Goal: Transaction & Acquisition: Purchase product/service

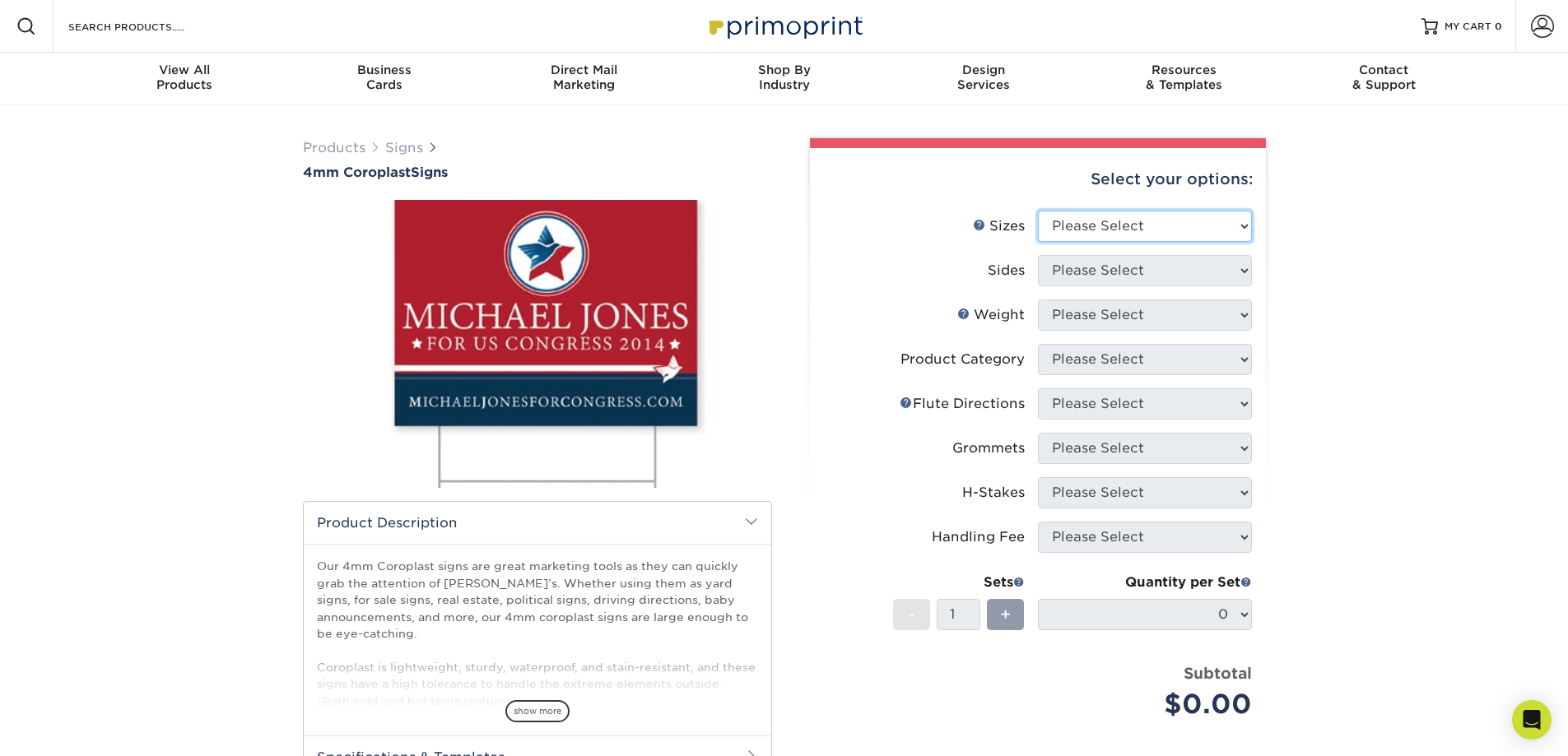
click at [1189, 239] on select "Please Select 12" x 18" 18" x 24" 24" x 24" 24" x 36"" at bounding box center [1144, 226] width 214 height 31
select select "24.00x36.00"
click at [1038, 211] on select "Please Select 12" x 18" 18" x 24" 24" x 24" 24" x 36"" at bounding box center [1144, 226] width 214 height 31
click at [1107, 284] on select "Please Select Print Both Sides Print Front Only" at bounding box center [1144, 270] width 214 height 31
select select "32d3c223-f82c-492b-b915-ba065a00862f"
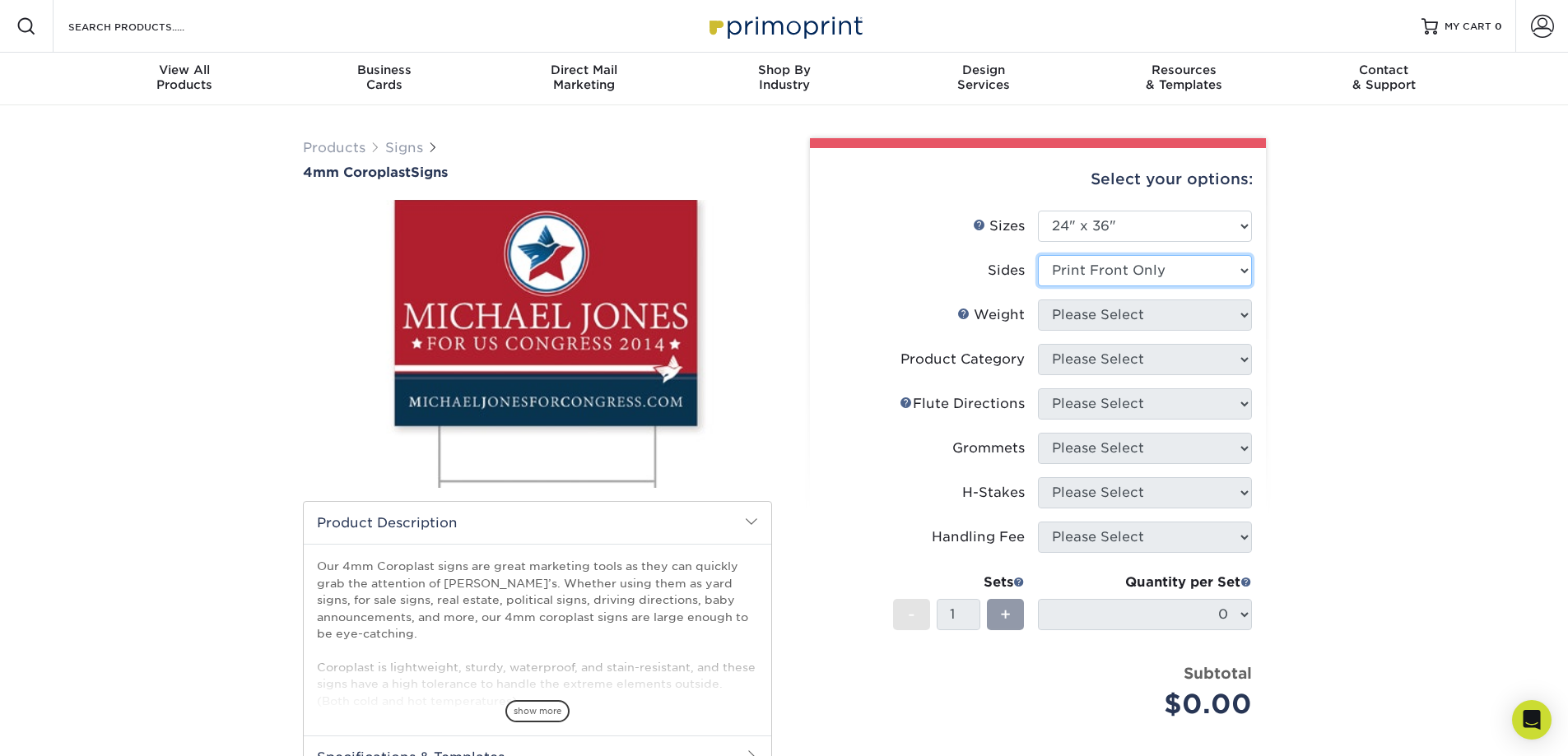
click at [1038, 255] on select "Please Select Print Both Sides Print Front Only" at bounding box center [1144, 270] width 214 height 31
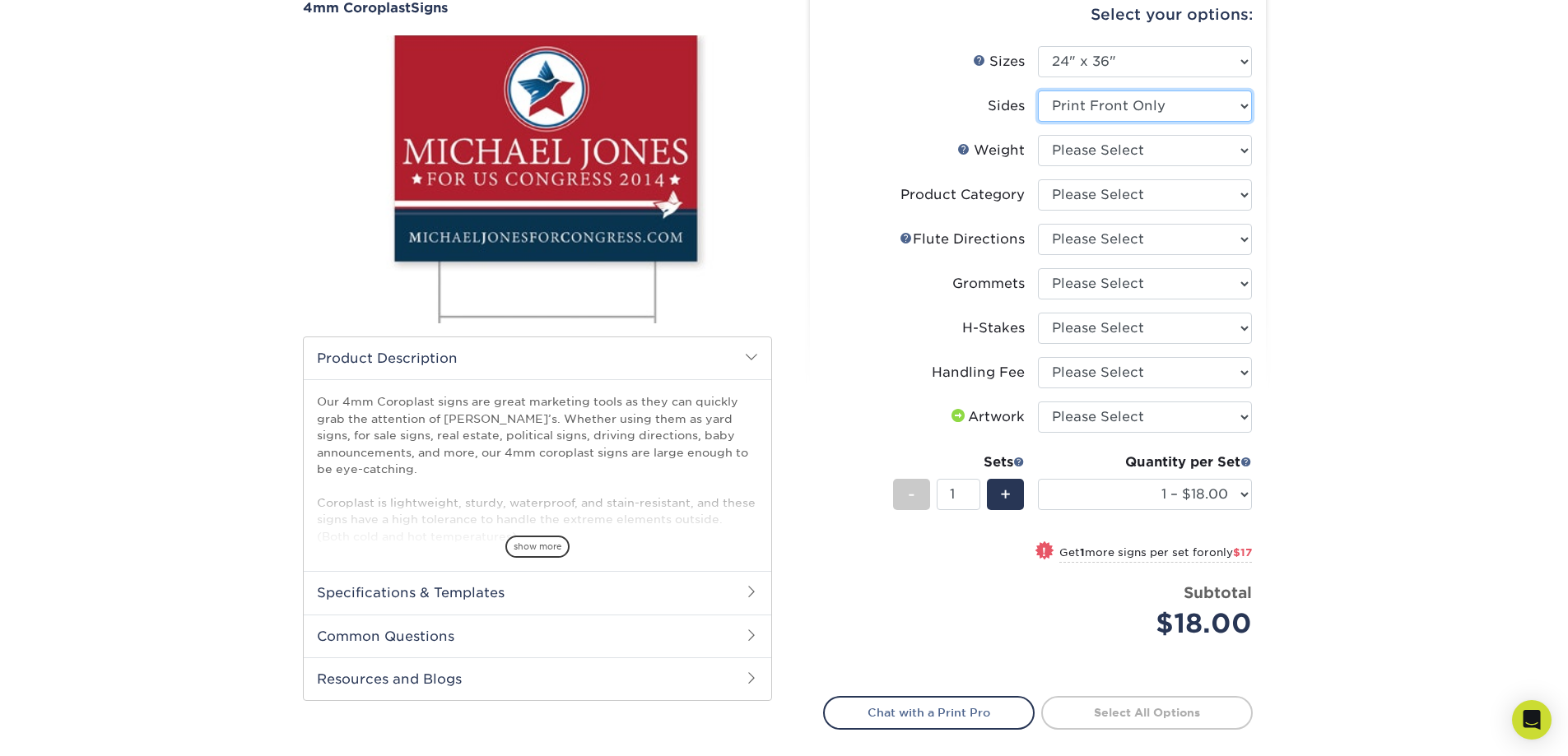
scroll to position [82, 0]
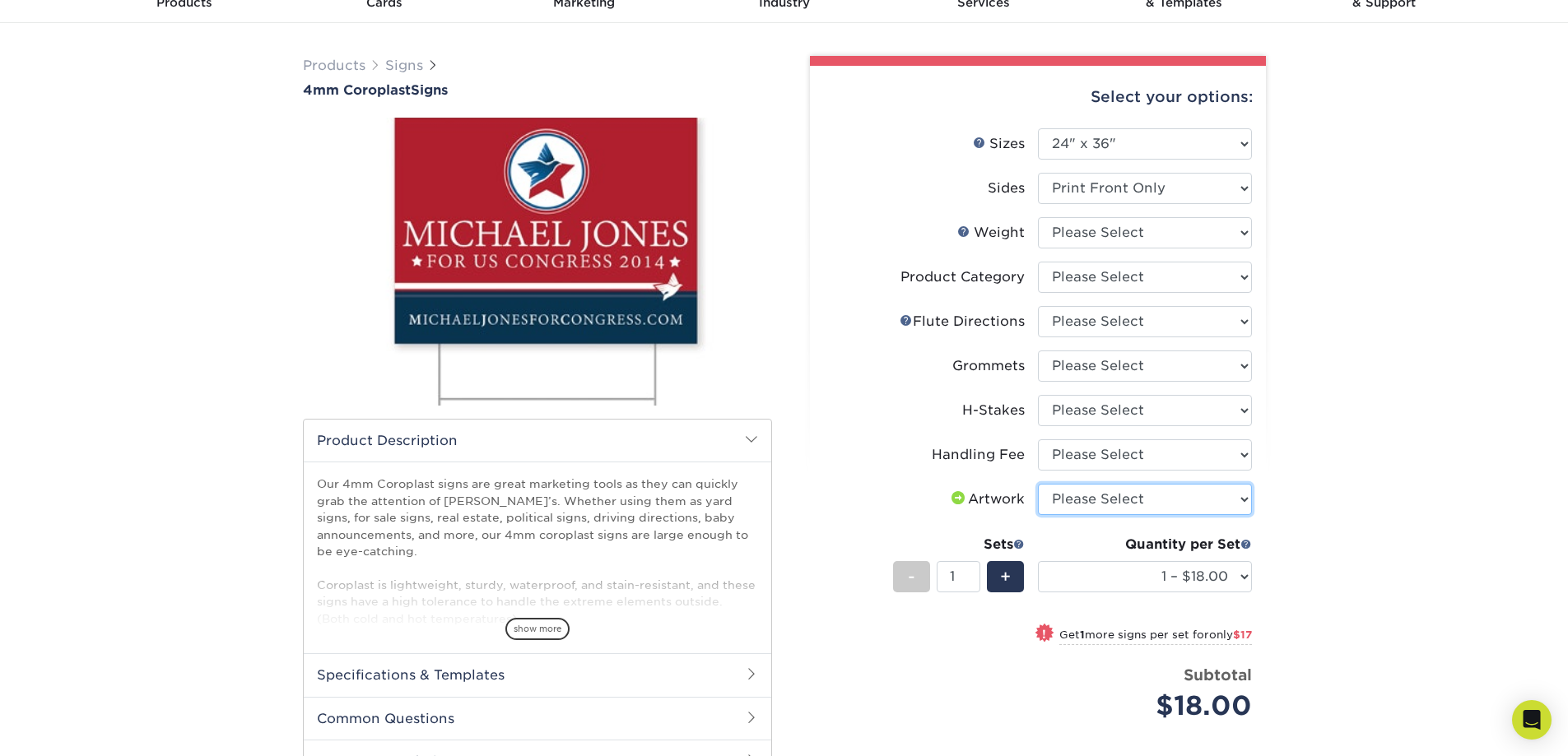
click at [1159, 490] on select "Please Select I will upload files I need a design - $50" at bounding box center [1144, 499] width 214 height 31
click at [1373, 552] on div "Products Signs 4mm Coroplast Signs /" at bounding box center [784, 496] width 1568 height 947
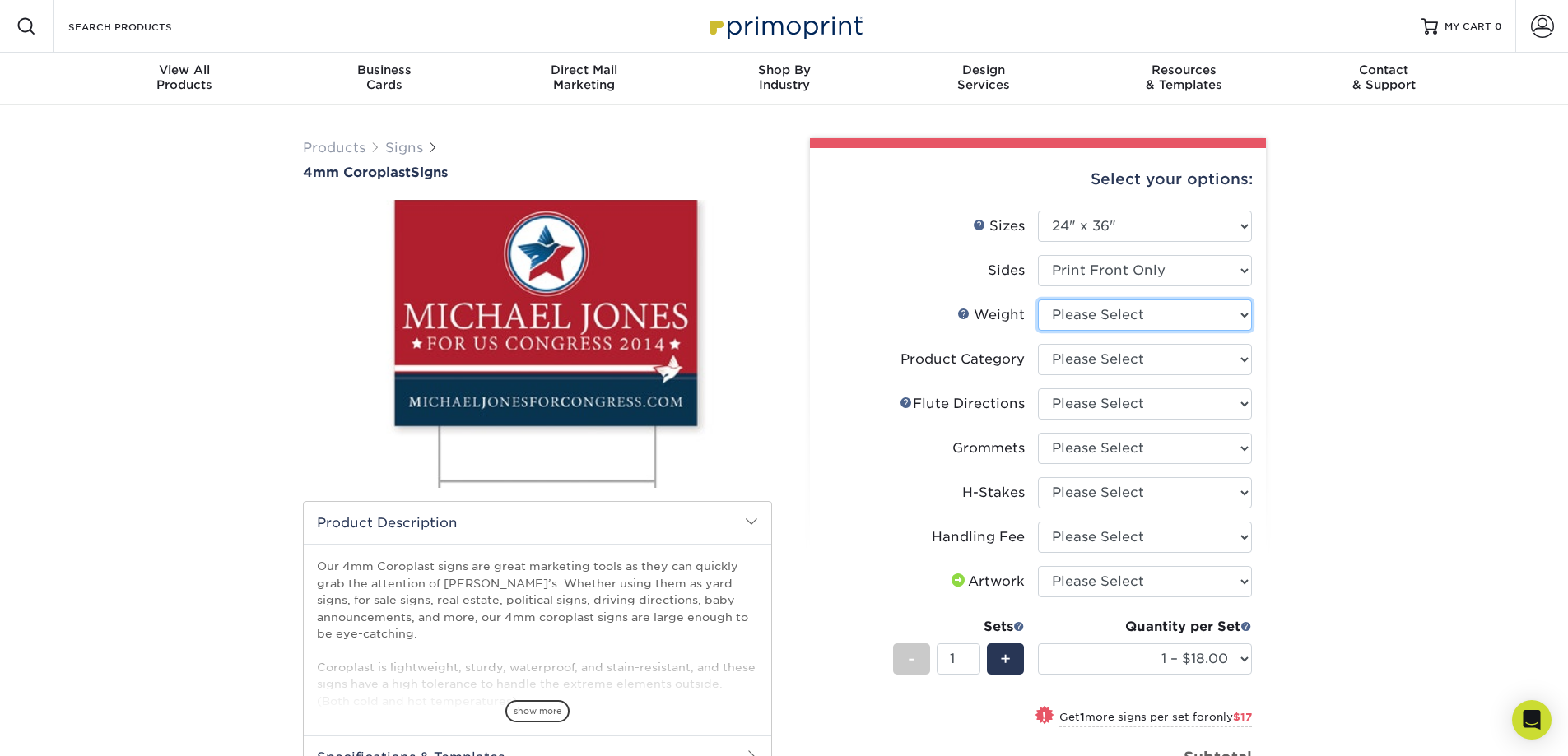
click at [1194, 305] on select "Please Select 4CORO" at bounding box center [1144, 314] width 214 height 31
select select "4CORO"
click at [1038, 299] on select "Please Select 4CORO" at bounding box center [1144, 314] width 214 height 31
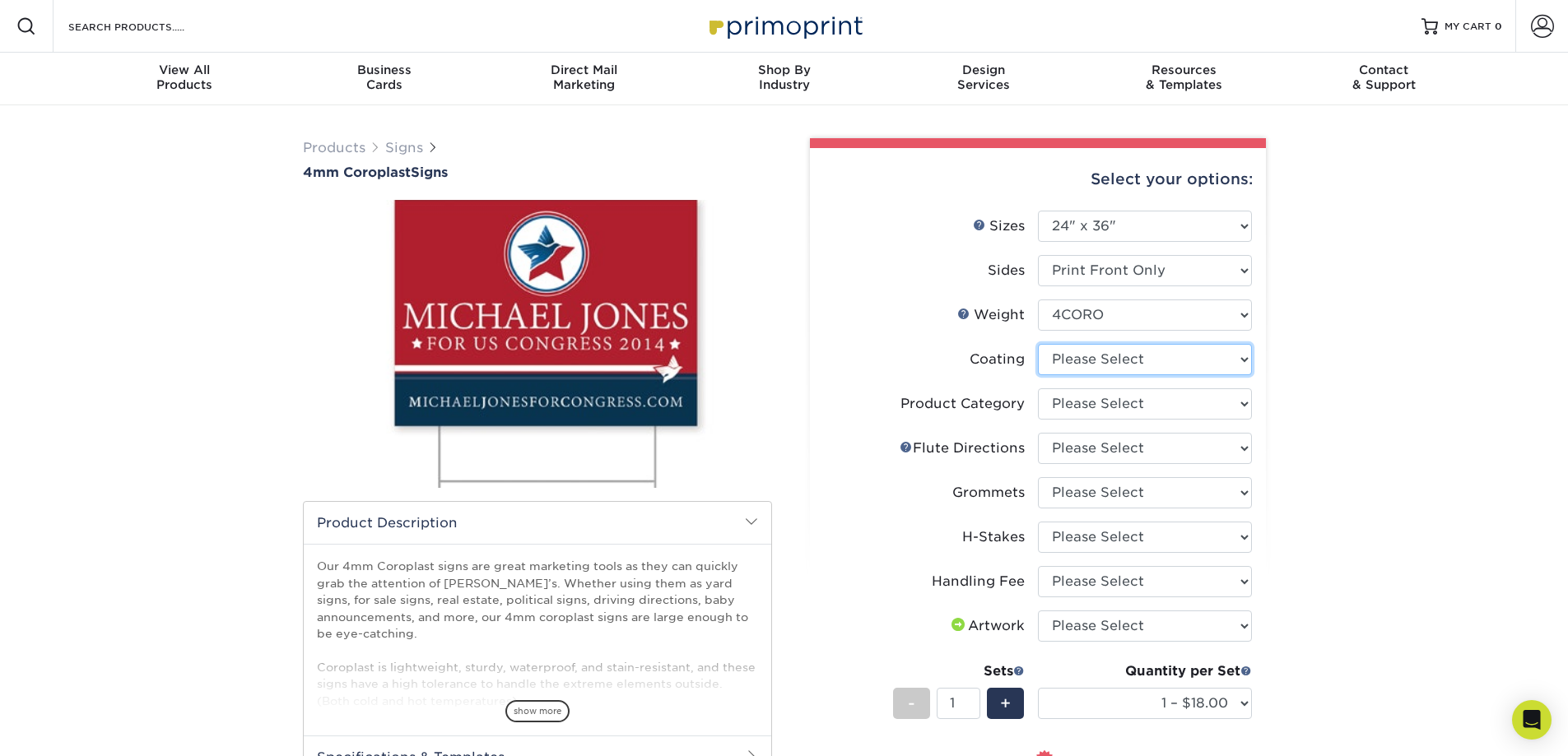
click at [1090, 362] on select at bounding box center [1144, 359] width 214 height 31
select select "3e7618de-abca-4bda-9f97-8b9129e913d8"
click at [1038, 344] on select at bounding box center [1144, 359] width 214 height 31
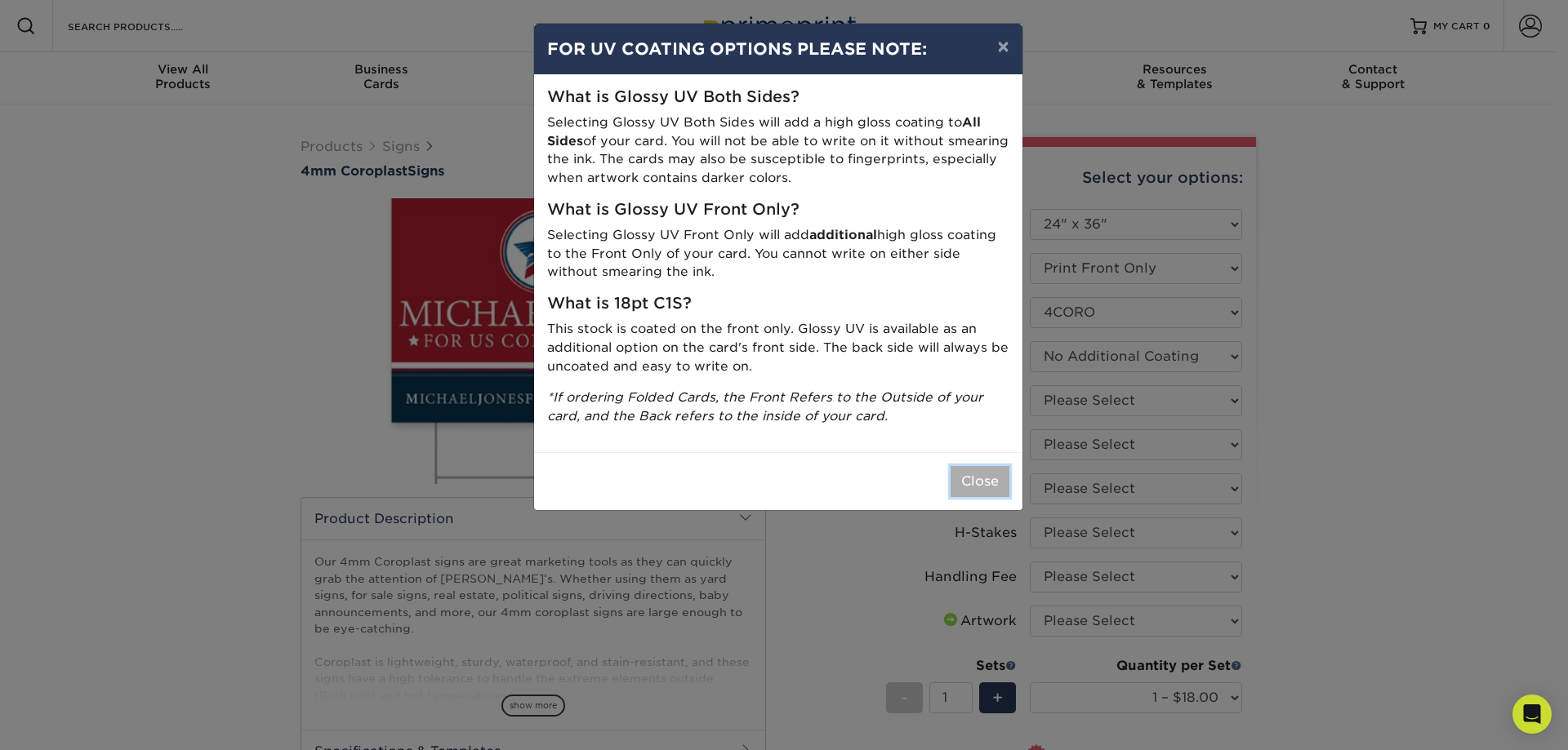
click at [1003, 488] on button "Close" at bounding box center [980, 481] width 59 height 31
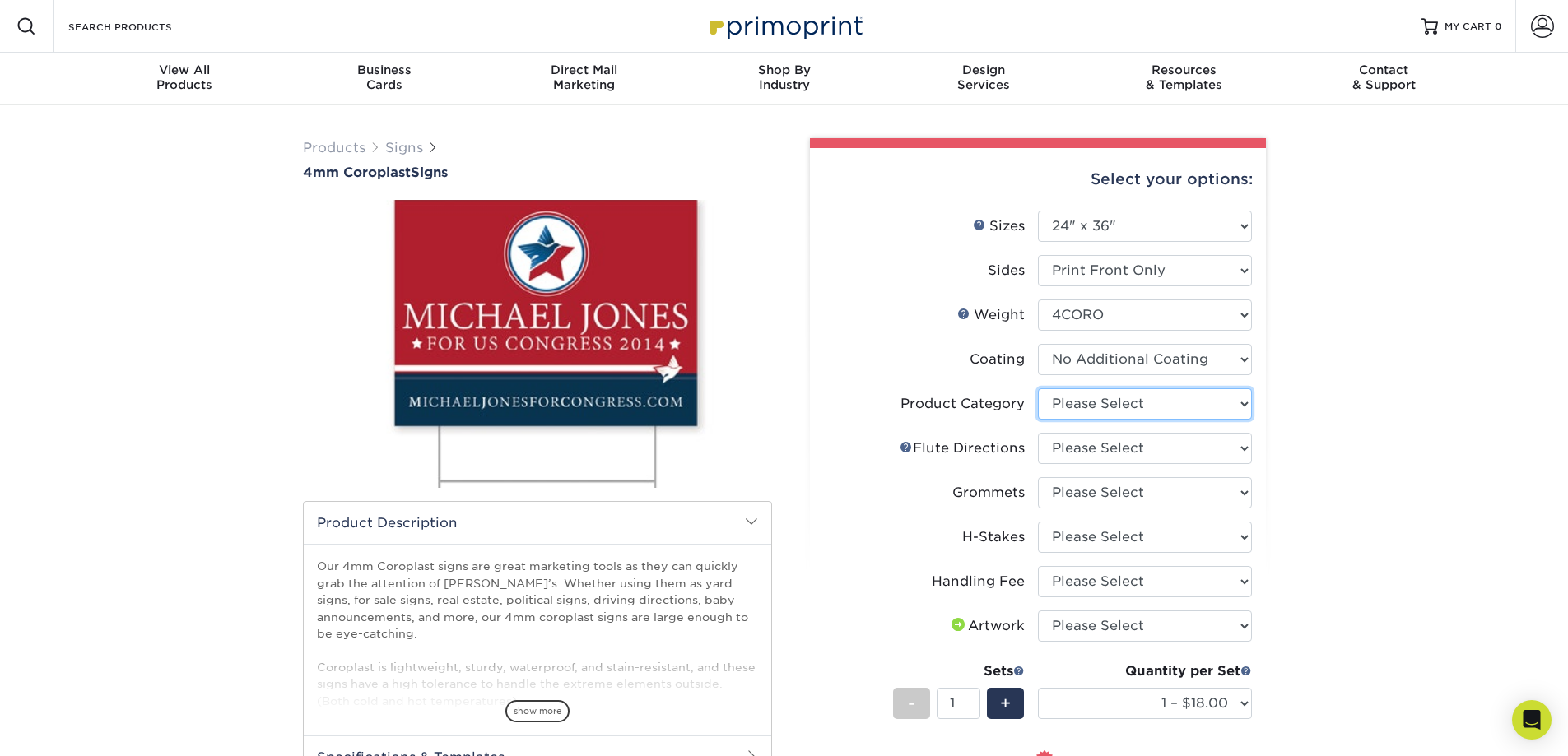
click at [1098, 397] on select "Please Select Coroplast Signs" at bounding box center [1144, 404] width 214 height 31
select select "b3582ed5-6912-492c-8440-2cc51afdb8e1"
click at [1038, 389] on select "Please Select Coroplast Signs" at bounding box center [1144, 404] width 214 height 31
click at [1107, 448] on select "Please Select Flute Direction (Horizontal) Flute Direction (Vertical)" at bounding box center [1144, 448] width 214 height 31
select select "64642d5c-3ca5-48ab-b753-ddfa02991dab"
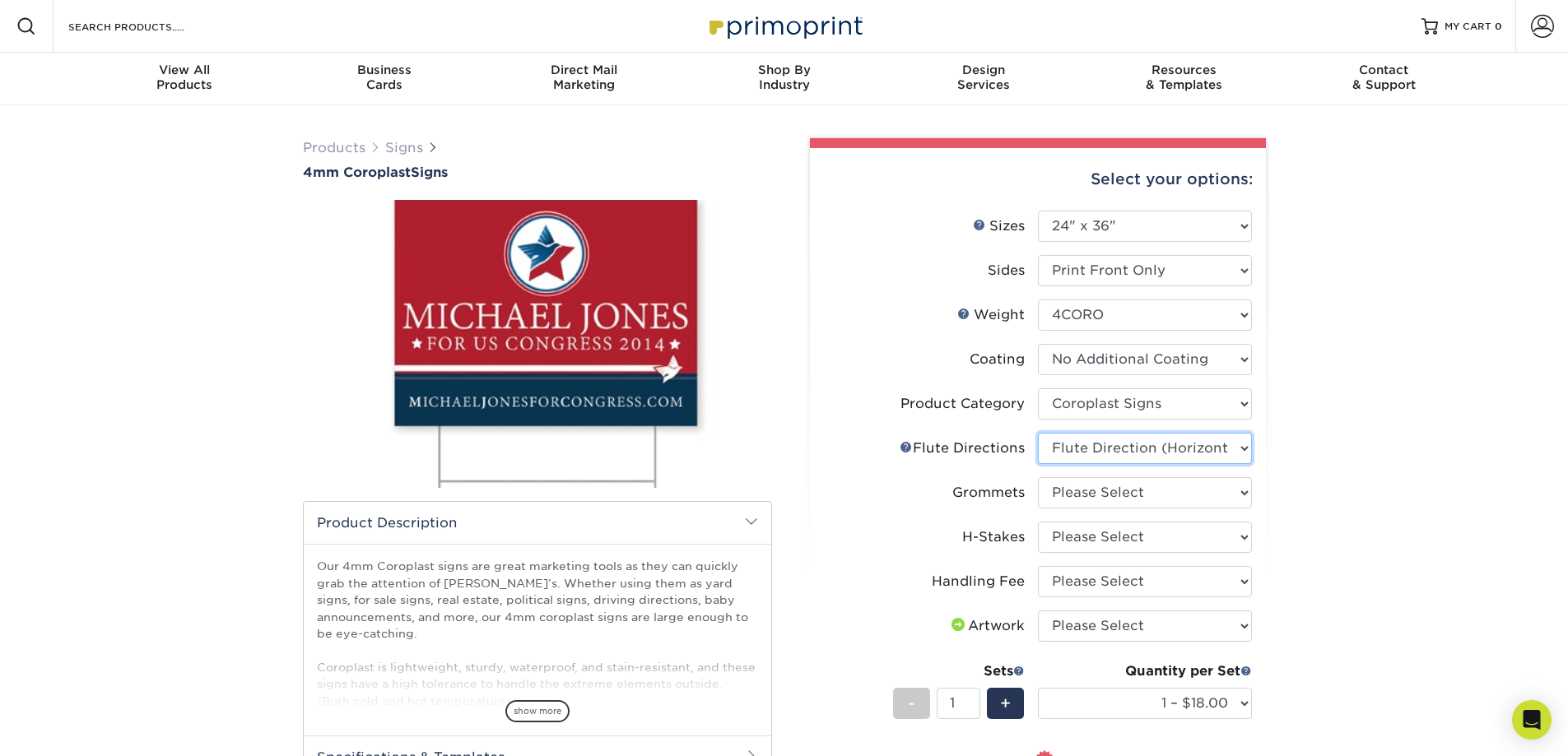
click at [1038, 433] on select "Please Select Flute Direction (Horizontal) Flute Direction (Vertical)" at bounding box center [1144, 448] width 214 height 31
click at [1158, 494] on select "Please Select No Grommets Yes, Grommet All 4 Corners Yes, Grommet All 4 Corners…" at bounding box center [1144, 492] width 214 height 31
select select "90d329df-db80-4206-b821-ff9d3f363977"
click at [1038, 477] on select "Please Select No Grommets Yes, Grommet All 4 Corners Yes, Grommet All 4 Corners…" at bounding box center [1144, 492] width 214 height 31
click at [1129, 537] on select "Please Select No H-Stakes Yes" at bounding box center [1144, 537] width 214 height 31
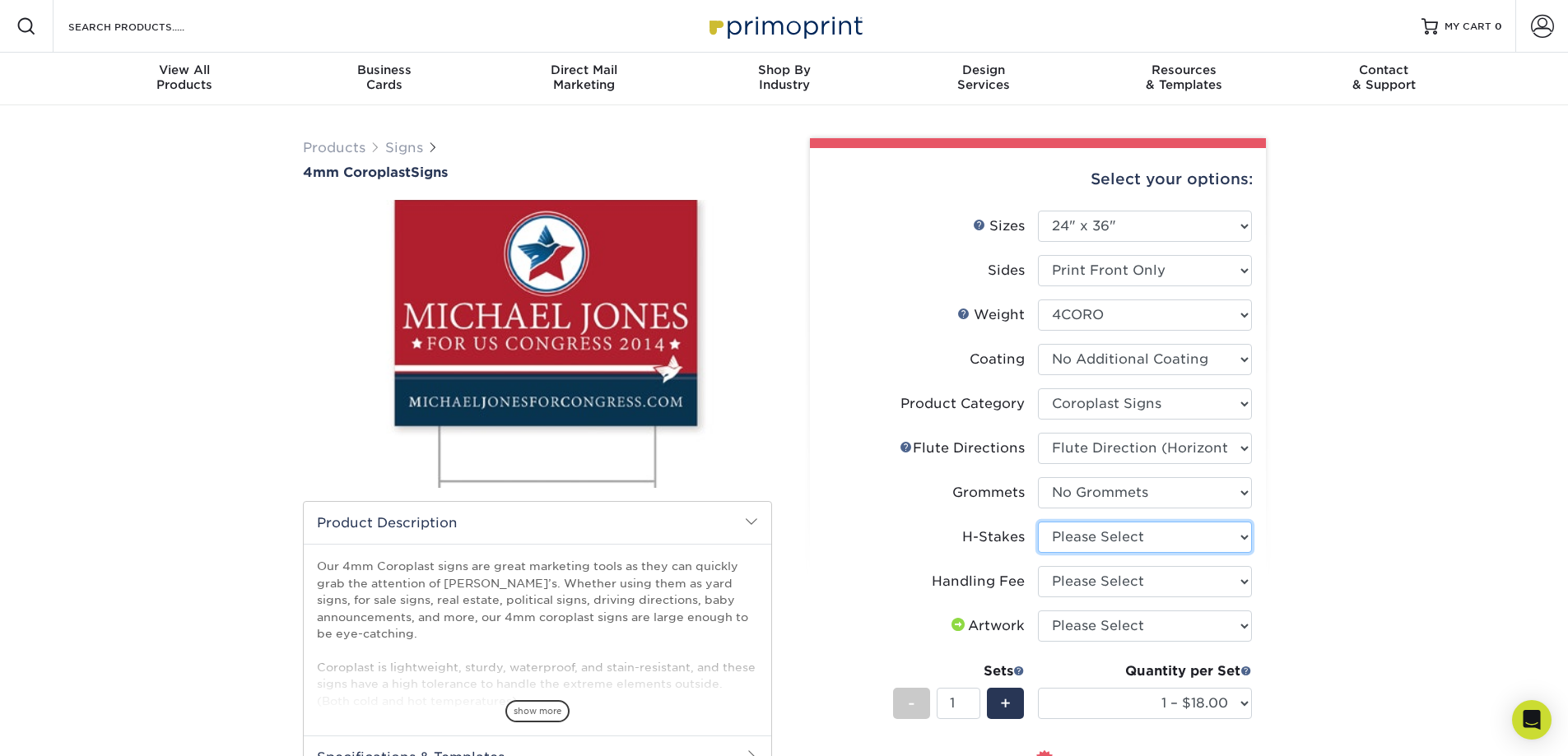
select select "aec992a9-897e-40ed-b45c-8ce74849ba63"
click at [1038, 522] on select "Please Select No H-Stakes Yes" at bounding box center [1144, 537] width 214 height 31
click at [1161, 628] on select "Please Select I will upload files I need a design - $50" at bounding box center [1144, 626] width 214 height 31
select select "upload"
click at [1038, 611] on select "Please Select I will upload files I need a design - $50" at bounding box center [1144, 626] width 214 height 31
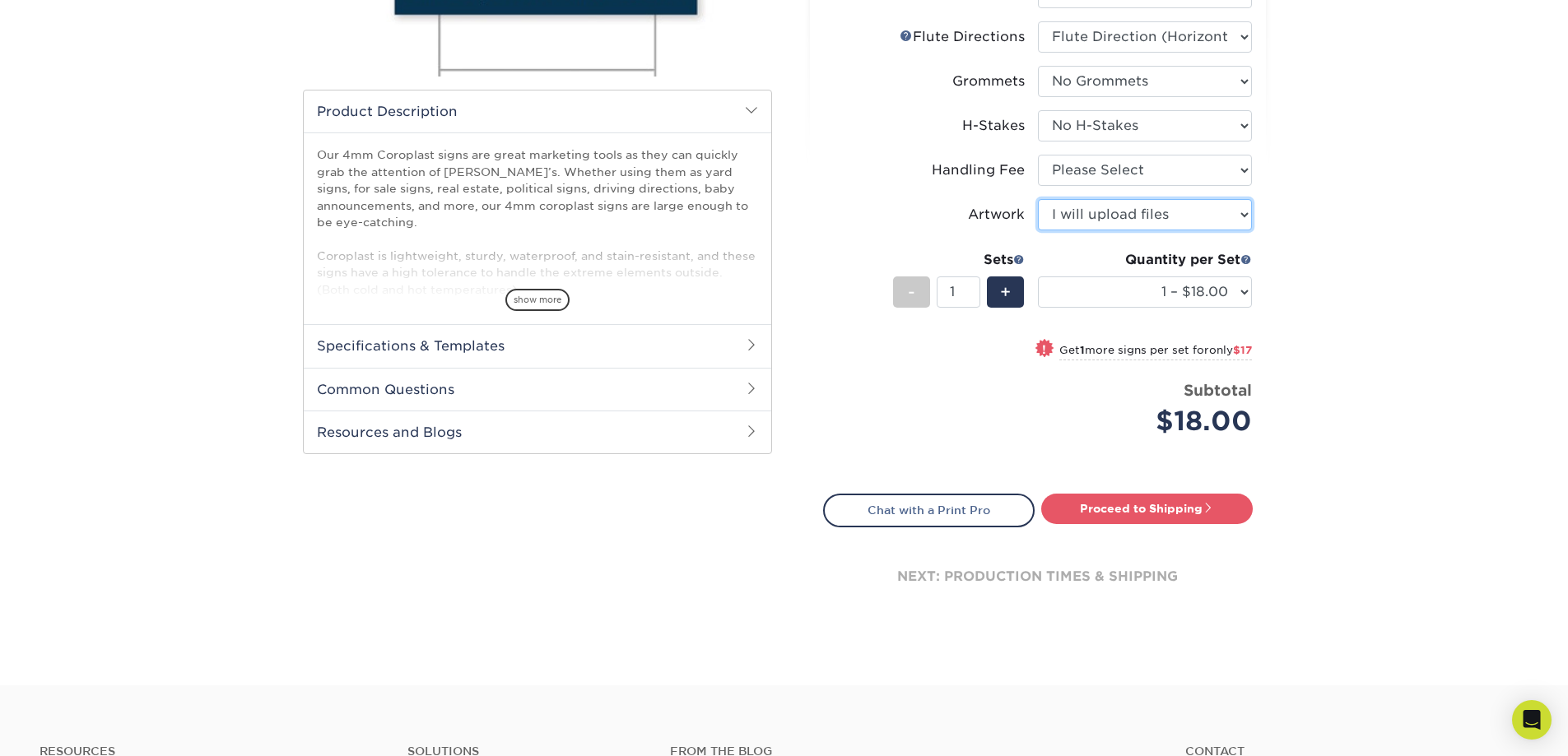
scroll to position [494, 0]
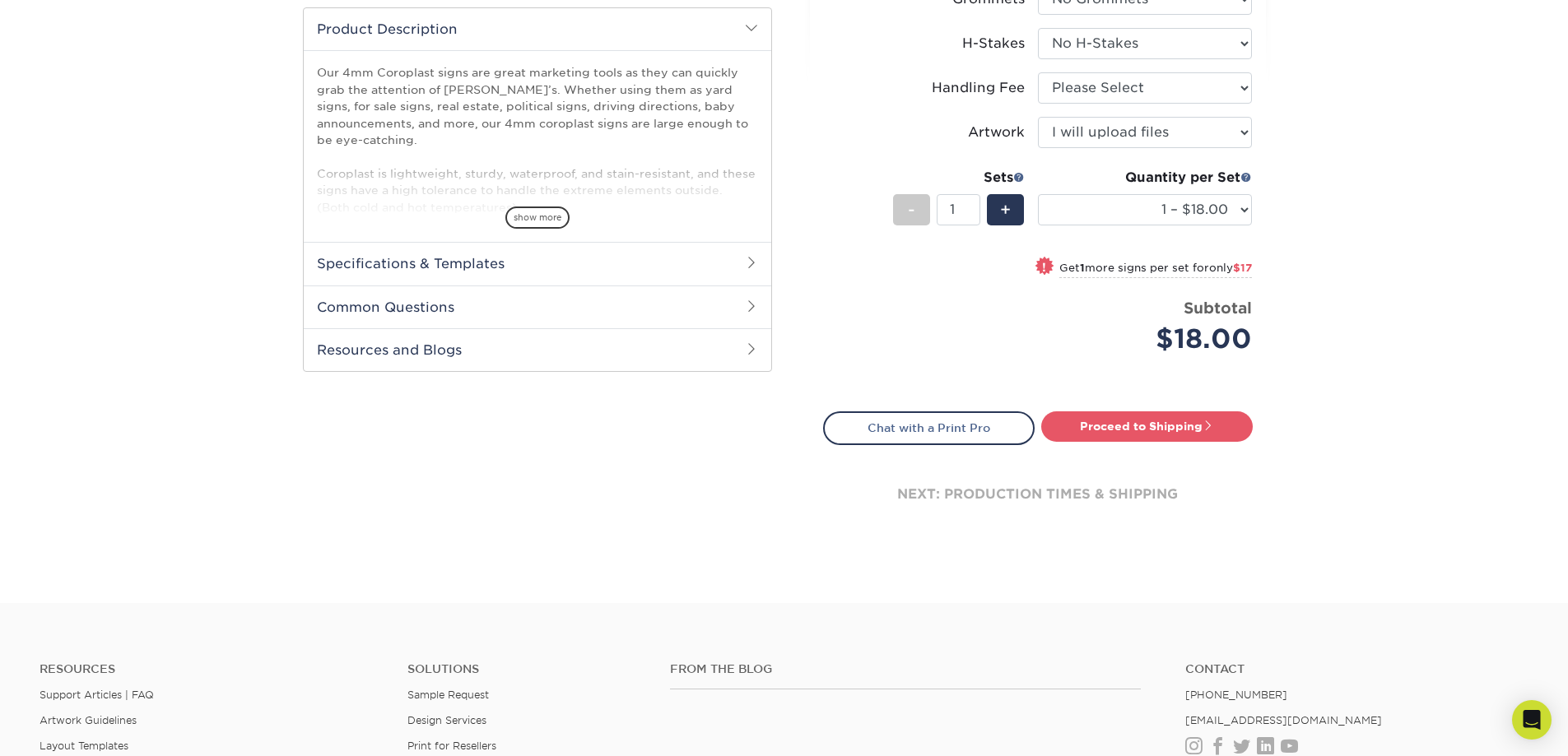
click at [696, 280] on h2 "Specifications & Templates" at bounding box center [538, 263] width 468 height 42
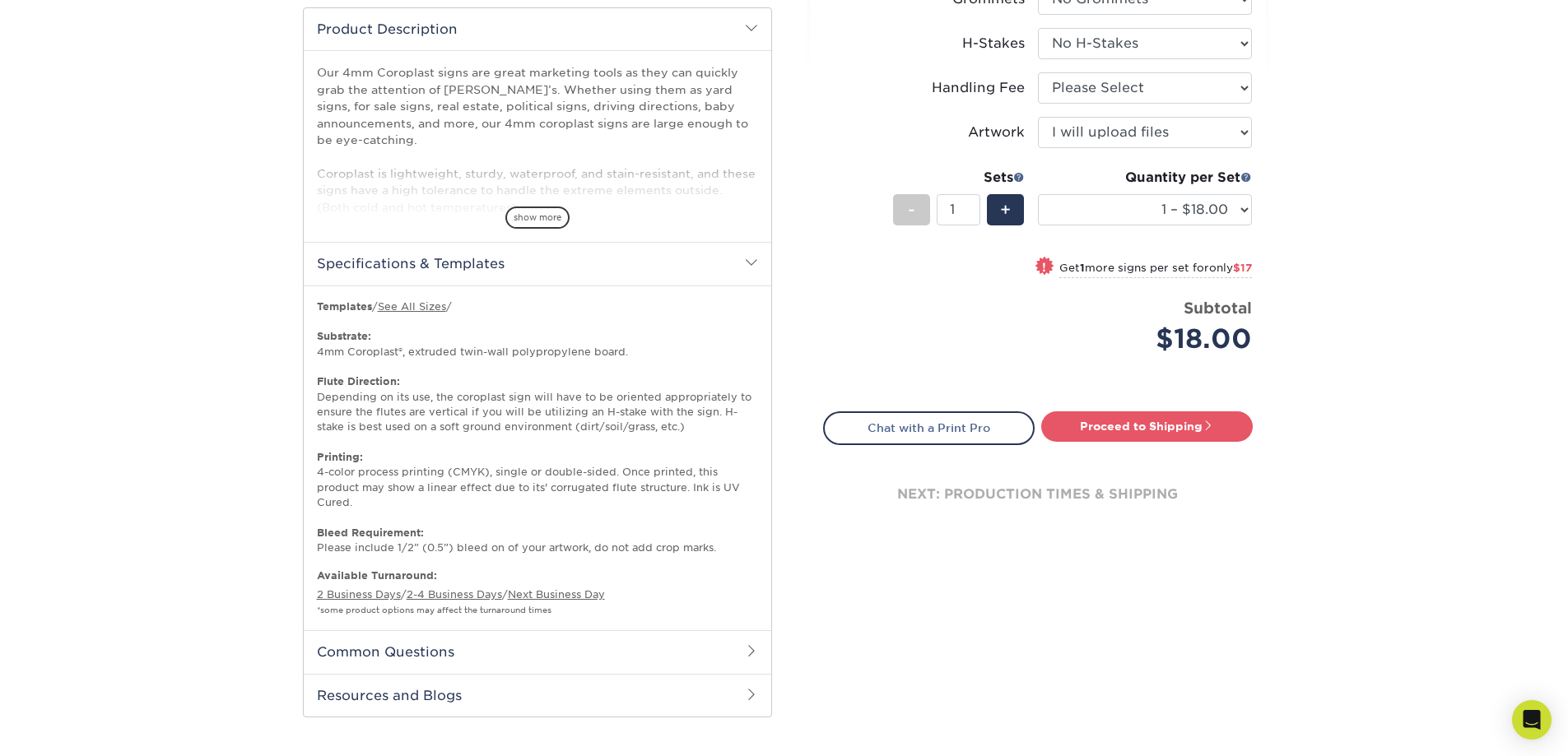
click at [939, 624] on div "Select your options: Sizes Help Sizes Please Select 12" x 18" 18" x 24" -" at bounding box center [1031, 190] width 494 height 1093
click at [752, 272] on h2 "Specifications & Templates" at bounding box center [538, 263] width 468 height 42
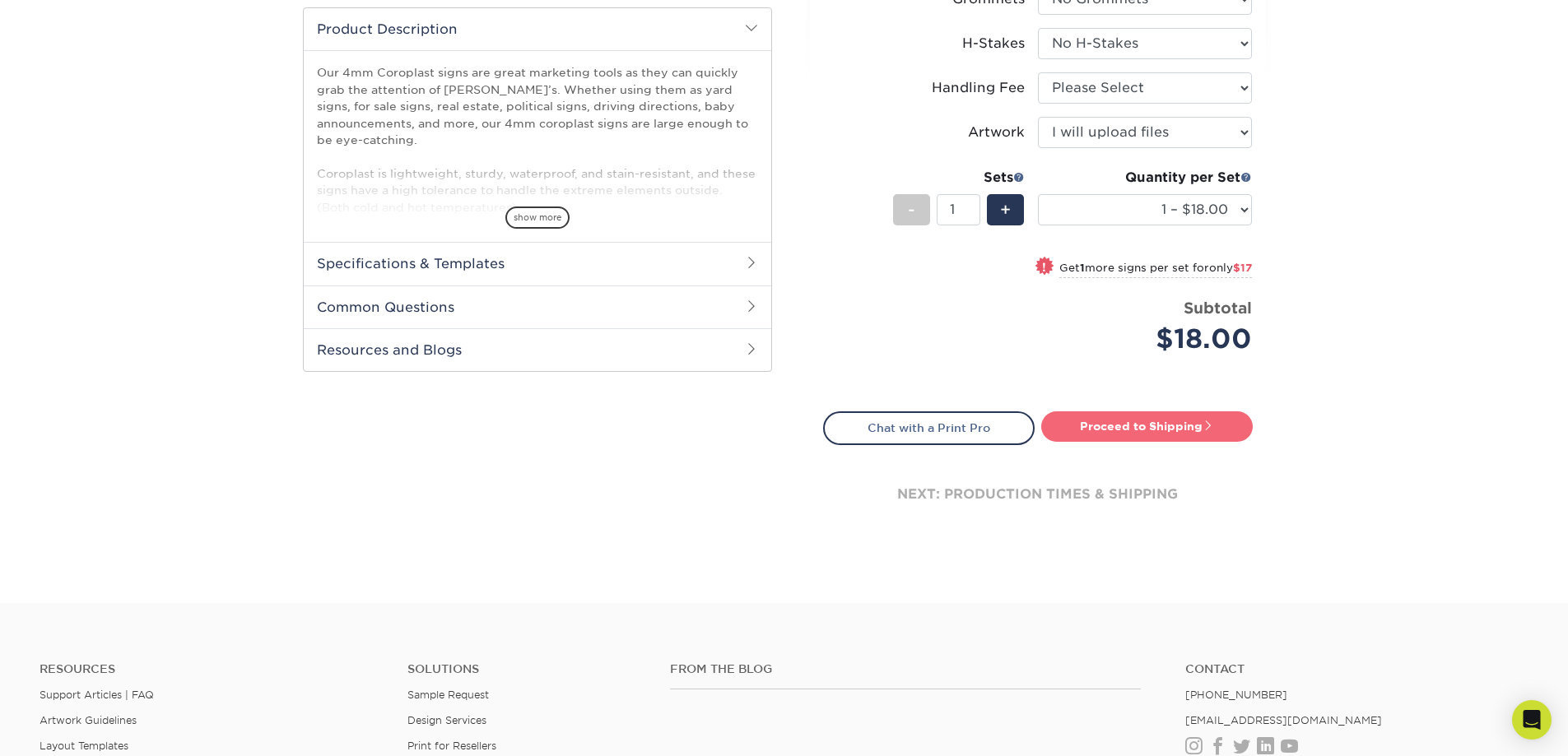
click at [1148, 423] on link "Proceed to Shipping" at bounding box center [1147, 426] width 212 height 29
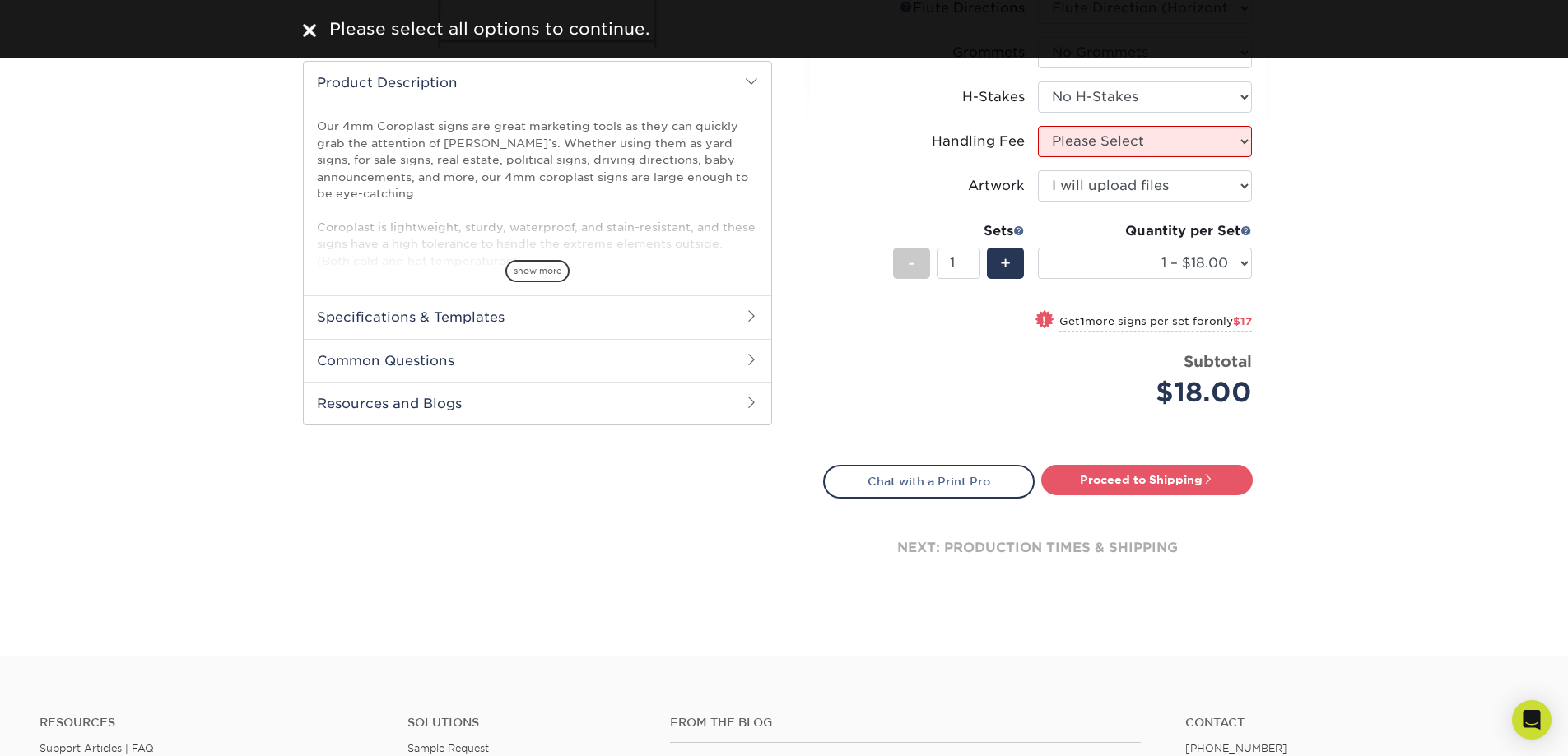
scroll to position [411, 0]
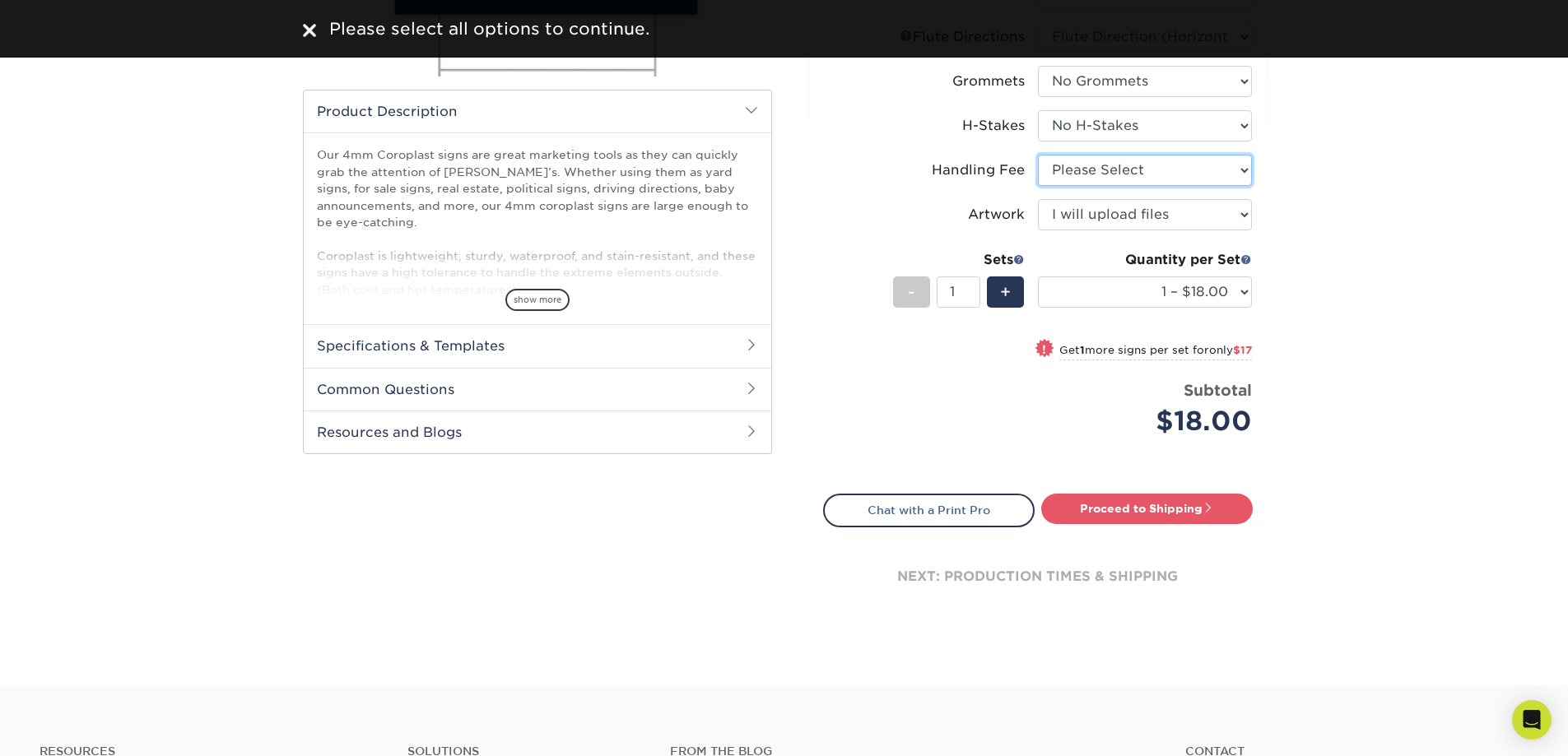
click at [1200, 176] on select "Please Select Handling Fee" at bounding box center [1144, 169] width 214 height 31
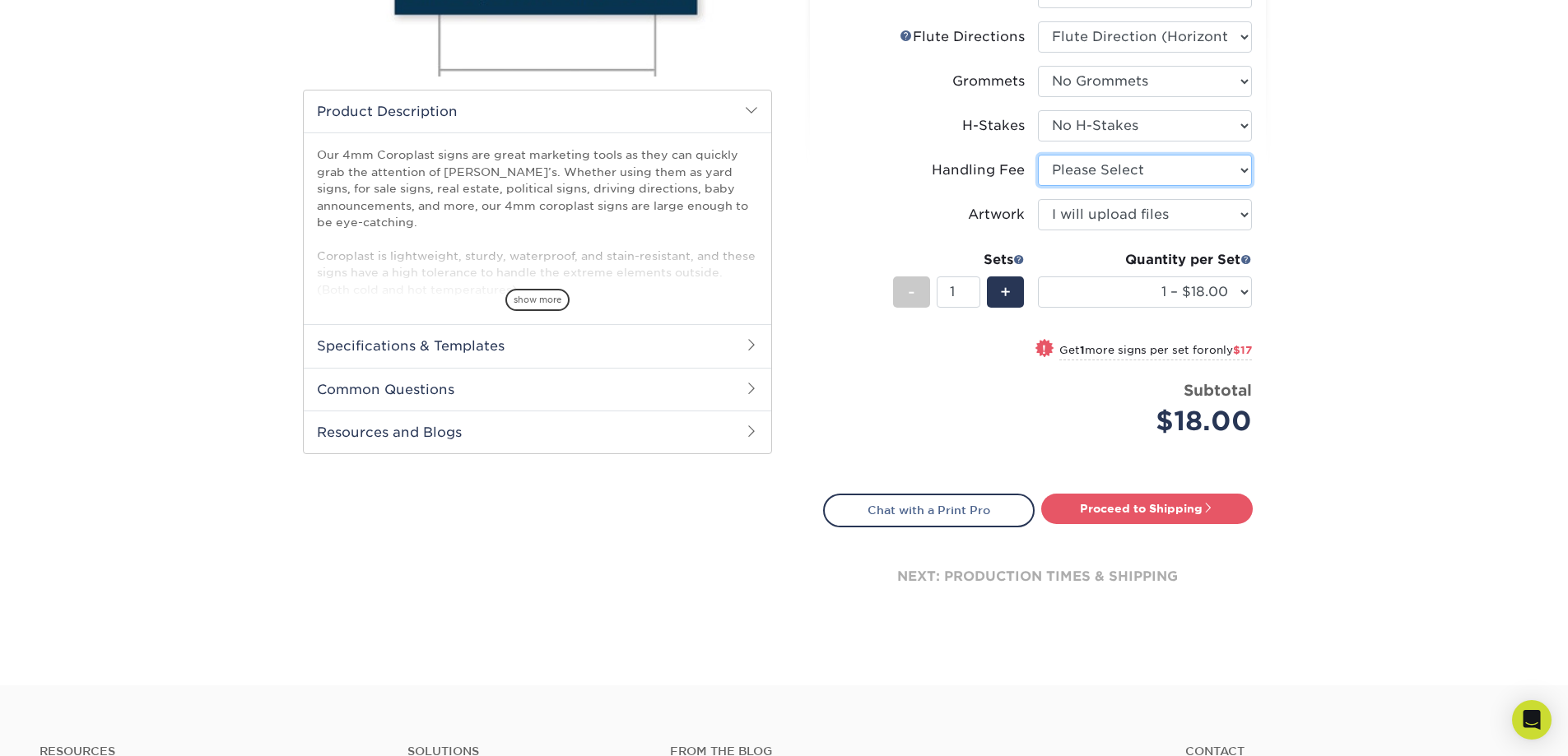
select select "ab74c079-444c-4260-ae6a-e09bdee8073c"
click at [1038, 154] on select "Please Select Handling Fee" at bounding box center [1144, 169] width 214 height 31
click at [1382, 287] on div "Products Signs 4mm Coroplast Signs /" at bounding box center [784, 189] width 1568 height 991
click at [1196, 511] on link "Proceed to Shipping" at bounding box center [1147, 508] width 212 height 29
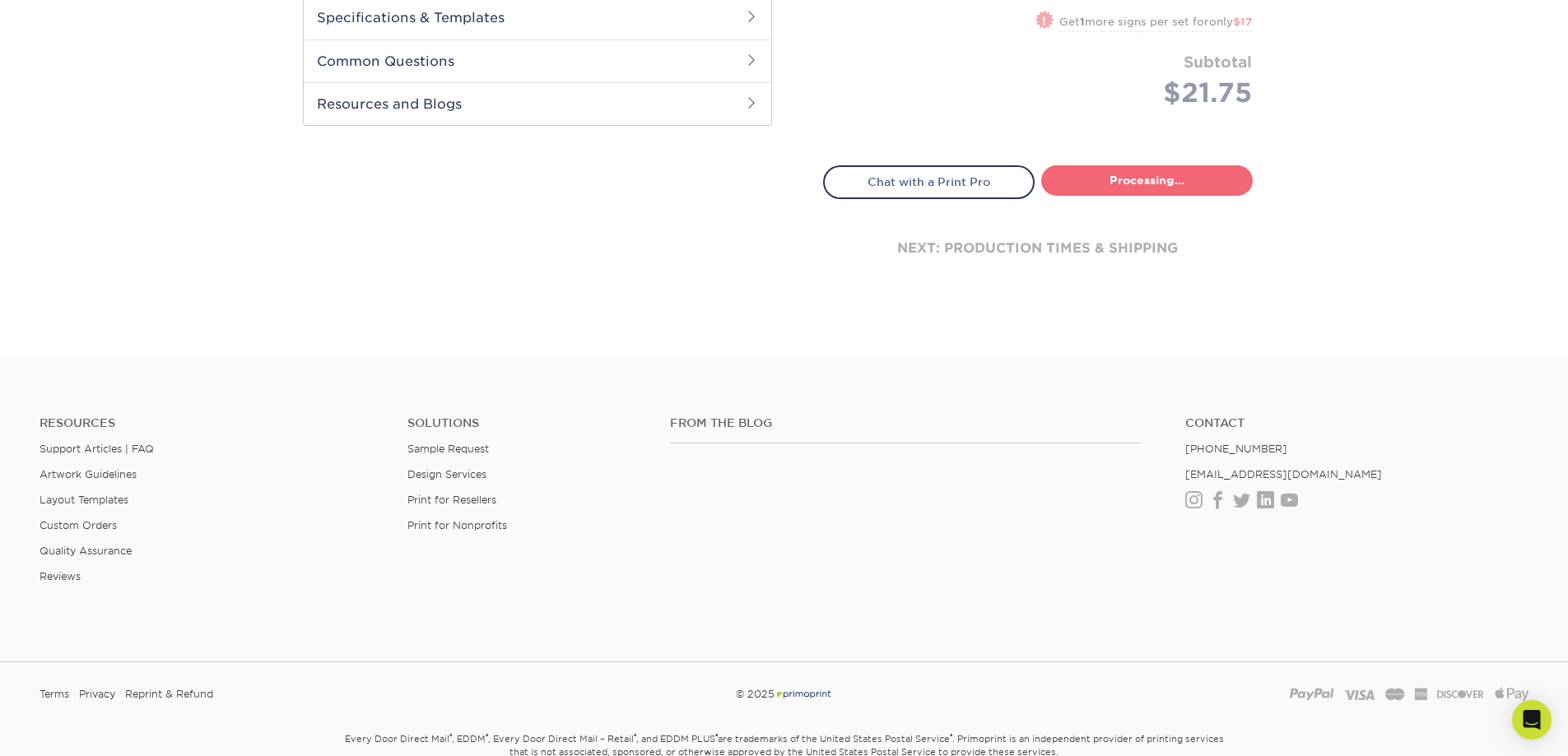
select select "044640a2-81e0-4a14-b128-5232b6ab5635"
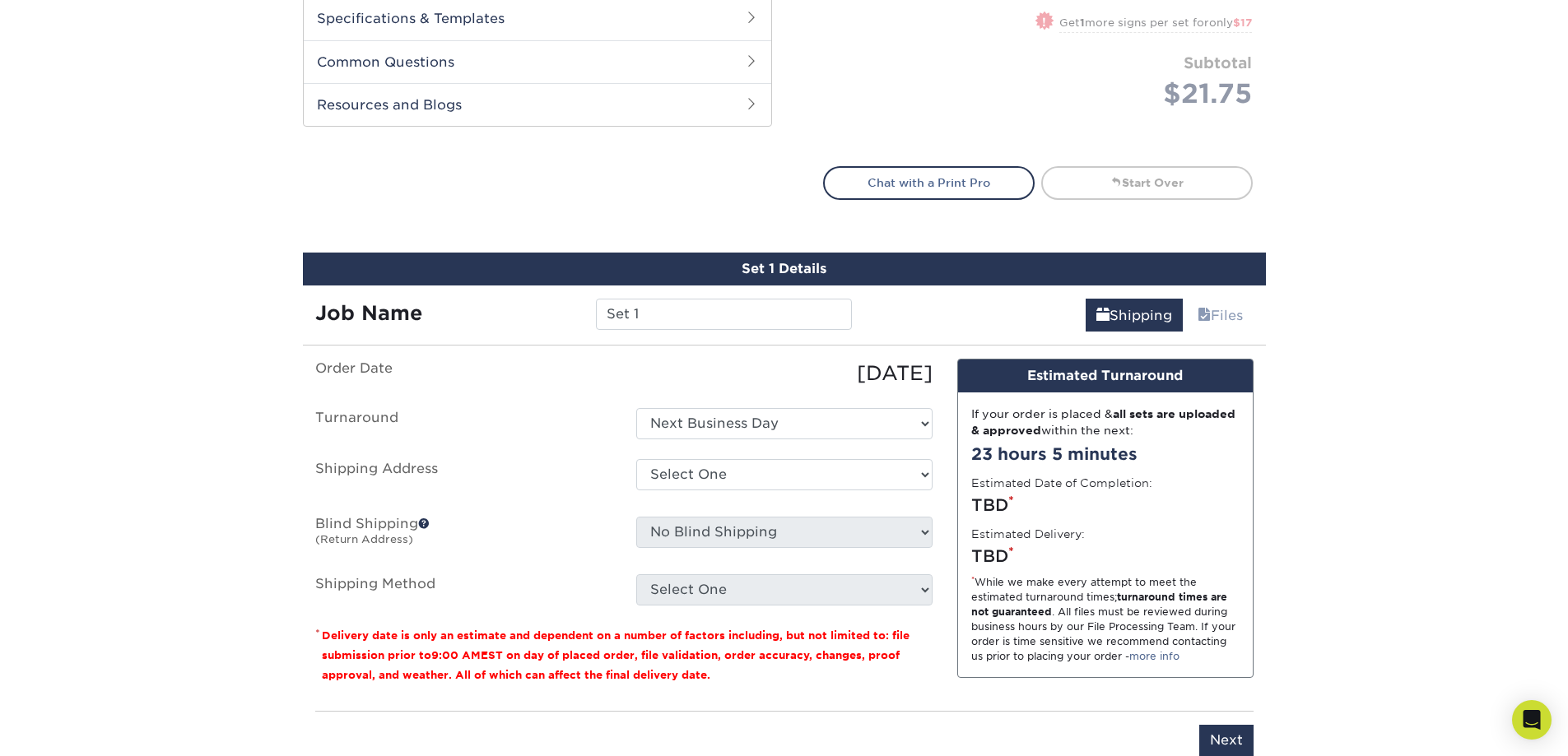
scroll to position [741, 0]
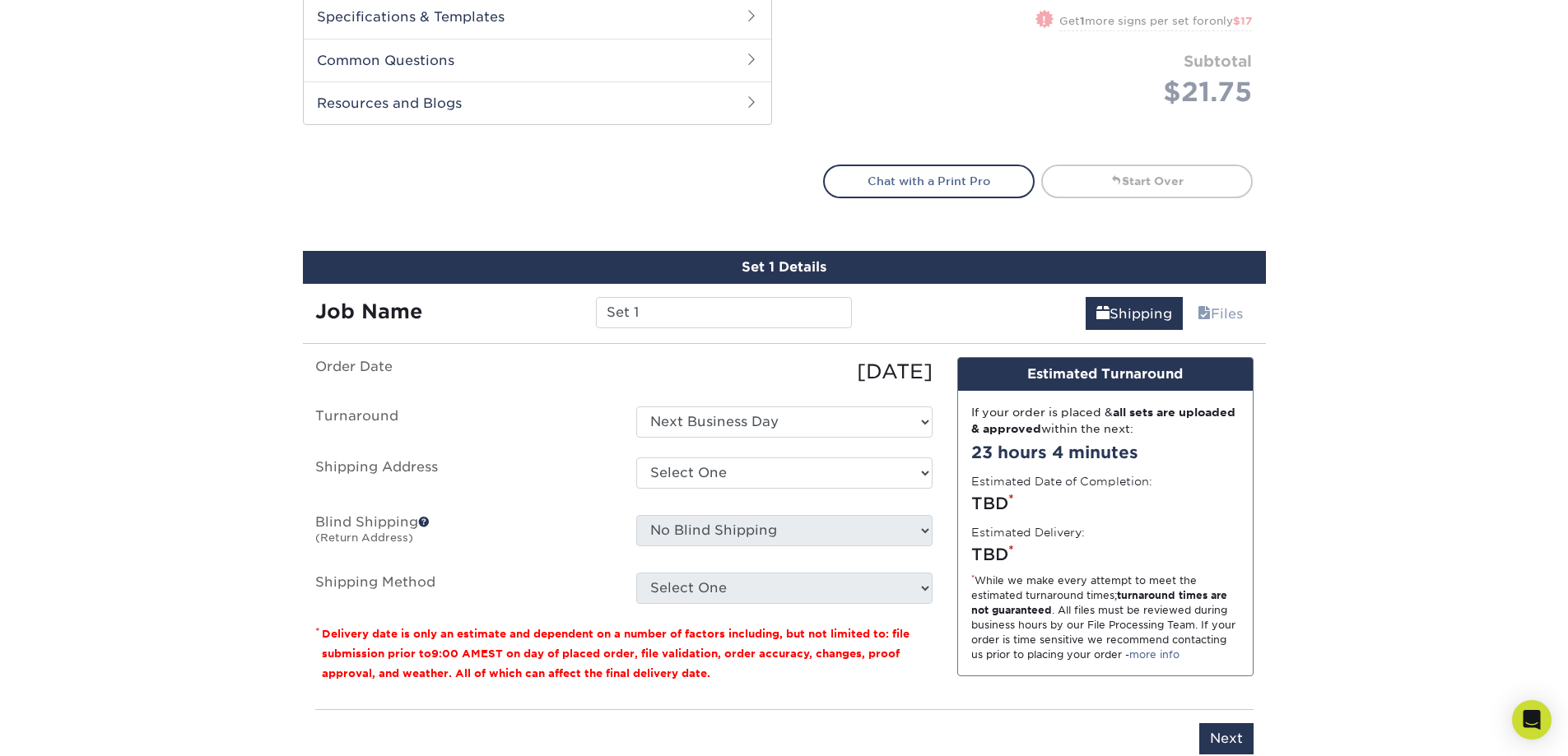
click at [715, 440] on ul "Order Date 08/12/2025 Turnaround Select One Next Business Day Shipping Address …" at bounding box center [624, 480] width 618 height 247
click at [728, 466] on select "Select One + Add New Address - Login" at bounding box center [784, 473] width 297 height 31
drag, startPoint x: 476, startPoint y: 546, endPoint x: 488, endPoint y: 543, distance: 12.4
click at [478, 545] on label "Blind Shipping (Return Address)" at bounding box center [463, 534] width 321 height 38
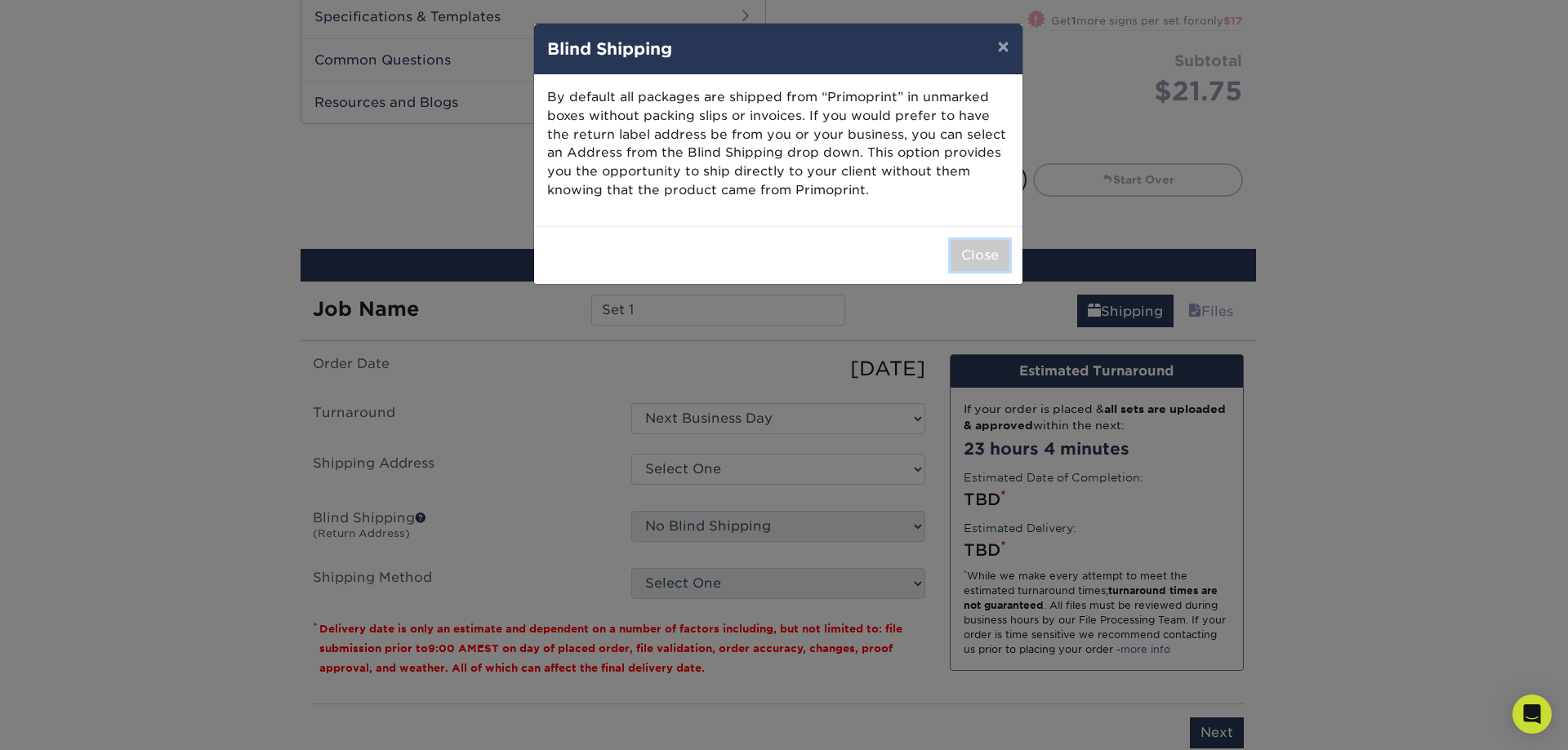
click at [979, 260] on button "Close" at bounding box center [980, 255] width 59 height 31
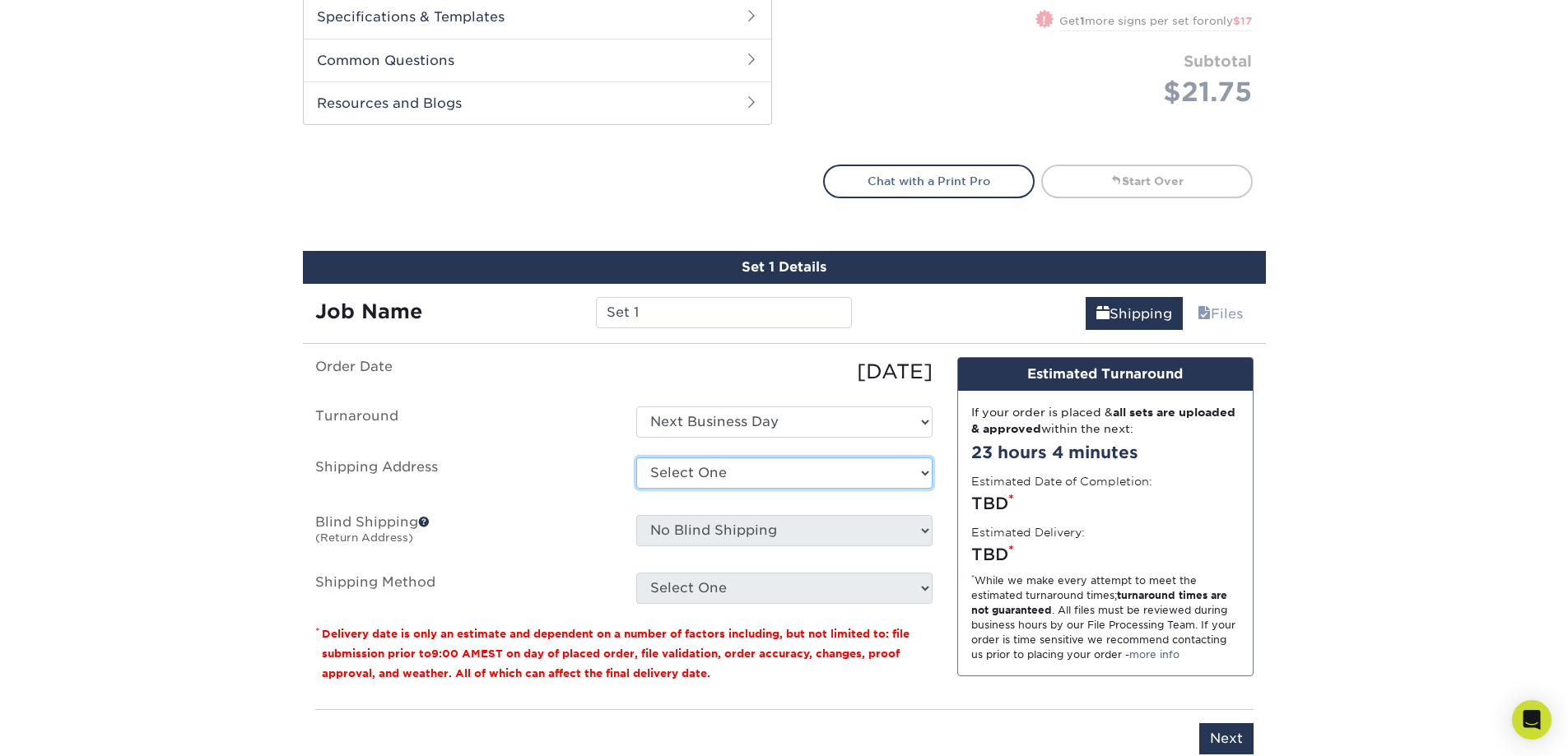
click at [899, 474] on select "Select One + Add New Address - Login" at bounding box center [784, 473] width 297 height 31
click at [527, 484] on label "Shipping Address" at bounding box center [463, 476] width 321 height 38
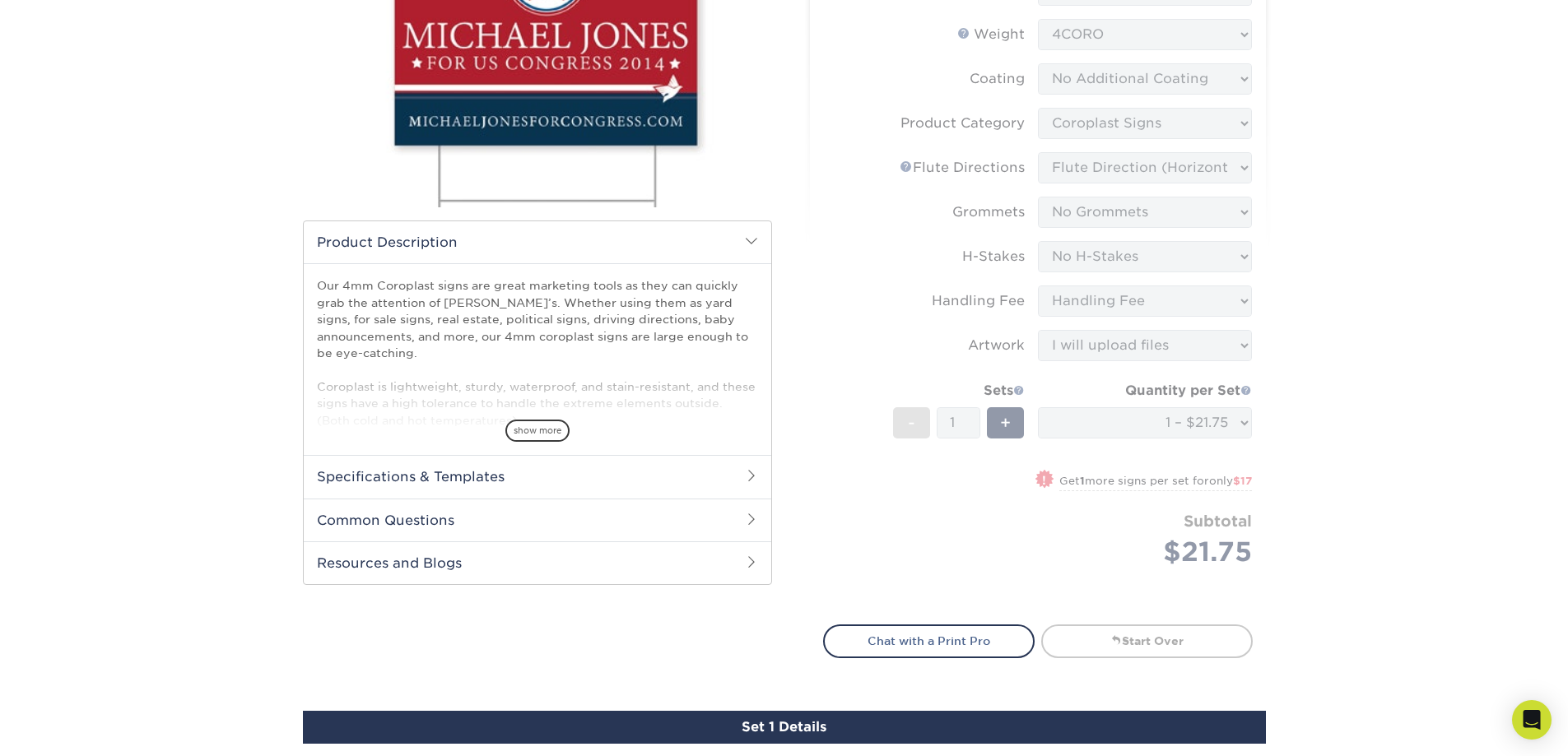
scroll to position [247, 0]
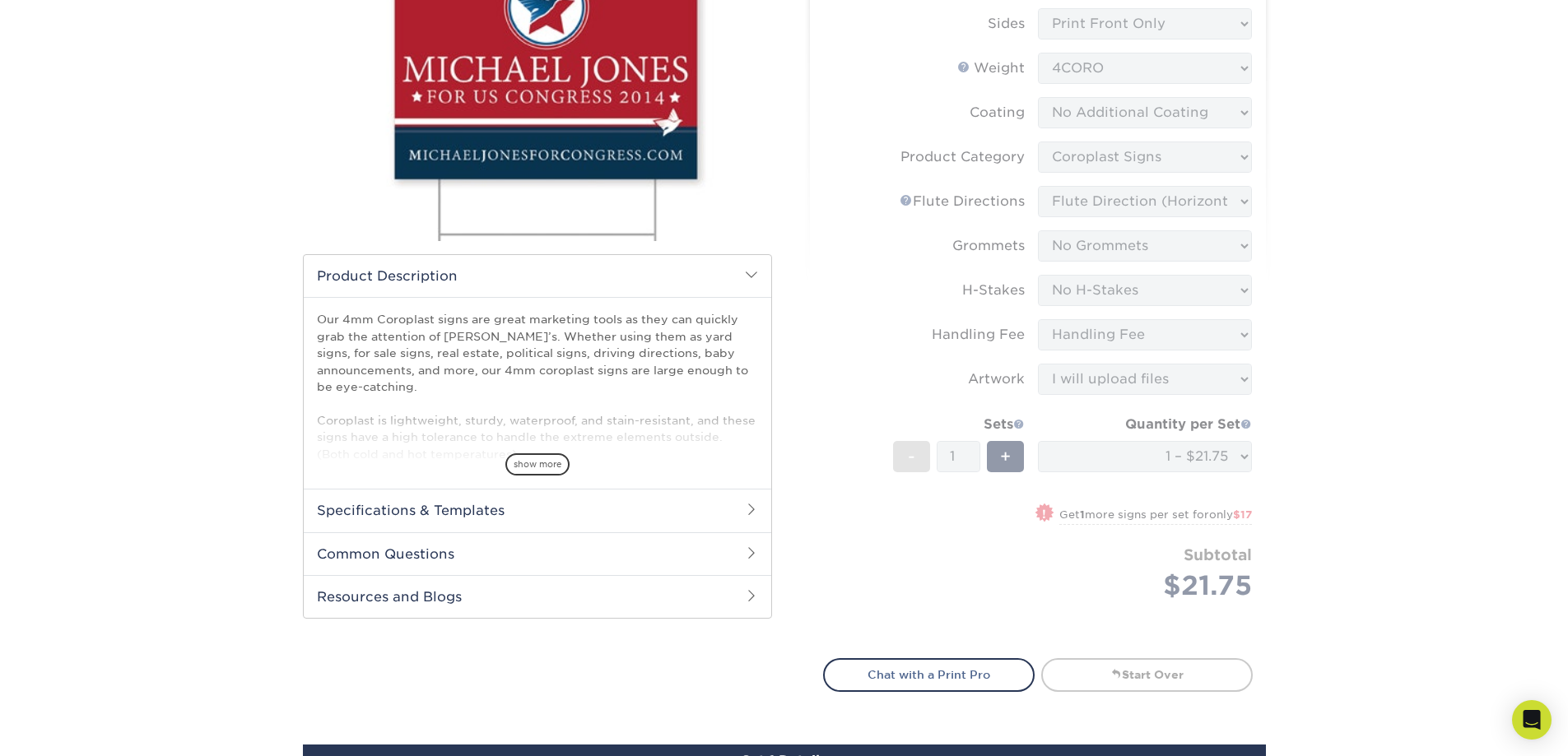
click at [525, 543] on h2 "Common Questions" at bounding box center [538, 554] width 468 height 42
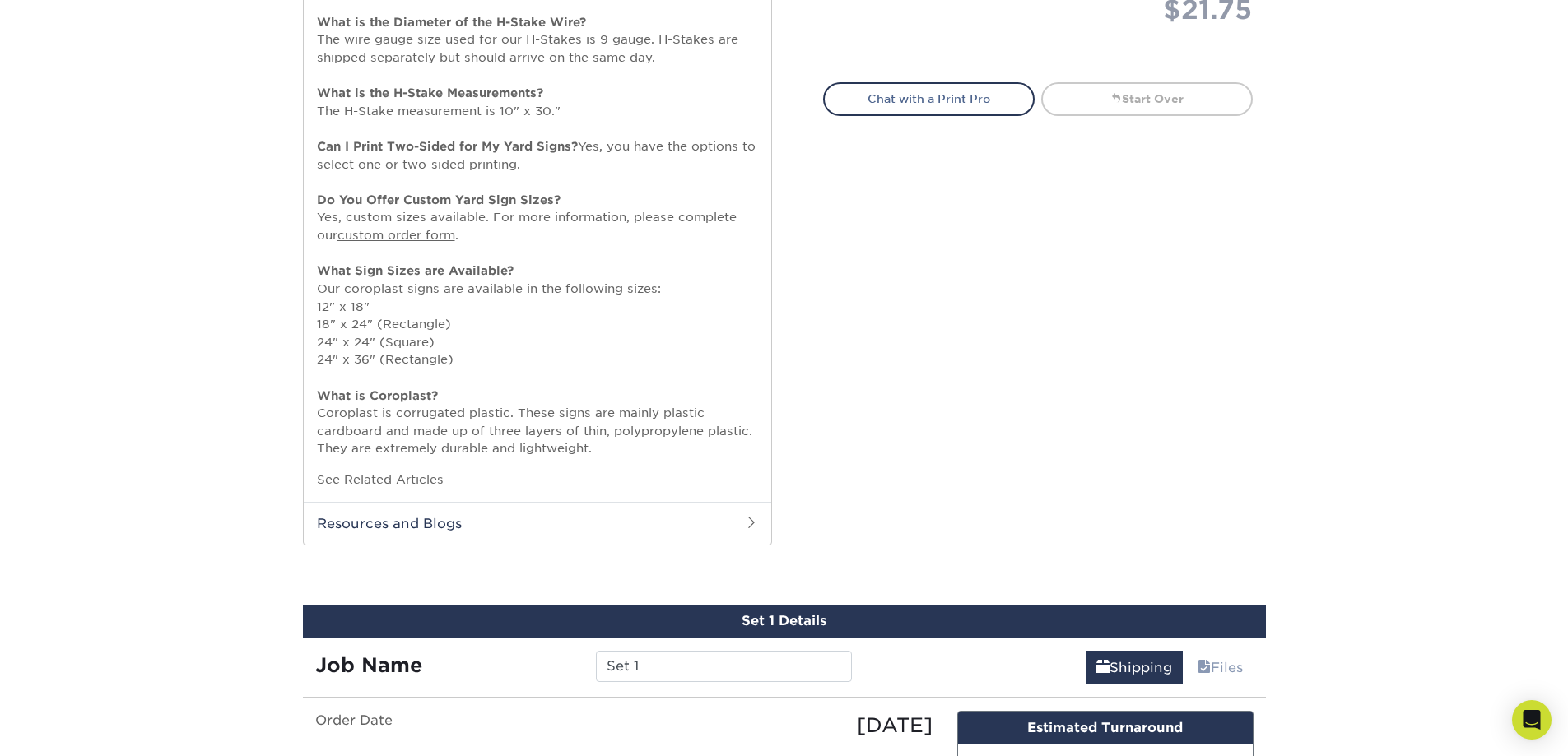
scroll to position [494, 0]
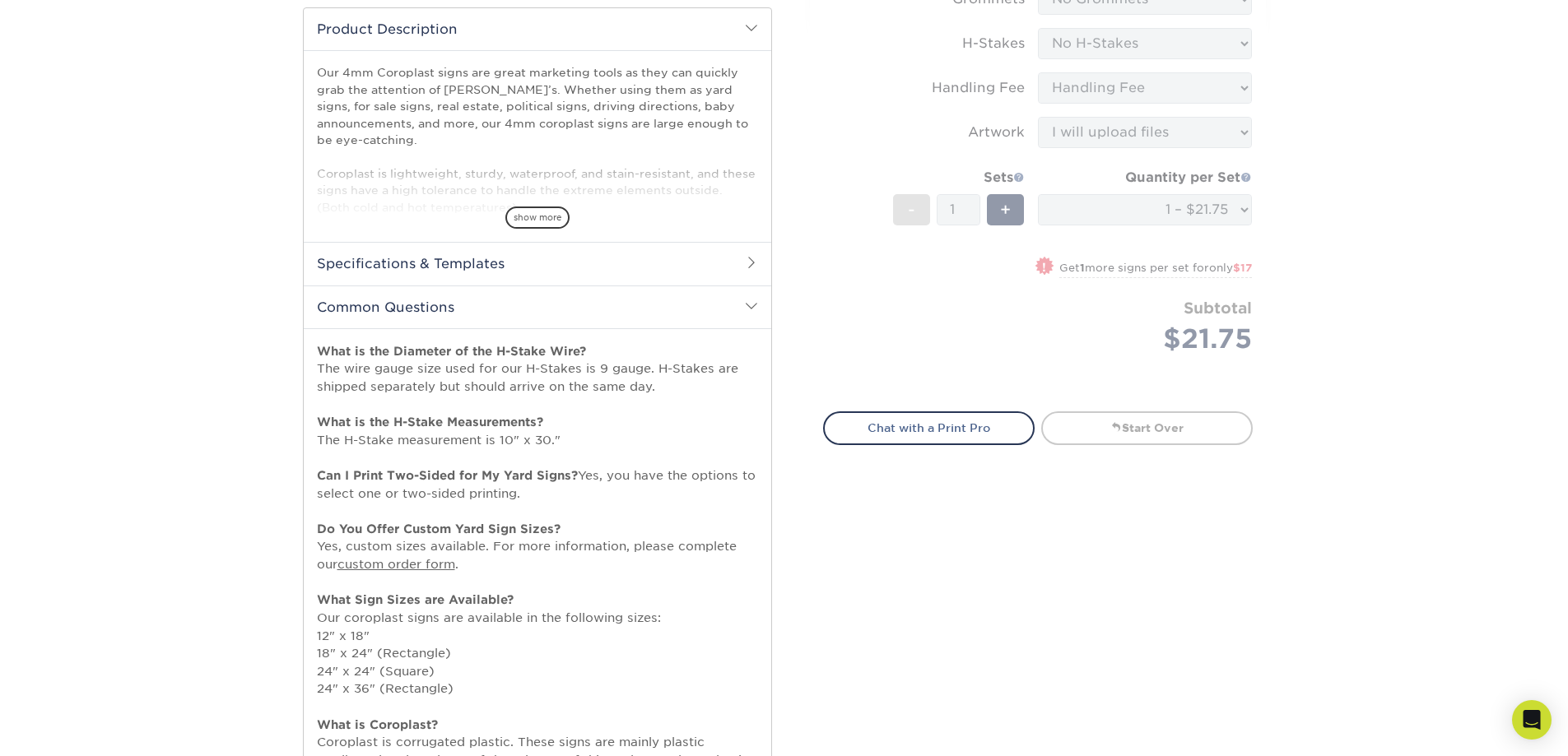
click at [753, 304] on span at bounding box center [752, 306] width 13 height 13
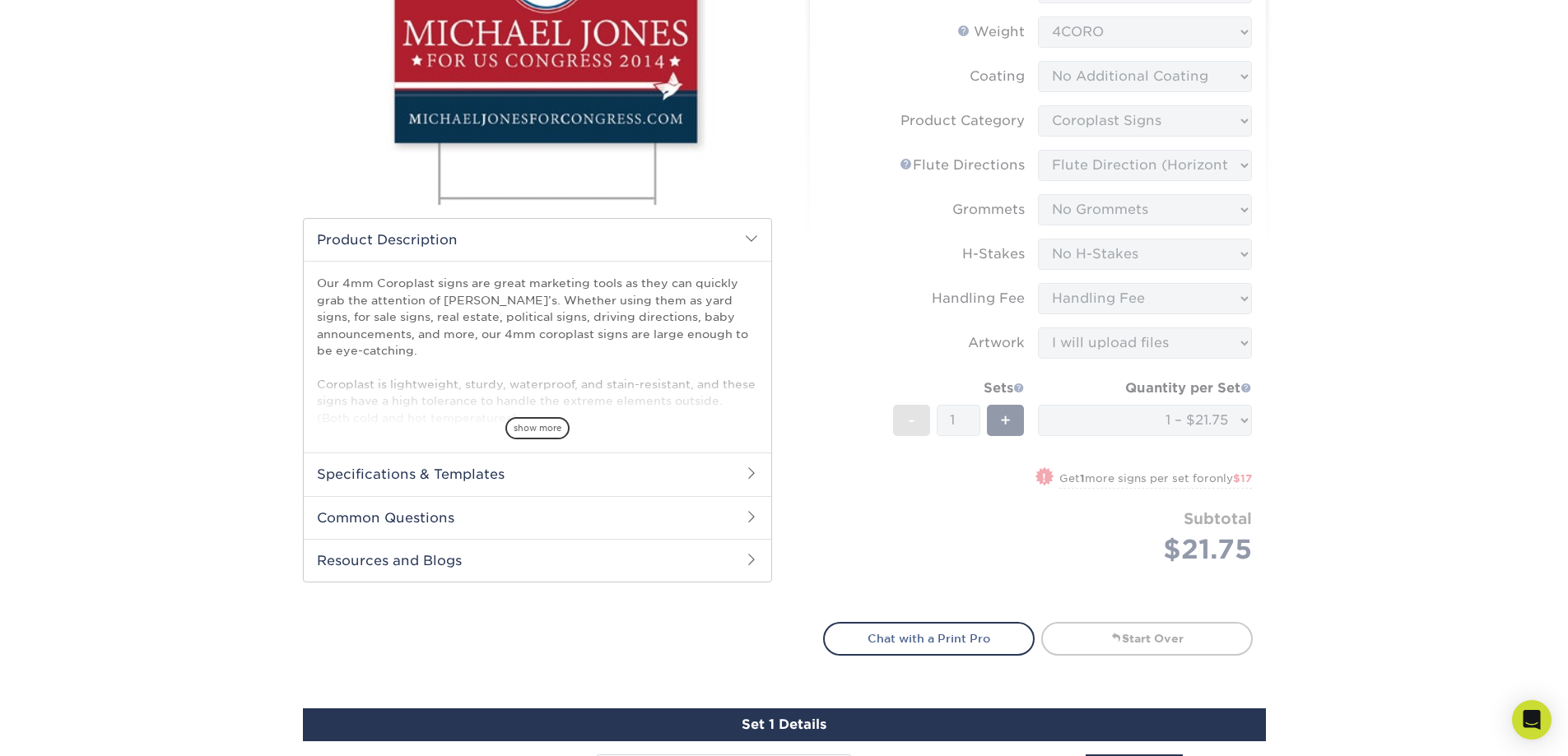
scroll to position [247, 0]
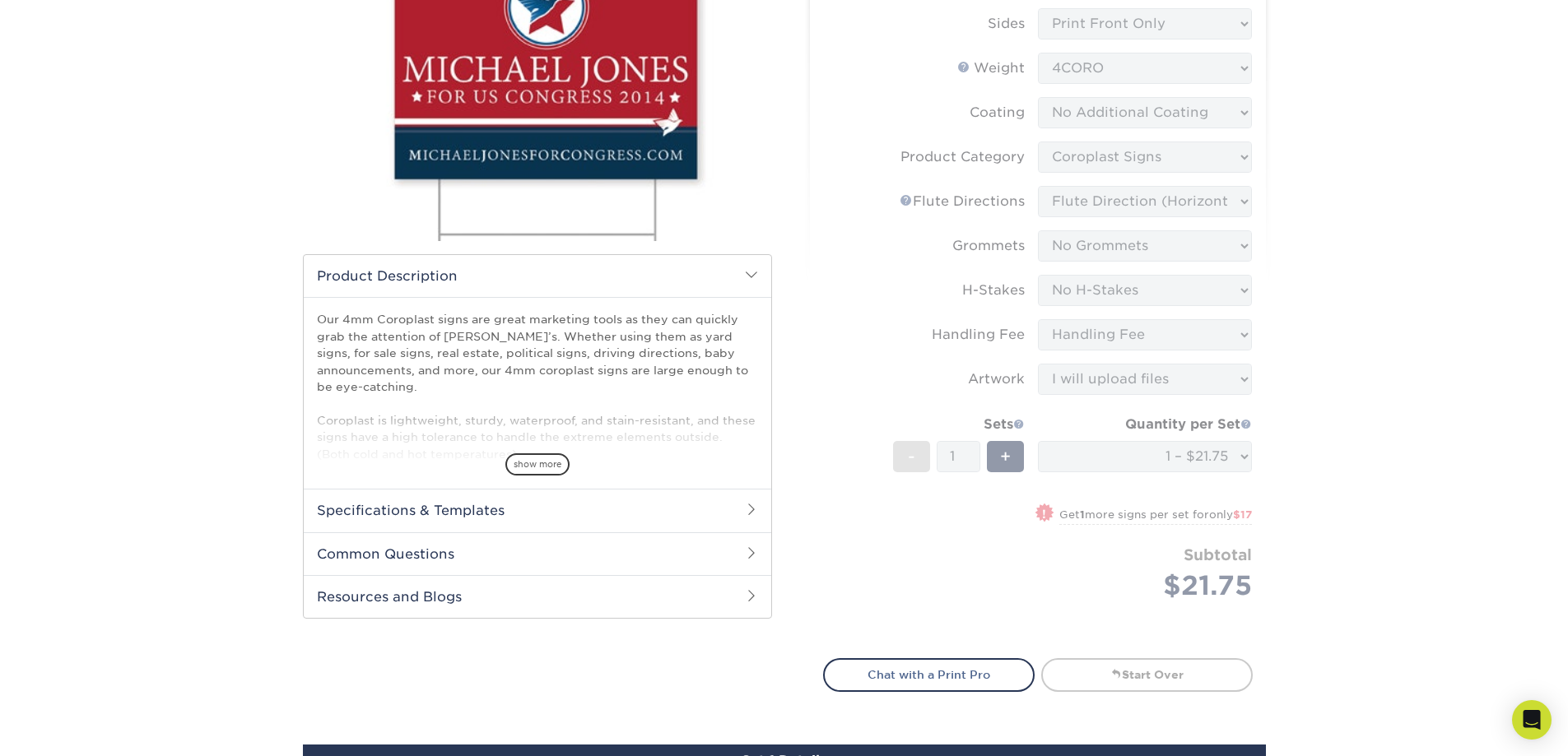
click at [761, 284] on h2 "Product Description" at bounding box center [538, 276] width 468 height 42
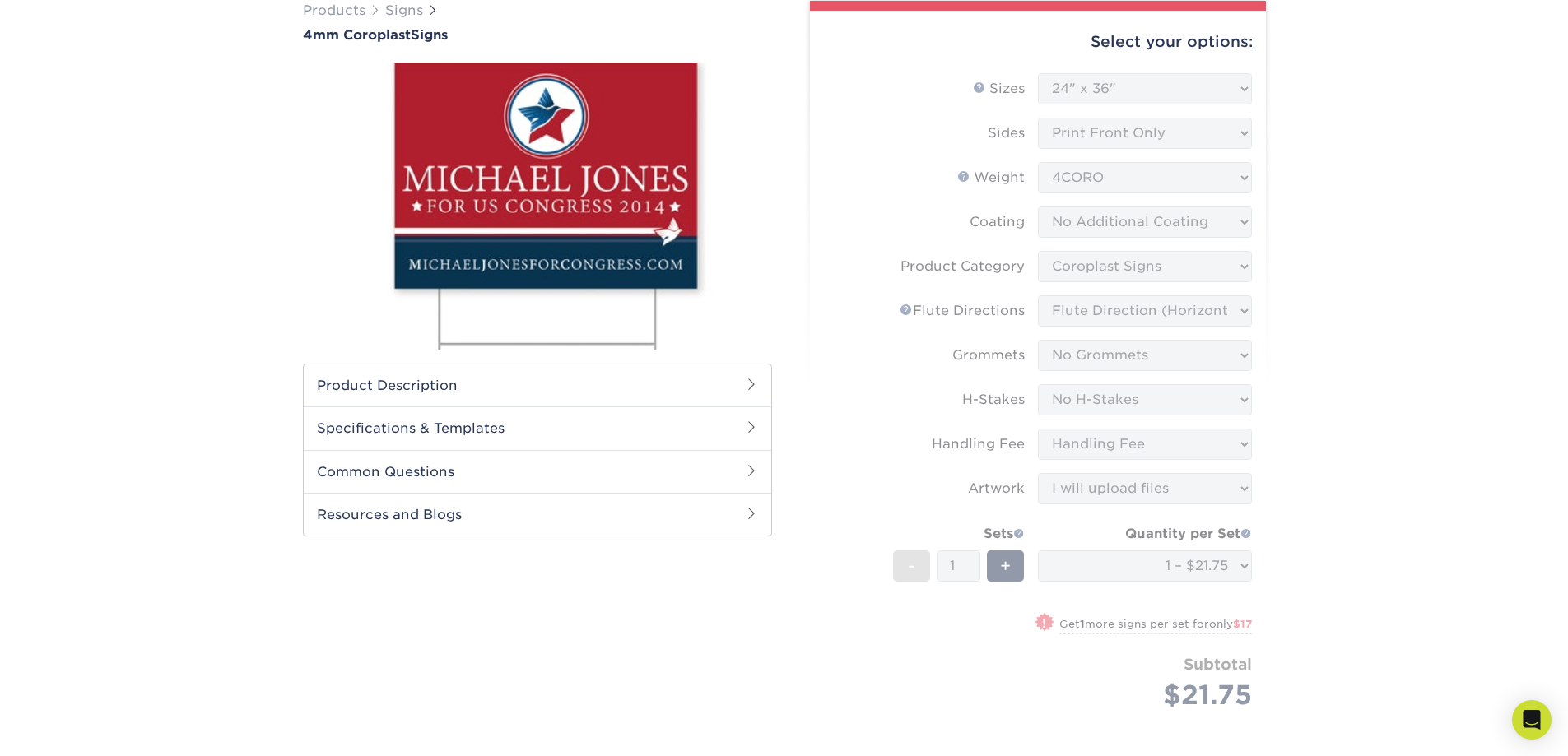
scroll to position [0, 0]
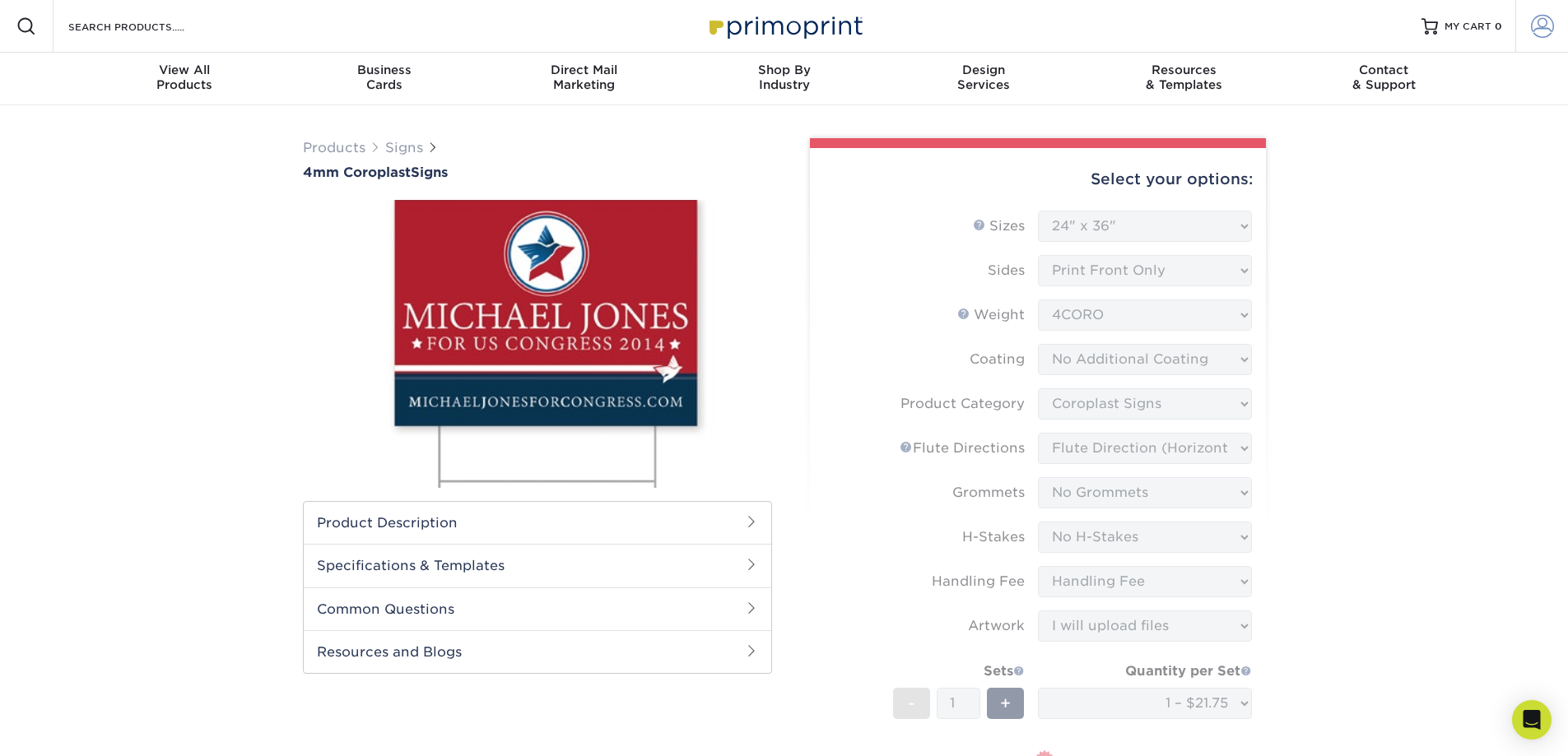
click at [1545, 28] on span at bounding box center [1543, 26] width 23 height 23
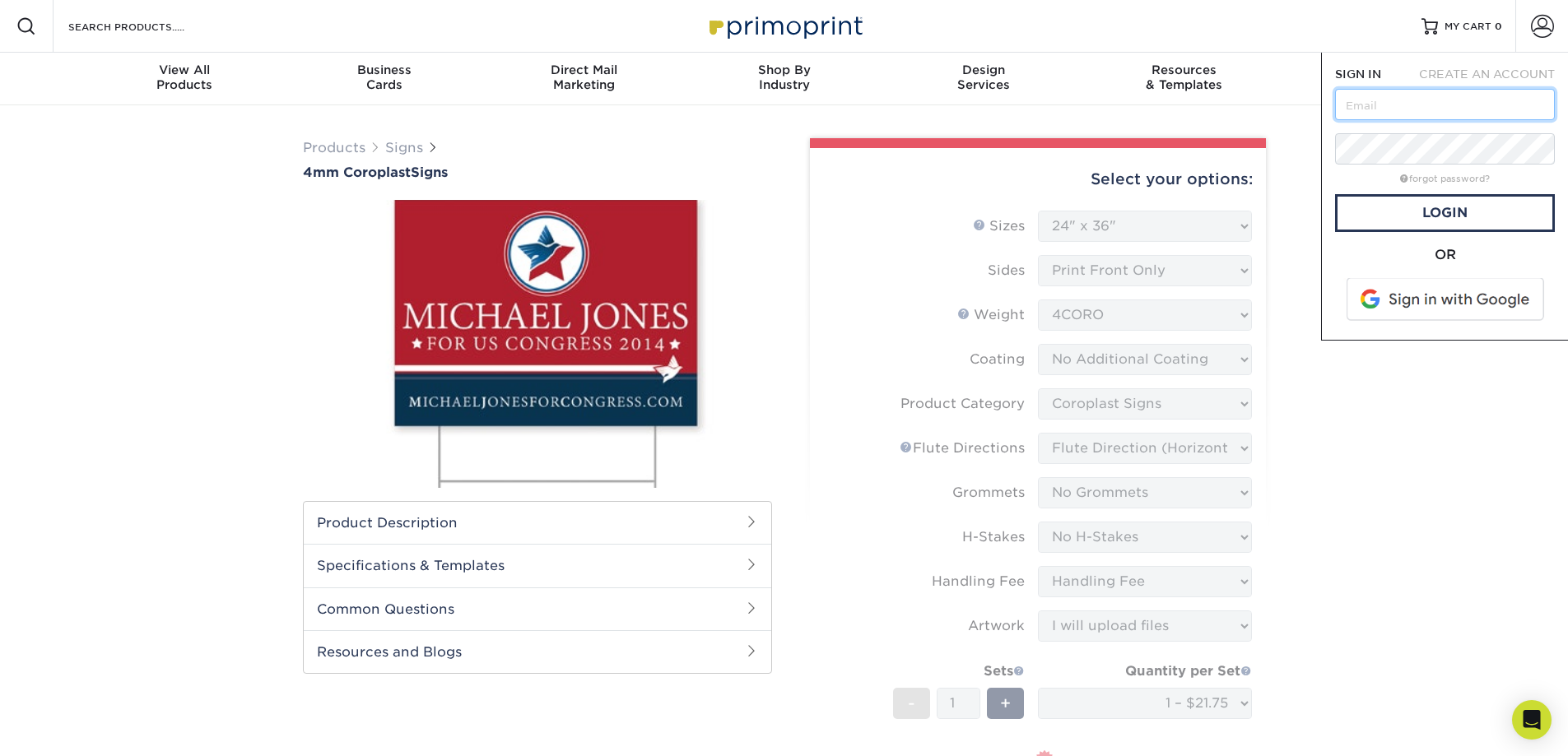
click at [1415, 115] on input "text" at bounding box center [1445, 104] width 219 height 31
type input "ginger.hinz@divinesavioracademy.com"
click at [1481, 293] on span at bounding box center [1447, 298] width 210 height 42
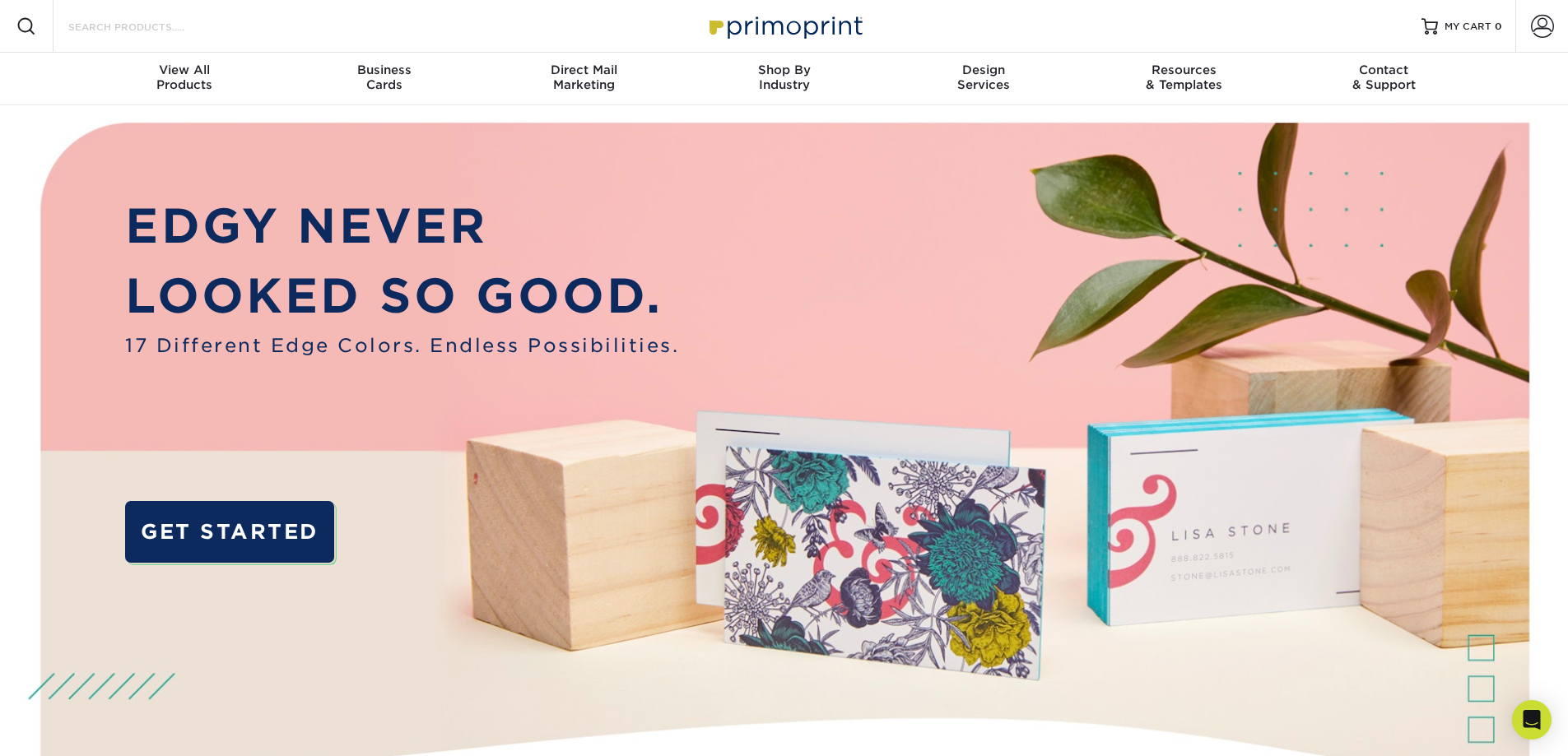
click at [222, 35] on input "Search Products" at bounding box center [147, 25] width 160 height 20
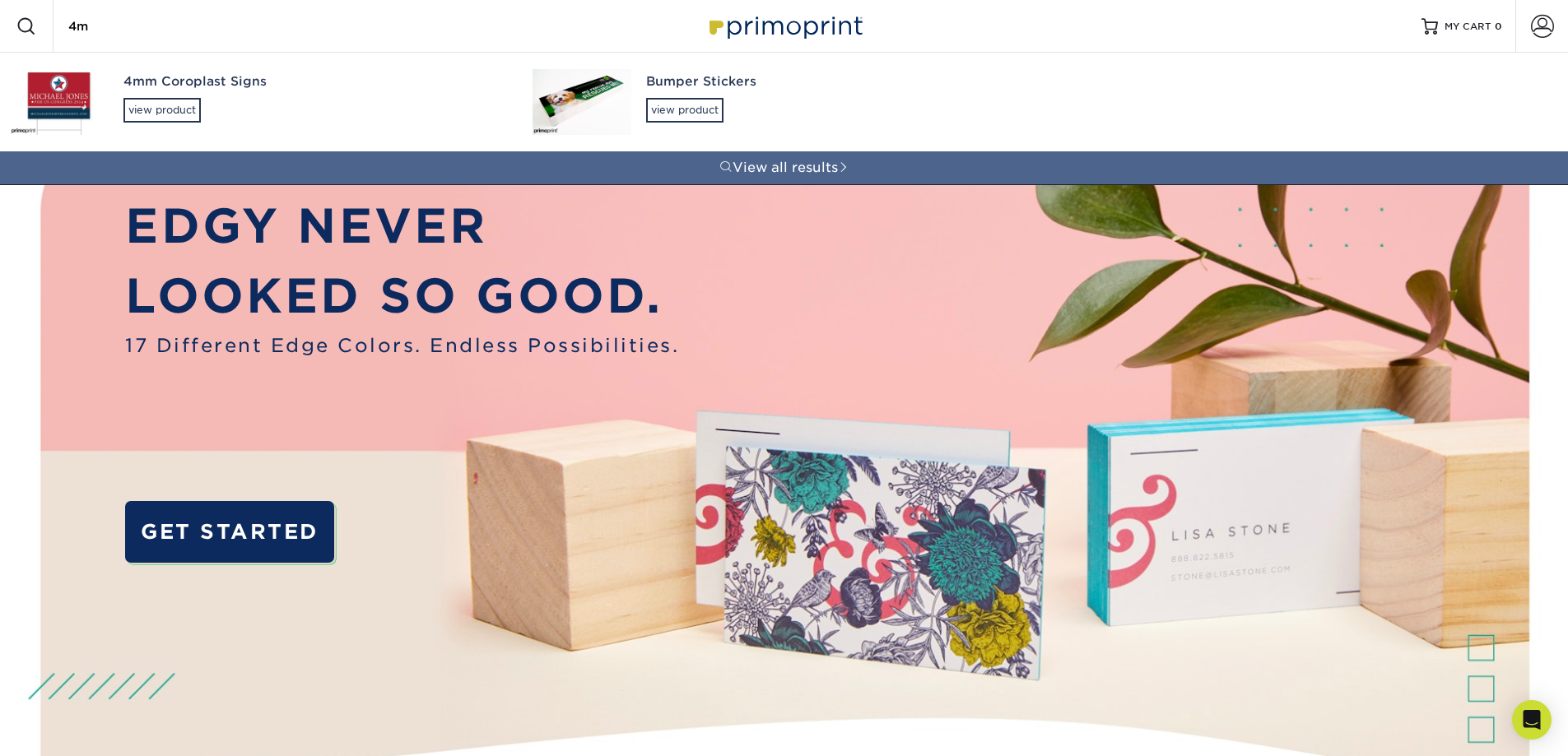
type input "4mm"
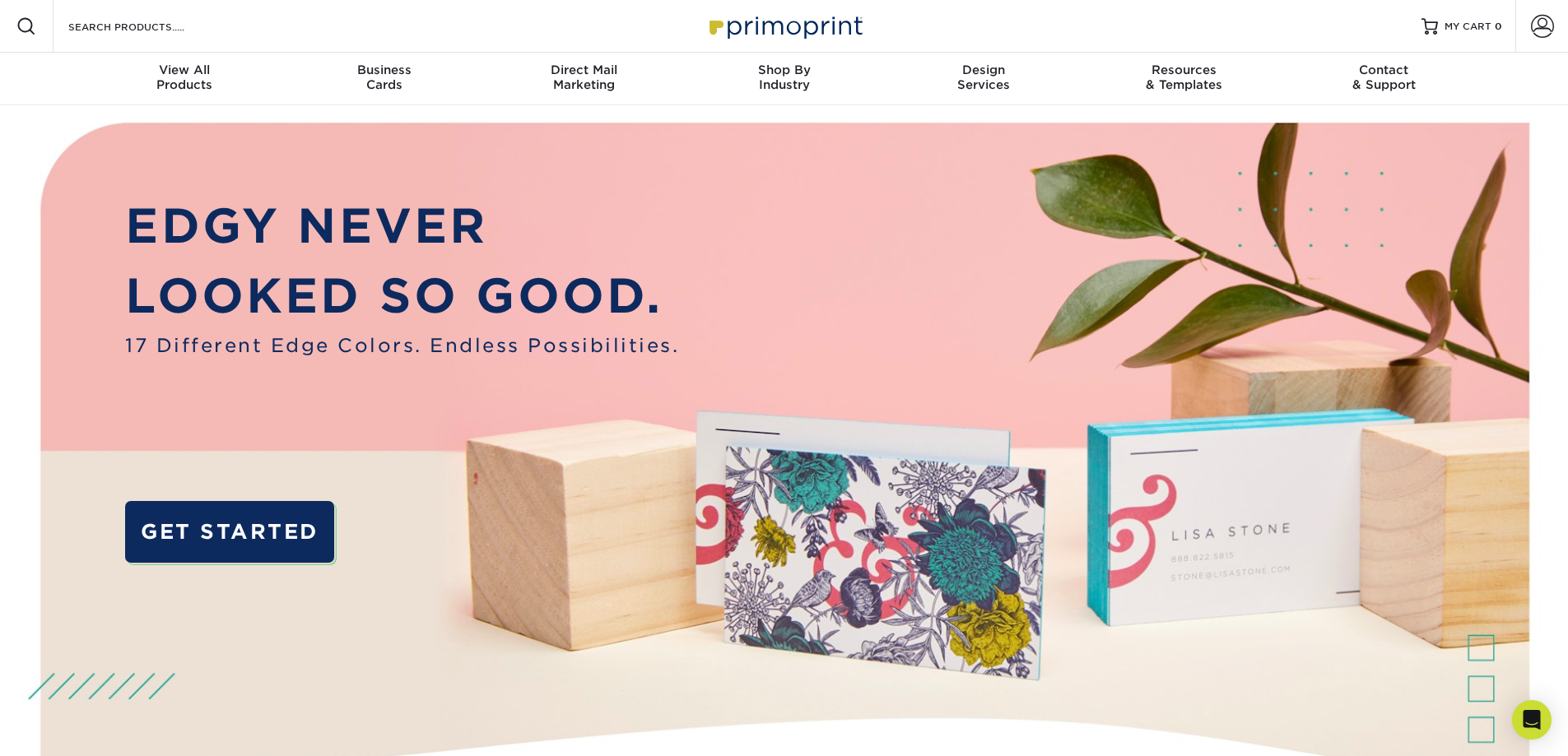
click at [251, 16] on div "Resources Menu Search Products Account SIGN IN CREATE AN ACCOUNT forgot passwor…" at bounding box center [784, 26] width 1568 height 53
click at [251, 27] on div "Resources Menu Search Products Account SIGN IN CREATE AN ACCOUNT forgot passwor…" at bounding box center [784, 26] width 1568 height 53
drag, startPoint x: 244, startPoint y: 35, endPoint x: 233, endPoint y: 36, distance: 11.0
click at [233, 36] on div "Resources Menu Search Products Account SIGN IN CREATE AN ACCOUNT forgot passwor…" at bounding box center [784, 26] width 1568 height 53
drag, startPoint x: 203, startPoint y: 24, endPoint x: 166, endPoint y: 29, distance: 37.3
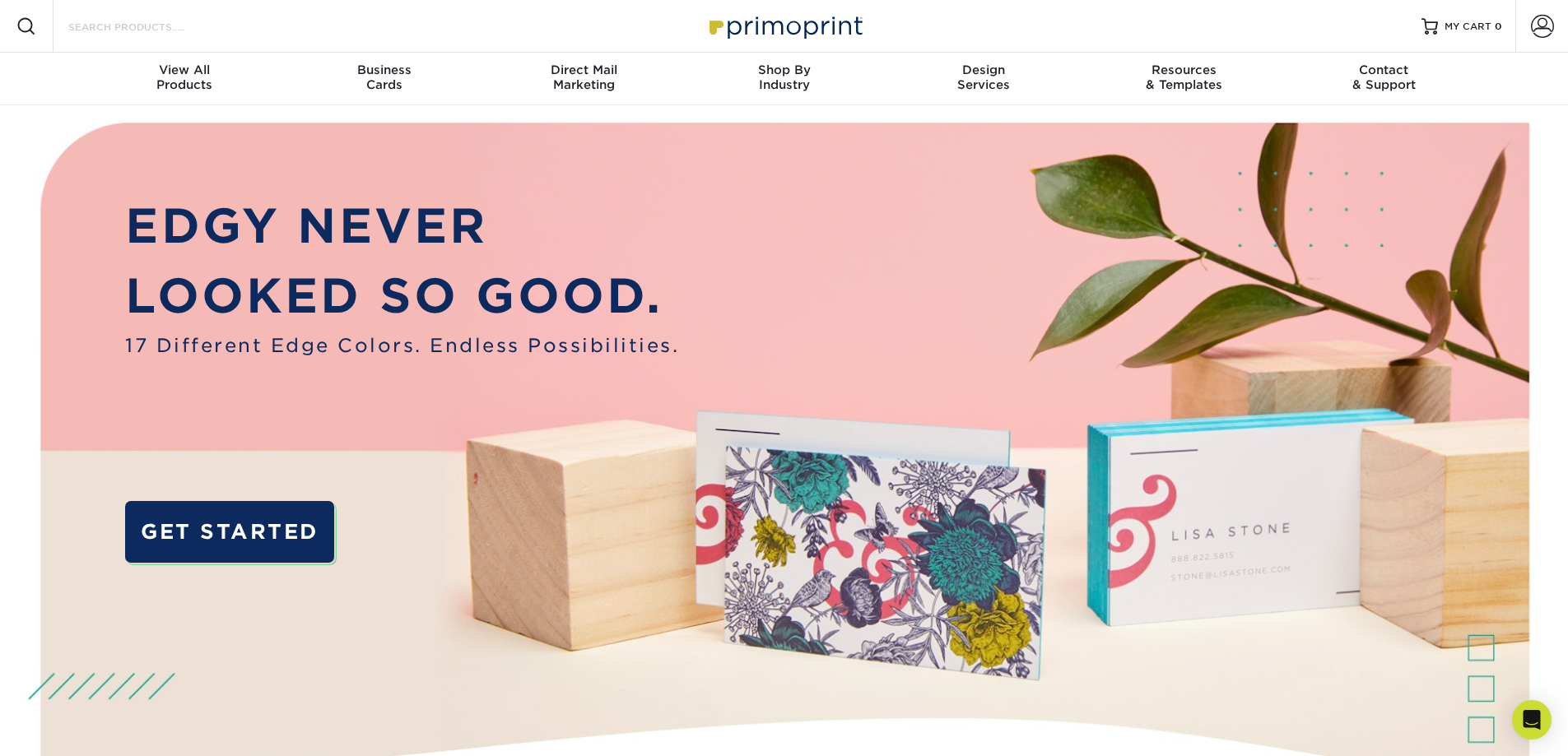
click at [197, 24] on input "Search Products" at bounding box center [147, 25] width 160 height 20
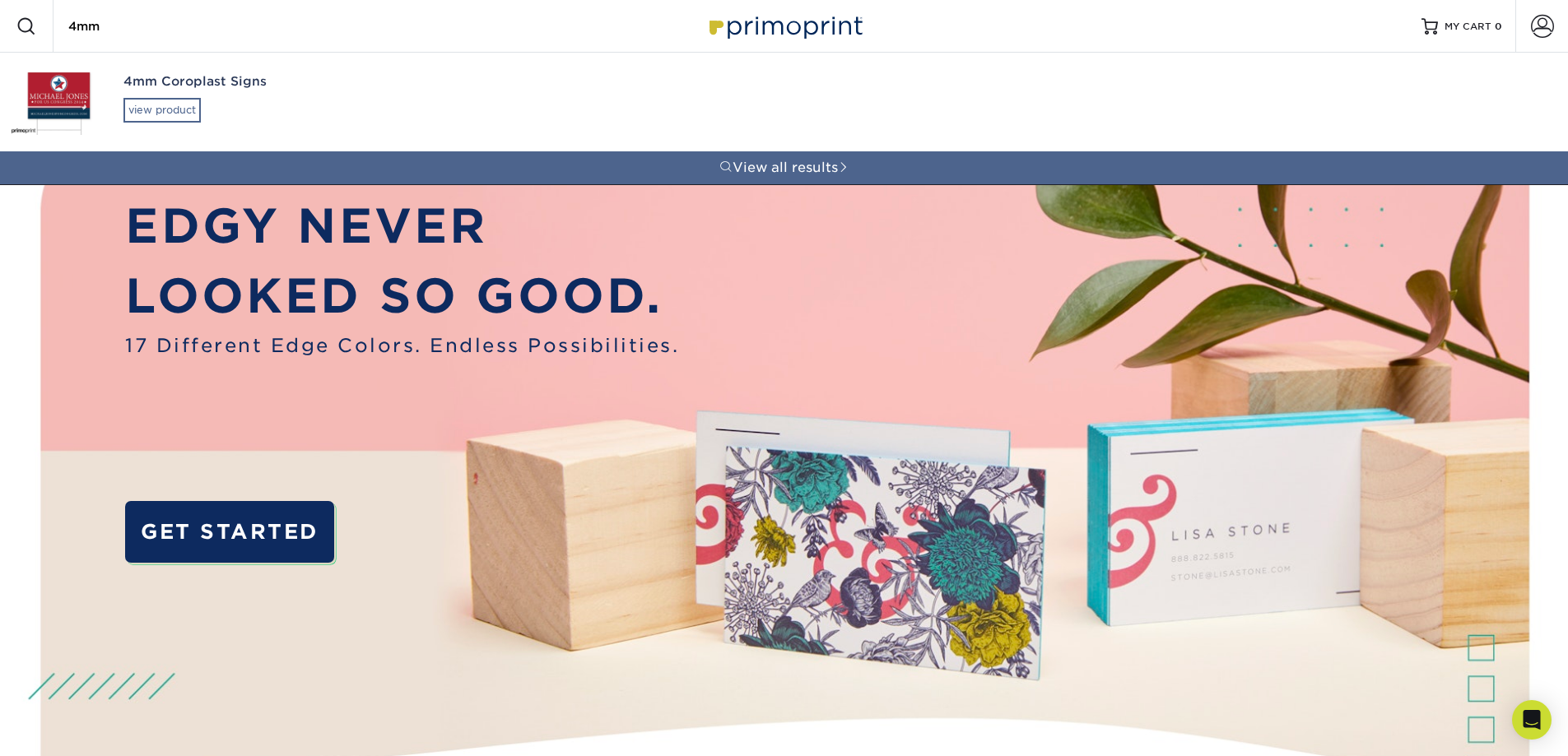
type input "4mm"
click at [183, 118] on div "view product" at bounding box center [162, 110] width 77 height 24
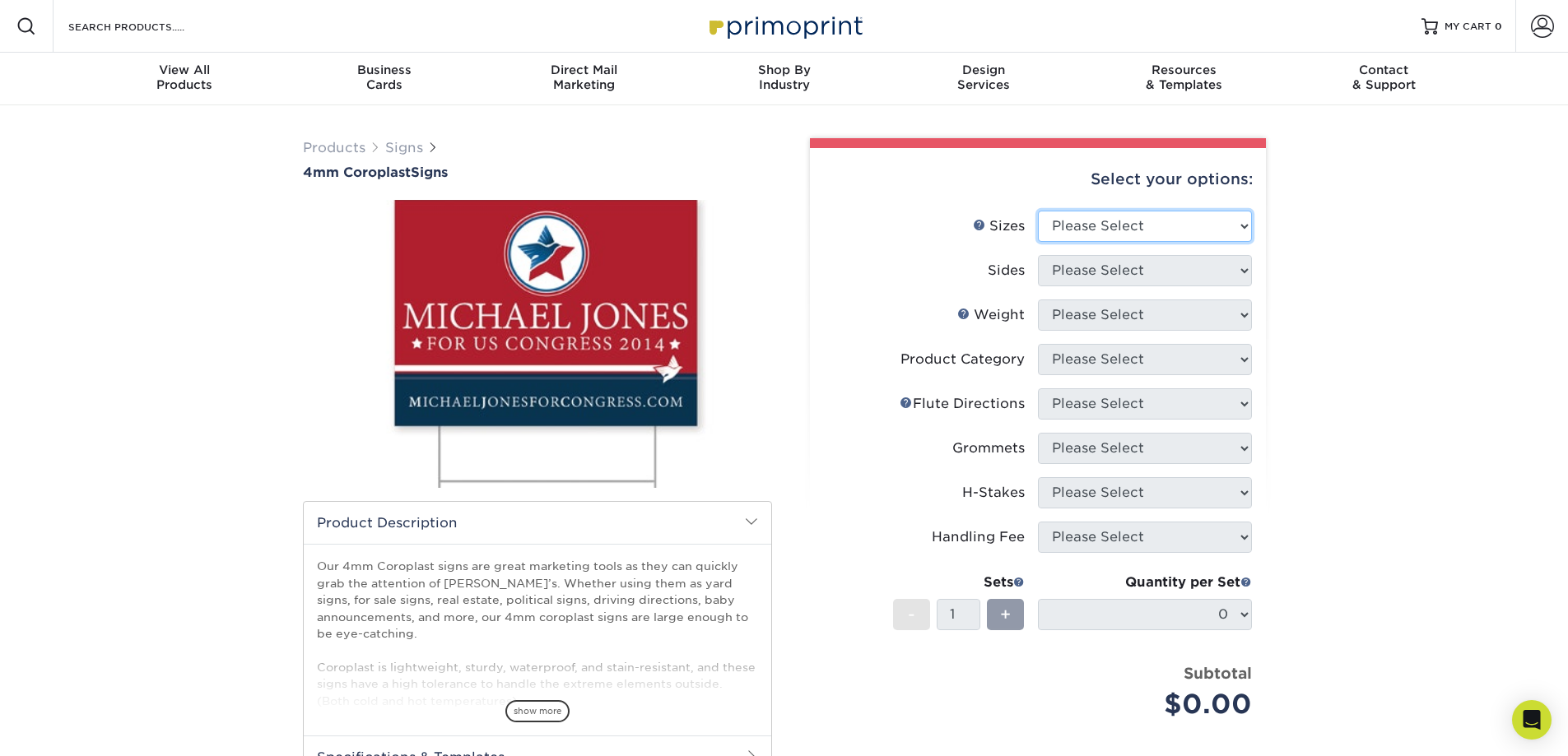
click at [1238, 231] on select "Please Select 12" x 18" 18" x 24" 24" x 24" 24" x 36"" at bounding box center [1144, 226] width 214 height 31
select select "24.00x36.00"
click at [1038, 211] on select "Please Select 12" x 18" 18" x 24" 24" x 24" 24" x 36"" at bounding box center [1144, 226] width 214 height 31
click at [1145, 275] on select "Please Select Print Both Sides Print Front Only" at bounding box center [1144, 270] width 214 height 31
select select "32d3c223-f82c-492b-b915-ba065a00862f"
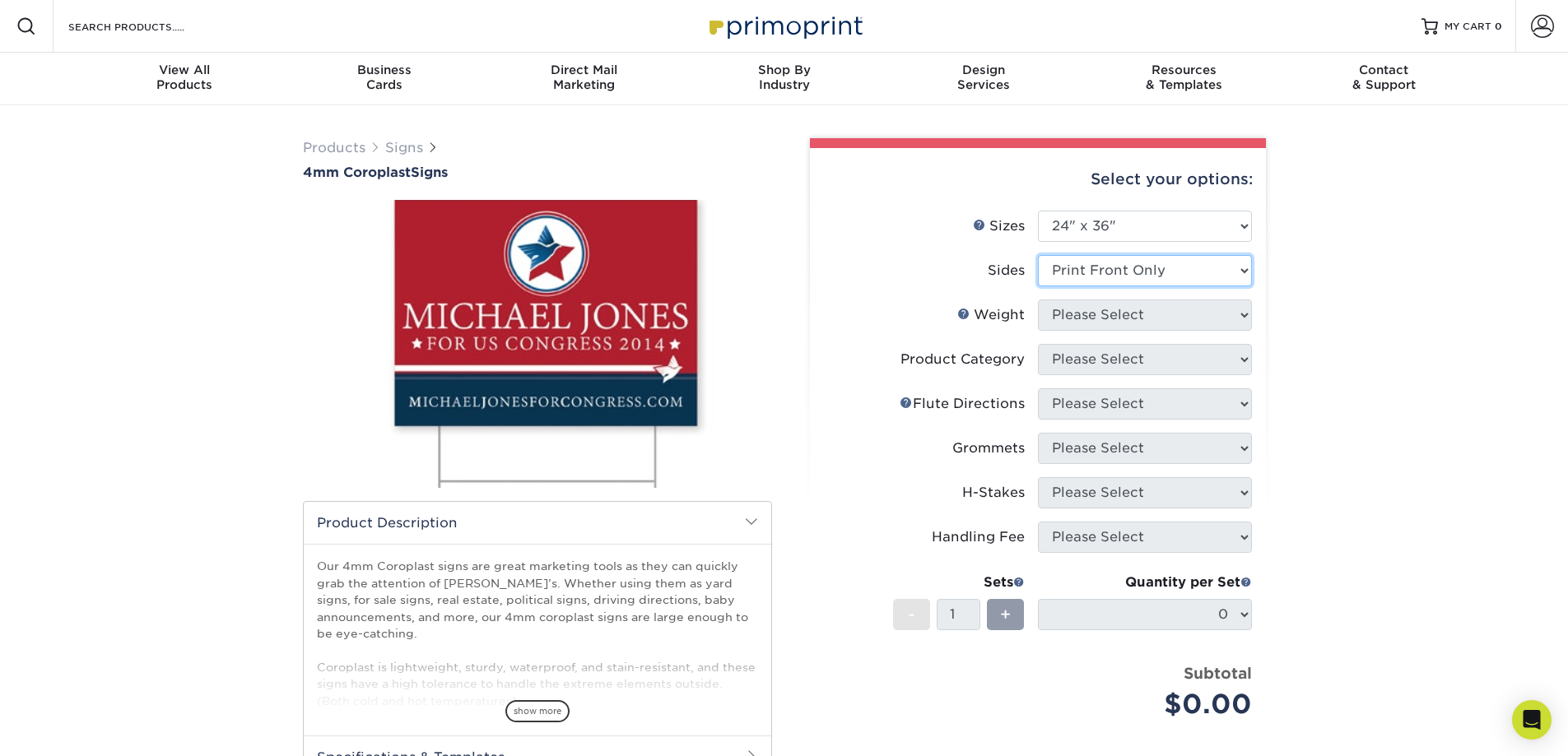
click at [1038, 255] on select "Please Select Print Both Sides Print Front Only" at bounding box center [1144, 270] width 214 height 31
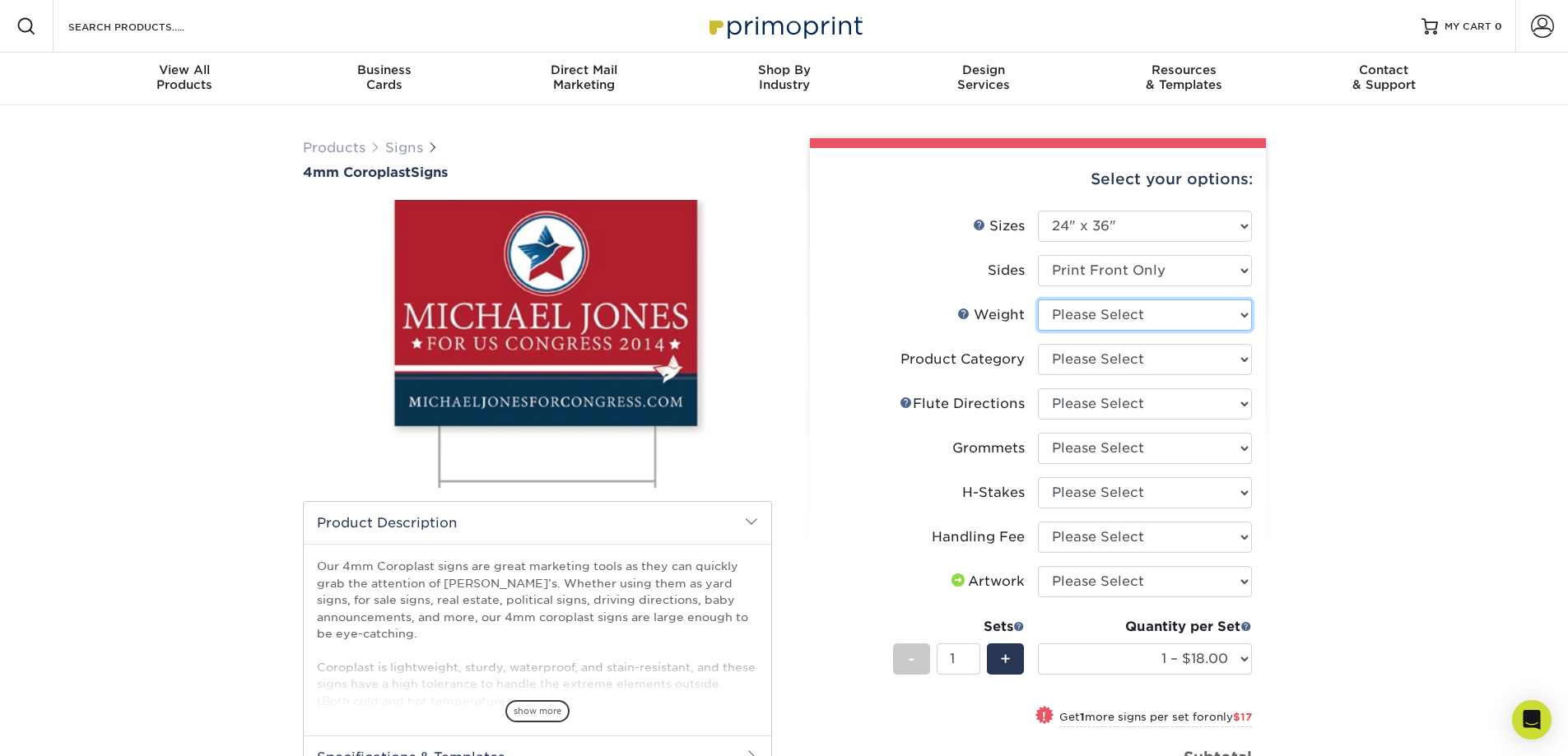
click at [1128, 320] on select "Please Select 4CORO" at bounding box center [1144, 314] width 214 height 31
select select "4CORO"
click at [1038, 299] on select "Please Select 4CORO" at bounding box center [1144, 314] width 214 height 31
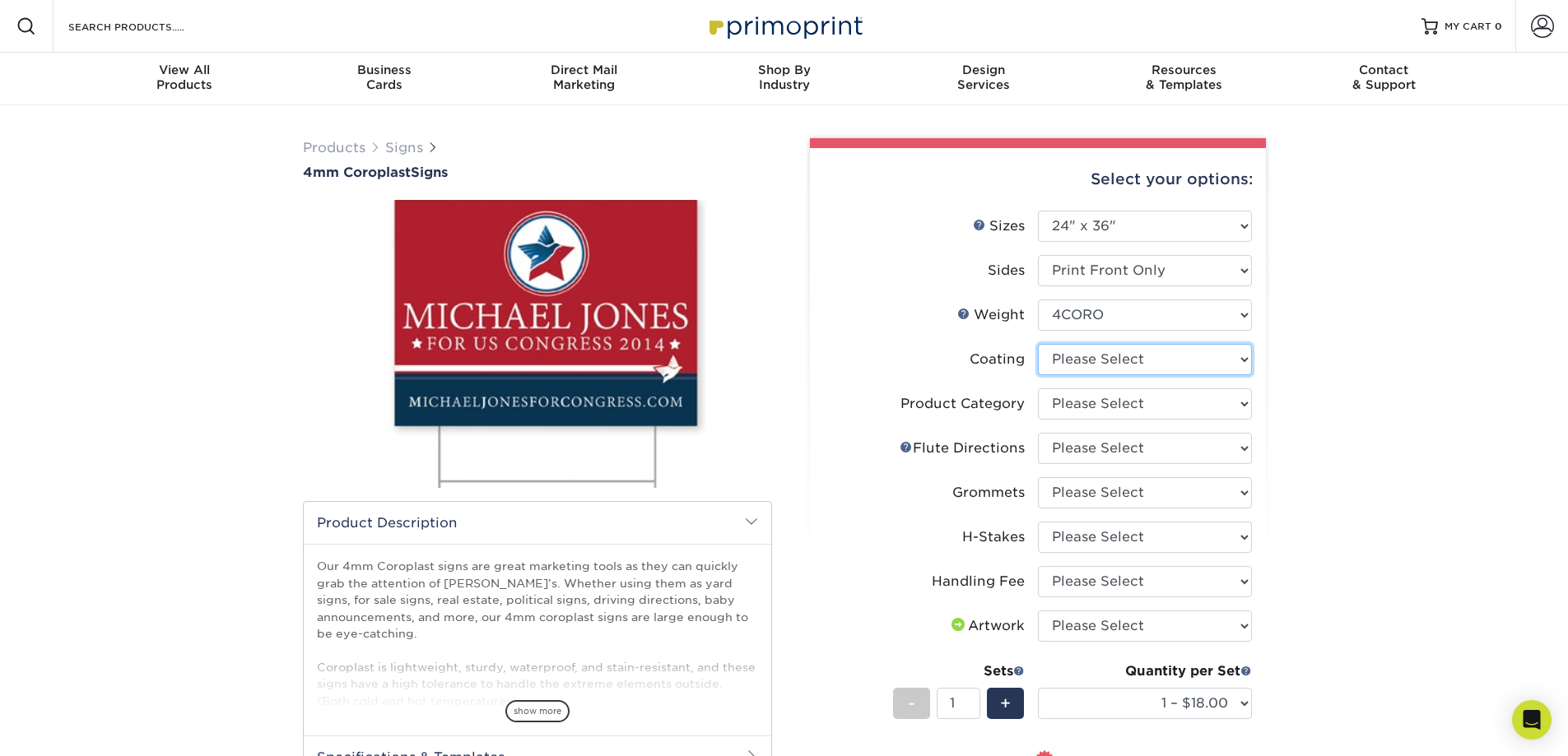
click at [1097, 370] on select at bounding box center [1144, 359] width 214 height 31
select select "3e7618de-abca-4bda-9f97-8b9129e913d8"
click at [1038, 344] on select at bounding box center [1144, 359] width 214 height 31
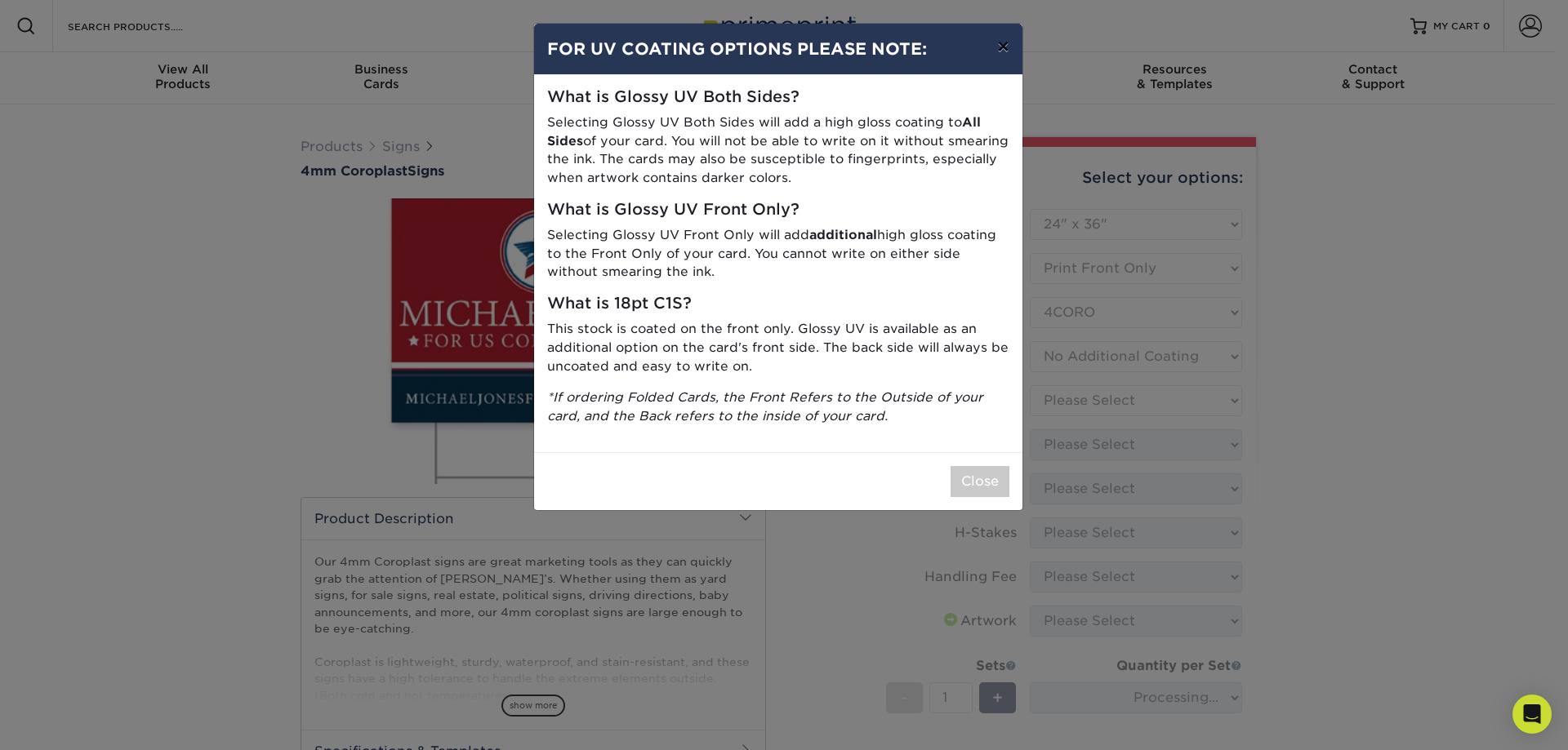
click at [1005, 49] on button "×" at bounding box center [1003, 46] width 37 height 46
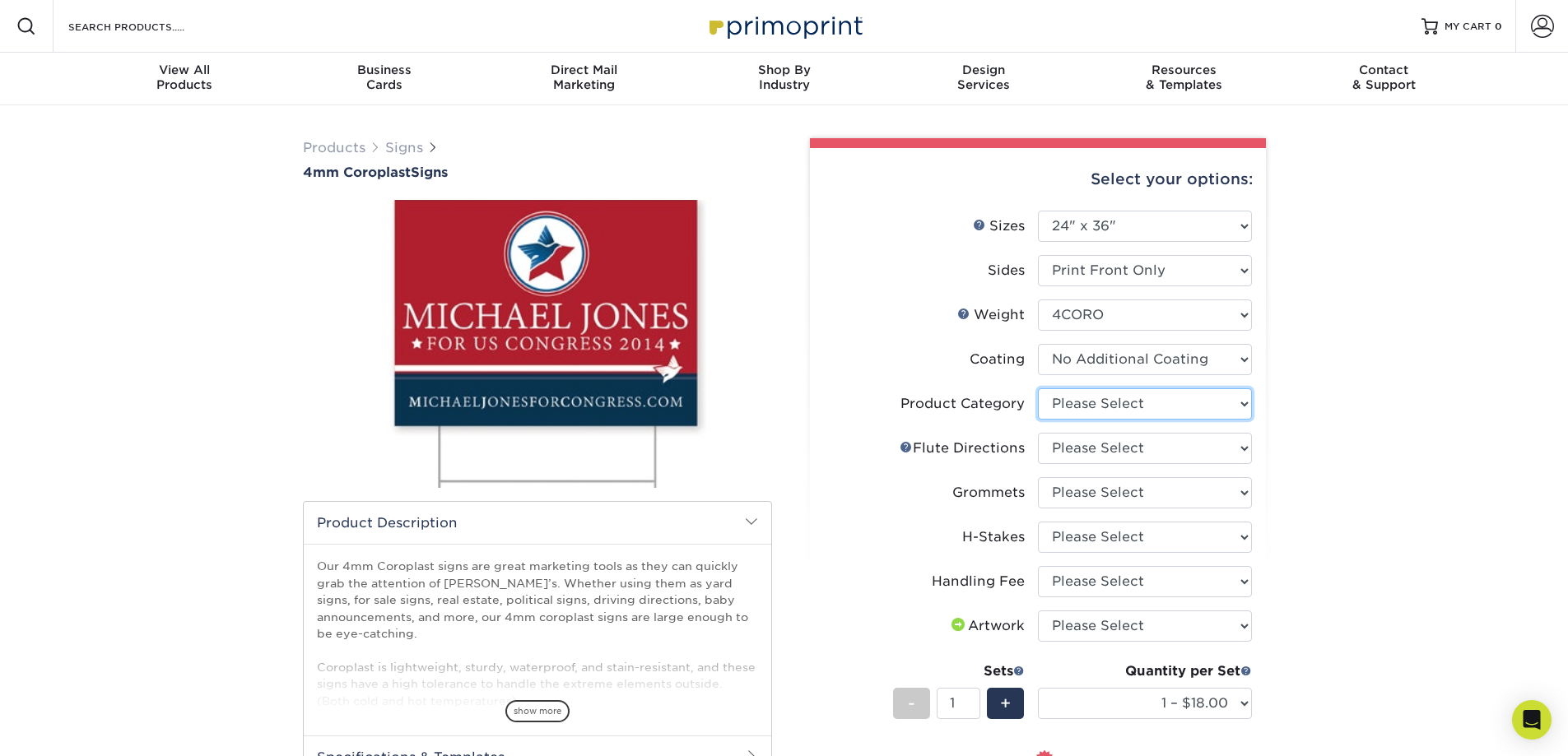
click at [1143, 397] on select "Please Select Coroplast Signs" at bounding box center [1144, 404] width 214 height 31
select select "b3582ed5-6912-492c-8440-2cc51afdb8e1"
click at [1038, 389] on select "Please Select Coroplast Signs" at bounding box center [1144, 404] width 214 height 31
click at [1116, 450] on select "Please Select Flute Direction (Horizontal) Flute Direction (Vertical)" at bounding box center [1144, 448] width 214 height 31
select select "64642d5c-3ca5-48ab-b753-ddfa02991dab"
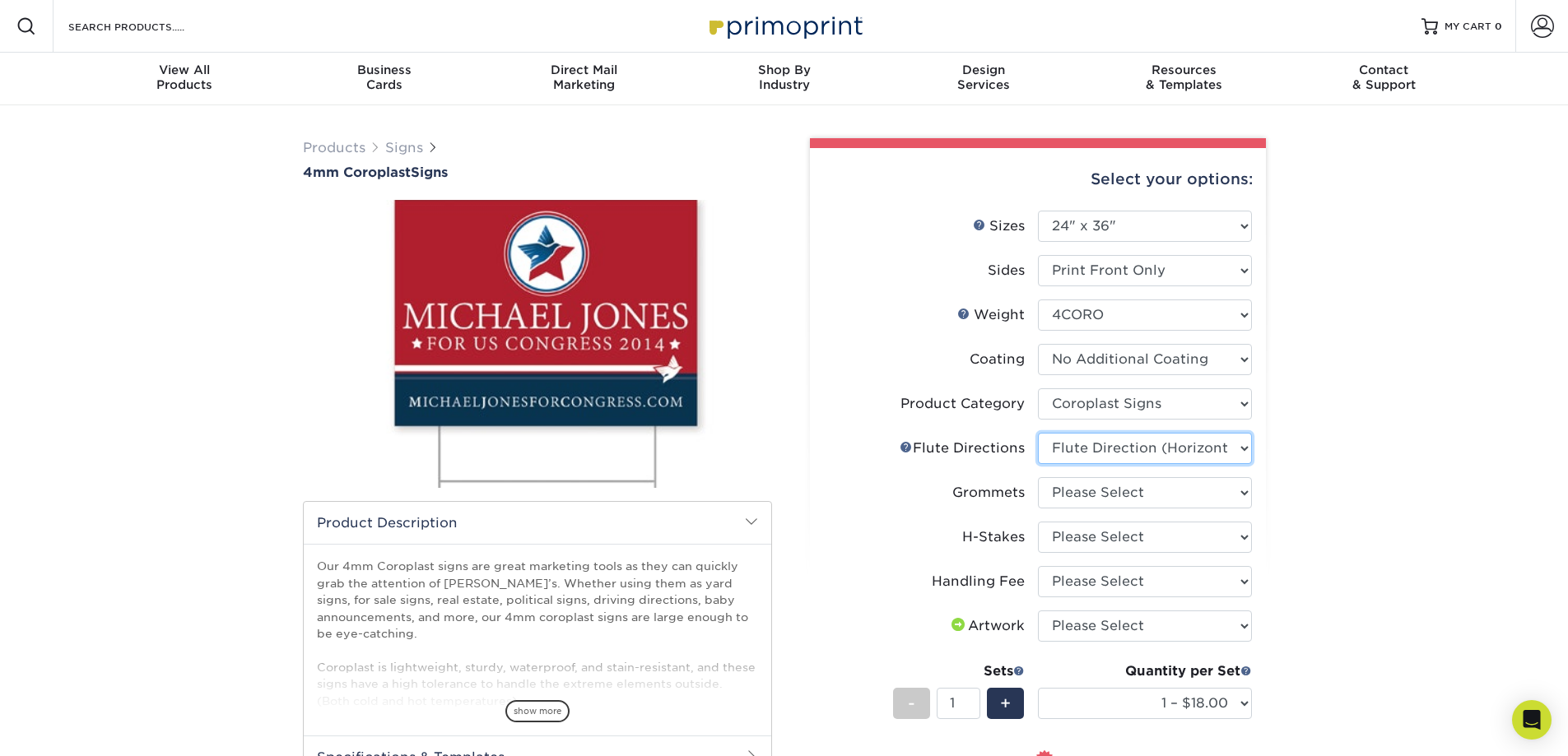
click at [1038, 433] on select "Please Select Flute Direction (Horizontal) Flute Direction (Vertical)" at bounding box center [1144, 448] width 214 height 31
click at [1145, 505] on select "Please Select No Grommets Yes, Grommet All 4 Corners Yes, Grommet All 4 Corners…" at bounding box center [1144, 492] width 214 height 31
select select "90d329df-db80-4206-b821-ff9d3f363977"
click at [1038, 477] on select "Please Select No Grommets Yes, Grommet All 4 Corners Yes, Grommet All 4 Corners…" at bounding box center [1144, 492] width 214 height 31
click at [1124, 543] on select "Please Select No H-Stakes Yes" at bounding box center [1144, 537] width 214 height 31
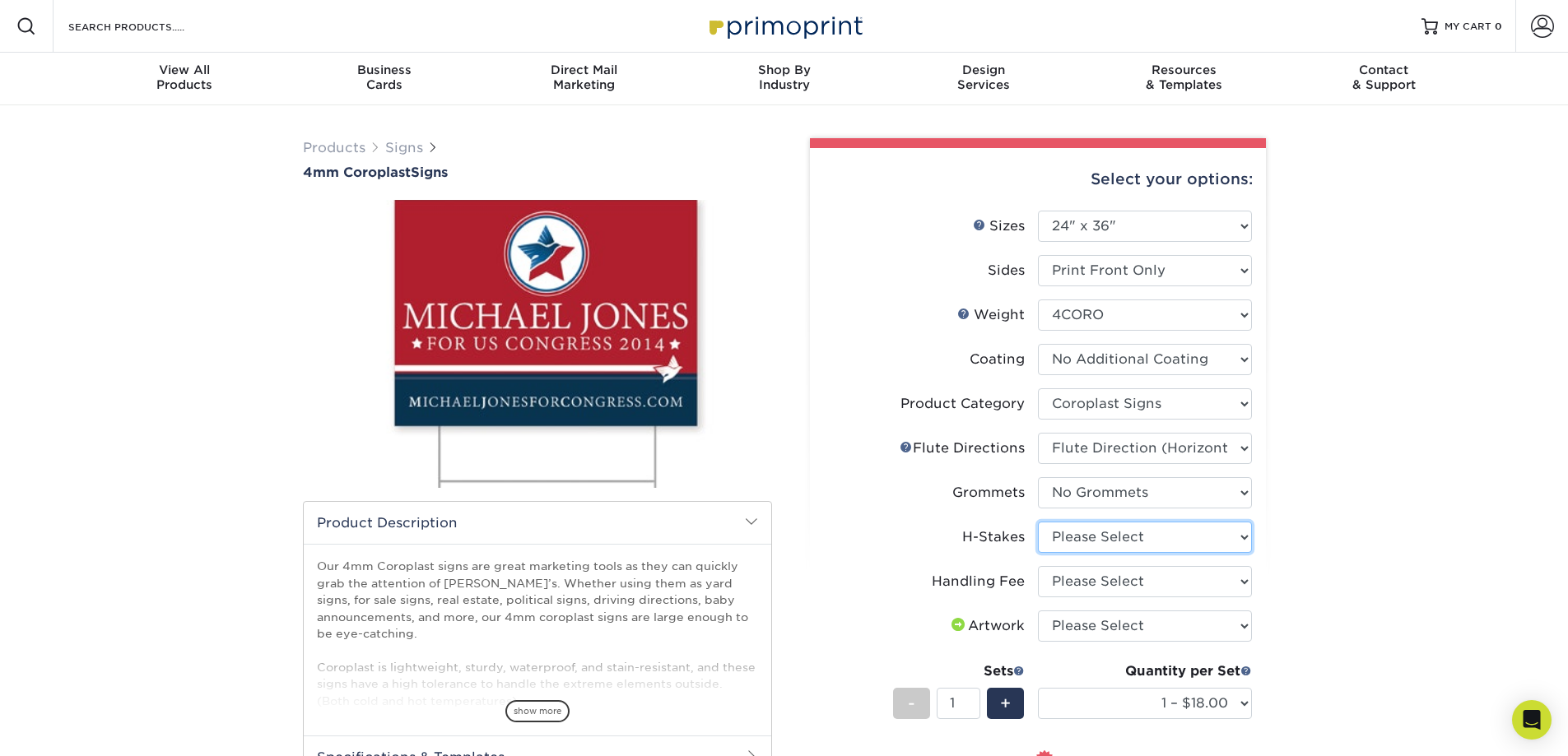
select select "aec992a9-897e-40ed-b45c-8ce74849ba63"
click at [1038, 522] on select "Please Select No H-Stakes Yes" at bounding box center [1144, 537] width 214 height 31
click at [1116, 586] on select "Please Select Handling Fee" at bounding box center [1144, 581] width 214 height 31
select select "ab74c079-444c-4260-ae6a-e09bdee8073c"
click at [1038, 566] on select "Please Select Handling Fee" at bounding box center [1144, 581] width 214 height 31
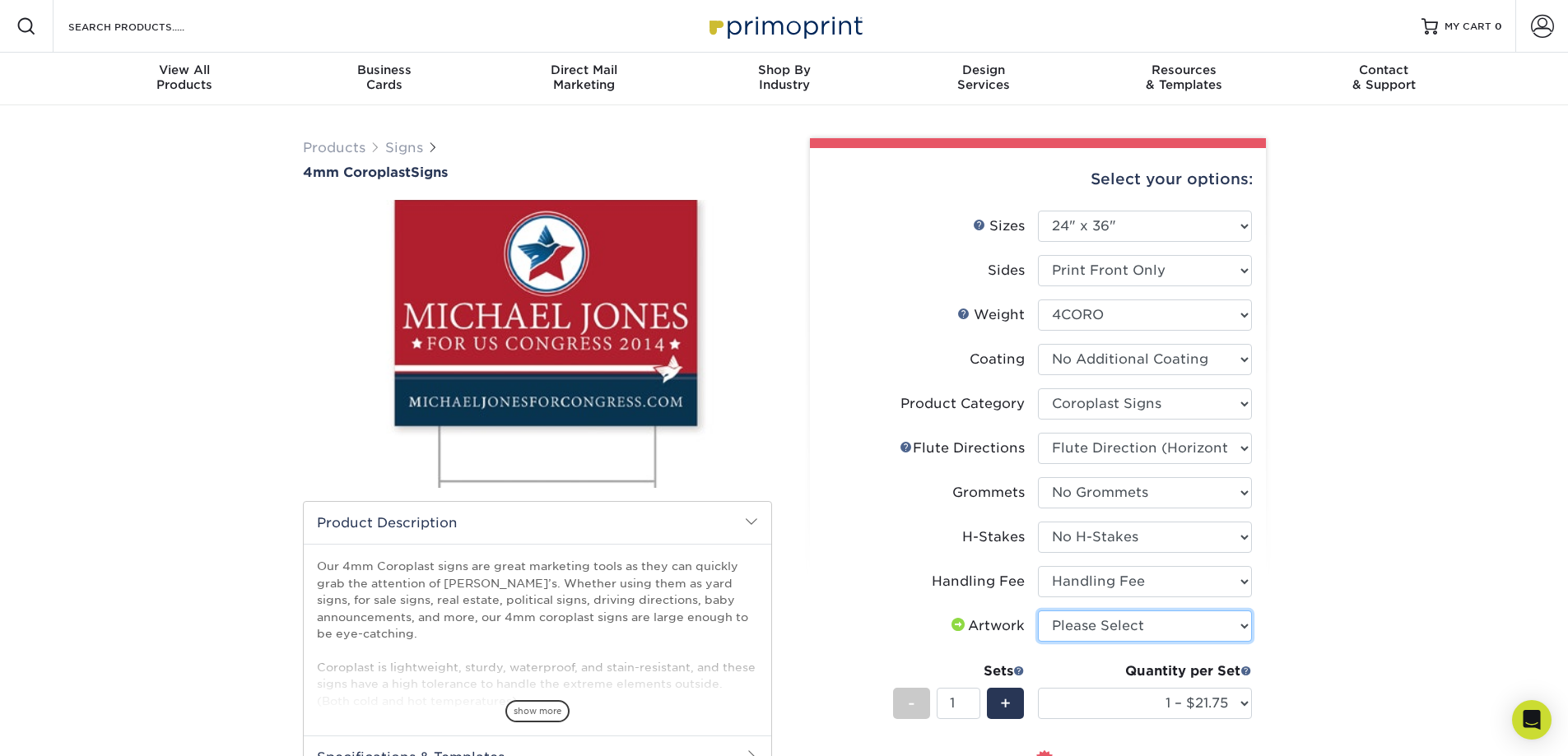
click at [1119, 631] on select "Please Select I will upload files I need a design - $50" at bounding box center [1144, 626] width 214 height 31
select select "upload"
click at [1038, 611] on select "Please Select I will upload files I need a design - $50" at bounding box center [1144, 626] width 214 height 31
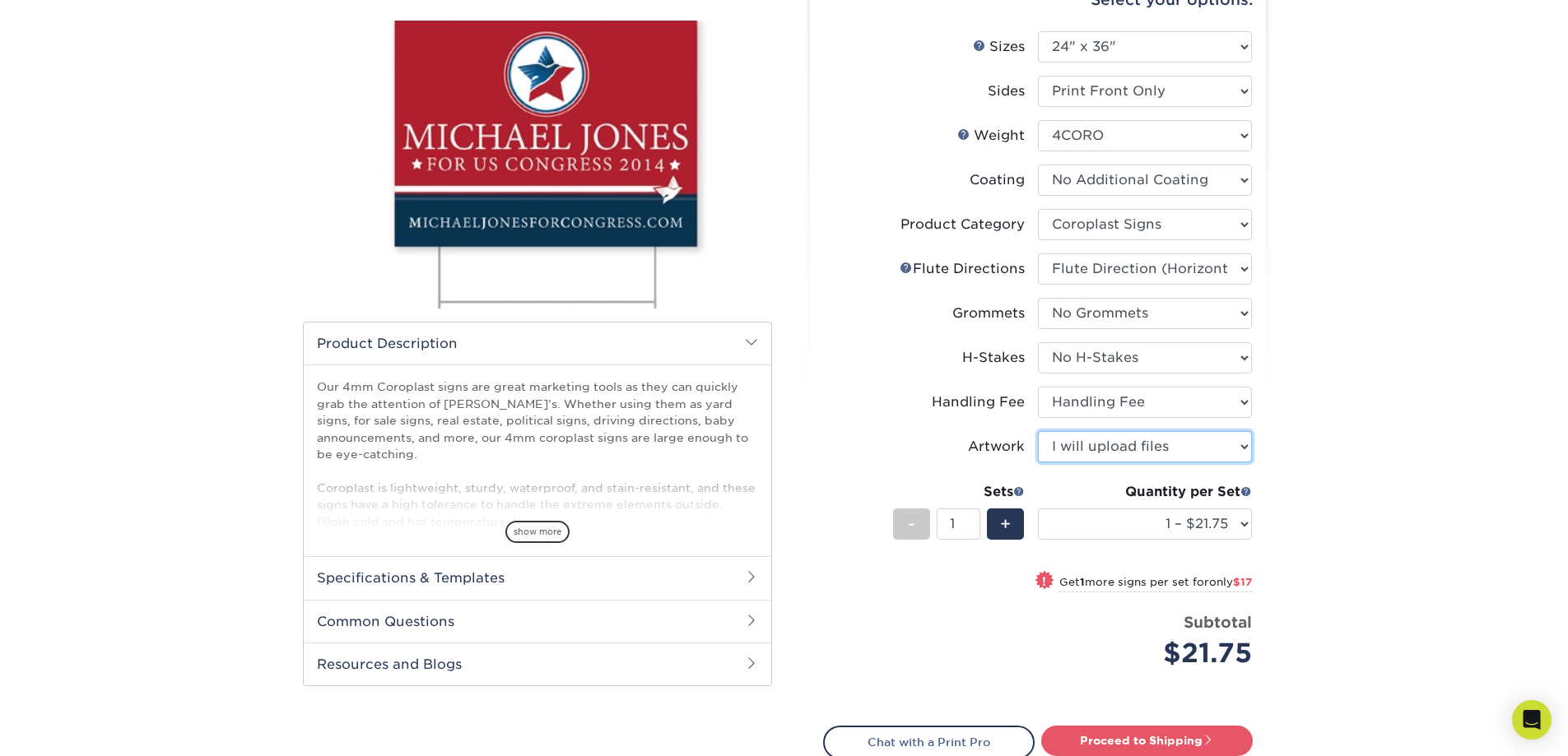
scroll to position [247, 0]
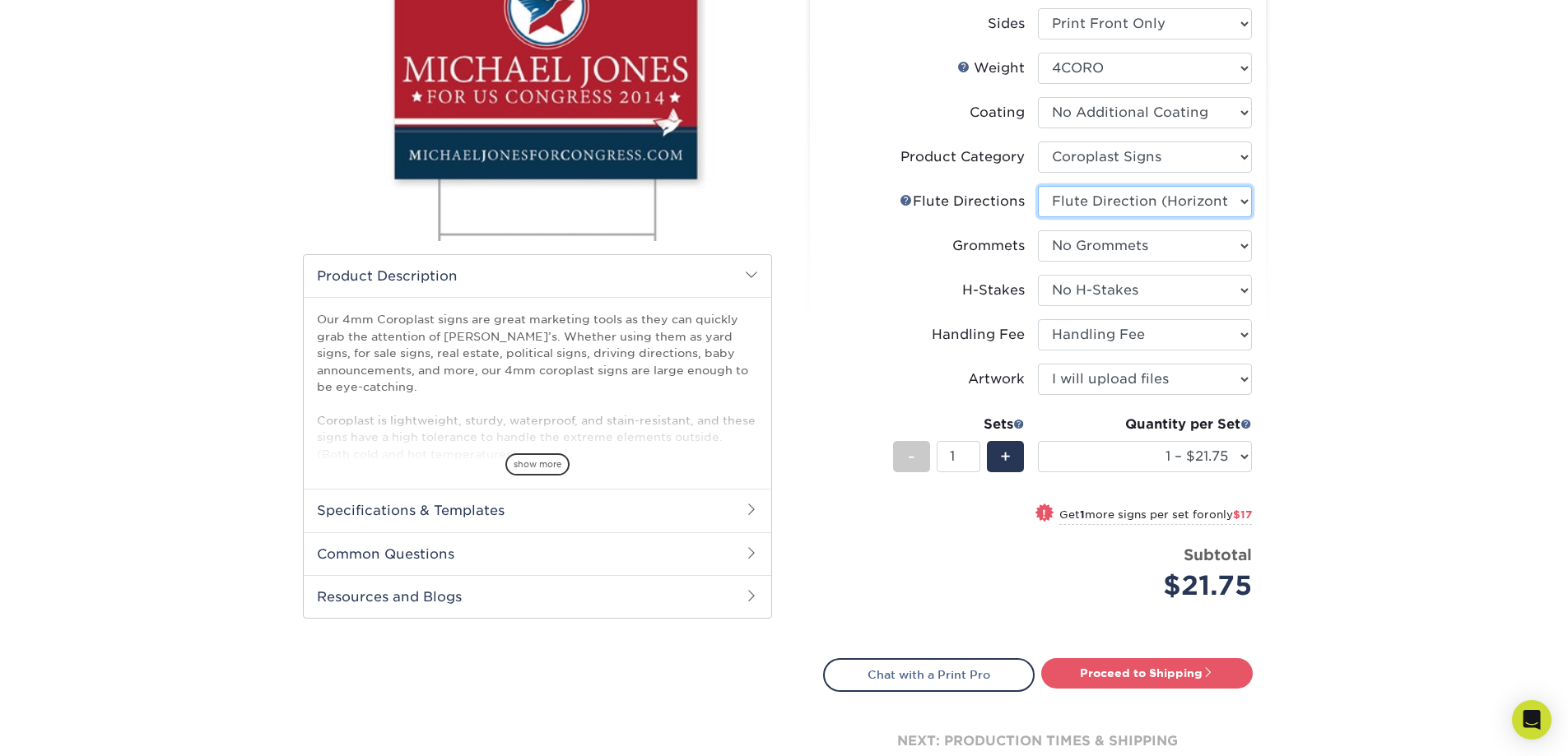
click at [1149, 208] on select "Please Select Flute Direction (Horizontal) Flute Direction (Vertical)" at bounding box center [1144, 201] width 214 height 31
select select "b9474d6d-25b7-40b8-b284-85b7690982f8"
click at [1038, 186] on select "Please Select Flute Direction (Horizontal) Flute Direction (Vertical)" at bounding box center [1144, 201] width 214 height 31
click at [1138, 672] on link "Proceed to Shipping" at bounding box center [1147, 672] width 212 height 29
type input "Set 1"
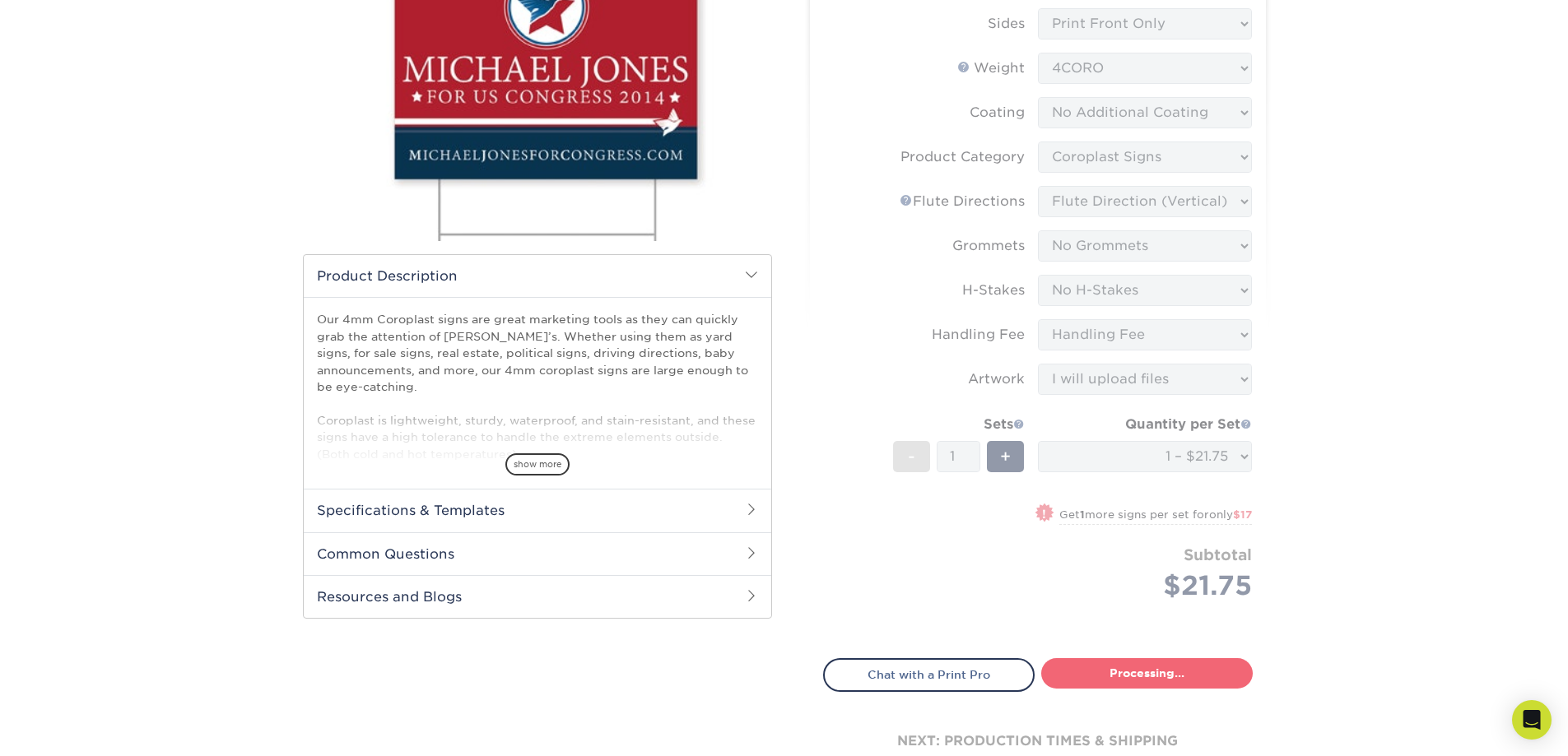
select select "044640a2-81e0-4a14-b128-5232b6ab5635"
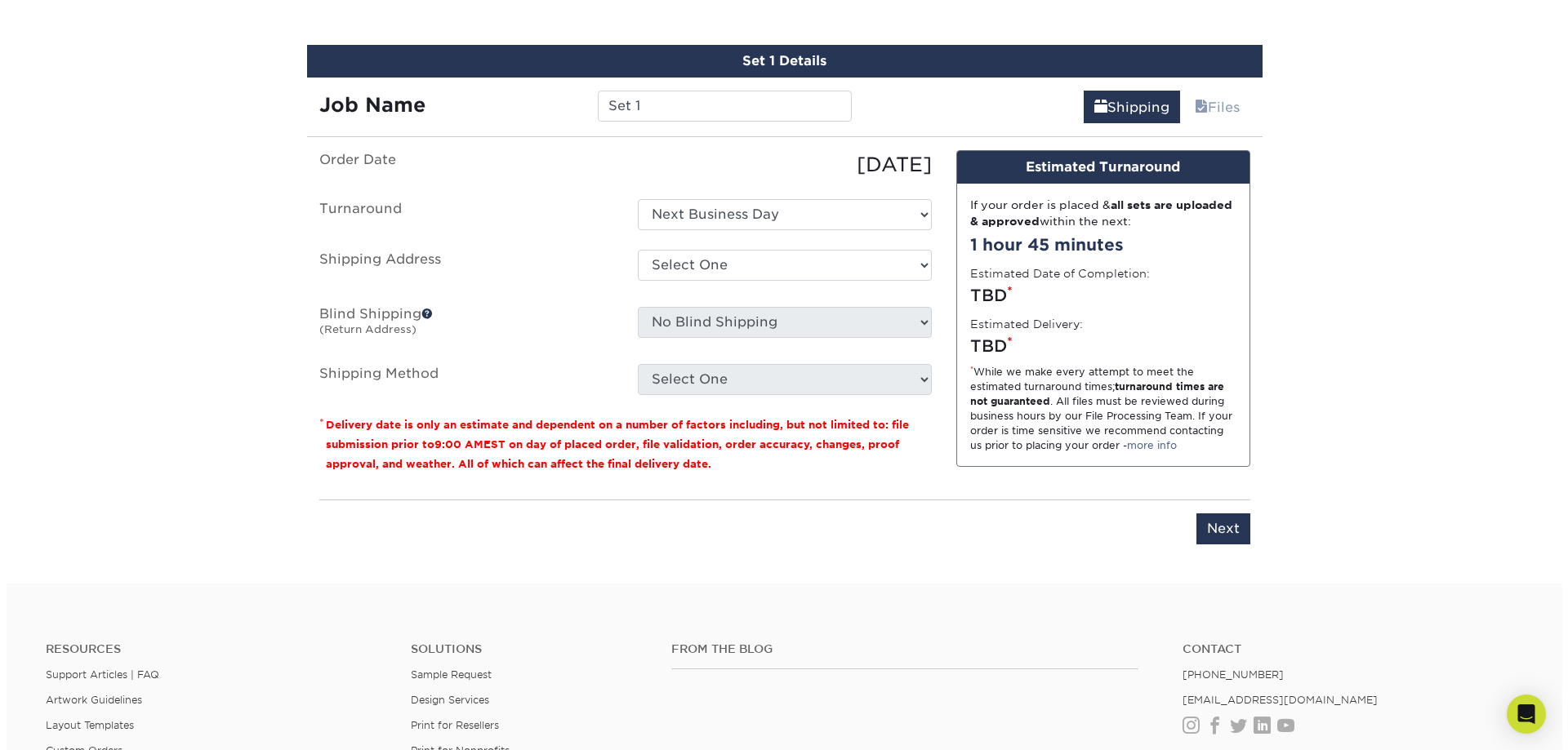
scroll to position [943, 0]
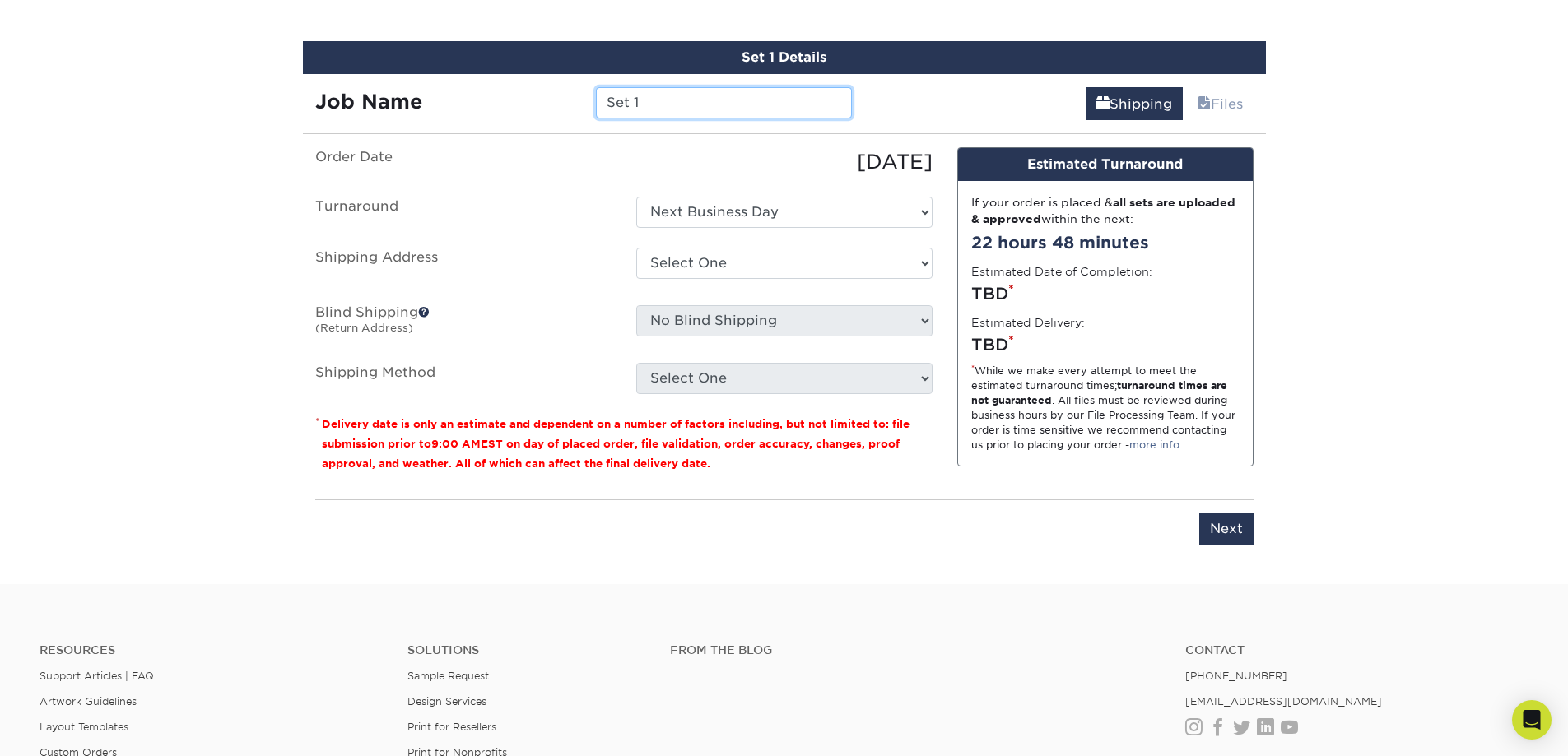
click at [667, 102] on input "Set 1" at bounding box center [724, 103] width 256 height 31
drag, startPoint x: 667, startPoint y: 102, endPoint x: 546, endPoint y: 100, distance: 121.0
click at [551, 96] on div "Job Name Set 1" at bounding box center [584, 103] width 562 height 31
type input "DSA Student Parking 1"
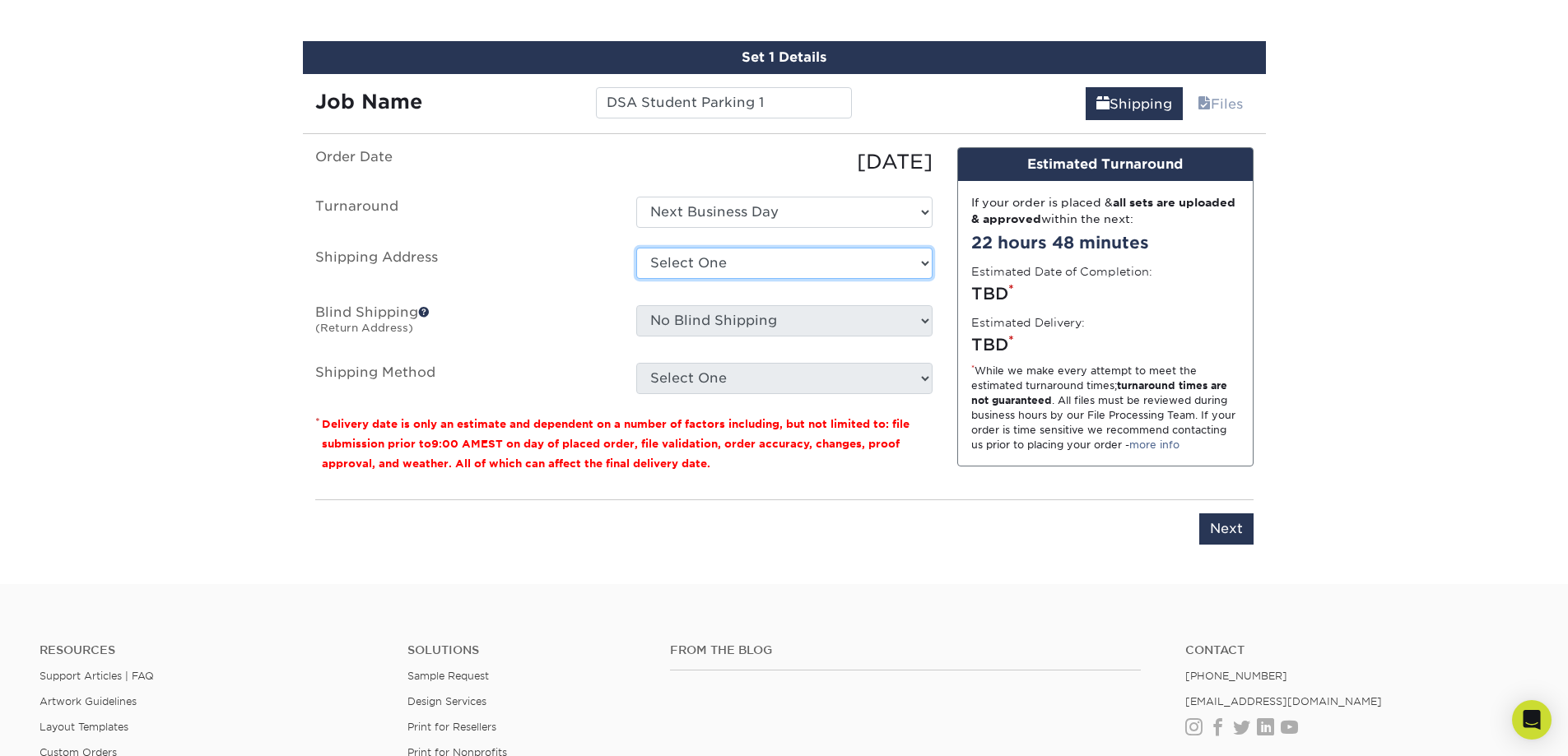
click at [911, 261] on select "Select One + Add New Address - Login" at bounding box center [784, 263] width 297 height 31
select select "newaddress"
click at [637, 248] on select "Select One + Add New Address - Login" at bounding box center [784, 263] width 297 height 31
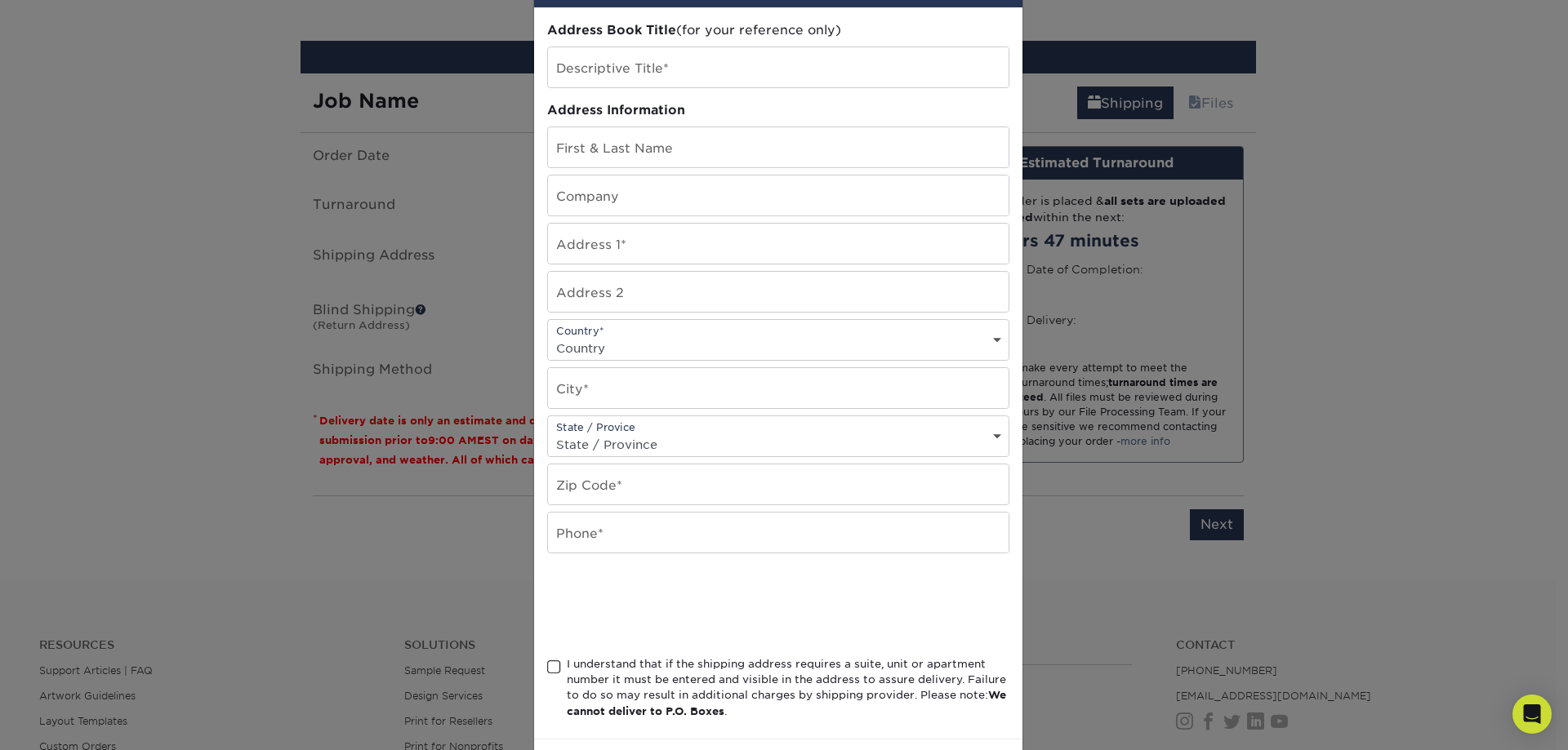
scroll to position [0, 0]
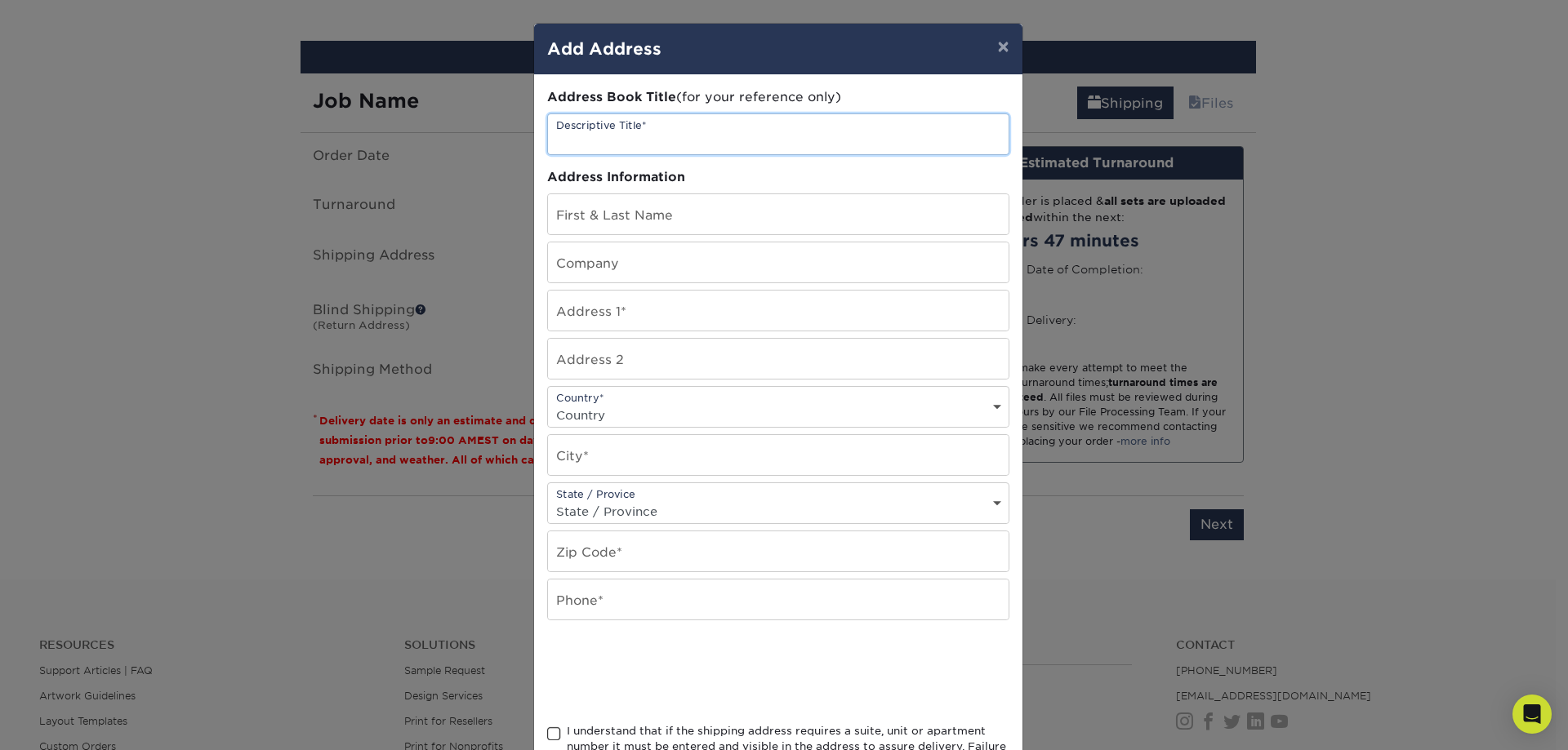
click at [665, 139] on input "text" at bounding box center [778, 134] width 461 height 40
type input "DSA"
click at [659, 217] on input "text" at bounding box center [778, 214] width 461 height 40
type input "Ginger Hinz"
type input "Divine Savior Academy"
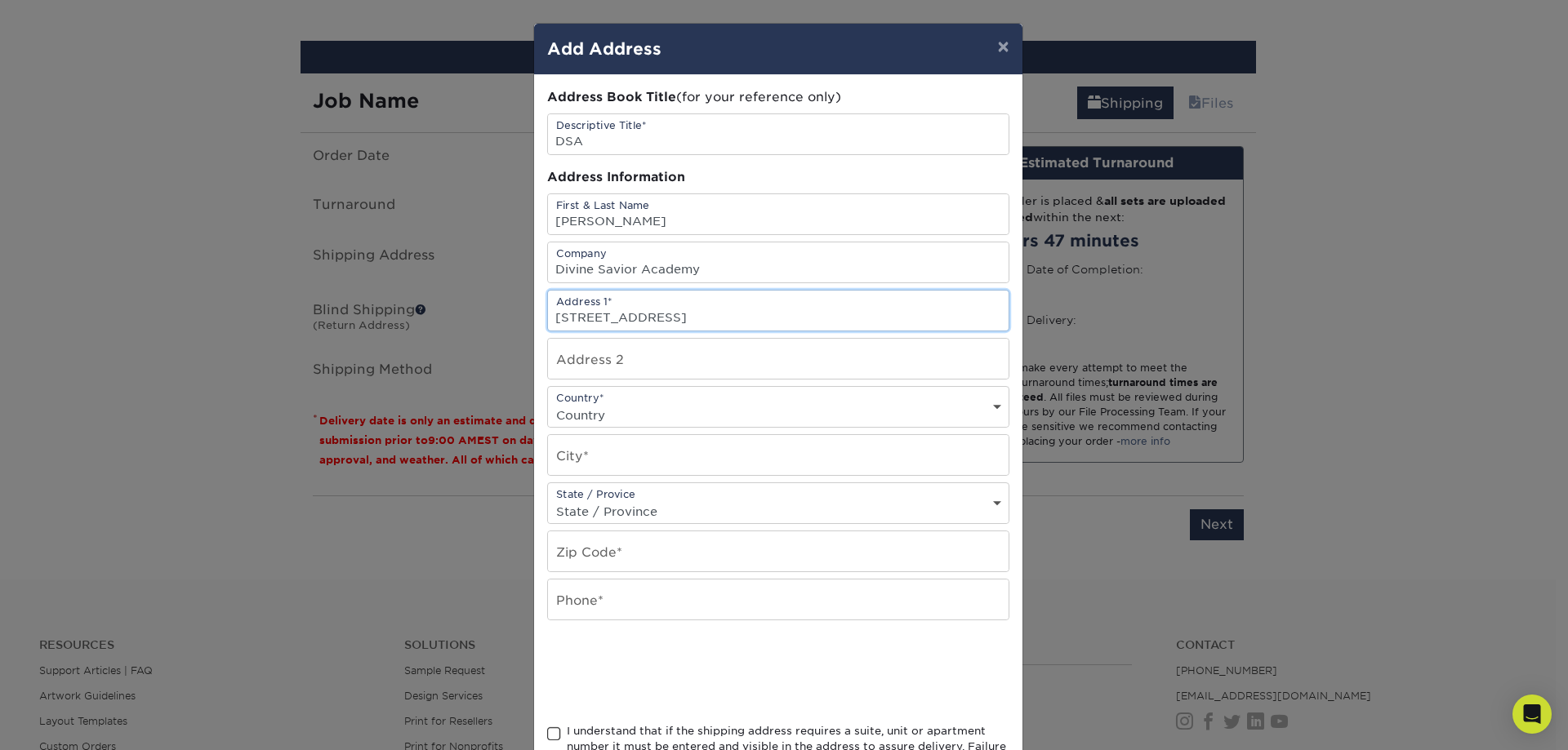
type input "10311 NW 58th St"
click at [808, 418] on select "Country United States Canada ----------------------------- Afghanistan Albania …" at bounding box center [778, 415] width 461 height 23
select select "US"
click at [549, 403] on select "Country United States Canada ----------------------------- Afghanistan Albania …" at bounding box center [778, 415] width 461 height 23
click at [646, 462] on input "text" at bounding box center [778, 455] width 461 height 40
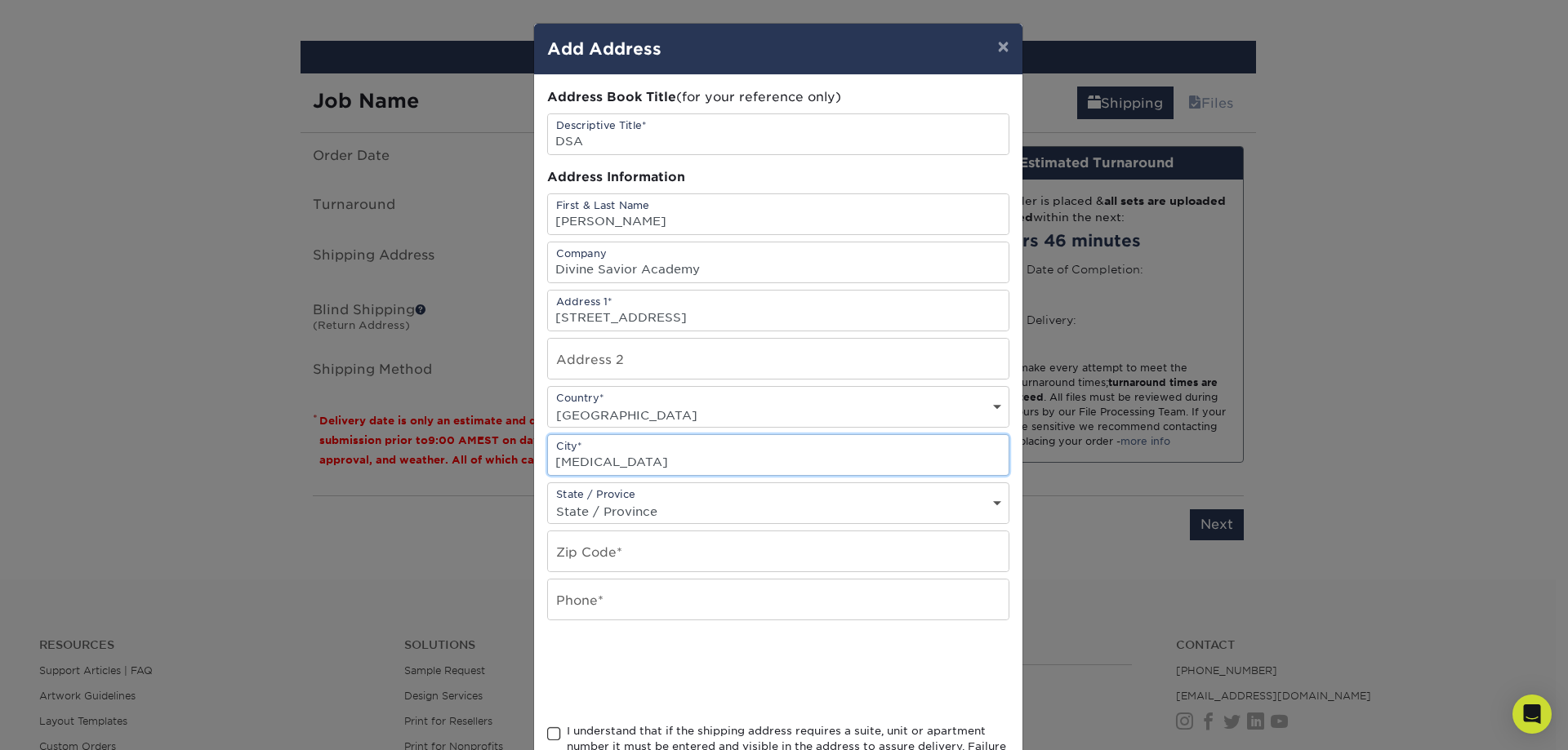
type input "Doral"
click at [694, 496] on div "State / Provice State / Province Alabama Alaska Arizona Arkansas California Col…" at bounding box center [778, 503] width 463 height 42
click at [694, 504] on select "State / Province Alabama Alaska Arizona Arkansas California Colorado Connecticu…" at bounding box center [778, 511] width 461 height 23
select select "FL"
click at [549, 500] on select "State / Province Alabama Alaska Arizona Arkansas California Colorado Connecticu…" at bounding box center [778, 511] width 461 height 23
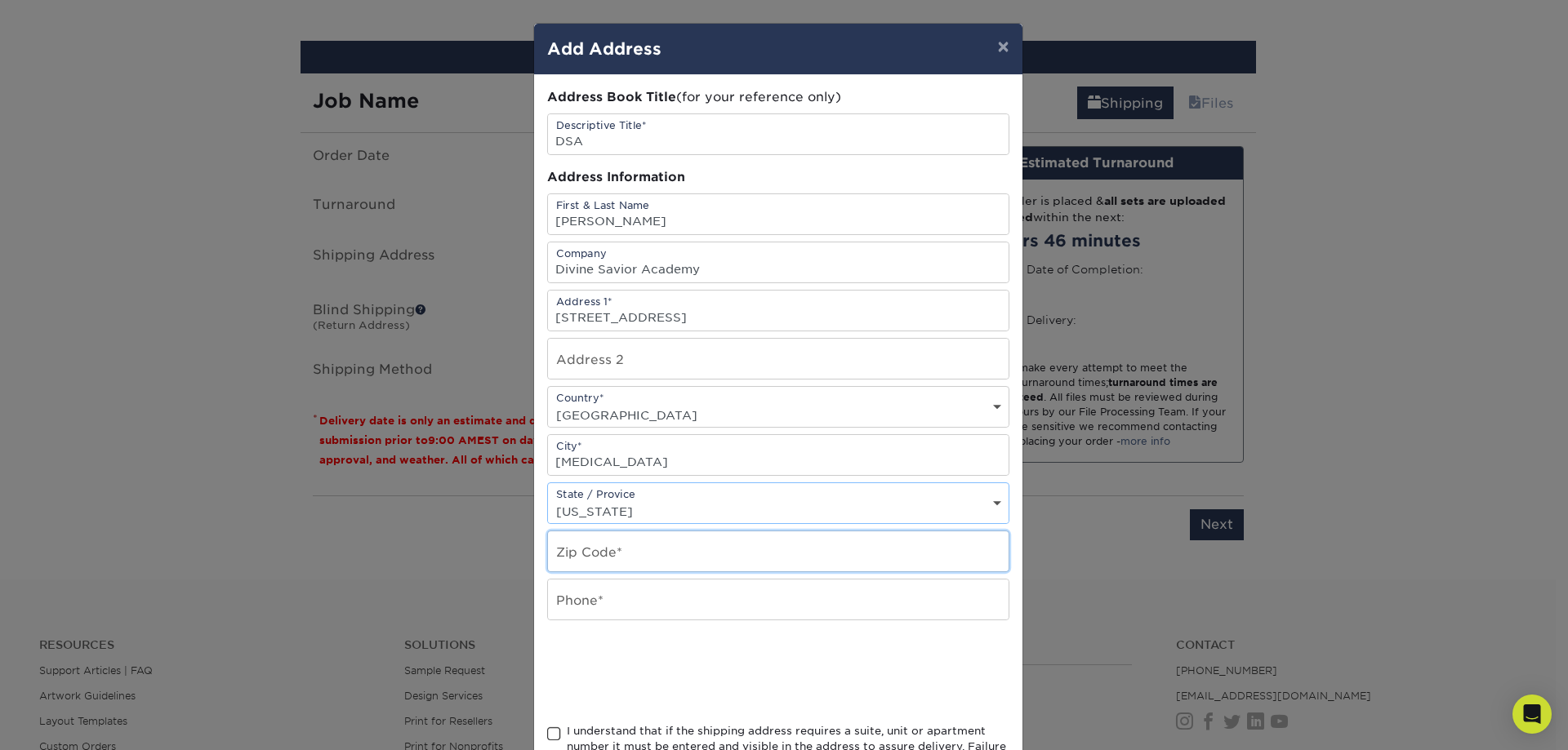
click at [625, 556] on input "text" at bounding box center [778, 551] width 461 height 40
type input "33178"
click at [638, 601] on input "text" at bounding box center [778, 600] width 461 height 40
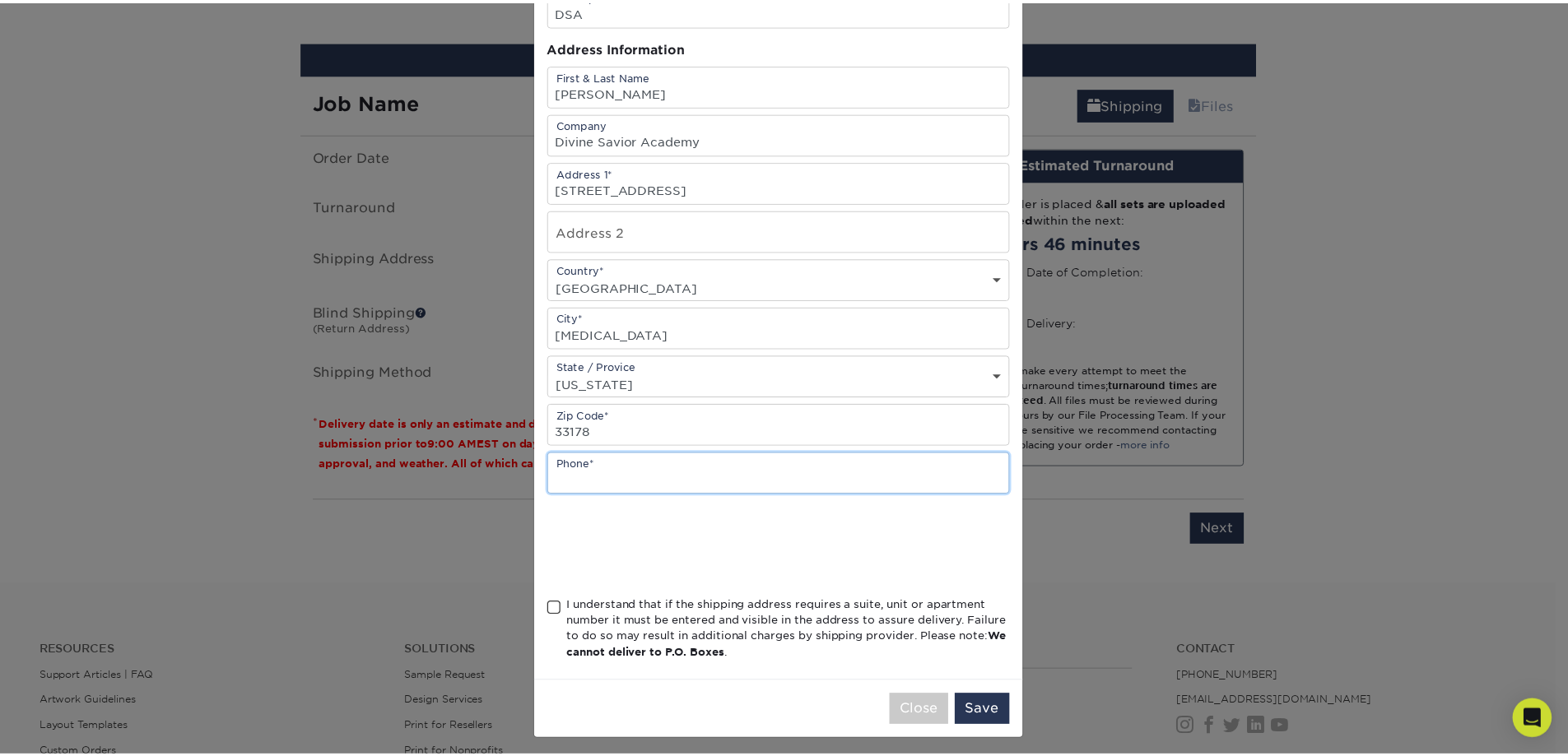
scroll to position [138, 0]
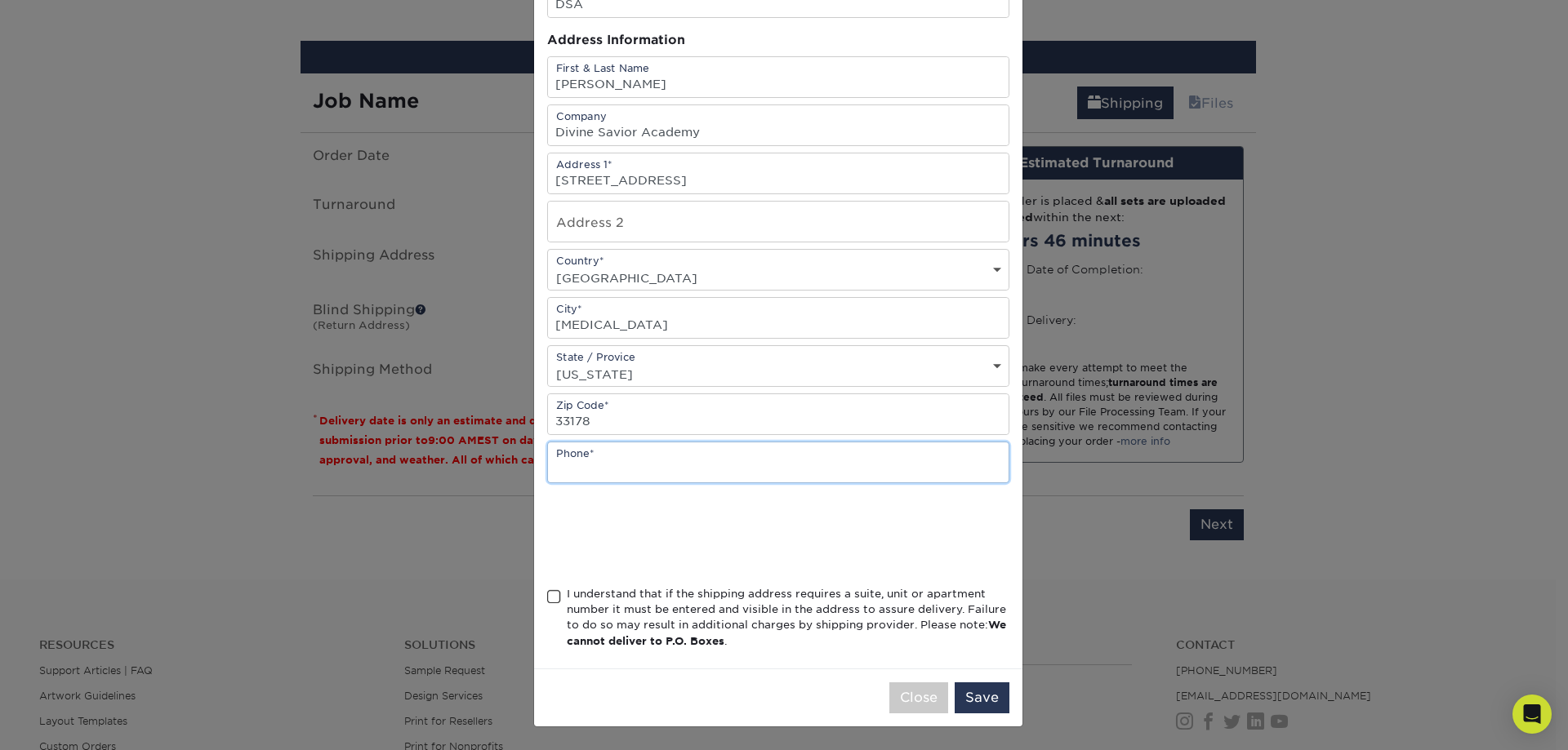
click at [679, 470] on input "text" at bounding box center [778, 462] width 461 height 40
drag, startPoint x: 547, startPoint y: 598, endPoint x: 818, endPoint y: 692, distance: 286.8
click at [555, 599] on div "I understand that if the shipping address requires a suite, unit or apartment n…" at bounding box center [778, 621] width 463 height 70
click at [981, 704] on button "Save" at bounding box center [982, 698] width 55 height 31
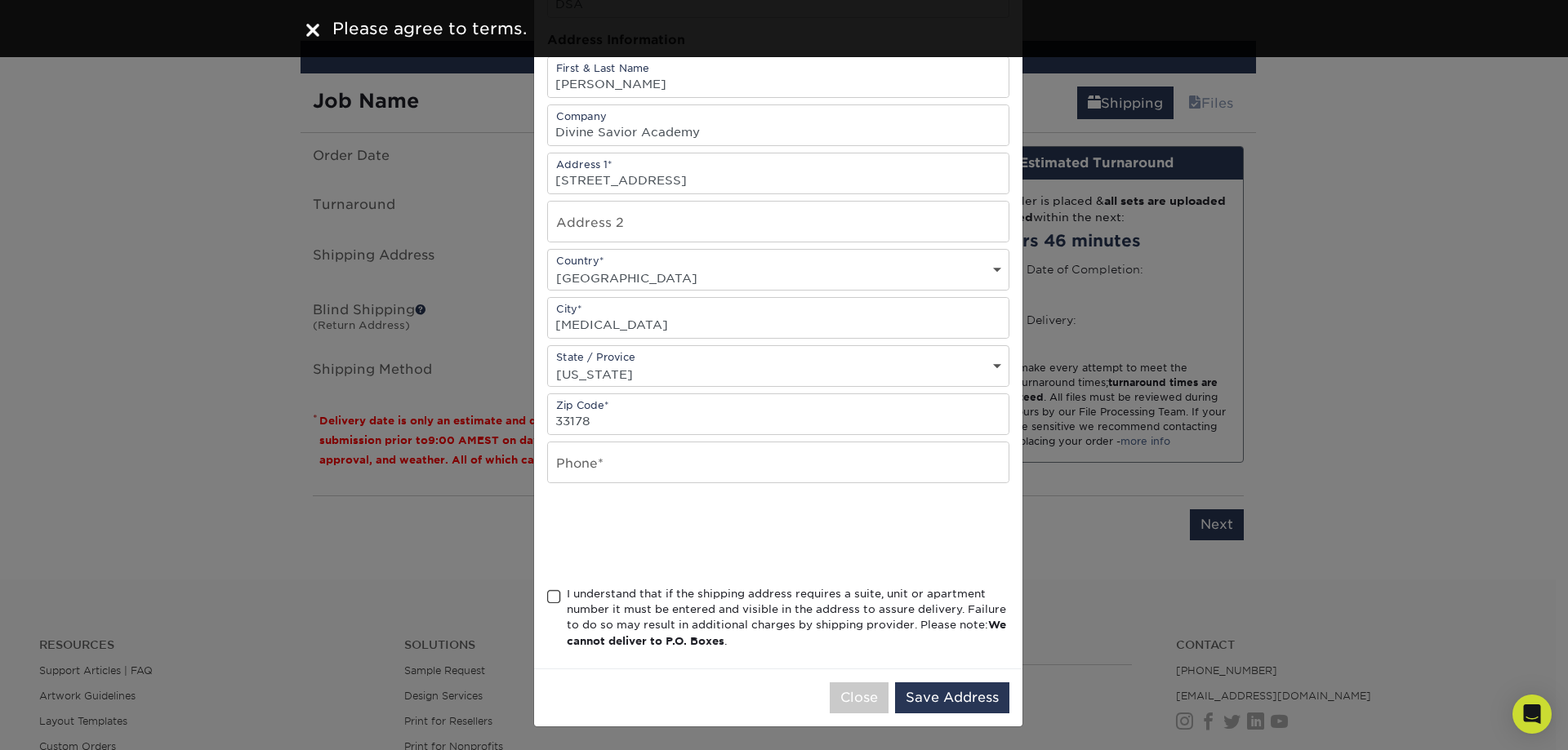
click at [551, 596] on span at bounding box center [554, 597] width 14 height 16
click at [0, 0] on input "I understand that if the shipping address requires a suite, unit or apartment n…" at bounding box center [0, 0] width 0 height 0
click at [984, 707] on button "Save Address" at bounding box center [952, 698] width 114 height 31
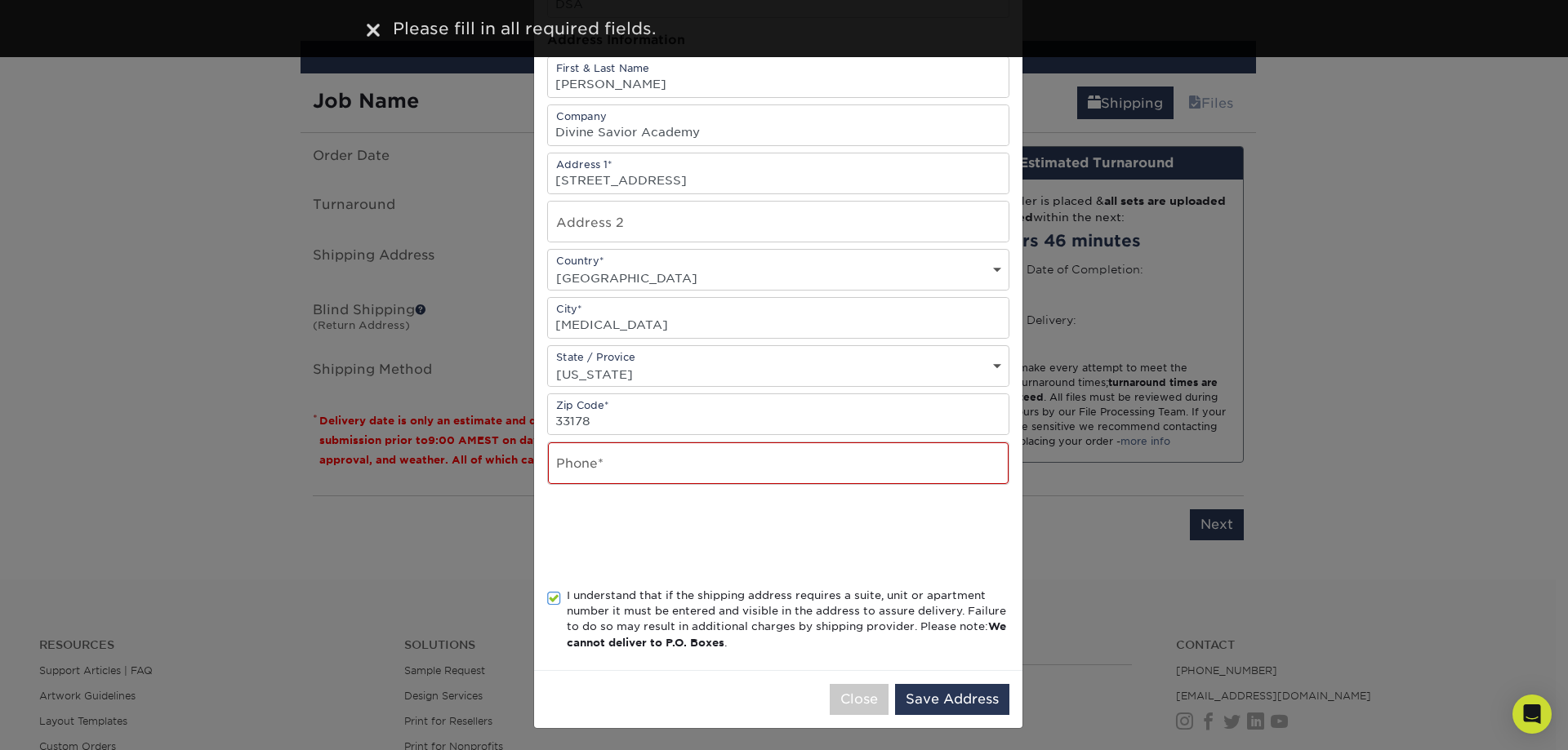
click at [732, 490] on div "Address Book Title (for your reference only) Descriptive Title* DSA Address Inf…" at bounding box center [778, 304] width 463 height 706
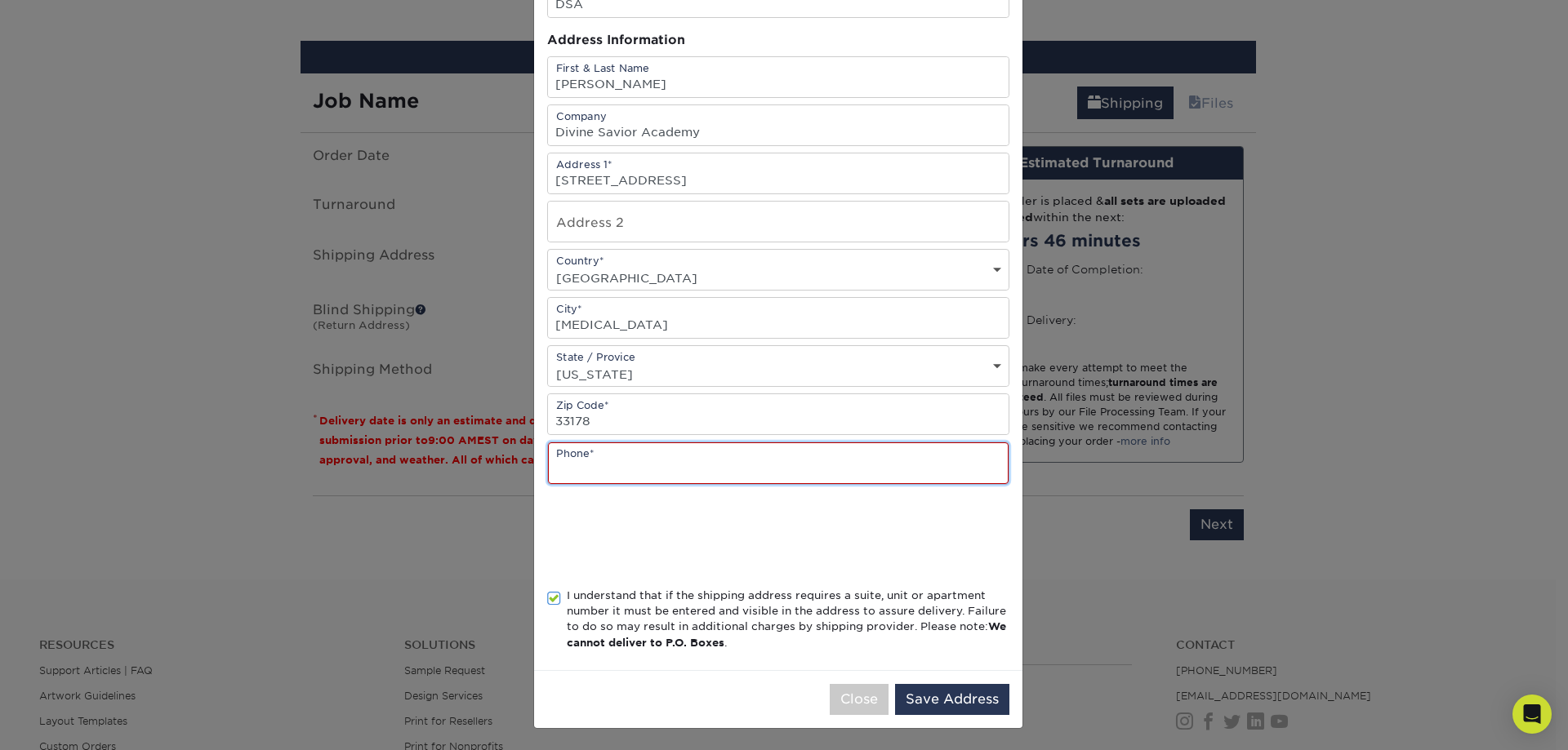
click at [714, 470] on input "text" at bounding box center [778, 463] width 461 height 42
type input "7"
type input "708"
drag, startPoint x: 584, startPoint y: 467, endPoint x: 516, endPoint y: 472, distance: 68.2
click at [516, 472] on div "× Add Address Address Book Title (for your reference only) Descriptive Title* D…" at bounding box center [784, 375] width 1568 height 750
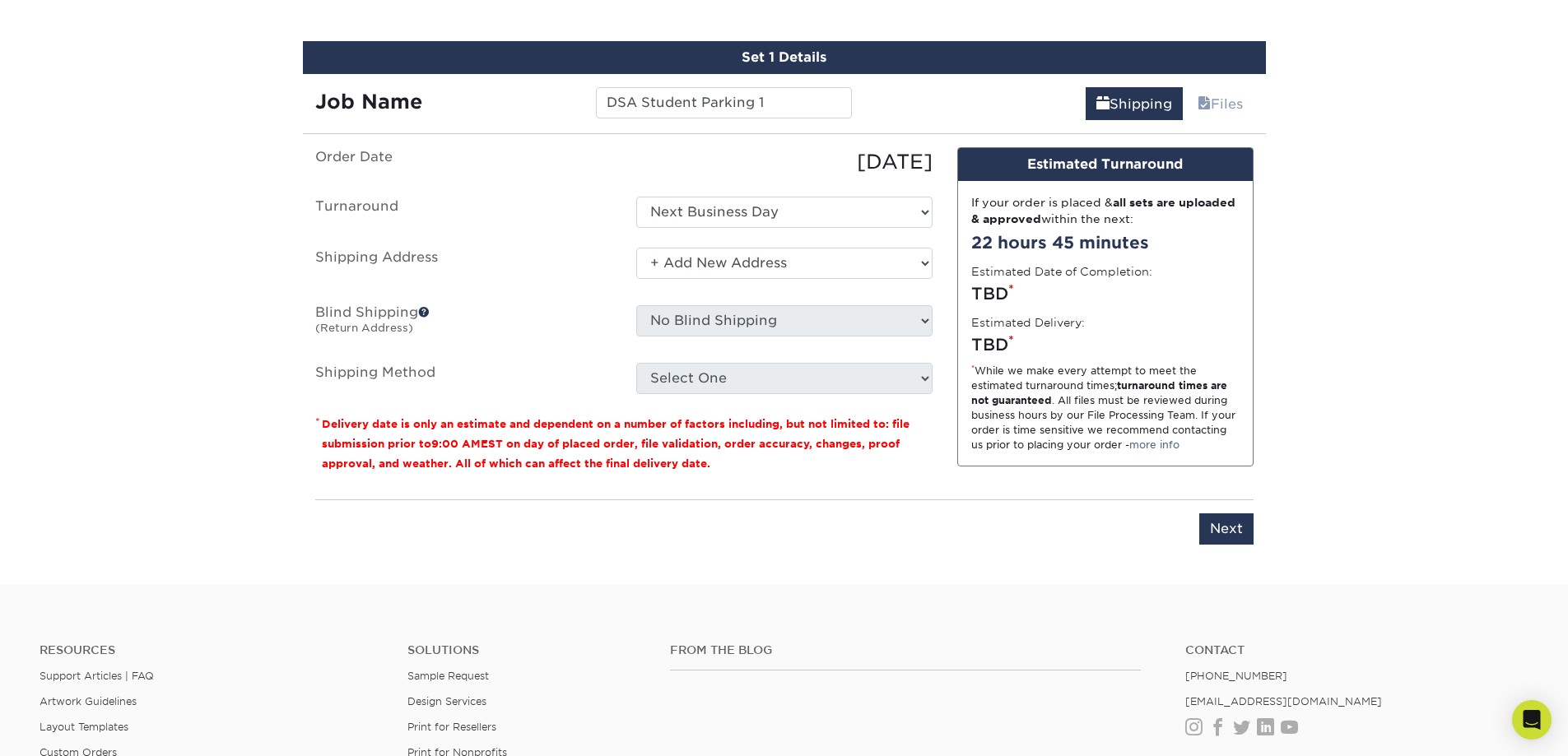
click at [1019, 617] on div "Resources Support Articles | FAQ Artwork Guidelines Layout Templates Custom Ord…" at bounding box center [784, 740] width 1568 height 272
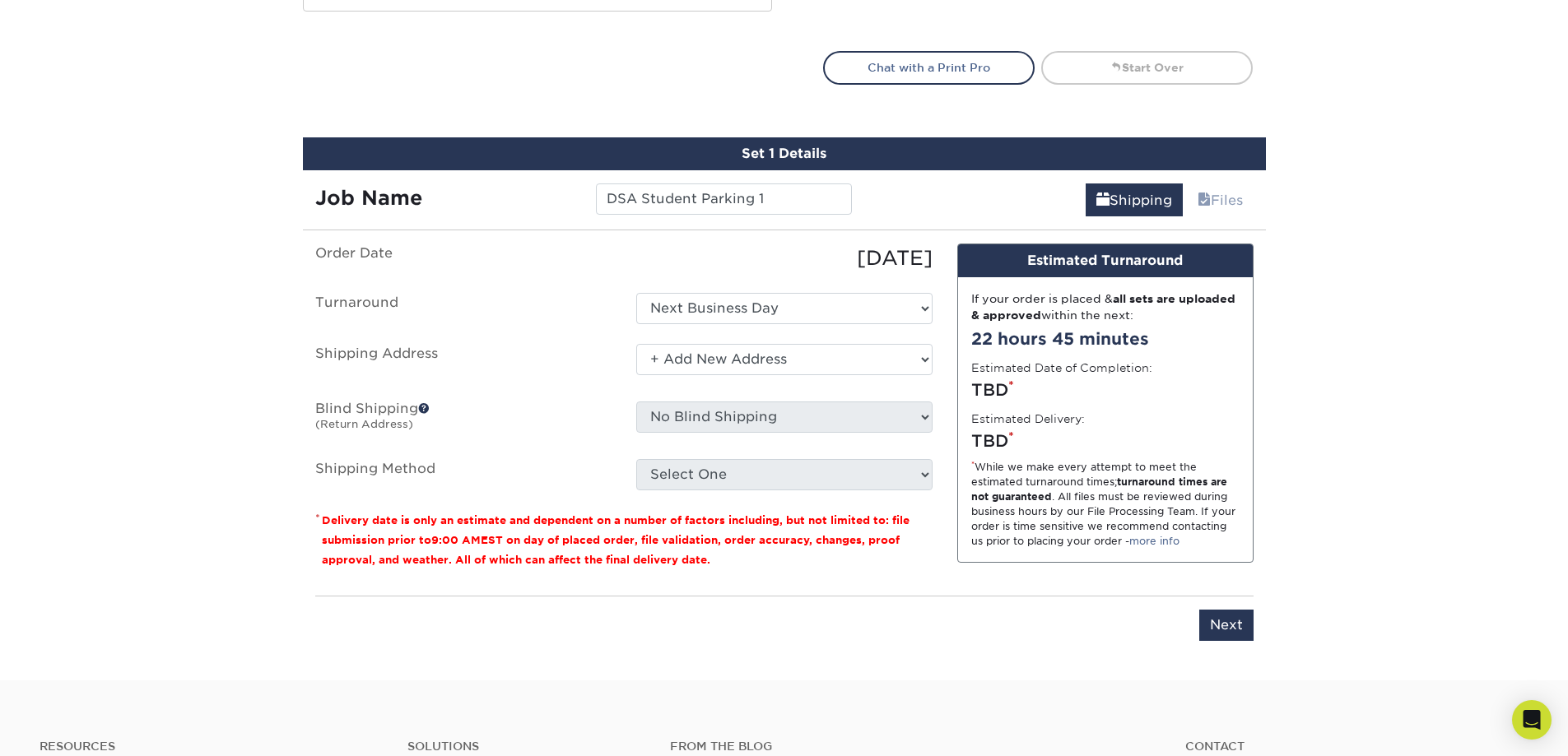
scroll to position [868, 0]
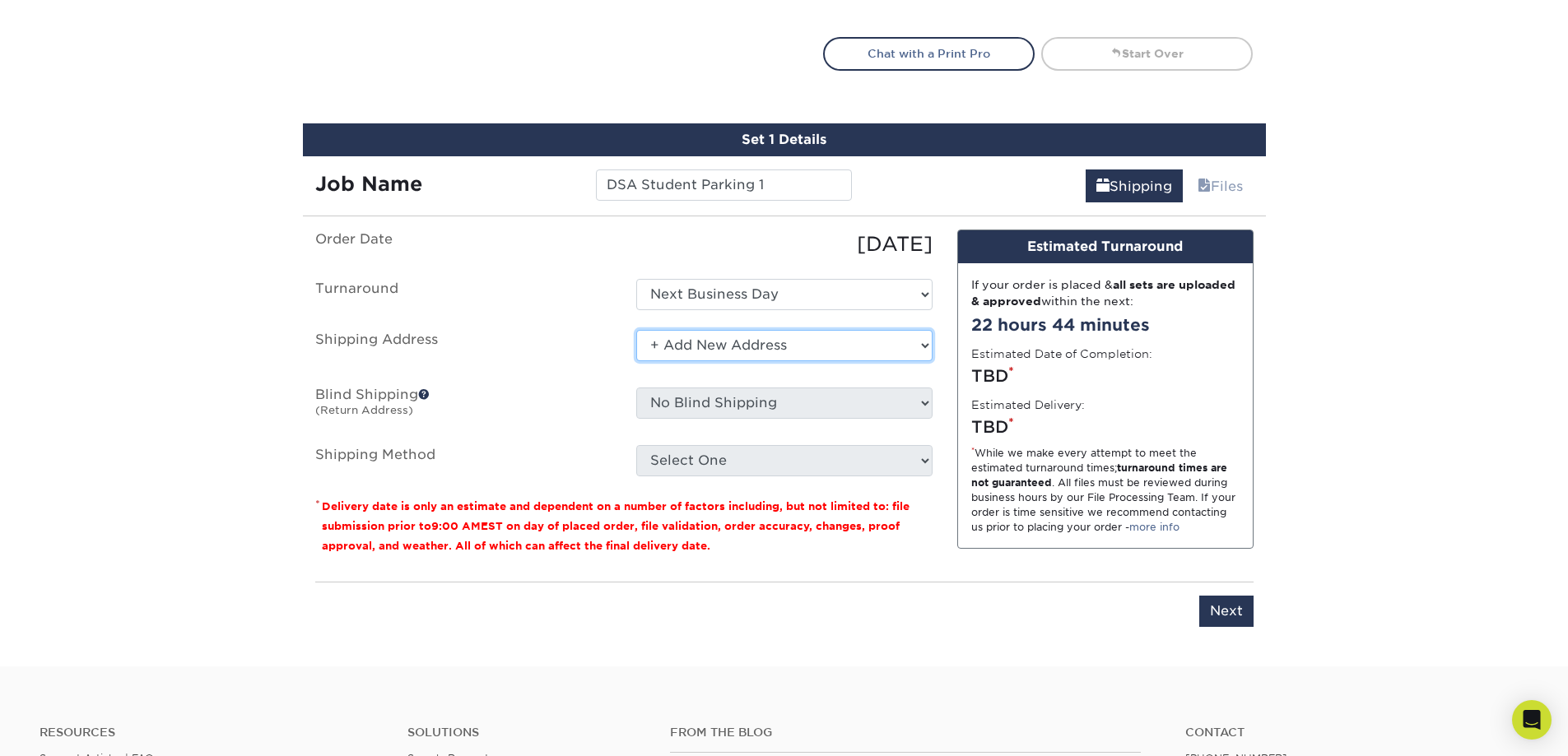
click at [658, 349] on select "Select One + Add New Address - Login" at bounding box center [784, 346] width 297 height 31
click at [637, 330] on select "Select One + Add New Address - Login" at bounding box center [784, 346] width 297 height 31
click at [670, 347] on select "Select One + Add New Address - Login" at bounding box center [784, 346] width 297 height 31
click at [637, 330] on select "Select One + Add New Address - Login" at bounding box center [784, 346] width 297 height 31
click at [654, 344] on select "Select One + Add New Address - Login" at bounding box center [784, 346] width 297 height 31
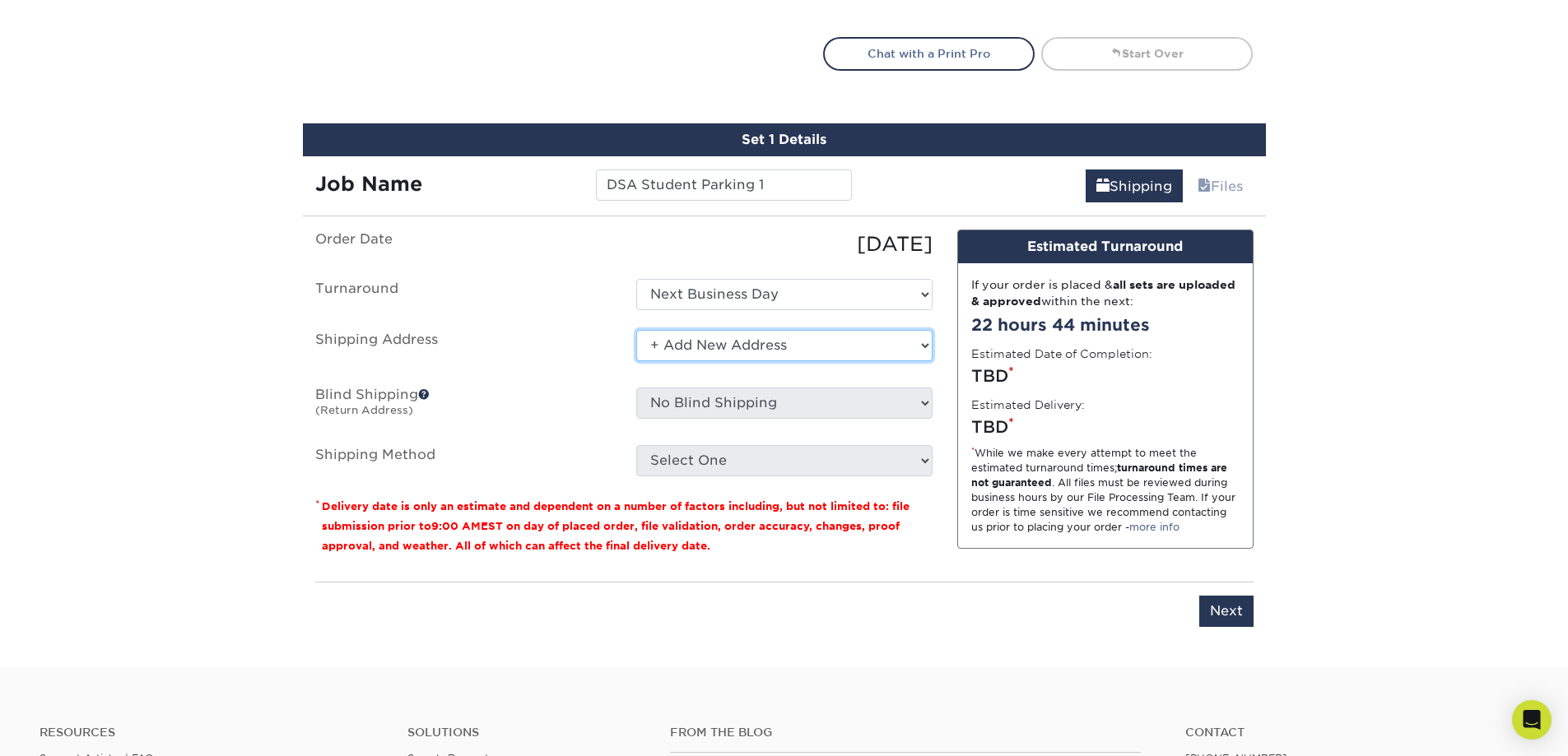
click at [637, 330] on select "Select One + Add New Address - Login" at bounding box center [784, 346] width 297 height 31
click at [926, 312] on ul "Order Date 08/12/2025 Turnaround Select One Next Business Day Shipping Address …" at bounding box center [624, 353] width 618 height 247
click at [922, 305] on select "Select One Next Business Day" at bounding box center [784, 294] width 297 height 31
click at [898, 345] on select "Select One + Add New Address - Login" at bounding box center [784, 346] width 297 height 31
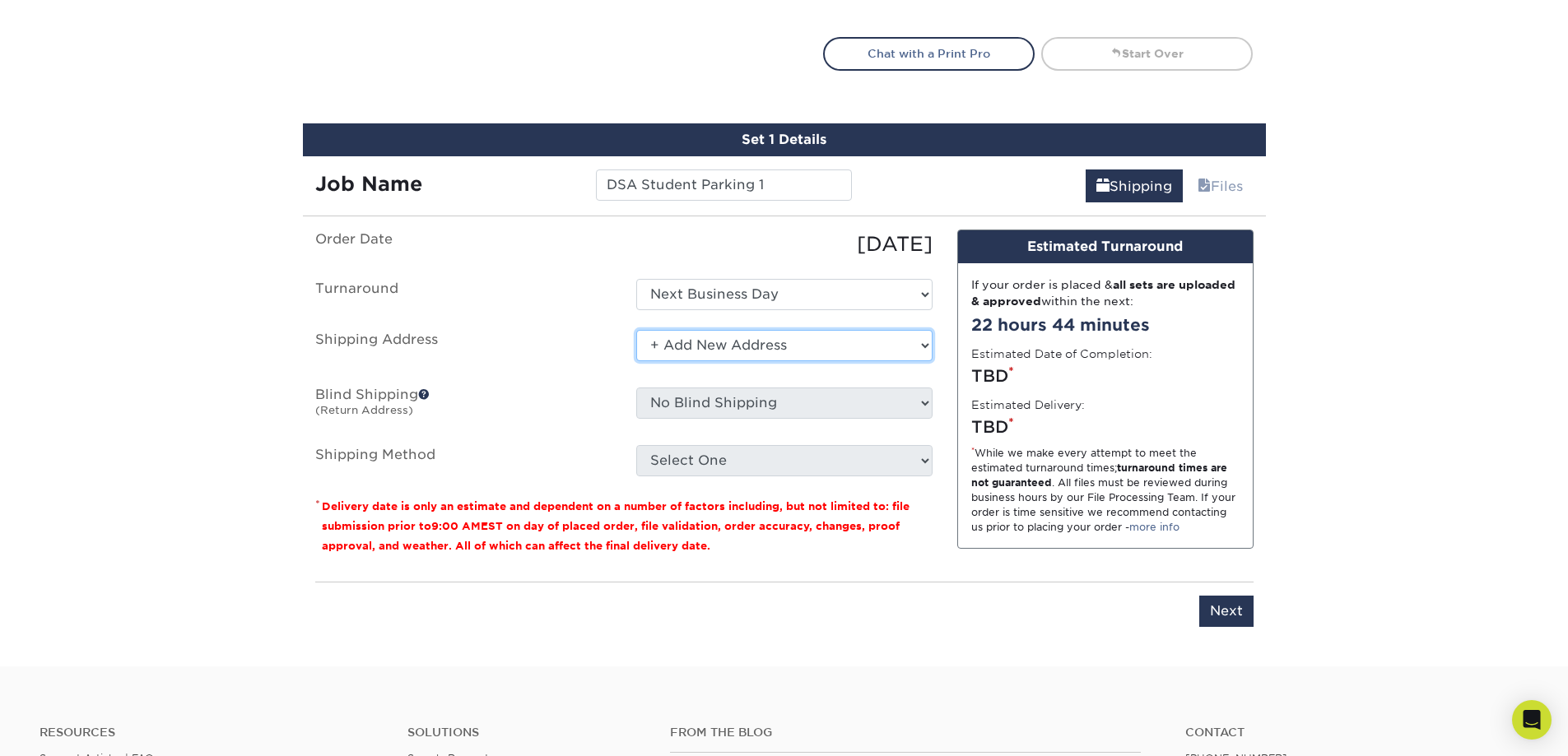
click at [637, 330] on select "Select One + Add New Address - Login" at bounding box center [784, 346] width 297 height 31
click at [1204, 614] on input "Next" at bounding box center [1227, 611] width 55 height 31
type input "Next"
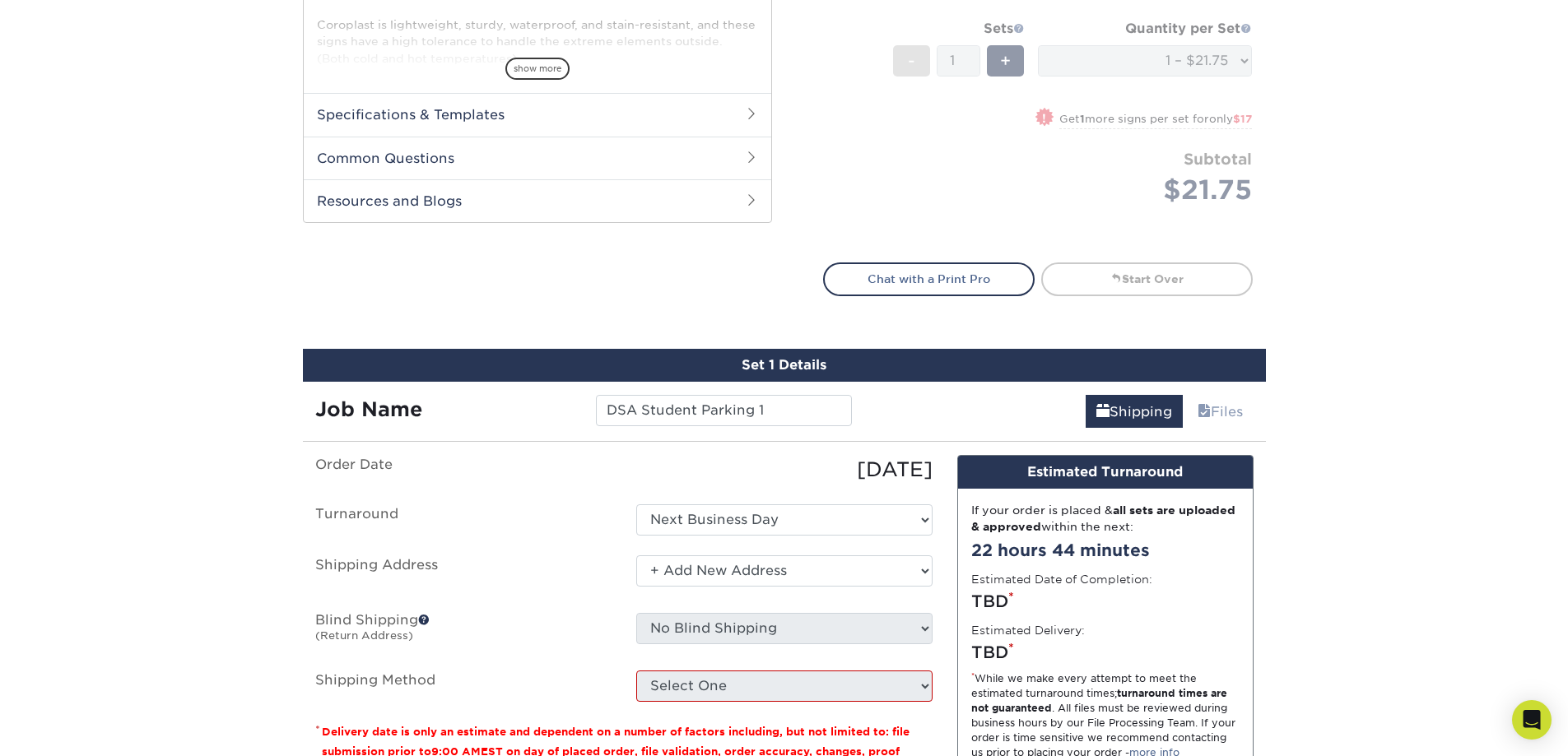
scroll to position [621, 0]
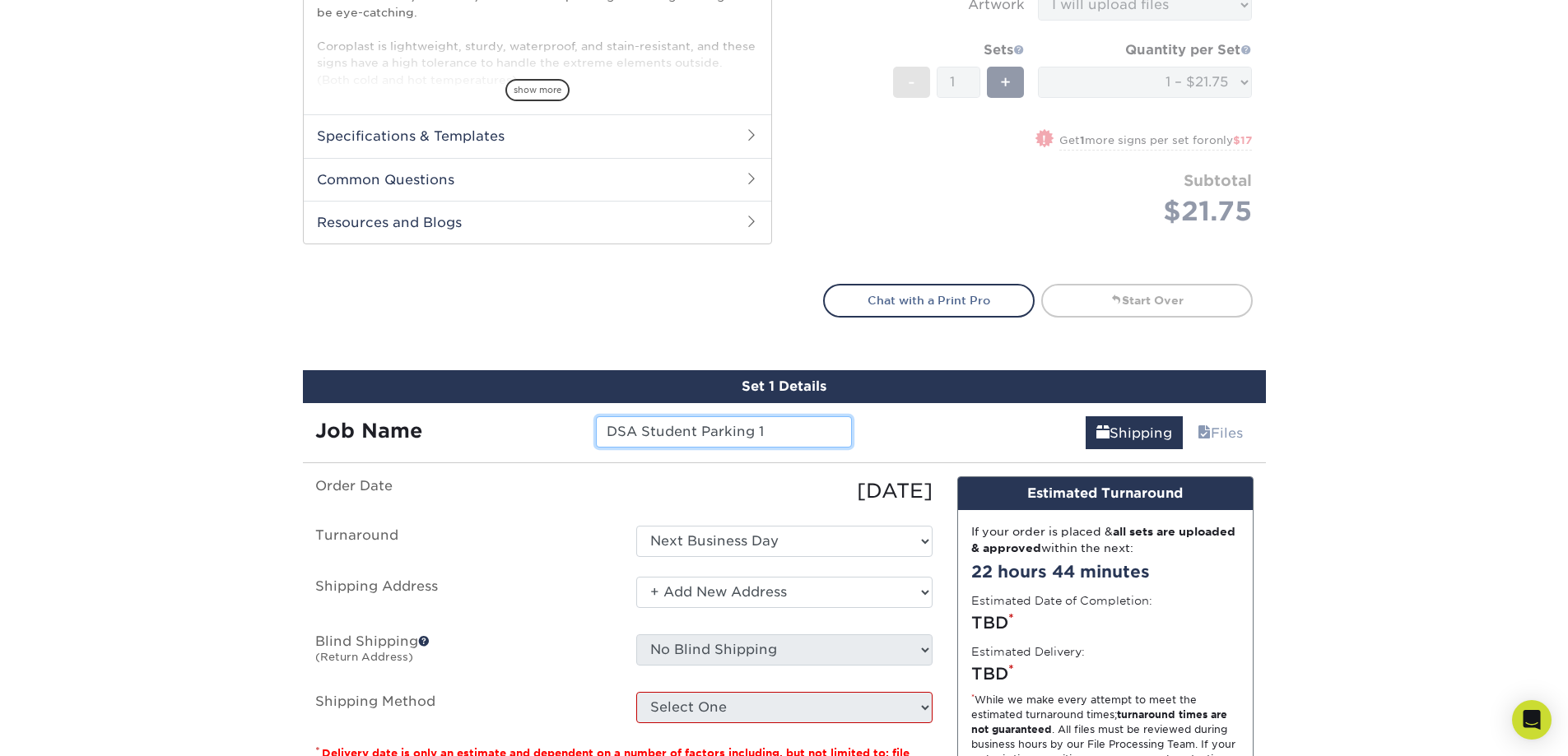
click at [768, 438] on input "DSA Student Parking 1" at bounding box center [724, 431] width 256 height 31
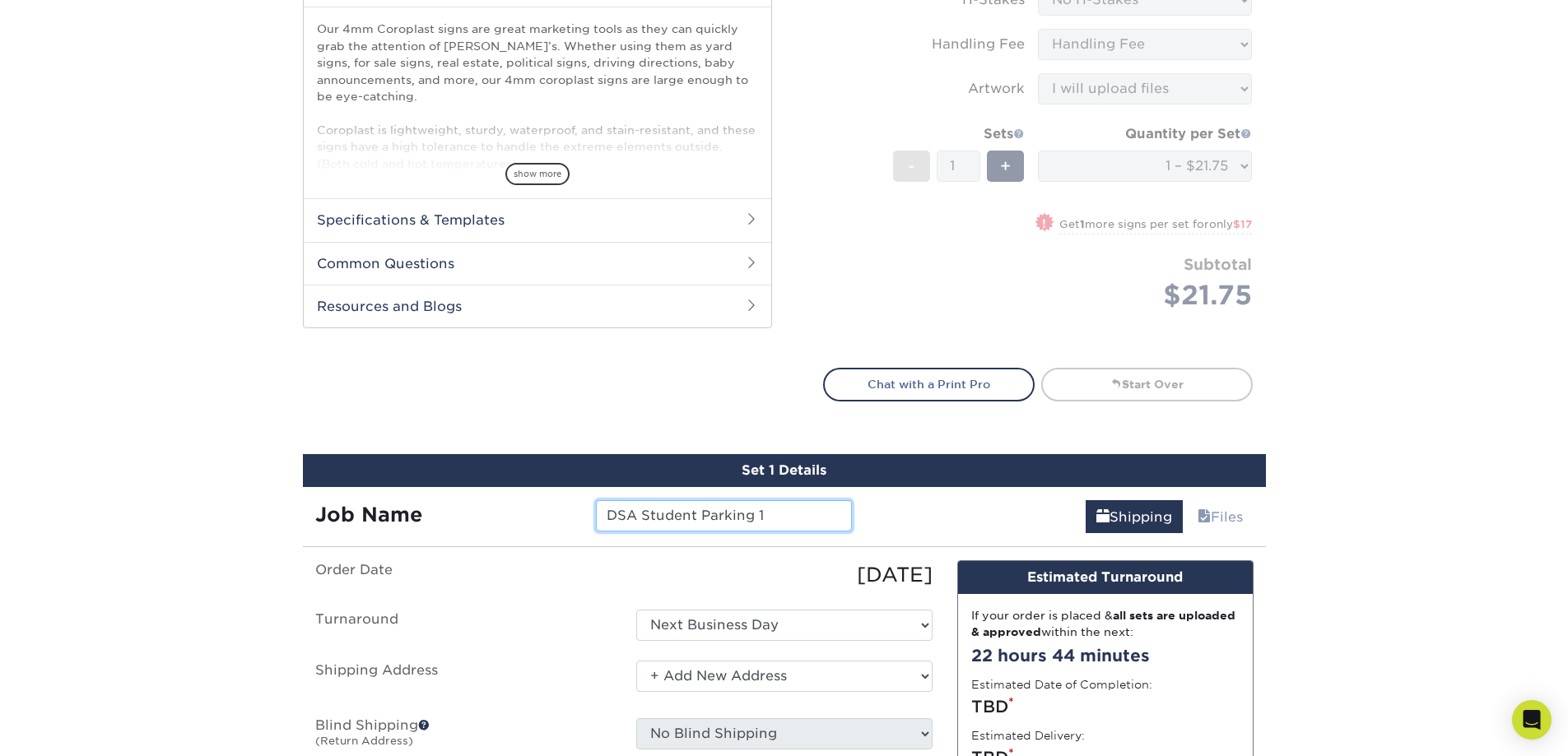
scroll to position [741, 0]
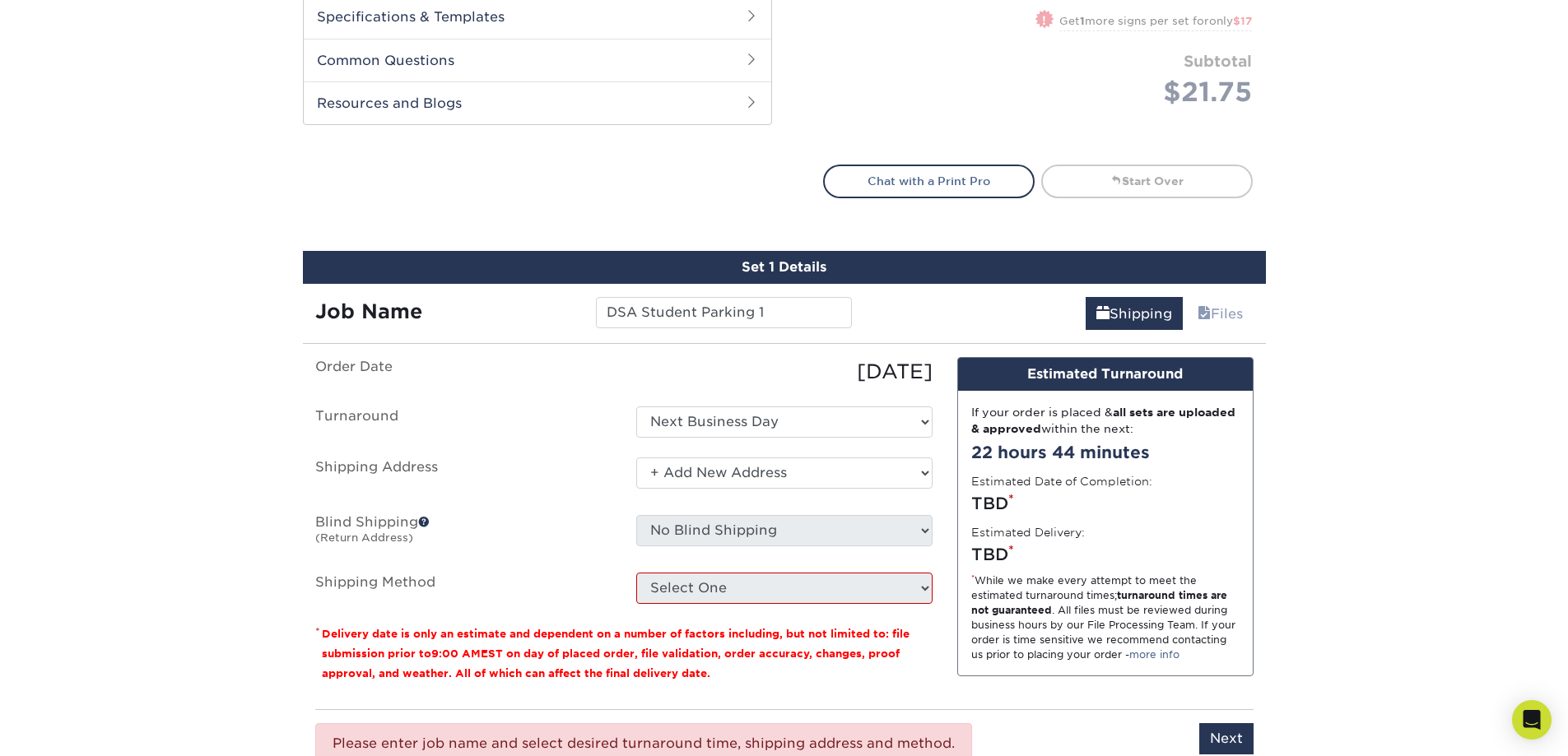
click at [918, 587] on ul "Order Date 08/12/2025 Turnaround Select One Next Business Day Shipping Address …" at bounding box center [624, 480] width 618 height 247
drag, startPoint x: 760, startPoint y: 313, endPoint x: 775, endPoint y: 315, distance: 15.1
click at [762, 313] on input "DSA Student Parking 1" at bounding box center [724, 313] width 256 height 31
click at [778, 316] on input "DSA Student Parking 1" at bounding box center [724, 313] width 256 height 31
click at [766, 313] on input "DSA Student Parking 1" at bounding box center [724, 313] width 256 height 31
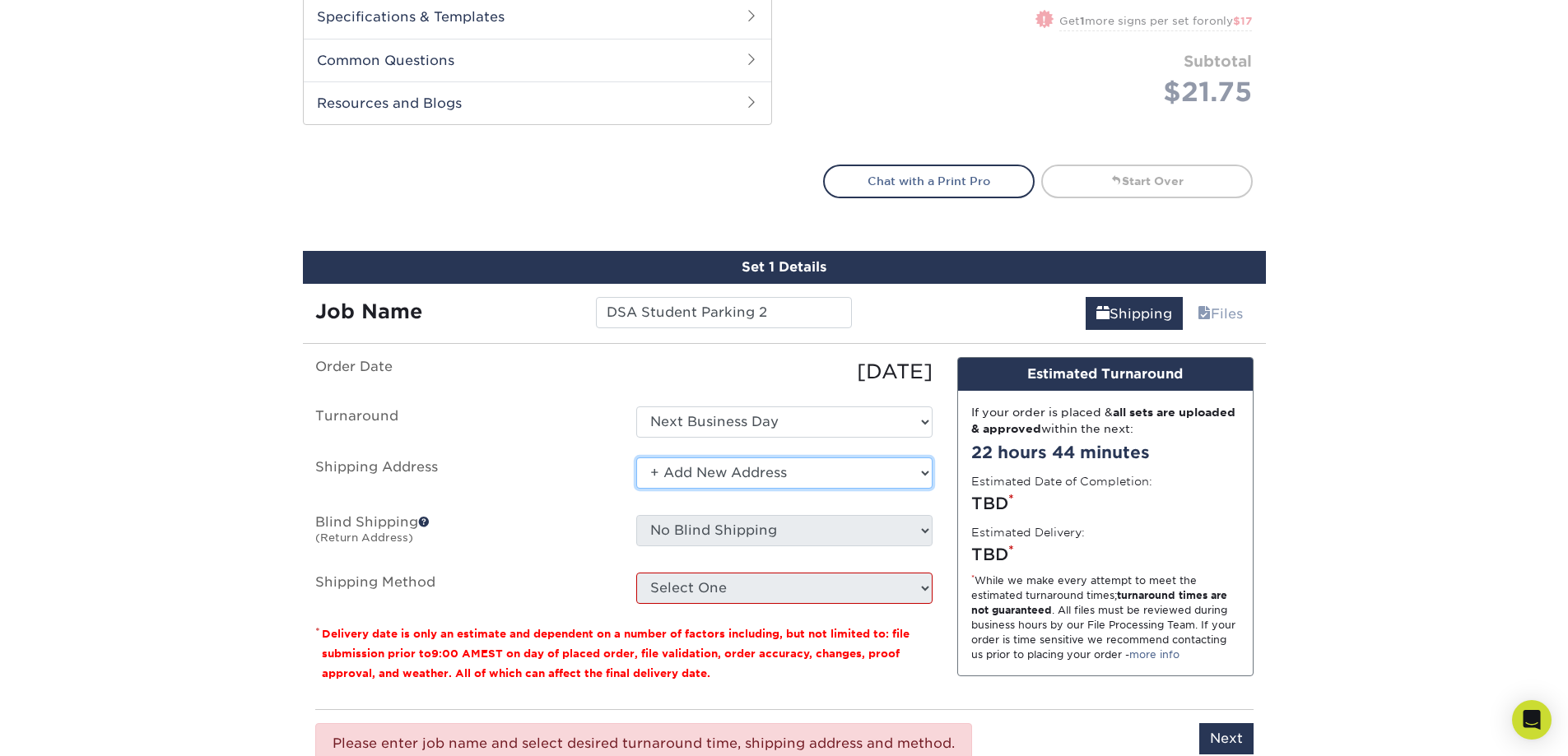
click at [895, 483] on select "Select One + Add New Address - Login" at bounding box center [784, 473] width 297 height 31
click at [637, 458] on select "Select One + Add New Address - Login" at bounding box center [784, 473] width 297 height 31
click at [778, 326] on input "DSA Student Parking 2" at bounding box center [724, 313] width 256 height 31
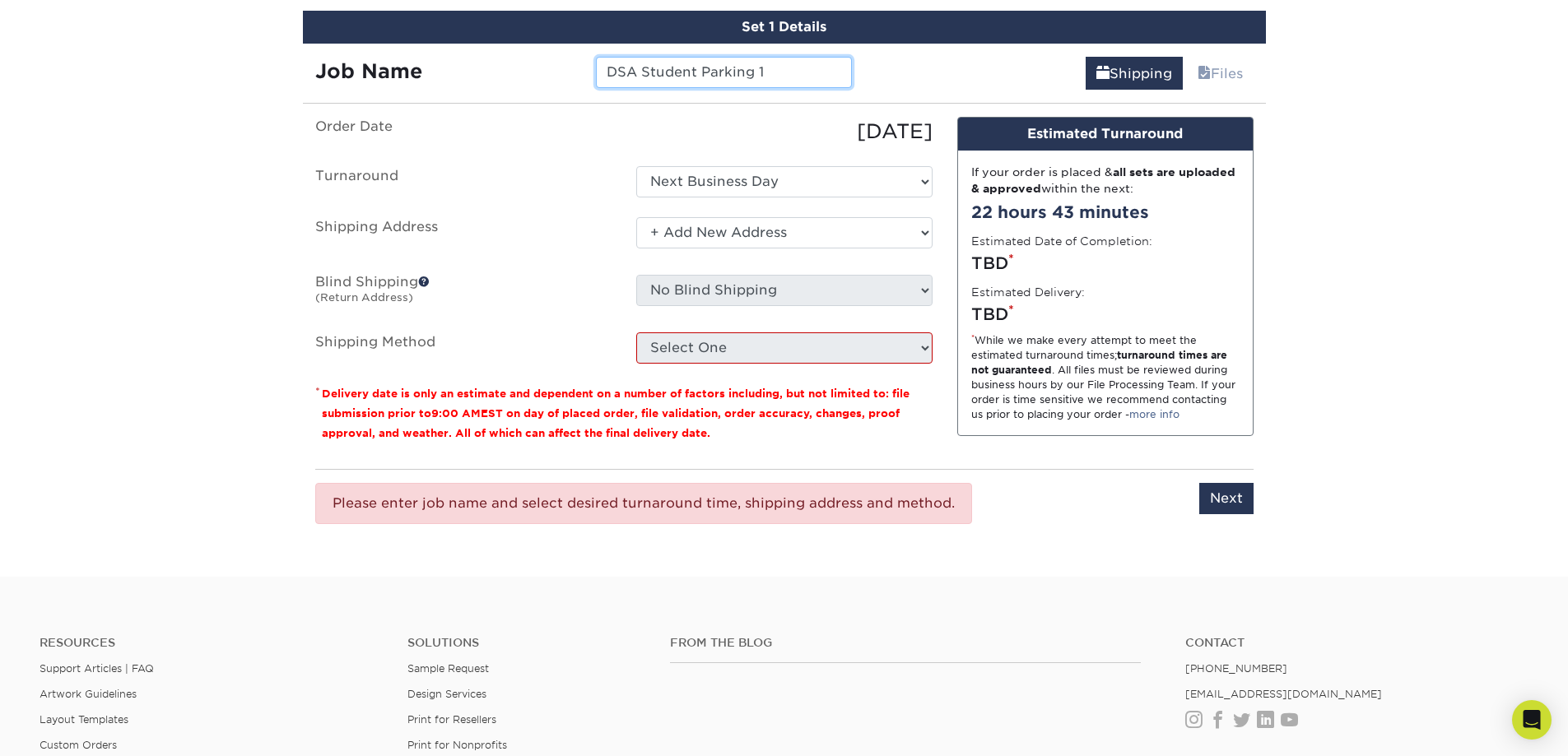
scroll to position [988, 0]
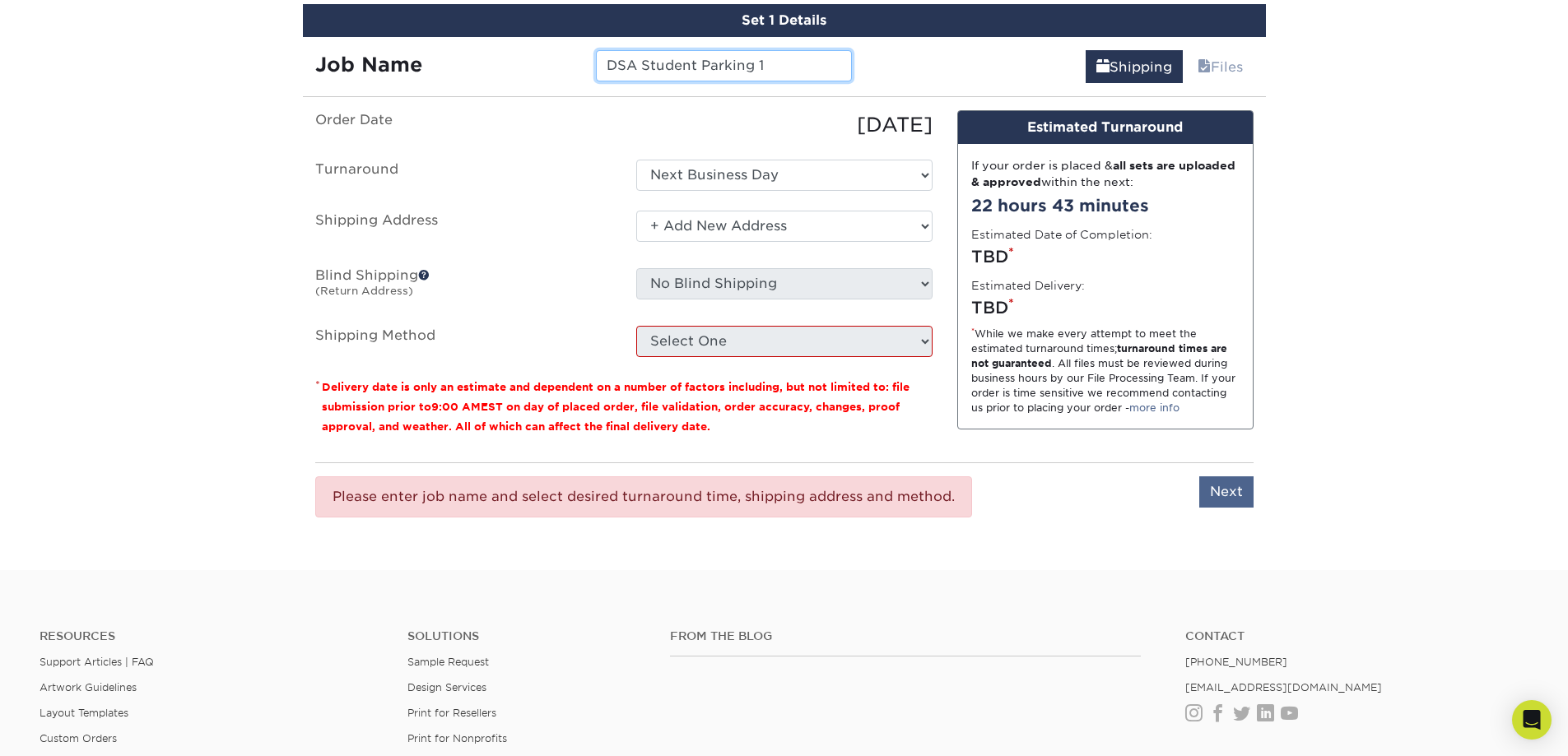
type input "DSA Student Parking 1"
click at [1217, 493] on input "Next" at bounding box center [1227, 491] width 55 height 31
click at [1217, 498] on input "Next" at bounding box center [1227, 491] width 55 height 31
type input "Next"
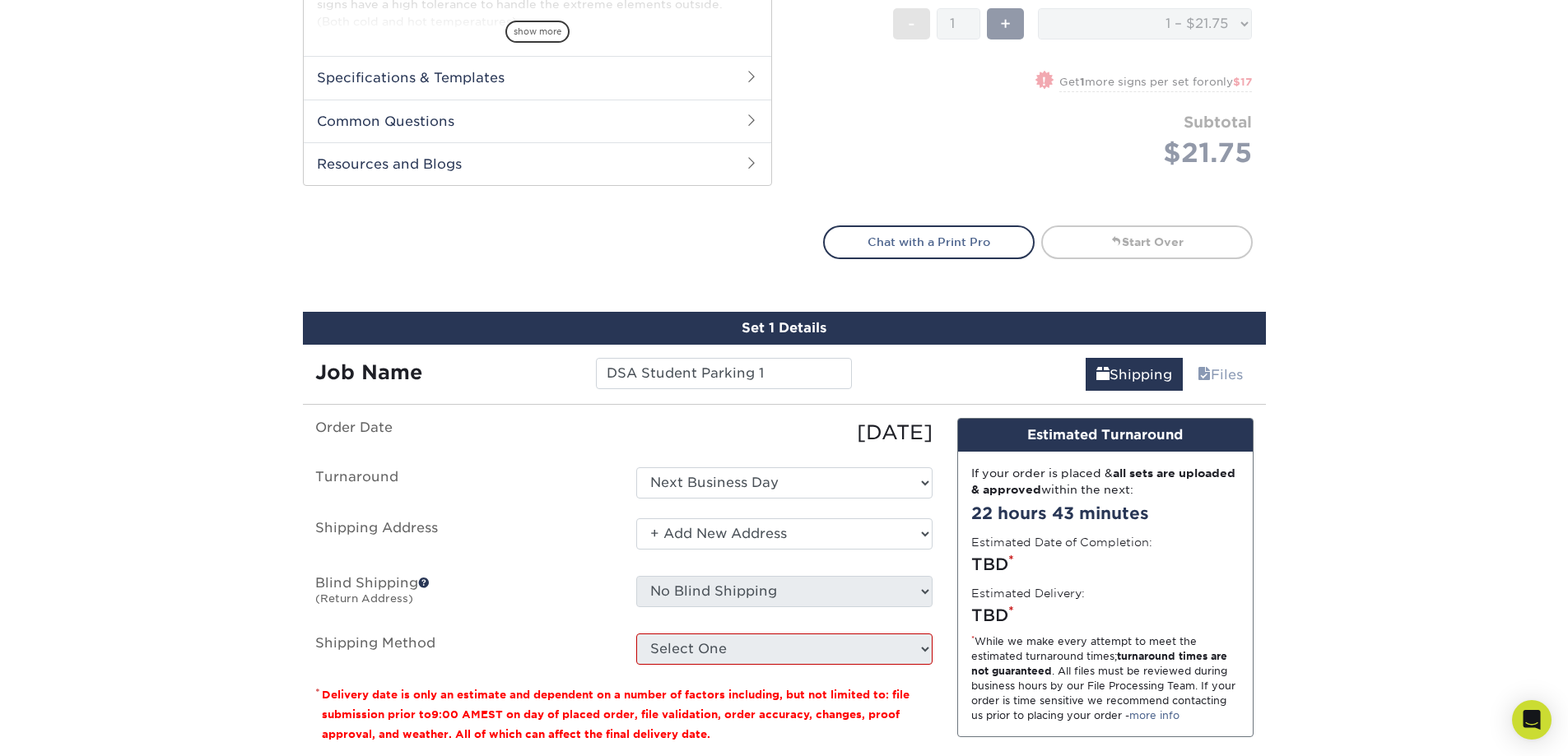
scroll to position [624, 0]
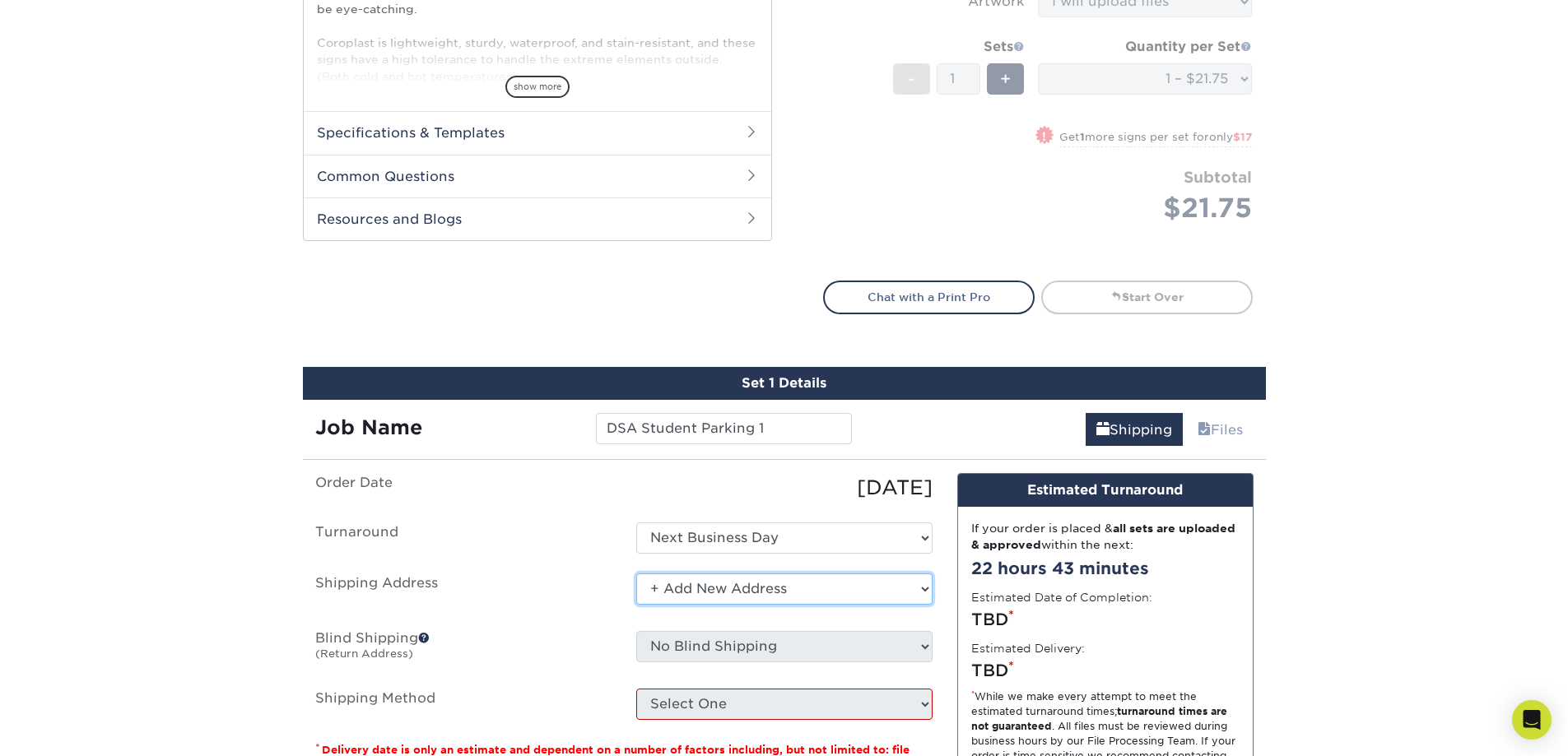
click at [688, 588] on select "Select One + Add New Address - Login" at bounding box center [784, 588] width 297 height 31
click at [727, 548] on select "Select One Next Business Day" at bounding box center [784, 538] width 297 height 31
click at [637, 523] on select "Select One Next Business Day" at bounding box center [784, 538] width 297 height 31
click at [706, 579] on select "Select One + Add New Address - Login" at bounding box center [784, 588] width 297 height 31
click at [637, 573] on select "Select One + Add New Address - Login" at bounding box center [784, 588] width 297 height 31
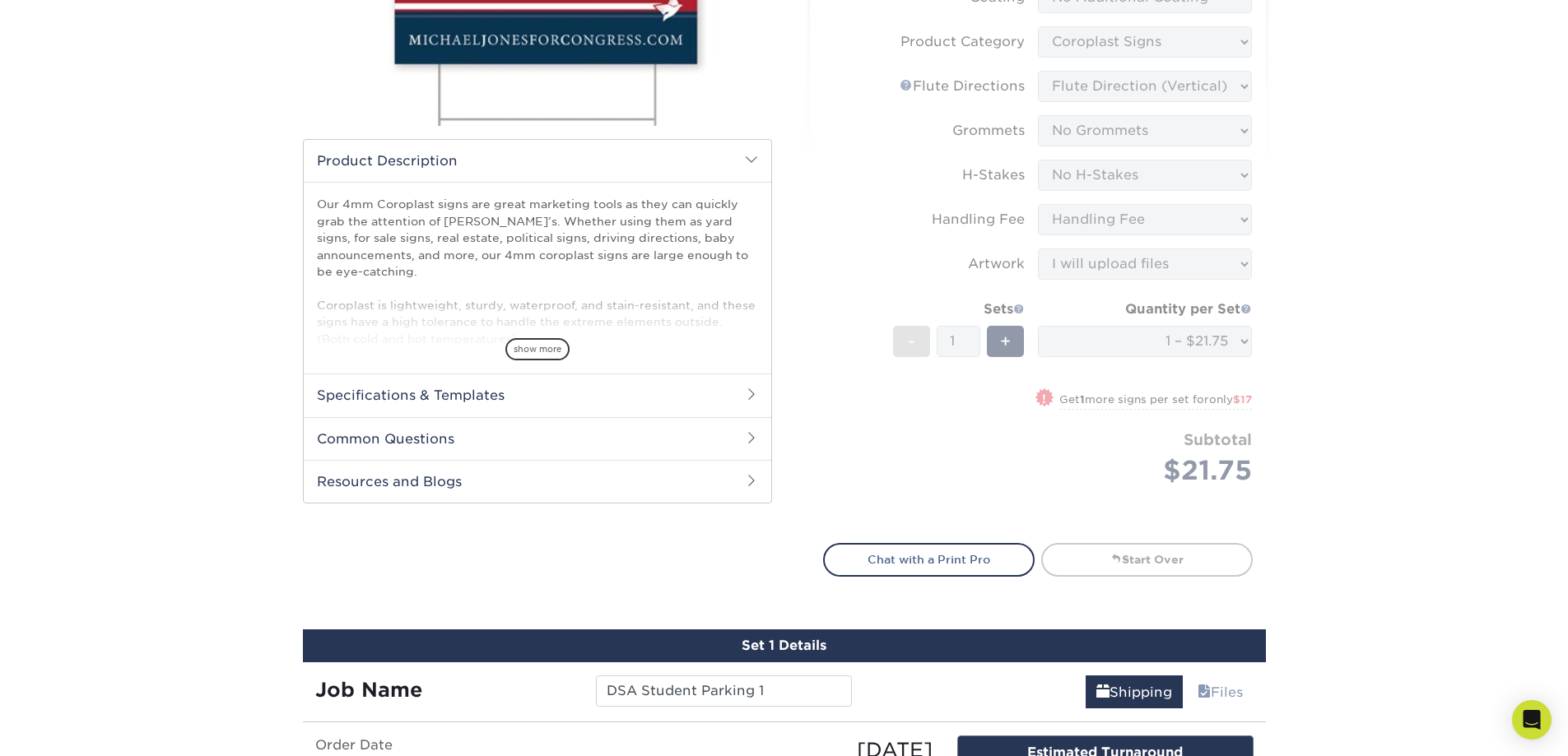
scroll to position [213, 0]
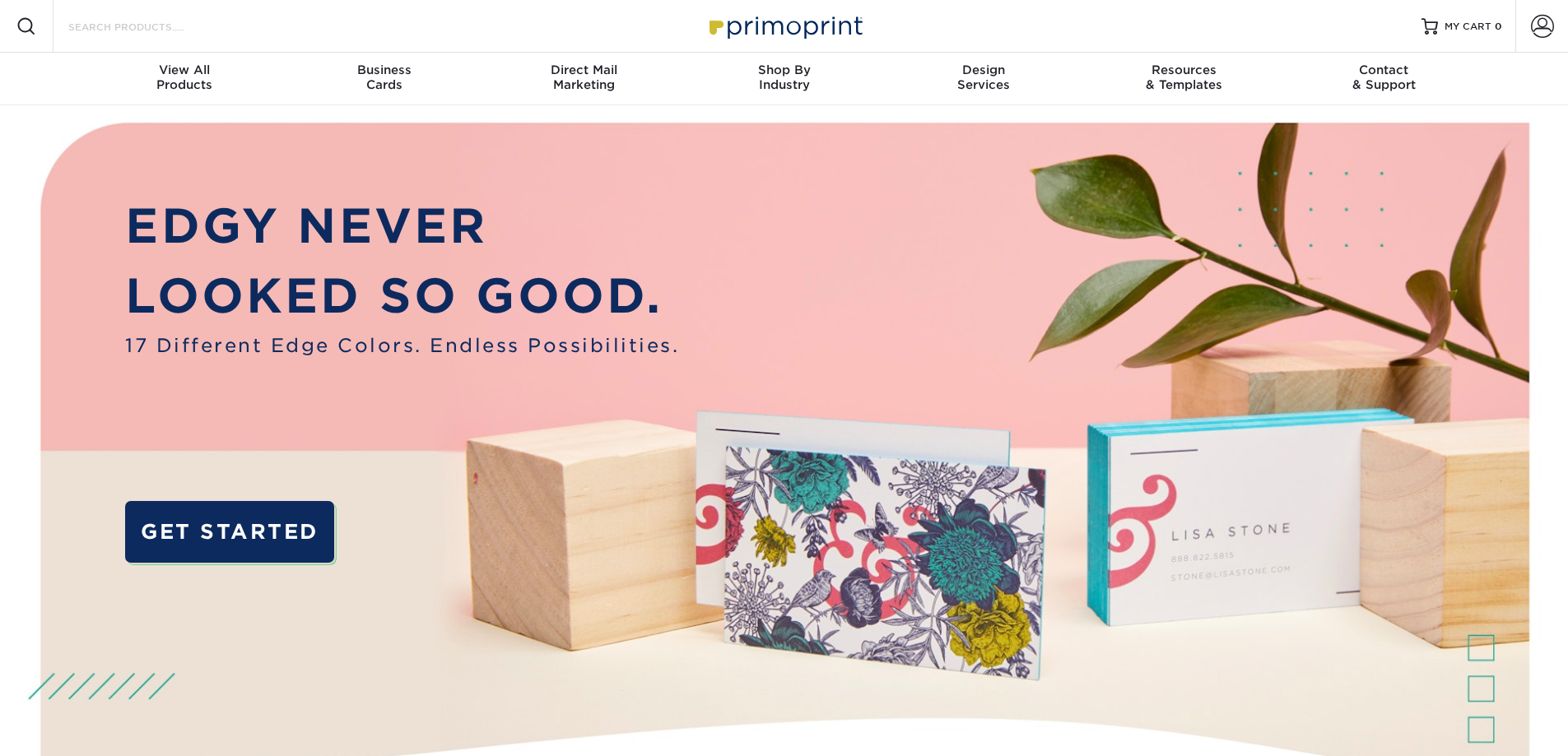
click at [149, 33] on input "Search Products" at bounding box center [147, 25] width 160 height 20
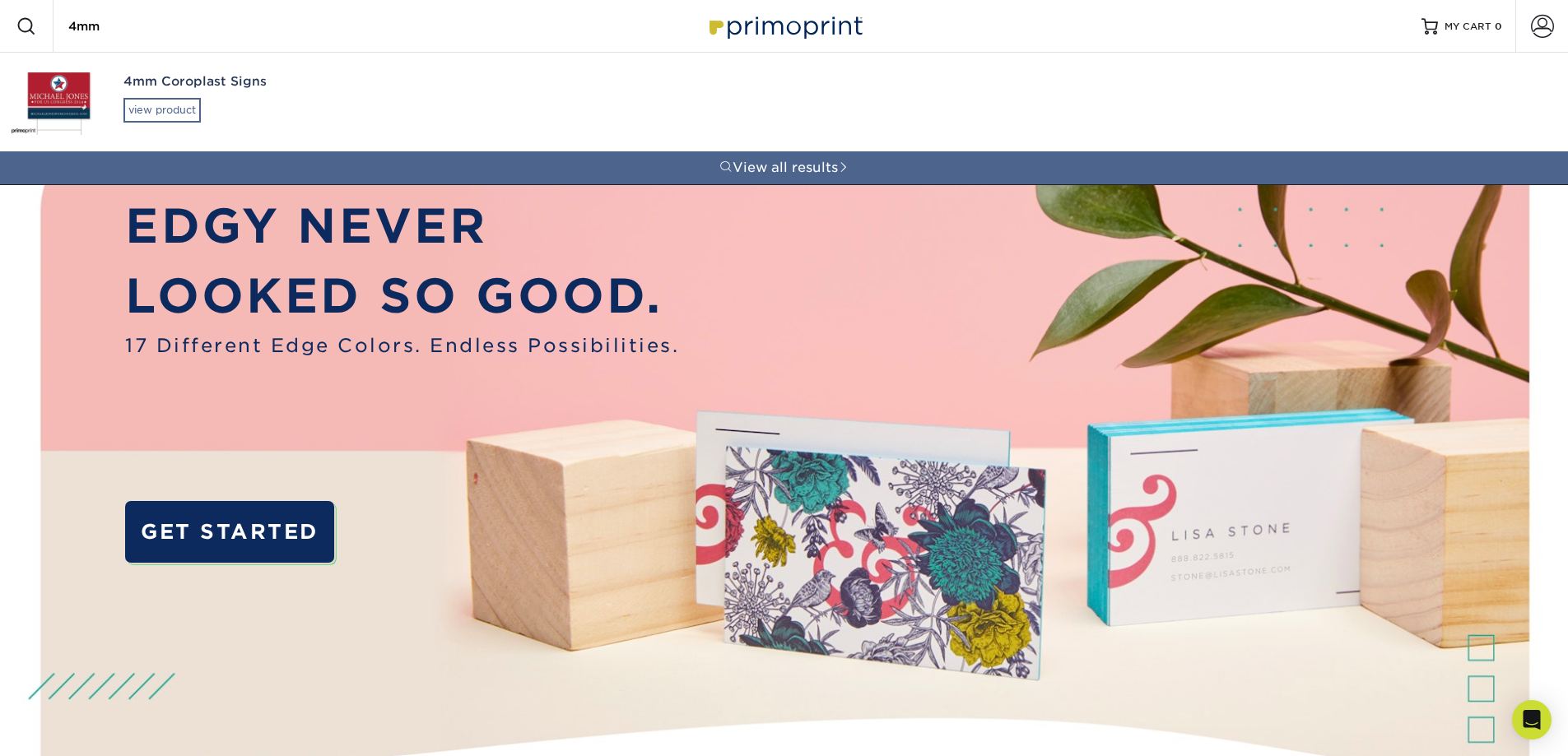
type input "4mm"
click at [186, 109] on div "view product" at bounding box center [162, 110] width 77 height 24
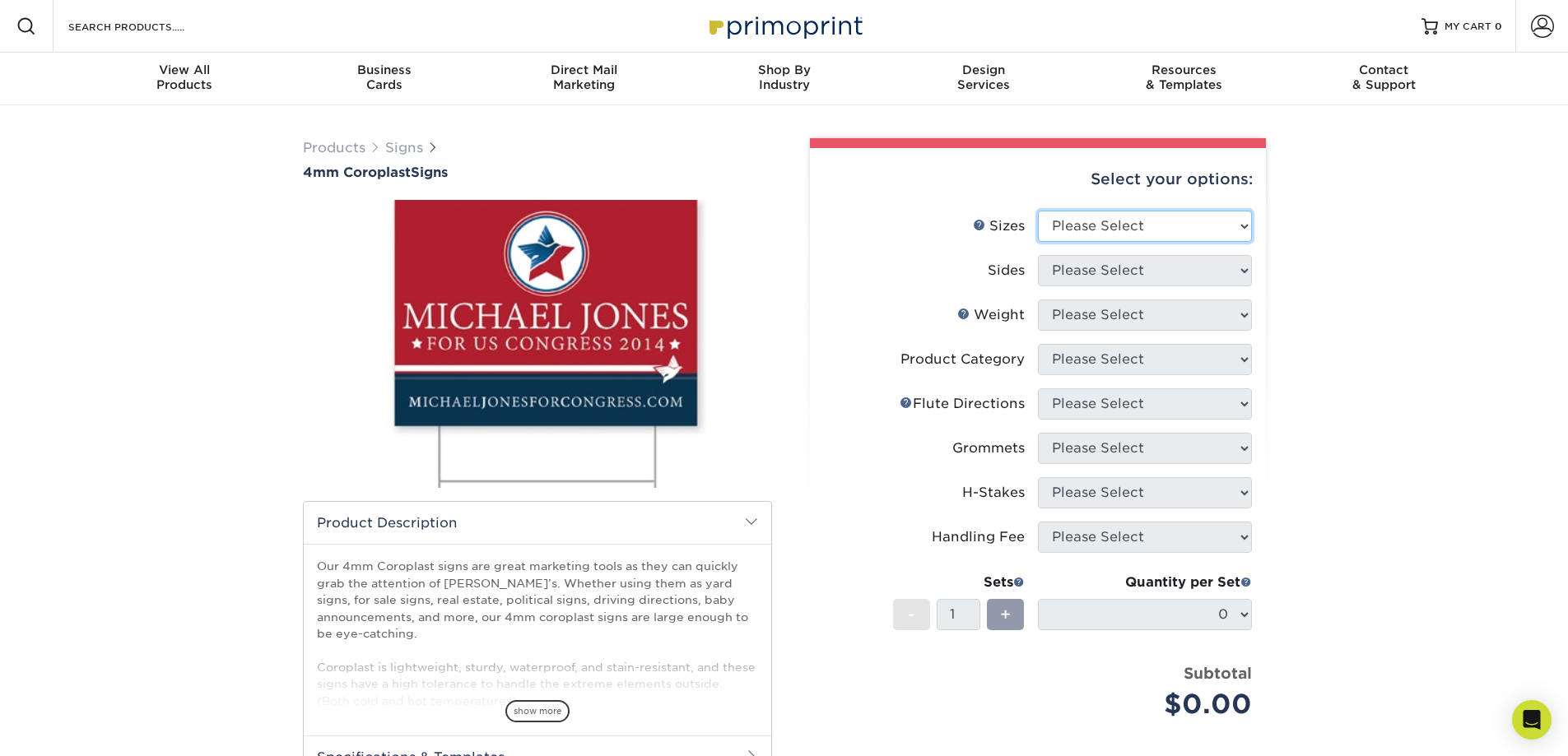
click at [1238, 233] on select "Please Select 12" x 18" 18" x 24" 24" x 24" 24" x 36"" at bounding box center [1144, 226] width 214 height 31
select select "24.00x36.00"
click at [1038, 211] on select "Please Select 12" x 18" 18" x 24" 24" x 24" 24" x 36"" at bounding box center [1144, 226] width 214 height 31
click at [1127, 268] on select "Please Select Print Both Sides Print Front Only" at bounding box center [1144, 270] width 214 height 31
select select "32d3c223-f82c-492b-b915-ba065a00862f"
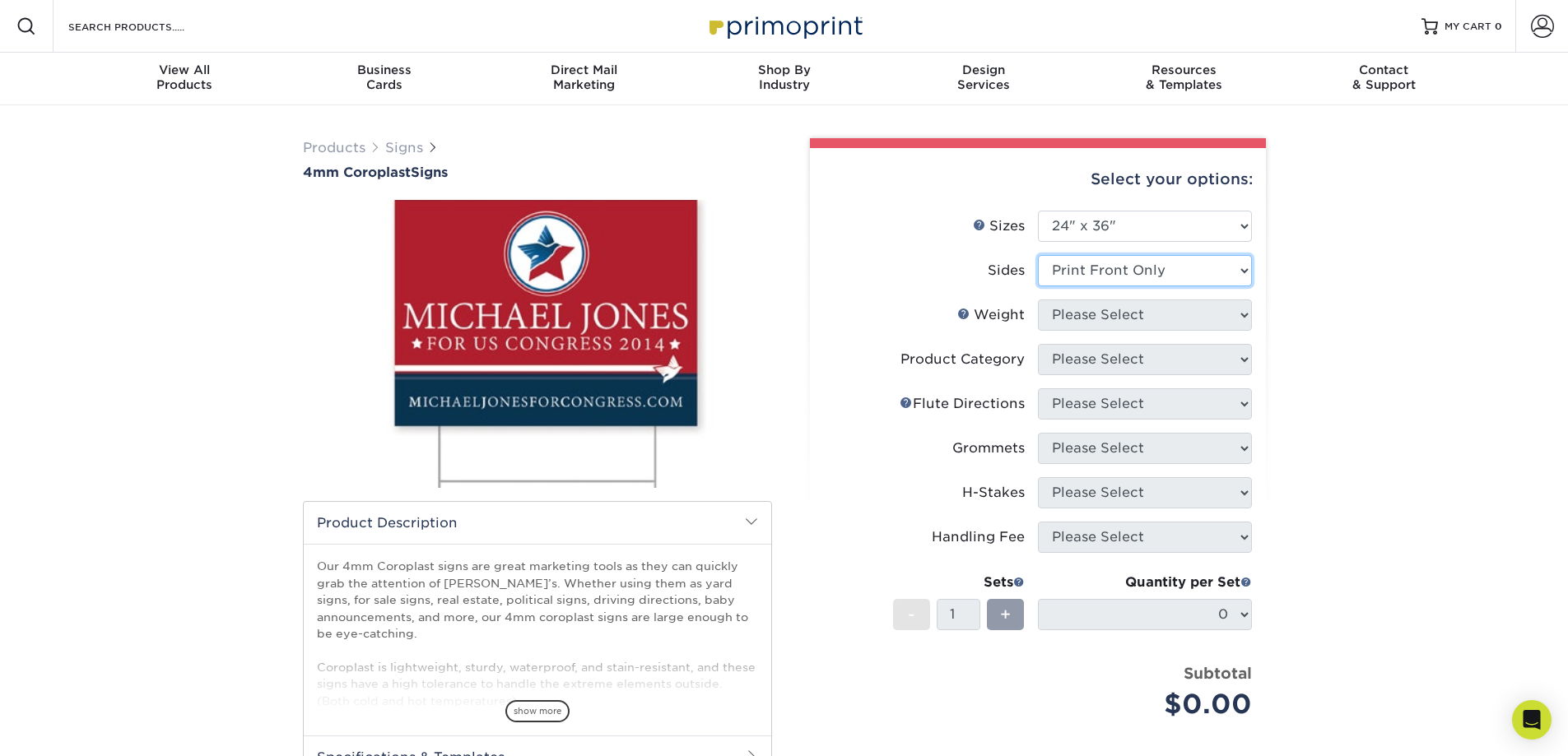
click at [1038, 255] on select "Please Select Print Both Sides Print Front Only" at bounding box center [1144, 270] width 214 height 31
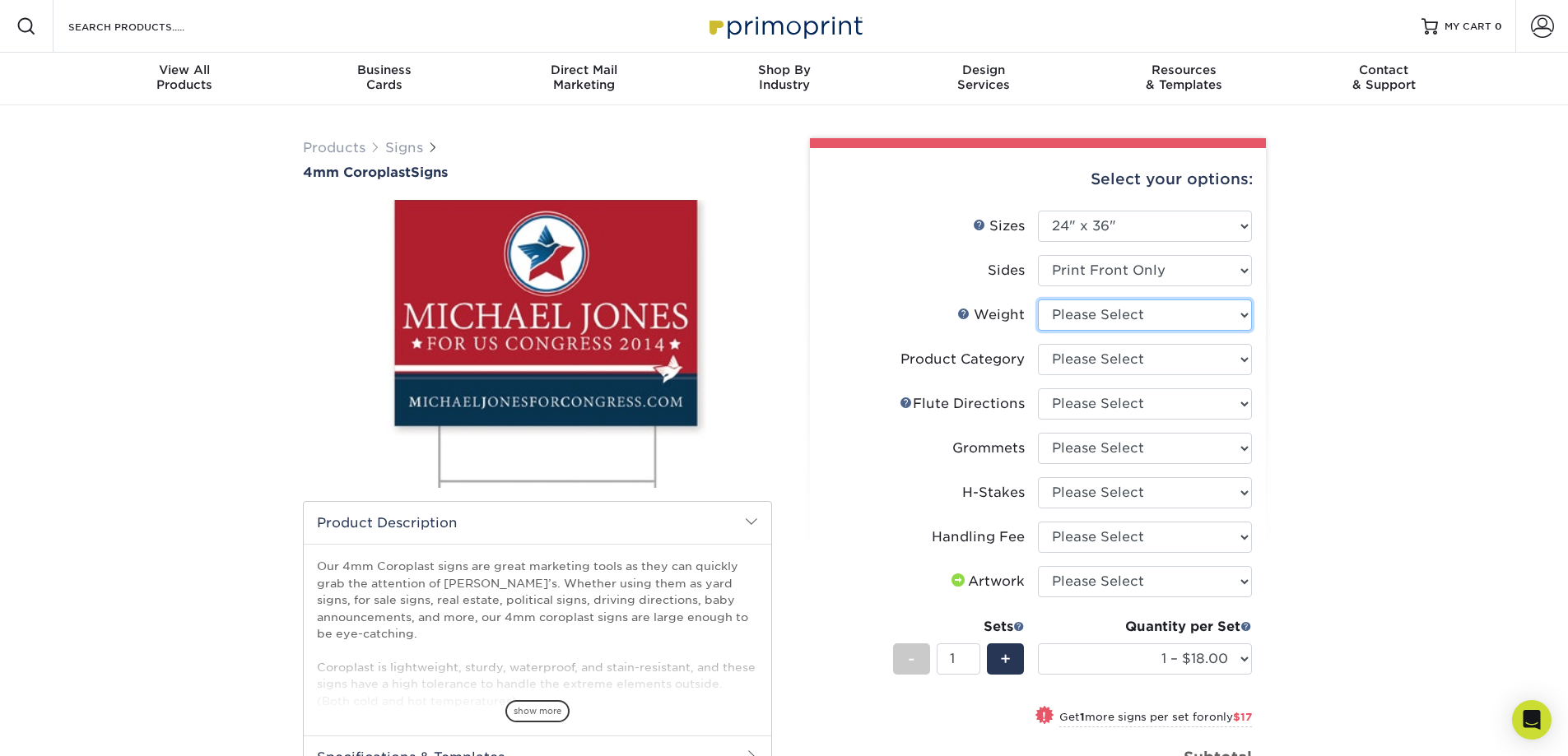
click at [1132, 324] on select "Please Select 4CORO" at bounding box center [1144, 314] width 214 height 31
select select "4CORO"
click at [1038, 299] on select "Please Select 4CORO" at bounding box center [1144, 314] width 214 height 31
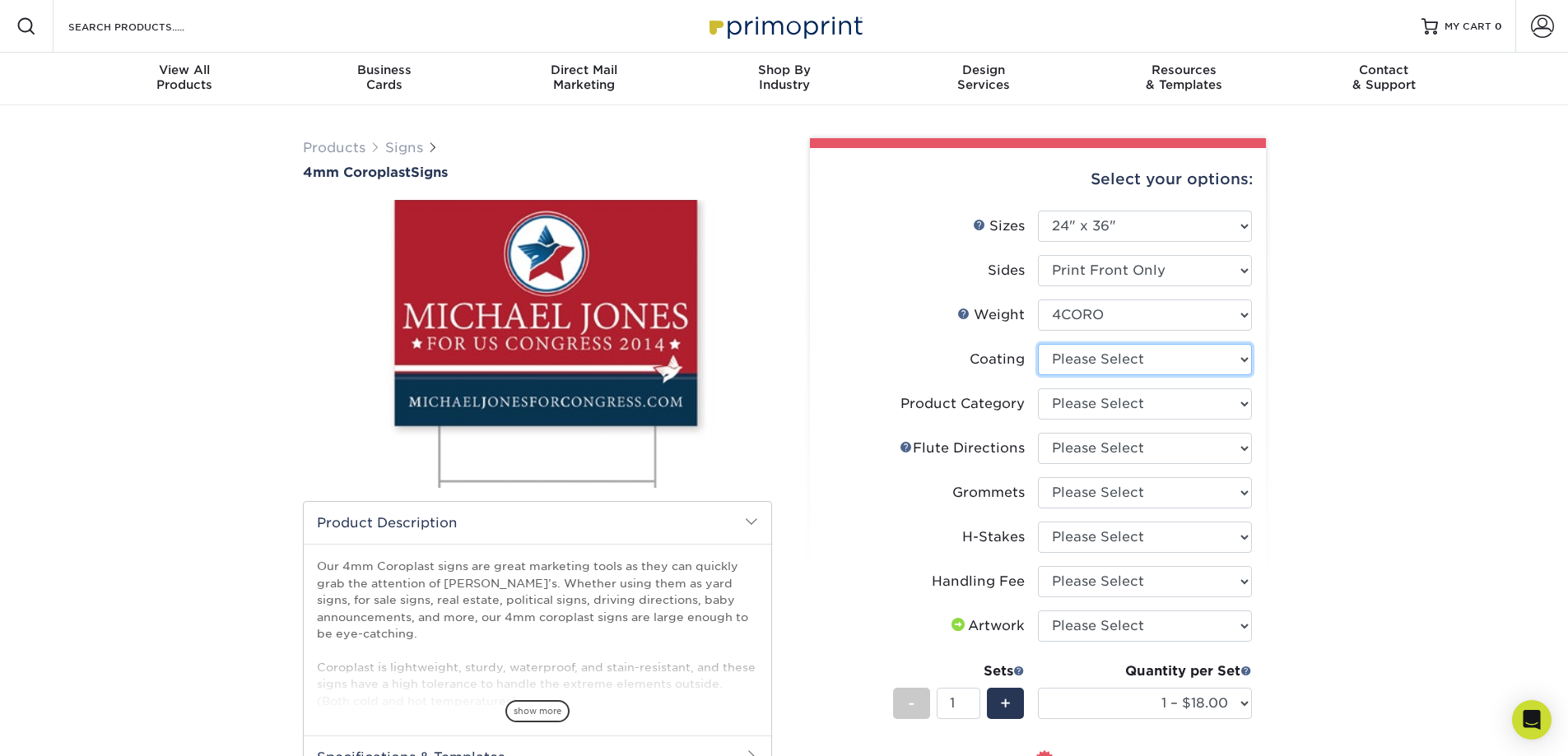
click at [1107, 359] on select at bounding box center [1144, 359] width 214 height 31
select select "3e7618de-abca-4bda-9f97-8b9129e913d8"
click at [1038, 344] on select at bounding box center [1144, 359] width 214 height 31
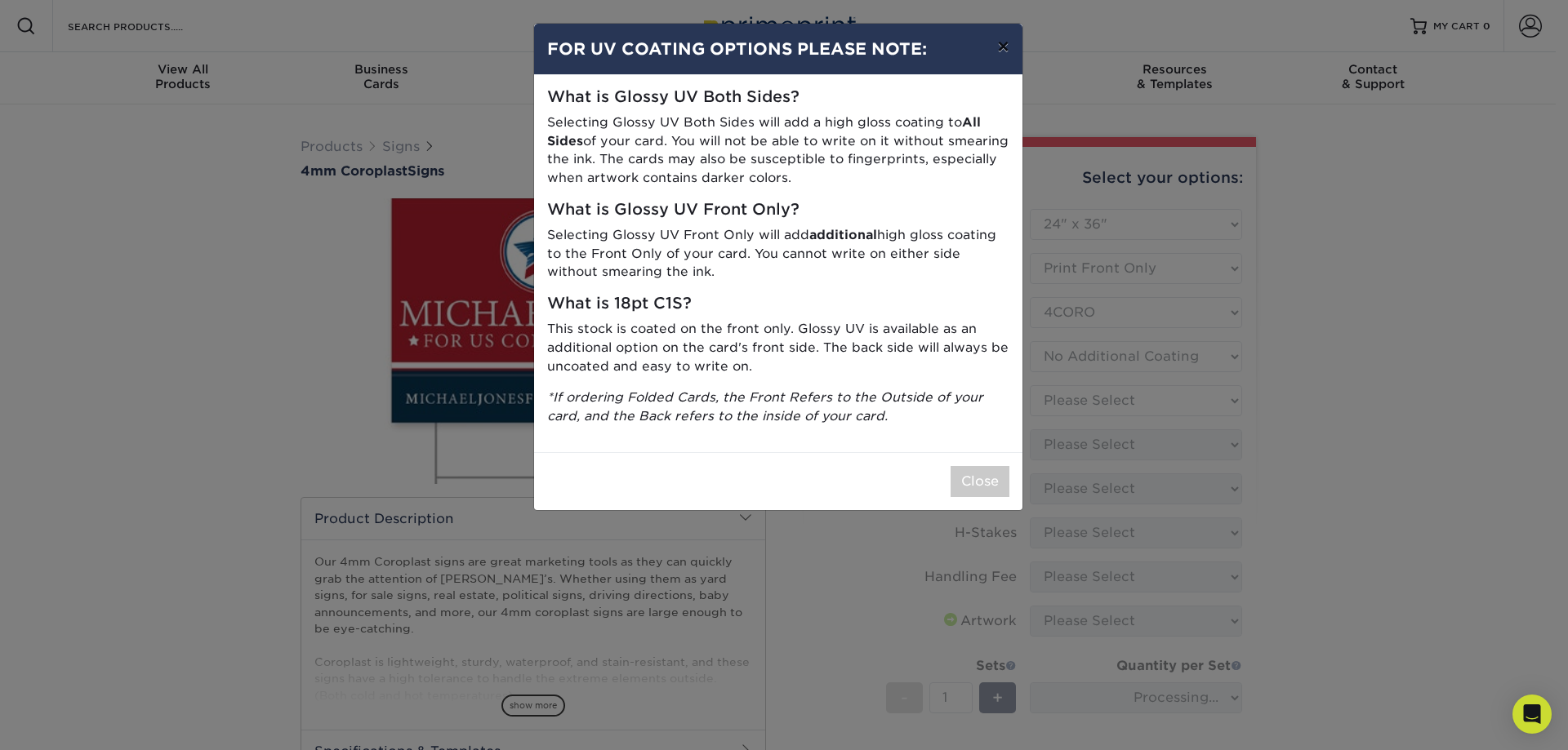
drag, startPoint x: 1005, startPoint y: 52, endPoint x: 1063, endPoint y: 177, distance: 137.8
click at [1005, 55] on button "×" at bounding box center [1003, 46] width 37 height 46
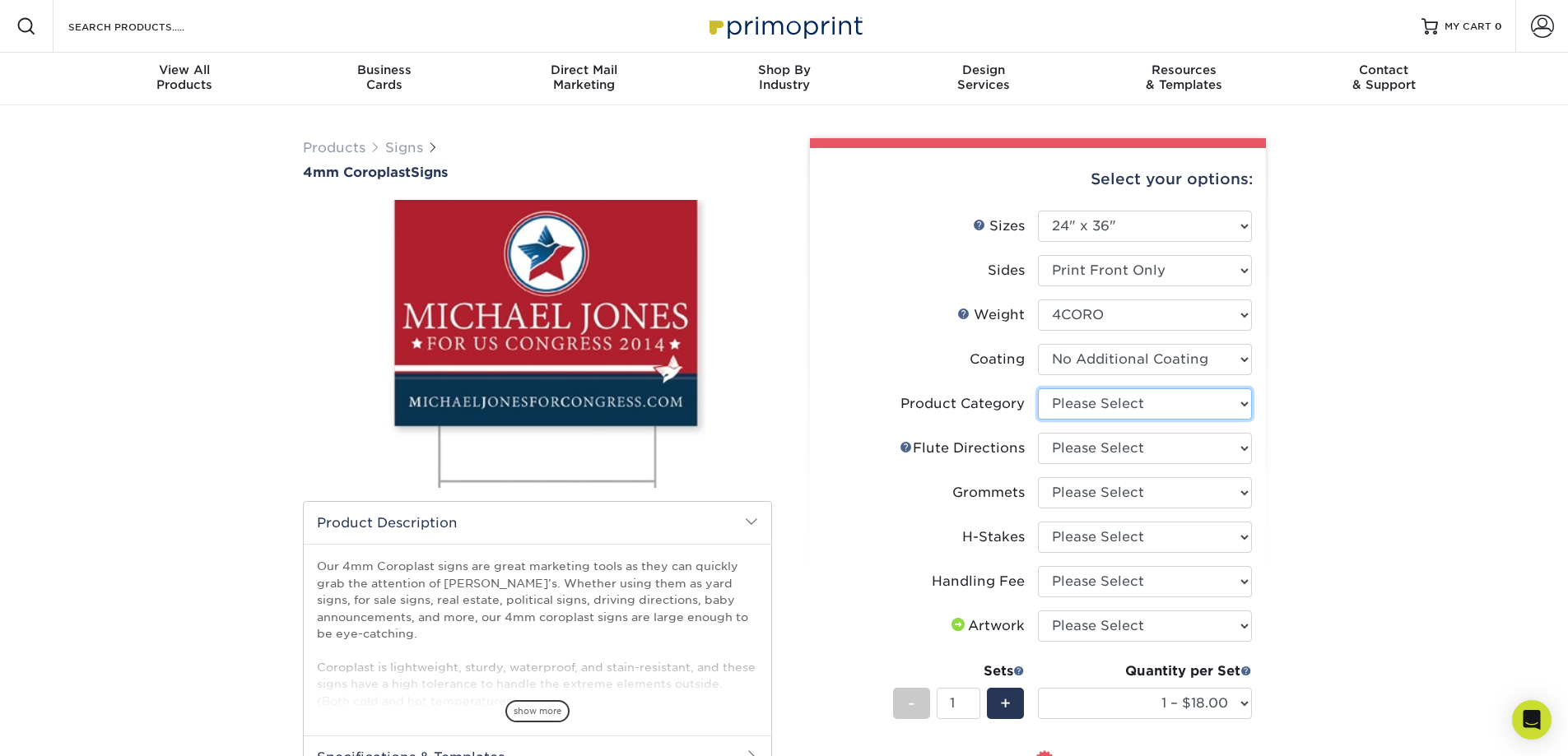
click at [1135, 398] on select "Please Select Coroplast Signs" at bounding box center [1144, 404] width 214 height 31
select select "b3582ed5-6912-492c-8440-2cc51afdb8e1"
click at [1038, 389] on select "Please Select Coroplast Signs" at bounding box center [1144, 404] width 214 height 31
click at [1127, 446] on select "Please Select Flute Direction (Horizontal) Flute Direction (Vertical)" at bounding box center [1144, 448] width 214 height 31
select select "b9474d6d-25b7-40b8-b284-85b7690982f8"
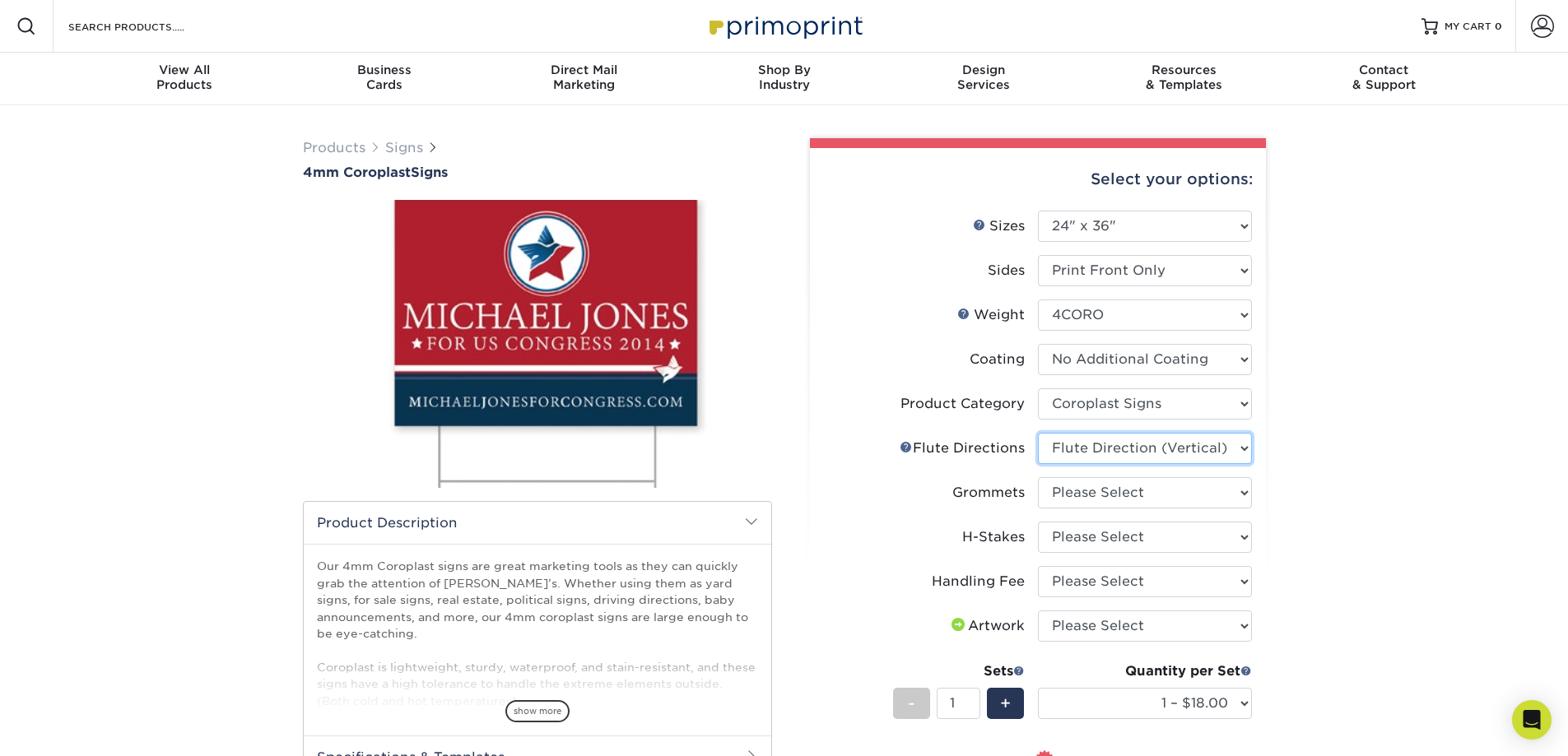
click at [1038, 433] on select "Please Select Flute Direction (Horizontal) Flute Direction (Vertical)" at bounding box center [1144, 448] width 214 height 31
click at [1130, 494] on select "Please Select No Grommets Yes, Grommet All 4 Corners Yes, Grommet All 4 Corners…" at bounding box center [1144, 492] width 214 height 31
select select "90d329df-db80-4206-b821-ff9d3f363977"
click at [1038, 477] on select "Please Select No Grommets Yes, Grommet All 4 Corners Yes, Grommet All 4 Corners…" at bounding box center [1144, 492] width 214 height 31
click at [1109, 536] on select "Please Select No H-Stakes Yes" at bounding box center [1144, 537] width 214 height 31
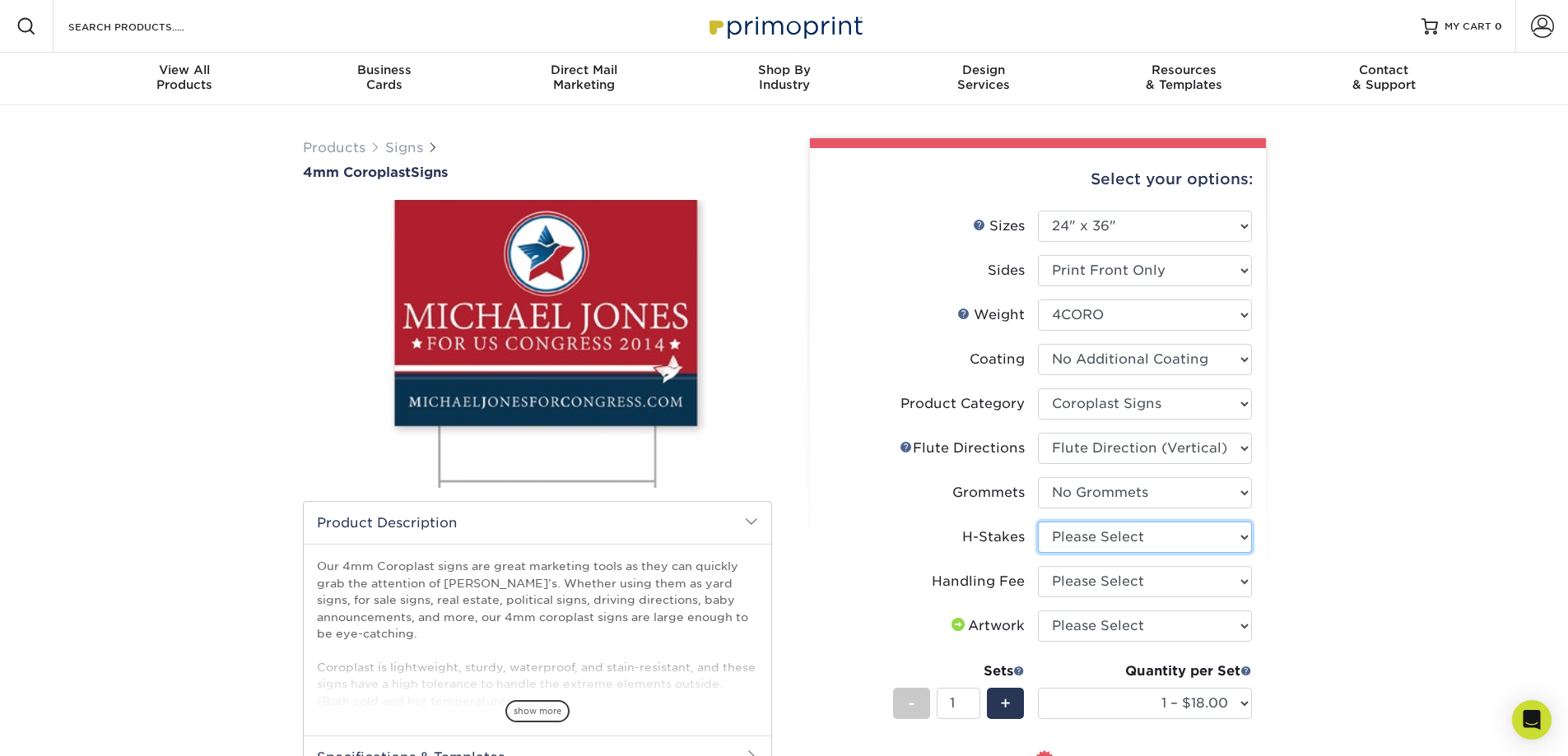
select select "aec992a9-897e-40ed-b45c-8ce74849ba63"
click at [1038, 522] on select "Please Select No H-Stakes Yes" at bounding box center [1144, 537] width 214 height 31
click at [1119, 579] on select "Please Select Handling Fee" at bounding box center [1144, 581] width 214 height 31
select select "ab74c079-444c-4260-ae6a-e09bdee8073c"
click at [1038, 566] on select "Please Select Handling Fee" at bounding box center [1144, 581] width 214 height 31
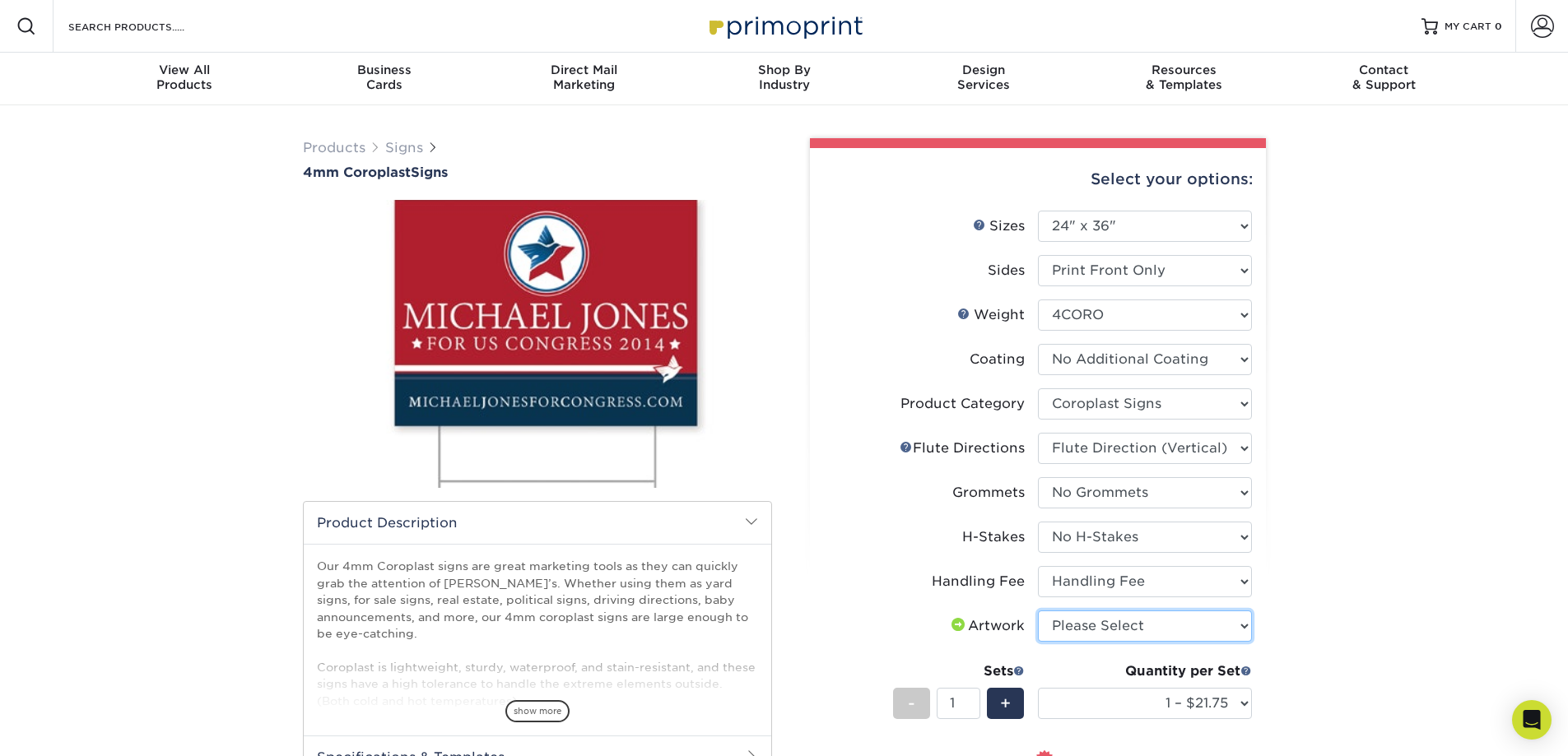
click at [1103, 625] on select "Please Select I will upload files I need a design - $50" at bounding box center [1144, 626] width 214 height 31
select select "upload"
click at [1038, 611] on select "Please Select I will upload files I need a design - $50" at bounding box center [1144, 626] width 214 height 31
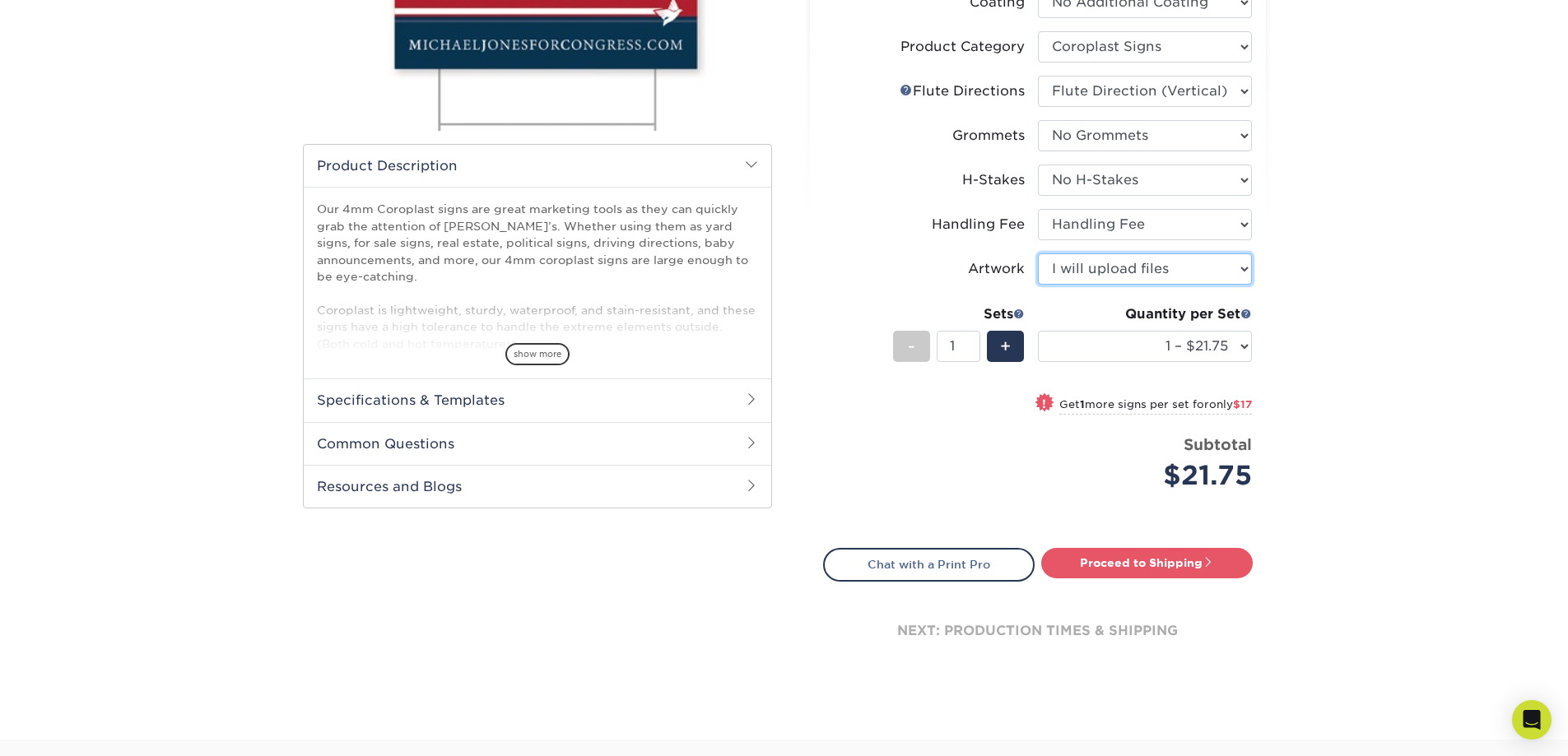
scroll to position [494, 0]
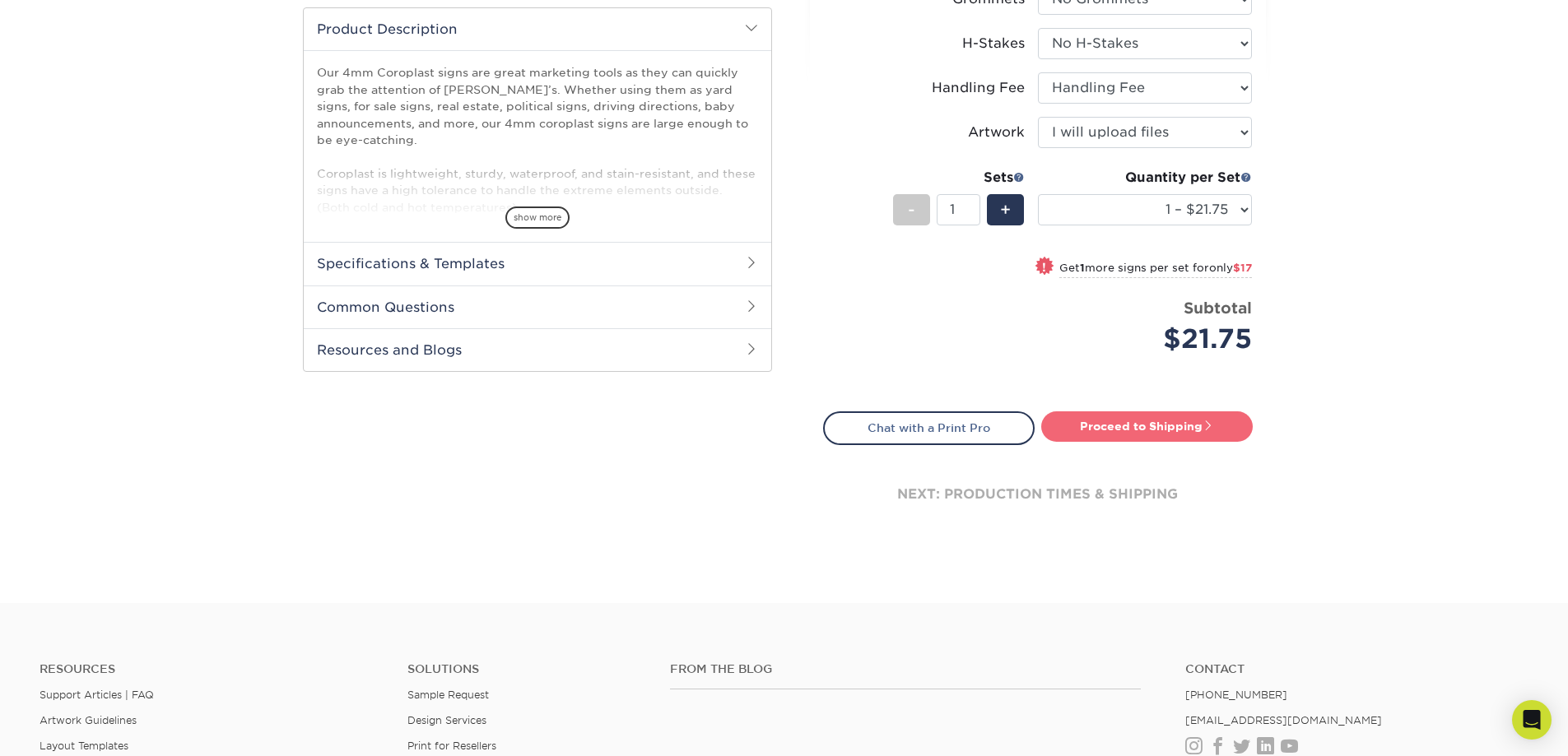
click at [1145, 428] on link "Proceed to Shipping" at bounding box center [1147, 426] width 212 height 29
type input "Set 1"
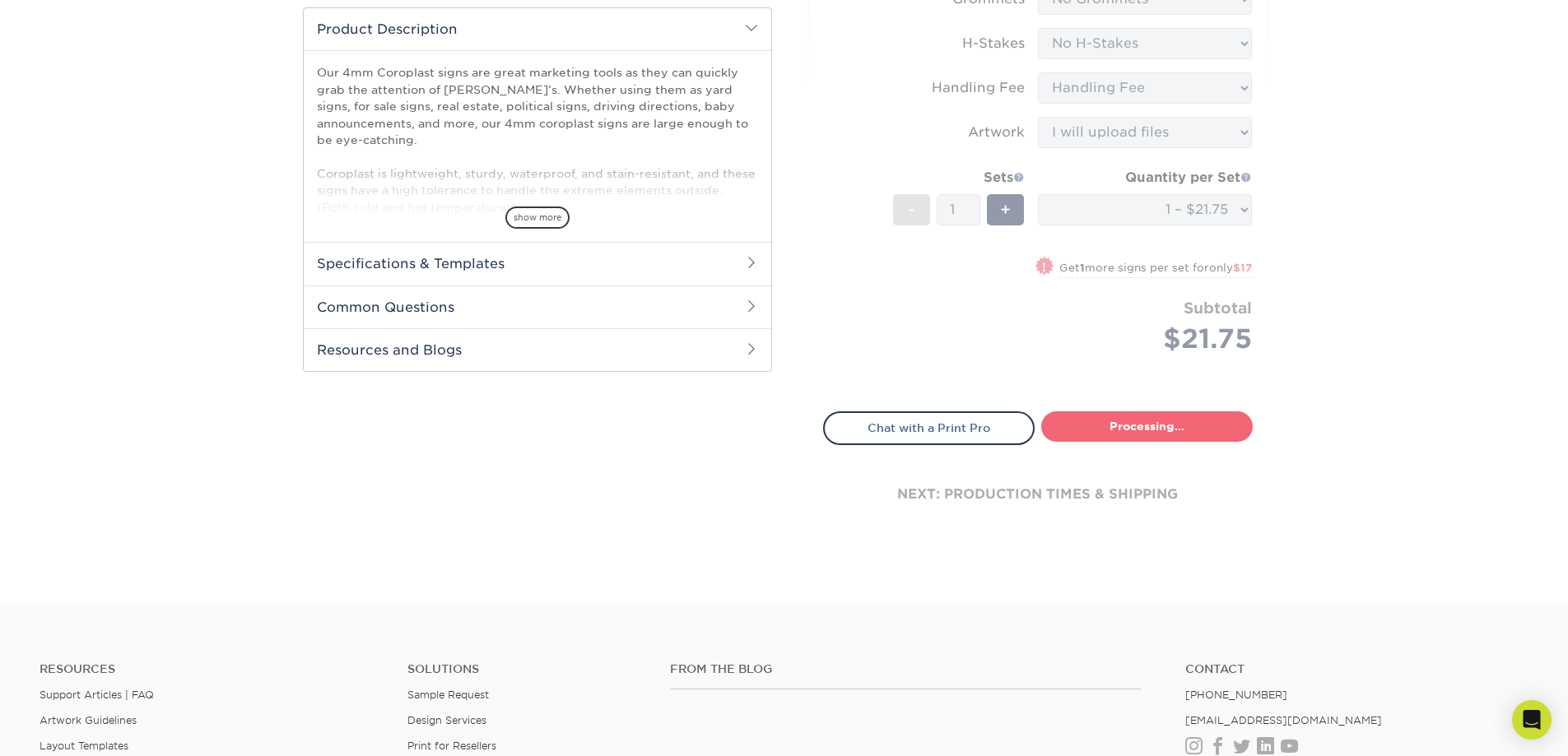
select select "044640a2-81e0-4a14-b128-5232b6ab5635"
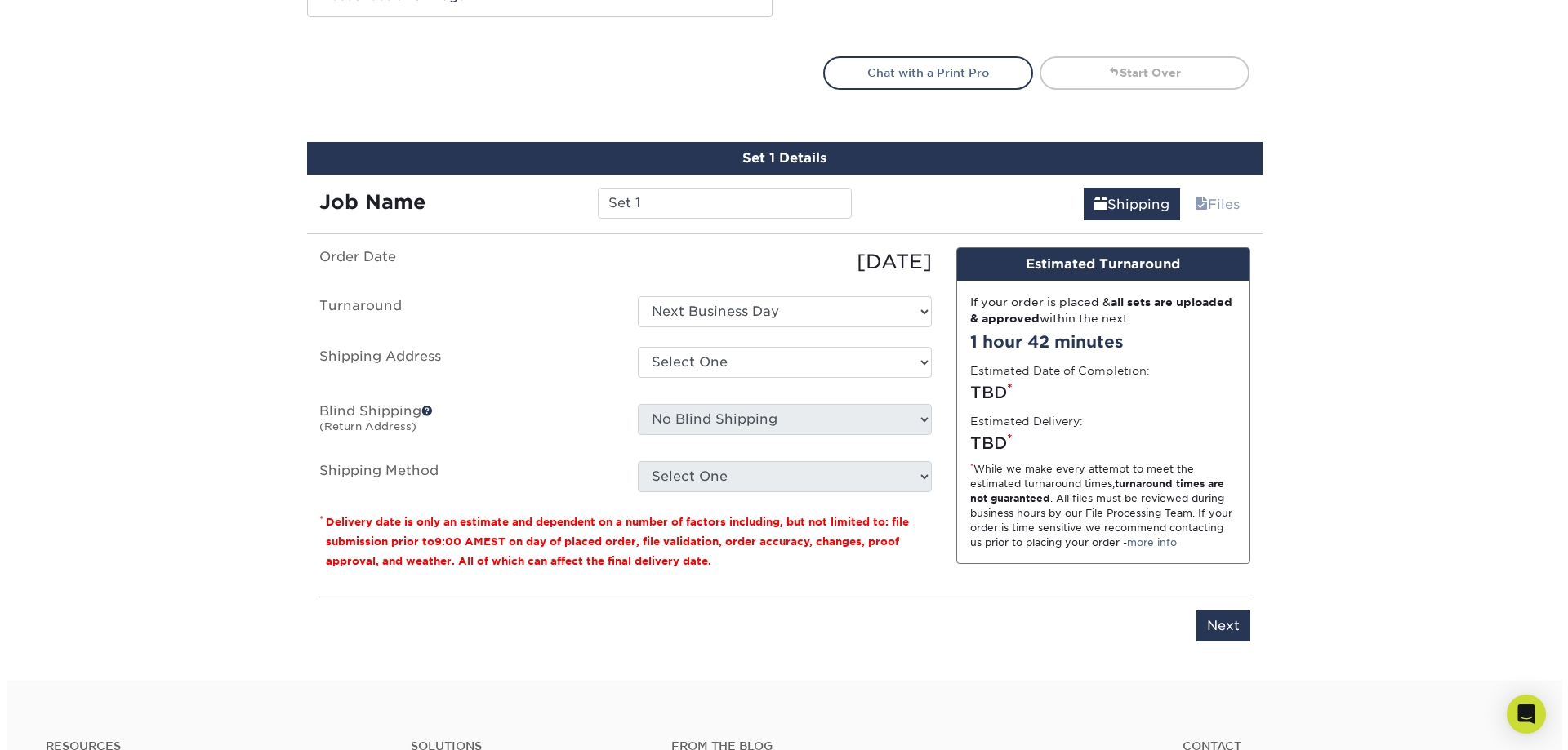
scroll to position [943, 0]
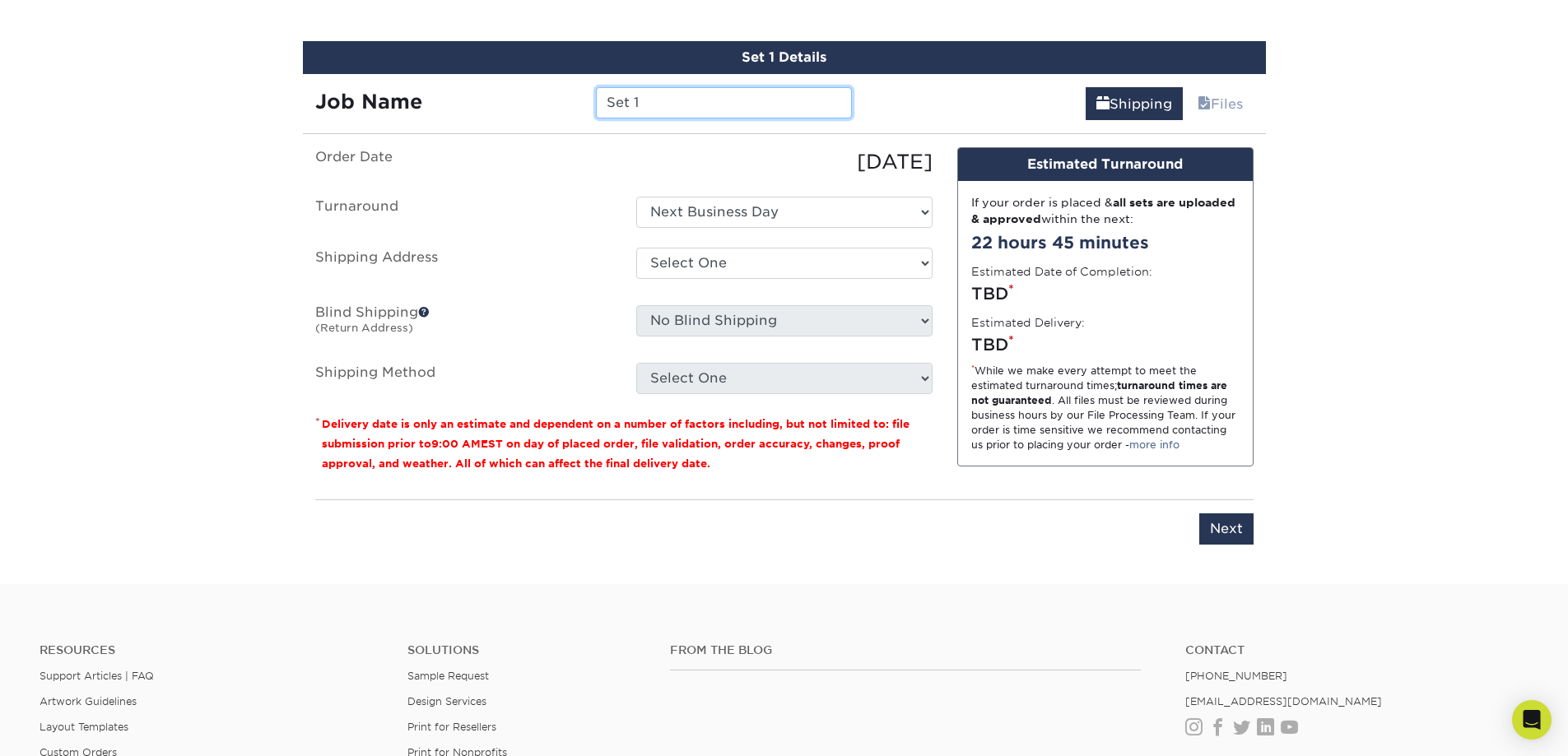
drag, startPoint x: 650, startPoint y: 101, endPoint x: 523, endPoint y: 92, distance: 127.3
click at [523, 92] on div "Job Name Set 1" at bounding box center [584, 103] width 562 height 31
type input "DSA Student Parking 1"
click at [687, 205] on select "Select One Next Business Day" at bounding box center [784, 212] width 297 height 31
click at [637, 197] on select "Select One Next Business Day" at bounding box center [784, 212] width 297 height 31
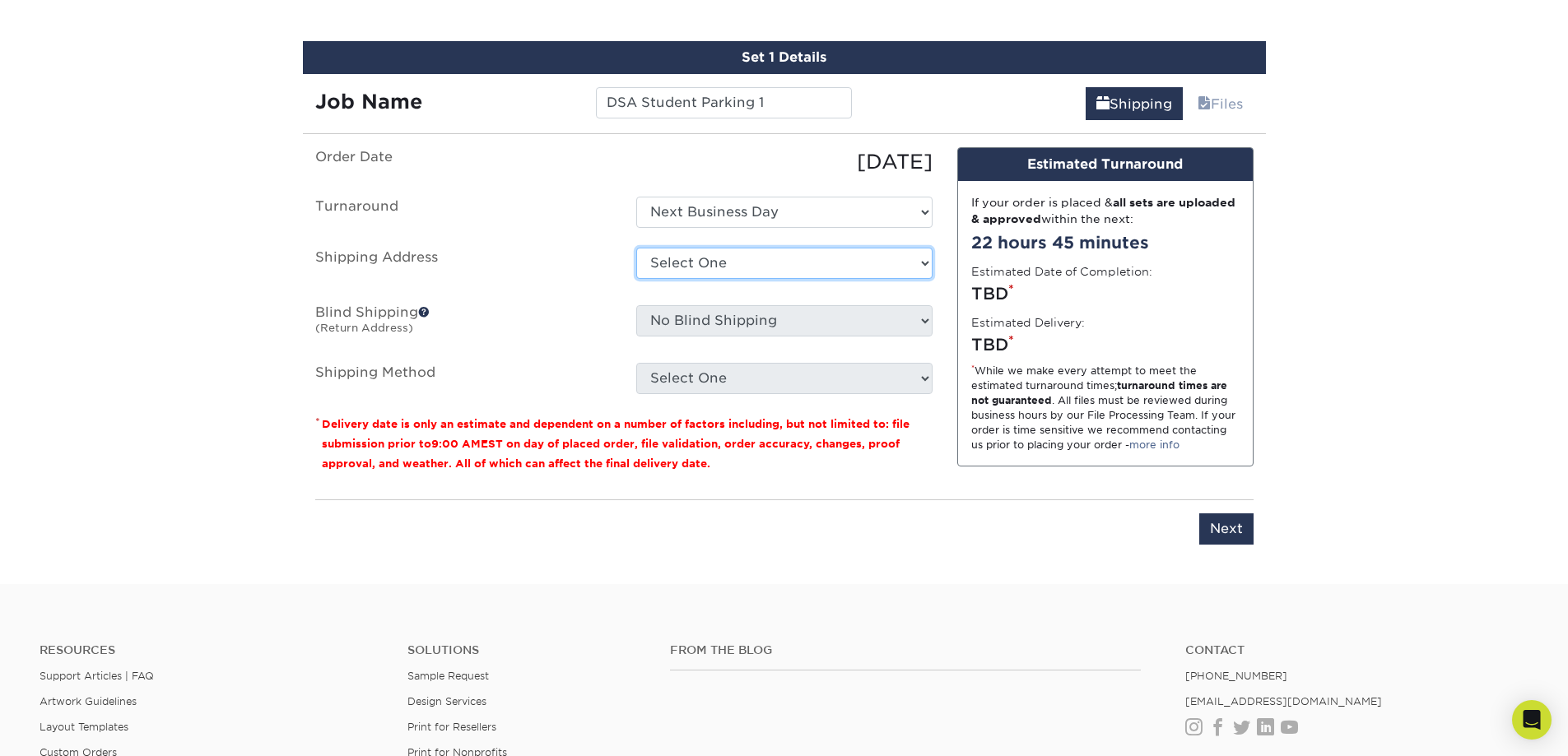
click at [709, 267] on select "Select One + Add New Address - Login" at bounding box center [784, 263] width 297 height 31
select select "newaddress"
click at [637, 248] on select "Select One + Add New Address - Login" at bounding box center [784, 263] width 297 height 31
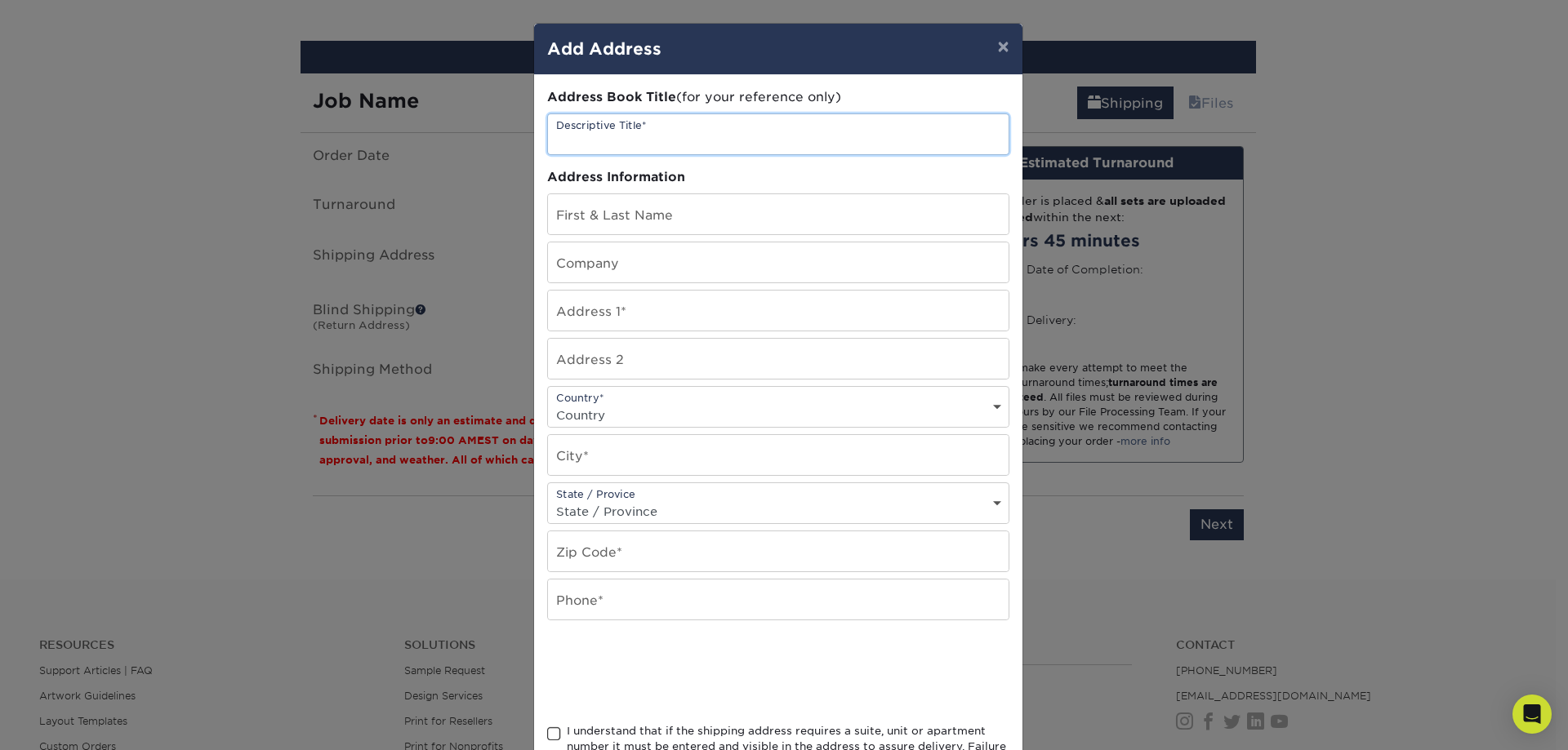
click at [704, 146] on input "text" at bounding box center [778, 134] width 461 height 40
type input "DSA"
click at [644, 217] on input "text" at bounding box center [778, 214] width 461 height 40
type input "Ginger Hinz"
click at [645, 270] on input "text" at bounding box center [778, 262] width 461 height 40
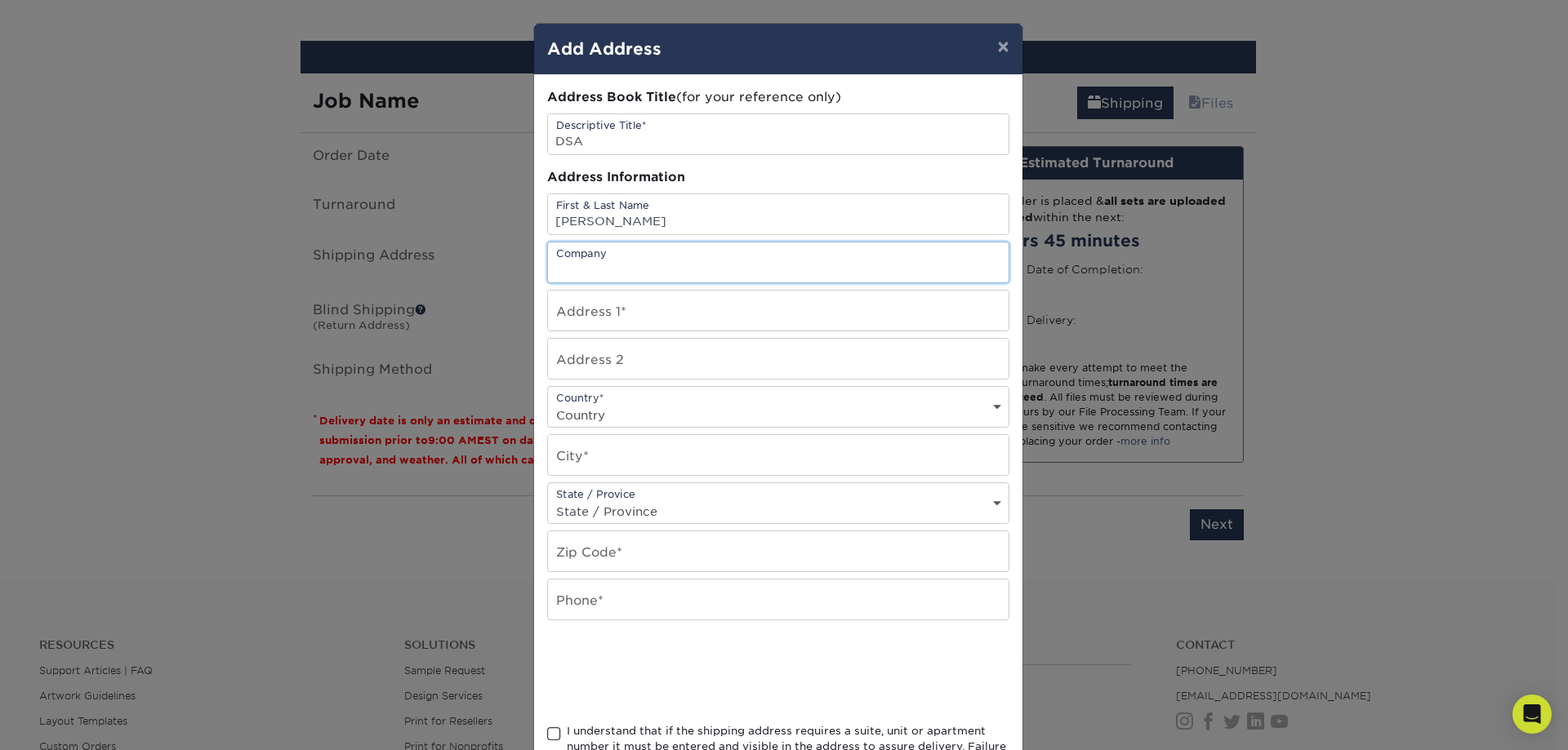
type input "Divine Savior Academy"
click at [670, 322] on input "text" at bounding box center [778, 310] width 461 height 40
type input "10311 NW 58th St"
click at [688, 398] on div "Country* Country United States Canada ----------------------------- Afghanistan…" at bounding box center [778, 406] width 463 height 42
click at [687, 408] on select "Country United States Canada ----------------------------- Afghanistan Albania …" at bounding box center [778, 415] width 461 height 23
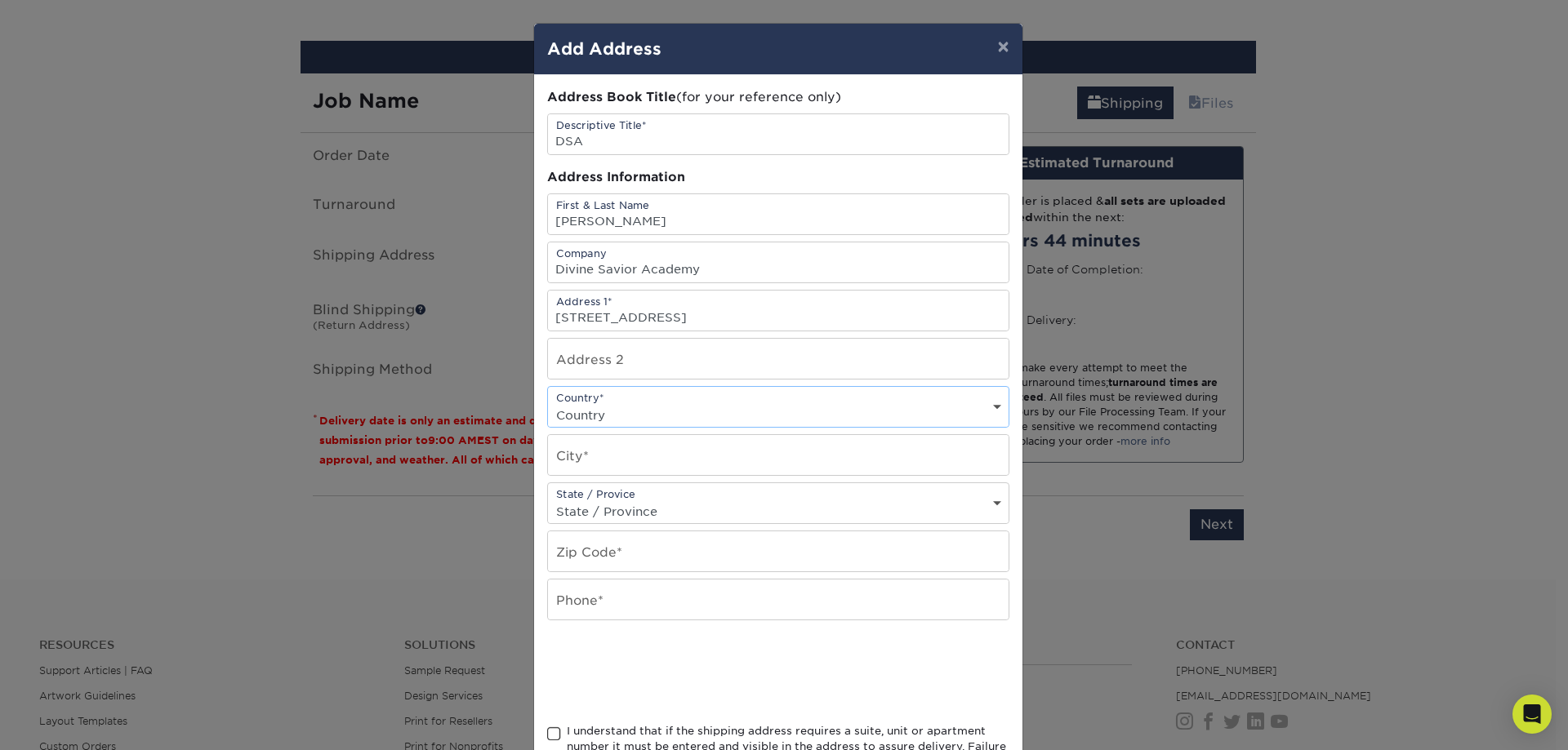
select select "US"
click at [549, 403] on select "Country United States Canada ----------------------------- Afghanistan Albania …" at bounding box center [778, 415] width 461 height 23
click at [641, 457] on input "text" at bounding box center [778, 455] width 461 height 40
type input "Doral"
click at [678, 517] on select "State / Province Alabama Alaska Arizona Arkansas California Colorado Connecticu…" at bounding box center [778, 511] width 461 height 23
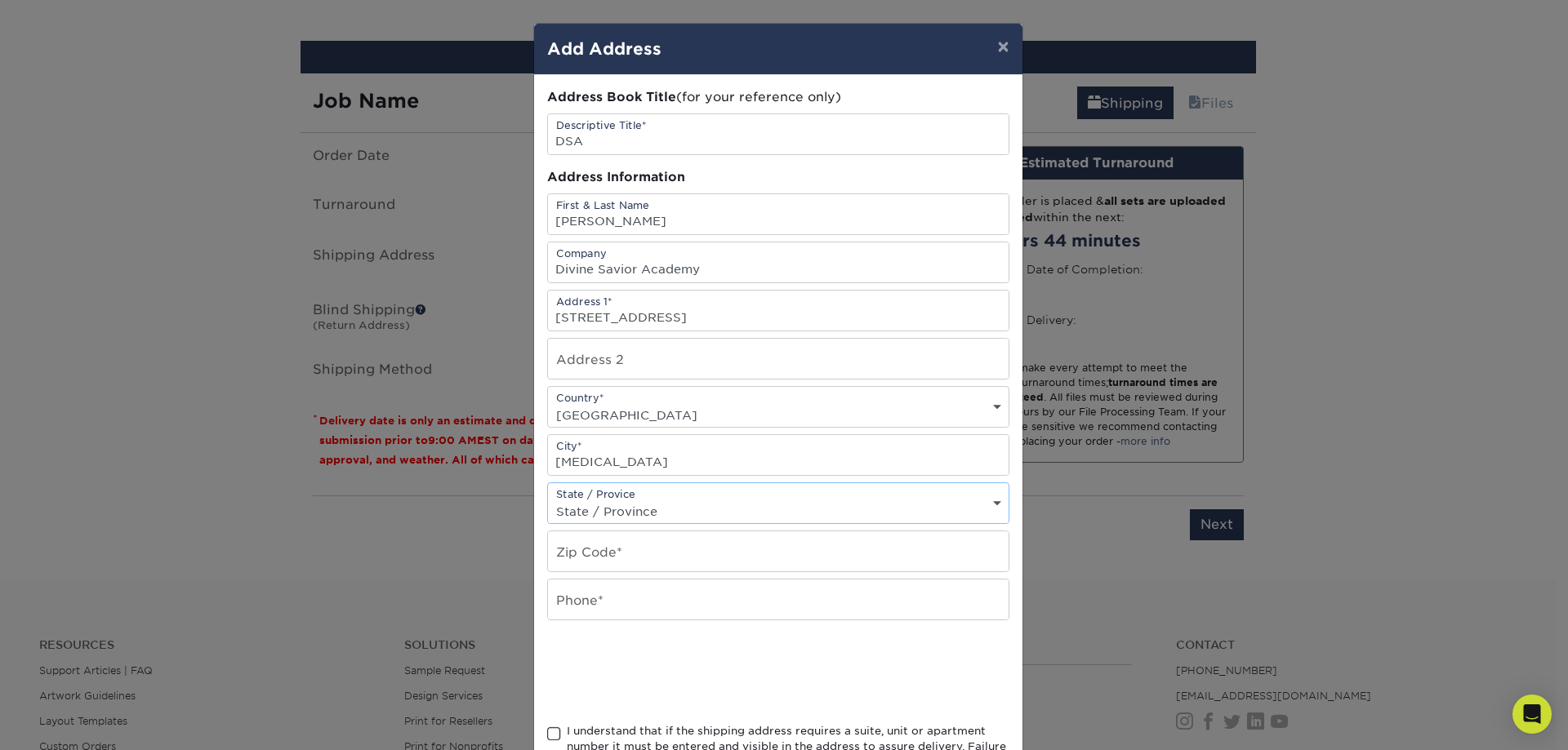
select select "FL"
click at [549, 500] on select "State / Province Alabama Alaska Arizona Arkansas California Colorado Connecticu…" at bounding box center [778, 511] width 461 height 23
click at [677, 561] on input "text" at bounding box center [778, 551] width 461 height 40
type input "33178"
click at [649, 607] on input "text" at bounding box center [778, 600] width 461 height 40
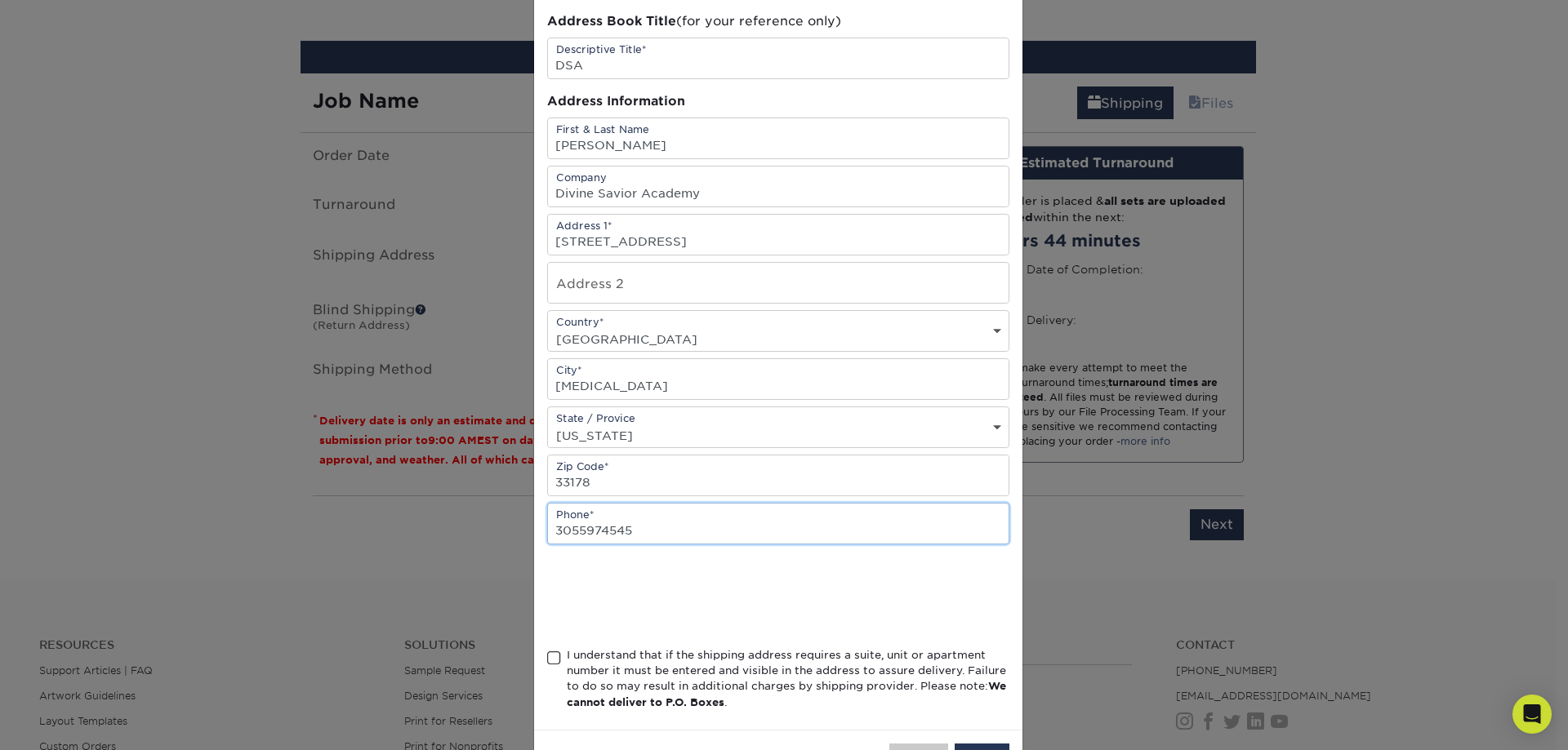
scroll to position [137, 0]
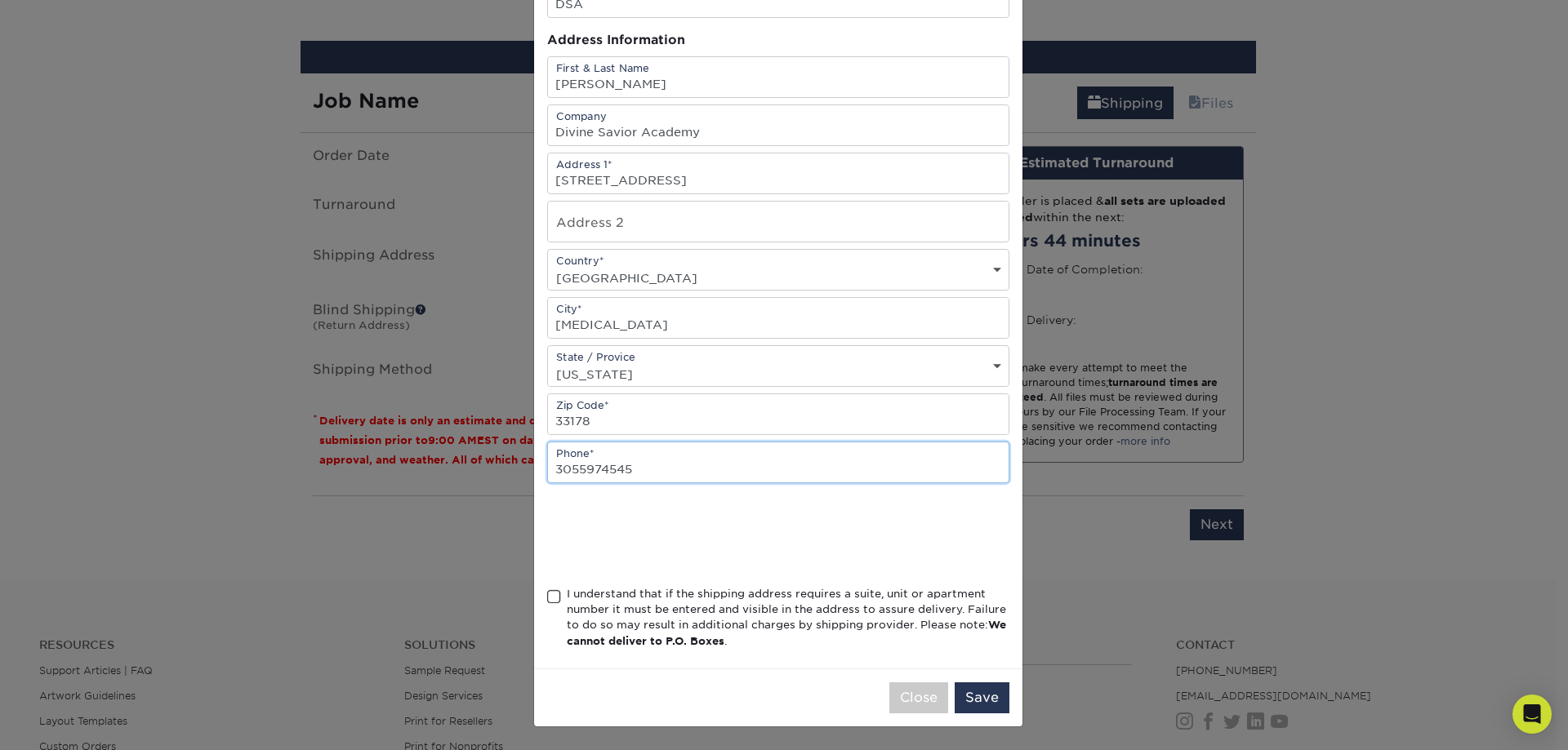
type input "3055974545"
click at [548, 595] on span at bounding box center [554, 597] width 14 height 16
click at [0, 0] on input "I understand that if the shipping address requires a suite, unit or apartment n…" at bounding box center [0, 0] width 0 height 0
click at [971, 704] on button "Save" at bounding box center [982, 698] width 55 height 31
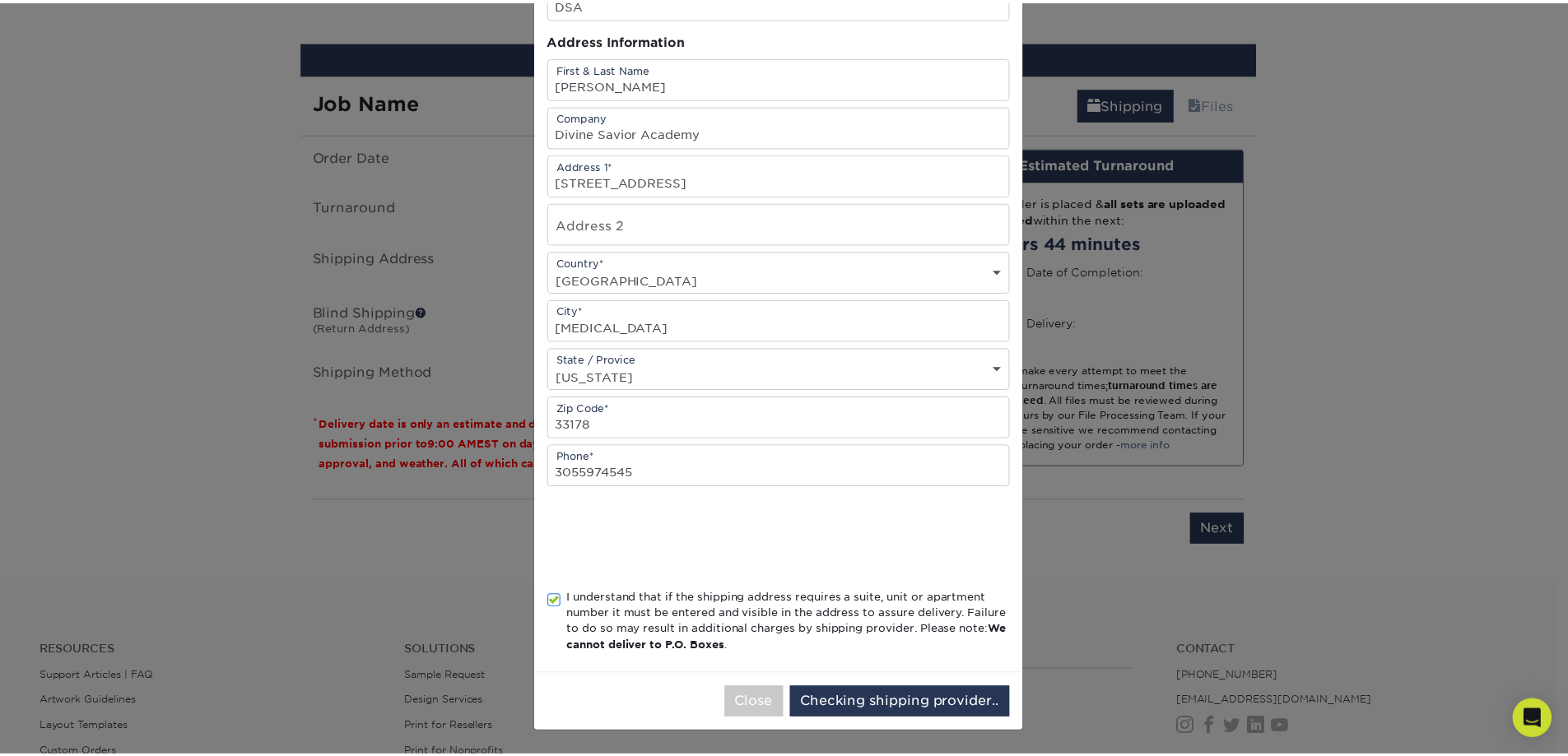
scroll to position [0, 0]
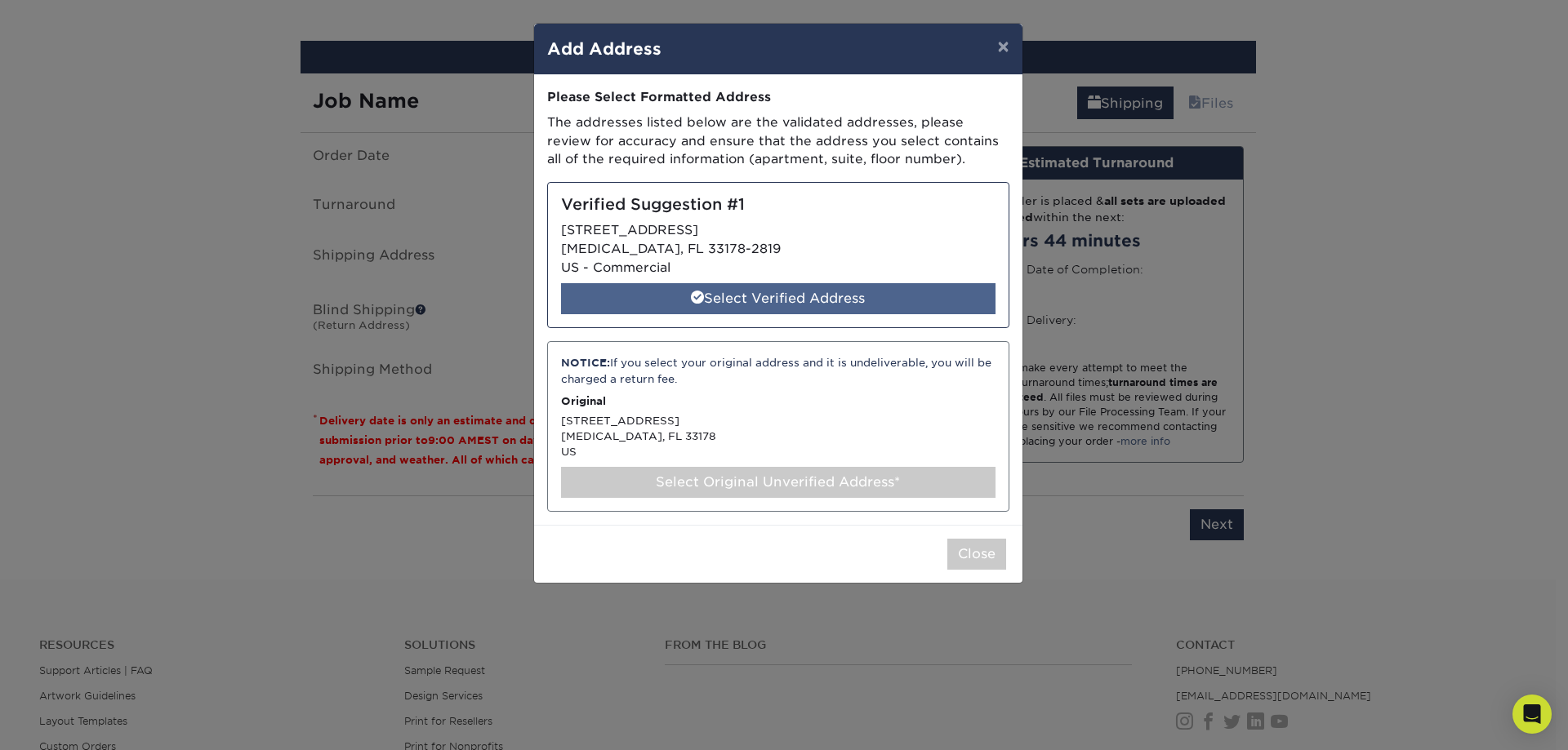
click at [813, 304] on div "Select Verified Address" at bounding box center [778, 298] width 435 height 31
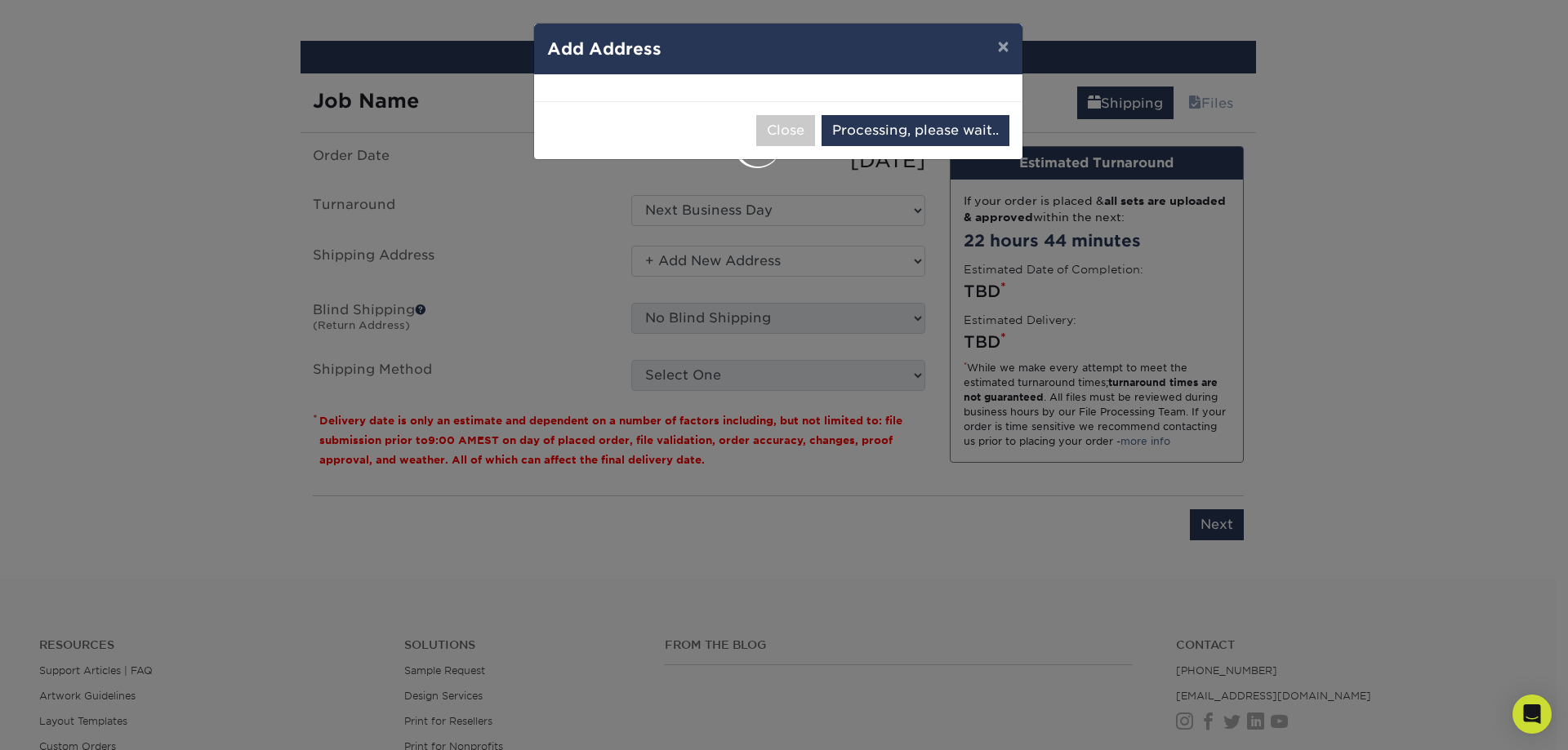
select select "284982"
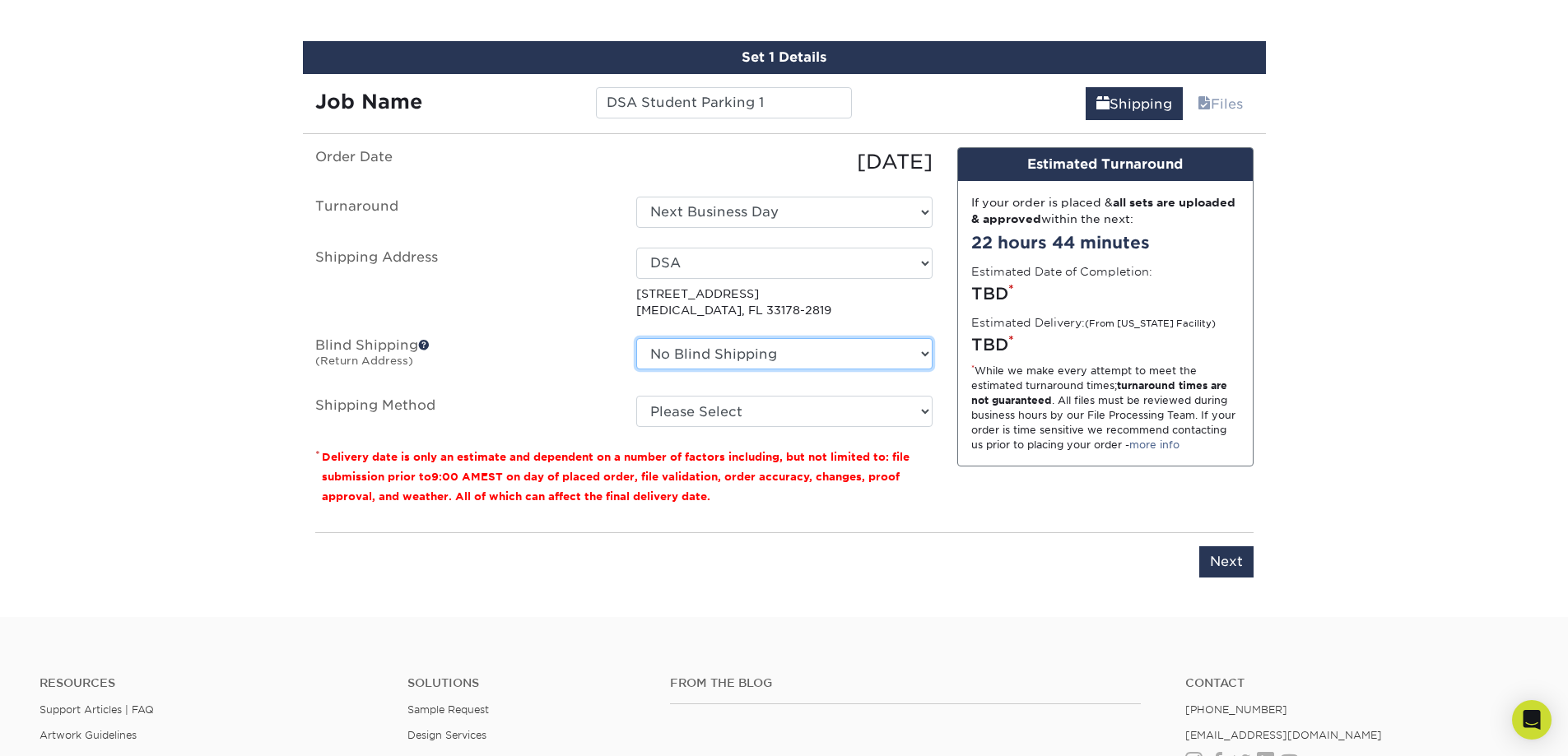
click at [818, 352] on select "No Blind Shipping + Add New Address" at bounding box center [784, 353] width 297 height 31
click at [818, 353] on select "No Blind Shipping + Add New Address" at bounding box center [784, 353] width 297 height 31
click at [818, 394] on ul "Order Date 08/12/2025 Turnaround Select One Next Business Day Shipping Address …" at bounding box center [624, 287] width 618 height 281
click at [814, 410] on select "Please Select Next Day Everywhere (+$11.20) Ground Shipping (+$14.96) 3 Day Shi…" at bounding box center [784, 410] width 297 height 31
select select "NEXTDAYEVERYWHERE"
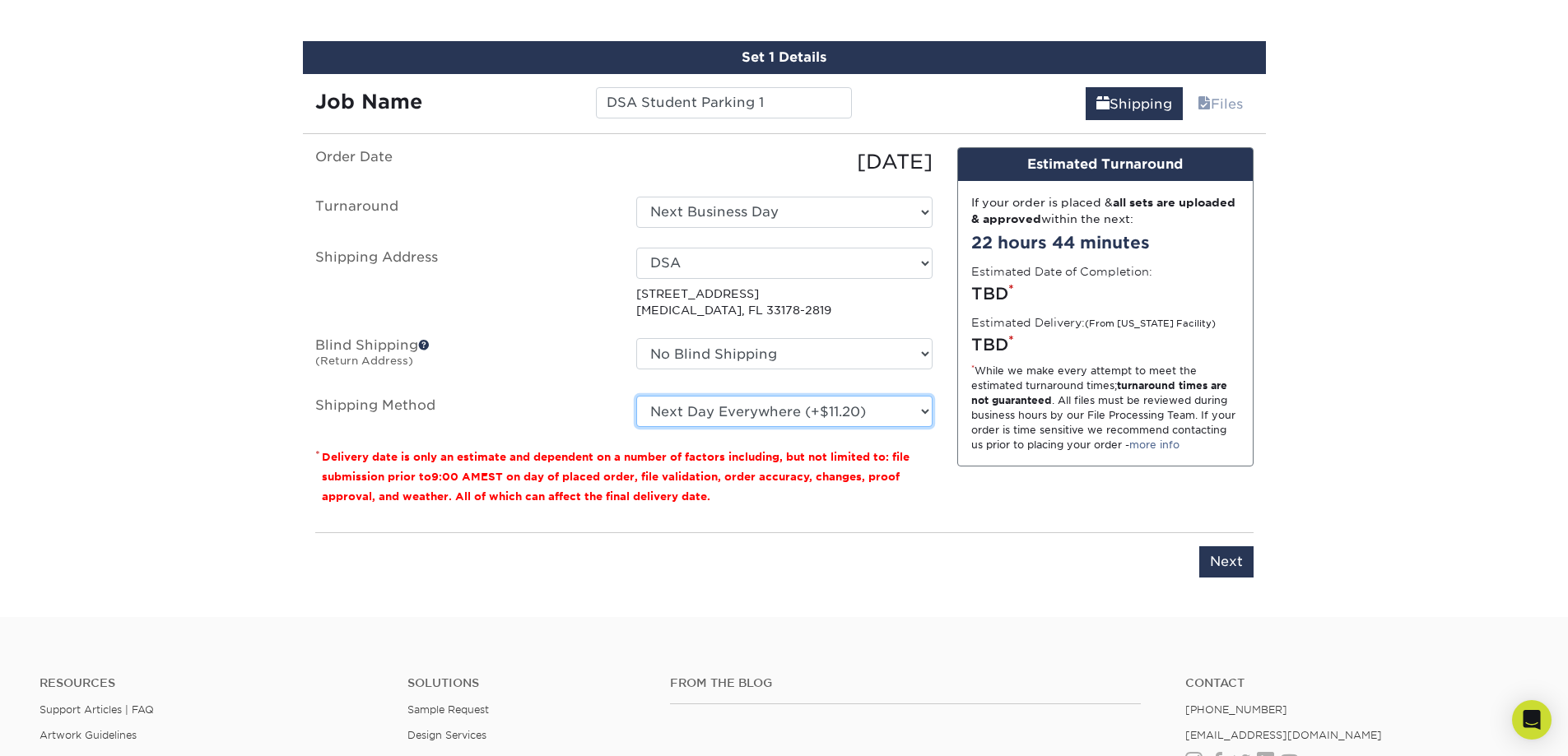
click at [637, 395] on select "Please Select Next Day Everywhere (+$11.20) Ground Shipping (+$14.96) 3 Day Shi…" at bounding box center [784, 410] width 297 height 31
click at [1219, 571] on input "Next" at bounding box center [1227, 561] width 55 height 31
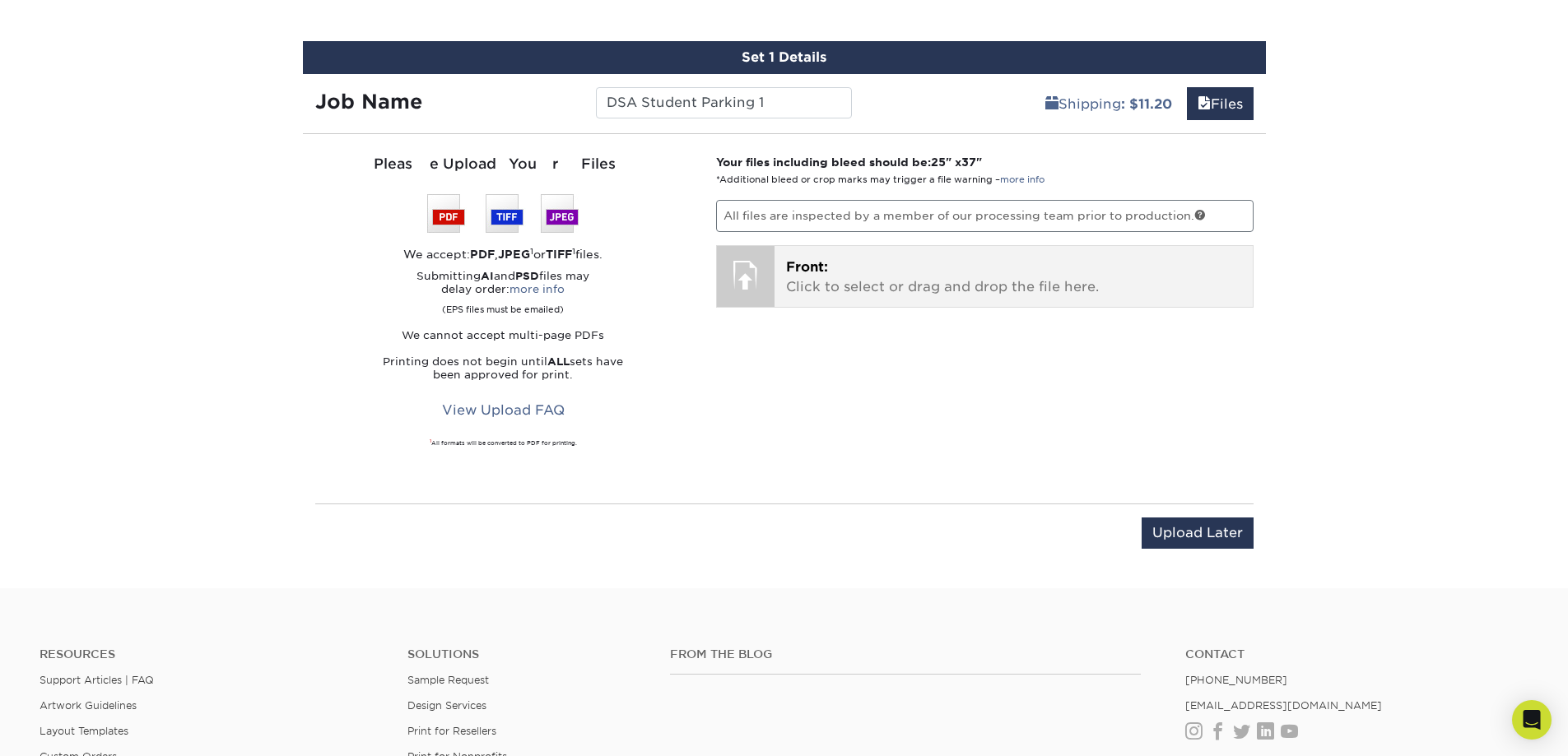
click at [842, 289] on p "Front: Click to select or drag and drop the file here." at bounding box center [1013, 278] width 455 height 40
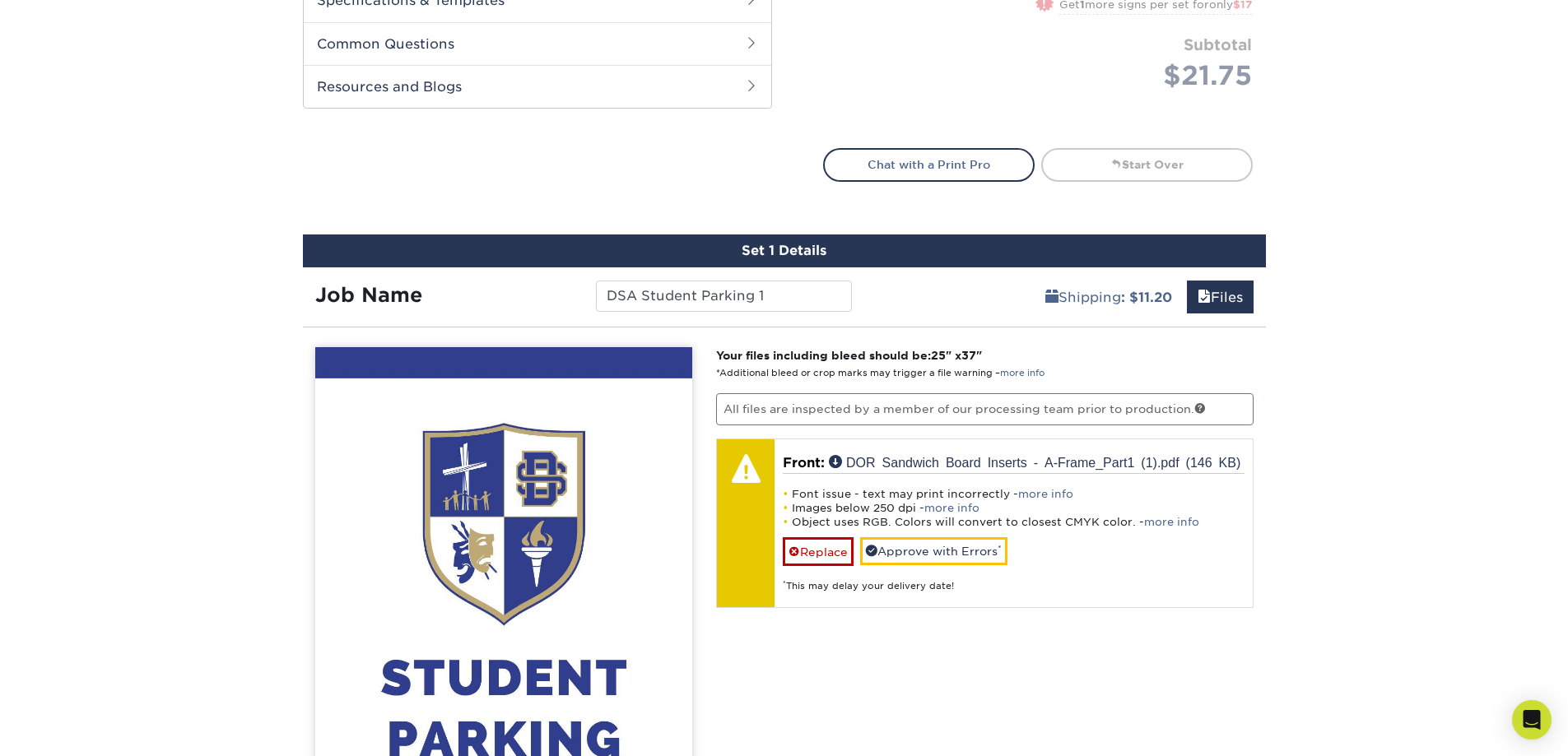
scroll to position [786, 0]
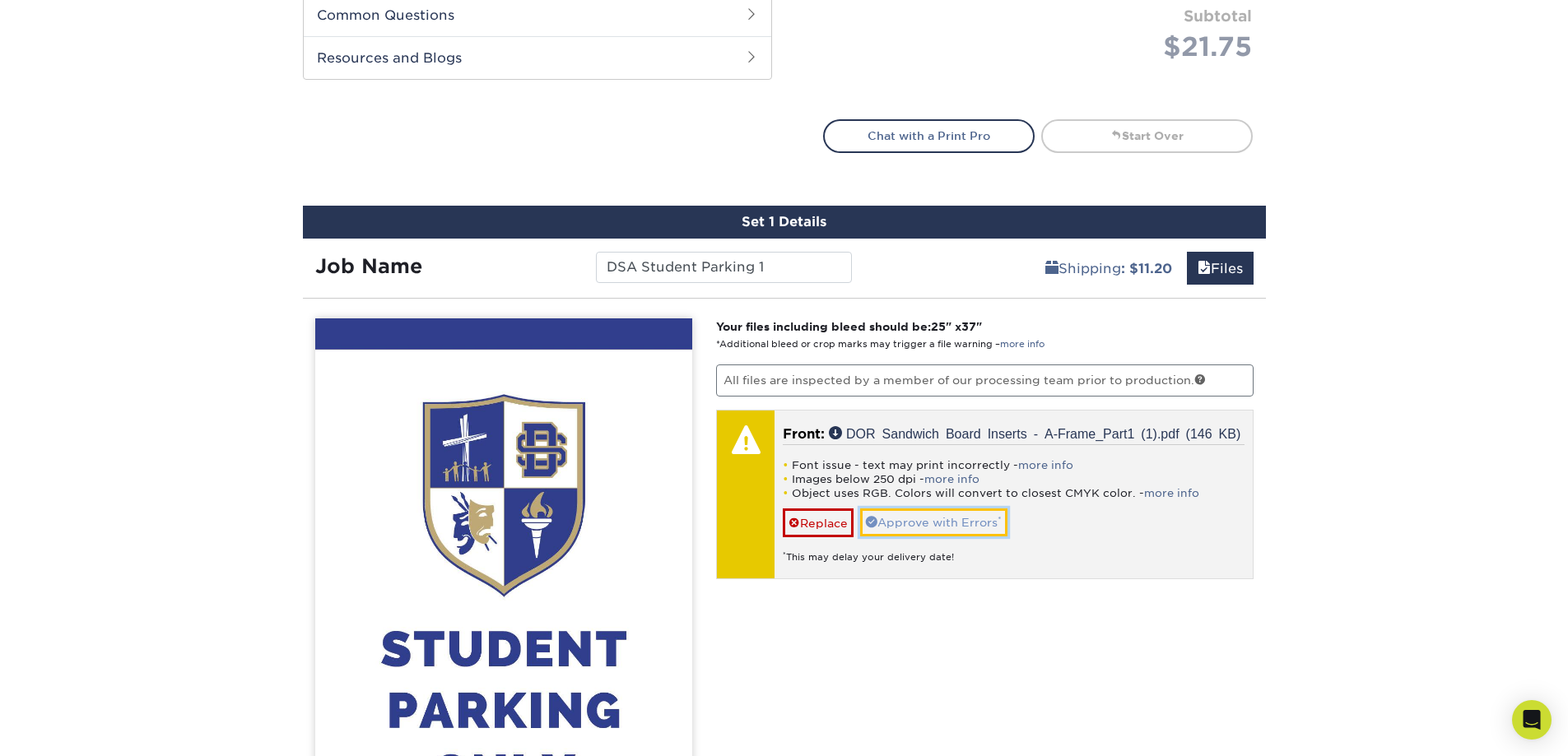
click at [906, 526] on link "Approve with Errors *" at bounding box center [934, 523] width 147 height 28
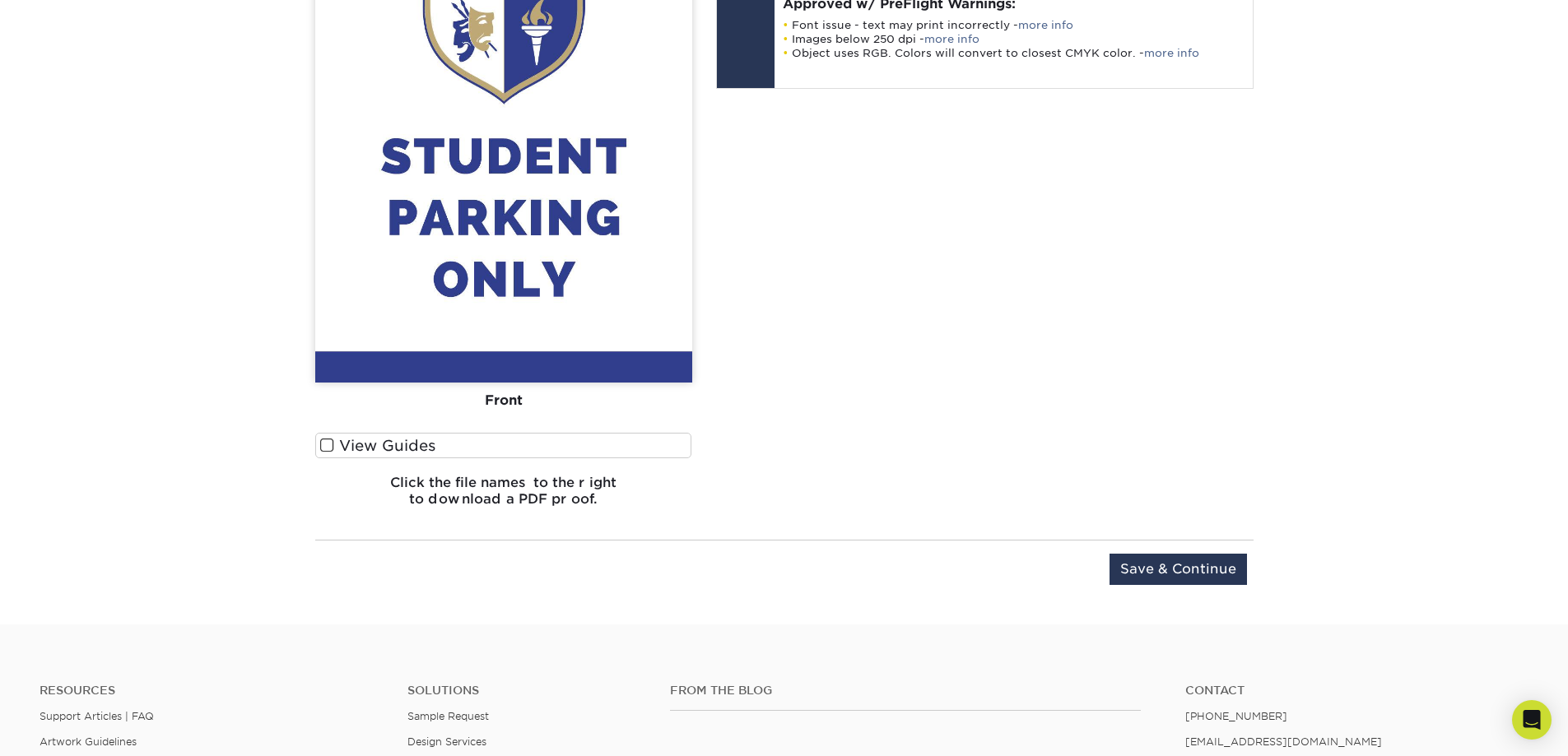
scroll to position [1279, 0]
click at [1225, 576] on input "Save & Continue" at bounding box center [1178, 568] width 137 height 31
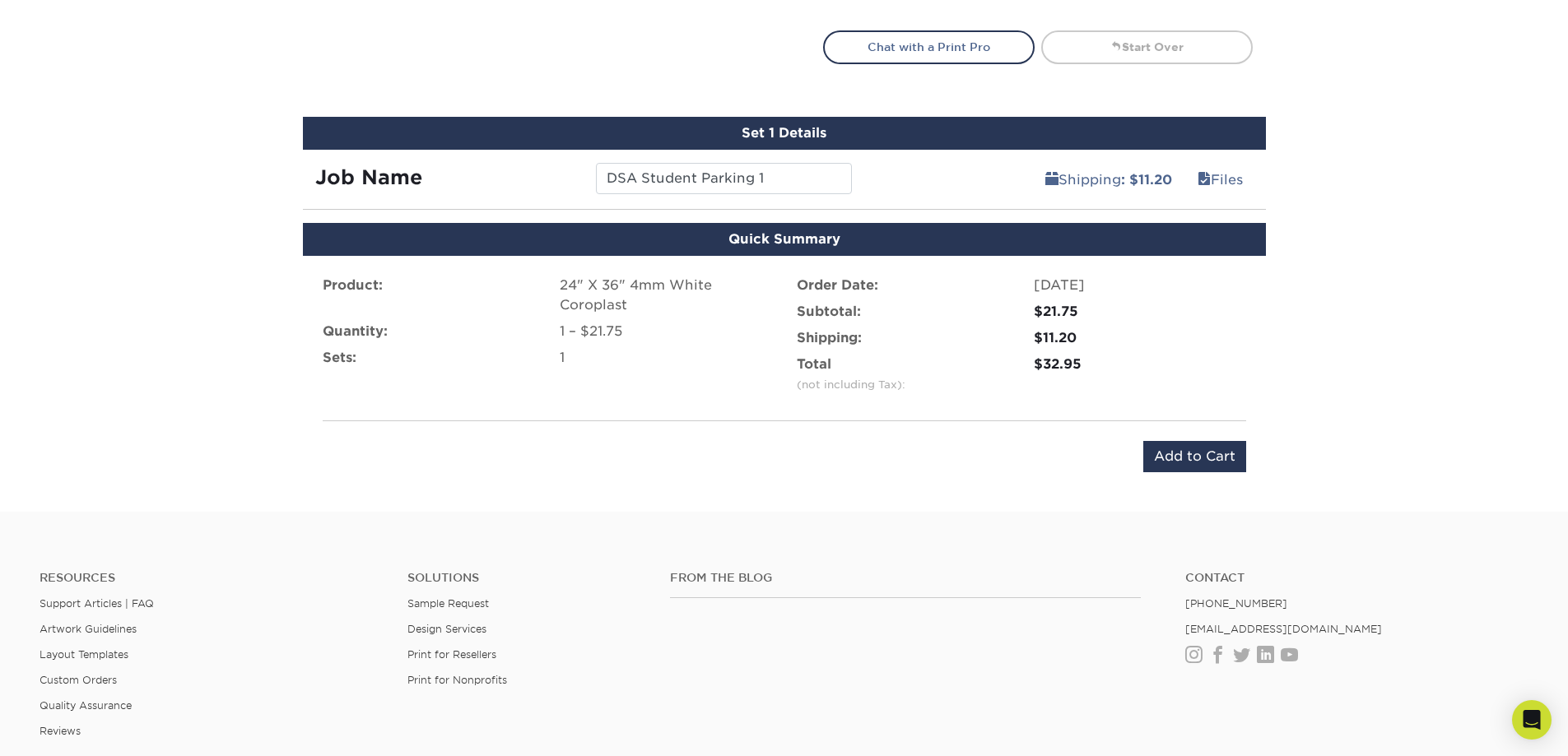
scroll to position [865, 0]
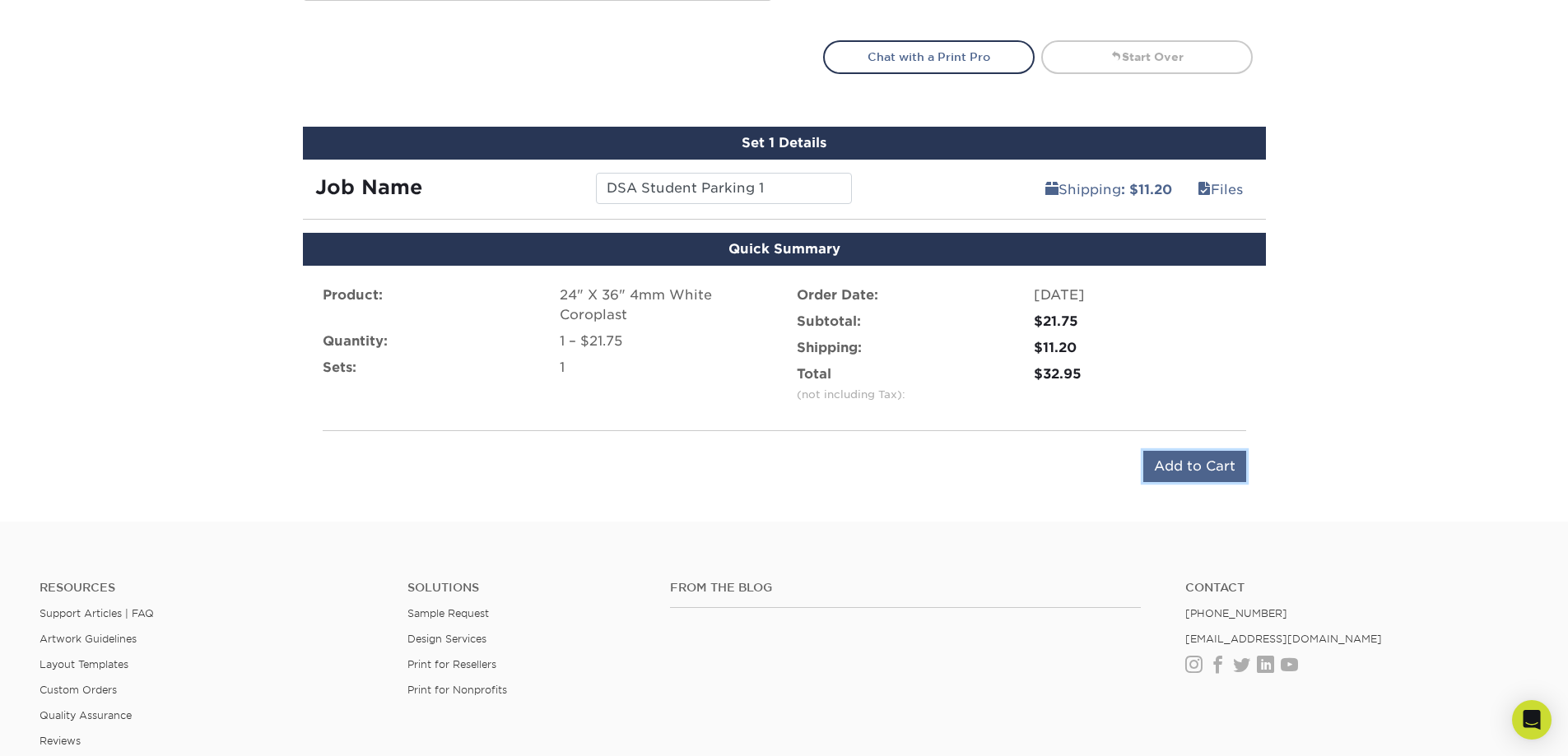
click at [1172, 474] on input "Add to Cart" at bounding box center [1194, 466] width 103 height 31
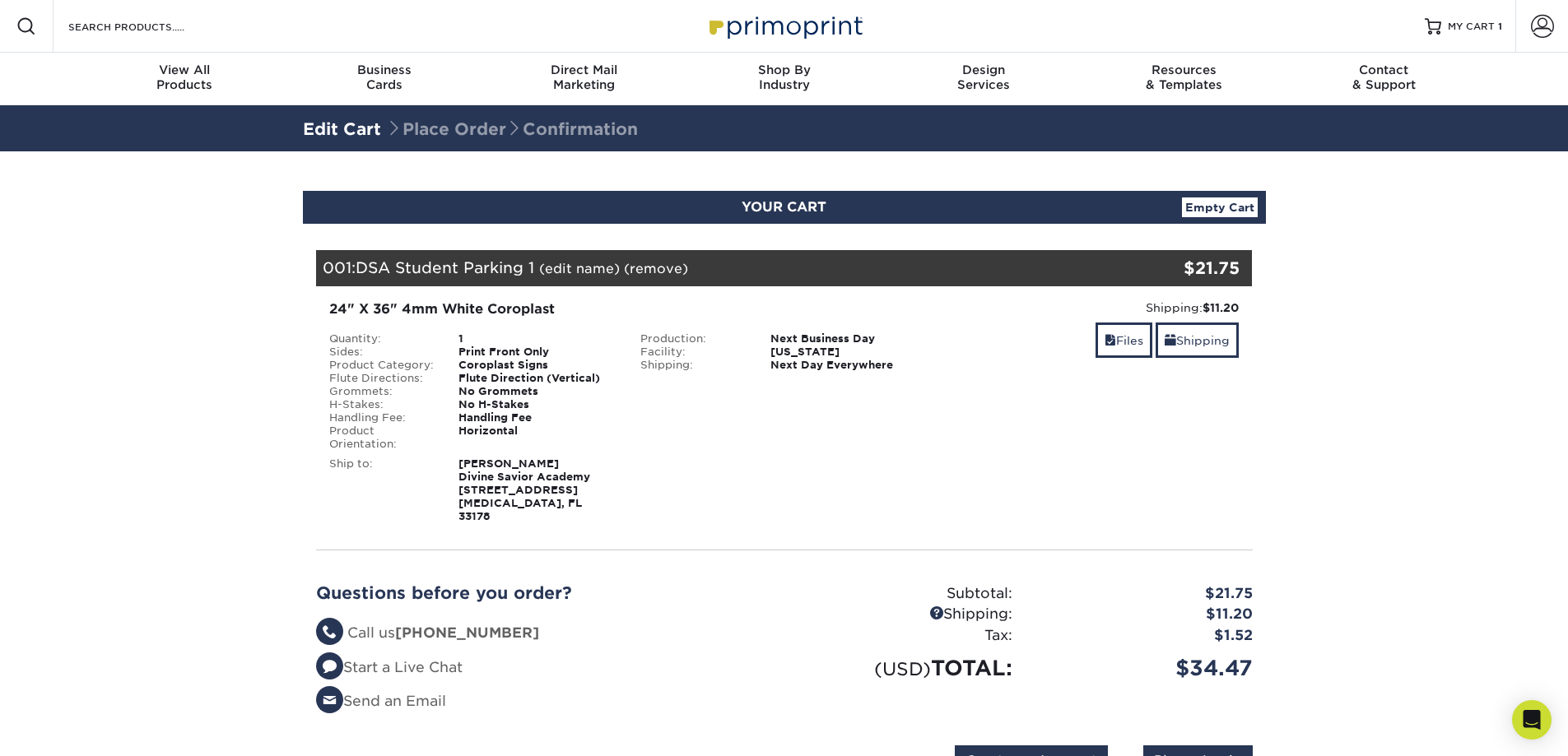
click at [299, 20] on div "Resources Menu Search Products Account SIGN IN CREATE AN ACCOUNT forgot passwor…" at bounding box center [784, 26] width 1568 height 53
click at [224, 24] on input "Search Products" at bounding box center [147, 25] width 160 height 20
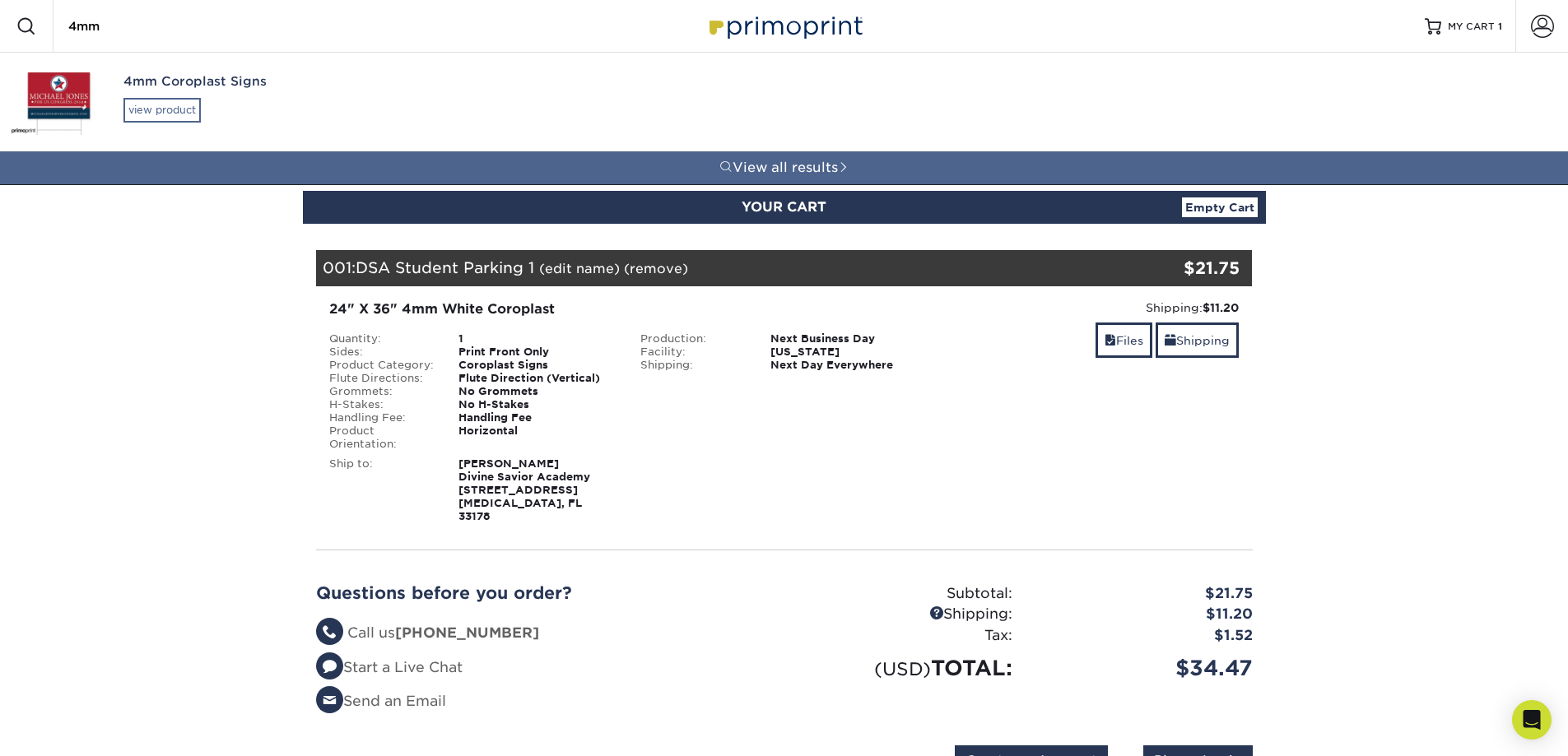
type input "4mm"
click at [158, 107] on div "view product" at bounding box center [162, 110] width 77 height 24
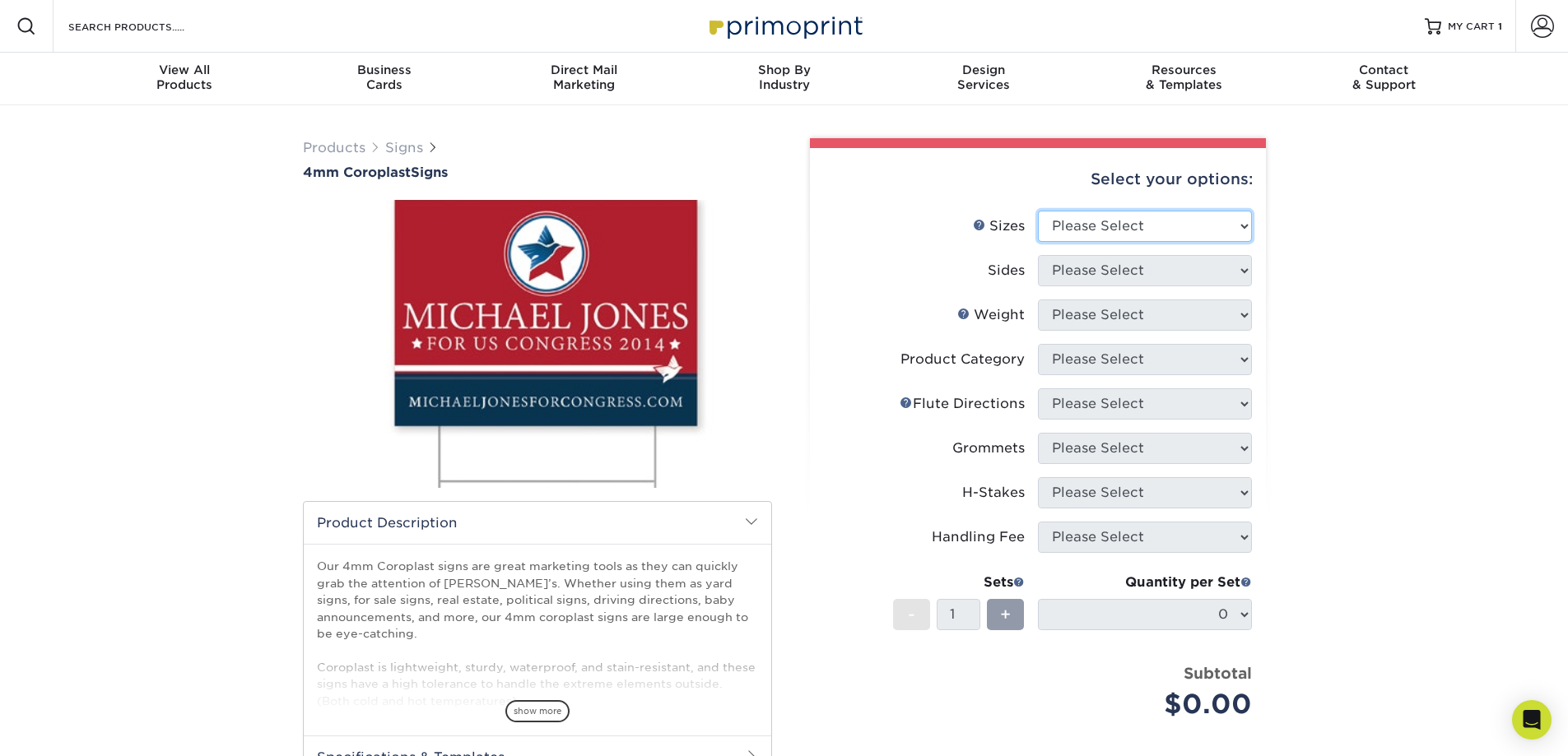
click at [1215, 225] on select "Please Select 12" x 18" 18" x 24" 24" x 24" 24" x 36"" at bounding box center [1144, 226] width 214 height 31
select select "24.00x36.00"
click at [1038, 211] on select "Please Select 12" x 18" 18" x 24" 24" x 24" 24" x 36"" at bounding box center [1144, 226] width 214 height 31
click at [1101, 273] on select "Please Select Print Both Sides Print Front Only" at bounding box center [1144, 270] width 214 height 31
select select "32d3c223-f82c-492b-b915-ba065a00862f"
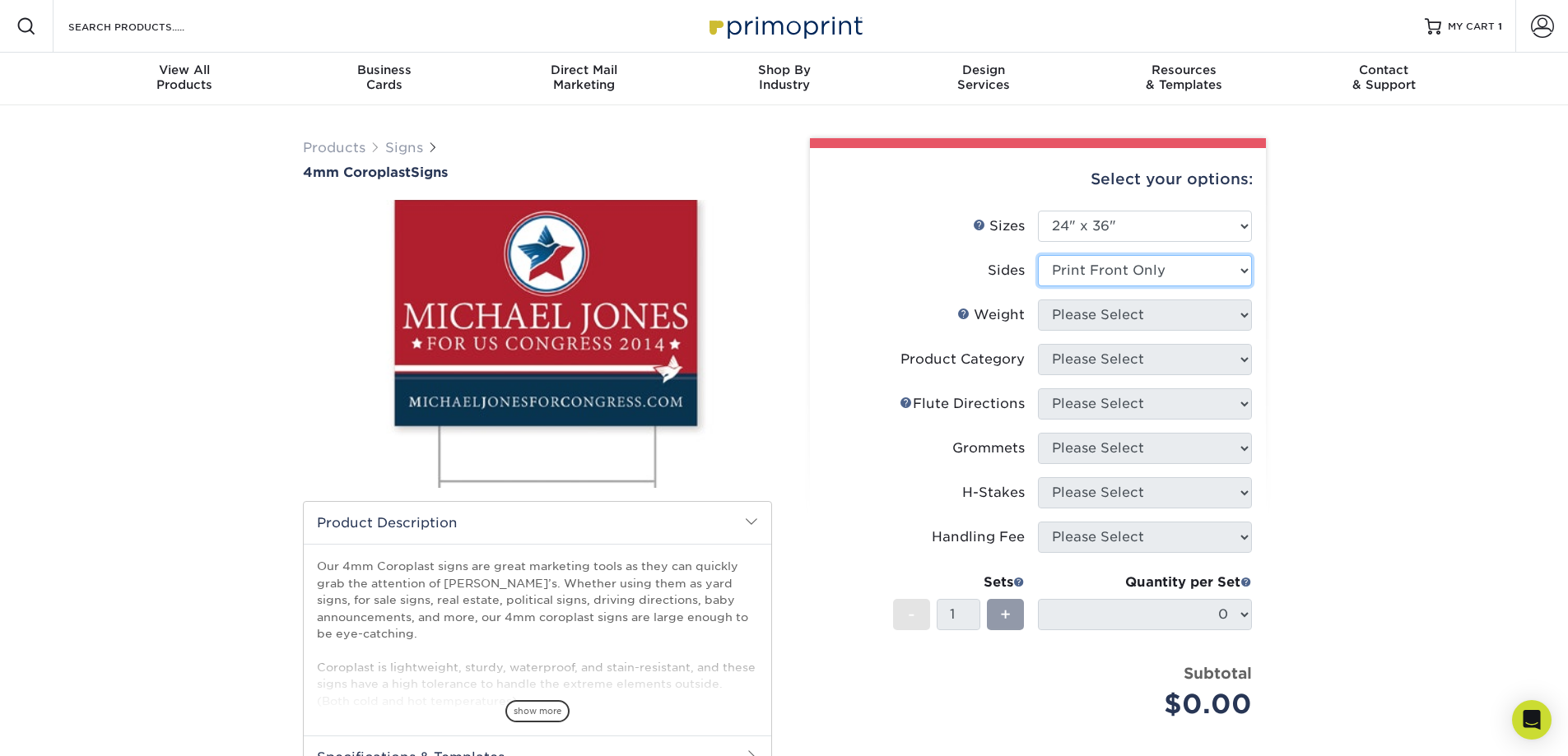
click at [1038, 255] on select "Please Select Print Both Sides Print Front Only" at bounding box center [1144, 270] width 214 height 31
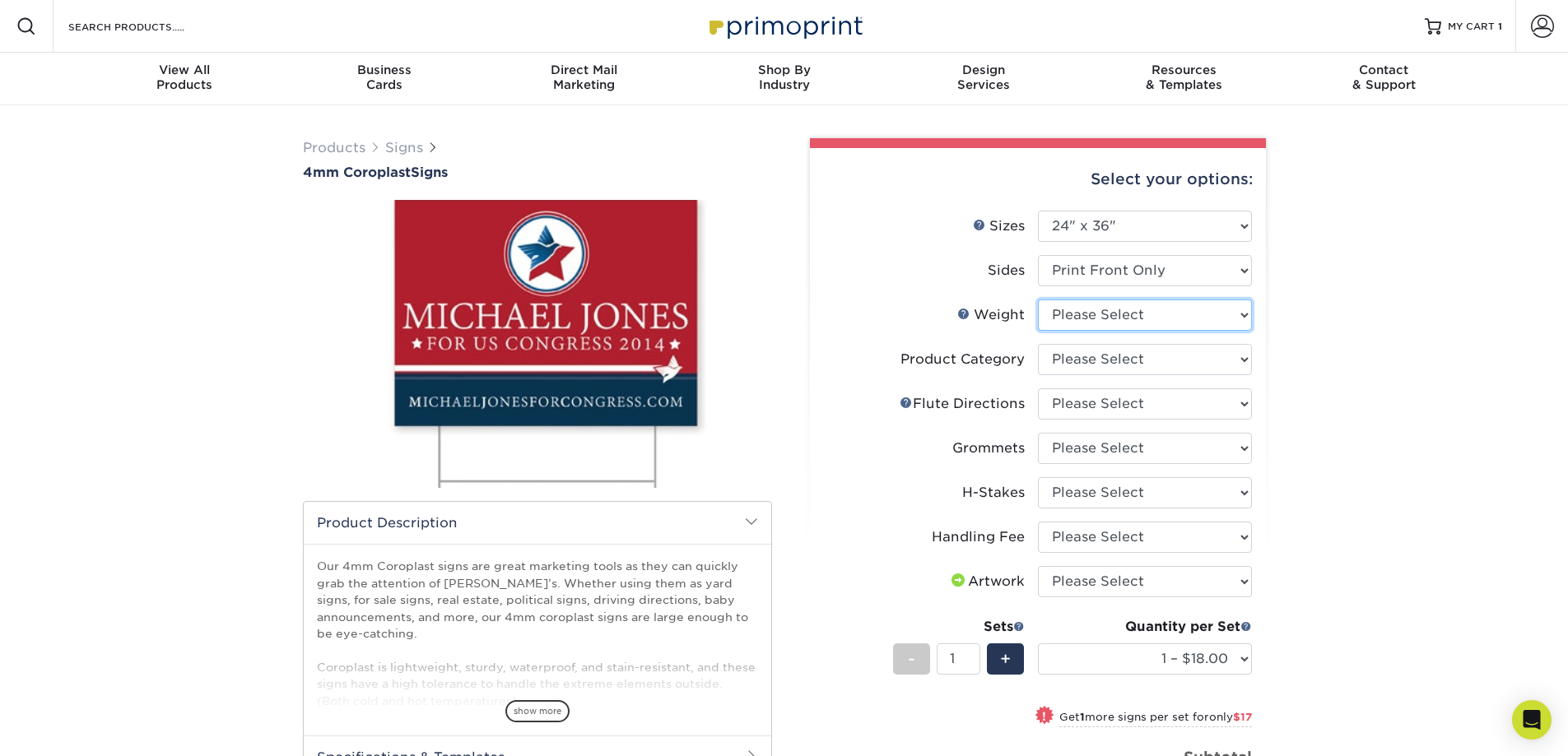
click at [1114, 325] on select "Please Select 4CORO" at bounding box center [1144, 314] width 214 height 31
select select "4CORO"
click at [1038, 299] on select "Please Select 4CORO" at bounding box center [1144, 314] width 214 height 31
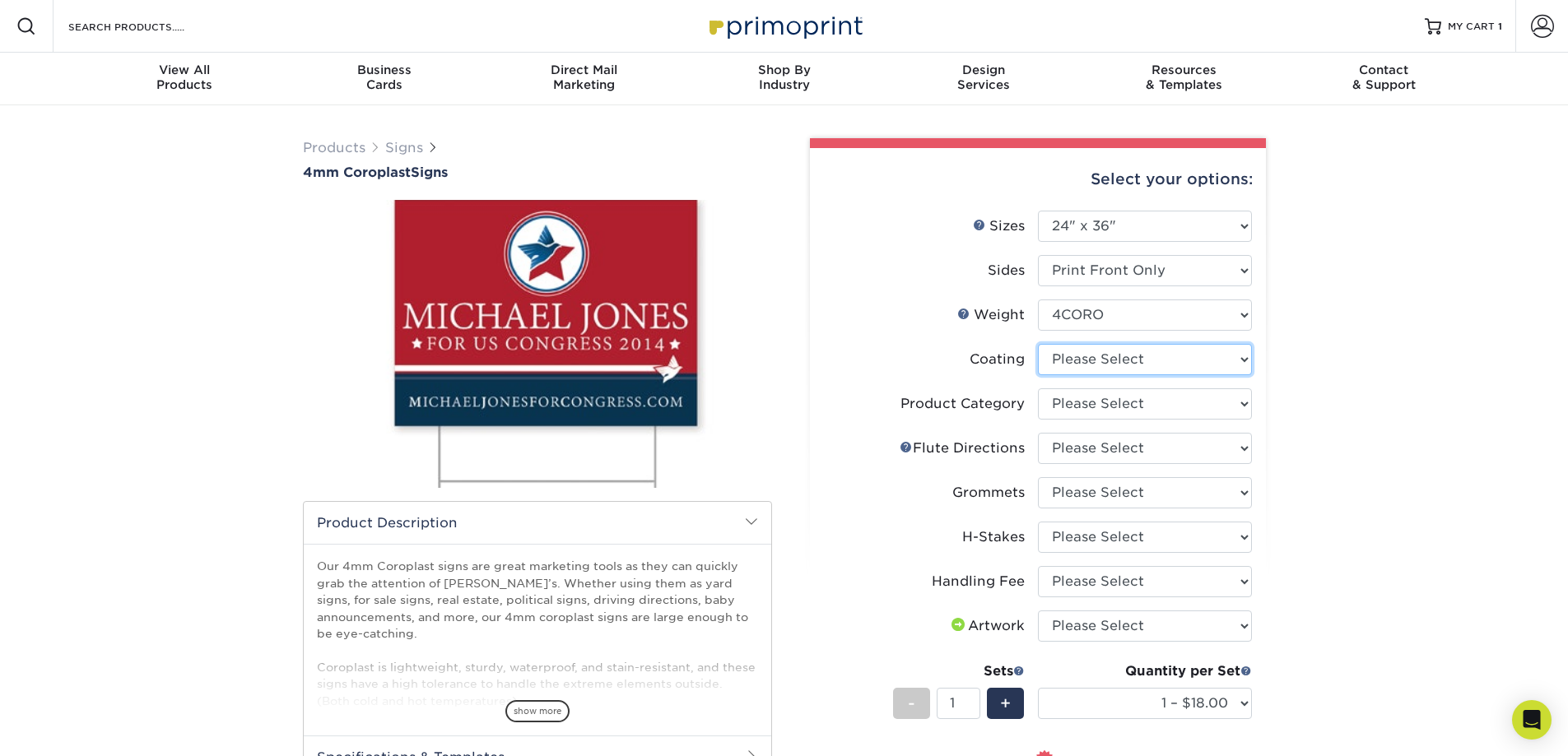
click at [1102, 353] on select at bounding box center [1144, 359] width 214 height 31
select select "3e7618de-abca-4bda-9f97-8b9129e913d8"
click at [1038, 344] on select at bounding box center [1144, 359] width 214 height 31
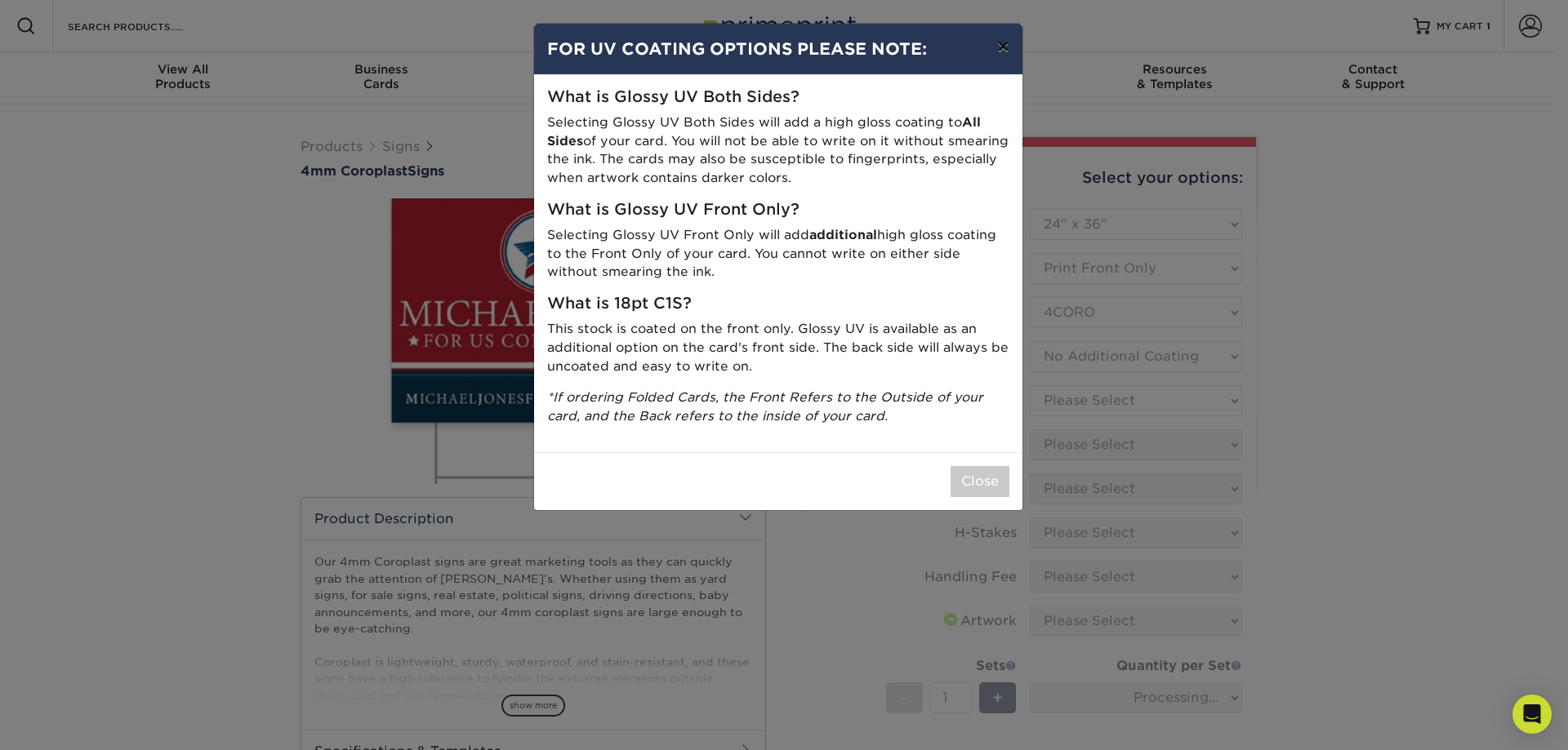
click at [998, 51] on button "×" at bounding box center [1003, 46] width 37 height 46
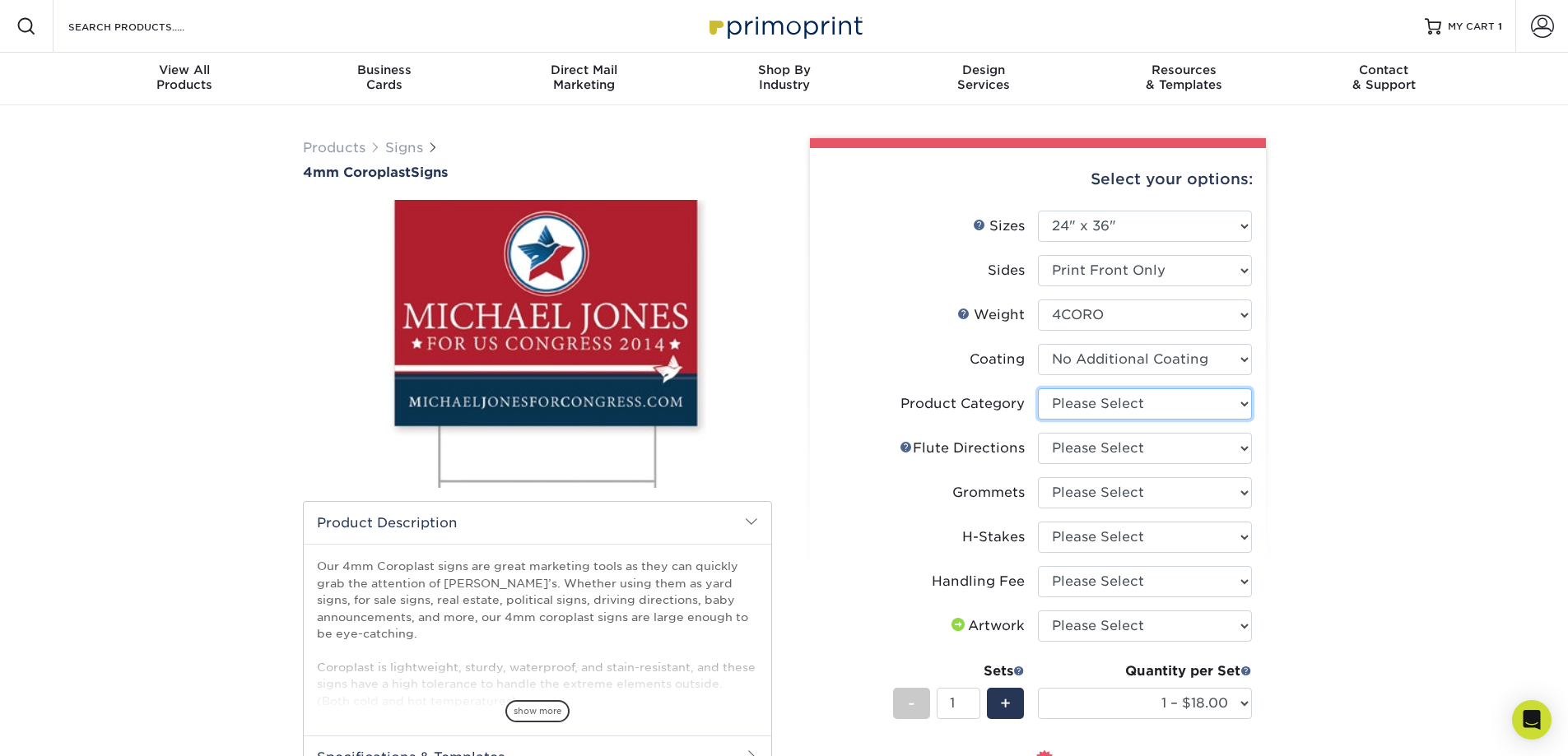
click at [1117, 409] on select "Please Select Coroplast Signs" at bounding box center [1144, 404] width 214 height 31
select select "b3582ed5-6912-492c-8440-2cc51afdb8e1"
click at [1038, 389] on select "Please Select Coroplast Signs" at bounding box center [1144, 404] width 214 height 31
click at [1146, 455] on select "Please Select Flute Direction (Horizontal) Flute Direction (Vertical)" at bounding box center [1144, 448] width 214 height 31
select select "b9474d6d-25b7-40b8-b284-85b7690982f8"
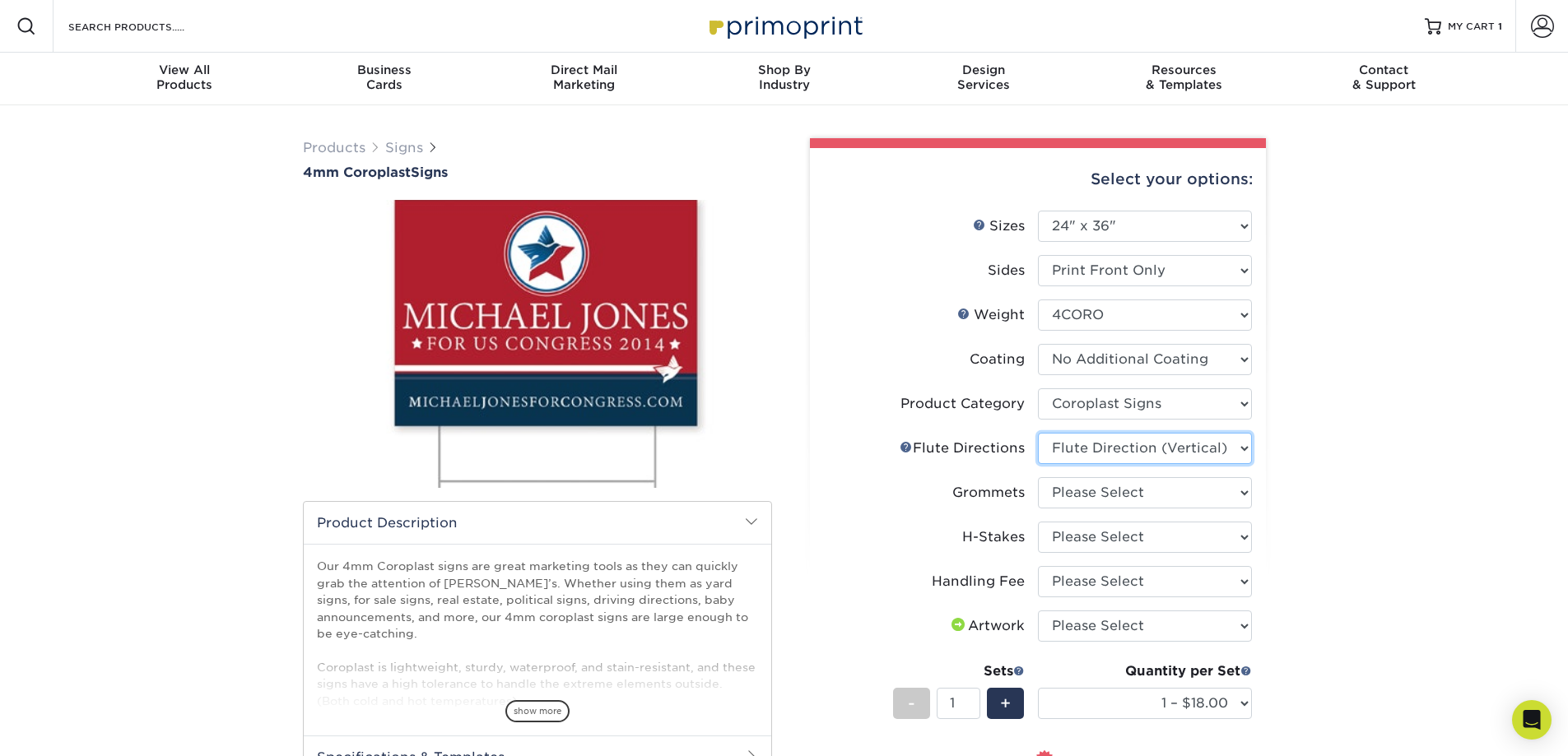
click at [1038, 433] on select "Please Select Flute Direction (Horizontal) Flute Direction (Vertical)" at bounding box center [1144, 448] width 214 height 31
click at [1141, 498] on select "Please Select No Grommets Yes, Grommet All 4 Corners Yes, Grommet All 4 Corners…" at bounding box center [1144, 492] width 214 height 31
select select "90d329df-db80-4206-b821-ff9d3f363977"
click at [1038, 477] on select "Please Select No Grommets Yes, Grommet All 4 Corners Yes, Grommet All 4 Corners…" at bounding box center [1144, 492] width 214 height 31
click at [1141, 537] on select "Please Select No H-Stakes Yes" at bounding box center [1144, 537] width 214 height 31
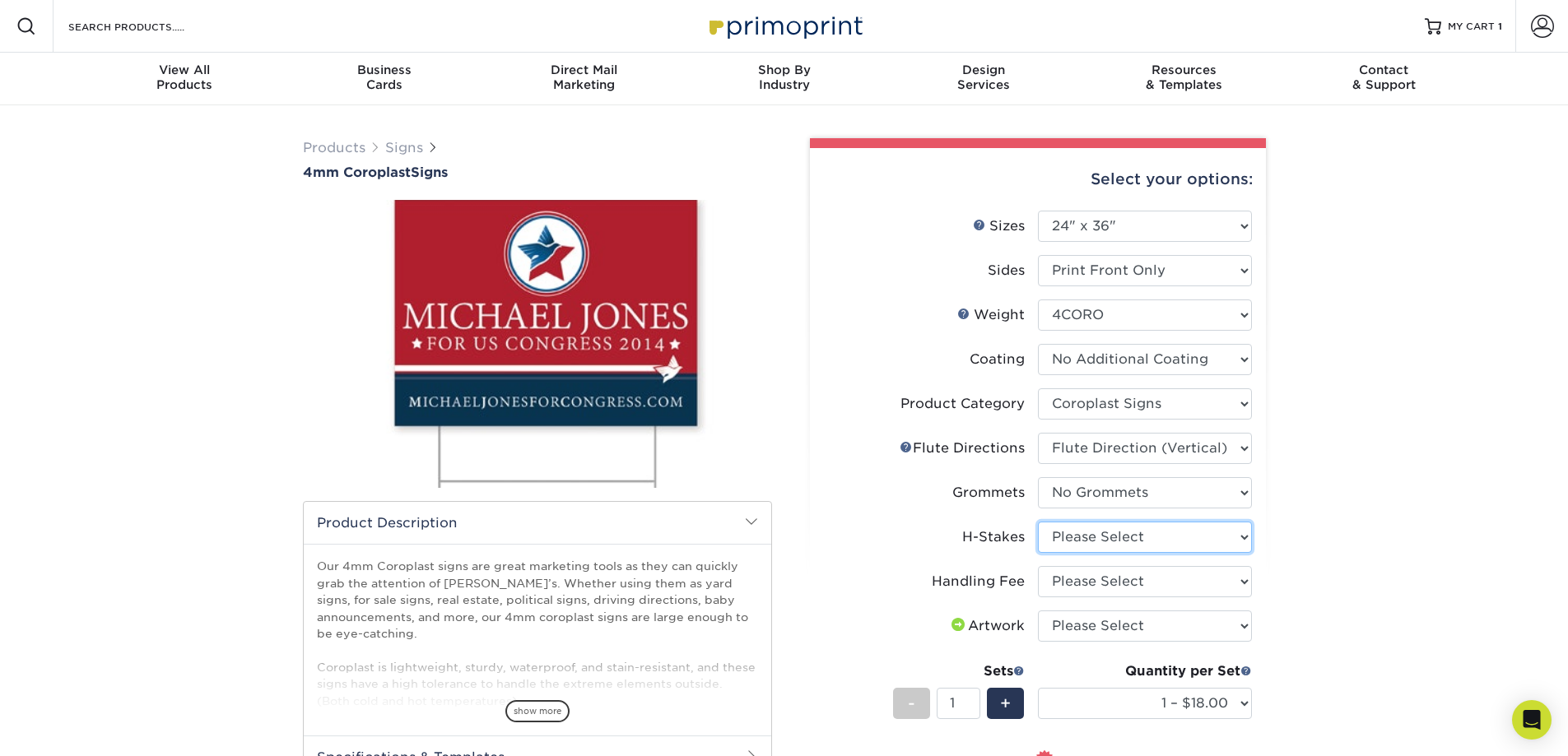
select select "aec992a9-897e-40ed-b45c-8ce74849ba63"
click at [1038, 522] on select "Please Select No H-Stakes Yes" at bounding box center [1144, 537] width 214 height 31
click at [1116, 579] on select "Please Select Handling Fee" at bounding box center [1144, 581] width 214 height 31
select select "ab74c079-444c-4260-ae6a-e09bdee8073c"
click at [1038, 566] on select "Please Select Handling Fee" at bounding box center [1144, 581] width 214 height 31
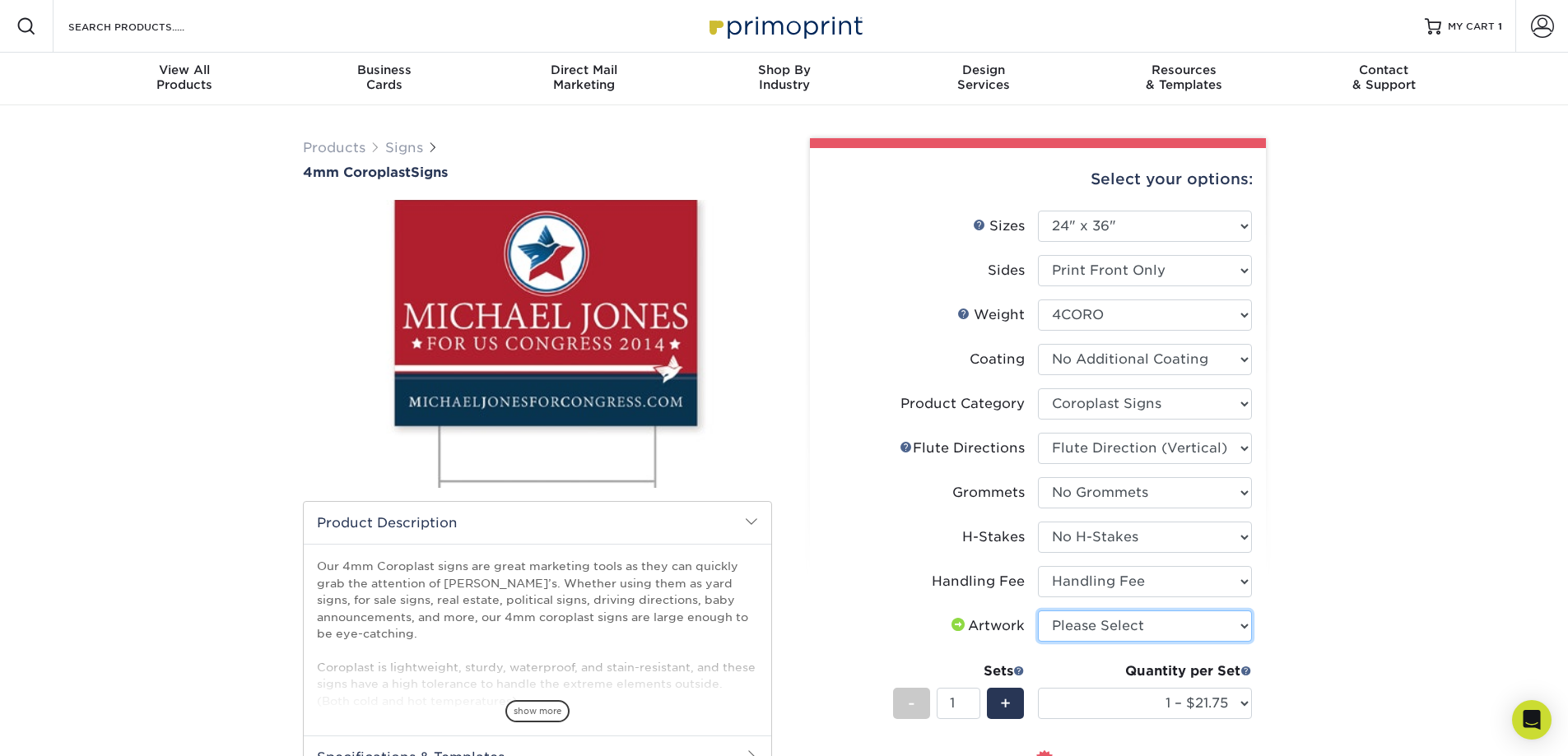
click at [1106, 622] on select "Please Select I will upload files I need a design - $50" at bounding box center [1144, 626] width 214 height 31
select select "upload"
click at [1038, 611] on select "Please Select I will upload files I need a design - $50" at bounding box center [1144, 626] width 214 height 31
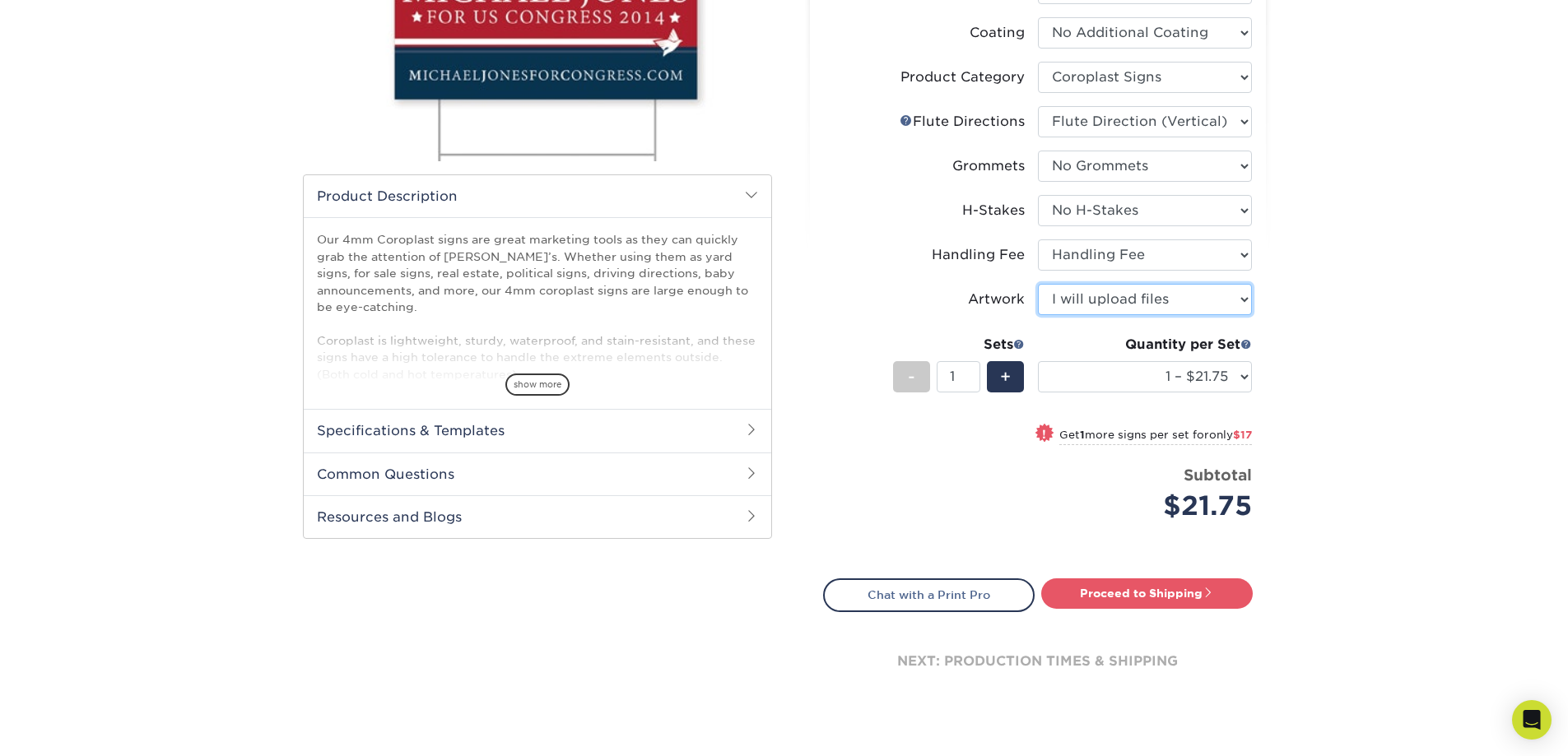
scroll to position [330, 0]
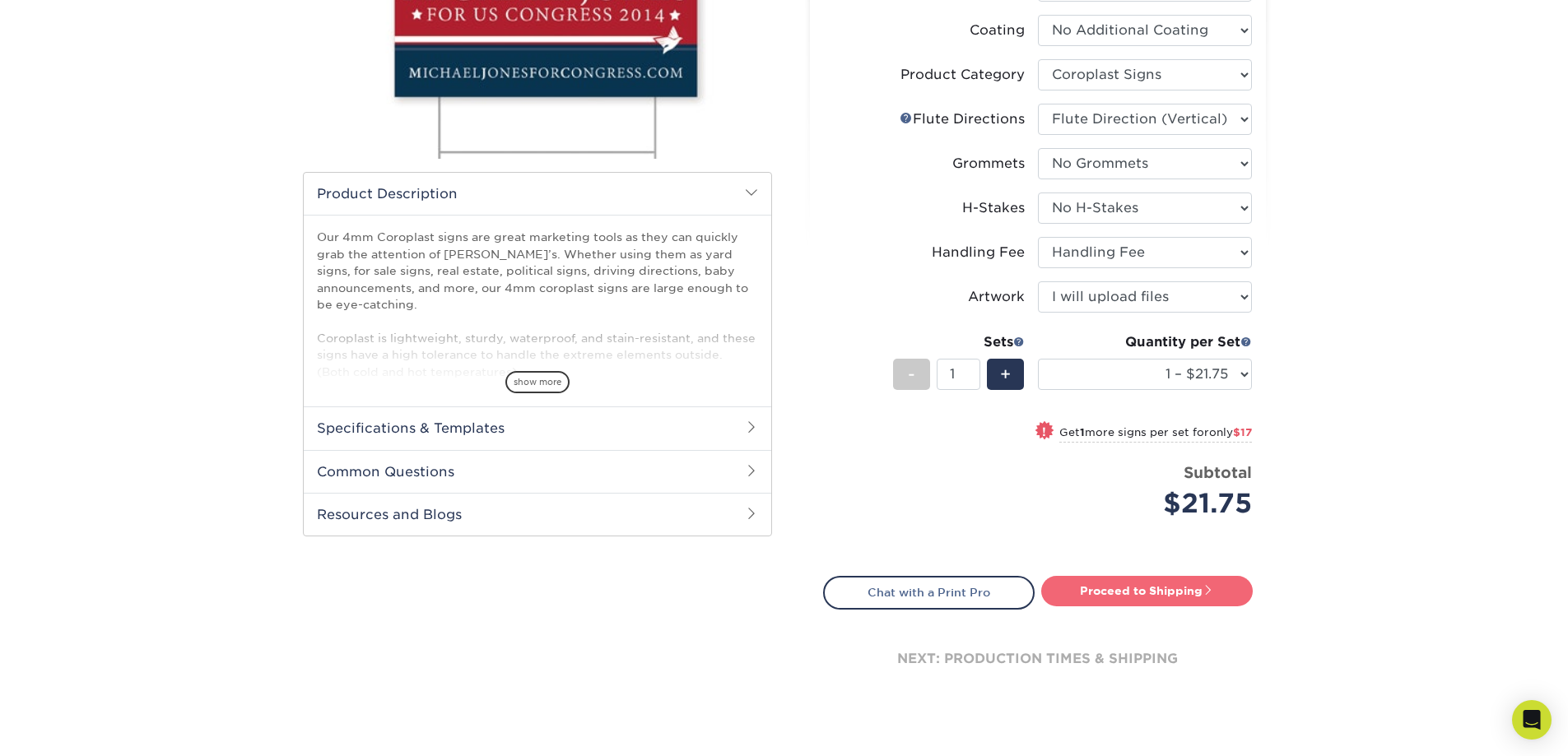
click at [1159, 588] on link "Proceed to Shipping" at bounding box center [1147, 590] width 212 height 29
type input "Set 1"
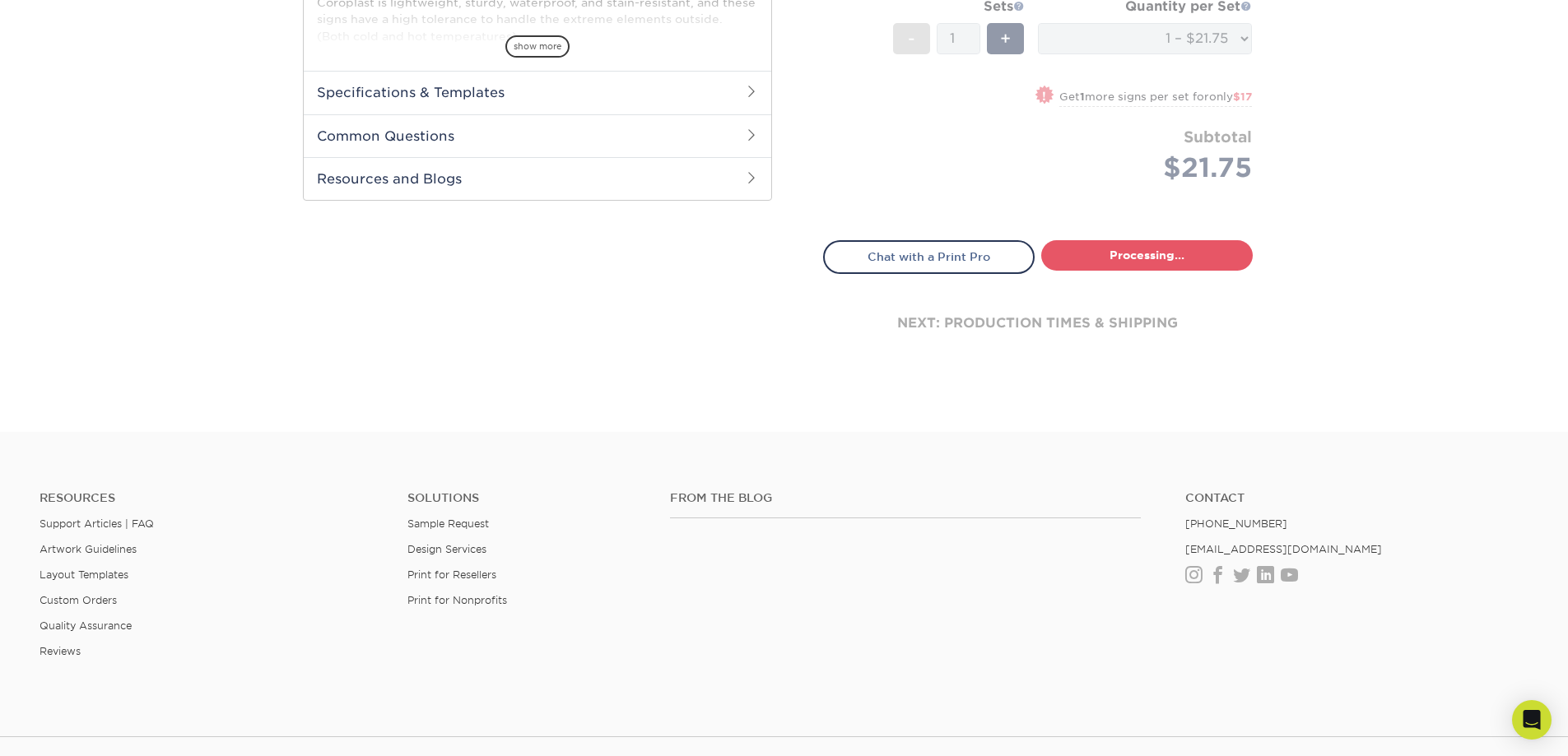
select select "044640a2-81e0-4a14-b128-5232b6ab5635"
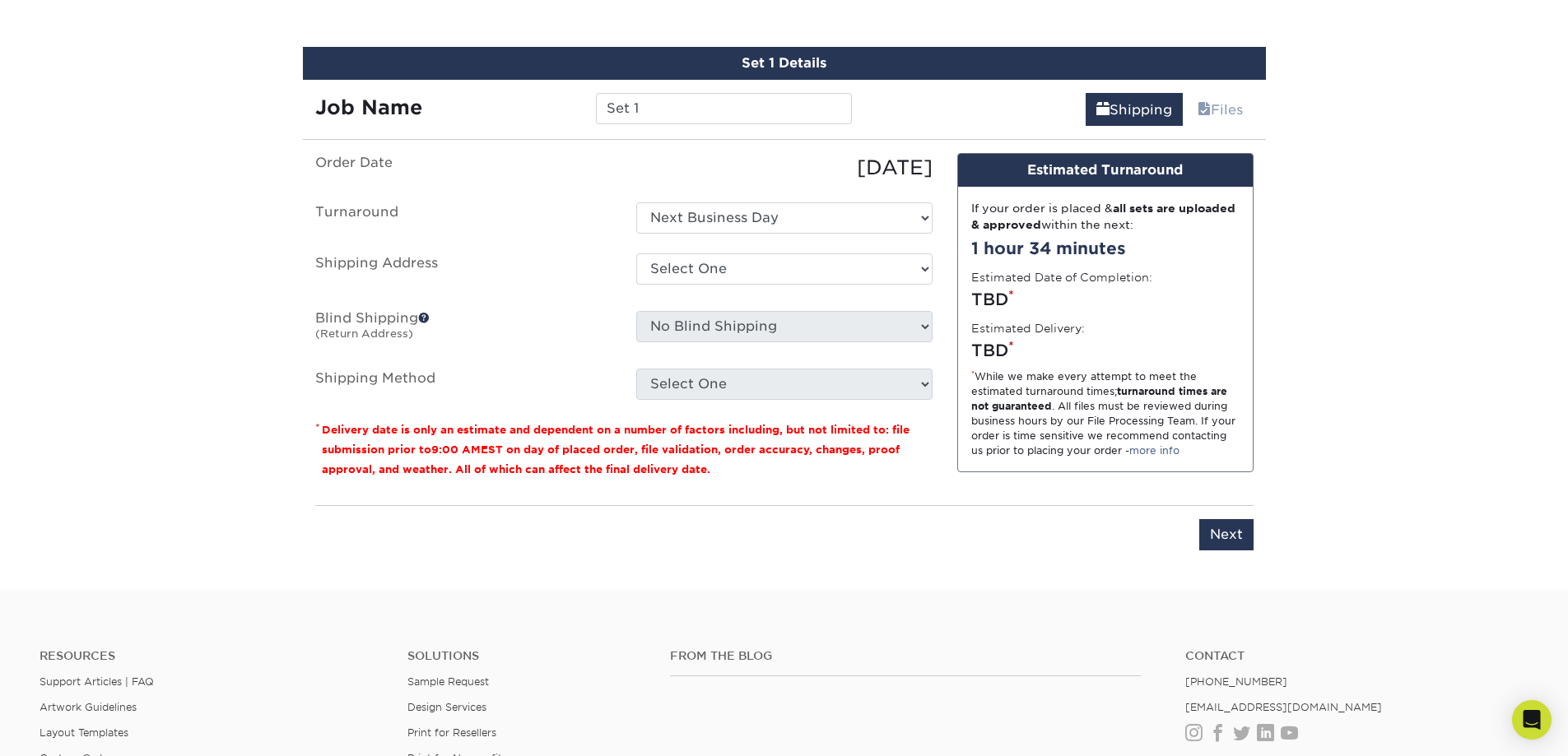
scroll to position [951, 0]
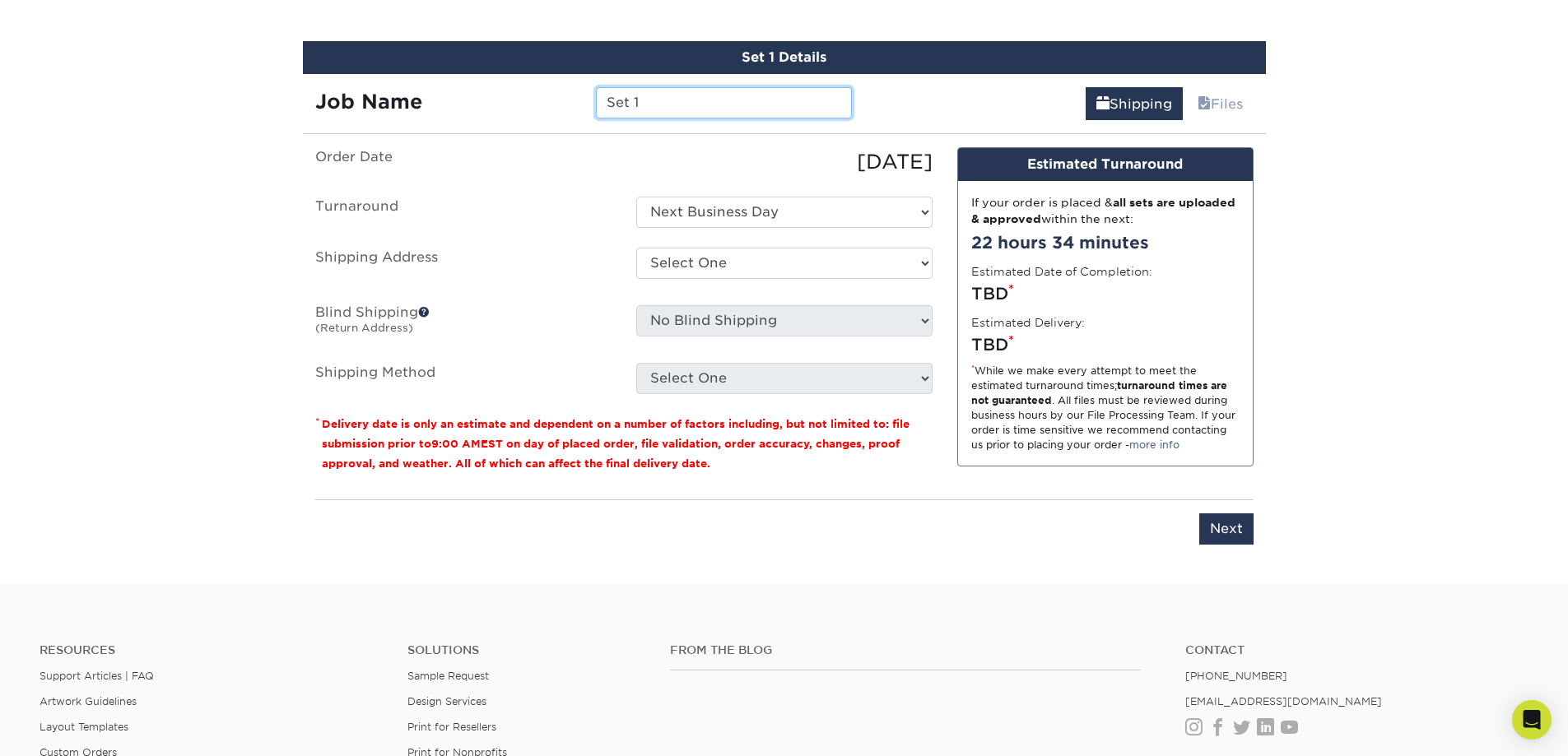
drag, startPoint x: 646, startPoint y: 105, endPoint x: 553, endPoint y: 97, distance: 93.3
click at [553, 97] on div "Job Name Set 1" at bounding box center [584, 103] width 562 height 31
type input "DSA Student Parking - 2"
click at [773, 212] on select "Select One Next Business Day" at bounding box center [784, 212] width 297 height 31
click at [637, 197] on select "Select One Next Business Day" at bounding box center [784, 212] width 297 height 31
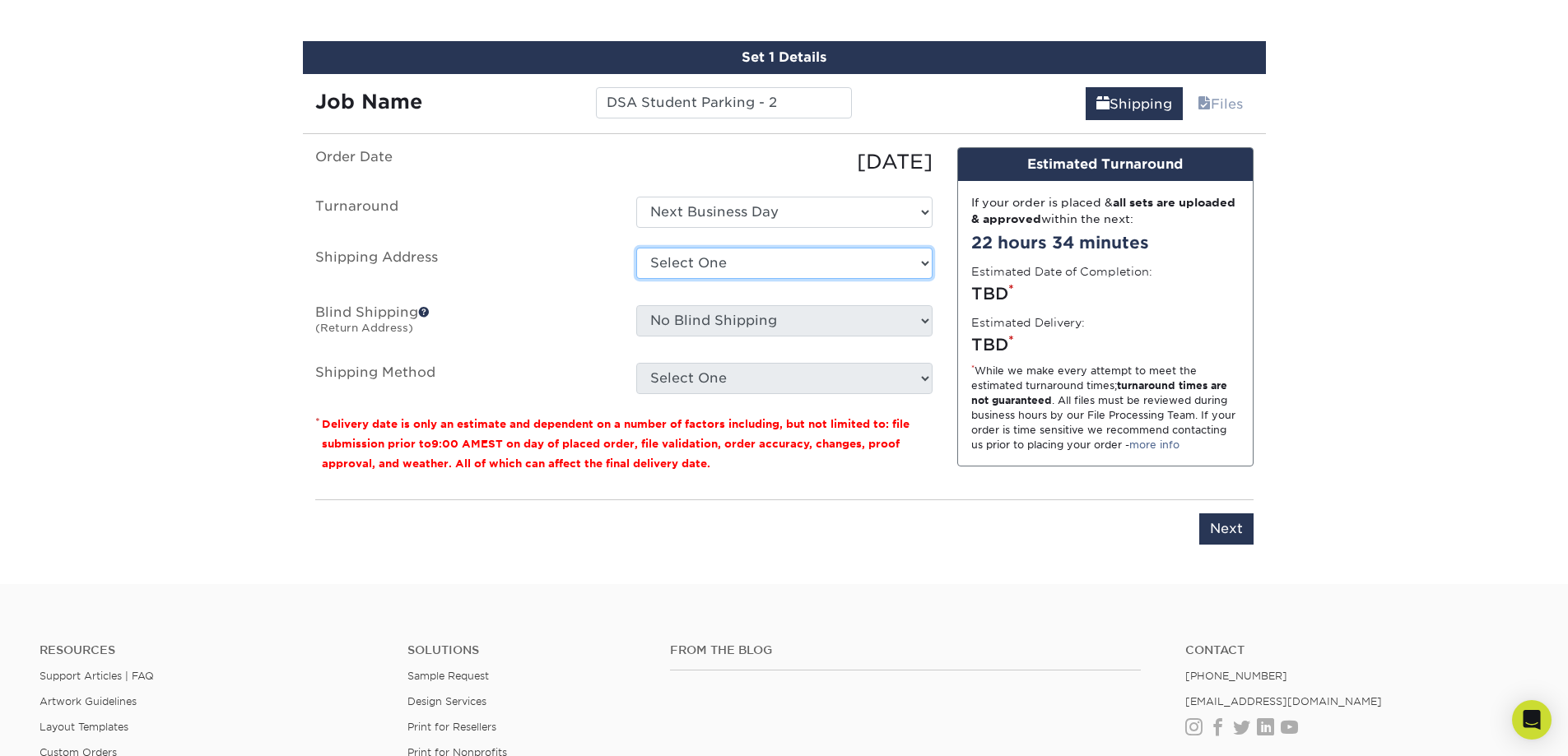
click at [755, 265] on select "Select One DSA + Add New Address - Login" at bounding box center [784, 263] width 297 height 31
select select "284982"
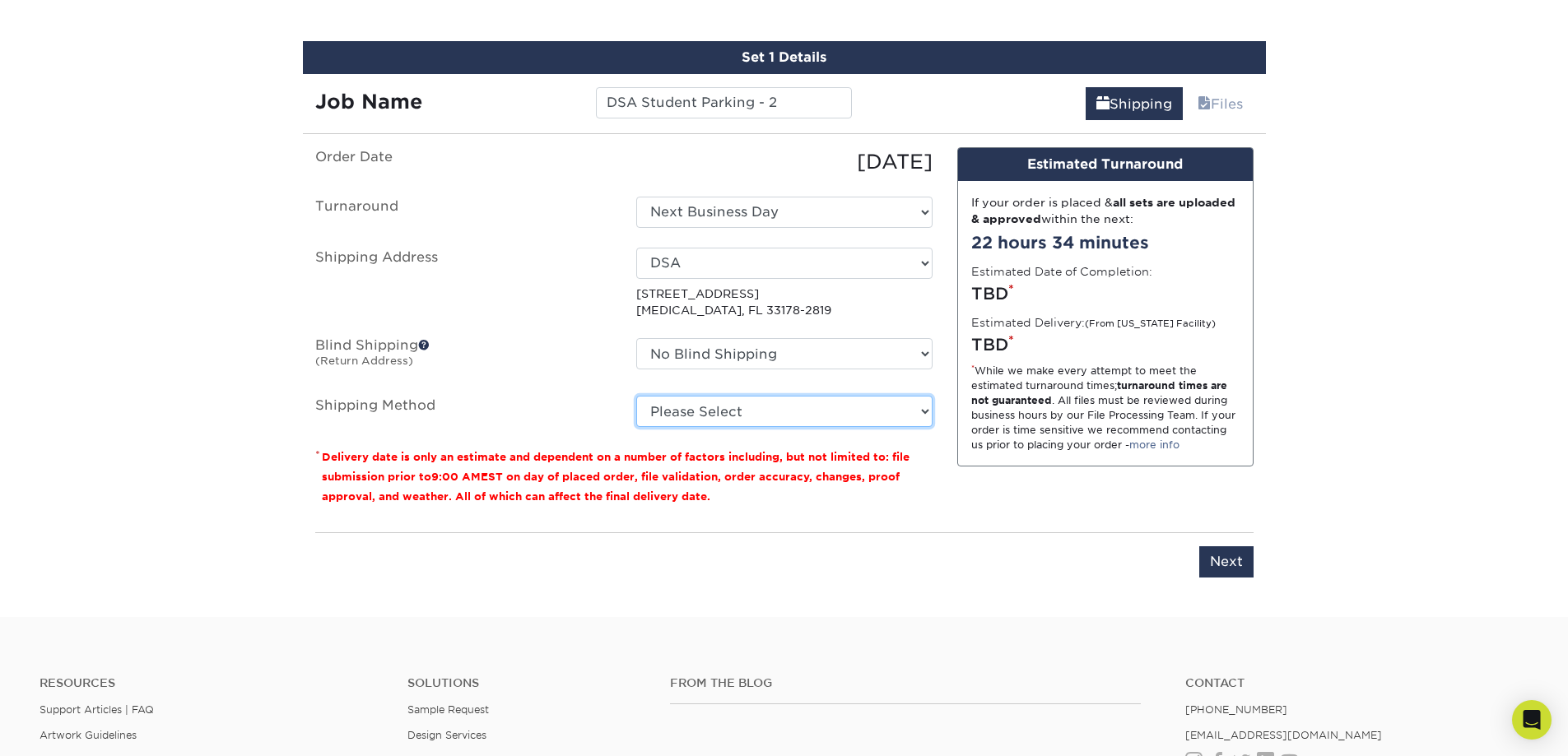
click at [739, 416] on select "Please Select Next Day Everywhere (+$11.20) Ground Shipping (+$14.96) 3 Day Shi…" at bounding box center [784, 410] width 297 height 31
select select "NEXTDAYEVERYWHERE"
click at [637, 395] on select "Please Select Next Day Everywhere (+$11.20) Ground Shipping (+$14.96) 3 Day Shi…" at bounding box center [784, 410] width 297 height 31
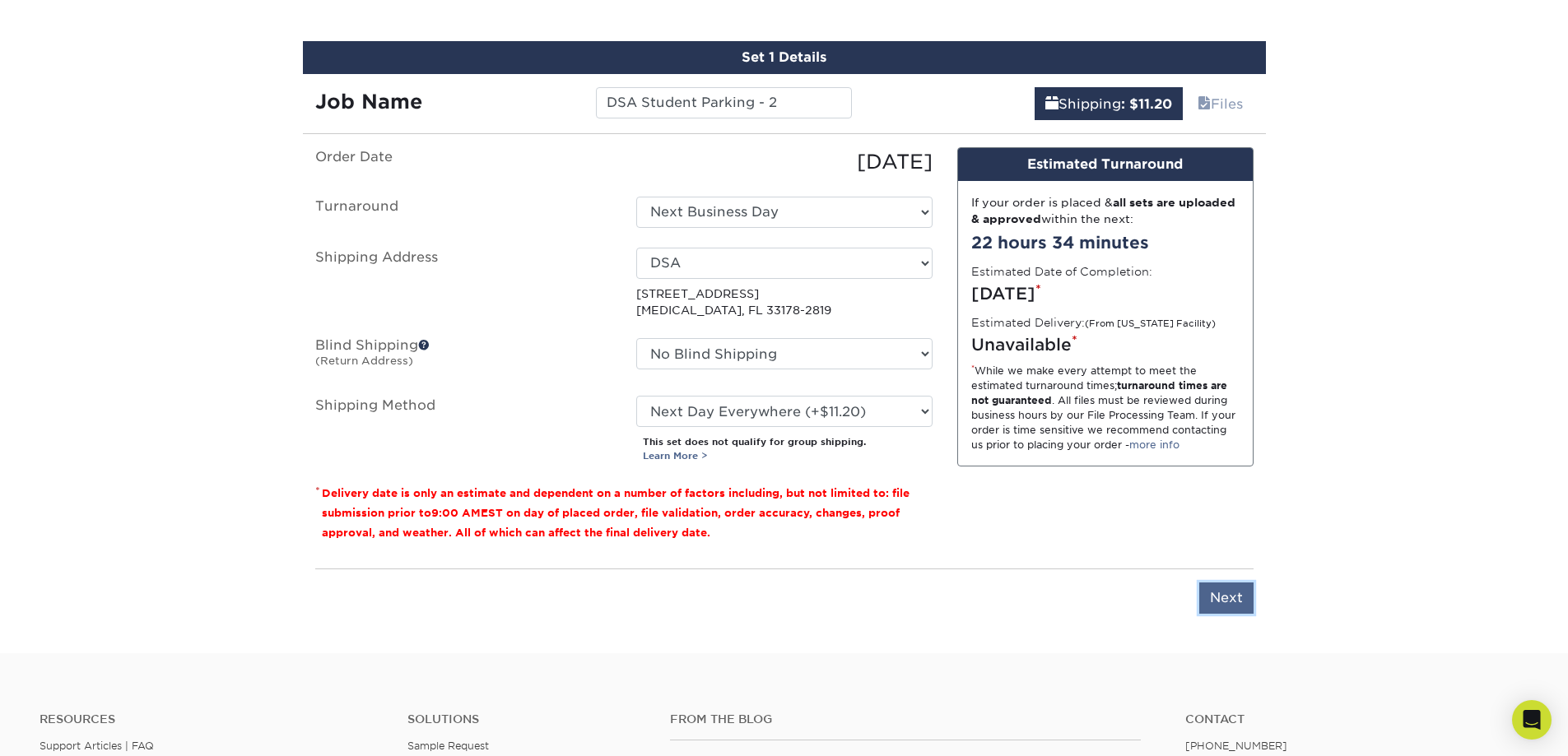
click at [1236, 608] on input "Next" at bounding box center [1227, 598] width 55 height 31
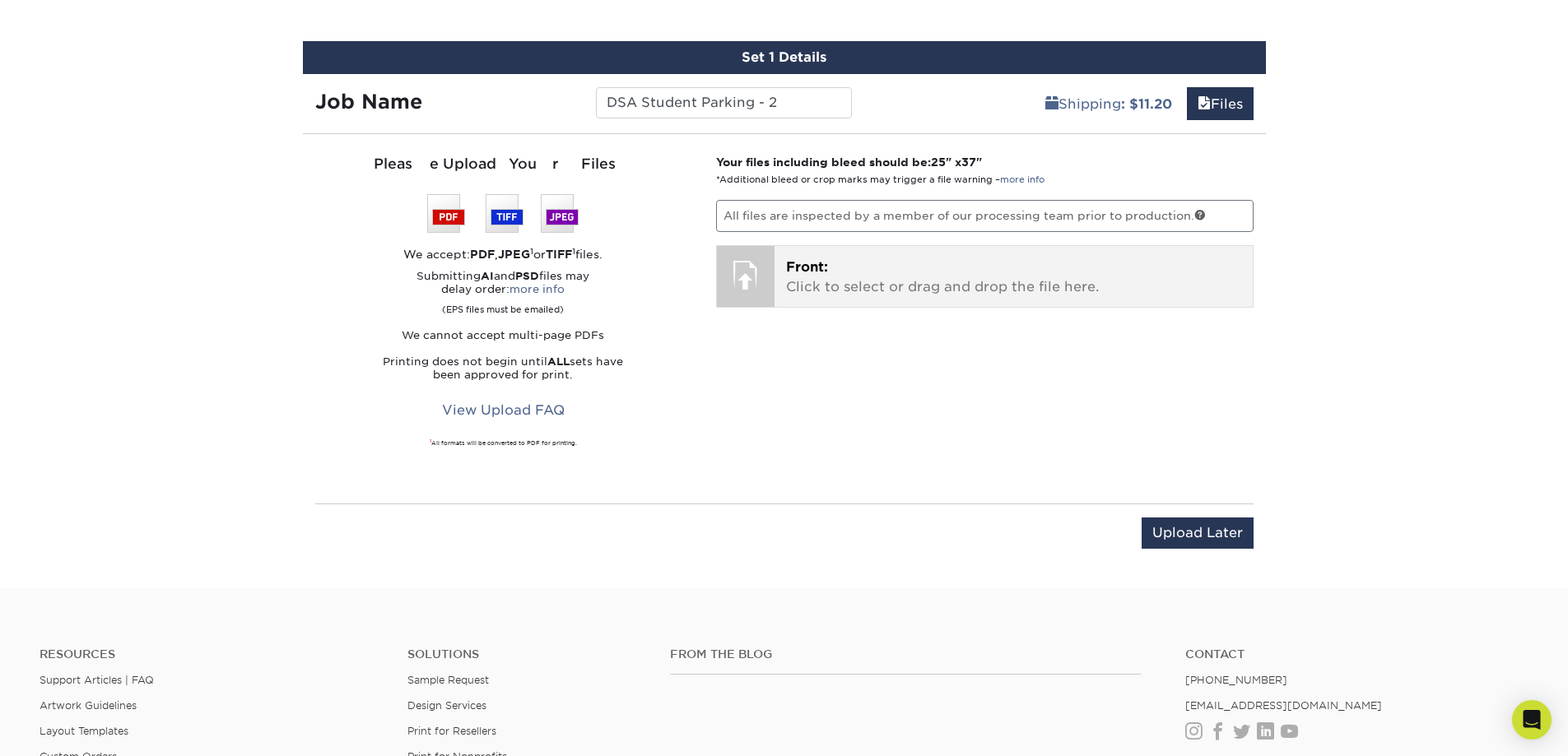
click at [902, 264] on p "Front: Click to select or drag and drop the file here." at bounding box center [1013, 278] width 455 height 40
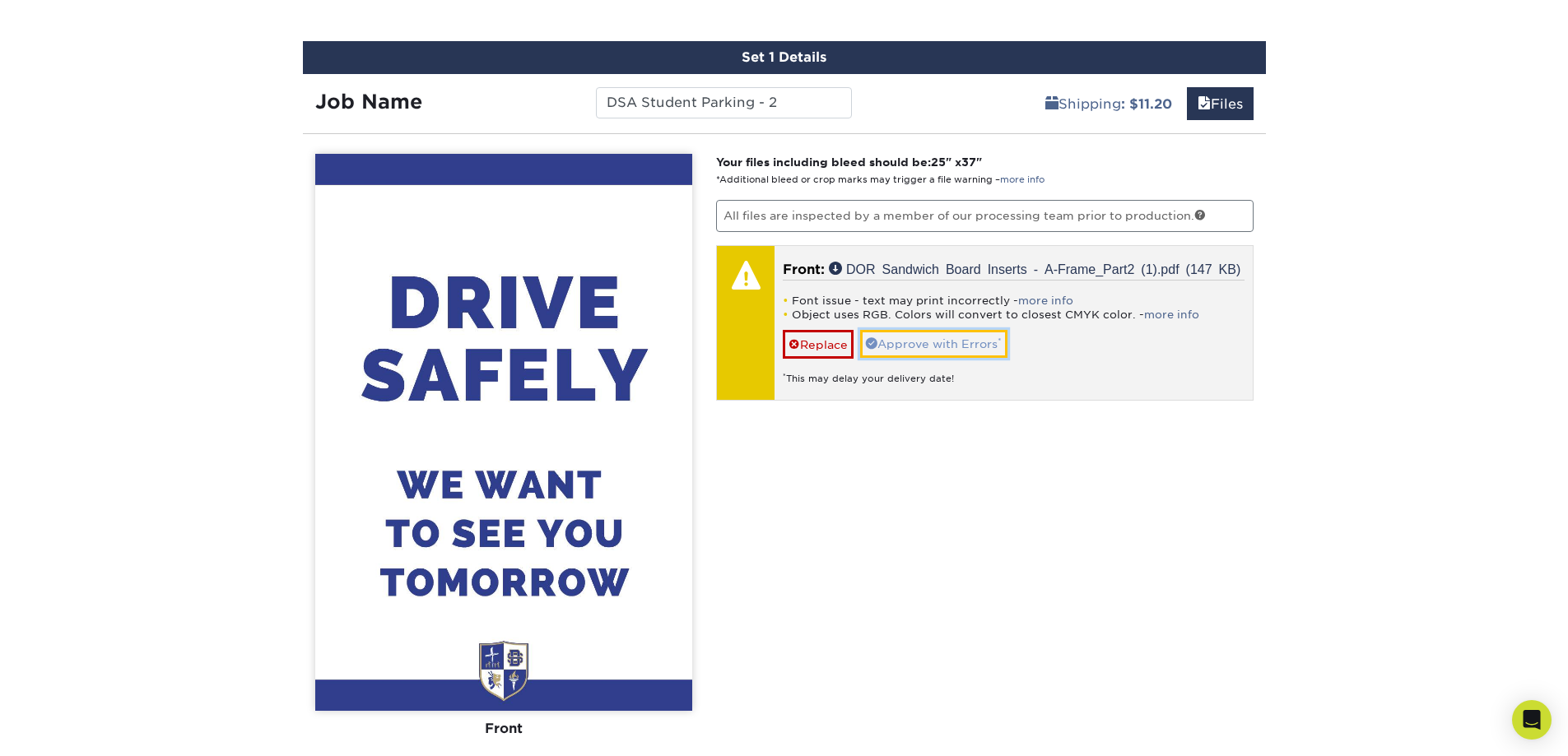
click at [935, 346] on link "Approve with Errors *" at bounding box center [934, 345] width 147 height 28
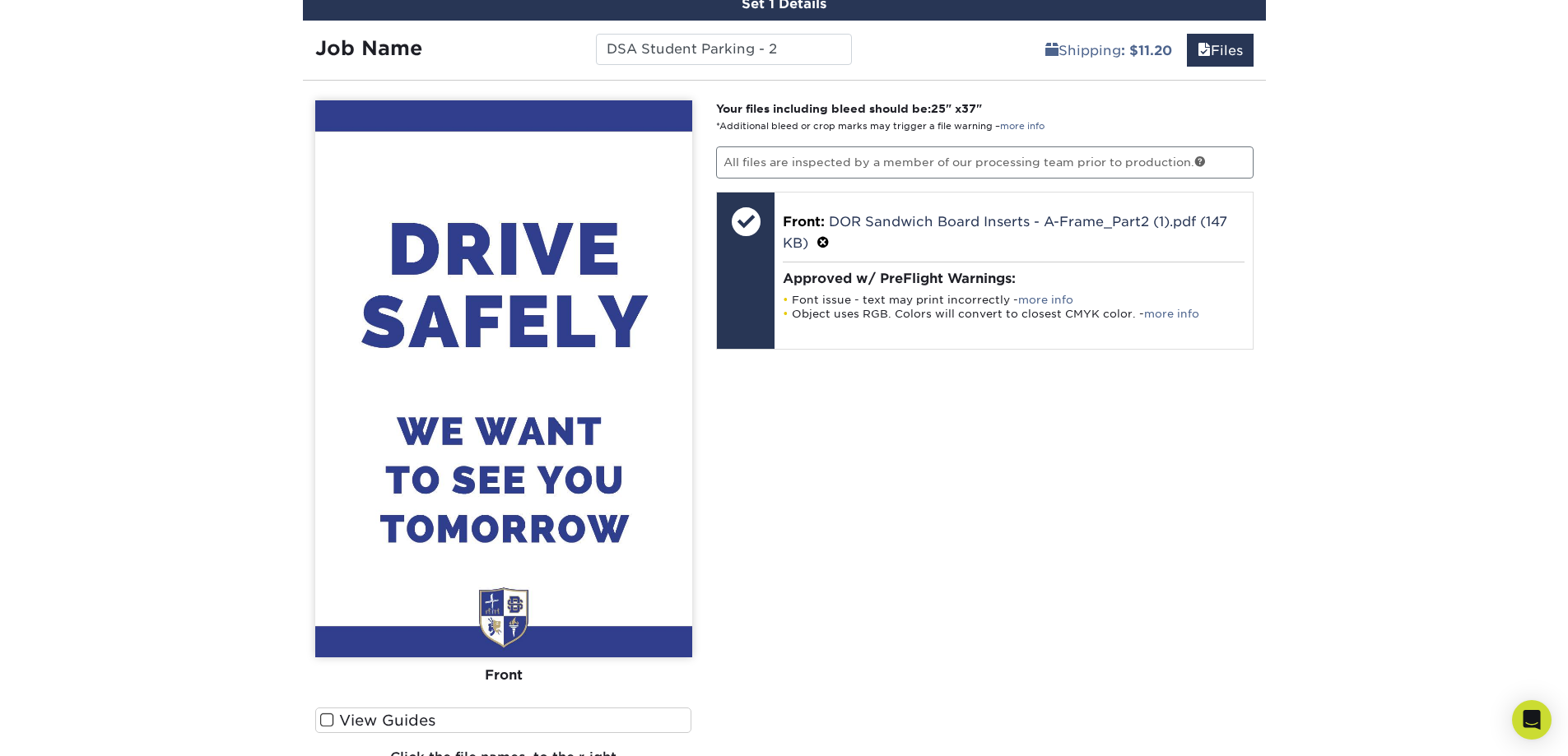
scroll to position [1279, 0]
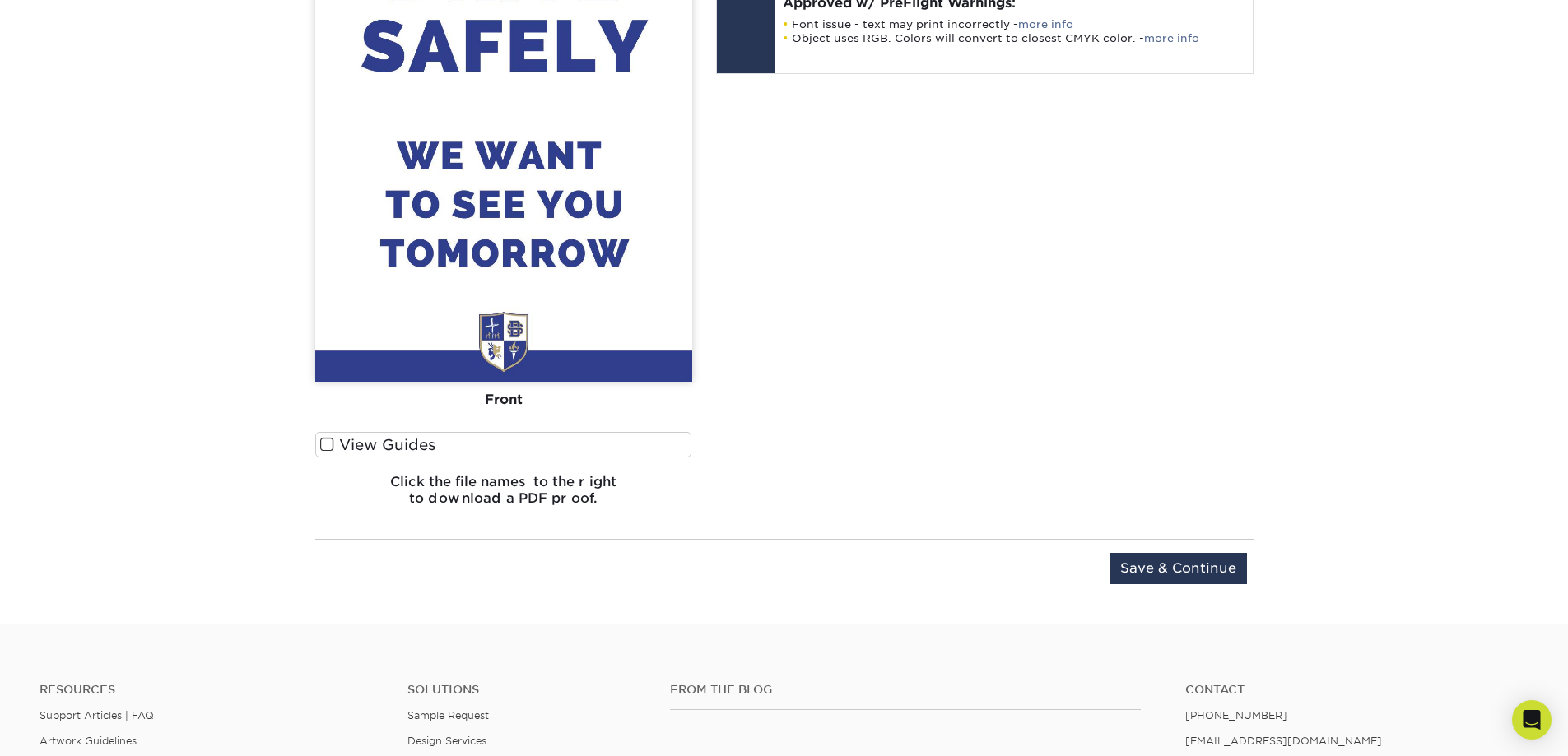
click at [331, 439] on span at bounding box center [327, 444] width 14 height 16
click at [0, 0] on input "View Guides" at bounding box center [0, 0] width 0 height 0
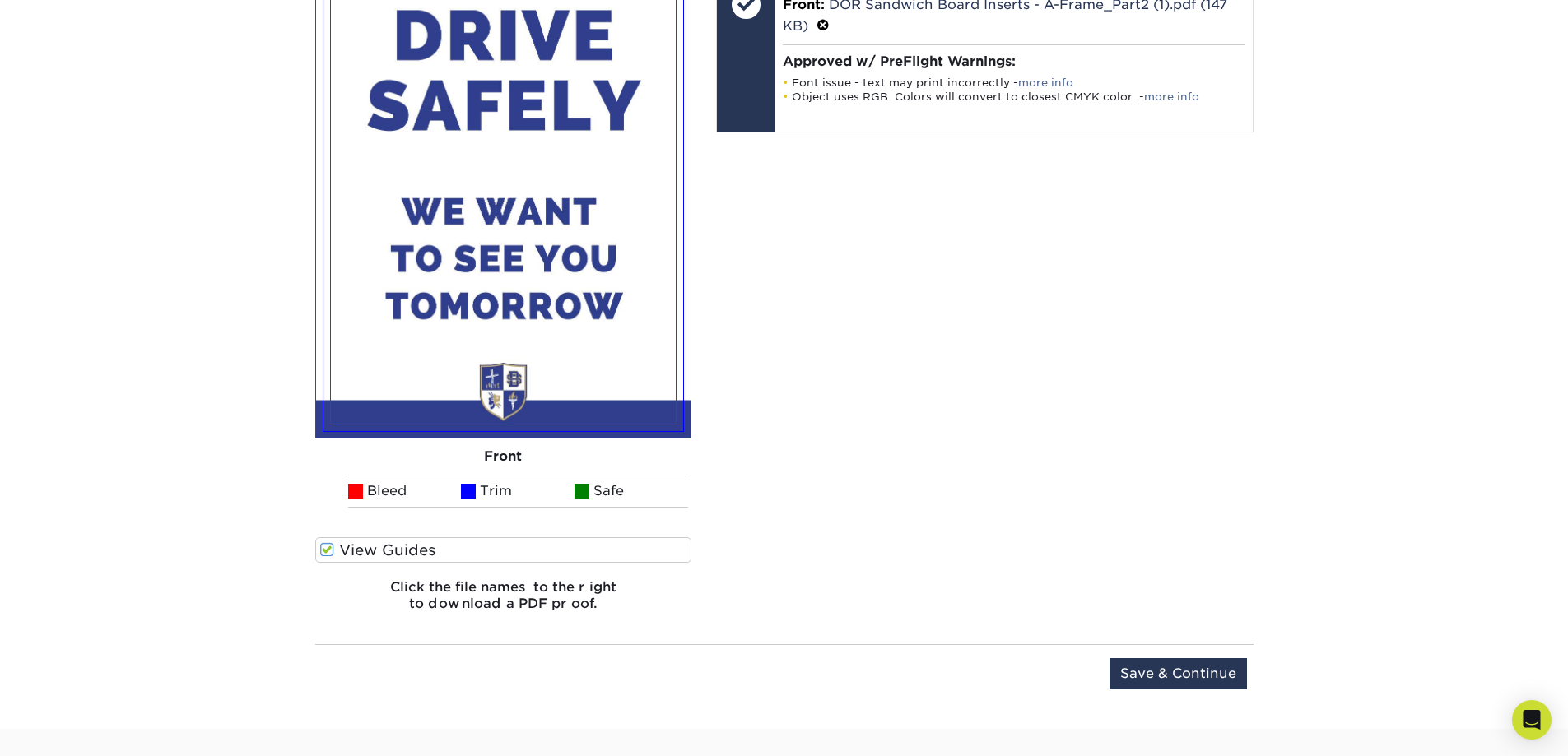
scroll to position [1327, 0]
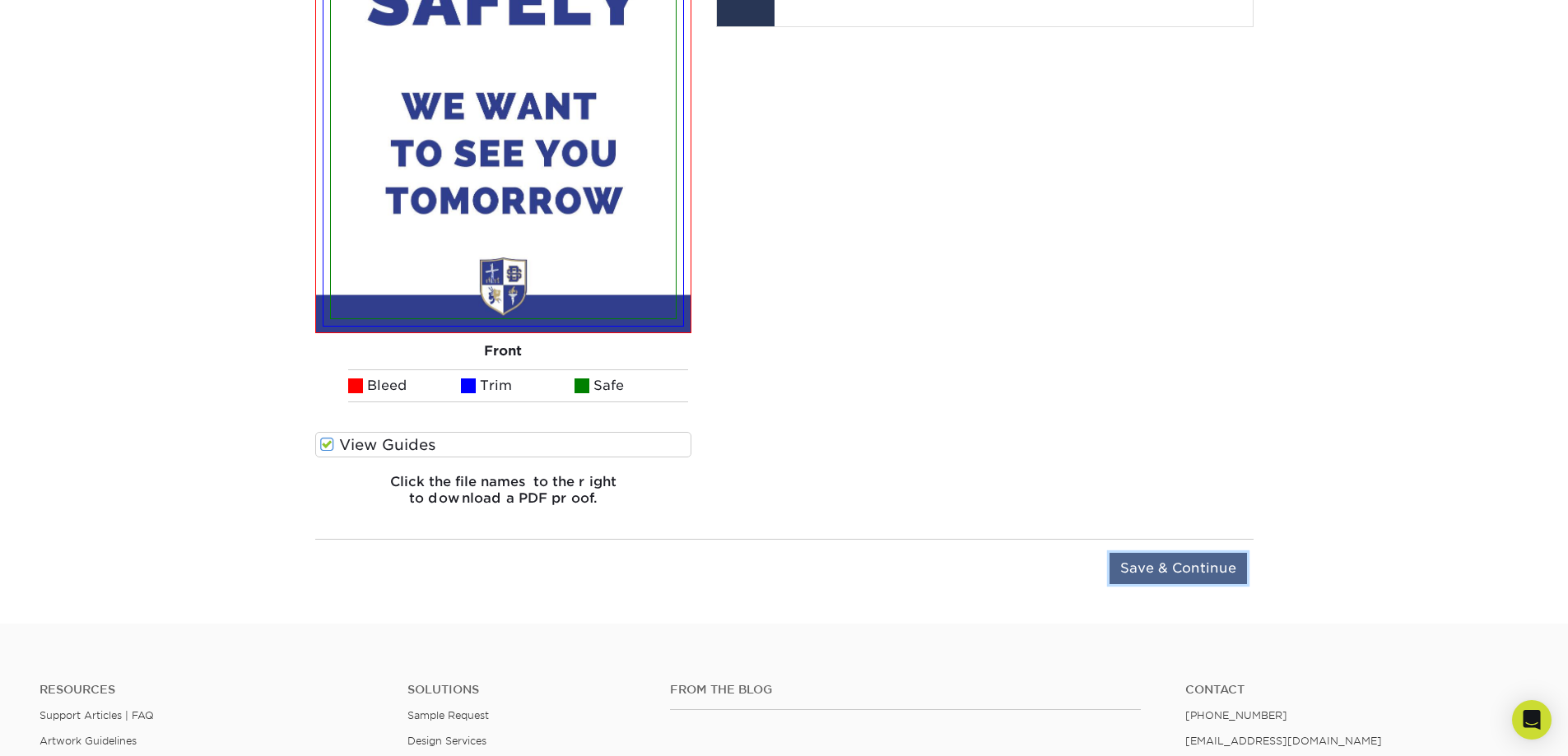
click at [1138, 569] on input "Save & Continue" at bounding box center [1178, 568] width 137 height 31
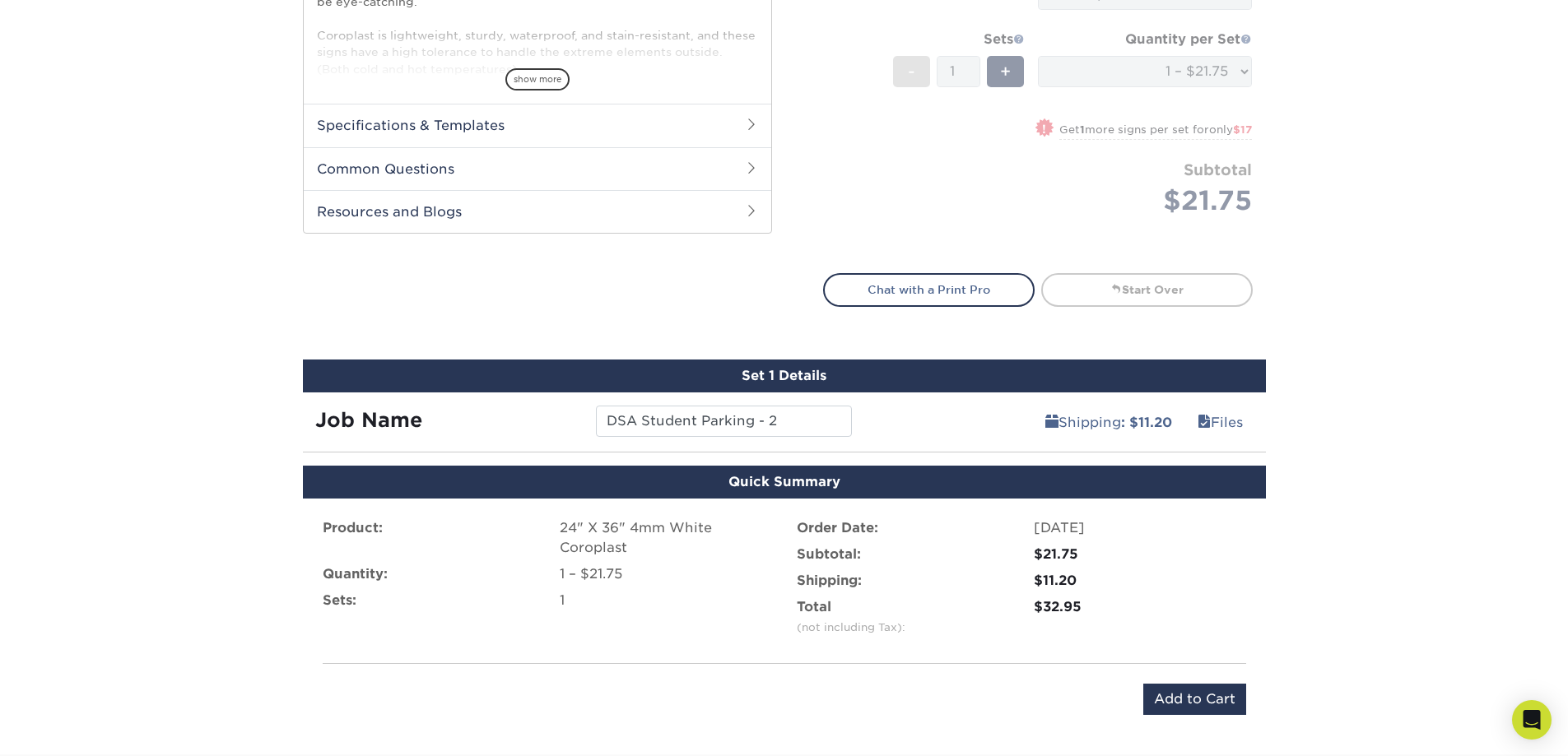
scroll to position [865, 0]
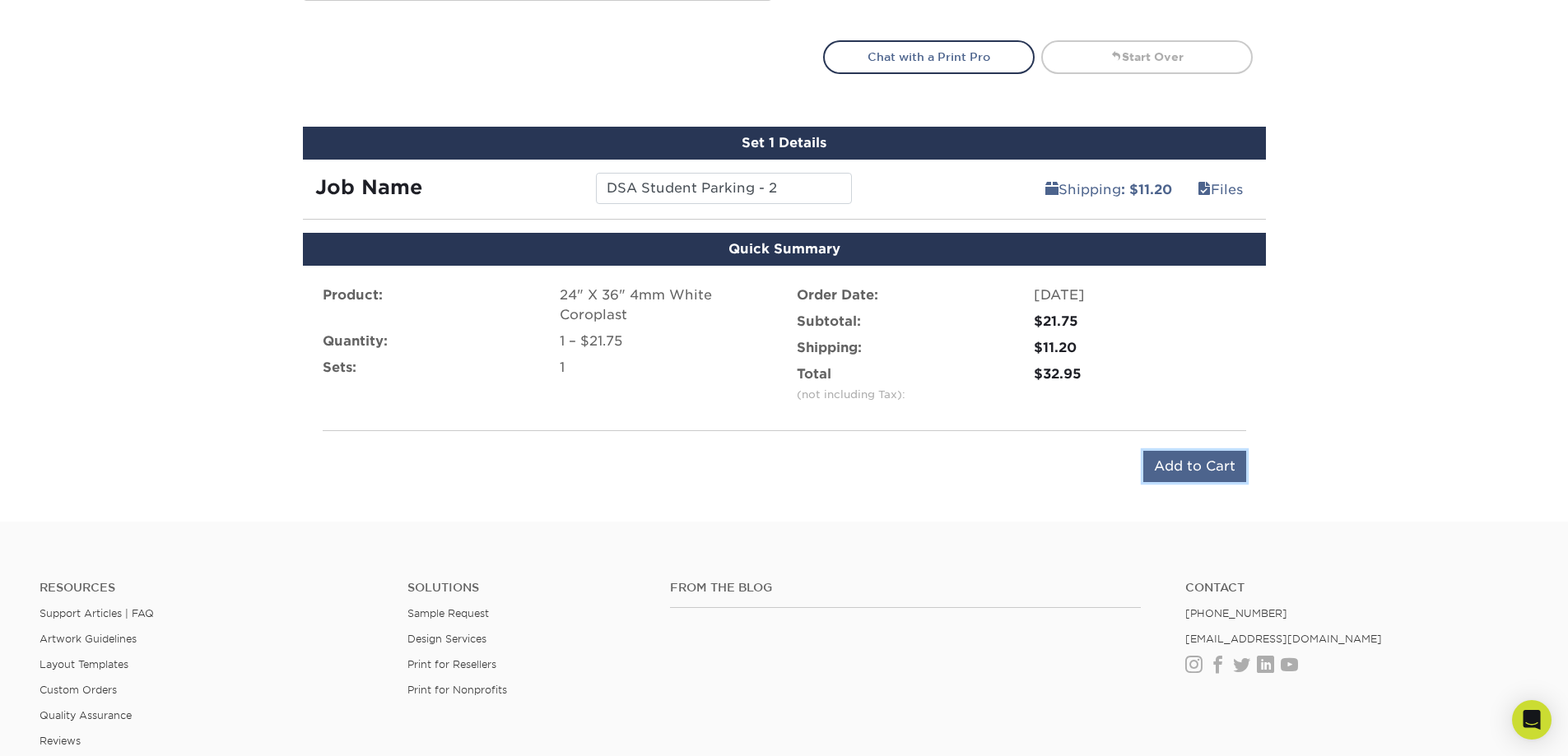
click at [1206, 471] on input "Add to Cart" at bounding box center [1194, 466] width 103 height 31
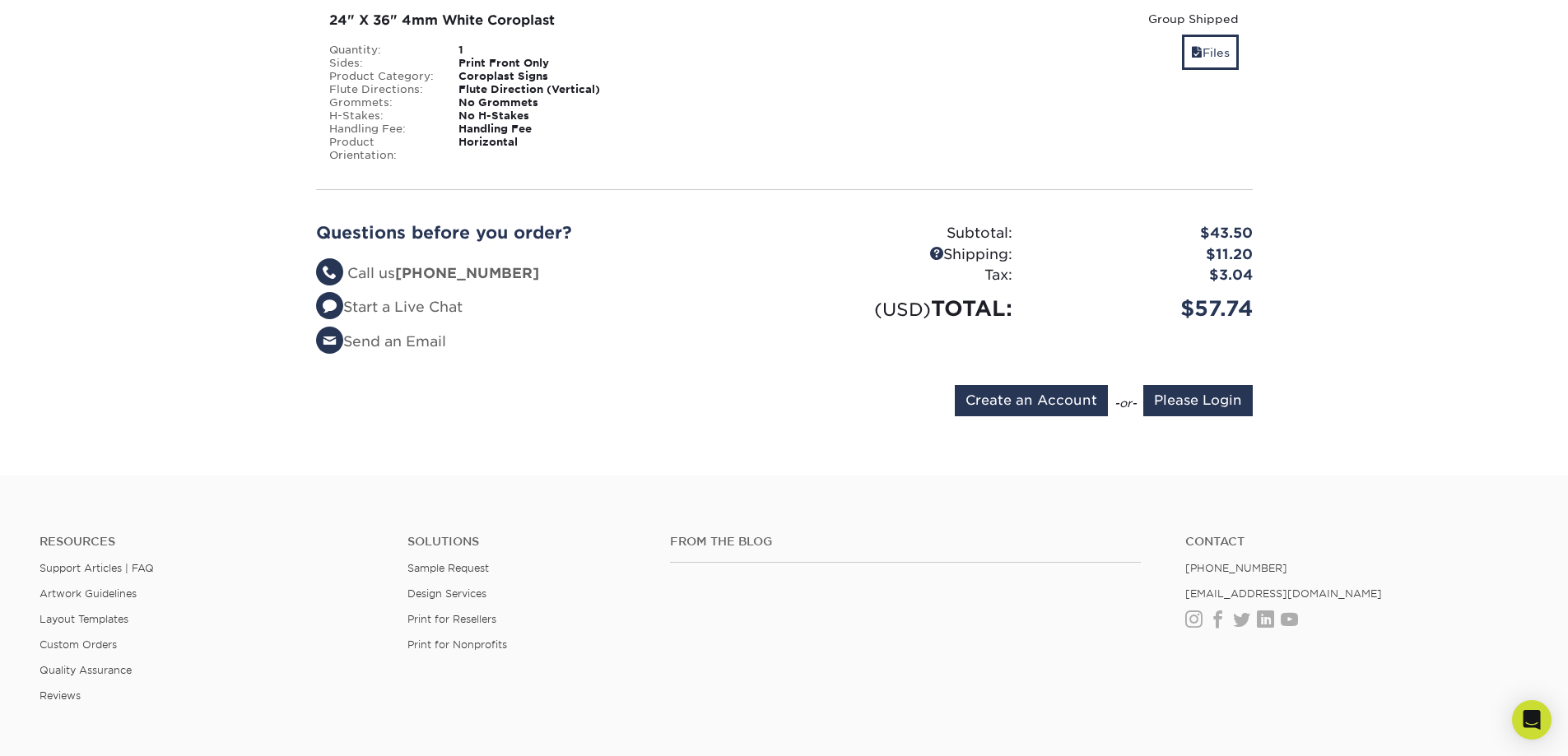
scroll to position [576, 0]
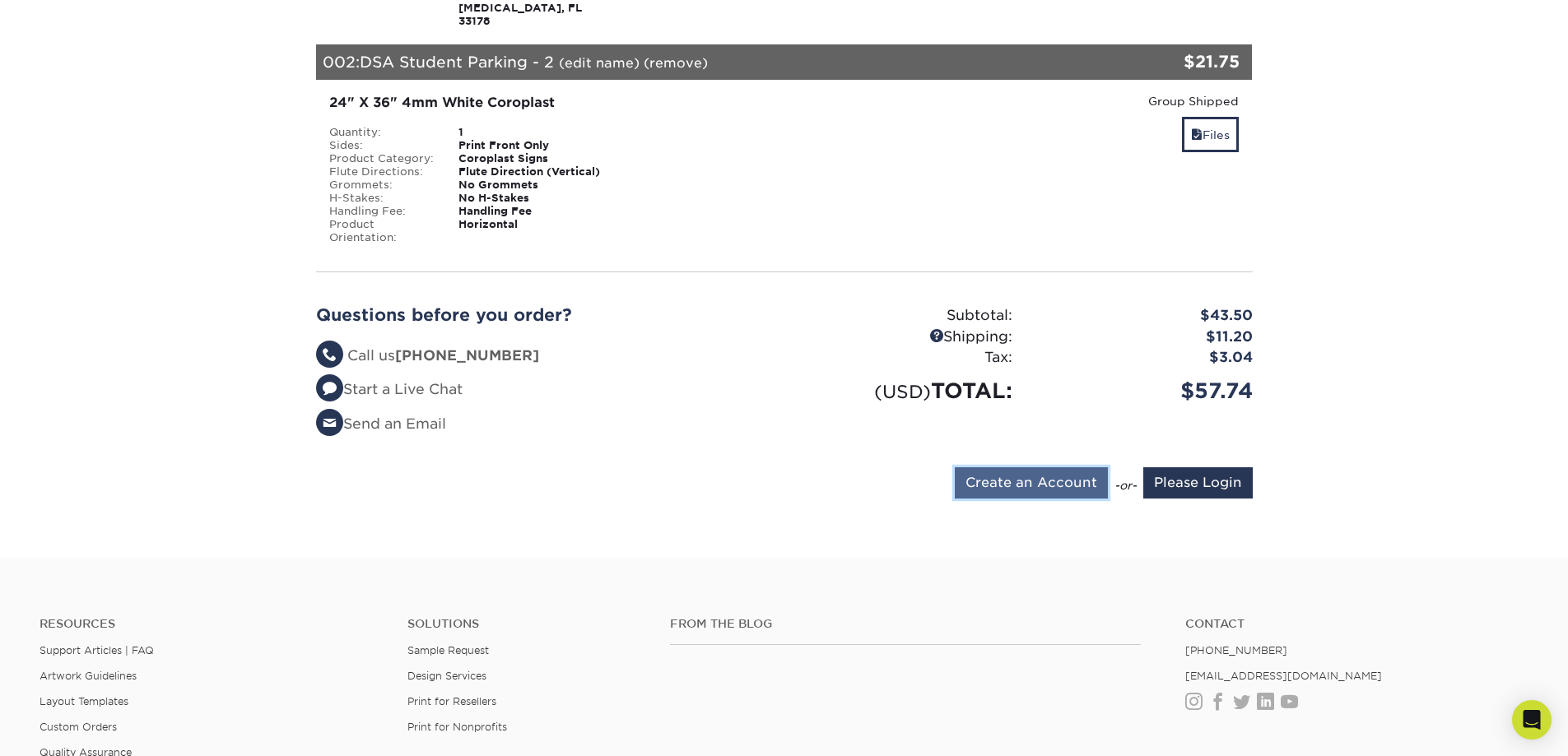
click at [973, 468] on input "Create an Account" at bounding box center [1031, 483] width 154 height 31
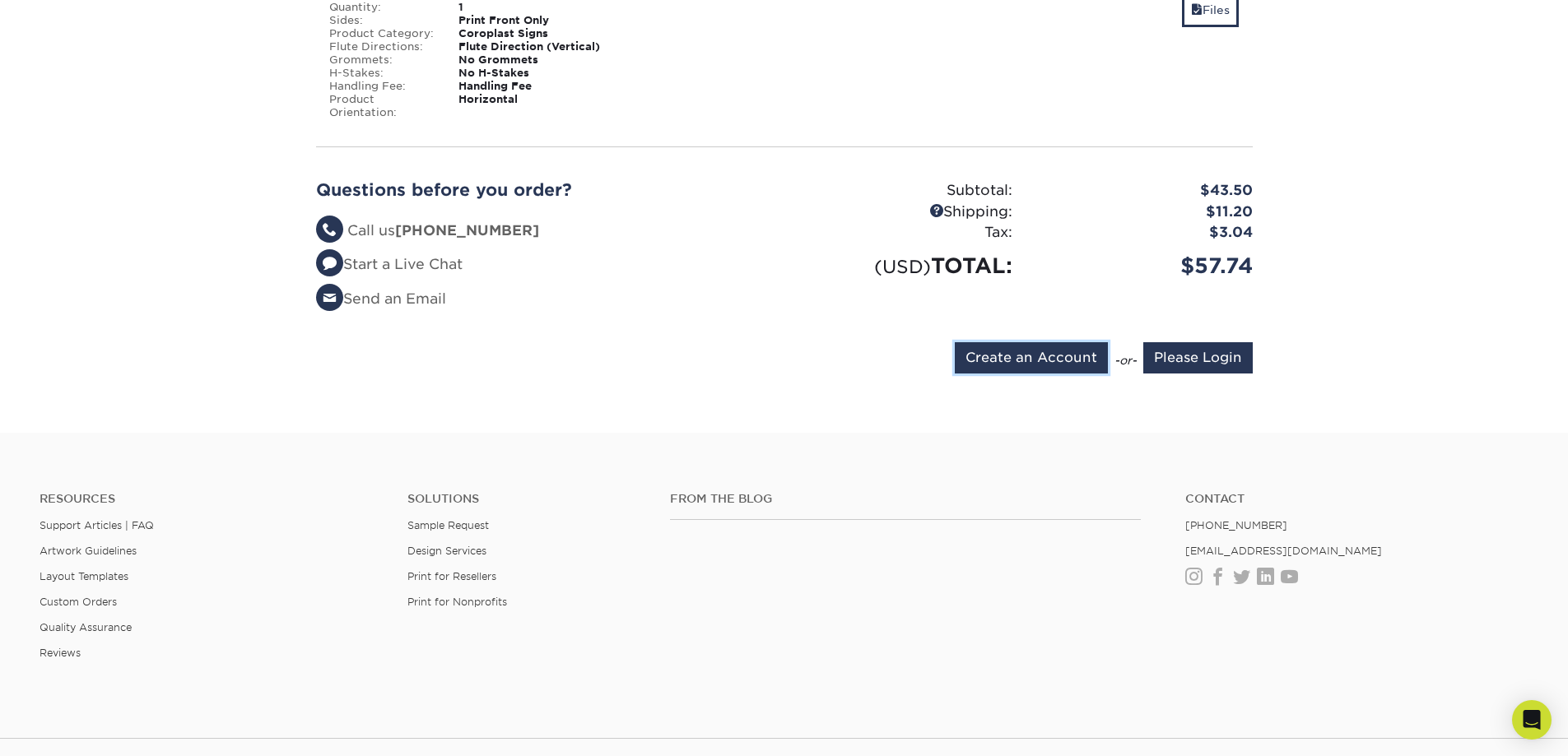
scroll to position [741, 0]
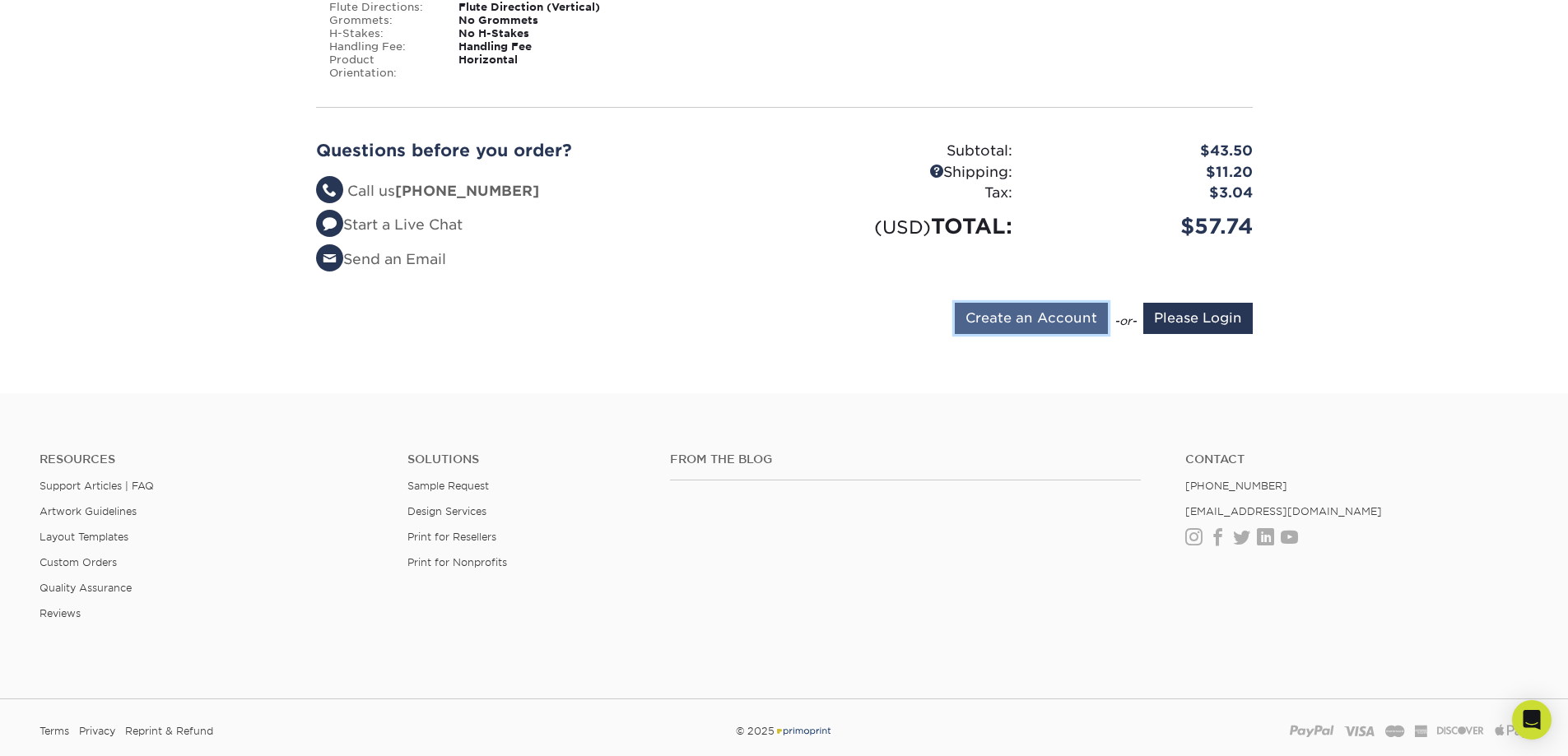
click at [1049, 307] on input "Create an Account" at bounding box center [1031, 318] width 154 height 31
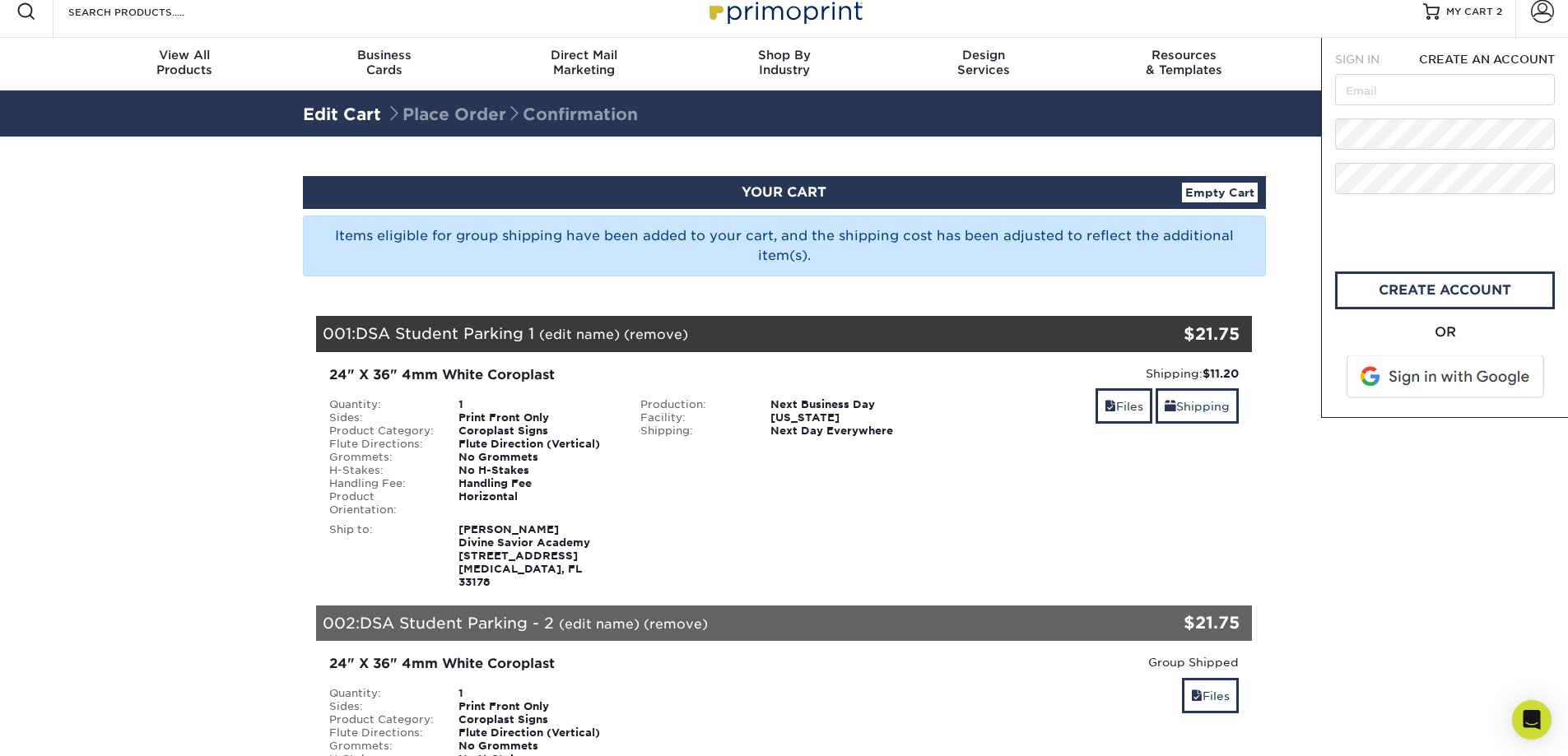
scroll to position [0, 0]
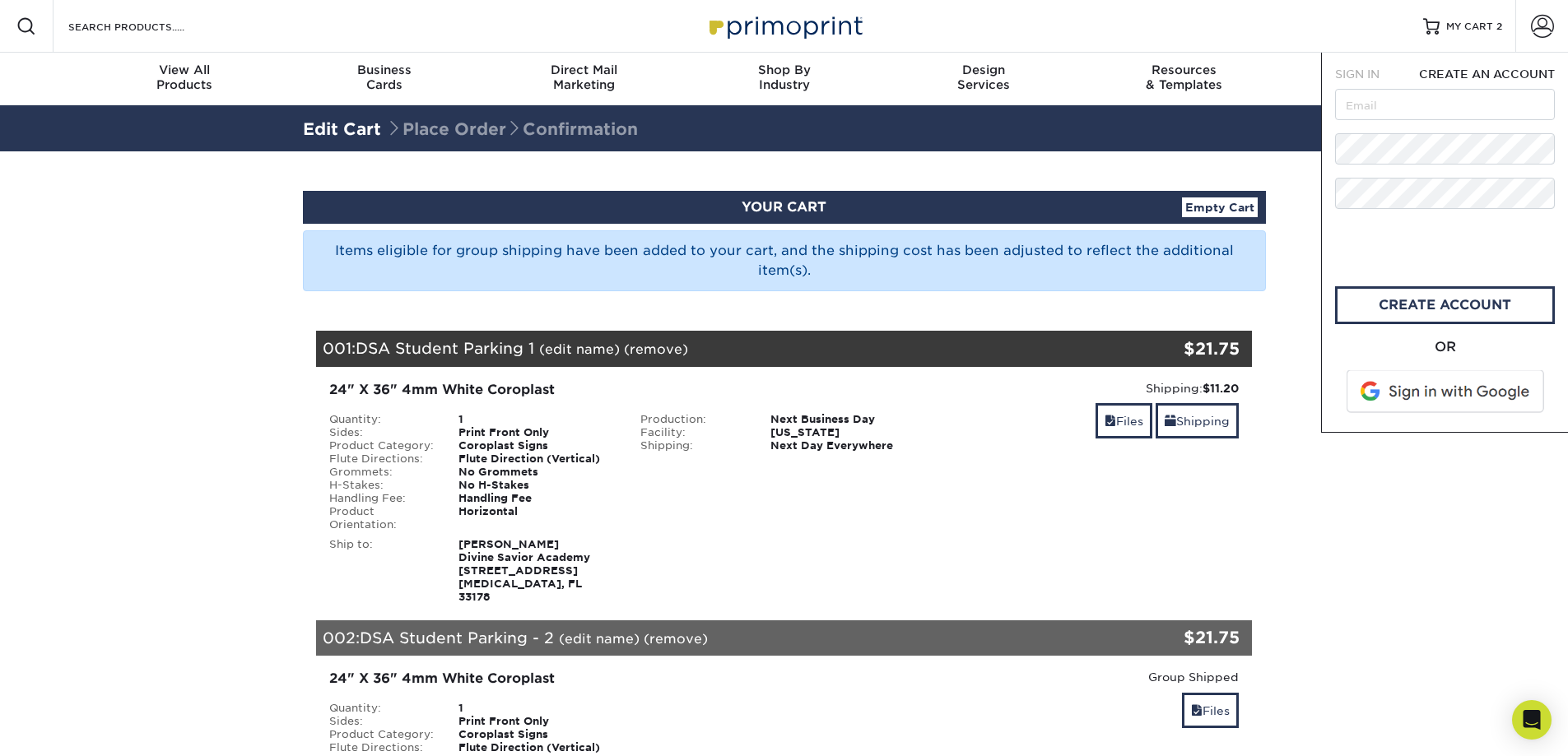
click at [857, 271] on div "Items eligible for group shipping have been added to your cart, and the shippin…" at bounding box center [784, 261] width 963 height 61
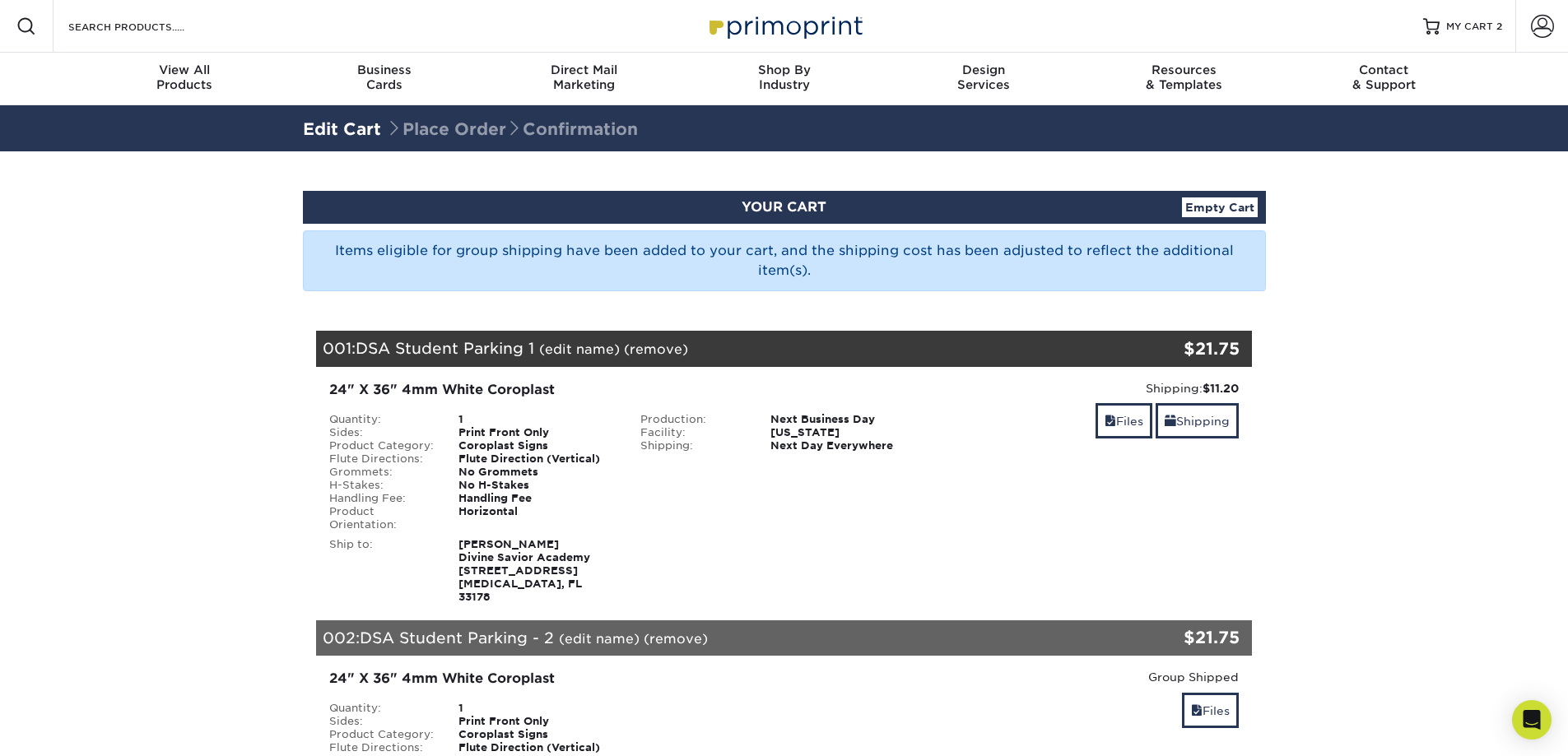
click at [861, 271] on div "Items eligible for group shipping have been added to your cart, and the shippin…" at bounding box center [784, 261] width 963 height 61
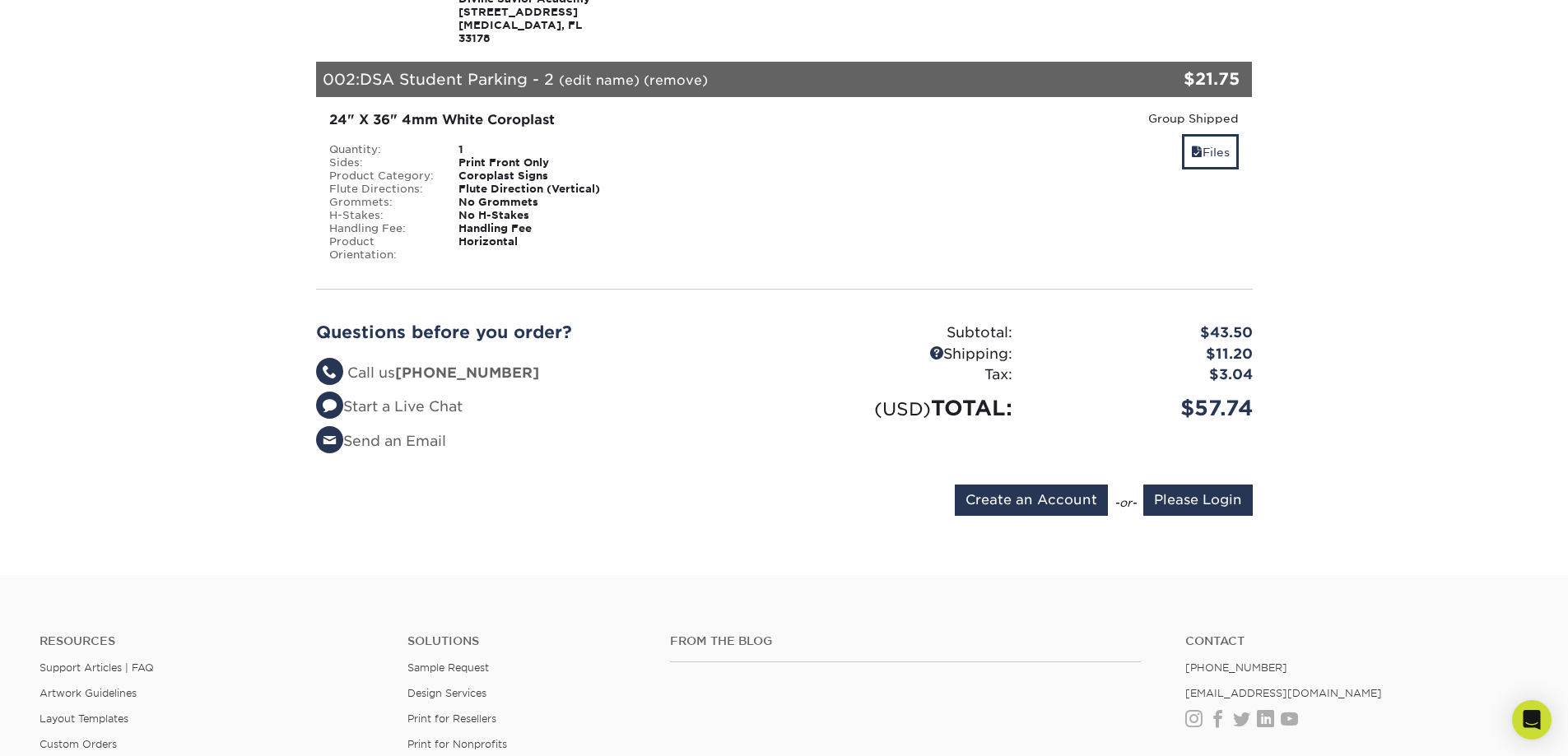
scroll to position [576, 0]
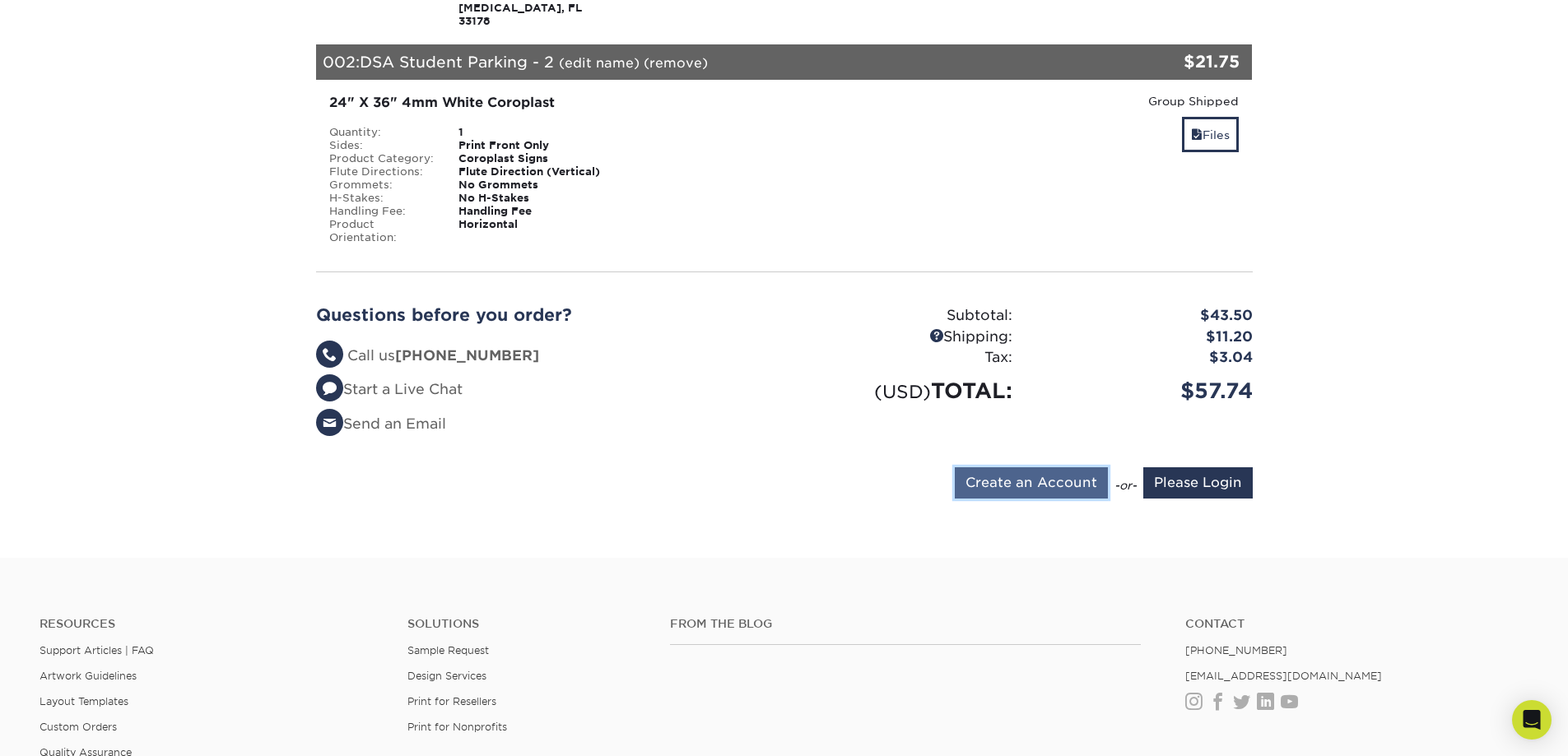
click at [974, 475] on input "Create an Account" at bounding box center [1031, 483] width 154 height 31
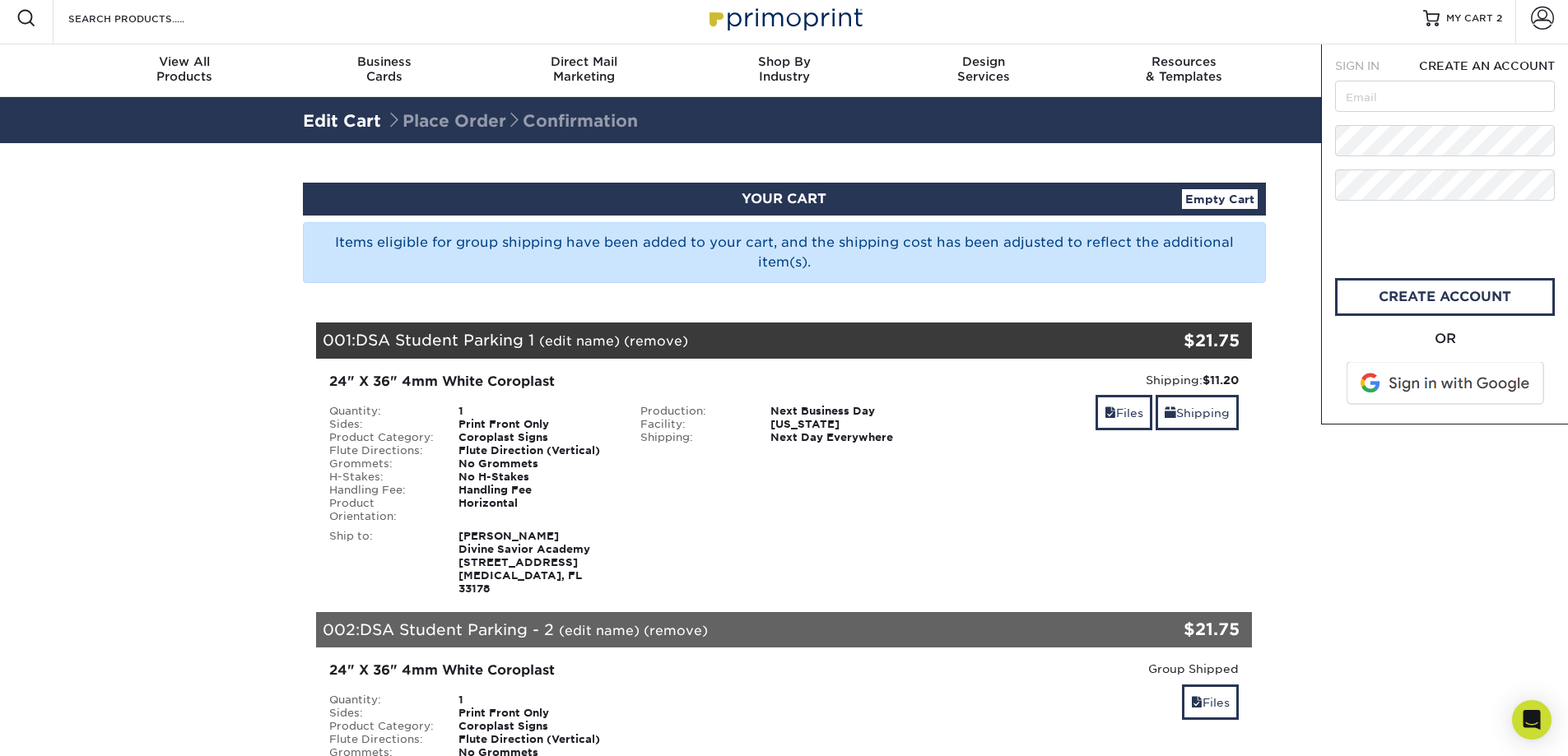
scroll to position [0, 0]
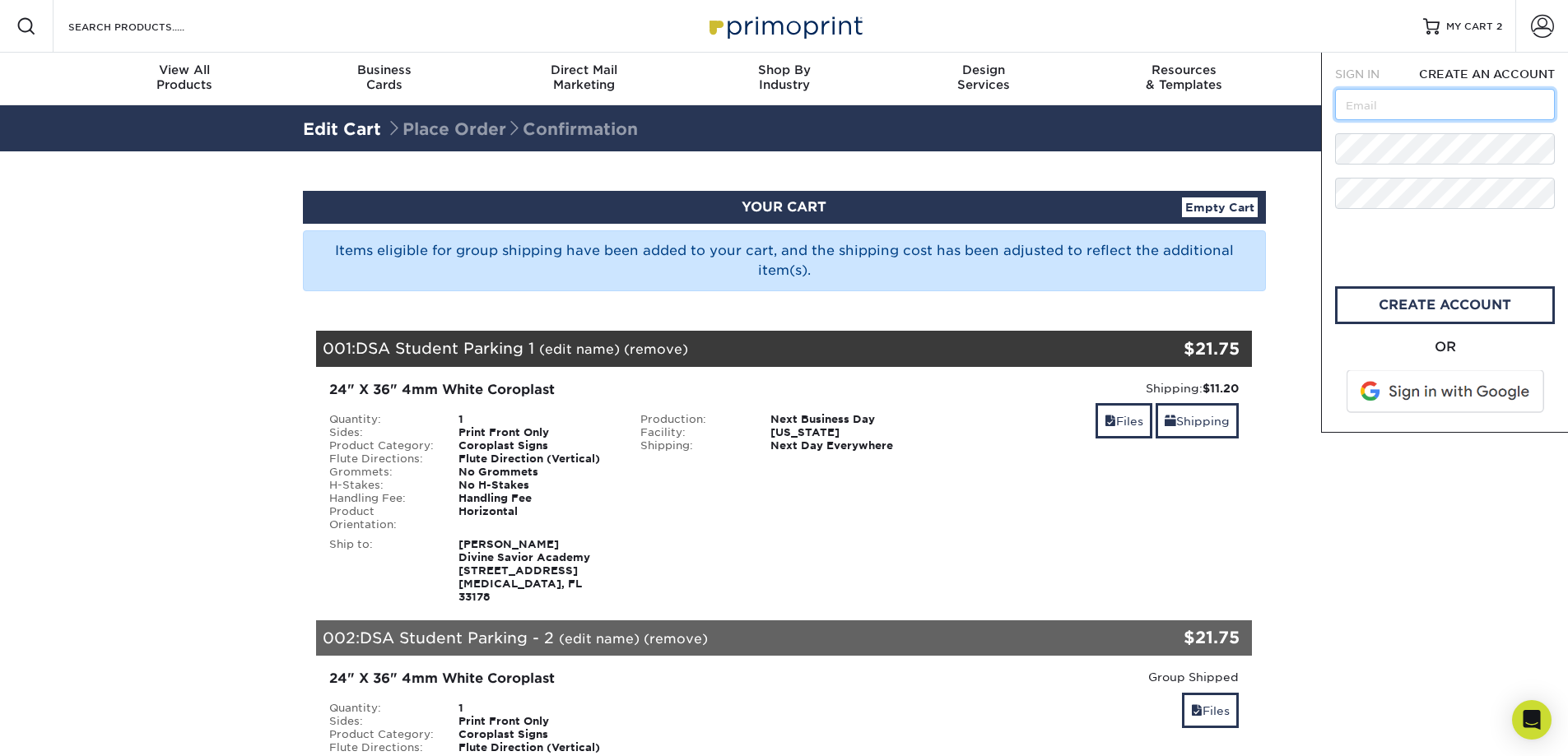
click at [1387, 102] on input "text" at bounding box center [1445, 104] width 219 height 31
type input "[EMAIL_ADDRESS][PERSON_NAME][DOMAIN_NAME]"
click at [1379, 309] on link "create account" at bounding box center [1445, 305] width 219 height 38
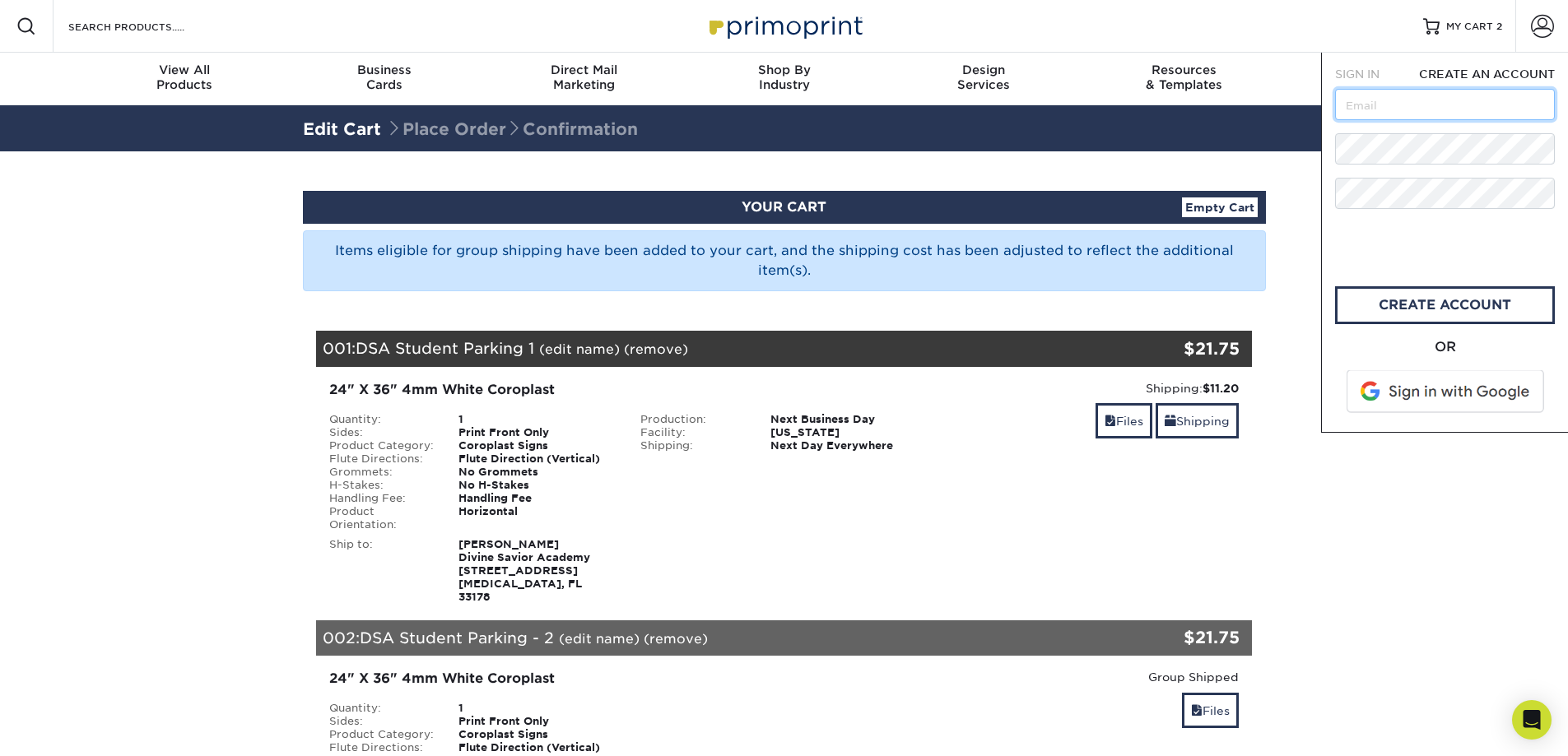
click at [1455, 102] on input "text" at bounding box center [1445, 104] width 219 height 31
click at [1371, 308] on link "CREATE ACCOUNT" at bounding box center [1445, 305] width 219 height 38
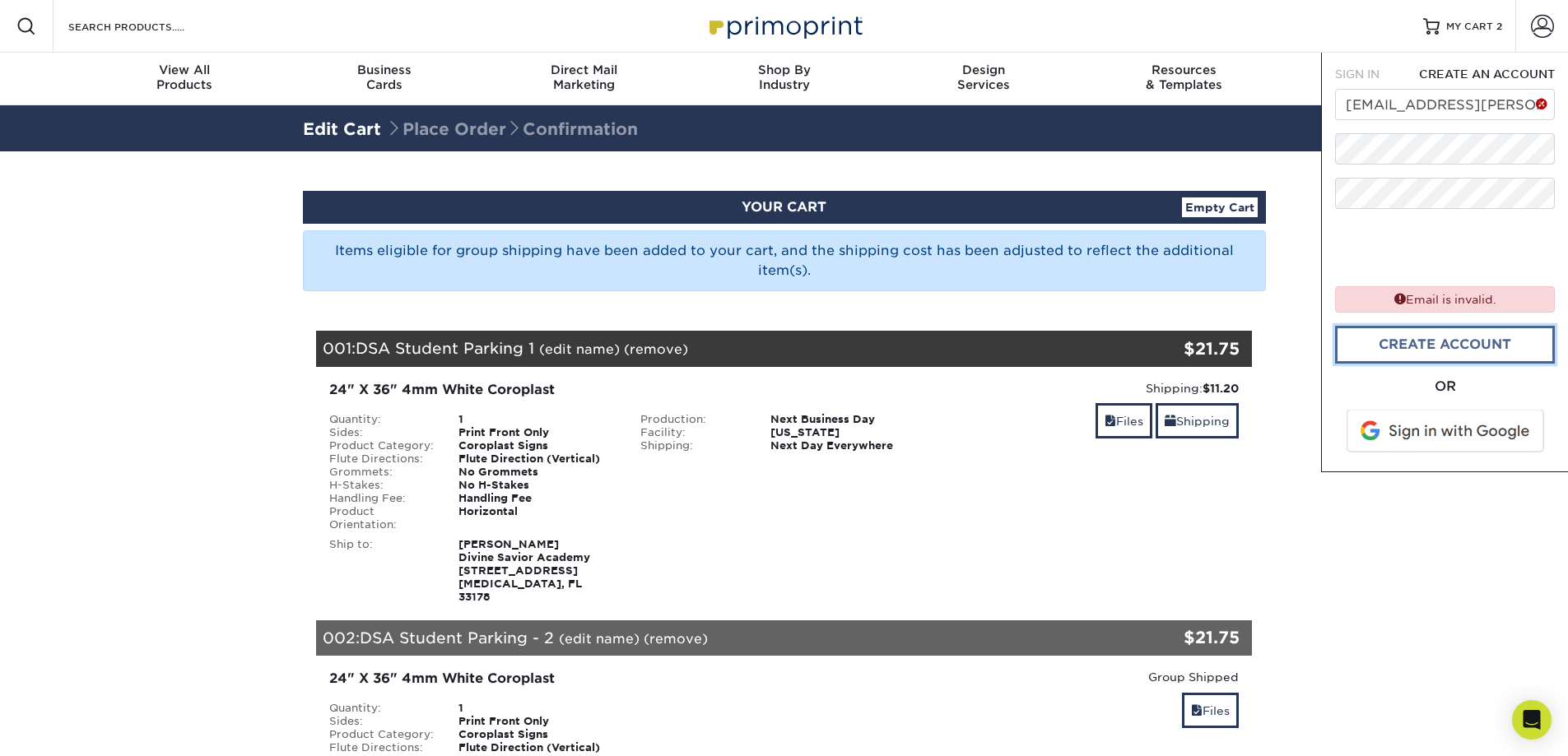
click at [1397, 354] on link "CREATE ACCOUNT" at bounding box center [1445, 345] width 219 height 38
click at [1545, 102] on span at bounding box center [1542, 105] width 13 height 22
click at [1543, 104] on span at bounding box center [1542, 105] width 13 height 22
click at [1348, 103] on input "[EMAIL_ADDRESS][PERSON_NAME][DOMAIN_NAME]" at bounding box center [1445, 104] width 219 height 31
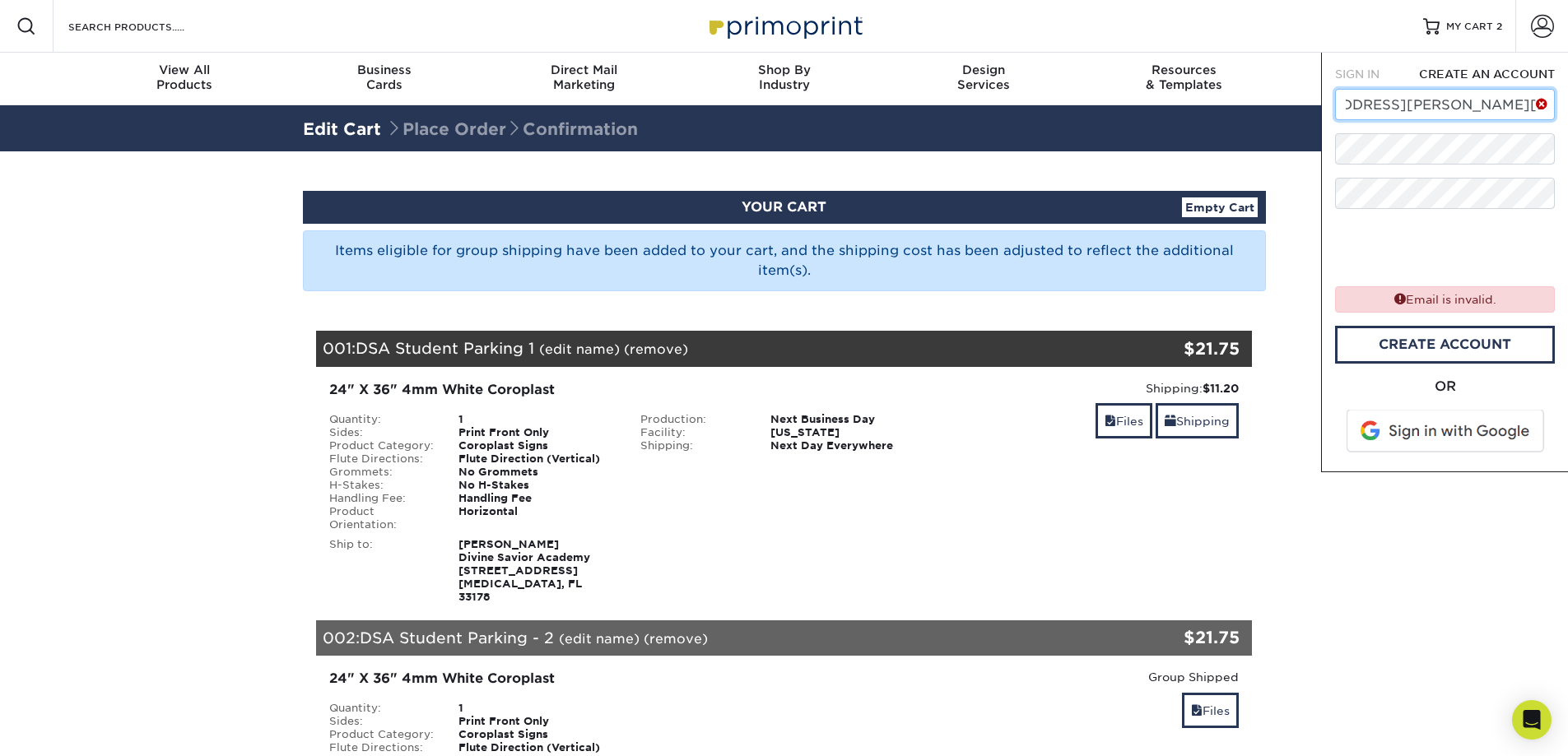
drag, startPoint x: 1348, startPoint y: 102, endPoint x: 1547, endPoint y: 104, distance: 199.0
click at [1547, 103] on div "[EMAIL_ADDRESS][PERSON_NAME][DOMAIN_NAME]" at bounding box center [1445, 104] width 219 height 31
type input "[EMAIL_ADDRESS][PERSON_NAME][DOMAIN_NAME]"
click at [1482, 346] on link "CREATE ACCOUNT" at bounding box center [1445, 345] width 219 height 38
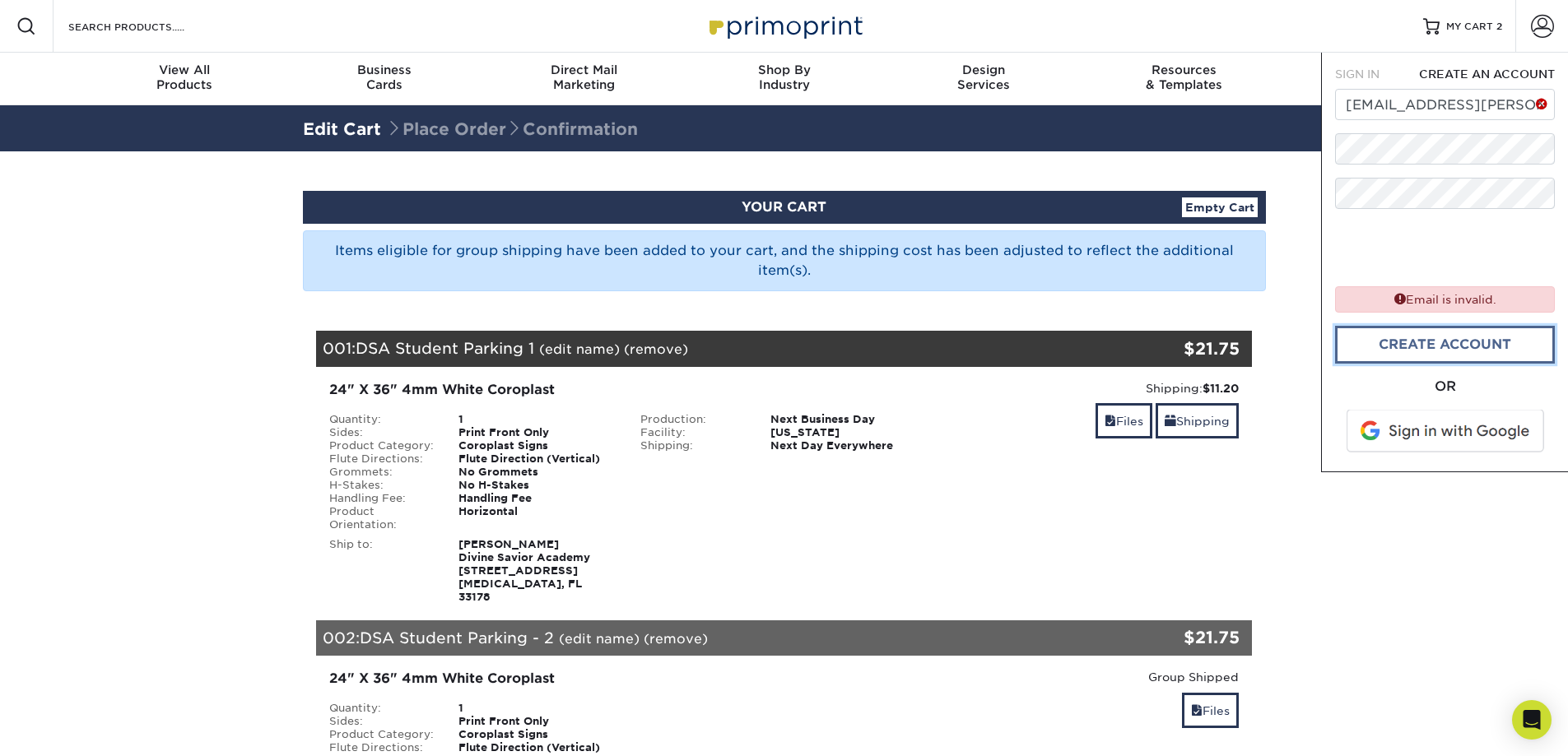
click at [1476, 345] on link "CREATE ACCOUNT" at bounding box center [1445, 345] width 219 height 38
click at [1479, 431] on span at bounding box center [1447, 430] width 210 height 42
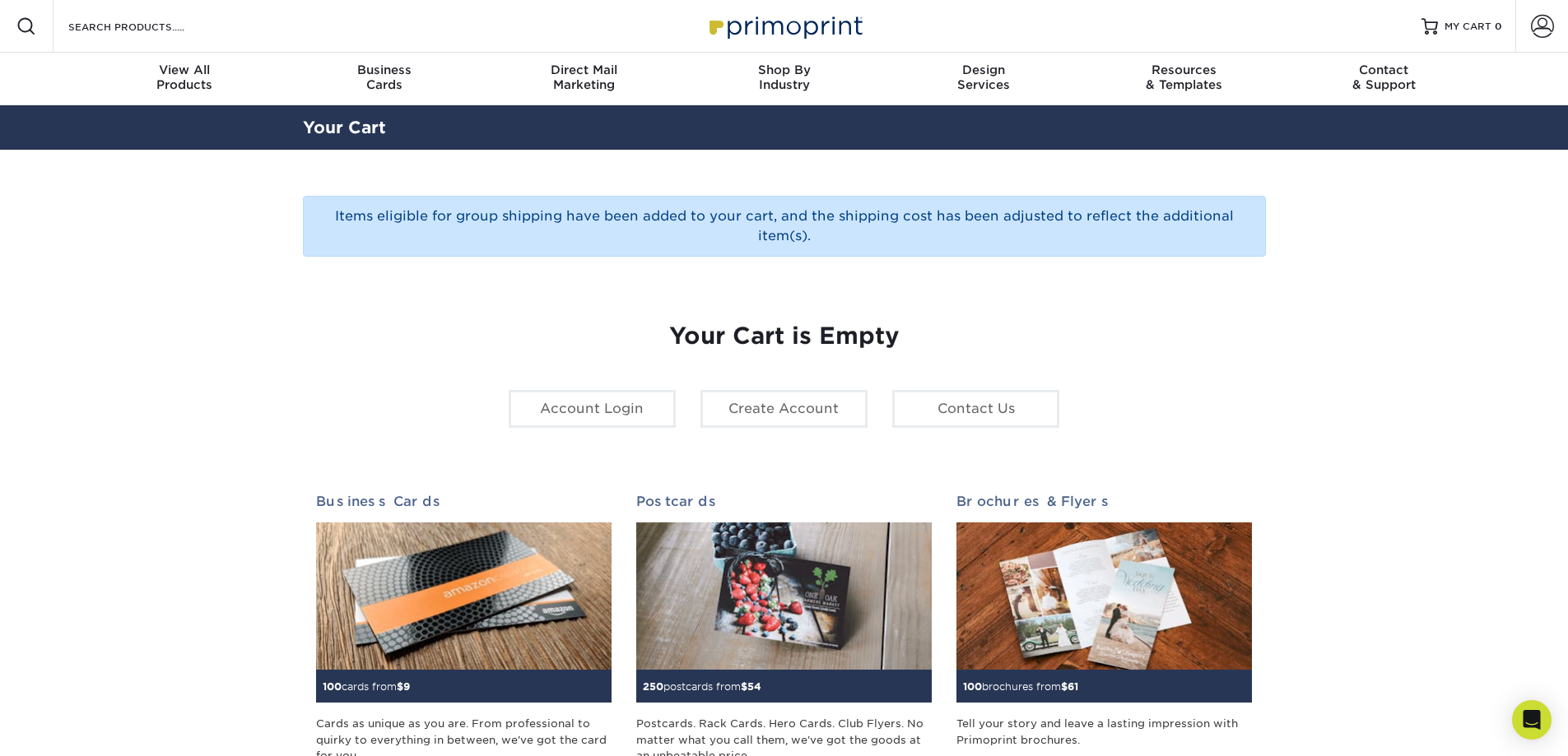
click at [26, 18] on span at bounding box center [25, 25] width 20 height 20
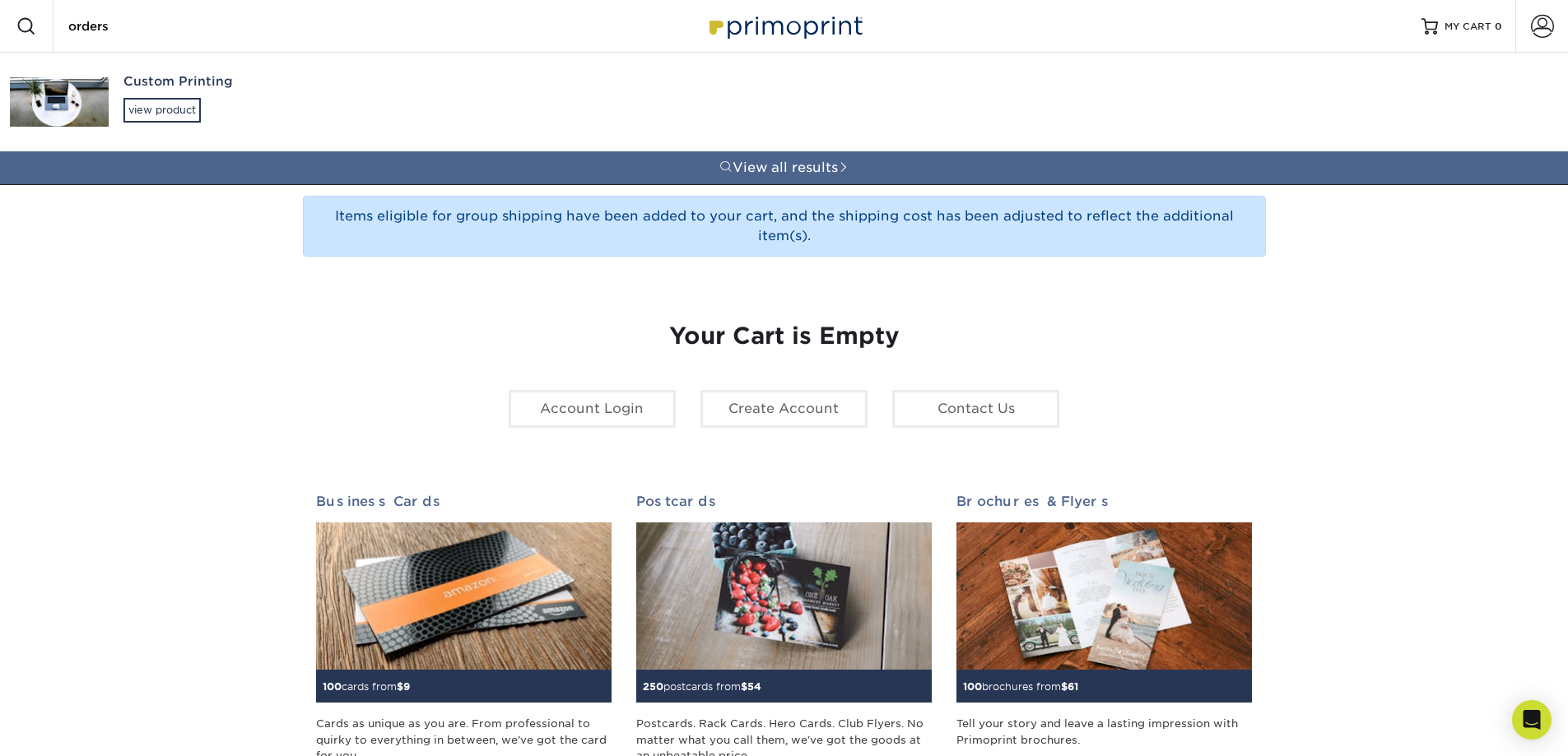
type input "orders"
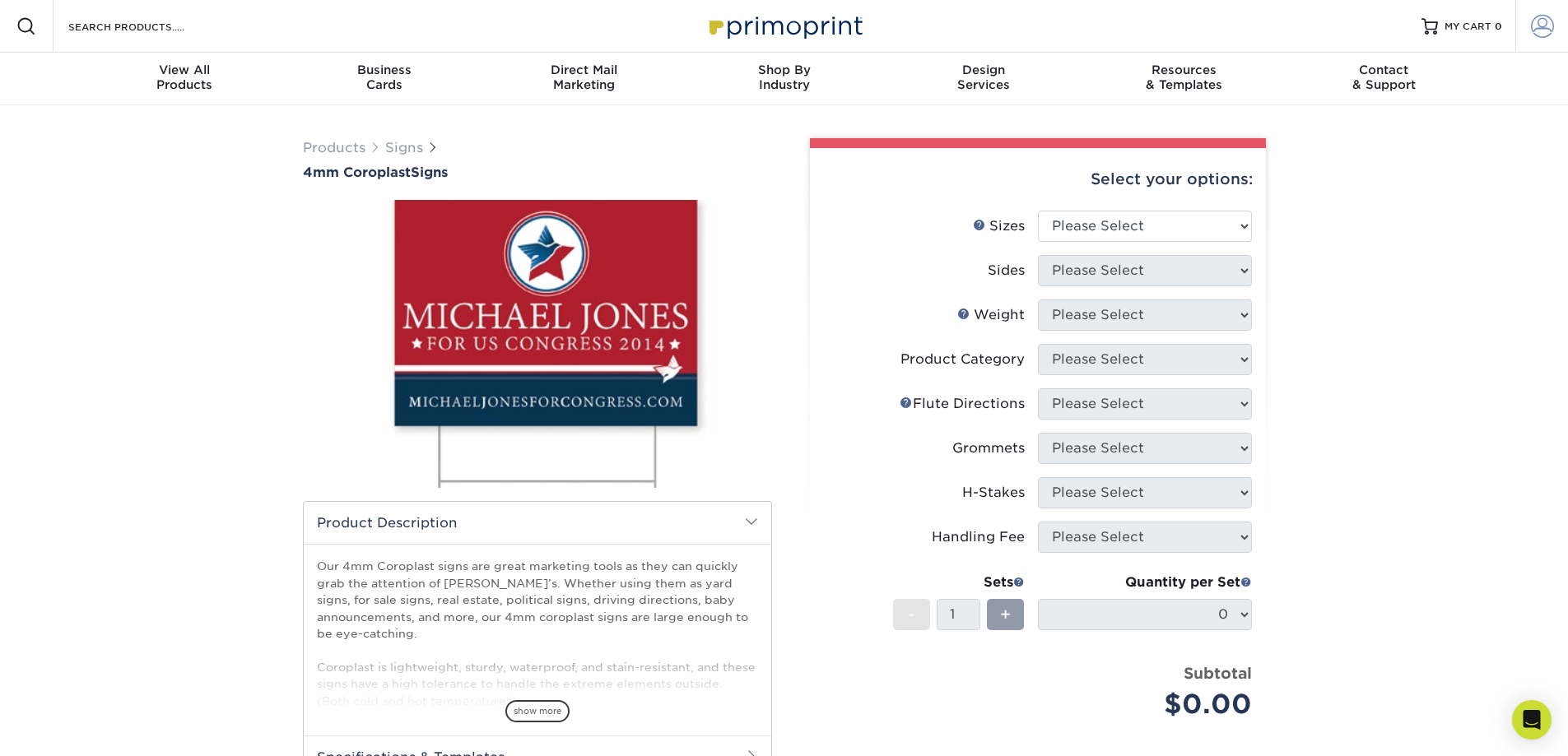
type input "[EMAIL_ADDRESS][PERSON_NAME][DOMAIN_NAME]"
click at [1545, 36] on span at bounding box center [1543, 26] width 23 height 23
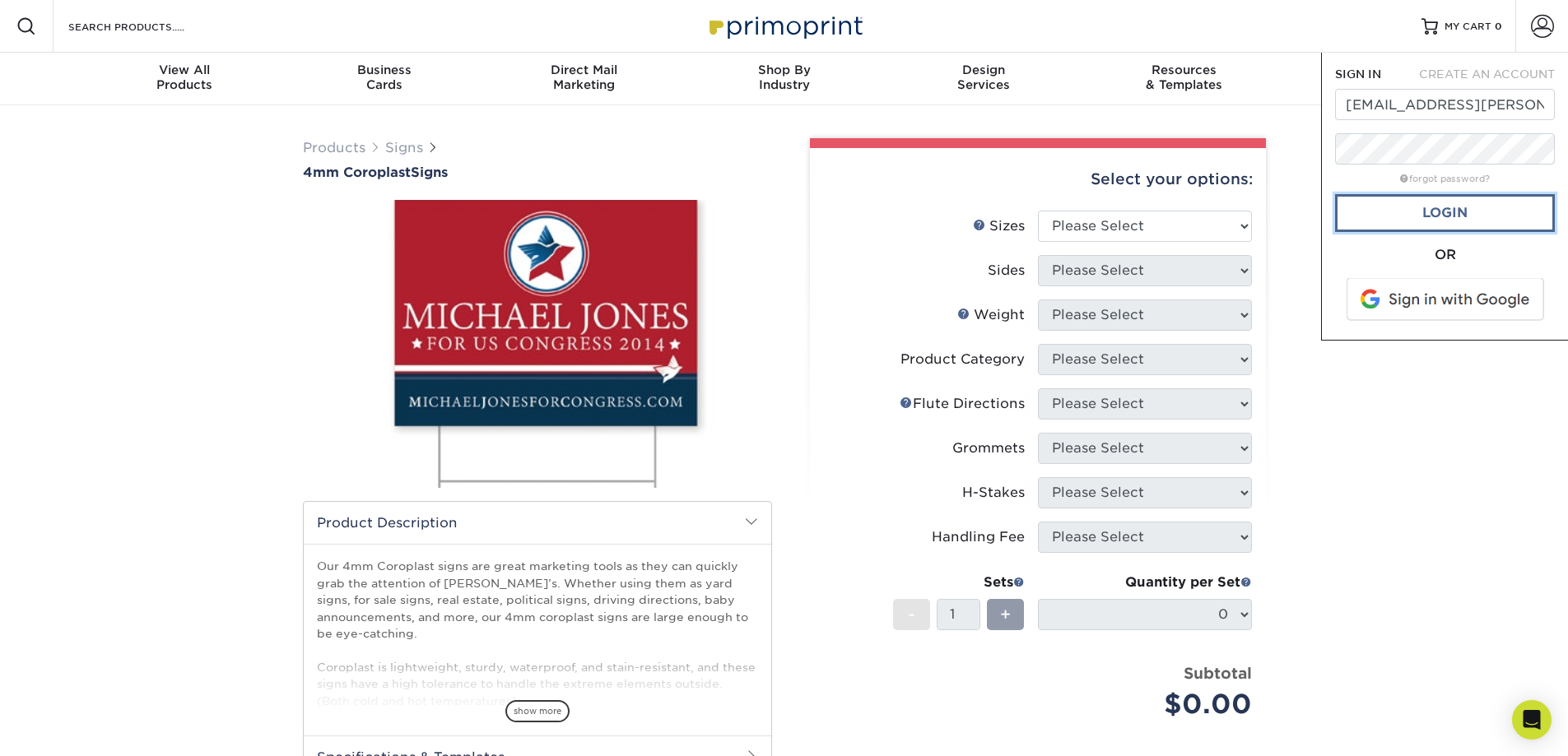
click at [1480, 212] on link "Login" at bounding box center [1445, 213] width 219 height 38
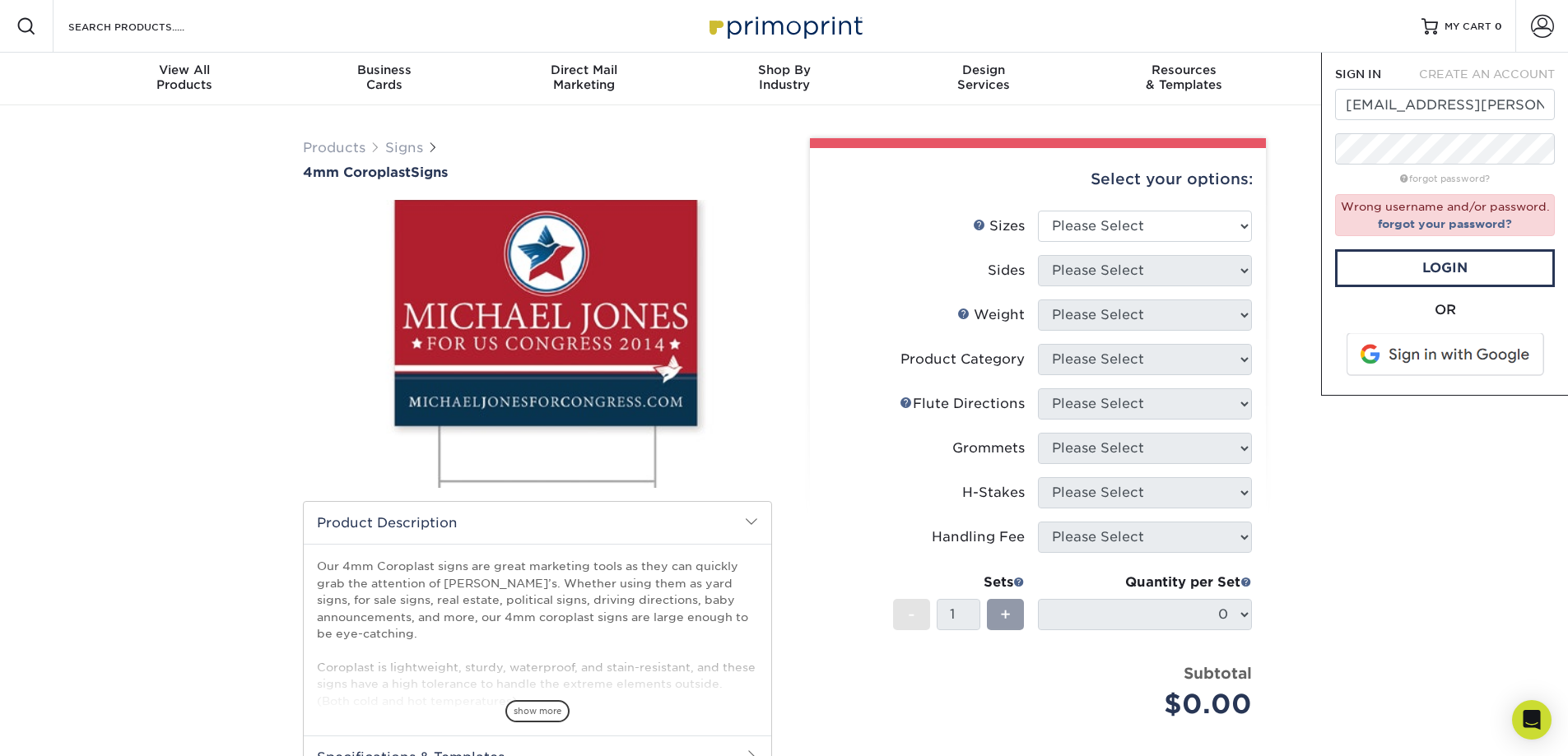
drag, startPoint x: 1382, startPoint y: 554, endPoint x: 1326, endPoint y: 491, distance: 84.3
click at [1373, 539] on div "Products Signs 4mm Coroplast Signs /" at bounding box center [784, 537] width 1568 height 863
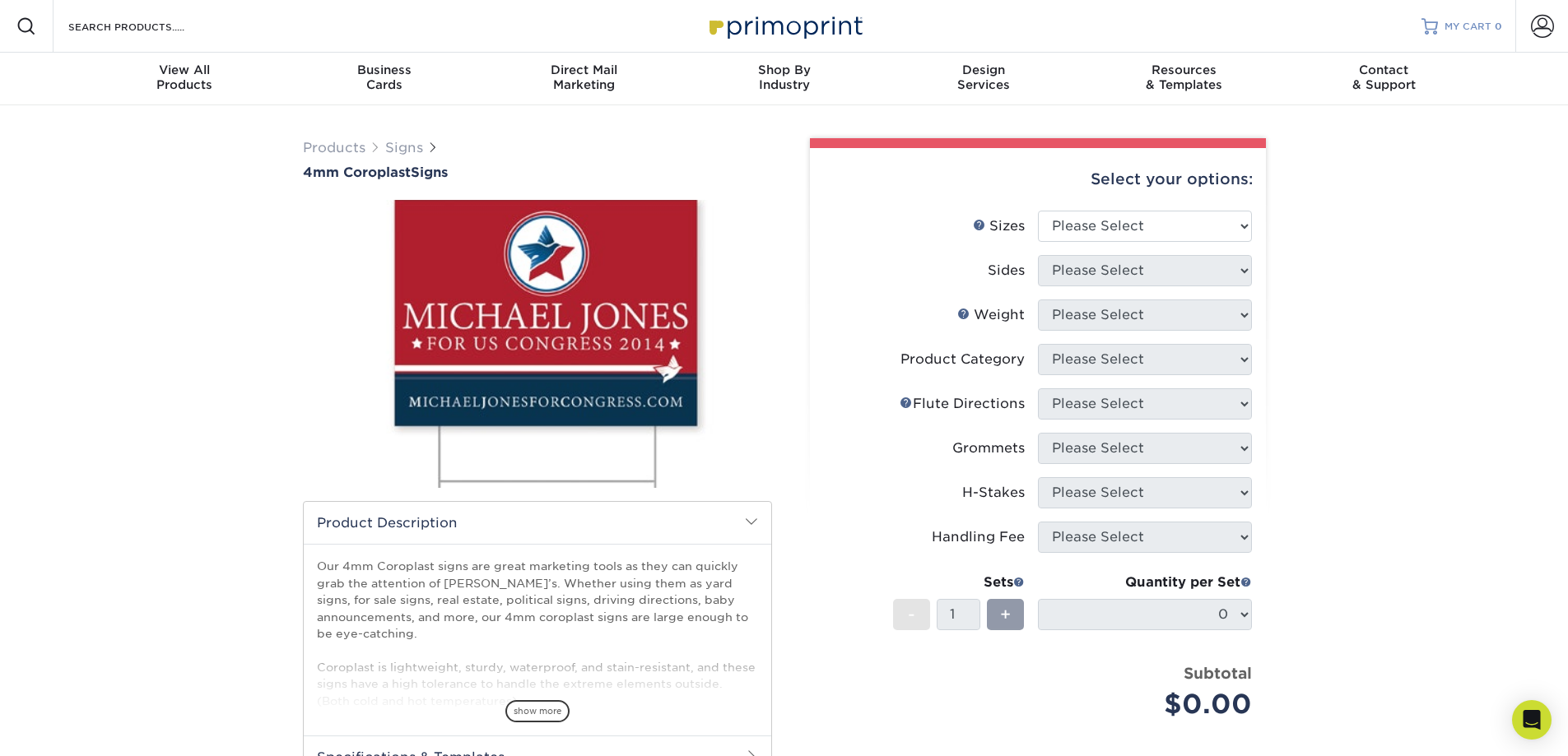
click at [1441, 27] on link "MY CART 0" at bounding box center [1463, 26] width 81 height 53
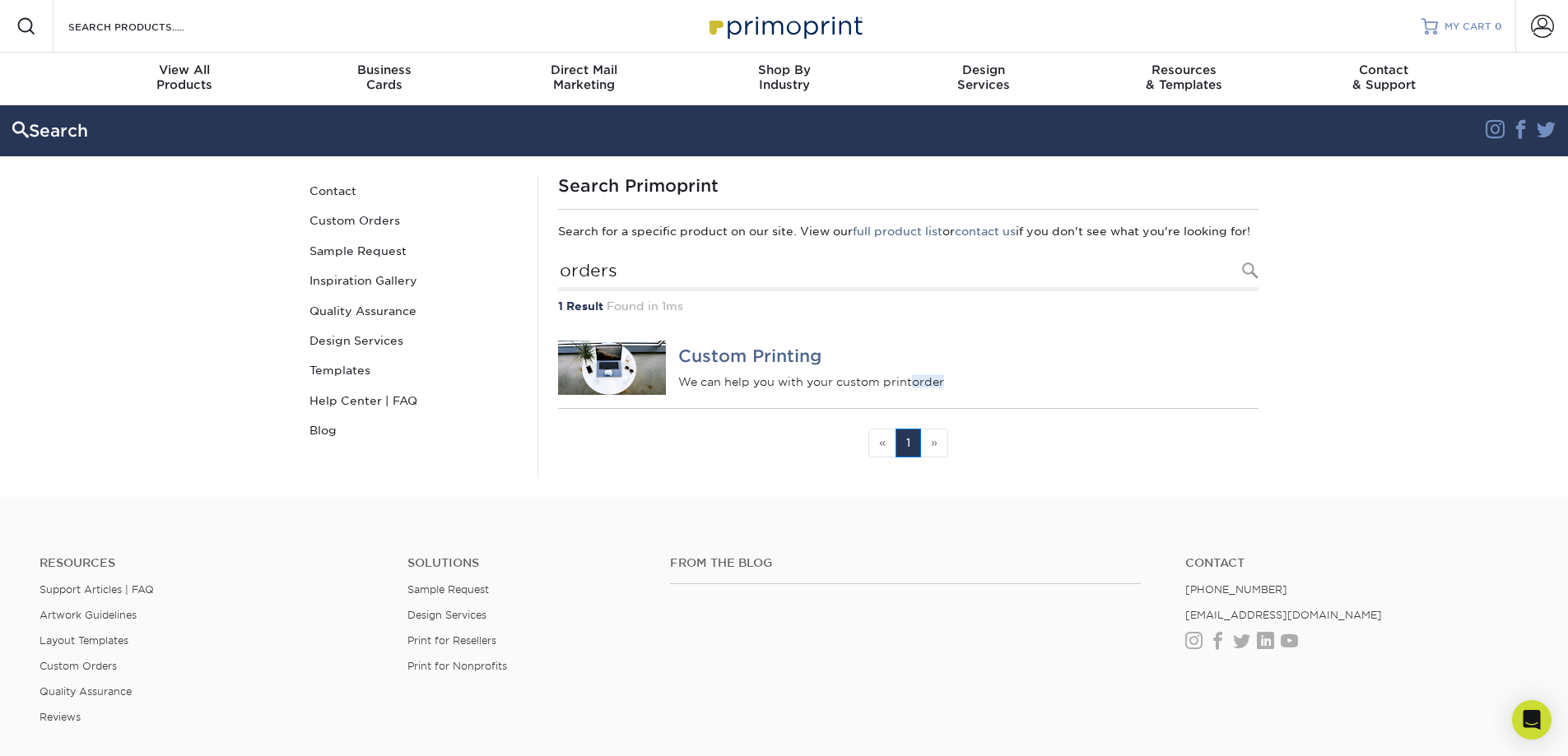
click at [1462, 30] on span "MY CART" at bounding box center [1468, 26] width 47 height 14
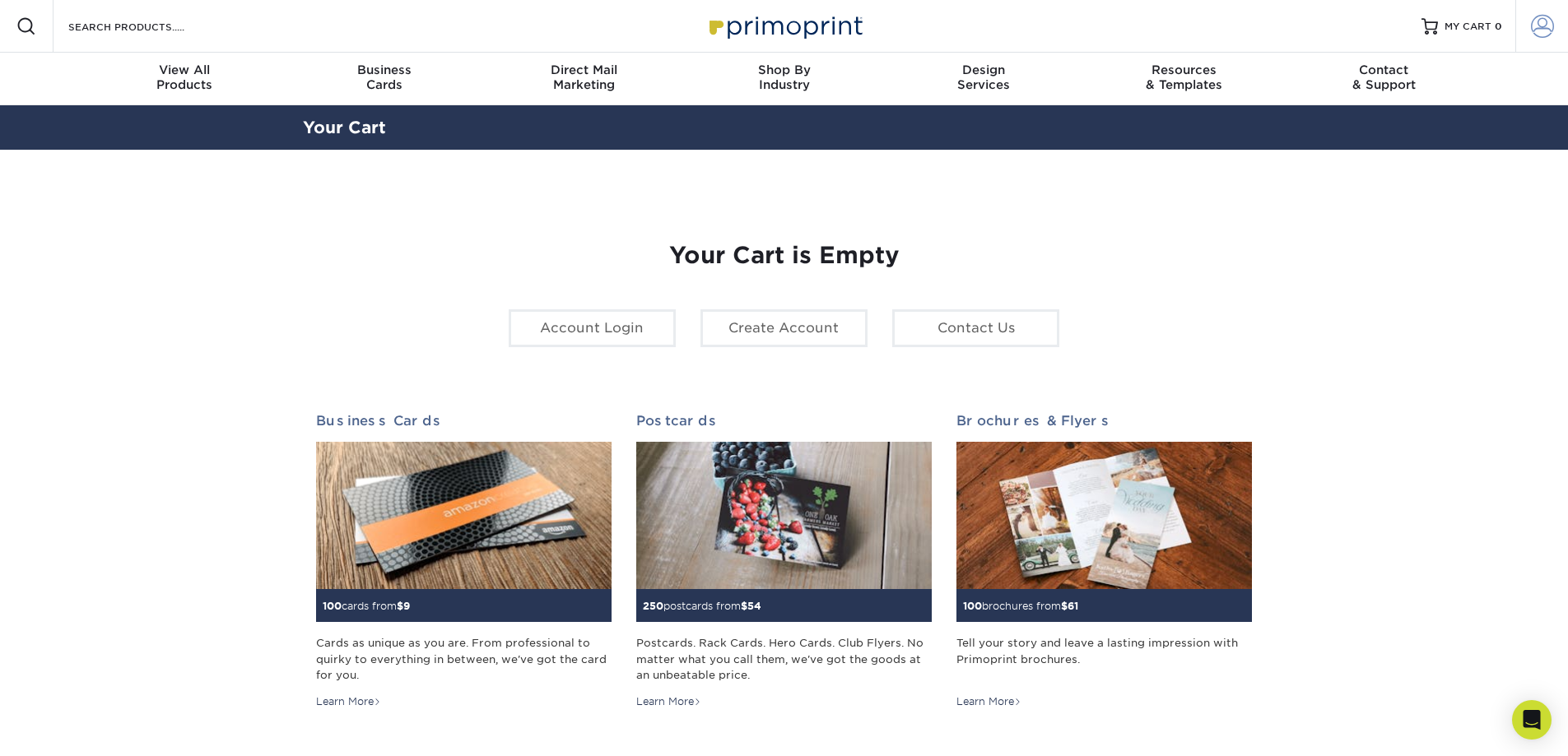
type input "[EMAIL_ADDRESS][PERSON_NAME][DOMAIN_NAME]"
click at [1547, 24] on span at bounding box center [1543, 26] width 23 height 23
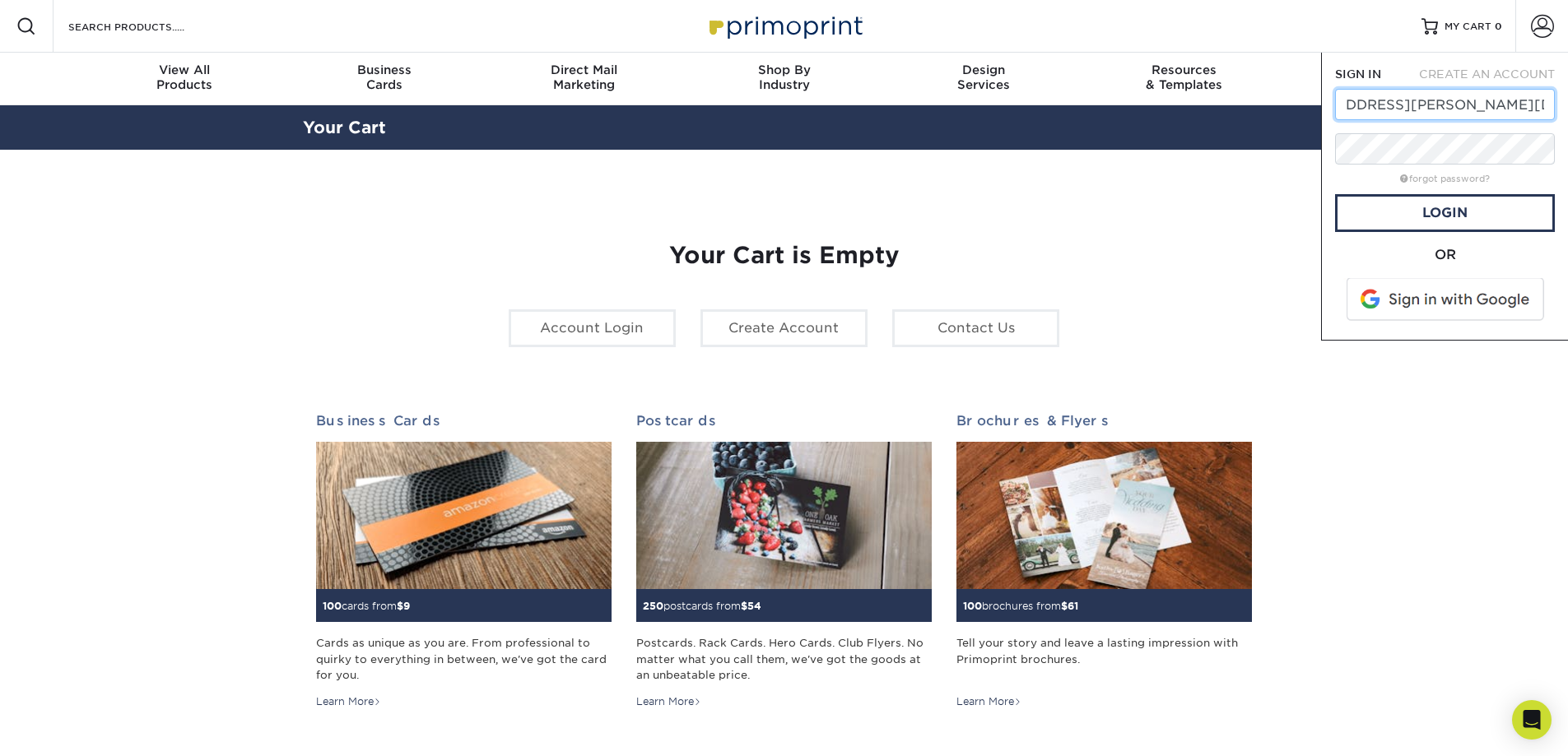
click at [1345, 99] on input "[EMAIL_ADDRESS][PERSON_NAME][DOMAIN_NAME]" at bounding box center [1445, 104] width 219 height 31
click at [1447, 218] on link "Login" at bounding box center [1445, 213] width 219 height 38
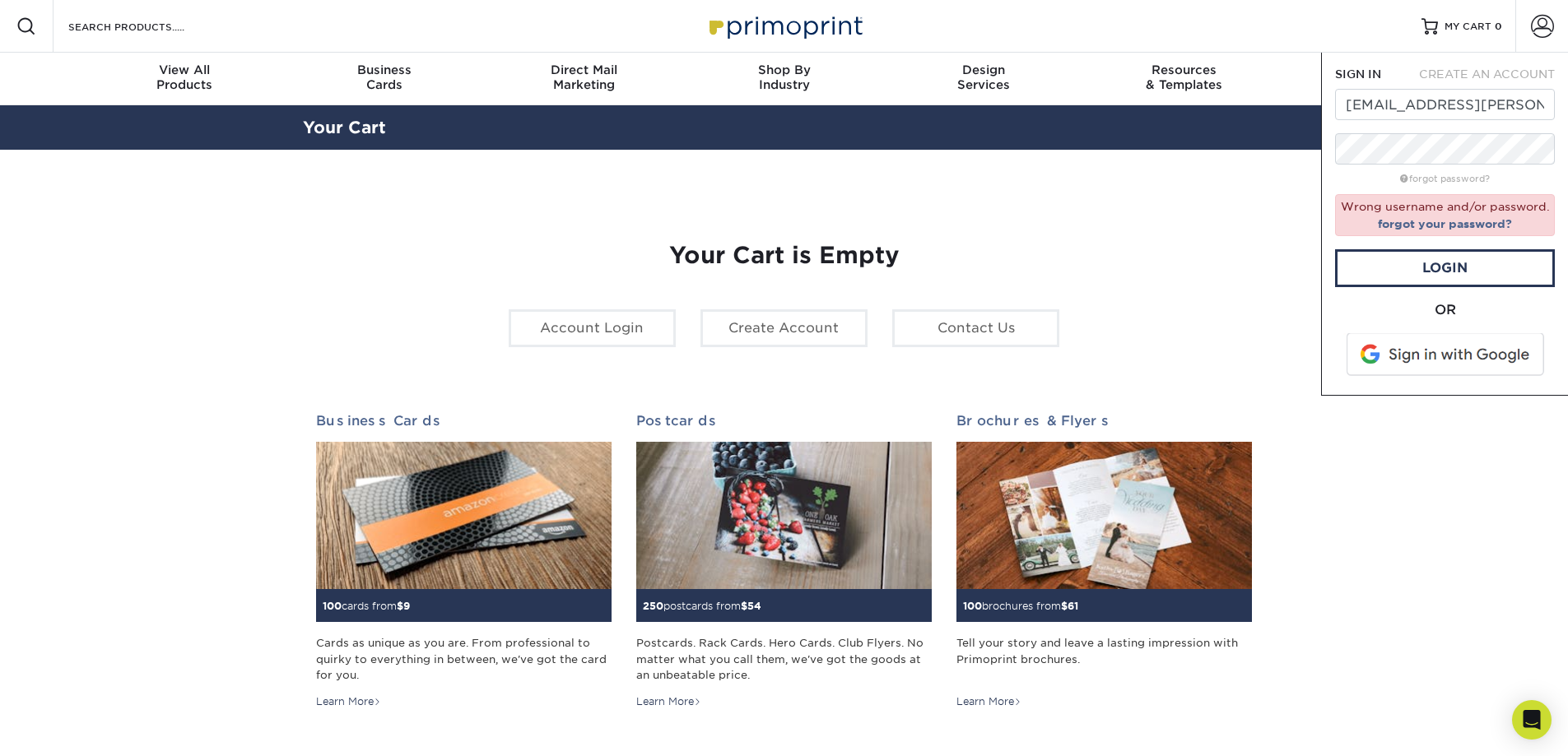
click at [1476, 352] on span at bounding box center [1447, 354] width 210 height 42
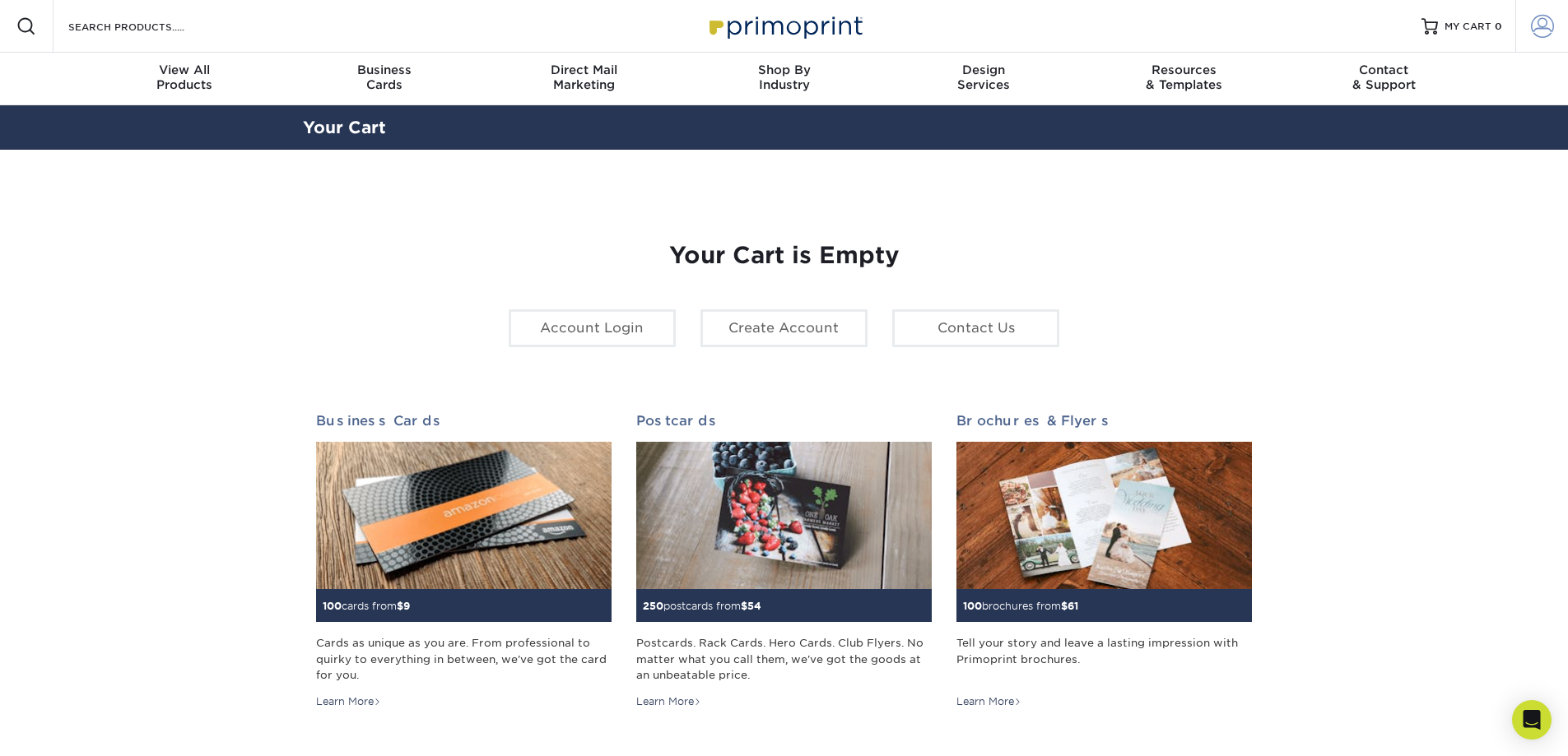
type input "[EMAIL_ADDRESS][PERSON_NAME][DOMAIN_NAME]"
click at [1534, 29] on span at bounding box center [1543, 26] width 23 height 23
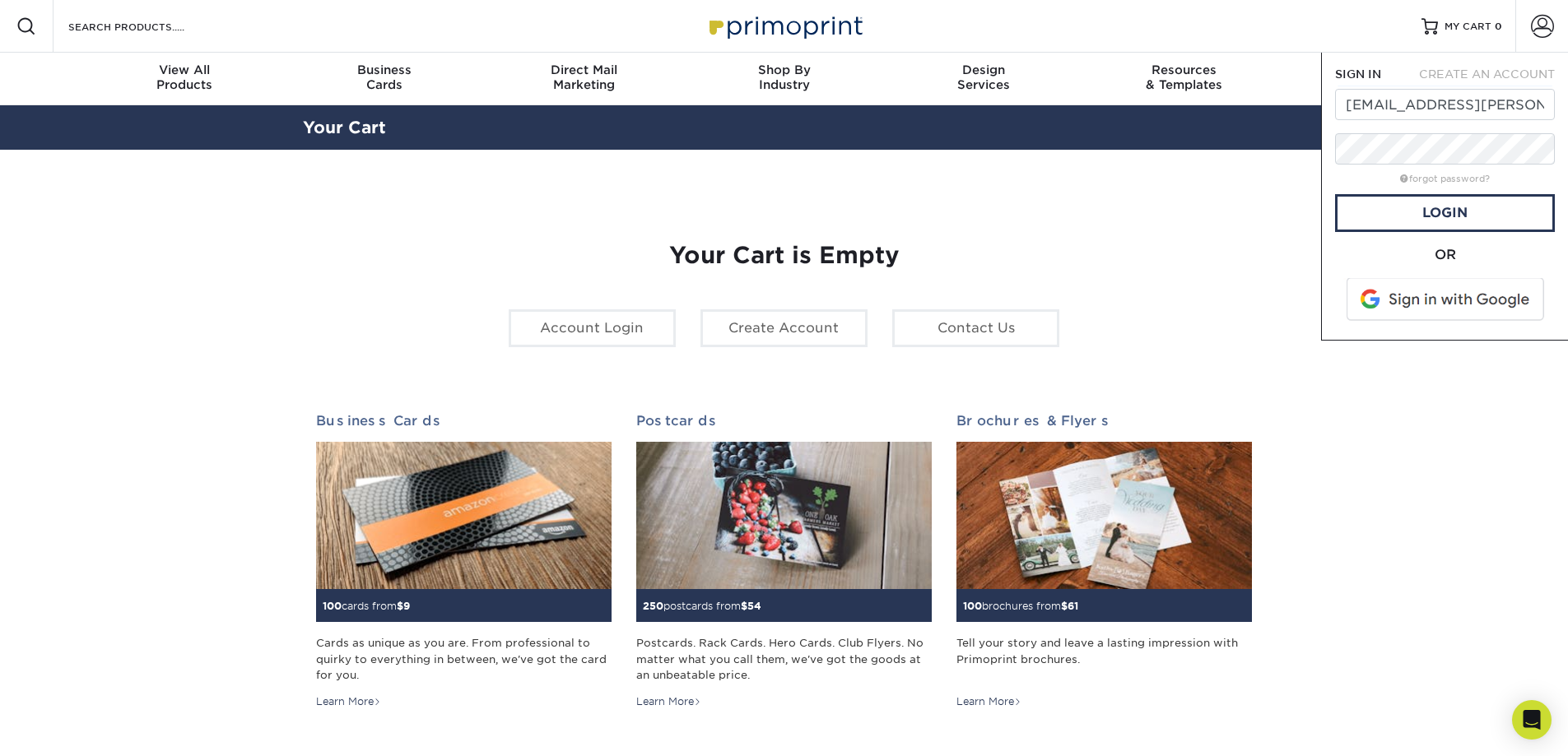
click at [1427, 299] on span at bounding box center [1447, 298] width 210 height 42
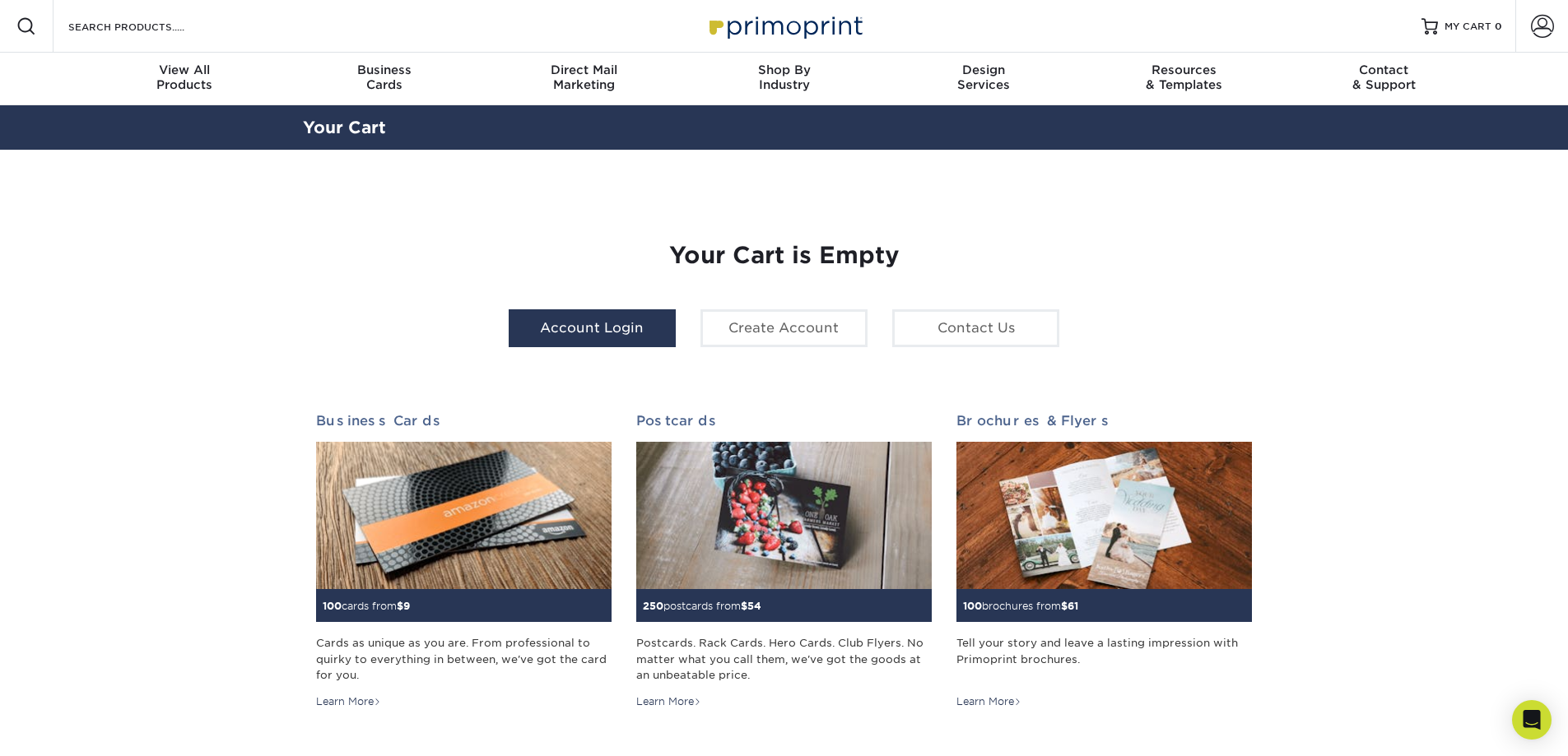
click at [592, 334] on link "Account Login" at bounding box center [591, 329] width 167 height 38
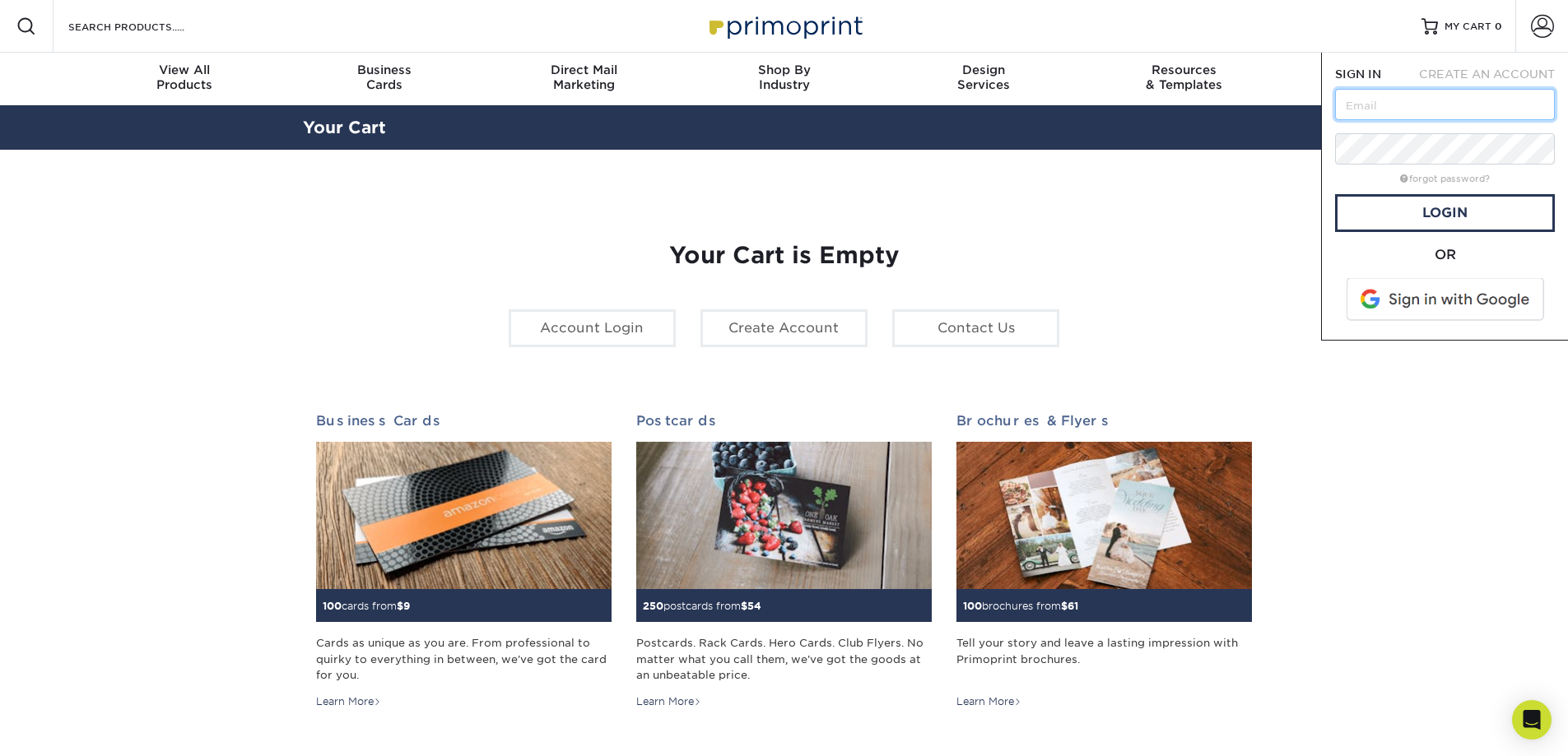
type input "[EMAIL_ADDRESS][PERSON_NAME][DOMAIN_NAME]"
click at [1405, 302] on span at bounding box center [1447, 298] width 210 height 42
type input "[EMAIL_ADDRESS][PERSON_NAME][DOMAIN_NAME]"
click at [1473, 311] on span at bounding box center [1447, 298] width 210 height 42
type input "[EMAIL_ADDRESS][PERSON_NAME][DOMAIN_NAME]"
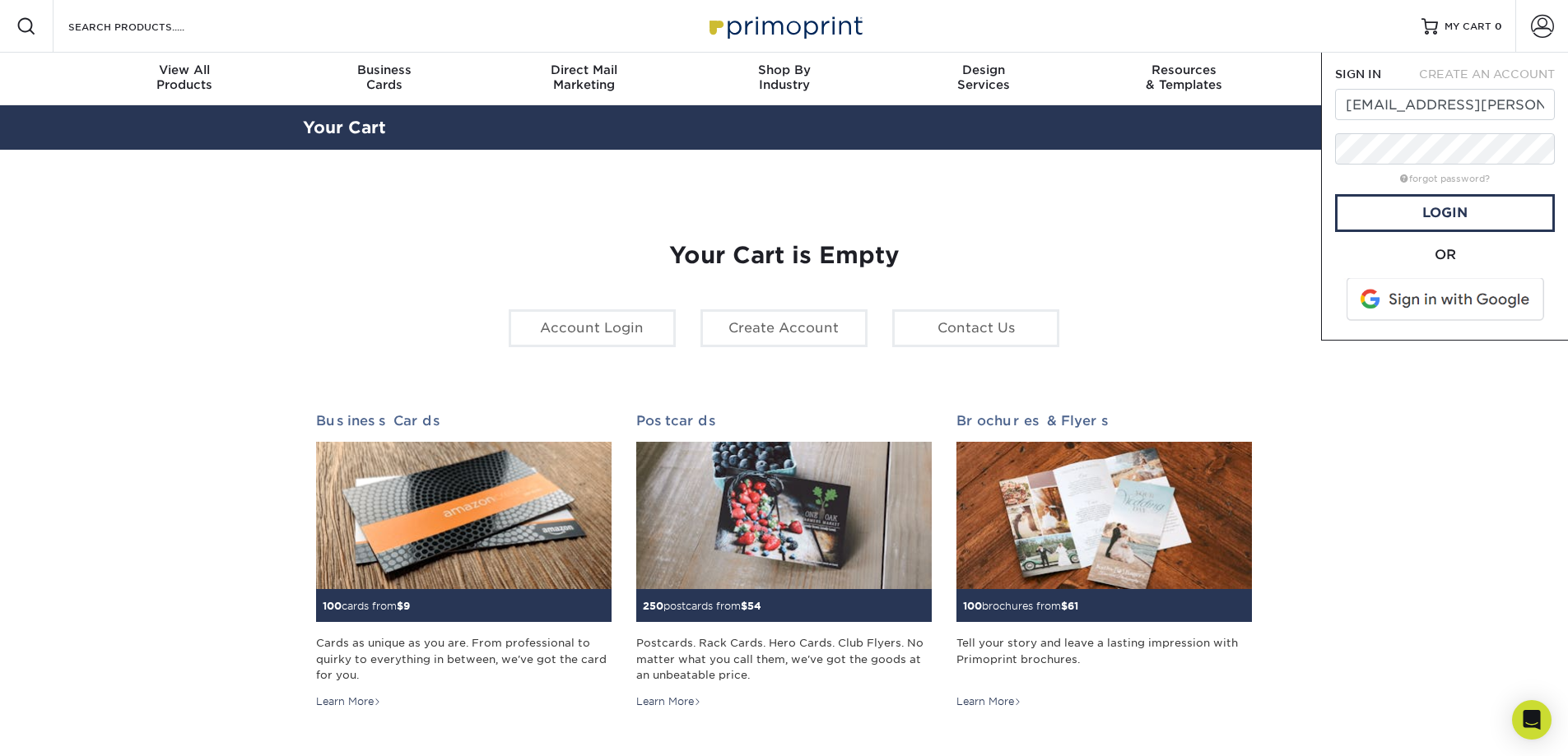
click at [1447, 313] on span at bounding box center [1447, 298] width 210 height 42
type input "[EMAIL_ADDRESS][PERSON_NAME][DOMAIN_NAME]"
click at [1207, 241] on div "Your Cart is Empty Account Login Create Account Contact Us Business Cards 100 c…" at bounding box center [784, 521] width 937 height 637
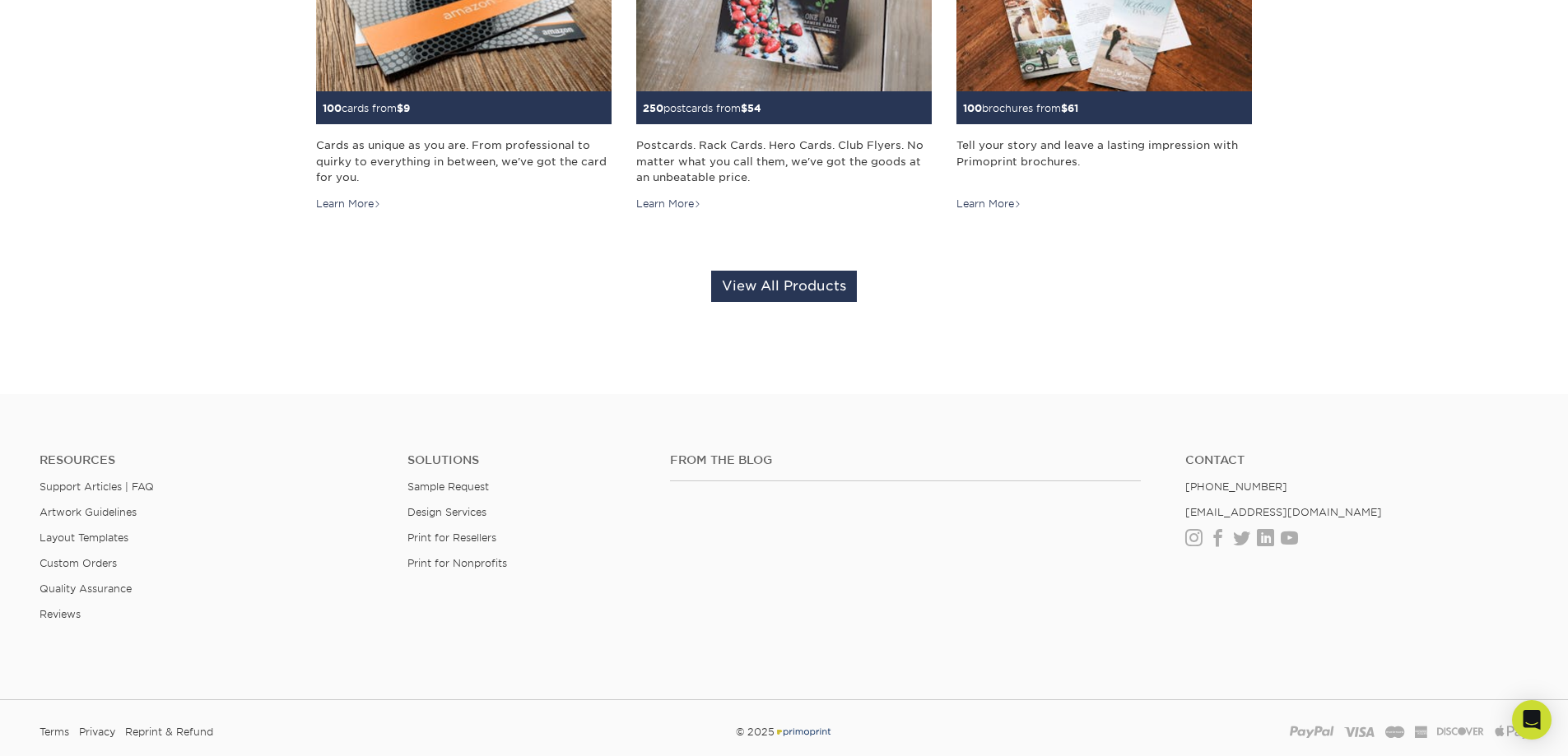
scroll to position [494, 0]
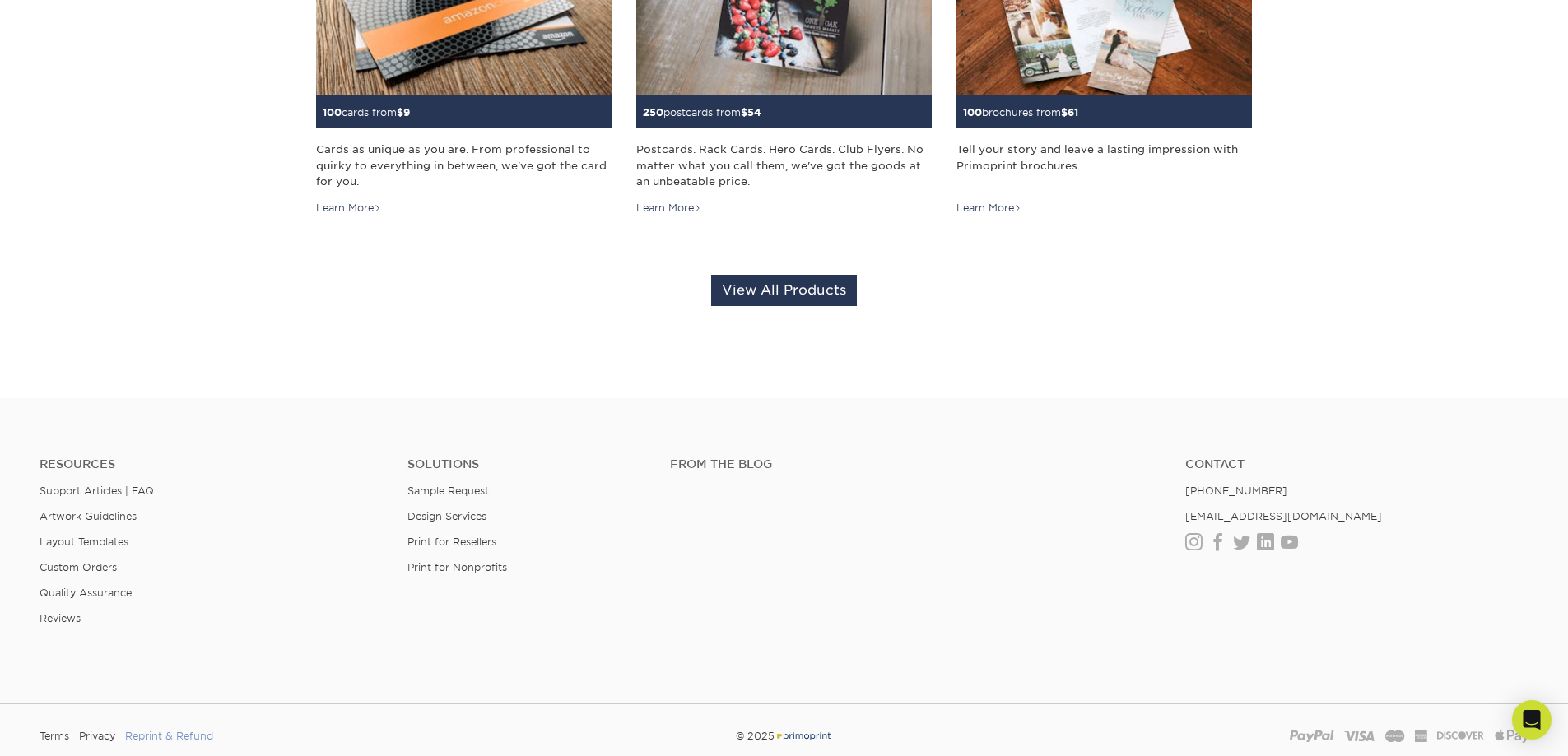
click at [170, 738] on link "Reprint & Refund" at bounding box center [170, 736] width 89 height 24
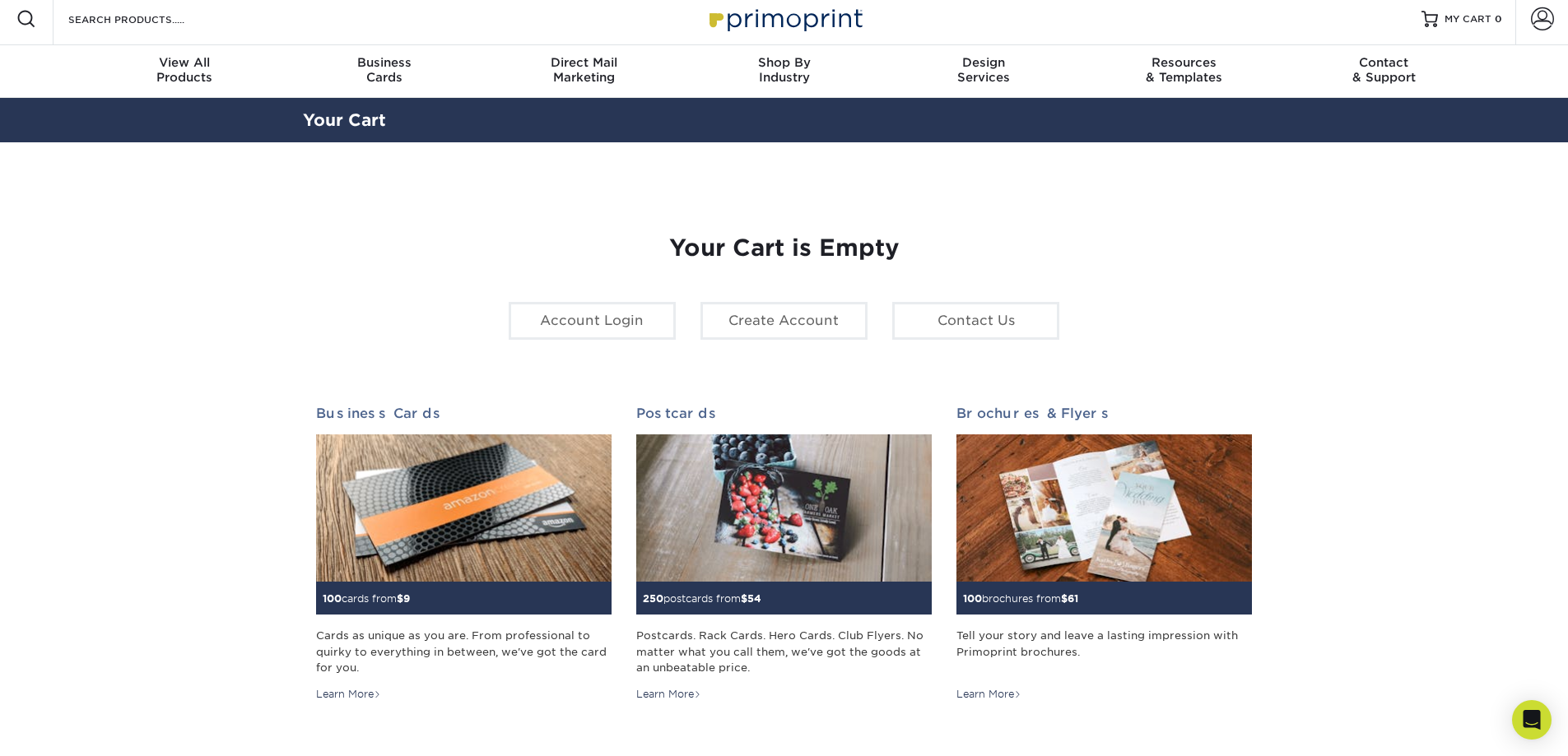
scroll to position [0, 0]
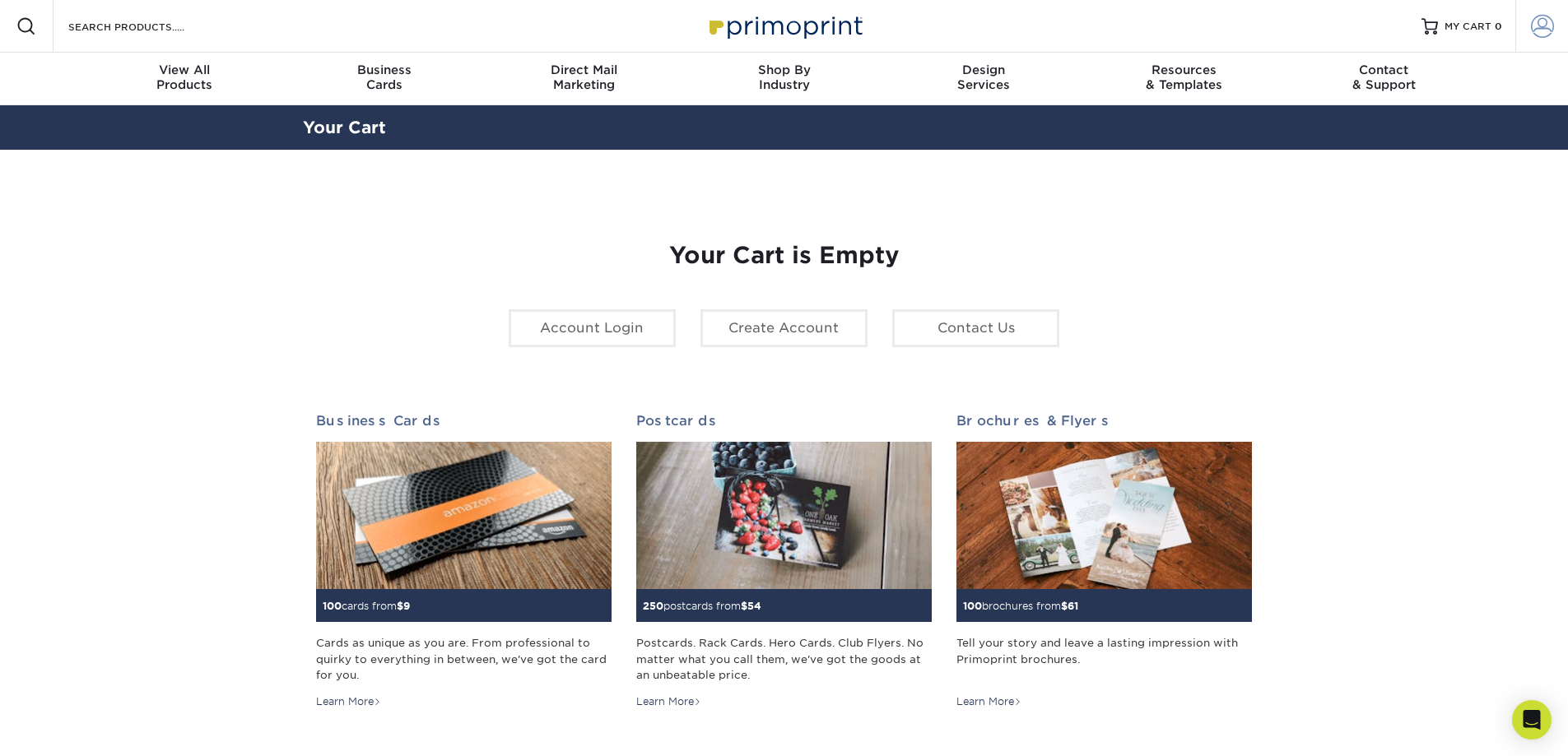
click at [1534, 29] on span at bounding box center [1543, 26] width 23 height 23
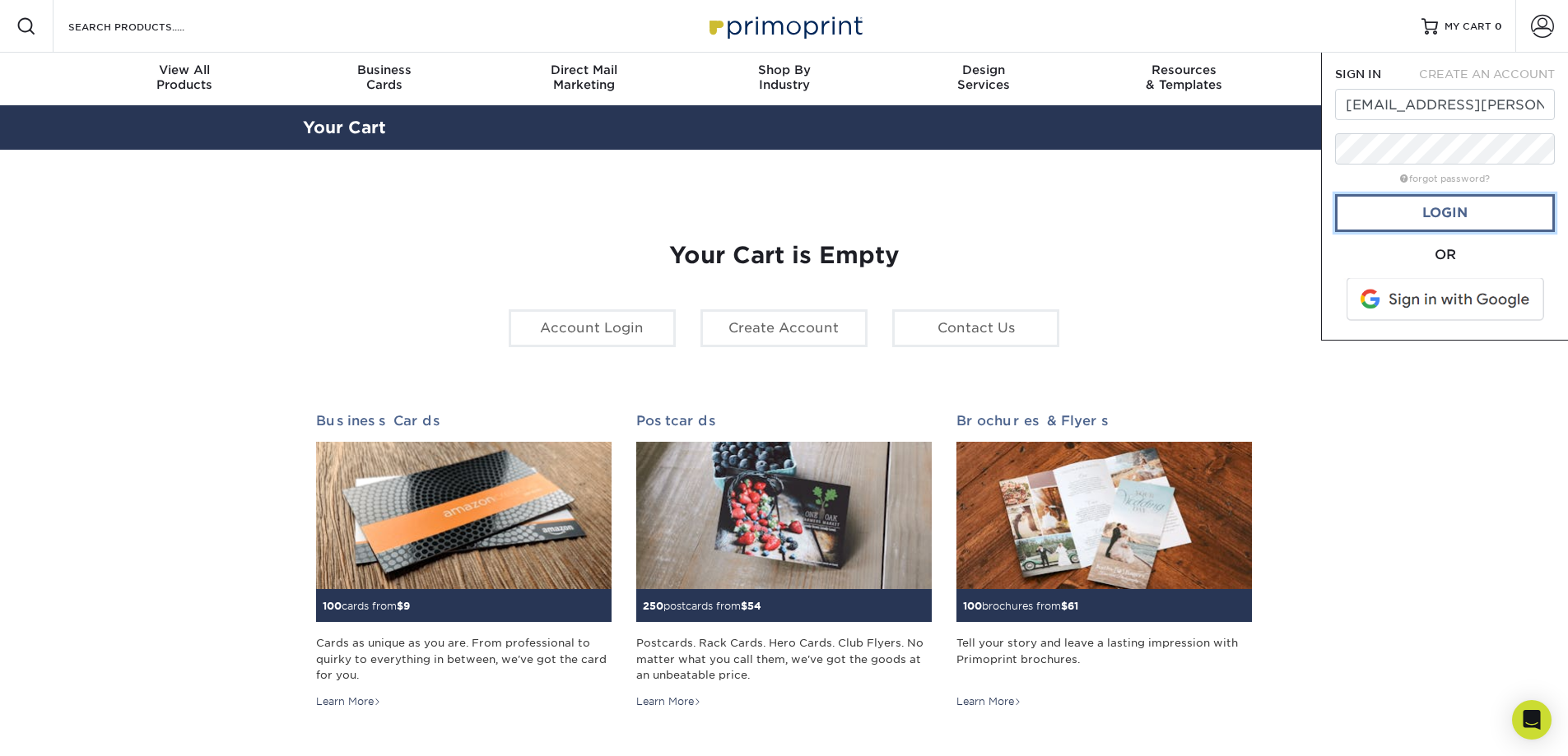
click at [1486, 202] on link "Login" at bounding box center [1445, 213] width 219 height 38
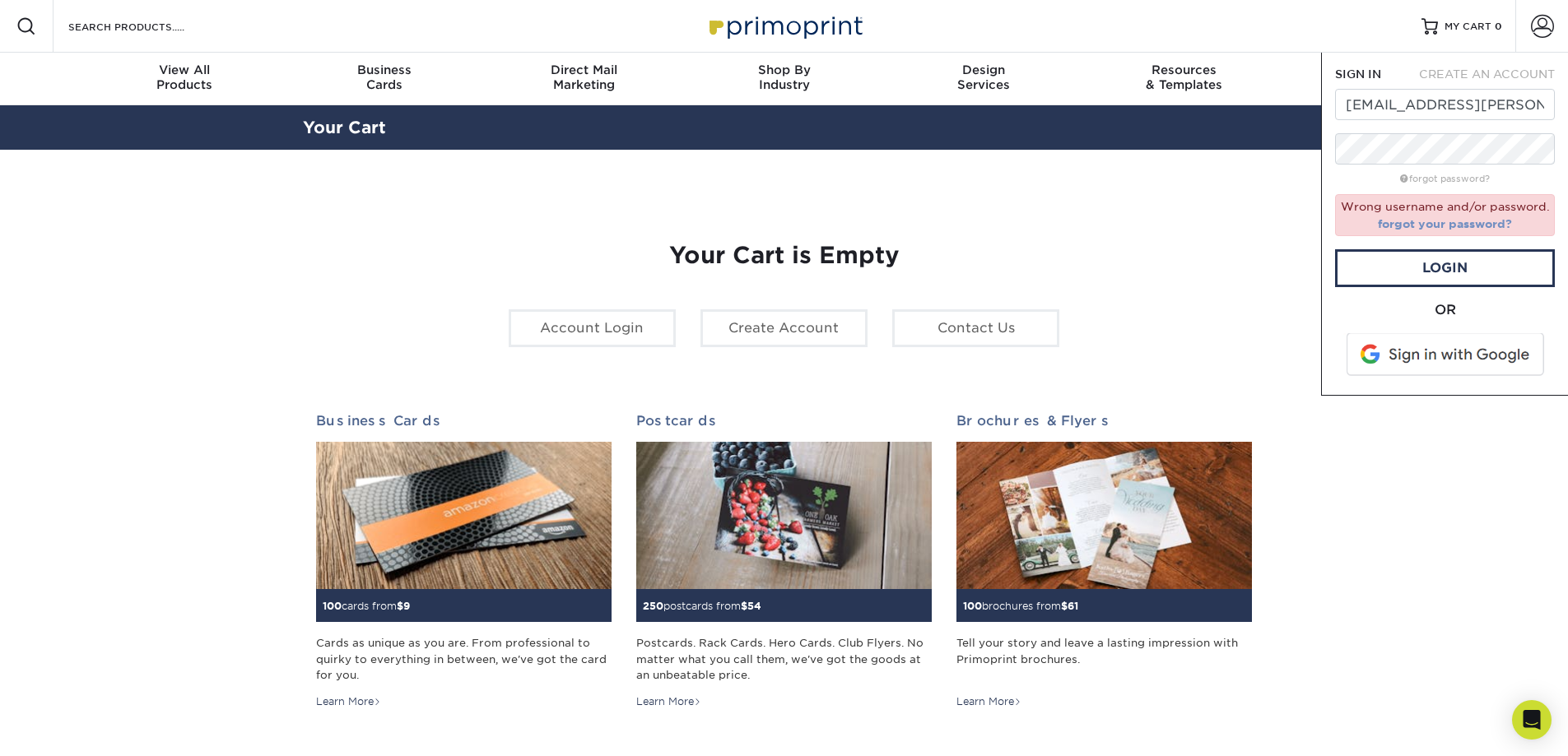
click at [1495, 226] on link "forgot your password?" at bounding box center [1445, 224] width 134 height 13
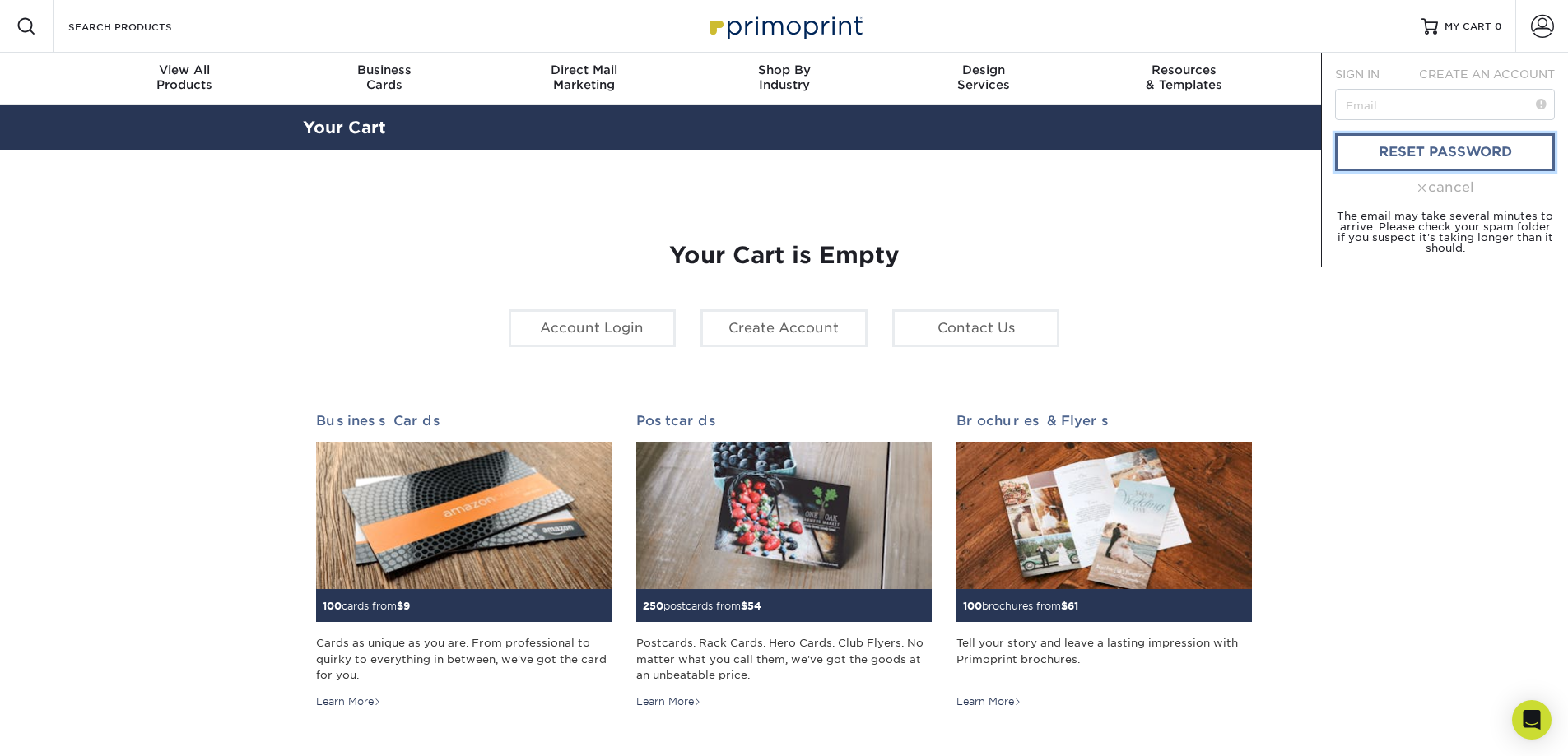
click at [1463, 156] on link "reset password" at bounding box center [1445, 153] width 219 height 38
click at [1444, 114] on input "text" at bounding box center [1445, 104] width 219 height 31
type input "[EMAIL_ADDRESS][PERSON_NAME][DOMAIN_NAME]"
click at [1447, 160] on link "reset password" at bounding box center [1445, 153] width 219 height 38
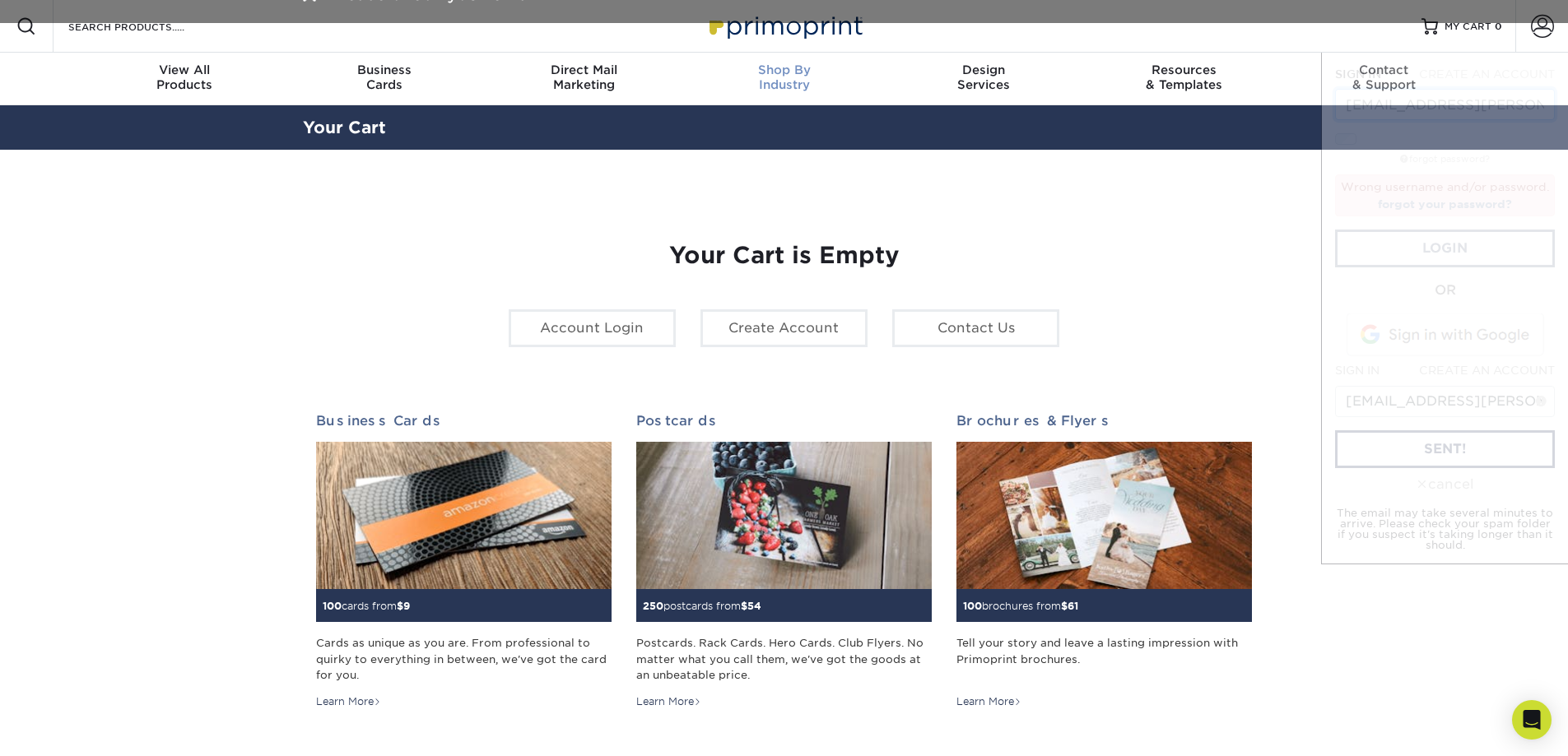
scroll to position [0, 70]
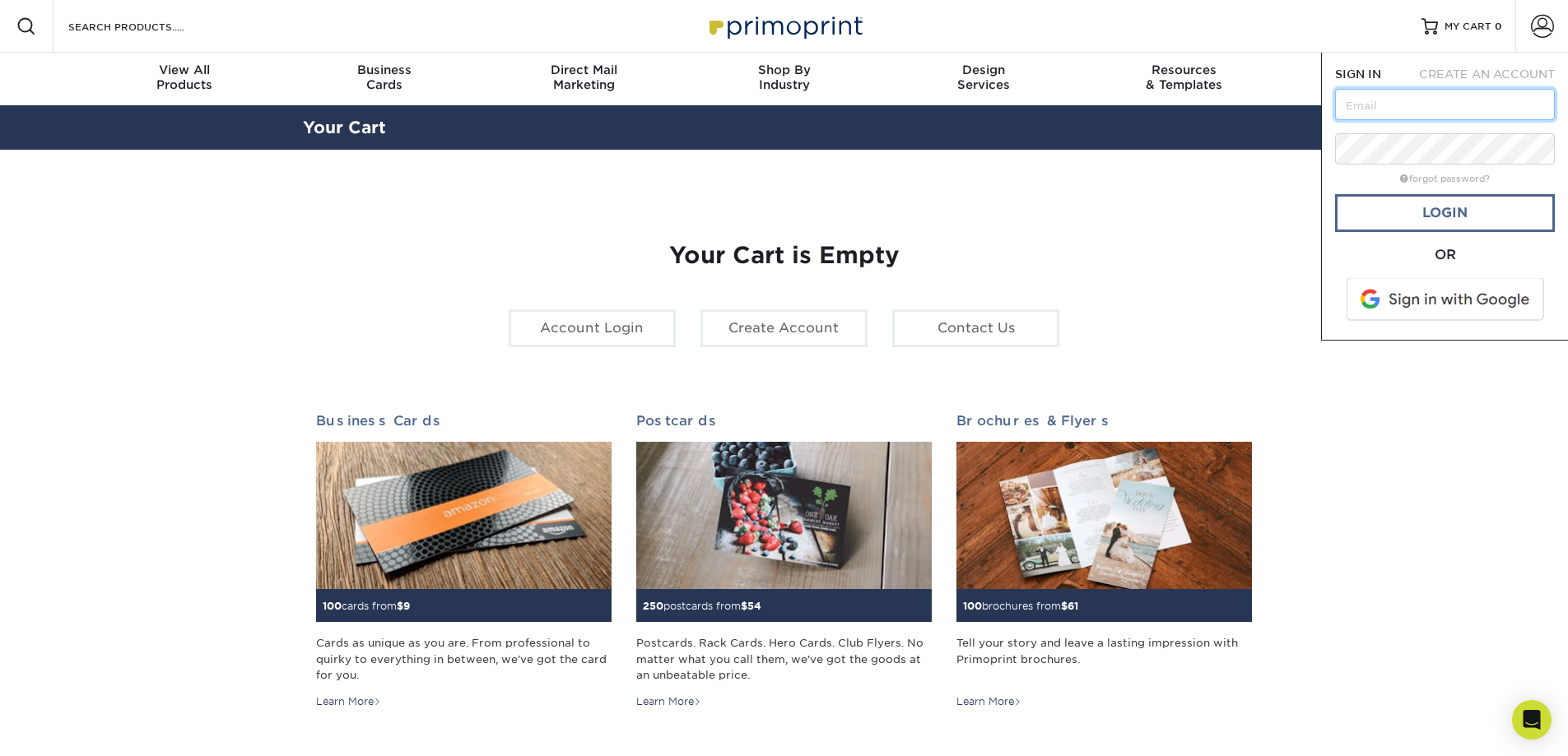
type input "[EMAIL_ADDRESS][PERSON_NAME][DOMAIN_NAME]"
click at [1462, 213] on link "Login" at bounding box center [1445, 213] width 219 height 38
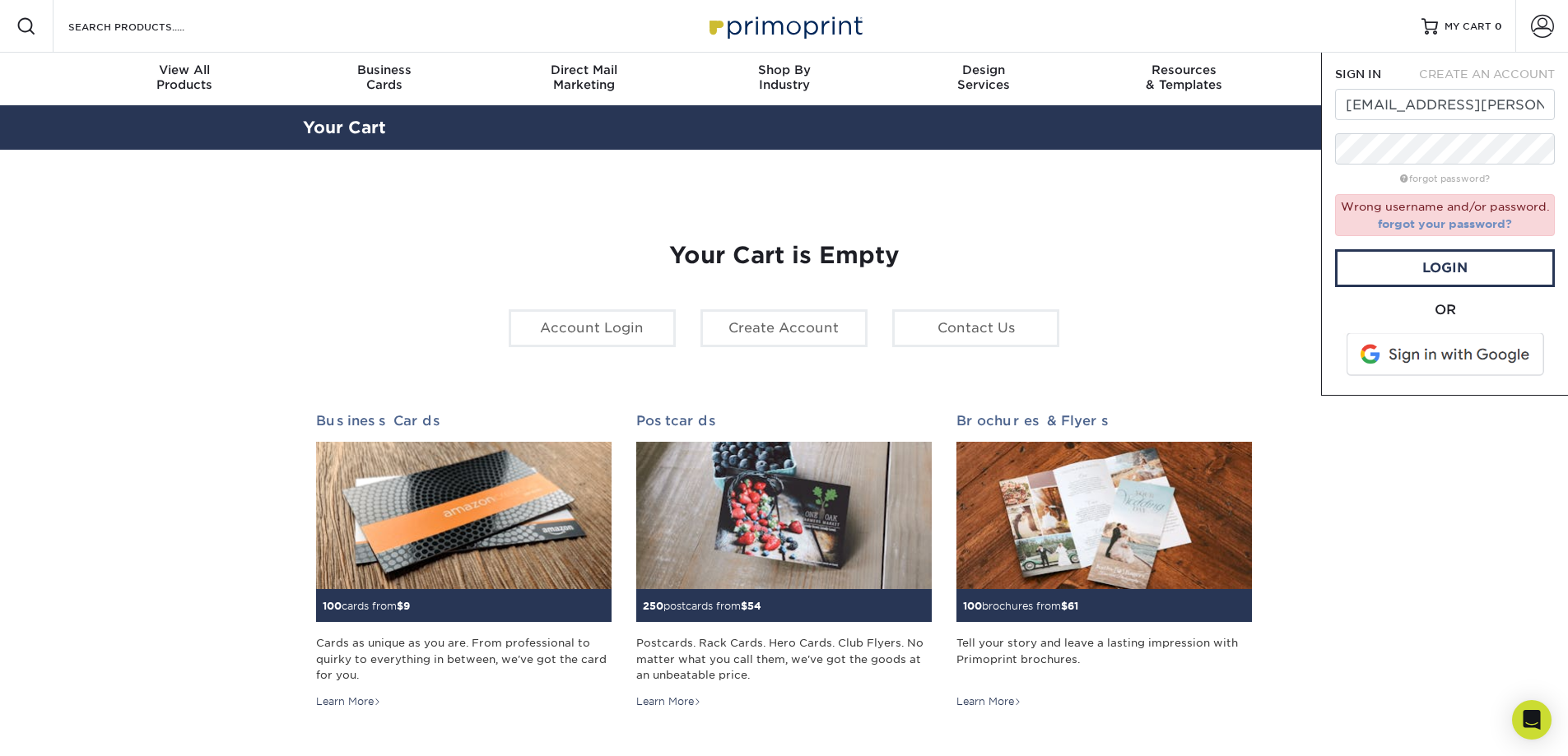
click at [1460, 227] on link "forgot your password?" at bounding box center [1445, 224] width 134 height 13
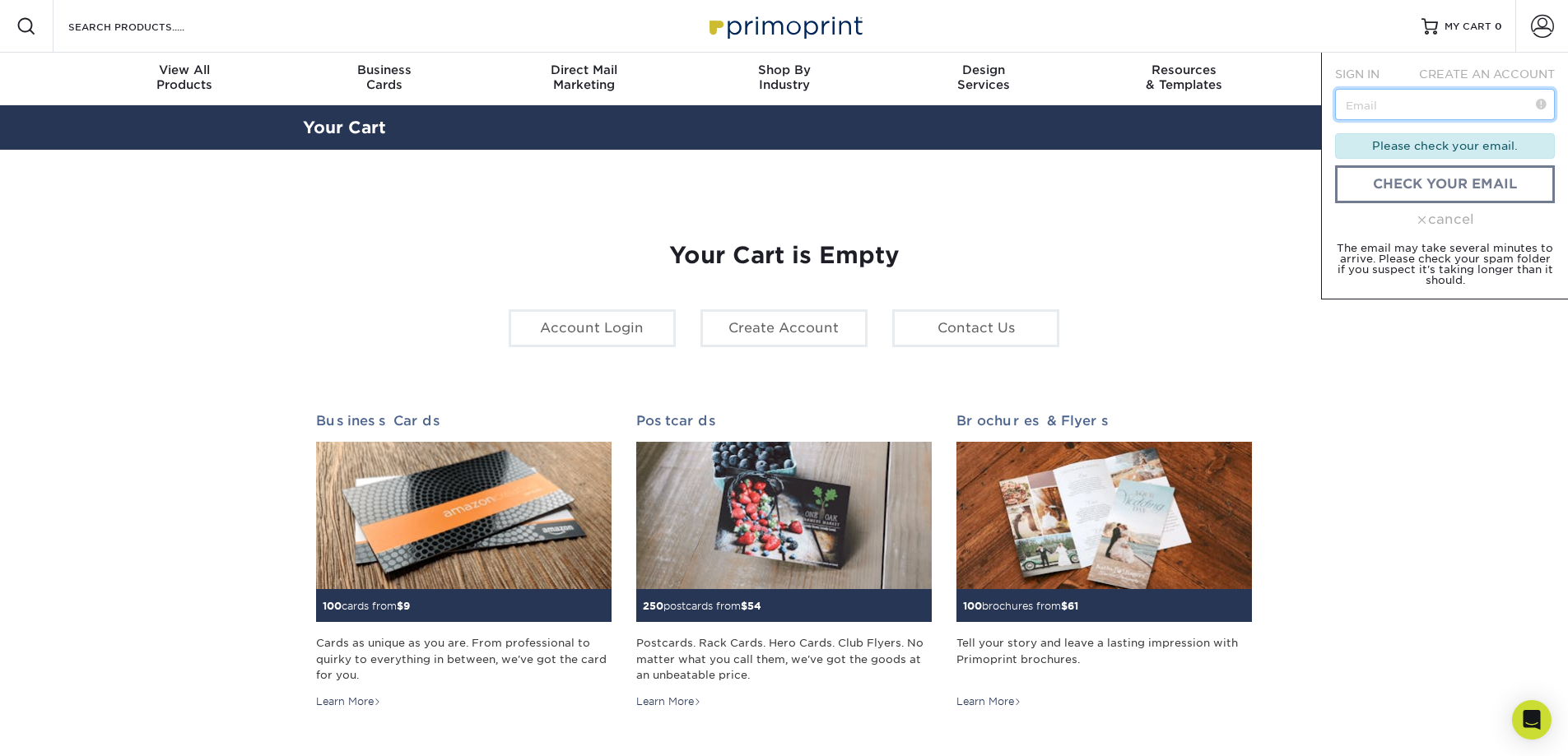
click at [1411, 108] on input "text" at bounding box center [1445, 104] width 219 height 31
type input "[EMAIL_ADDRESS][PERSON_NAME][DOMAIN_NAME]"
click at [1450, 184] on link "check your email" at bounding box center [1445, 185] width 219 height 38
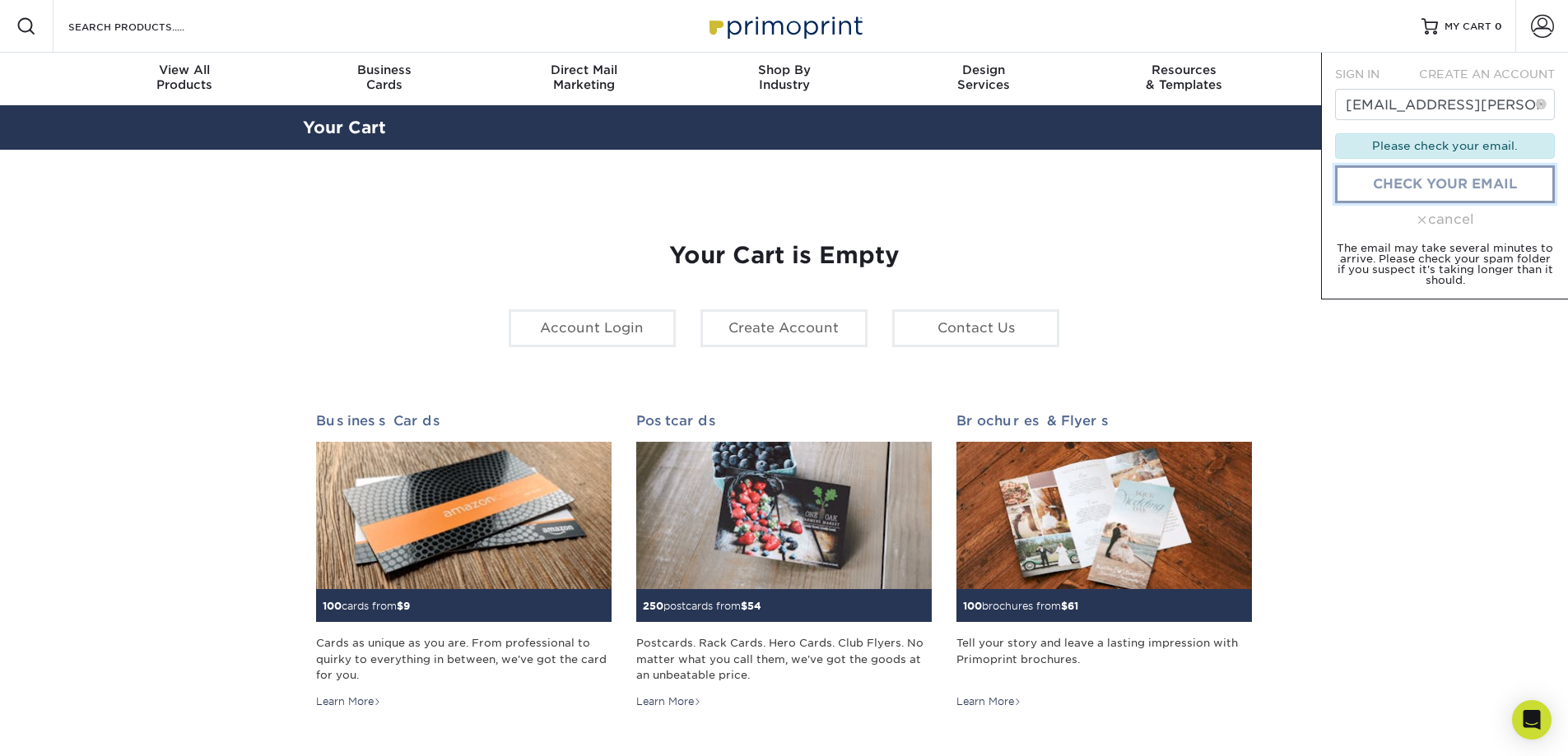
click at [1479, 193] on link "check your email" at bounding box center [1445, 185] width 219 height 38
click at [1458, 147] on div "Please check your email." at bounding box center [1445, 146] width 219 height 24
click at [1468, 186] on link "check your email" at bounding box center [1445, 185] width 219 height 38
click at [1448, 393] on section "YOUR CART Empty Cart Your Cart is Empty Account Login Create Account Contact Us…" at bounding box center [784, 521] width 1568 height 743
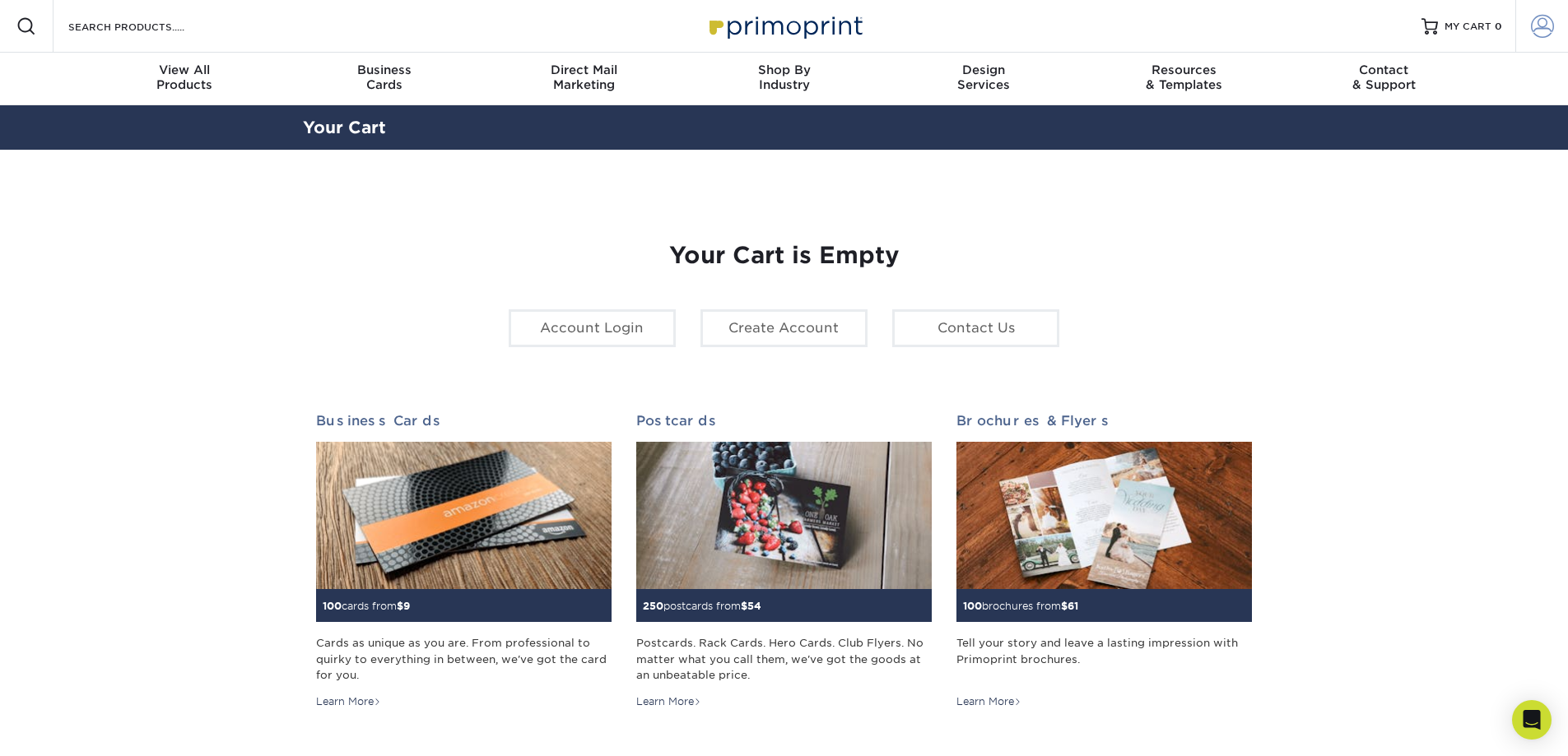
click at [1541, 30] on span at bounding box center [1543, 26] width 23 height 23
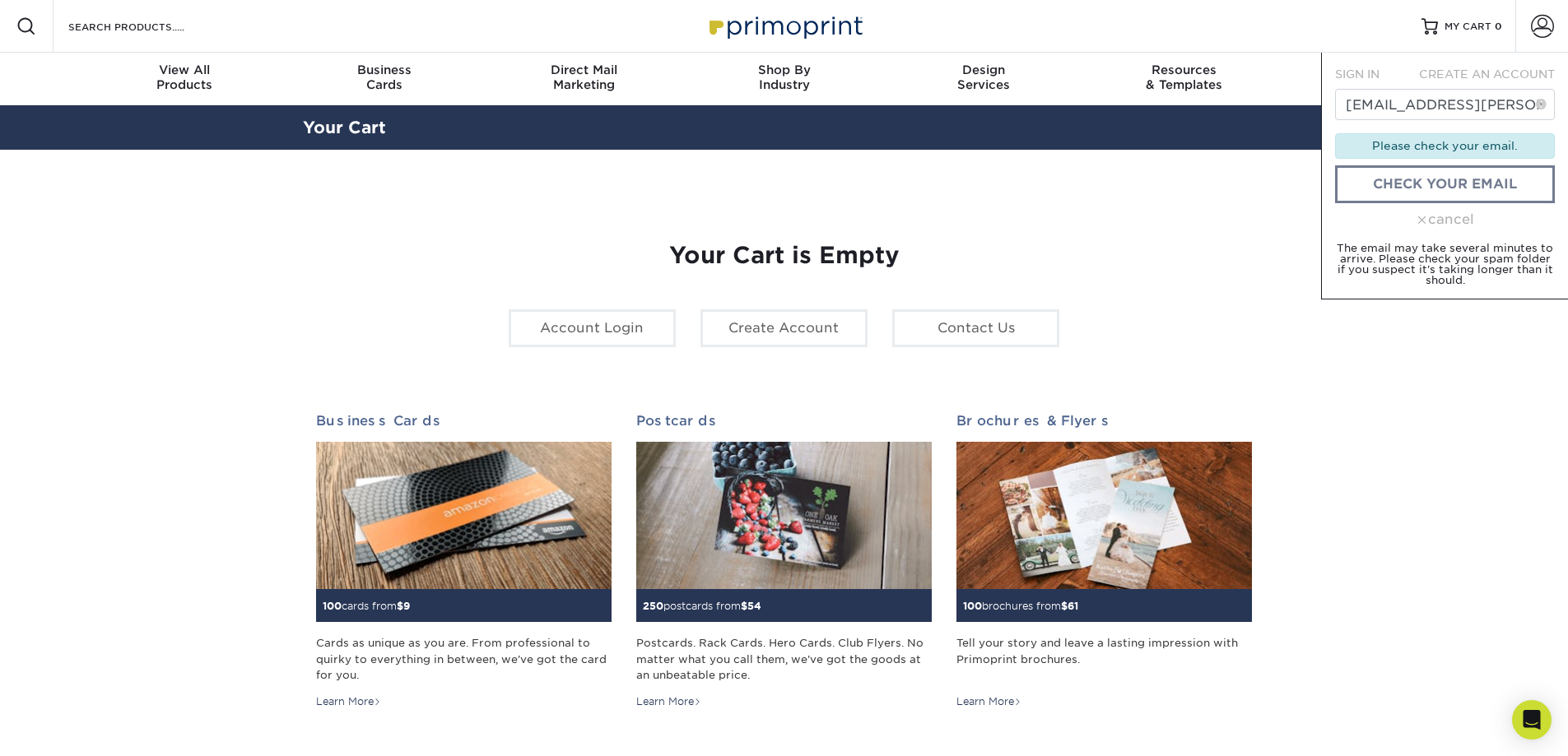
click at [1367, 73] on span "SIGN IN" at bounding box center [1357, 74] width 44 height 13
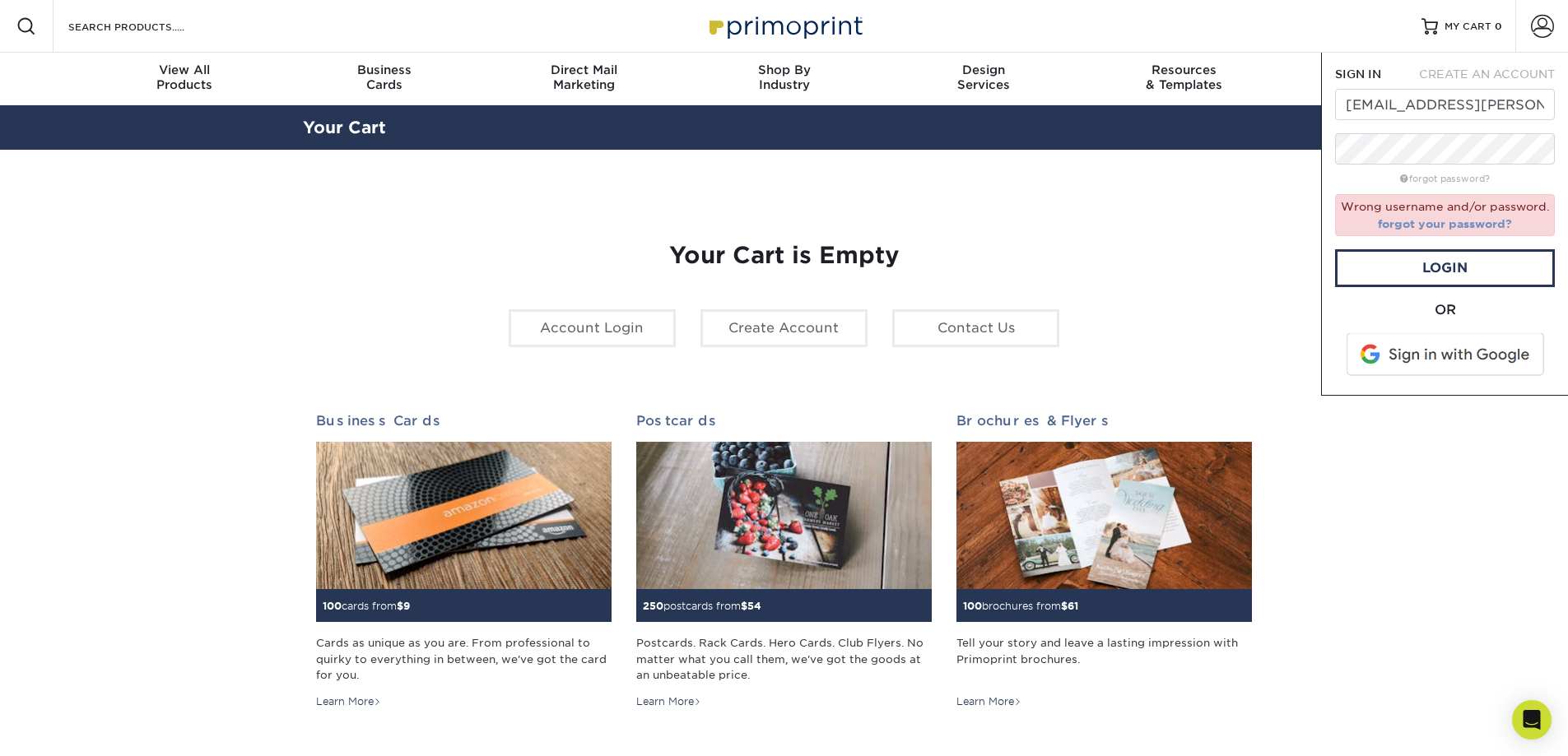
click at [1447, 221] on link "forgot your password?" at bounding box center [1445, 224] width 134 height 13
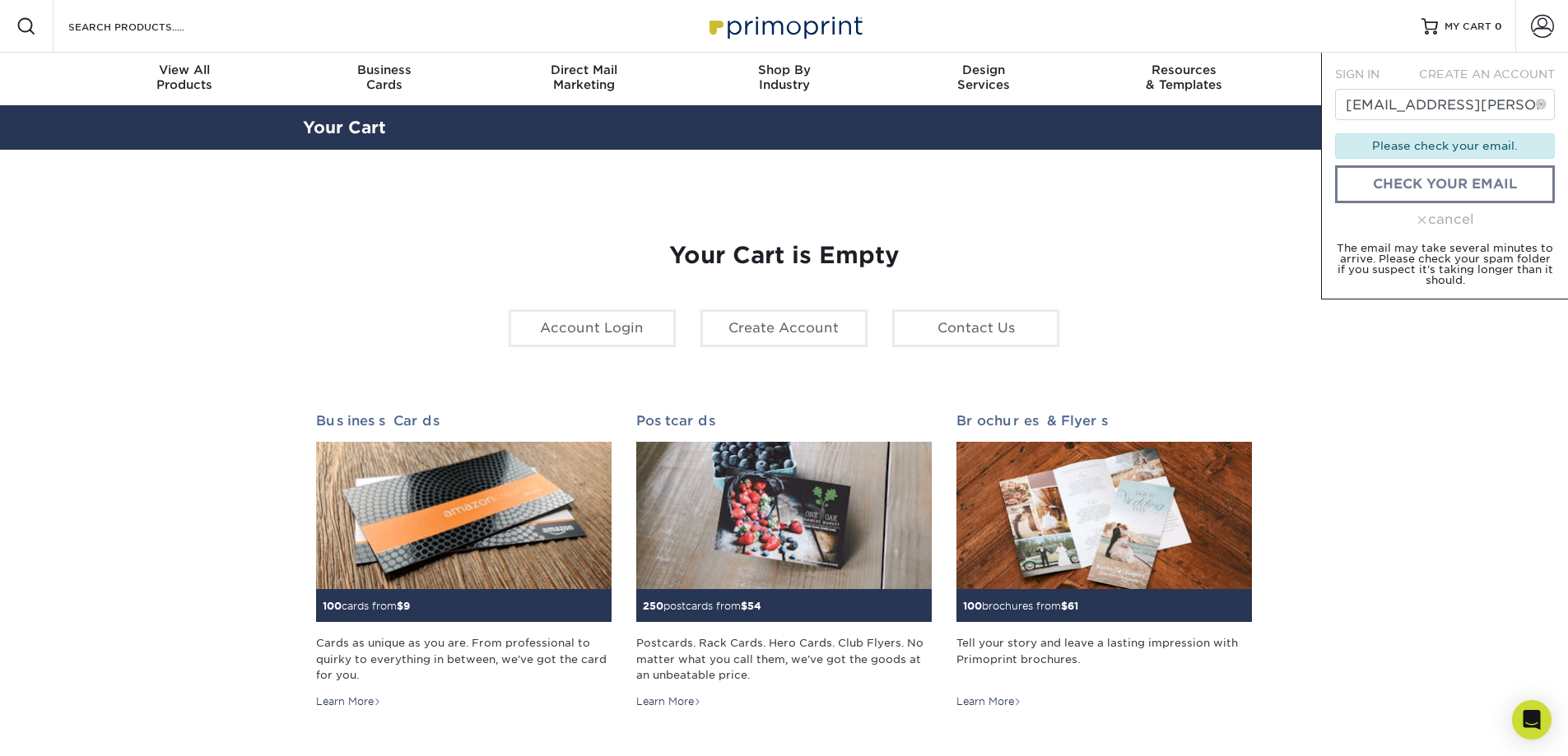
click at [1416, 215] on span at bounding box center [1422, 219] width 11 height 11
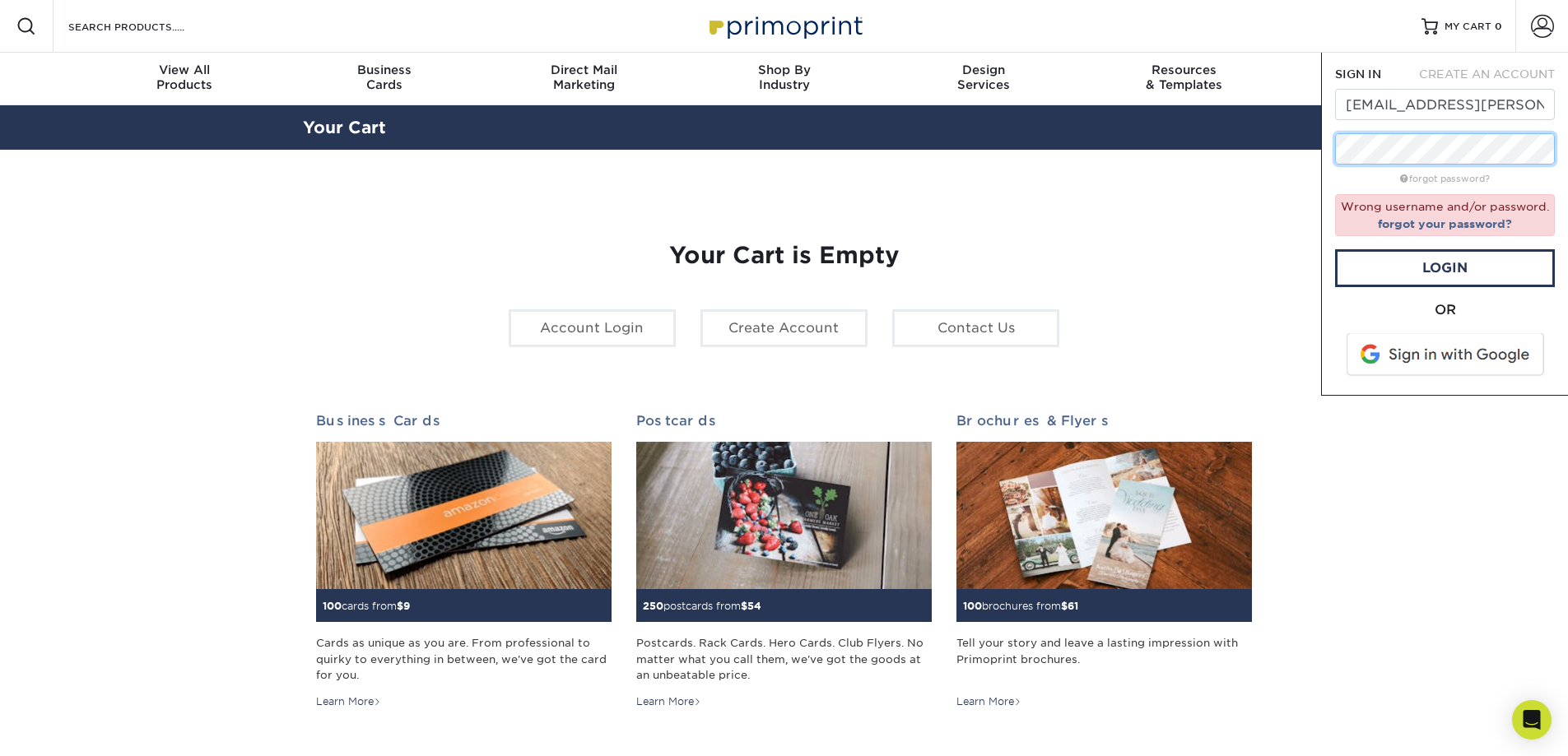
click at [1263, 131] on div "Resources Menu Search Products Account SIGN IN CREATE AN ACCOUNT [PERSON_NAME][…" at bounding box center [784, 686] width 1568 height 1374
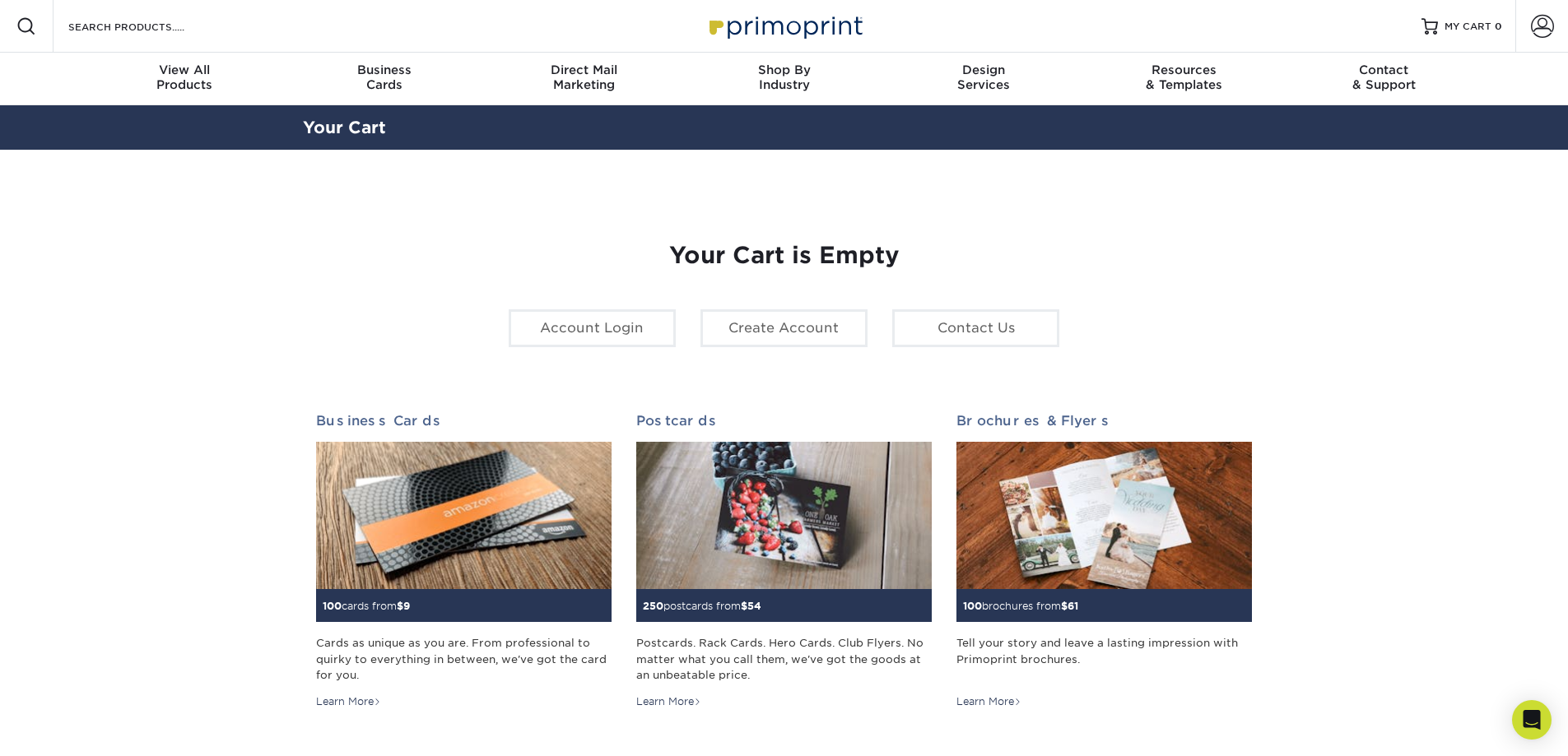
click at [1433, 161] on section "YOUR CART Empty Cart Your Cart is Empty Account Login Create Account Contact Us…" at bounding box center [784, 521] width 1568 height 743
click at [1547, 41] on link "Account" at bounding box center [1542, 26] width 53 height 53
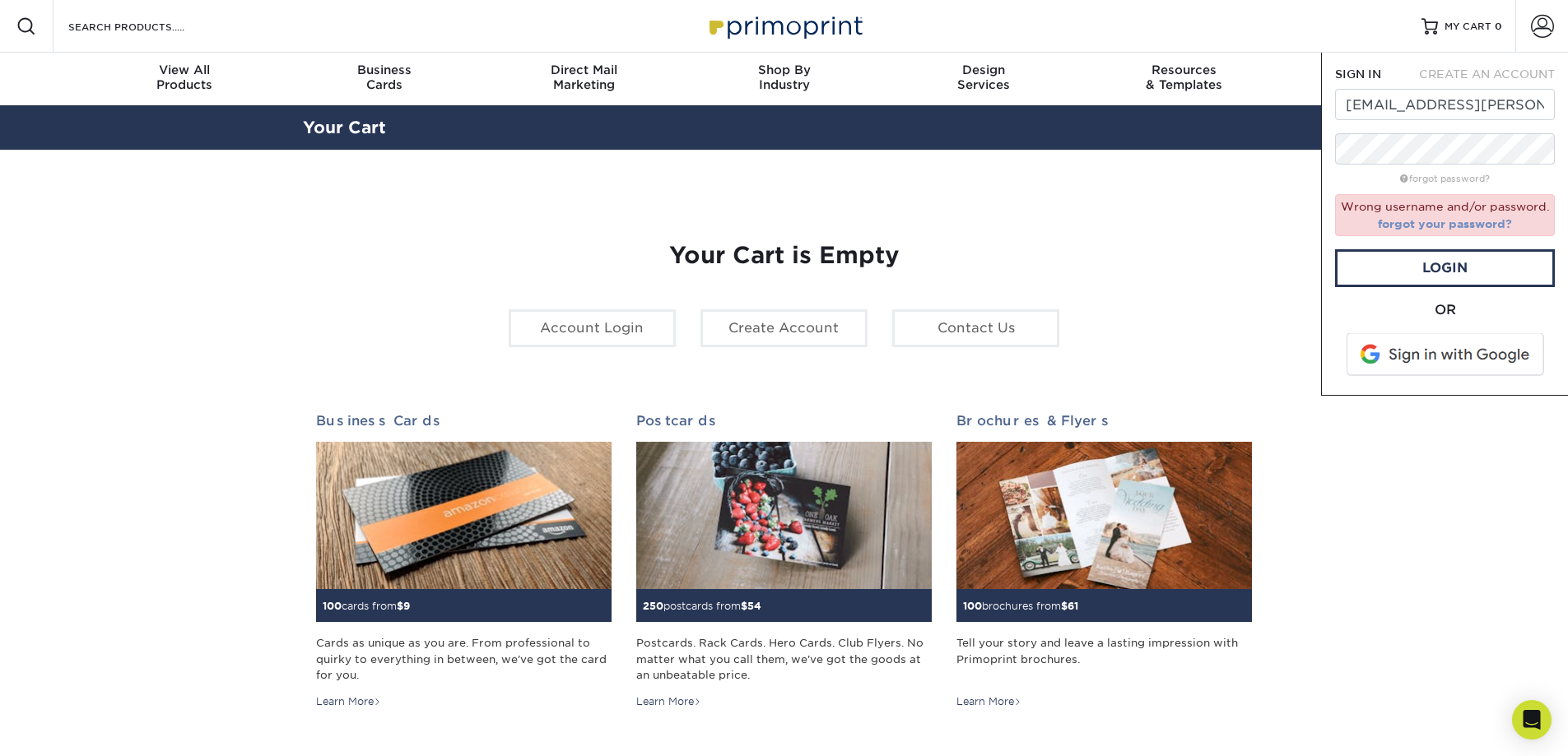
click at [1470, 226] on link "forgot your password?" at bounding box center [1445, 224] width 134 height 13
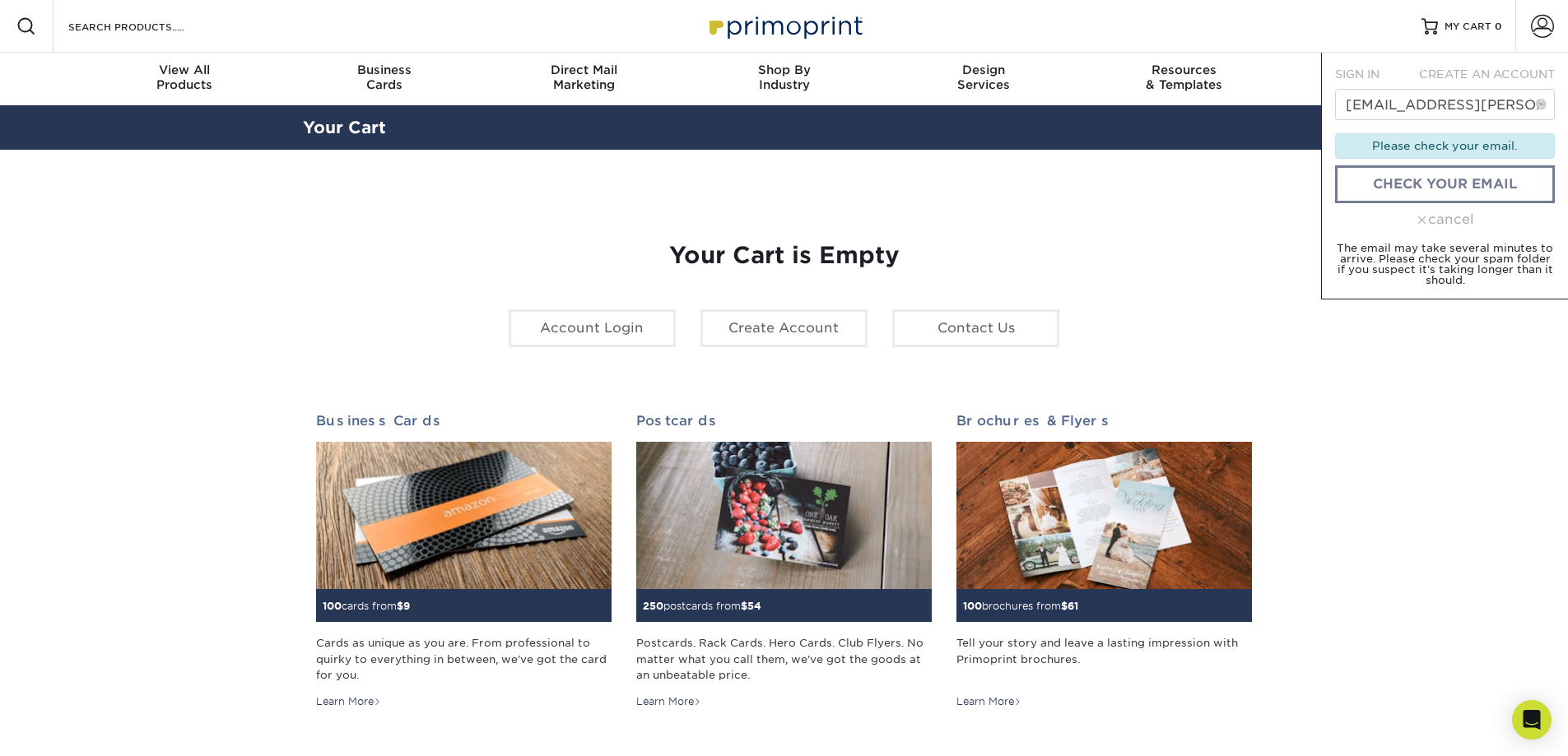
drag, startPoint x: 1385, startPoint y: 122, endPoint x: 1403, endPoint y: 122, distance: 18.0
click at [1388, 121] on form "SIGN IN CREATE AN ACCOUNT [PERSON_NAME][EMAIL_ADDRESS][PERSON_NAME][DOMAIN_NAME…" at bounding box center [1445, 175] width 219 height 219
drag, startPoint x: 1439, startPoint y: 122, endPoint x: 1484, endPoint y: 118, distance: 45.2
click at [1443, 121] on form "SIGN IN CREATE AN ACCOUNT [PERSON_NAME][EMAIL_ADDRESS][PERSON_NAME][DOMAIN_NAME…" at bounding box center [1445, 175] width 219 height 219
click at [1515, 121] on form "SIGN IN CREATE AN ACCOUNT [PERSON_NAME][EMAIL_ADDRESS][PERSON_NAME][DOMAIN_NAME…" at bounding box center [1445, 175] width 219 height 219
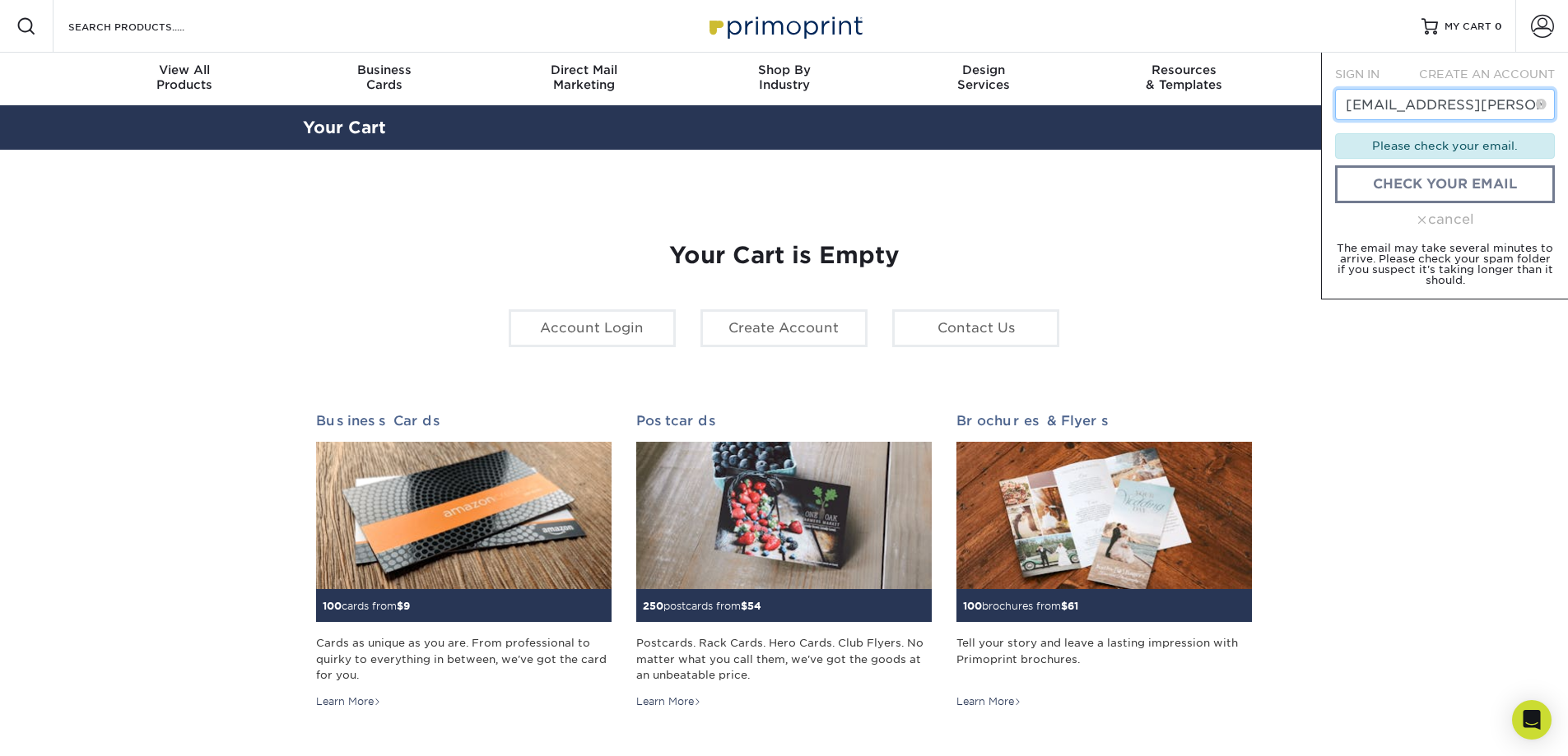
click at [1523, 108] on input "[EMAIL_ADDRESS][PERSON_NAME][DOMAIN_NAME]" at bounding box center [1445, 104] width 219 height 31
click at [1371, 404] on section "YOUR CART Empty Cart Your Cart is Empty Account Login Create Account Contact Us…" at bounding box center [784, 521] width 1568 height 743
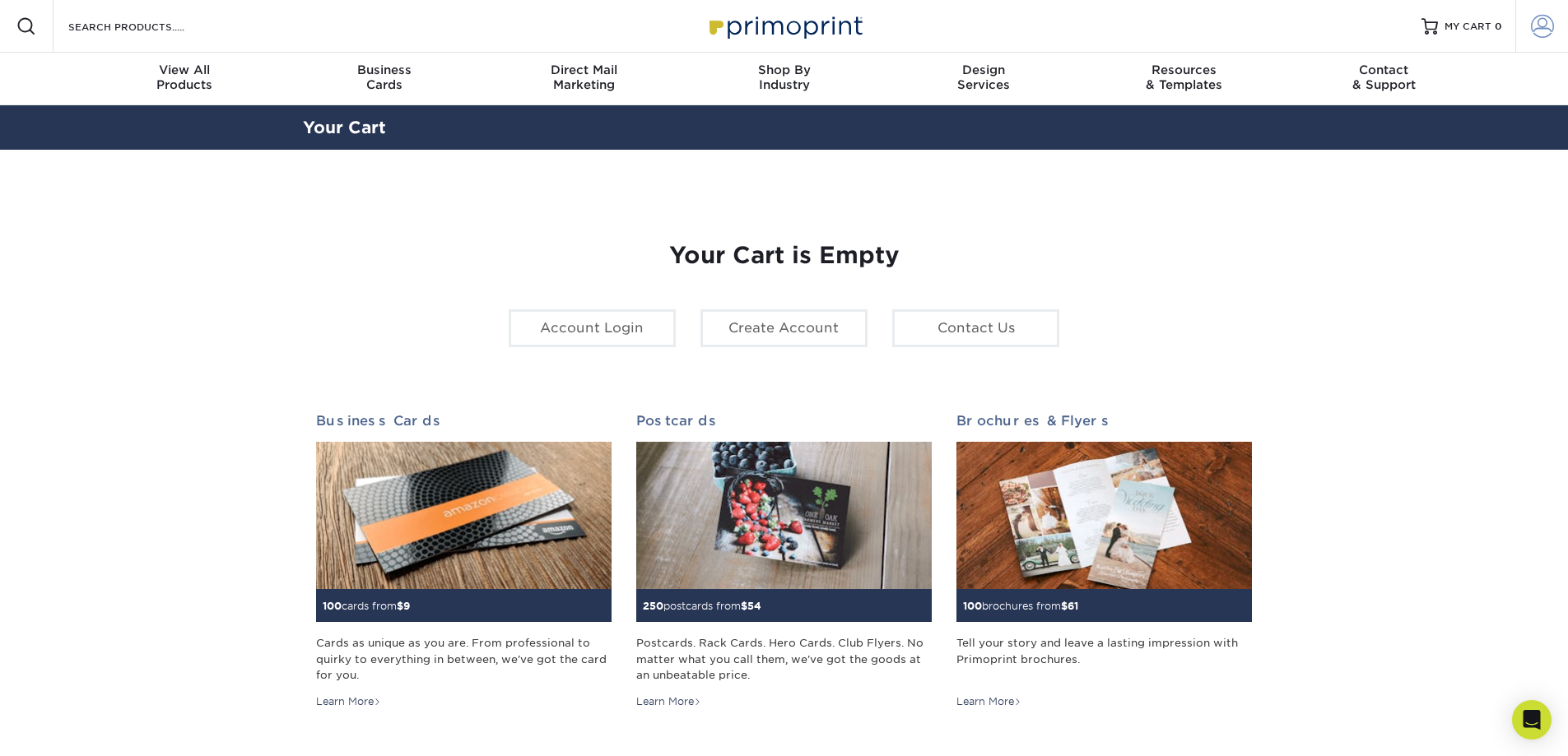
click at [1545, 28] on span at bounding box center [1543, 26] width 23 height 23
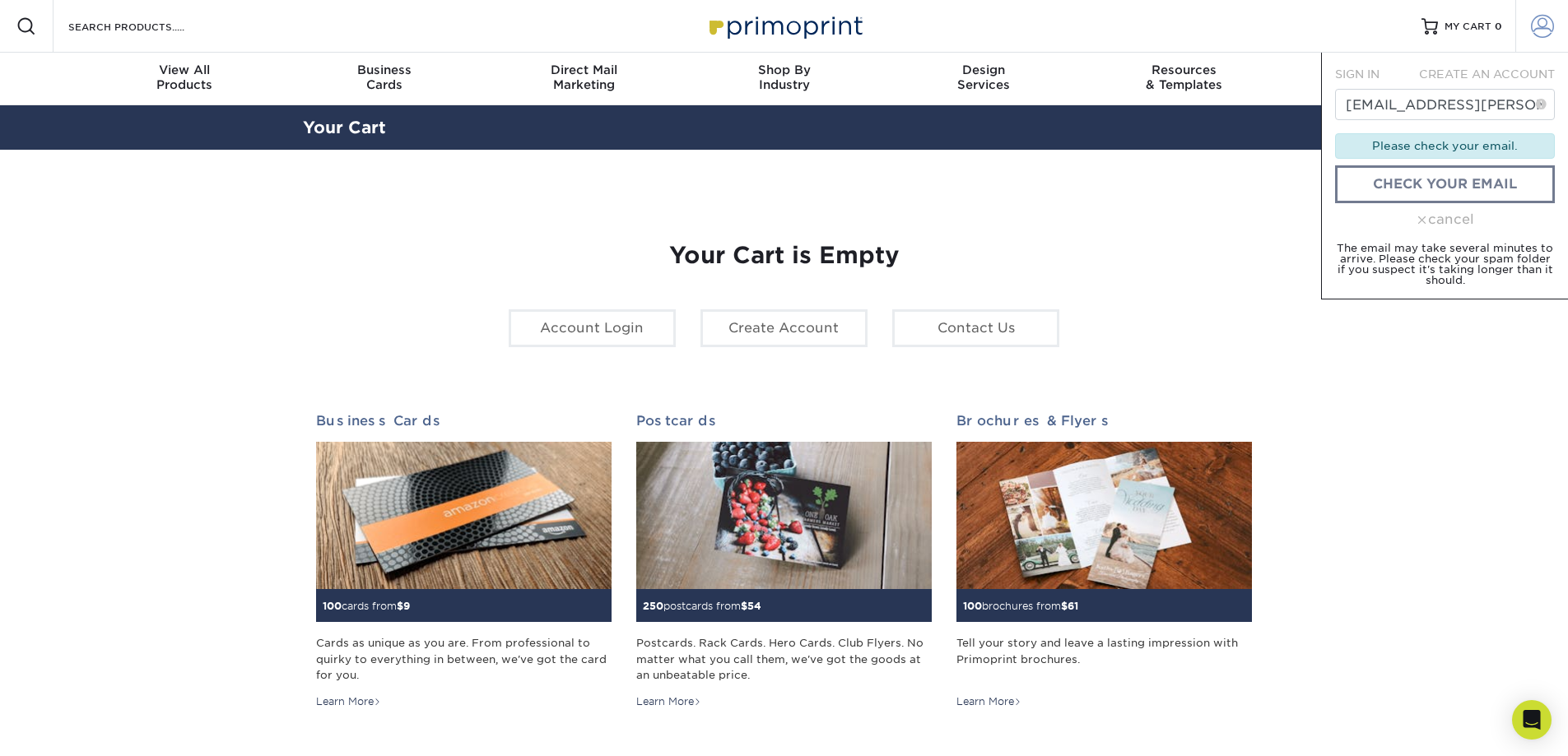
click at [1546, 29] on span at bounding box center [1543, 26] width 23 height 23
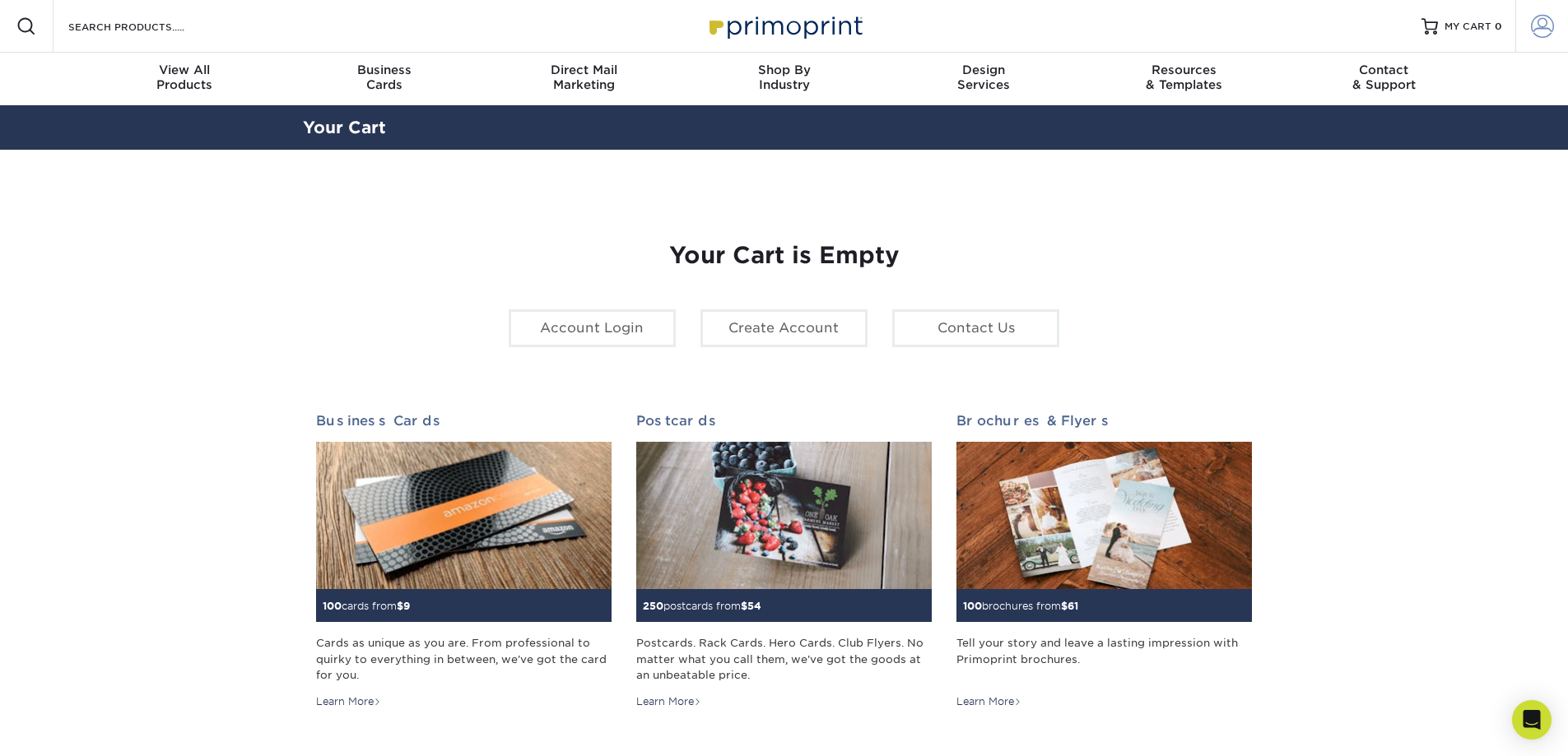
click at [1546, 29] on span at bounding box center [1543, 26] width 23 height 23
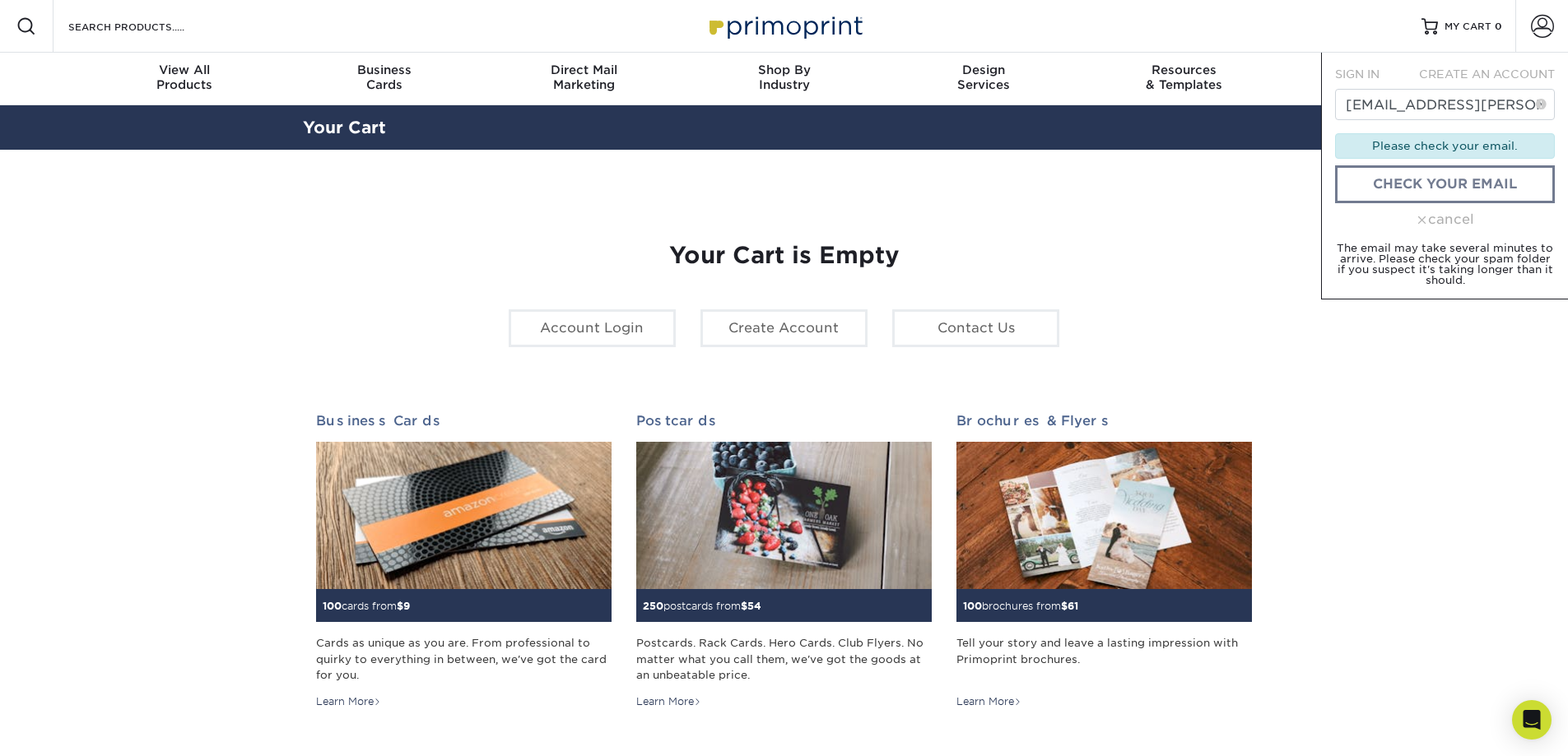
click at [1525, 70] on span "CREATE AN ACCOUNT" at bounding box center [1487, 74] width 136 height 13
type input "[EMAIL_ADDRESS][PERSON_NAME][DOMAIN_NAME]"
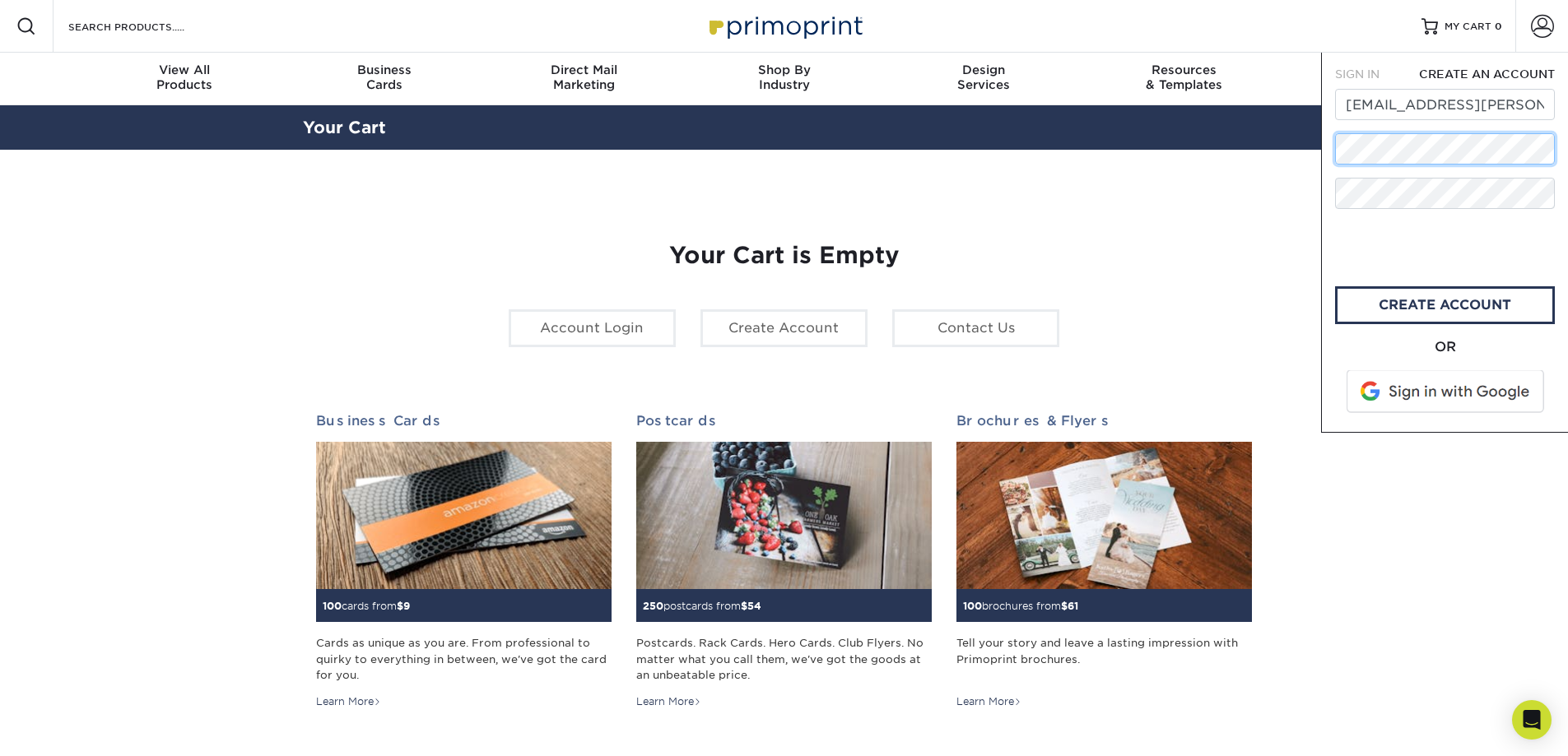
click at [1282, 147] on div "Resources Menu Search Products Account SIGN IN CREATE AN ACCOUNT [PERSON_NAME][…" at bounding box center [784, 686] width 1568 height 1374
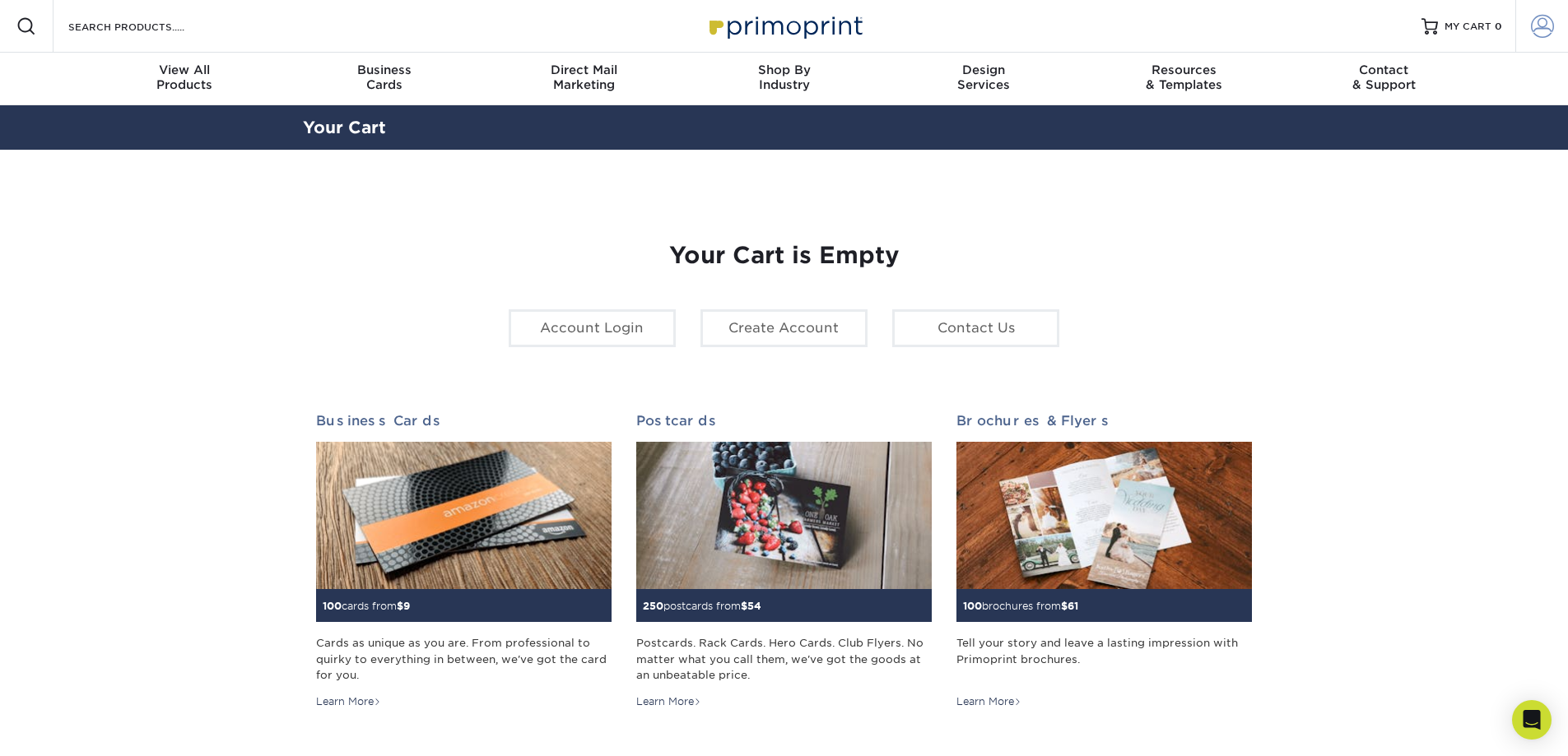
click at [1544, 33] on span at bounding box center [1543, 26] width 23 height 23
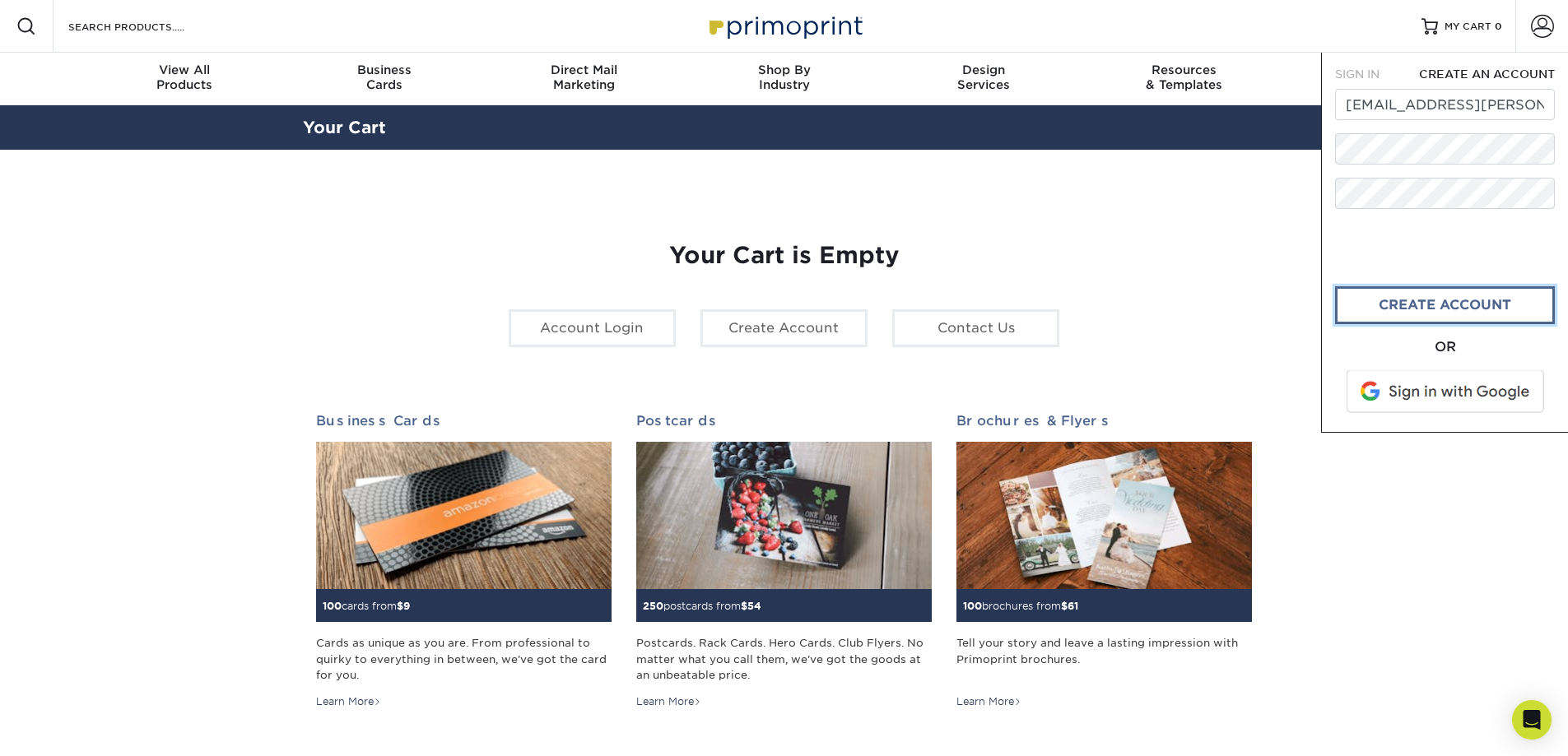
click at [1472, 317] on link "create account" at bounding box center [1445, 305] width 219 height 38
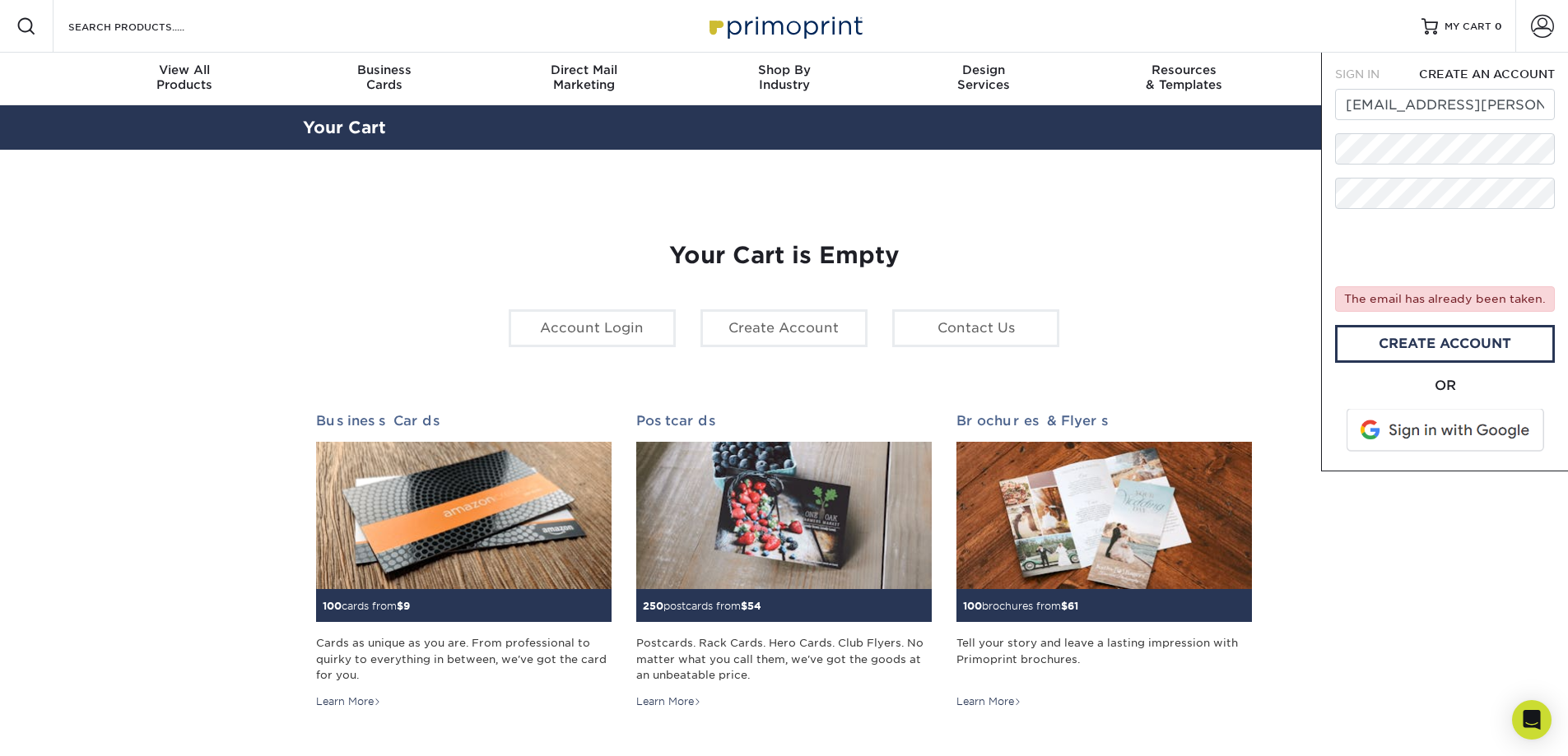
click at [1468, 433] on span at bounding box center [1447, 429] width 210 height 42
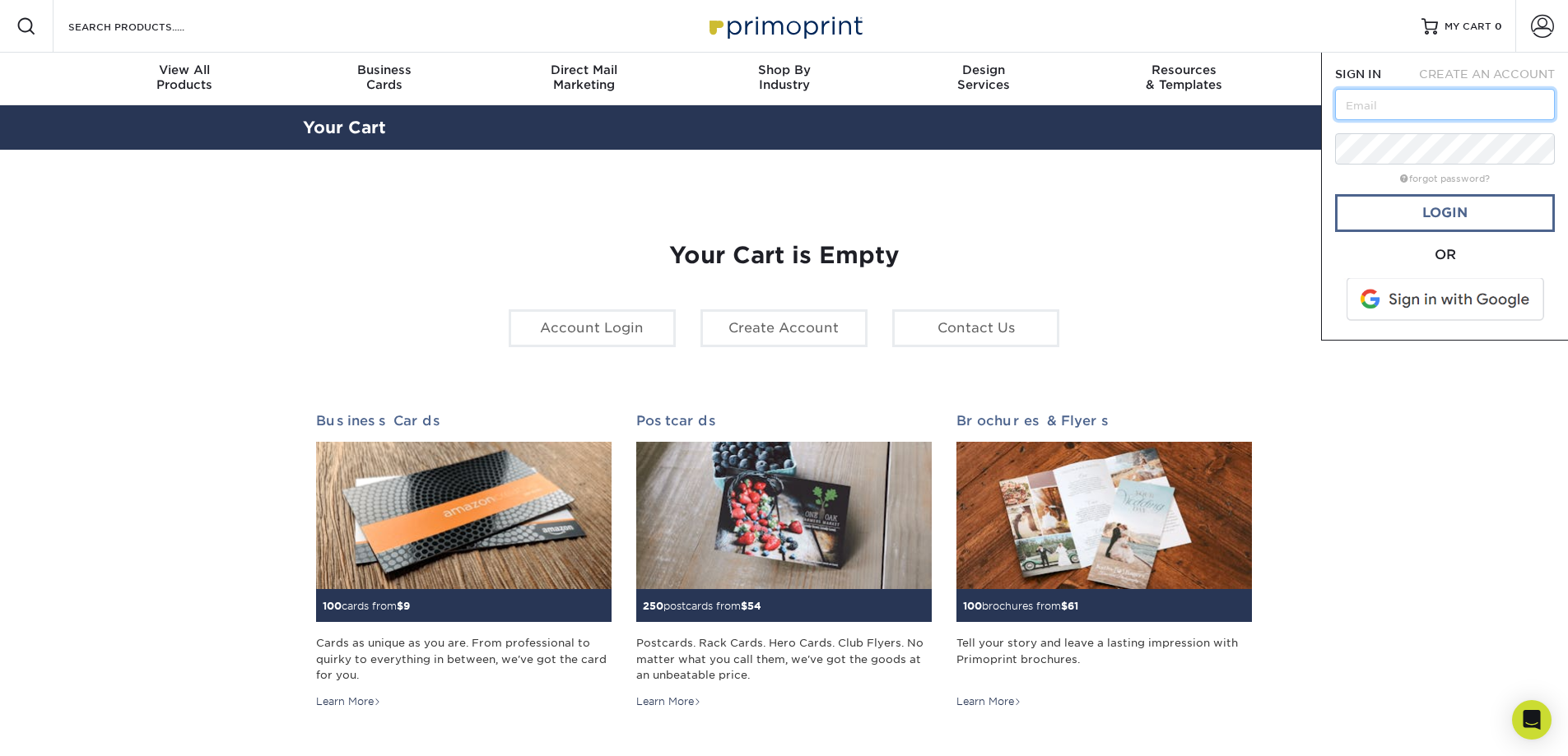
type input "[EMAIL_ADDRESS][PERSON_NAME][DOMAIN_NAME]"
click at [1460, 225] on link "Login" at bounding box center [1445, 213] width 219 height 38
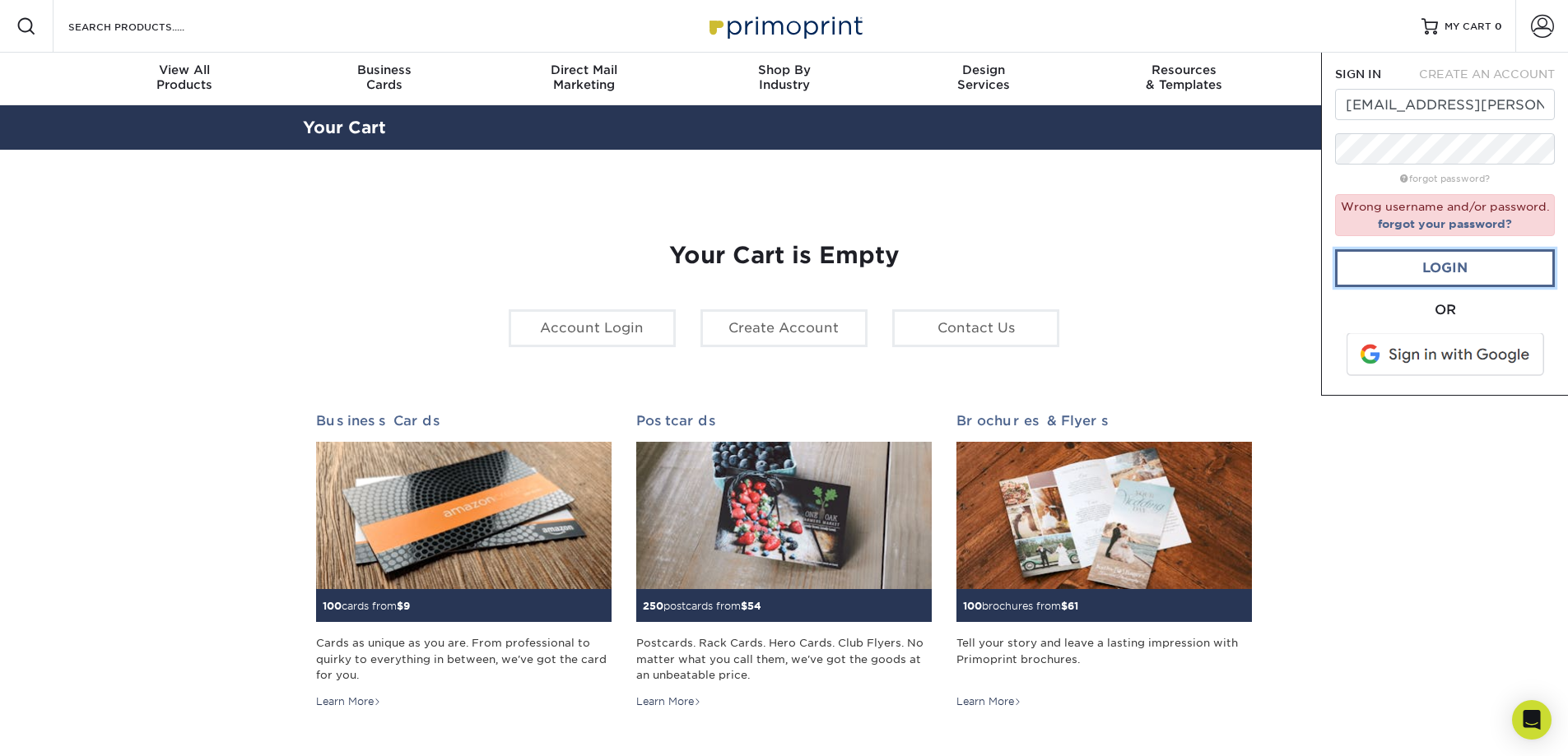
click at [1459, 281] on link "Login" at bounding box center [1445, 268] width 219 height 38
click at [1449, 272] on link "Login" at bounding box center [1445, 268] width 219 height 38
click at [1442, 358] on span at bounding box center [1447, 354] width 210 height 42
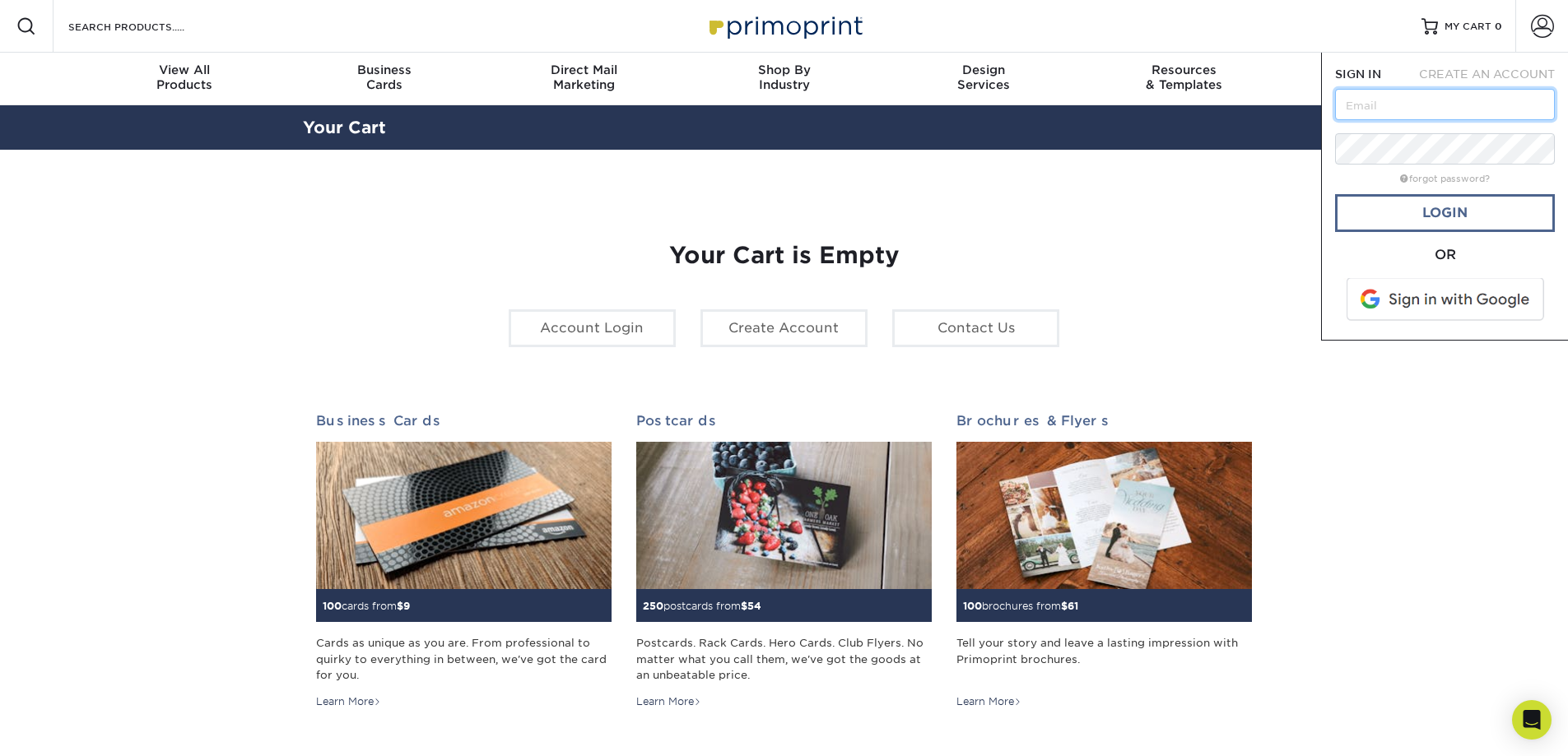
type input "[EMAIL_ADDRESS][PERSON_NAME][DOMAIN_NAME]"
click at [1490, 224] on link "Login" at bounding box center [1445, 213] width 219 height 38
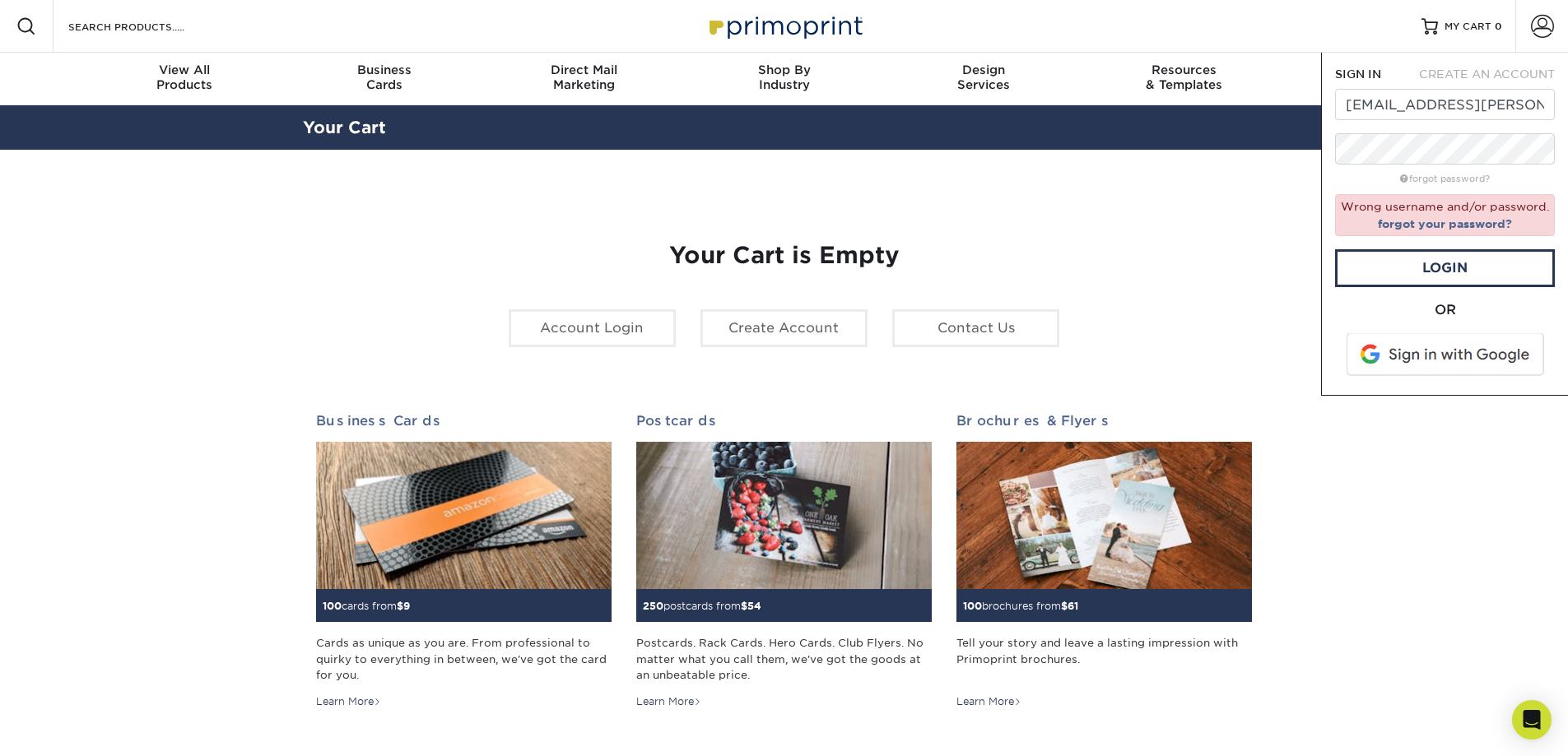
click at [1369, 75] on span "SIGN IN" at bounding box center [1358, 74] width 46 height 13
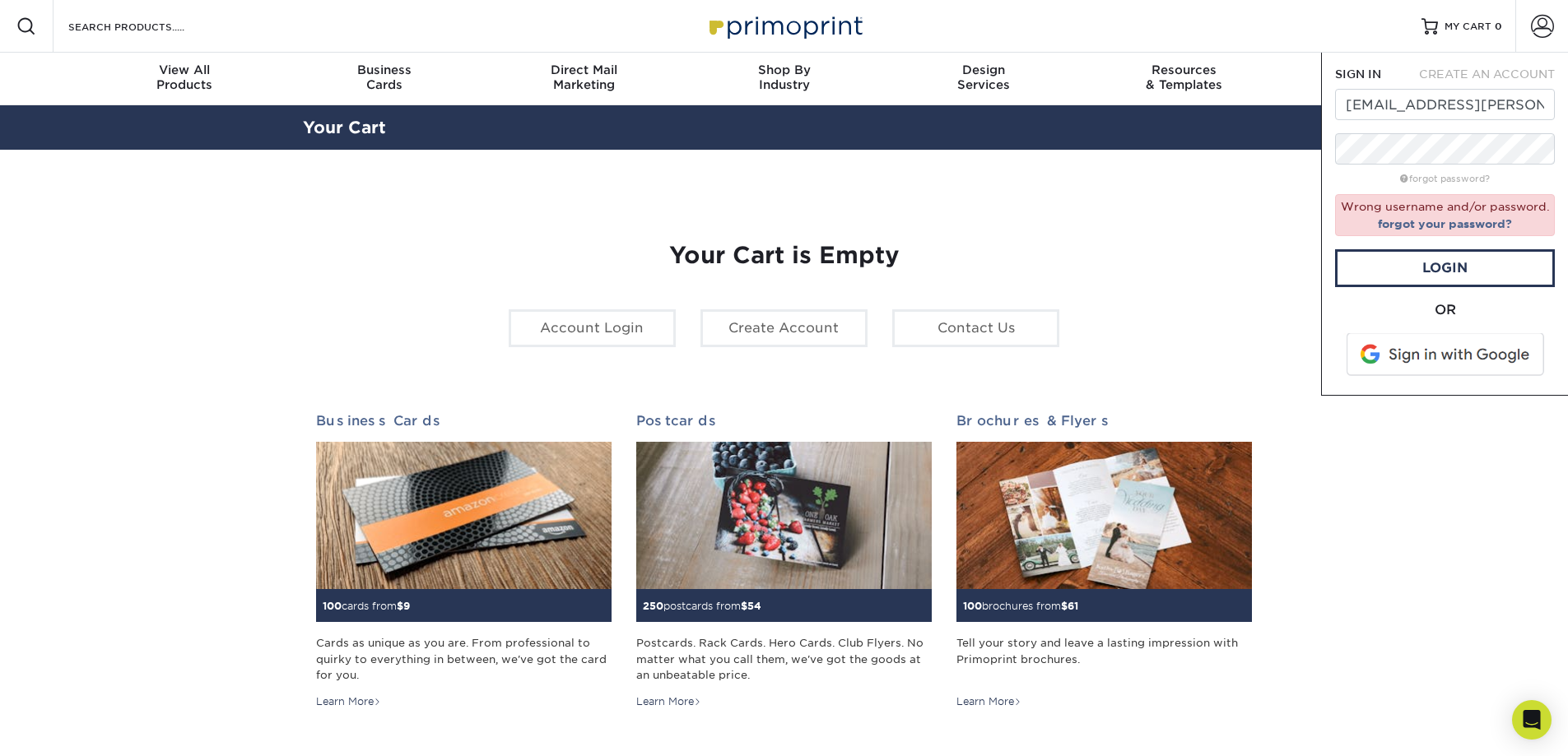
click at [1511, 411] on section "YOUR CART Empty Cart Your Cart is Empty Account Login Create Account Contact Us…" at bounding box center [784, 521] width 1568 height 743
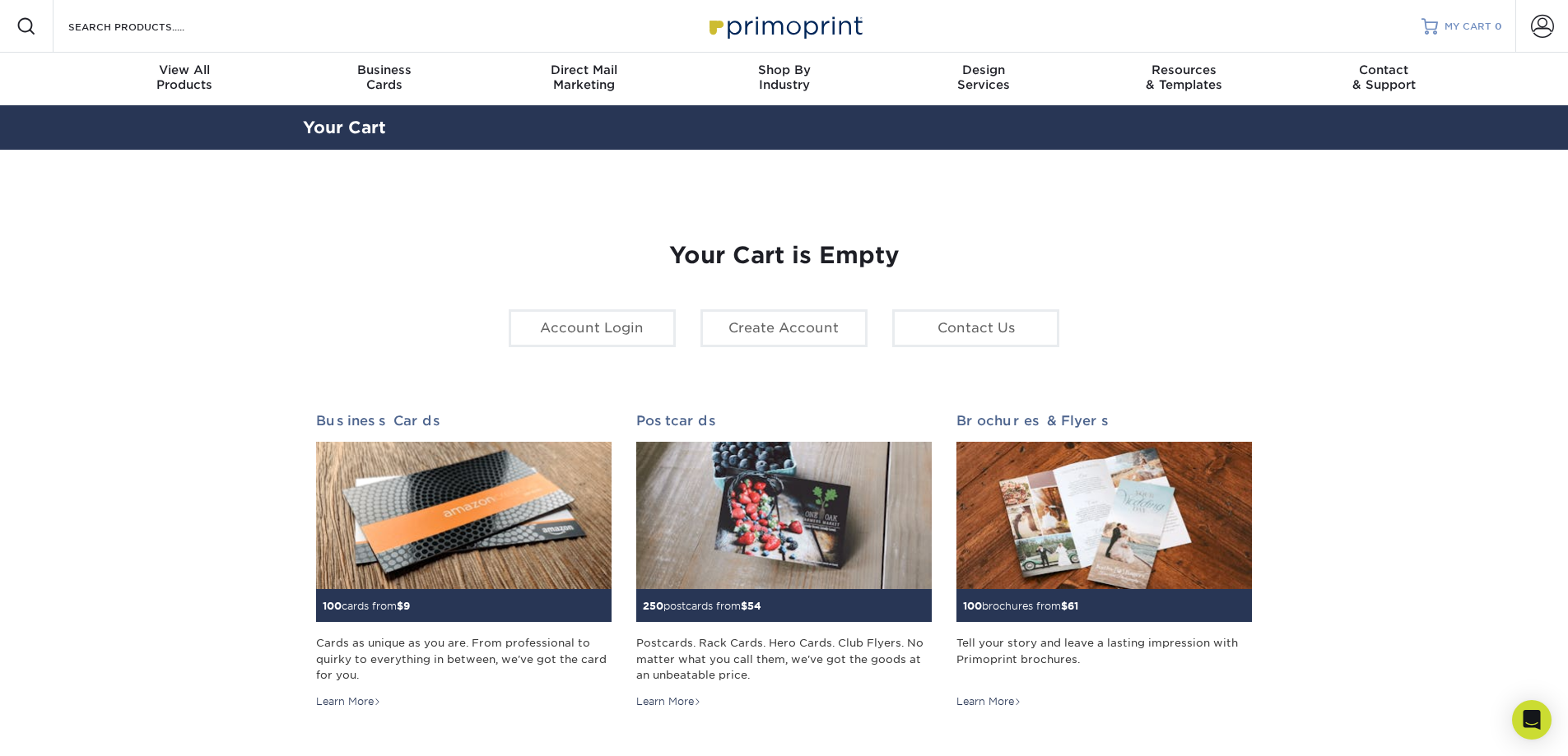
click at [1485, 23] on span "MY CART" at bounding box center [1468, 26] width 47 height 14
click at [603, 331] on link "Account Login" at bounding box center [591, 329] width 167 height 38
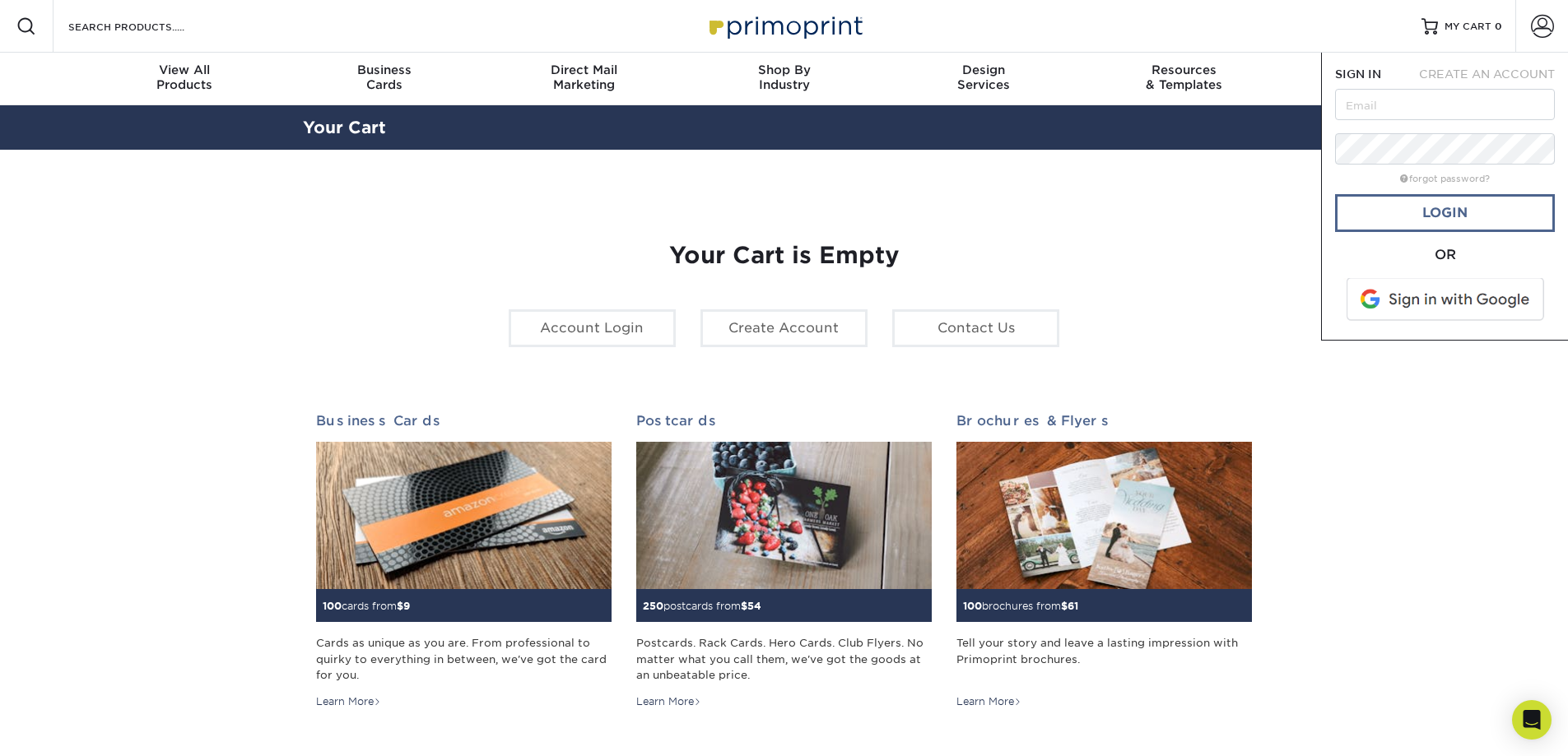
type input "[EMAIL_ADDRESS][PERSON_NAME][DOMAIN_NAME]"
click at [1453, 223] on link "Login" at bounding box center [1445, 213] width 219 height 38
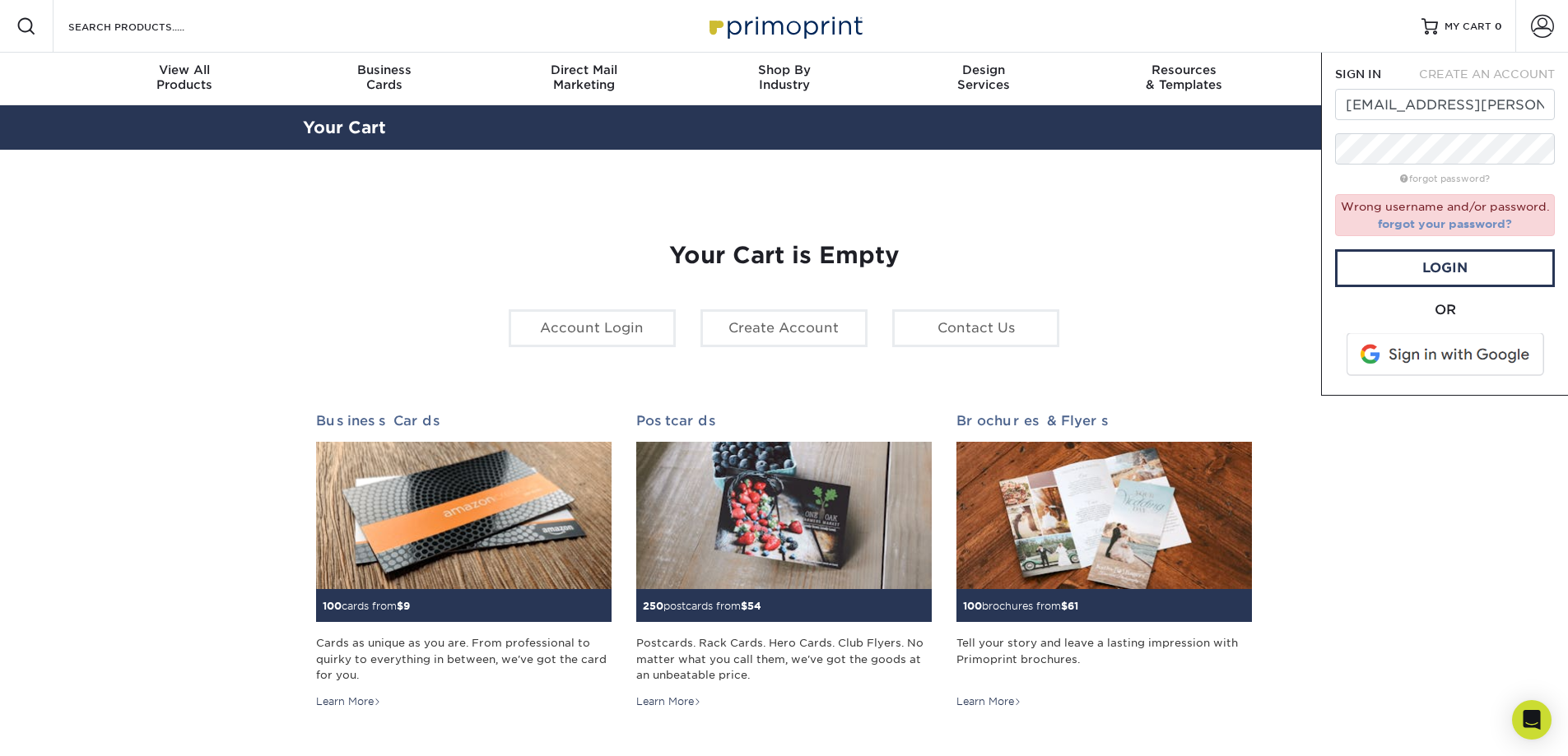
click at [1472, 225] on link "forgot your password?" at bounding box center [1445, 224] width 134 height 13
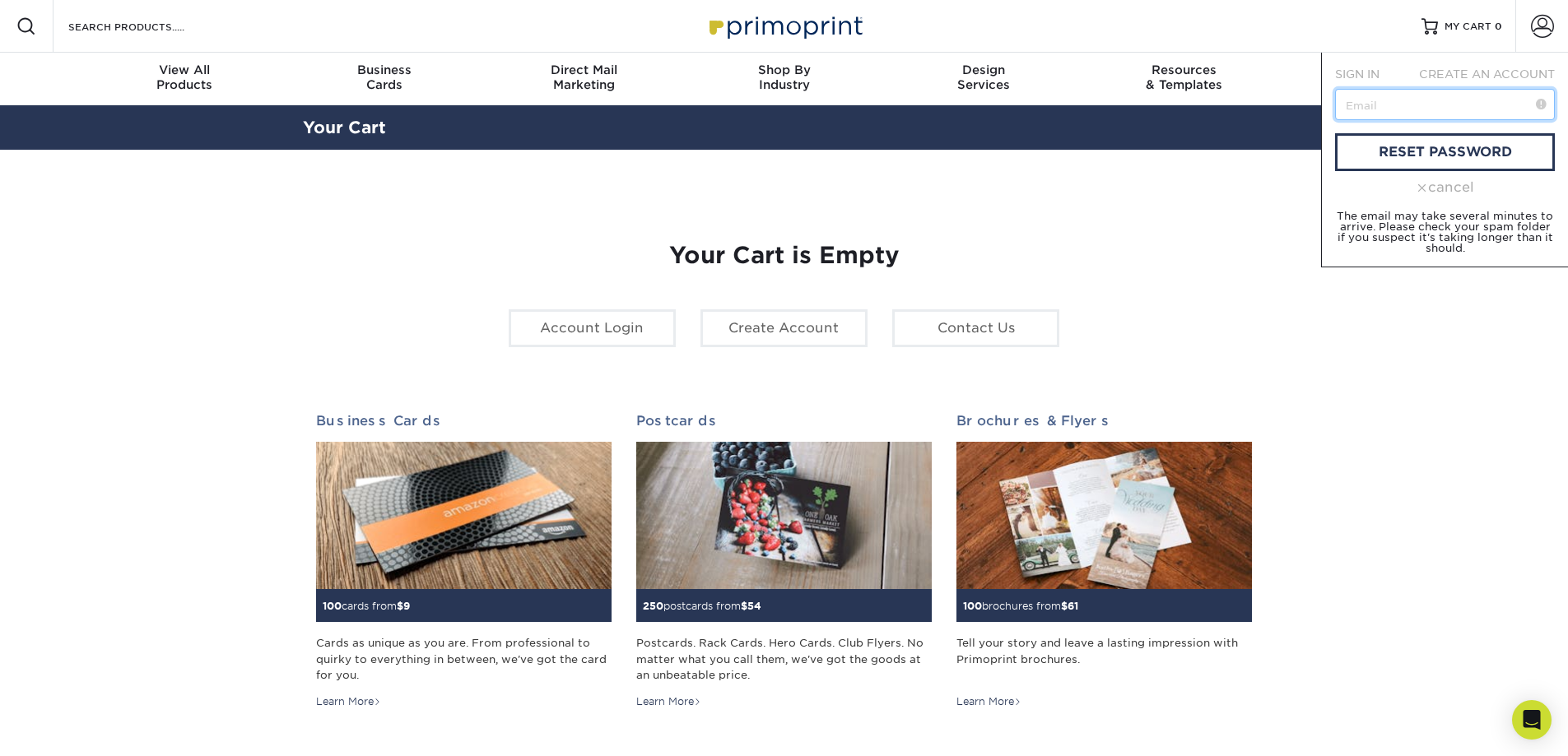
click at [1449, 114] on input "text" at bounding box center [1445, 104] width 219 height 31
type input "ginger.hinz@divinesavioracademy.com"
click at [1541, 107] on span at bounding box center [1541, 104] width 10 height 16
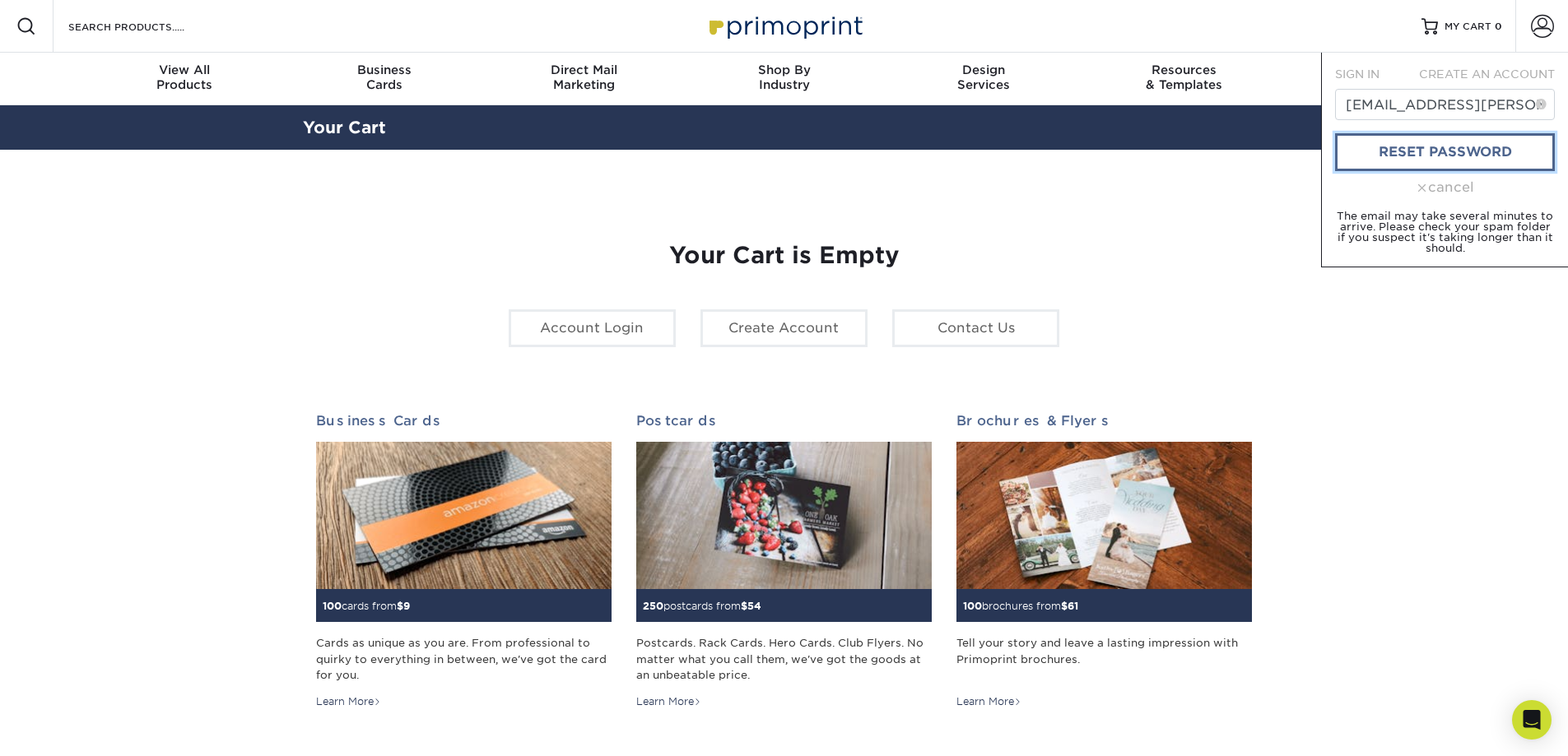
click at [1524, 147] on link "reset password" at bounding box center [1445, 153] width 219 height 38
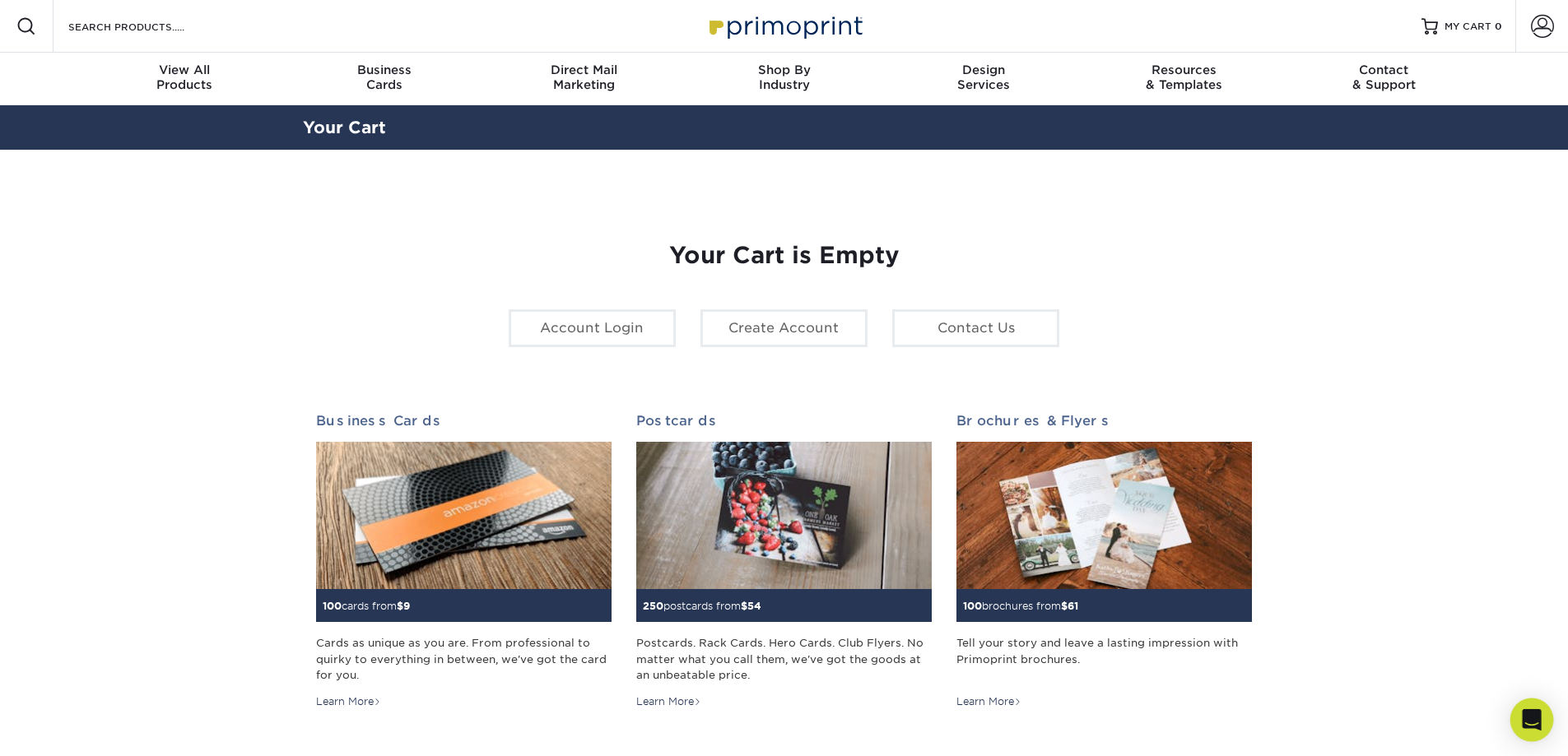
click at [1544, 717] on div "Open Intercom Messenger" at bounding box center [1532, 720] width 43 height 43
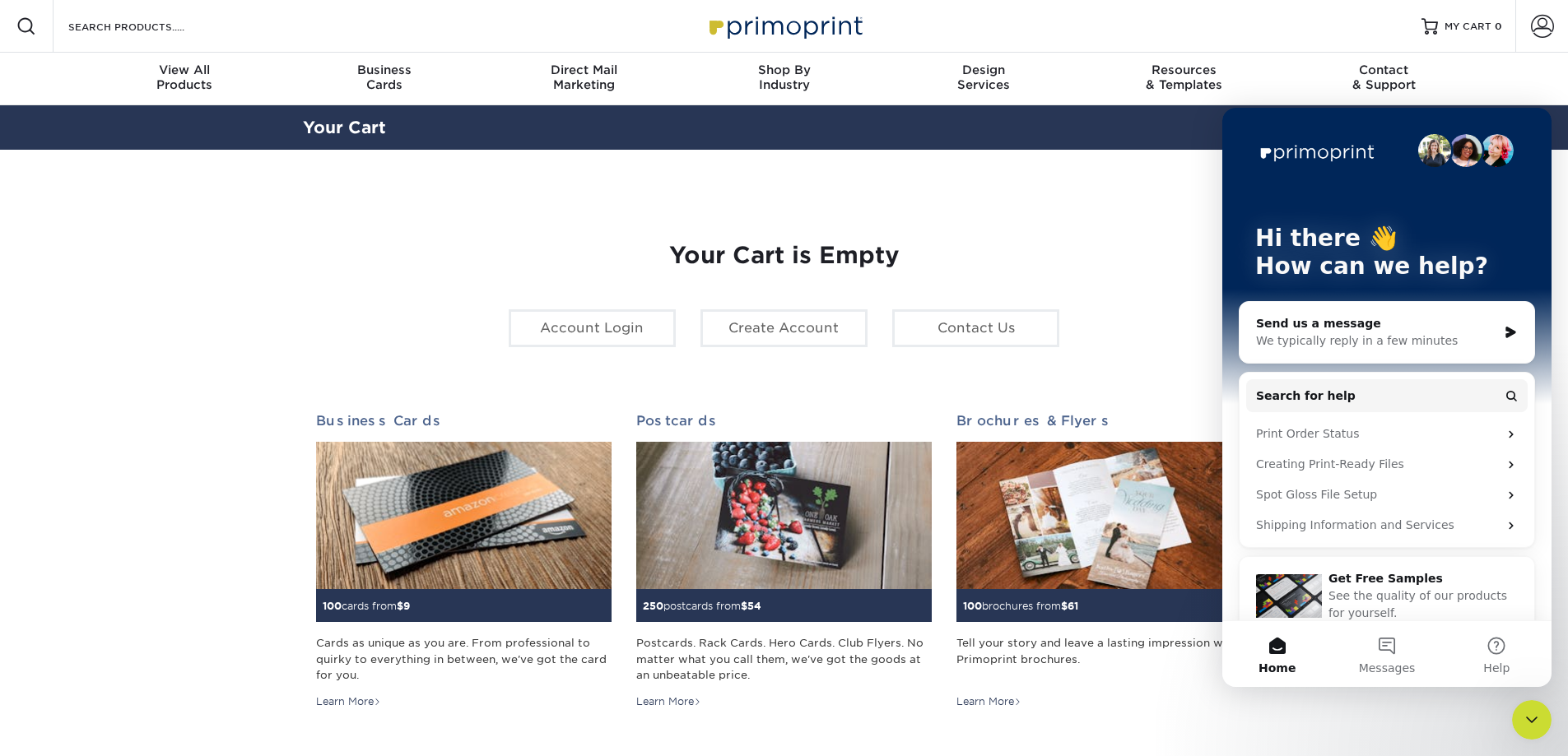
click at [1356, 346] on div "We typically reply in a few minutes" at bounding box center [1377, 341] width 241 height 17
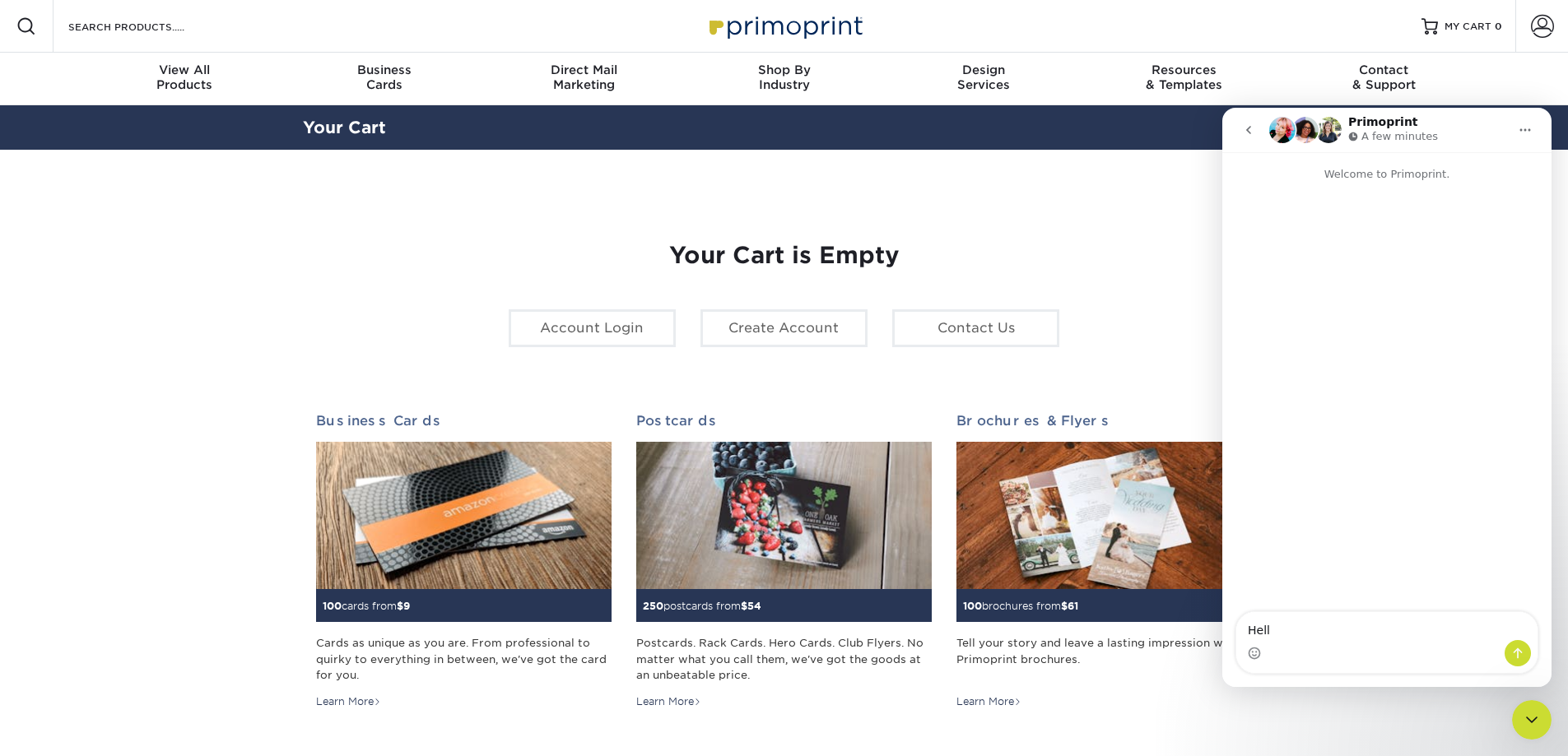
type textarea "Hello"
type textarea "I"
type textarea "I submitted an order but haven't received an email confirmation."
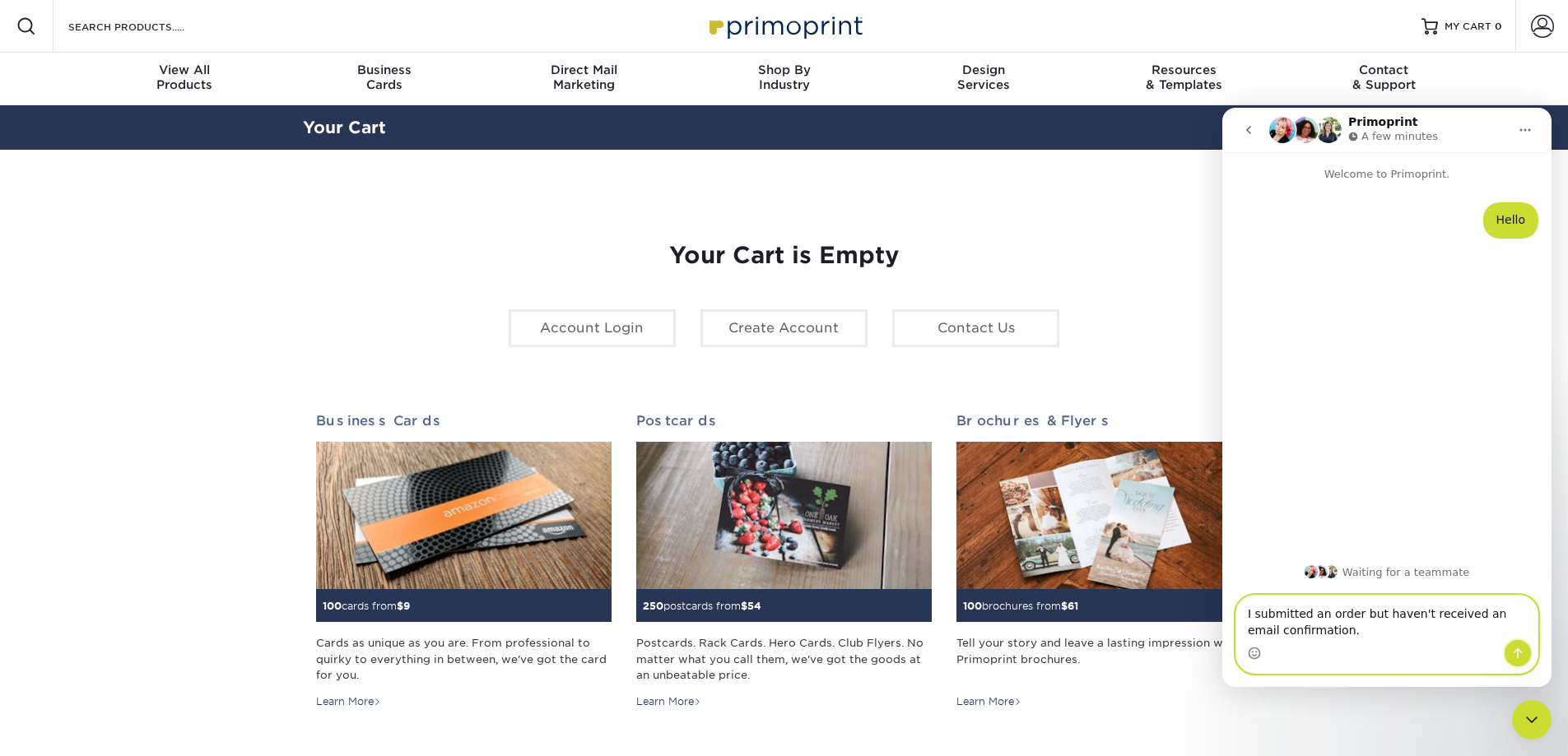
click at [1516, 645] on button "Send a message…" at bounding box center [1518, 653] width 26 height 26
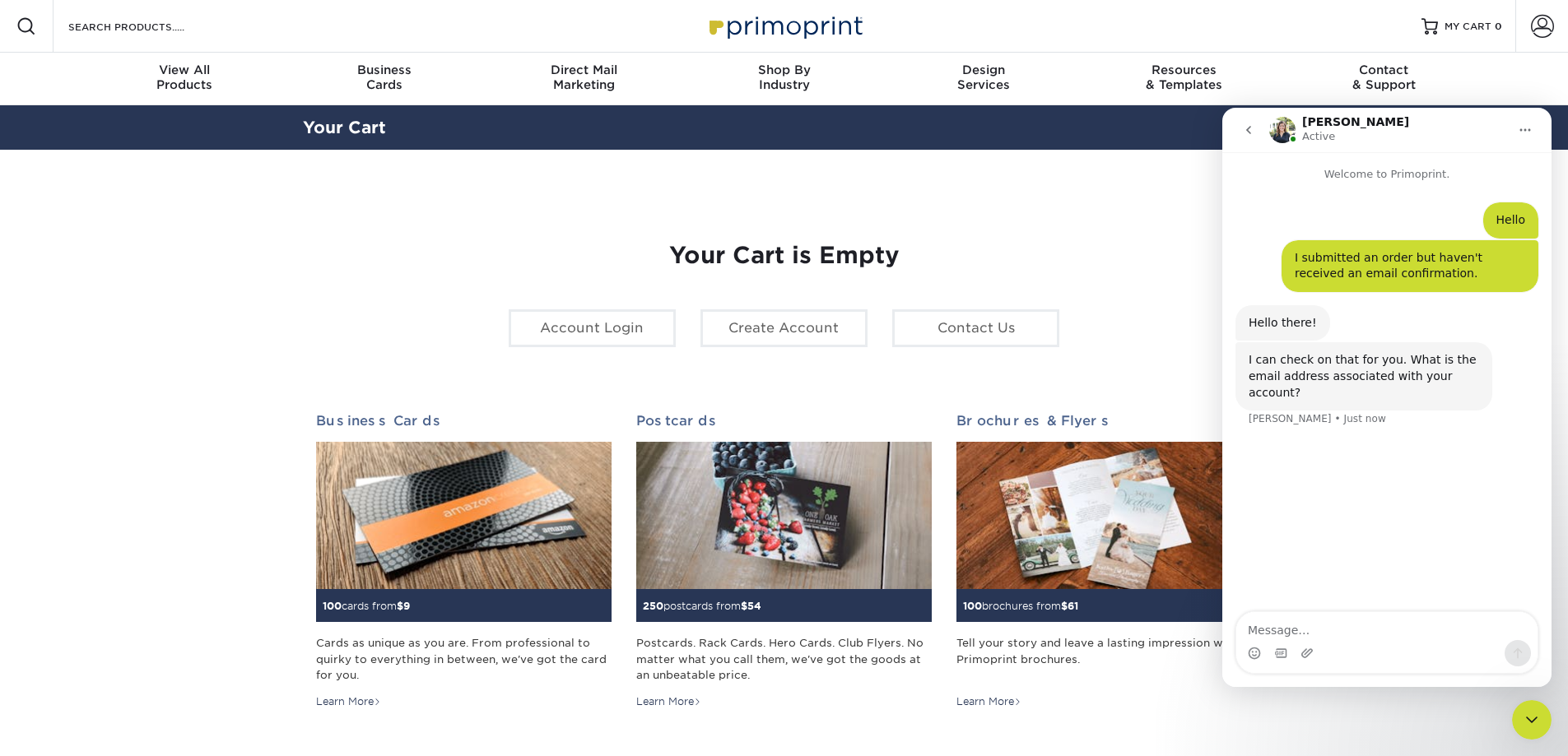
click at [1297, 646] on div "Intercom messenger" at bounding box center [1387, 653] width 301 height 26
click at [1300, 635] on textarea "Message…" at bounding box center [1387, 626] width 301 height 28
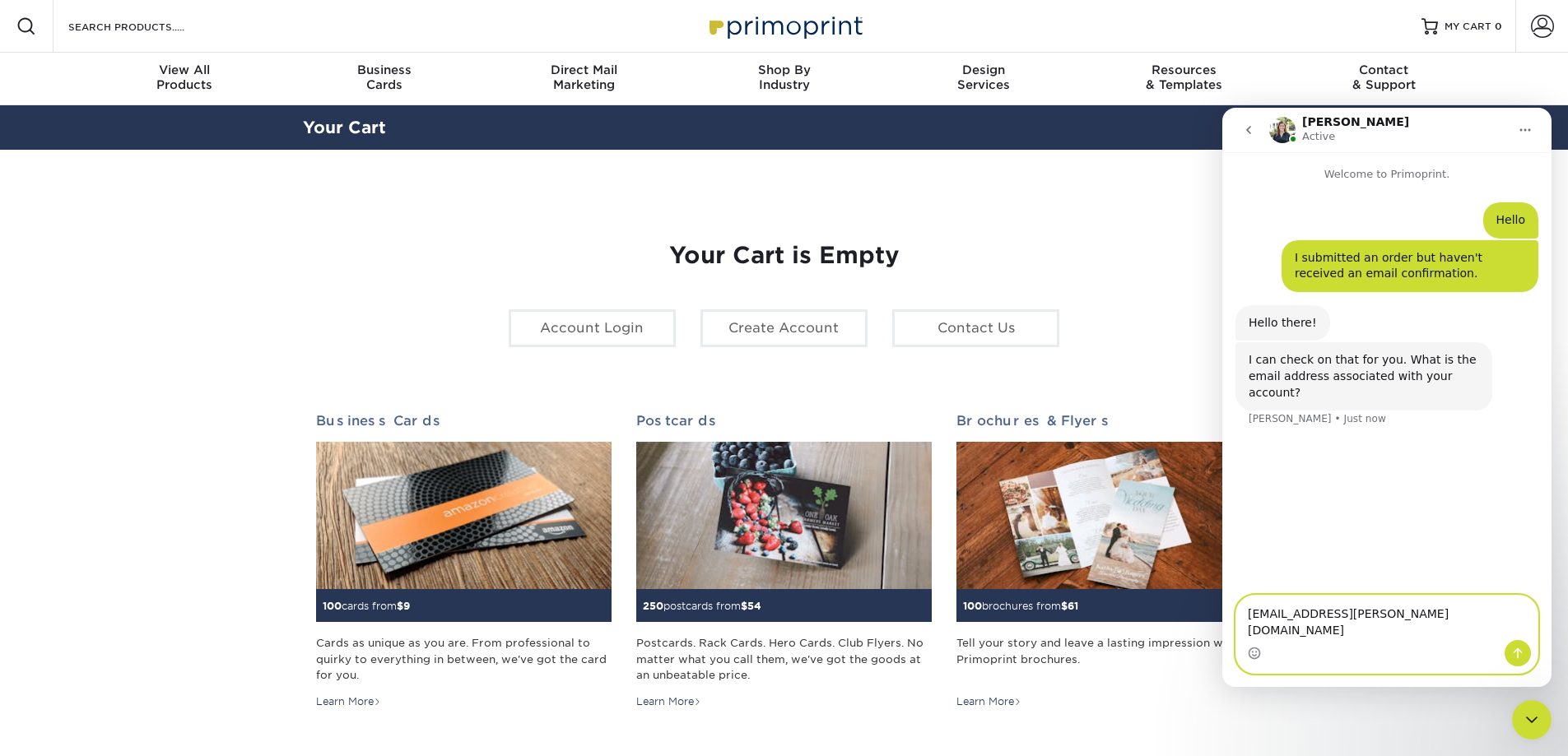
type textarea "[EMAIL_ADDRESS][PERSON_NAME][DOMAIN_NAME]"
drag, startPoint x: 1446, startPoint y: 633, endPoint x: 1220, endPoint y: 632, distance: 226.0
click html "Irene Active Welcome to Primoprint. Hello • 1m ago I submitted an order but hav…"
paste textarea "[EMAIL_ADDRESS][PERSON_NAME][DOMAIN_NAME]"
type textarea "[EMAIL_ADDRESS][PERSON_NAME][DOMAIN_NAME]"
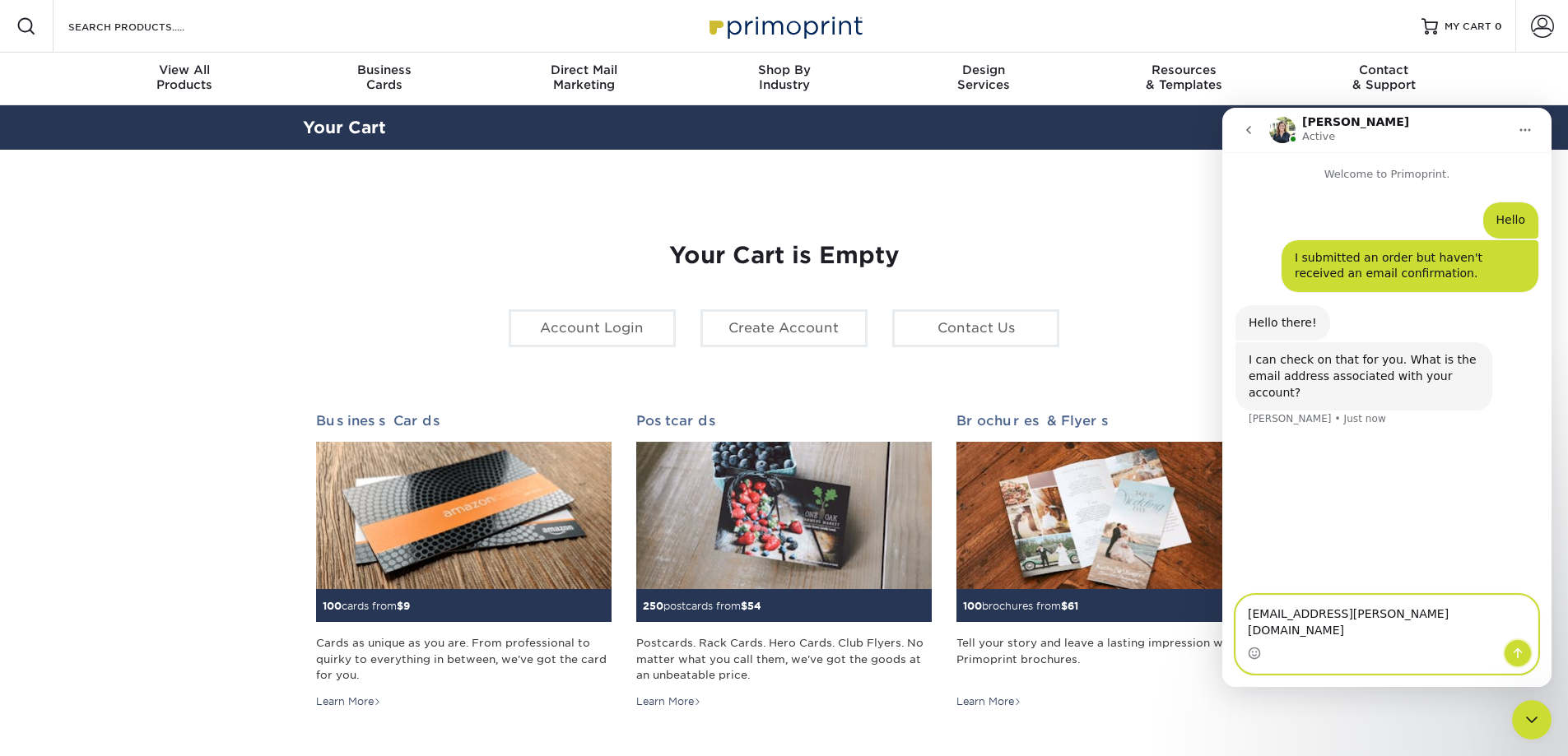
click at [1510, 654] on button "Send a message…" at bounding box center [1518, 653] width 26 height 26
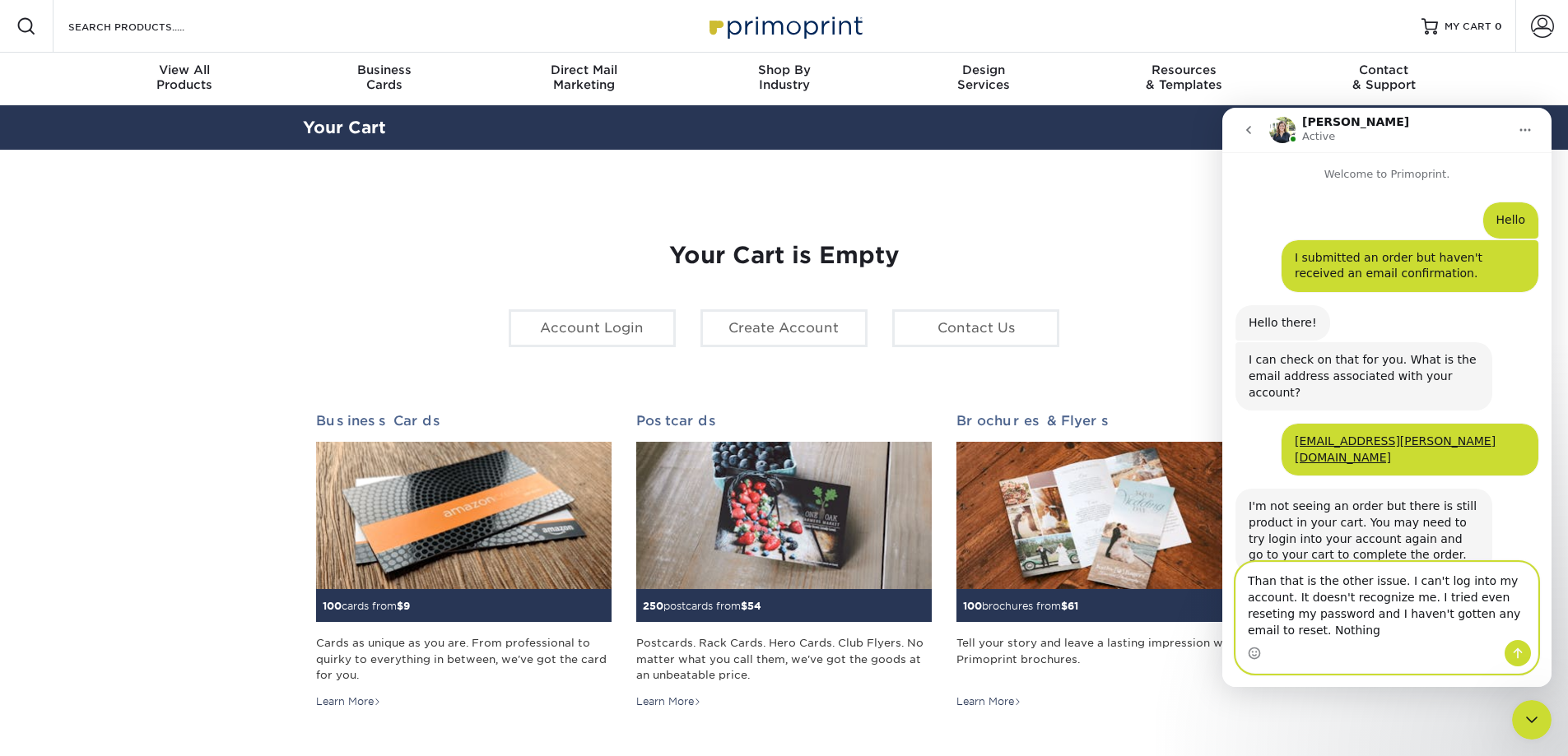
scroll to position [13, 0]
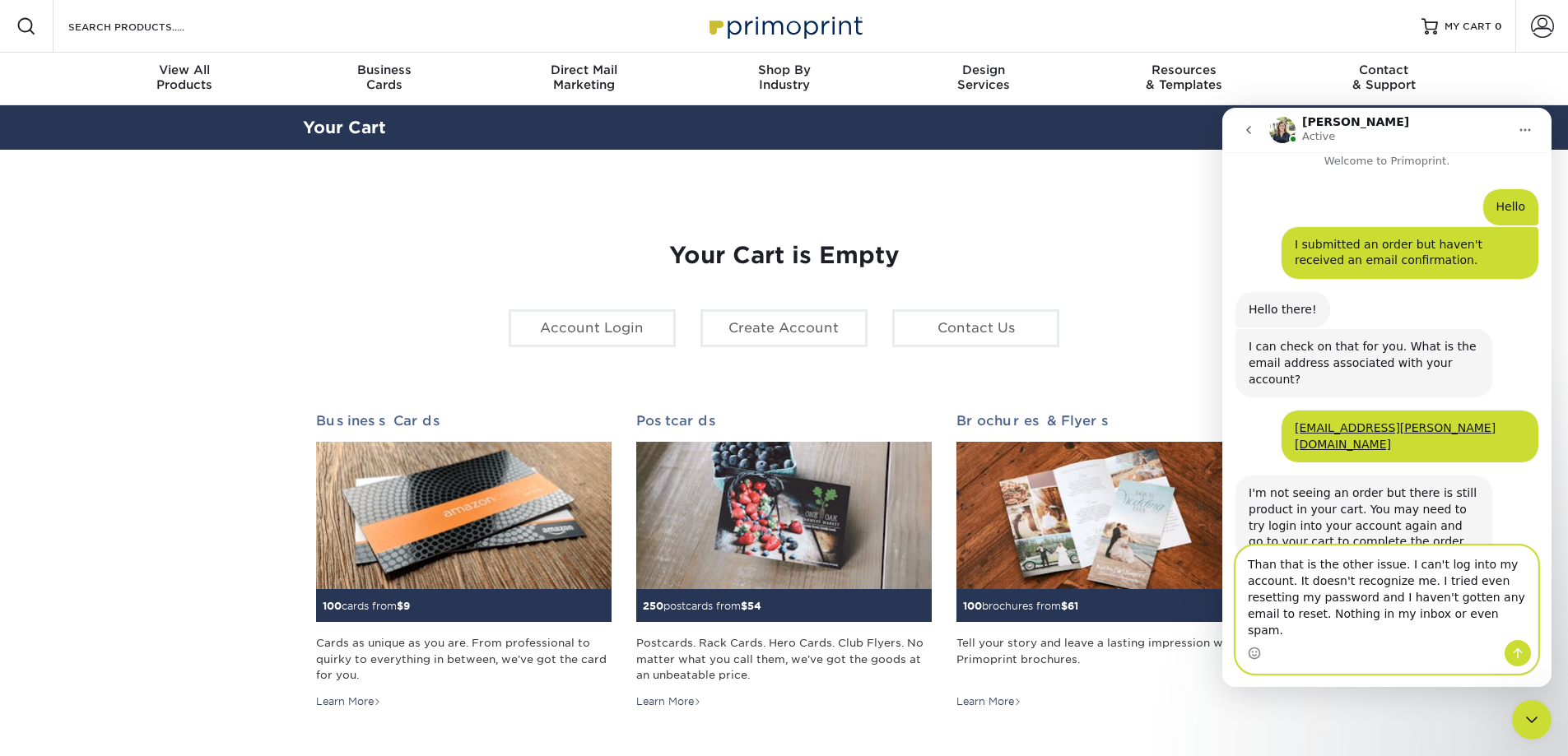
type textarea "Than that is the other issue. I can't log into my account. It doesn't recognize…"
click at [1509, 649] on button "Send a message…" at bounding box center [1518, 653] width 26 height 26
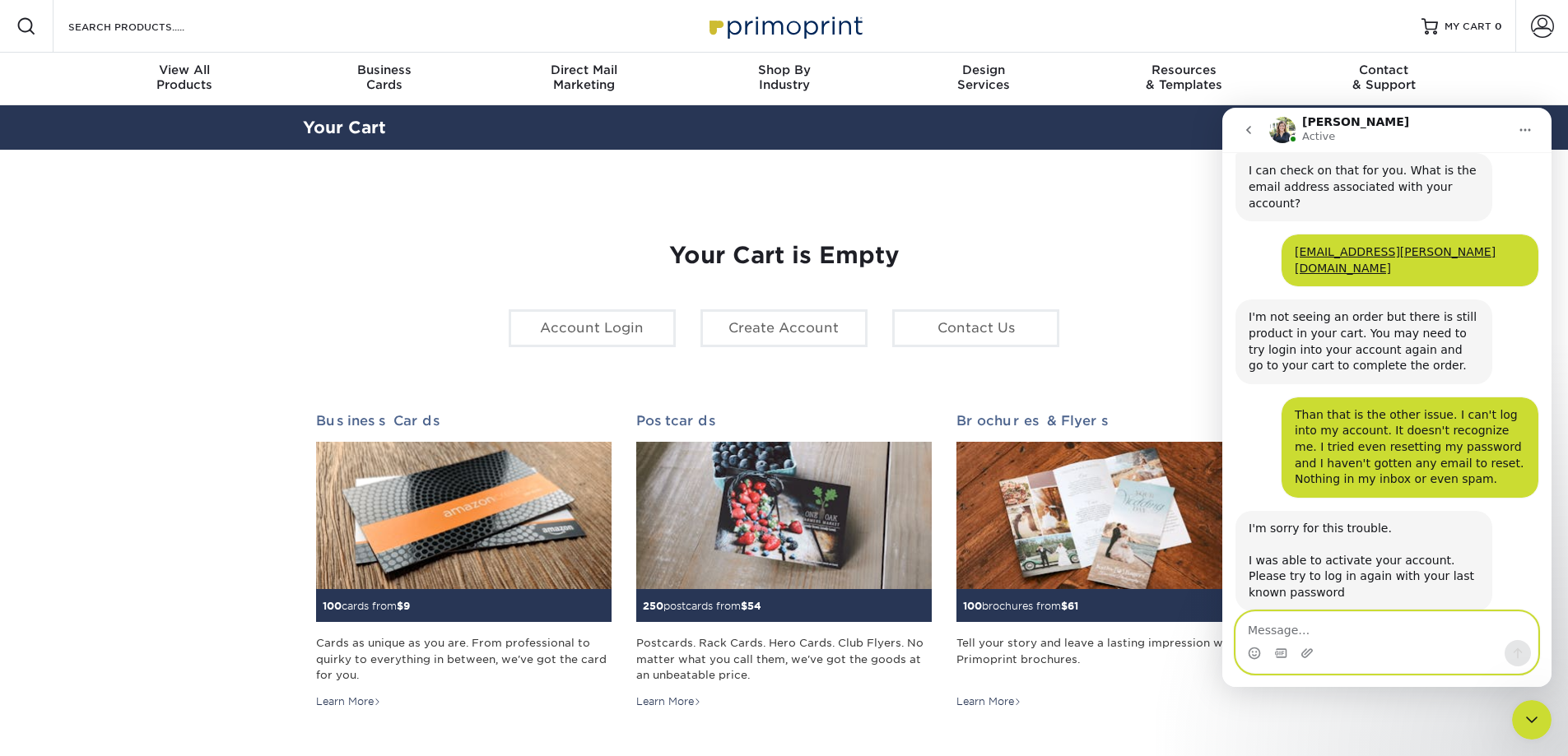
scroll to position [190, 0]
click at [1351, 642] on div "Intercom messenger" at bounding box center [1387, 653] width 301 height 26
click at [1348, 635] on textarea "Message…" at bounding box center [1387, 626] width 301 height 28
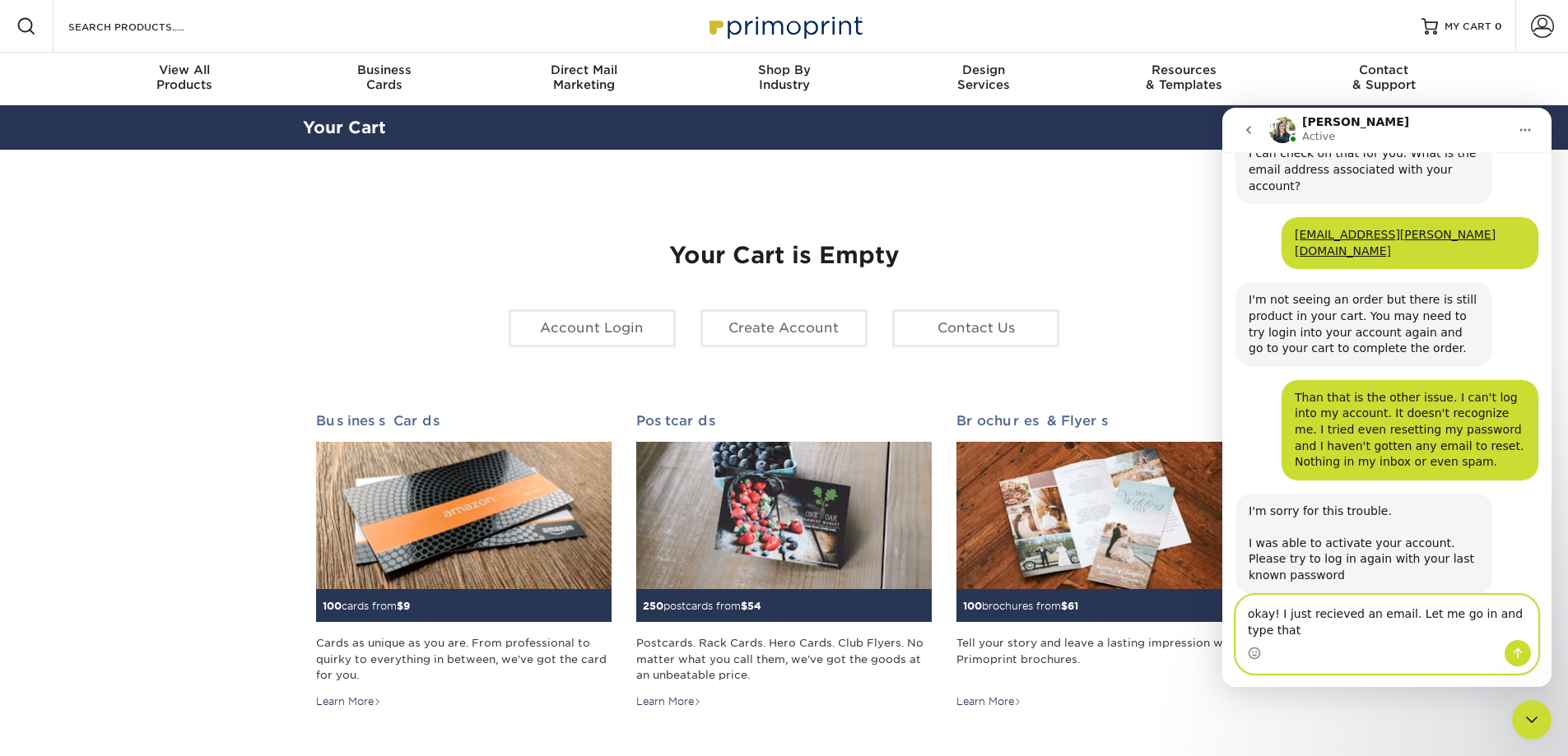
click at [1334, 613] on textarea "okay! I just recieved an email. Let me go in and type that" at bounding box center [1387, 618] width 301 height 44
type textarea "okay! I just received an email. Let me go in and type that"
click at [1519, 657] on icon "Send a message…" at bounding box center [1518, 653] width 13 height 13
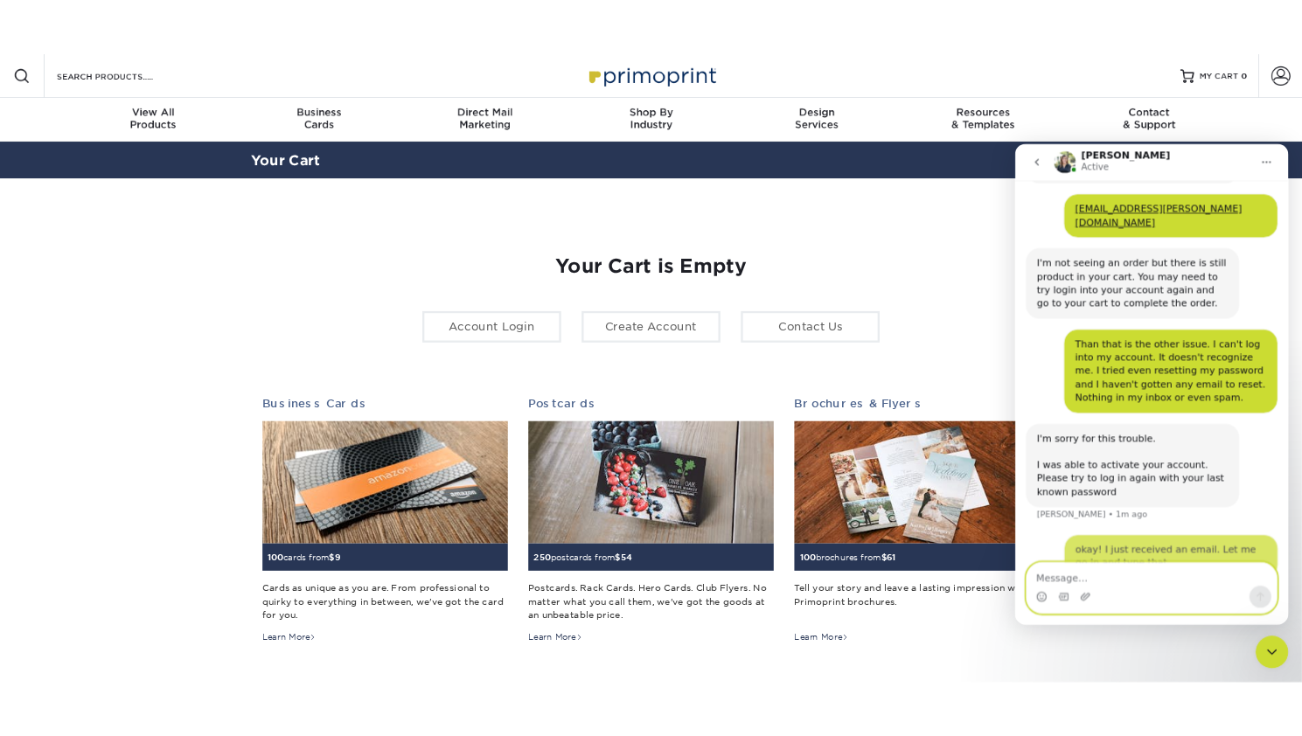
scroll to position [272, 0]
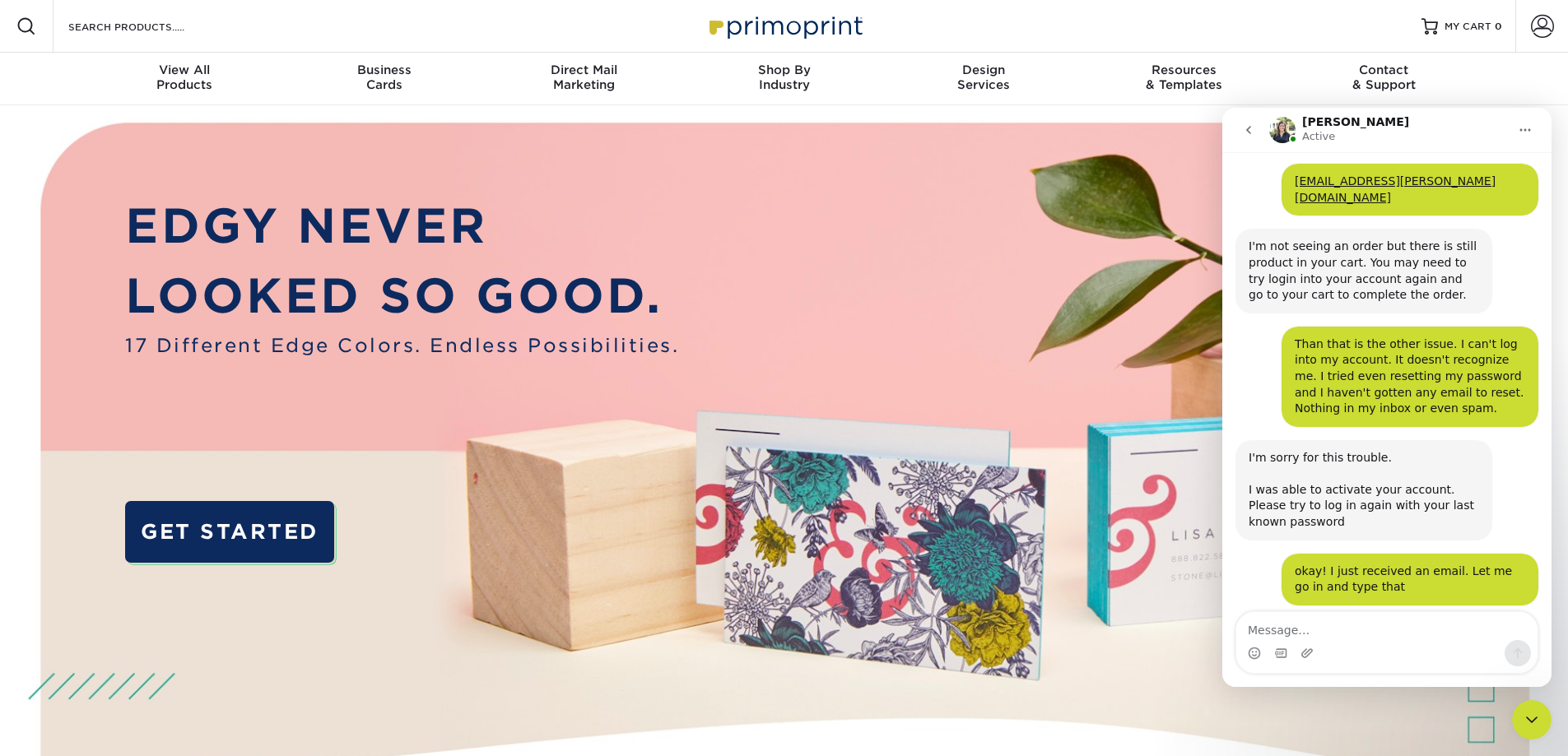
scroll to position [239, 0]
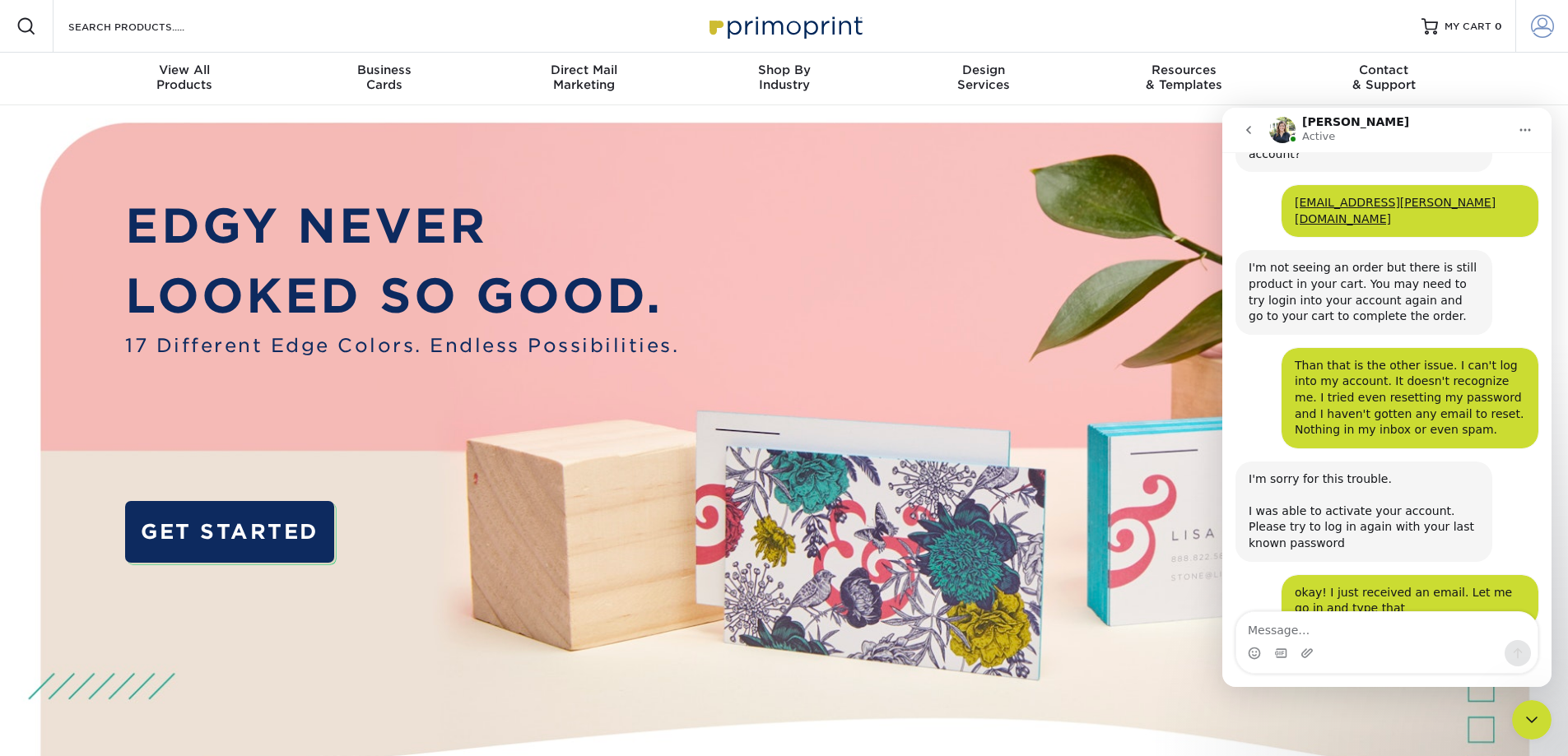
click at [1533, 32] on span at bounding box center [1543, 26] width 23 height 23
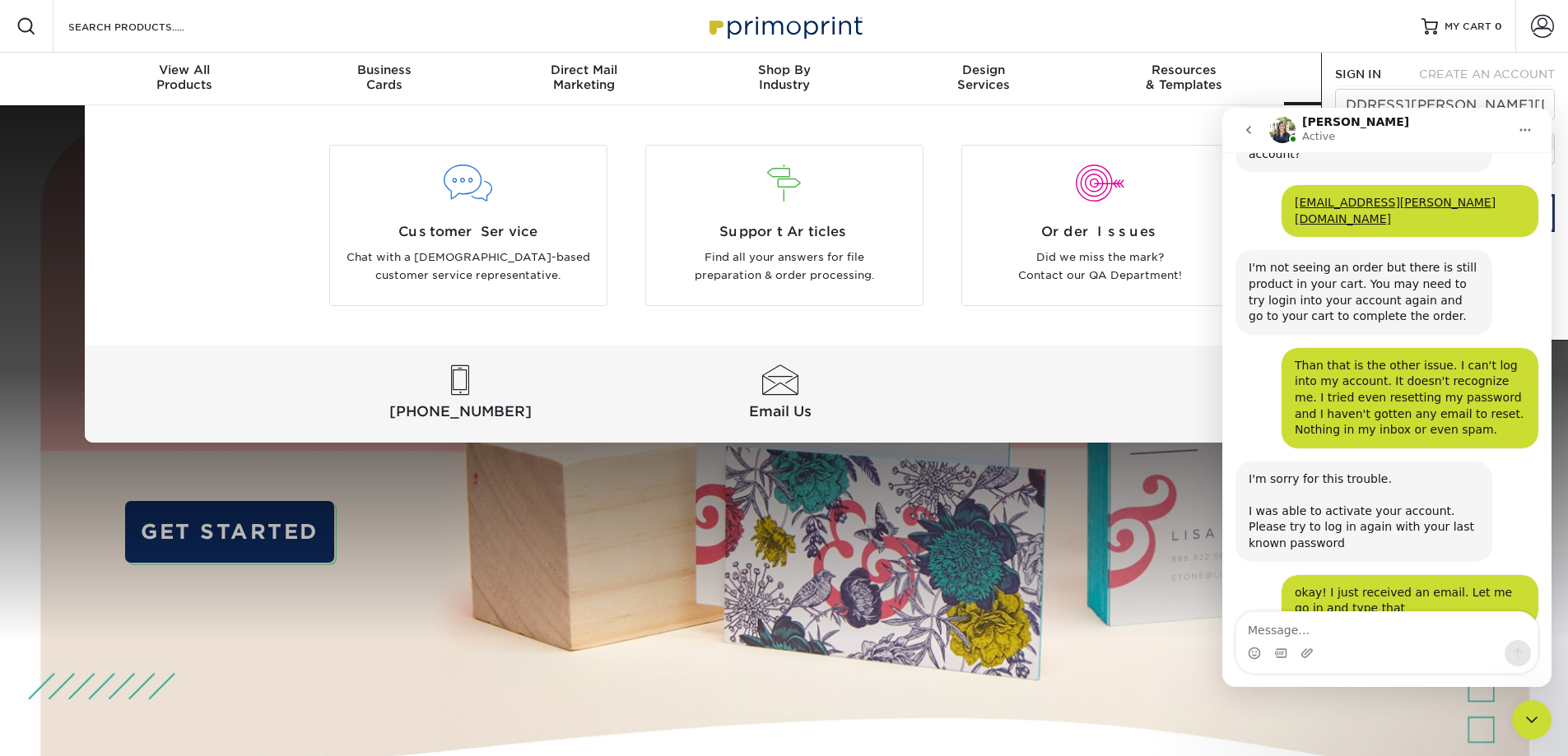
scroll to position [0, 0]
click at [1288, 80] on div "Contact & Support" at bounding box center [1384, 76] width 200 height 29
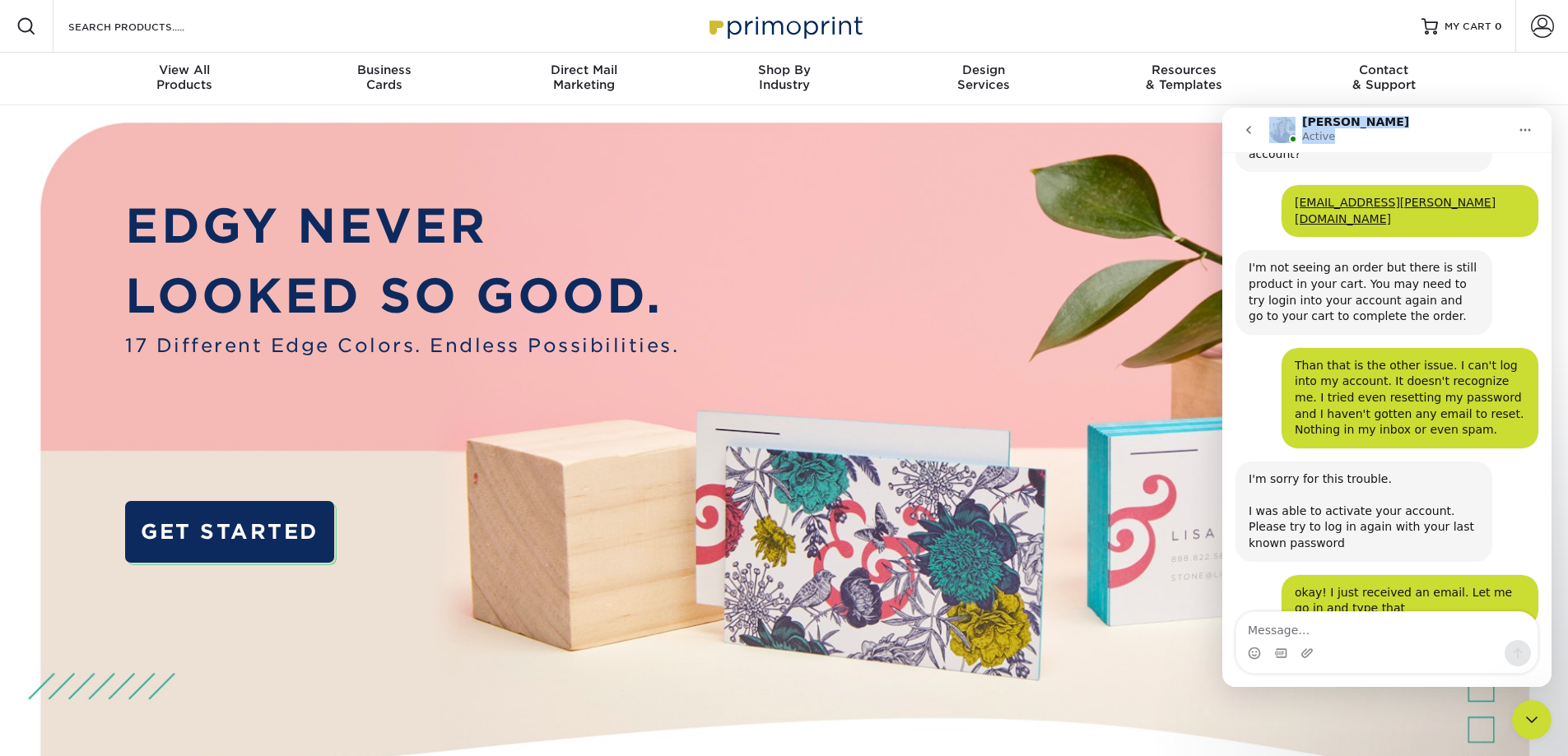
drag, startPoint x: 1495, startPoint y: 125, endPoint x: 1377, endPoint y: 142, distance: 119.2
click at [1224, 118] on nav "[PERSON_NAME] Active" at bounding box center [1387, 130] width 330 height 44
click at [1386, 121] on div "[PERSON_NAME] Active" at bounding box center [1389, 130] width 239 height 29
click at [1524, 130] on icon "Home" at bounding box center [1526, 130] width 13 height 13
click at [1454, 88] on div "Contact & Support" at bounding box center [1384, 76] width 200 height 29
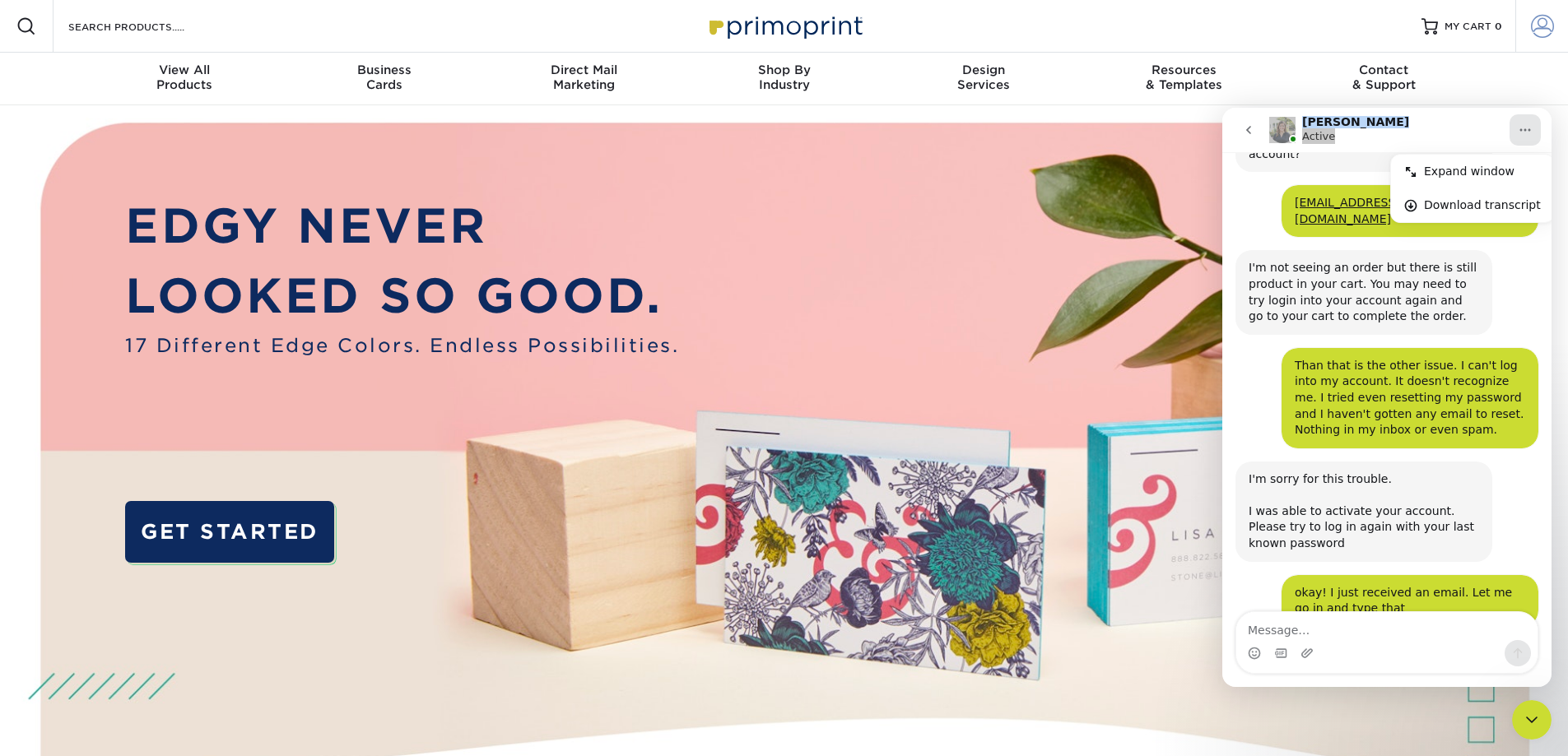
click at [1527, 24] on link "Account" at bounding box center [1542, 26] width 53 height 53
click at [1275, 93] on link "Resources & Templates" at bounding box center [1184, 79] width 200 height 53
click at [1543, 735] on div "Close Intercom Messenger" at bounding box center [1532, 720] width 40 height 40
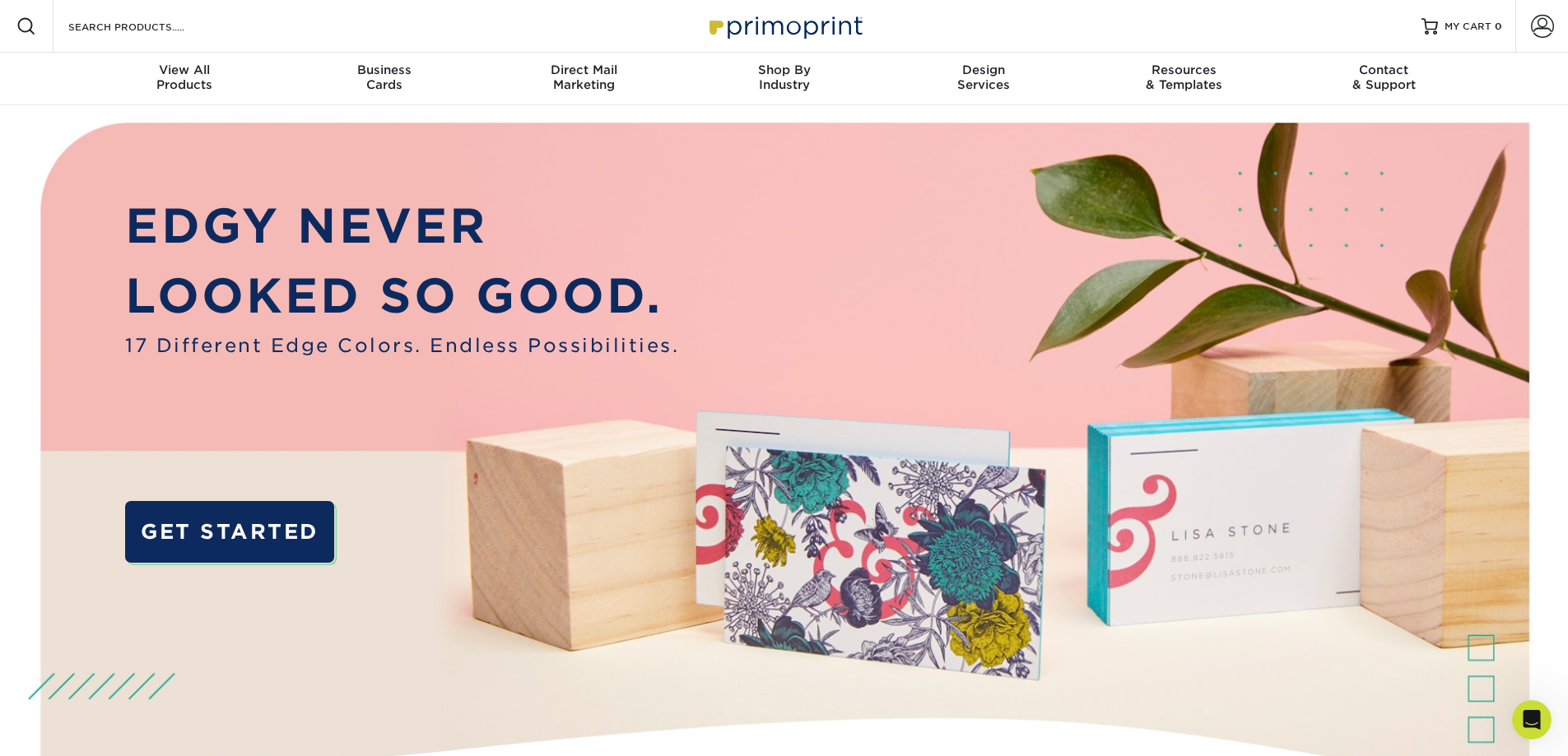
scroll to position [321, 0]
click at [1544, 38] on link "Account" at bounding box center [1542, 26] width 53 height 53
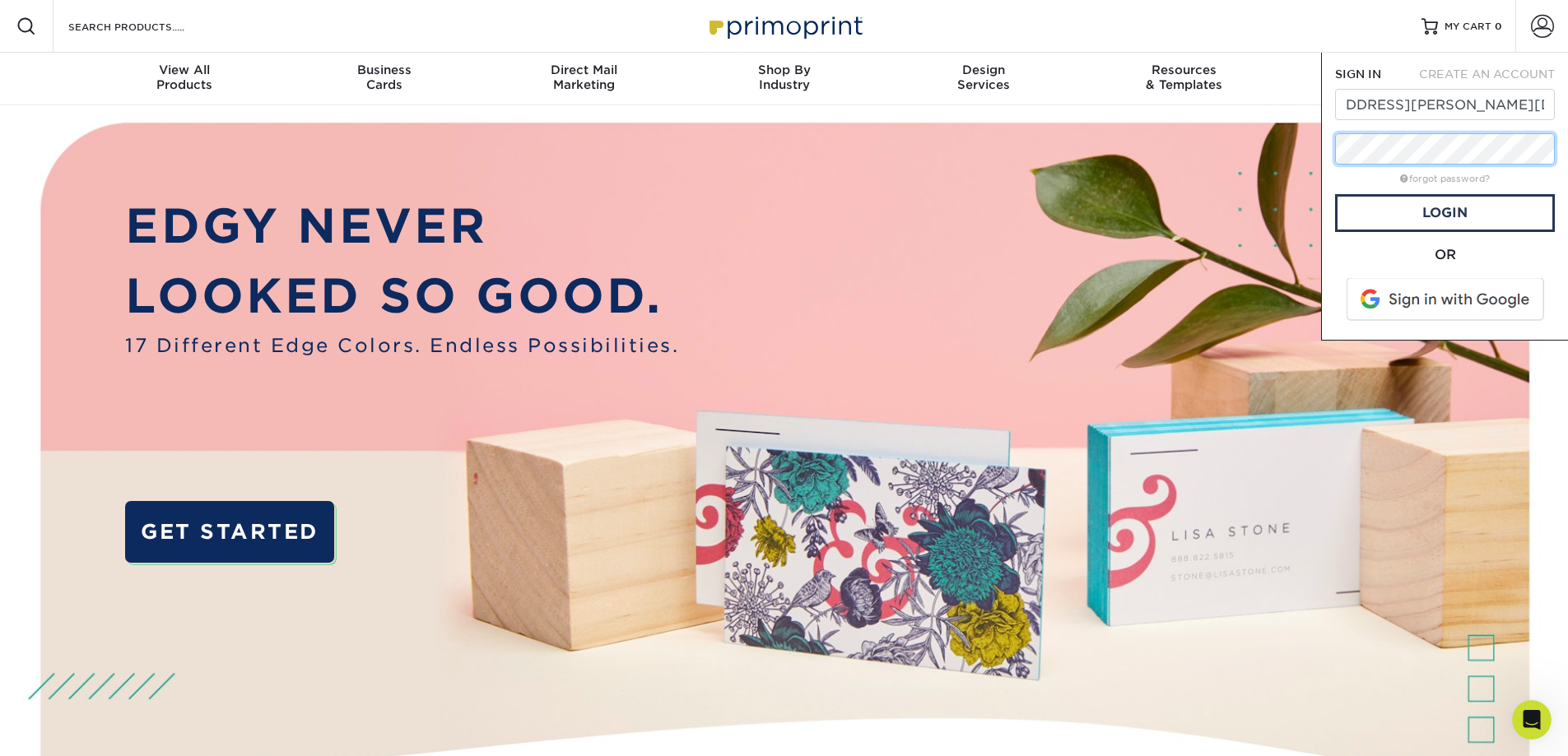
scroll to position [0, 0]
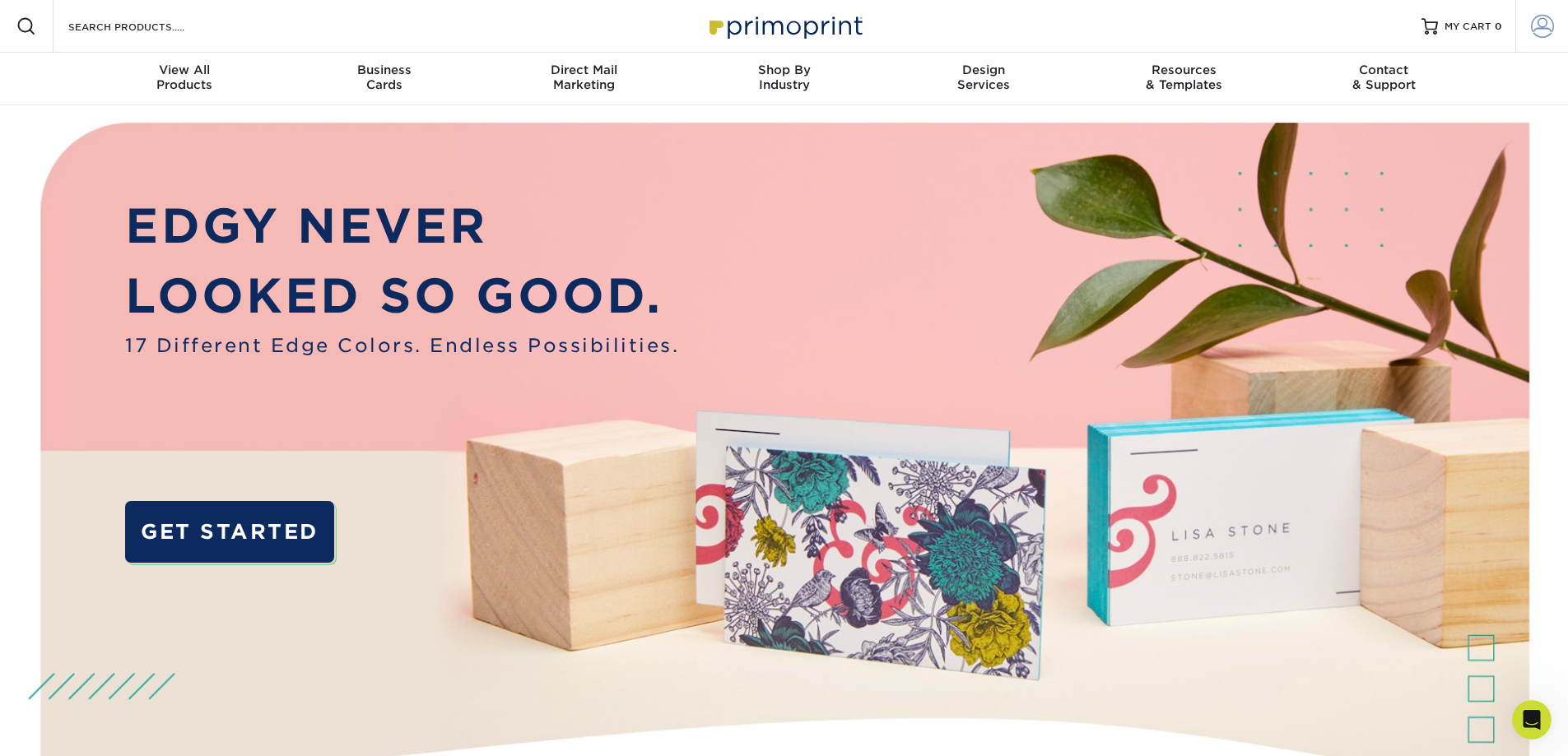
click at [1532, 31] on span at bounding box center [1543, 26] width 23 height 23
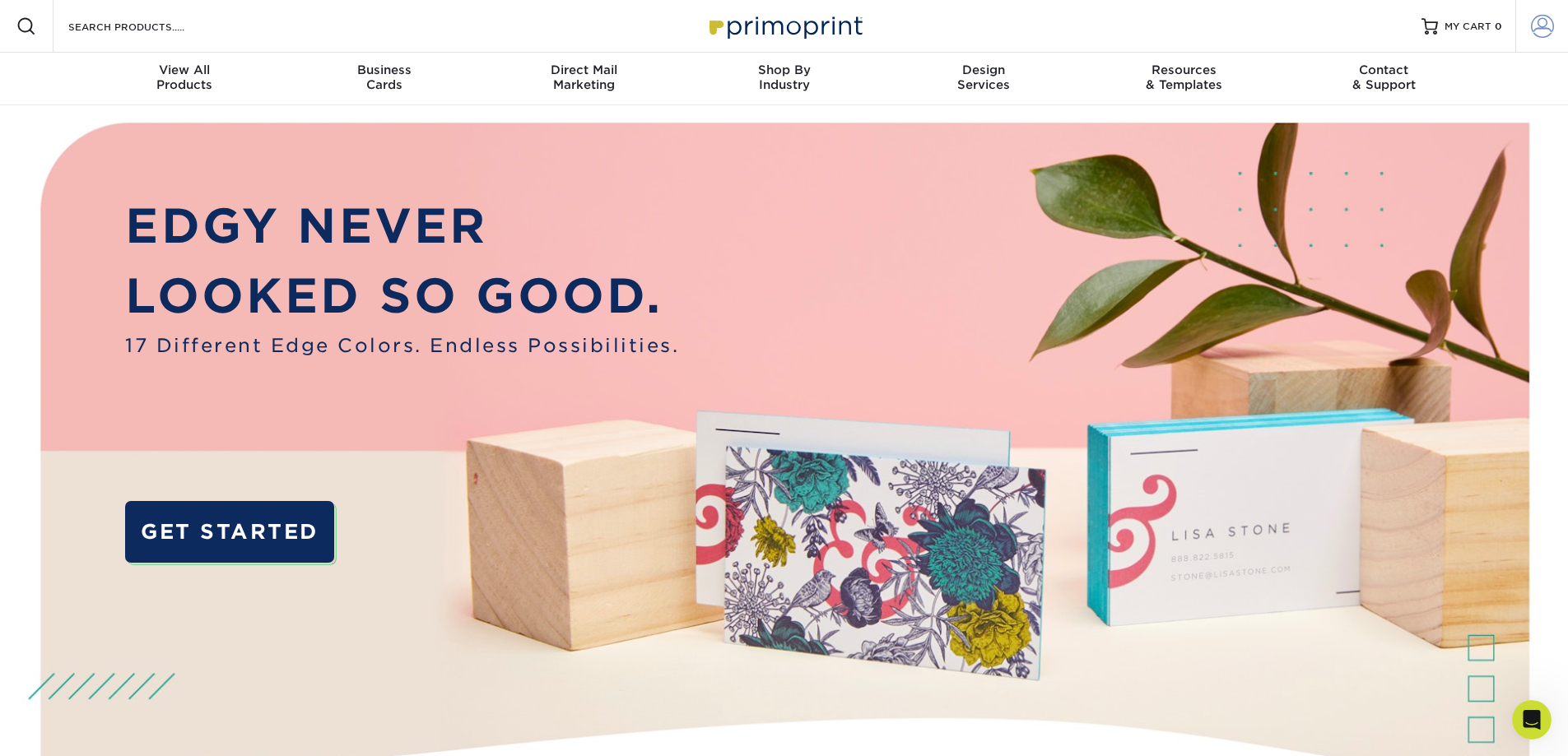
click at [1544, 24] on span at bounding box center [1543, 26] width 23 height 23
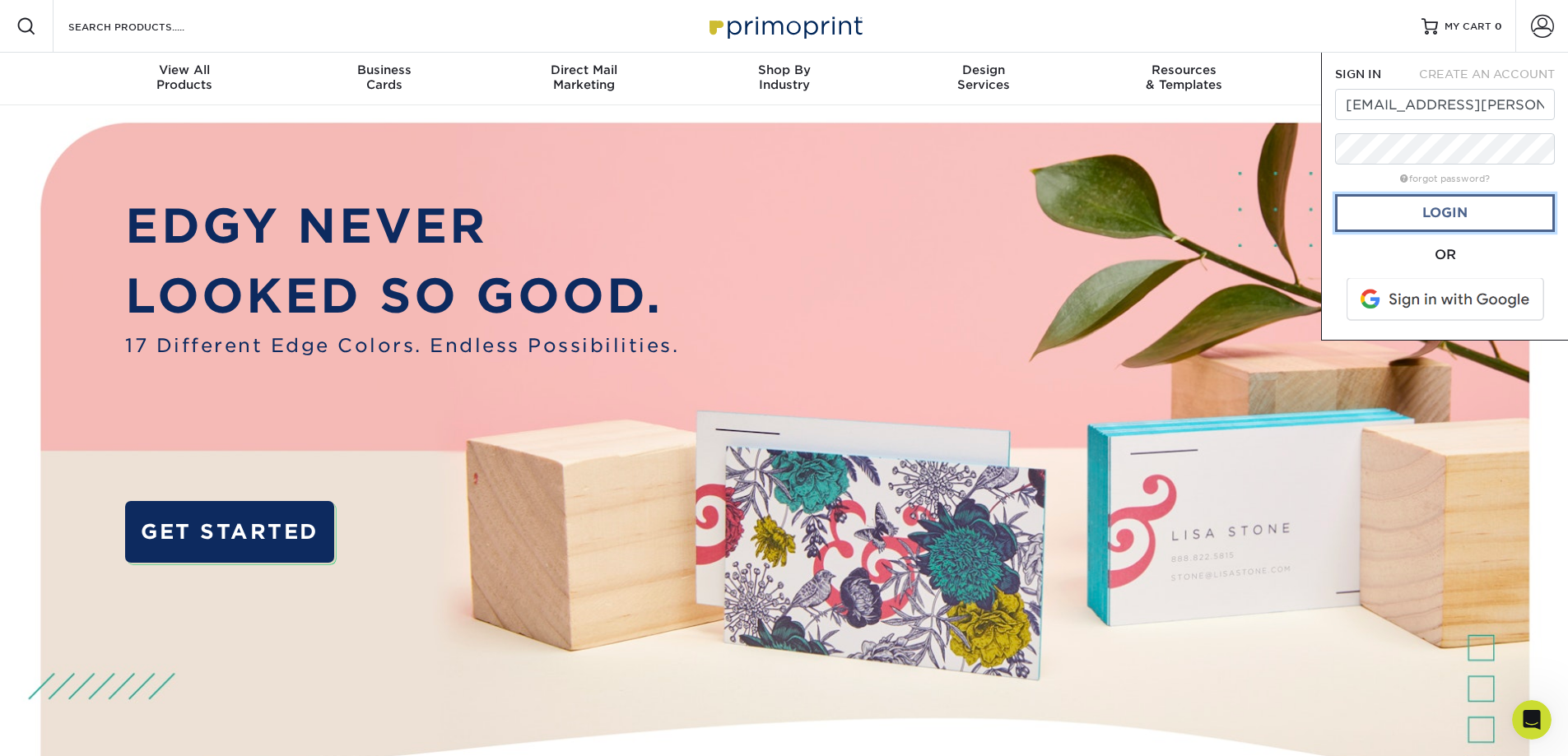
click at [1442, 217] on link "Login" at bounding box center [1445, 213] width 219 height 38
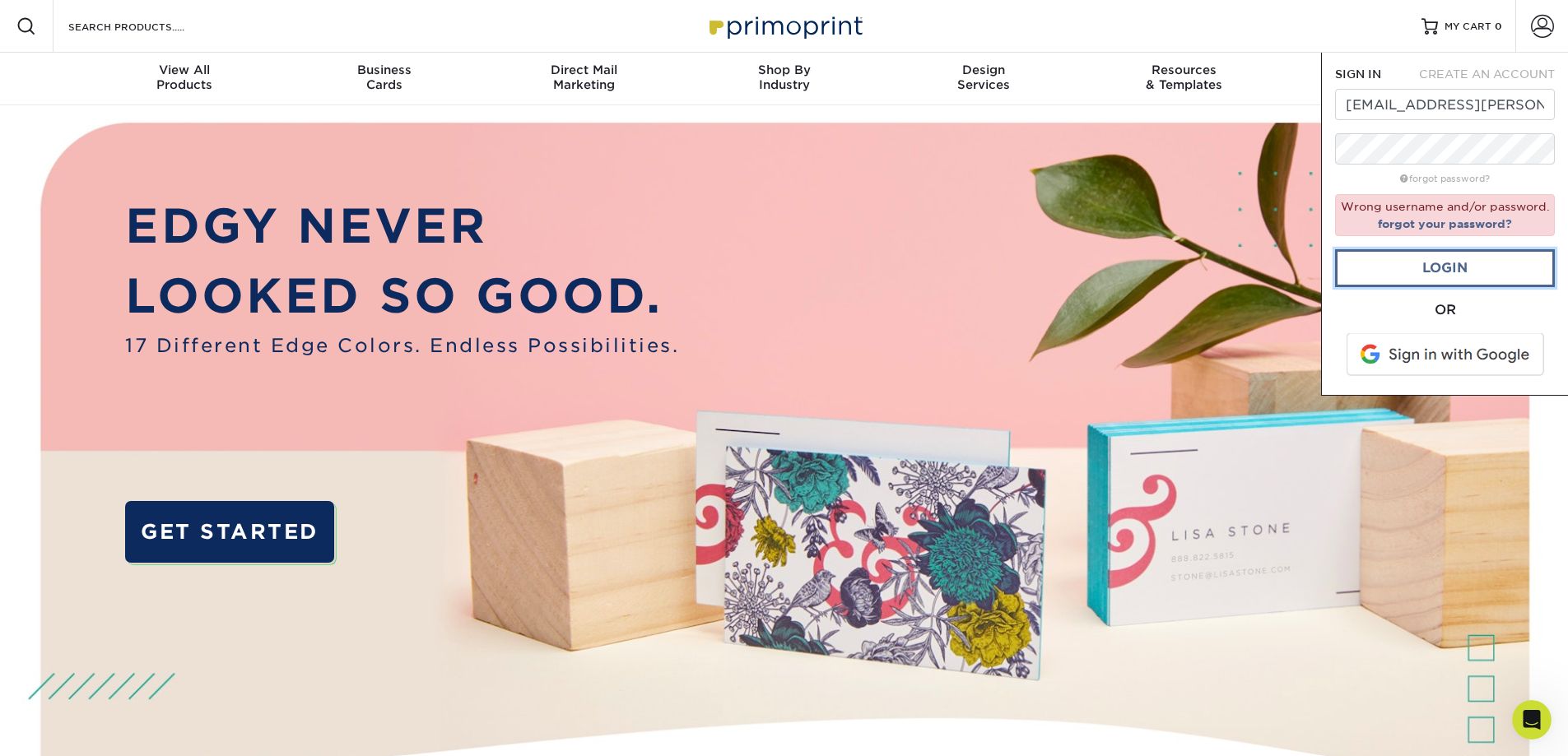
click at [1443, 271] on link "Login" at bounding box center [1445, 268] width 219 height 38
click at [1478, 359] on span at bounding box center [1447, 354] width 210 height 42
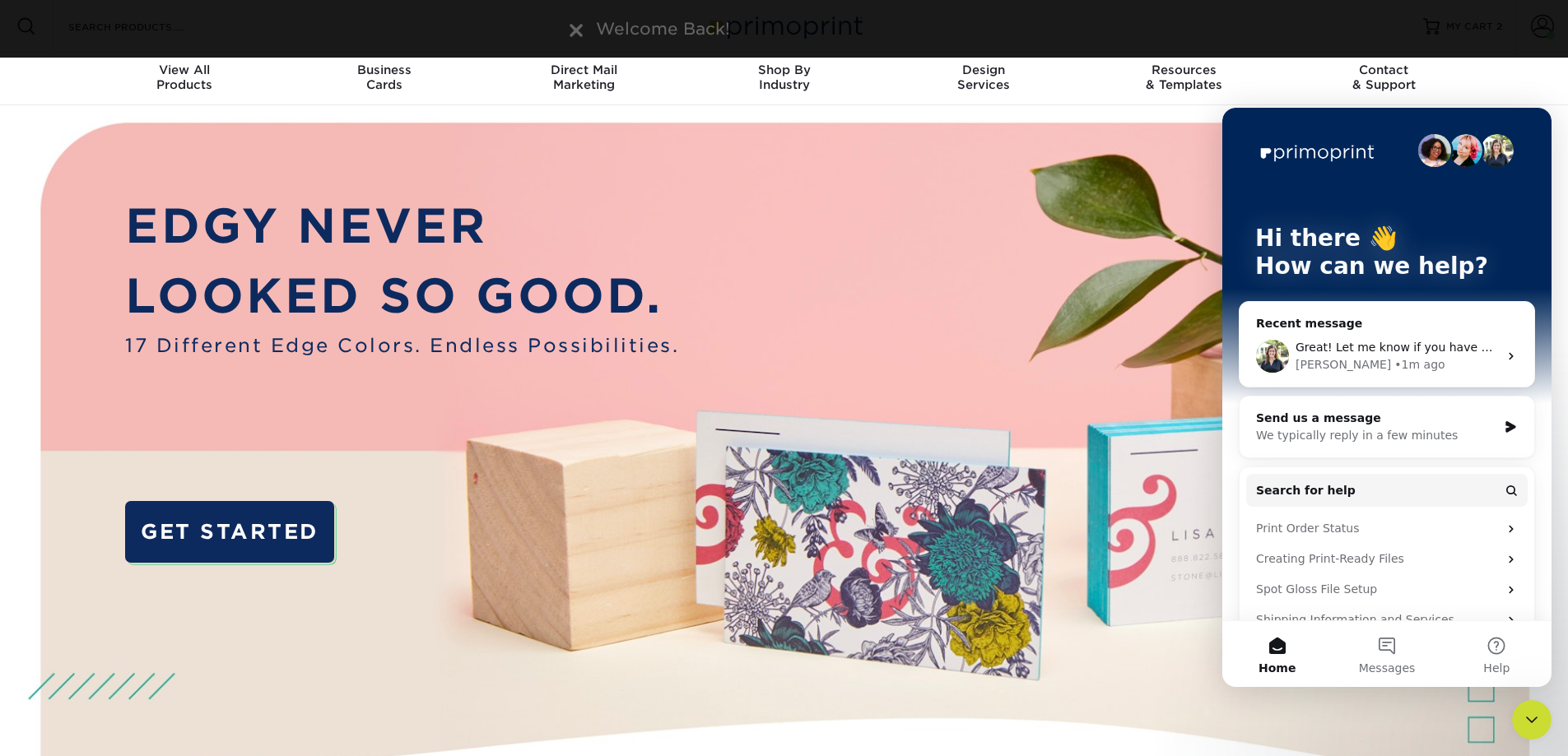
click at [1455, 376] on div "Great! Let me know if you have any questions [PERSON_NAME] • 1m ago" at bounding box center [1387, 356] width 295 height 61
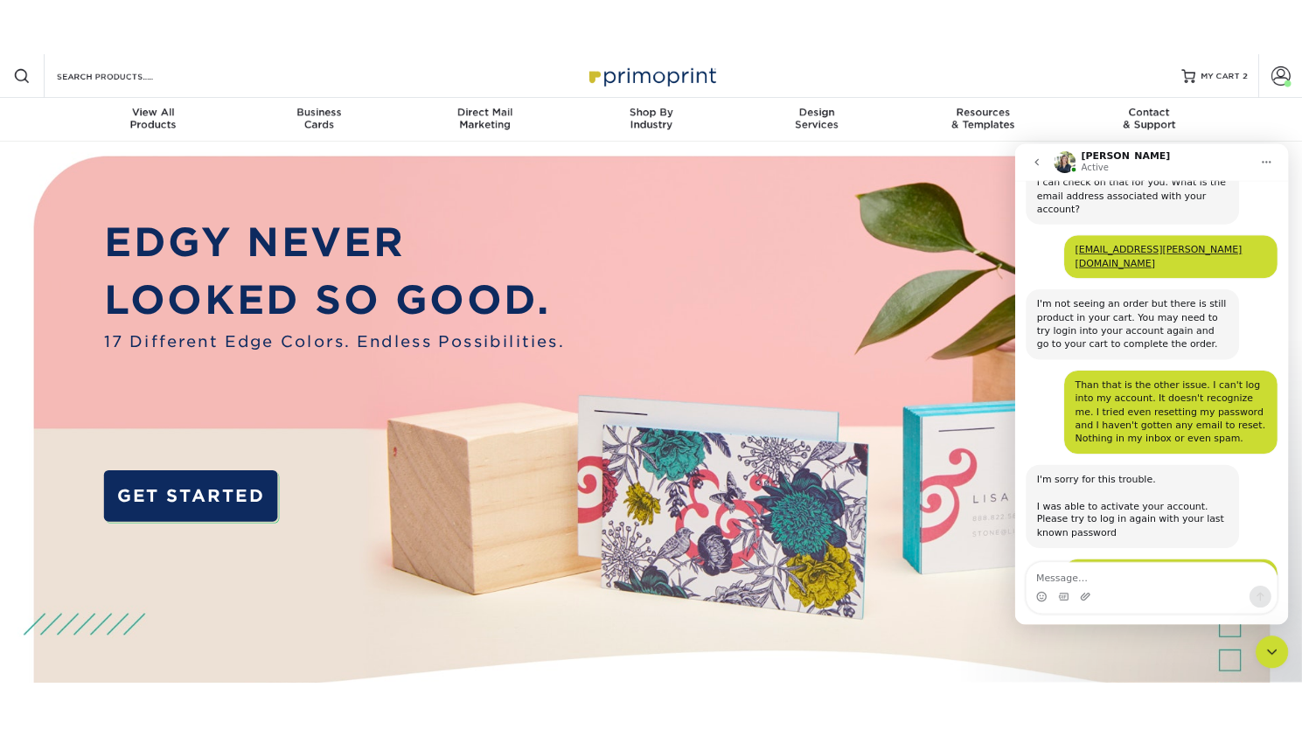
scroll to position [341, 0]
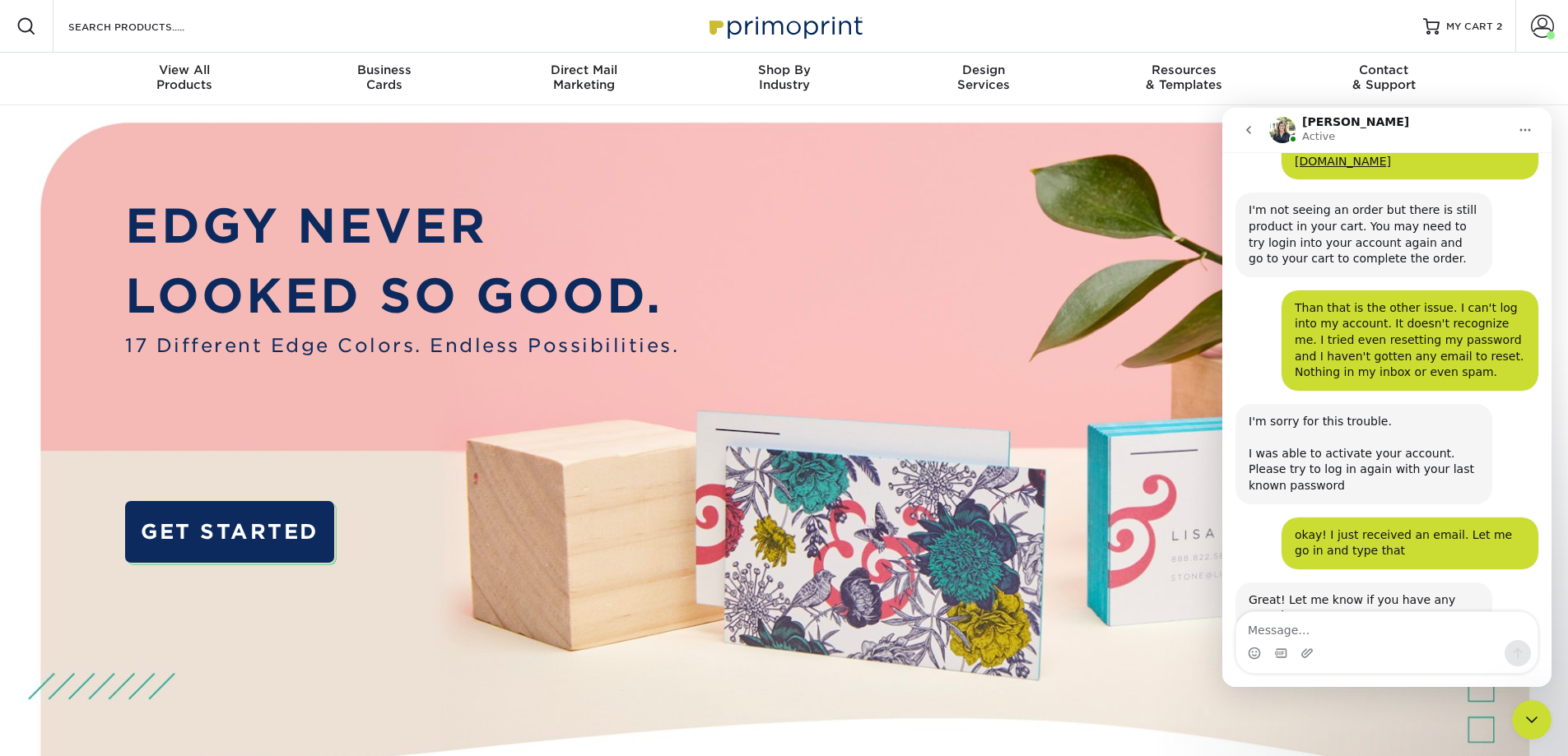
scroll to position [321, 0]
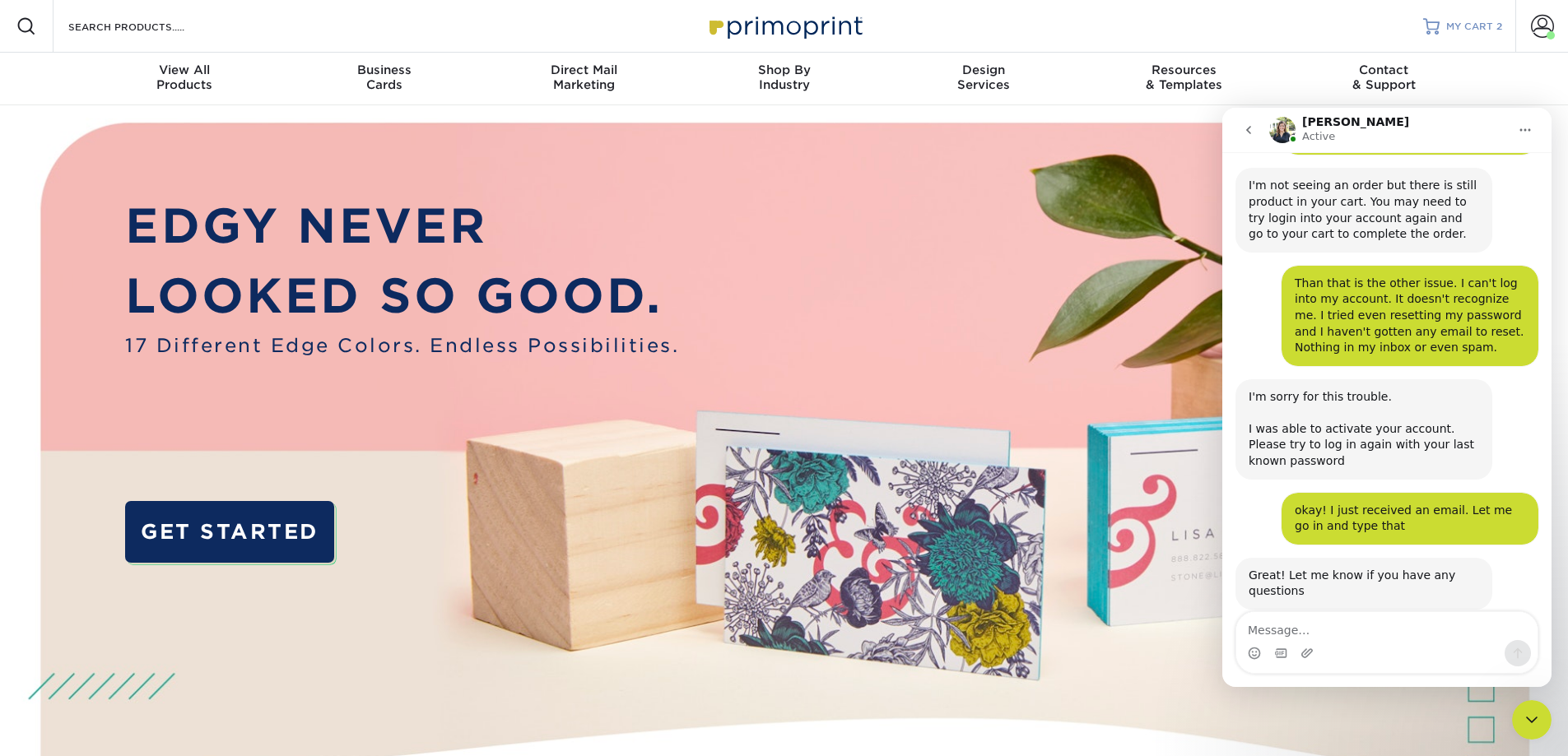
click at [1475, 34] on link "MY CART 2" at bounding box center [1463, 26] width 79 height 53
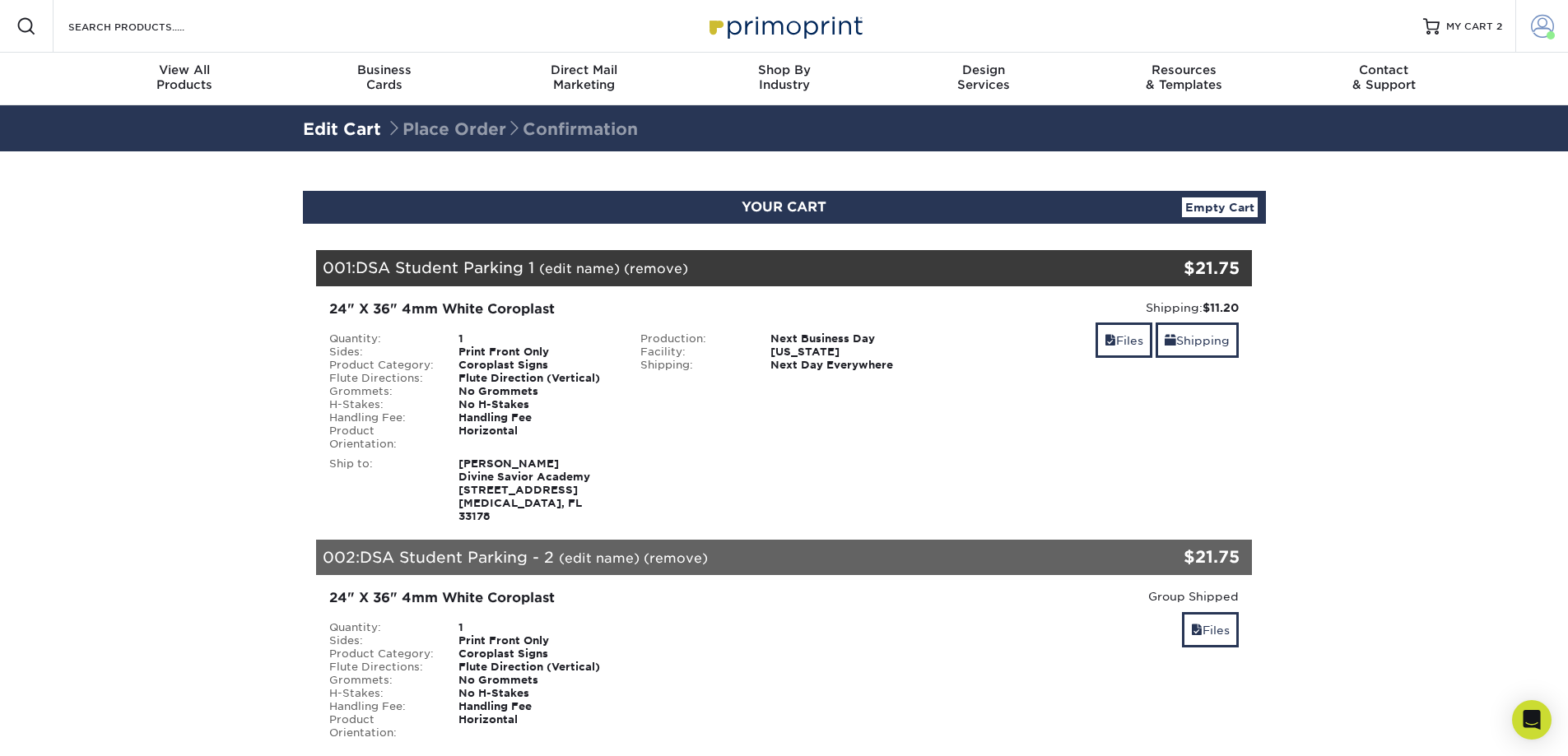
click at [1540, 38] on link "Account" at bounding box center [1542, 26] width 53 height 53
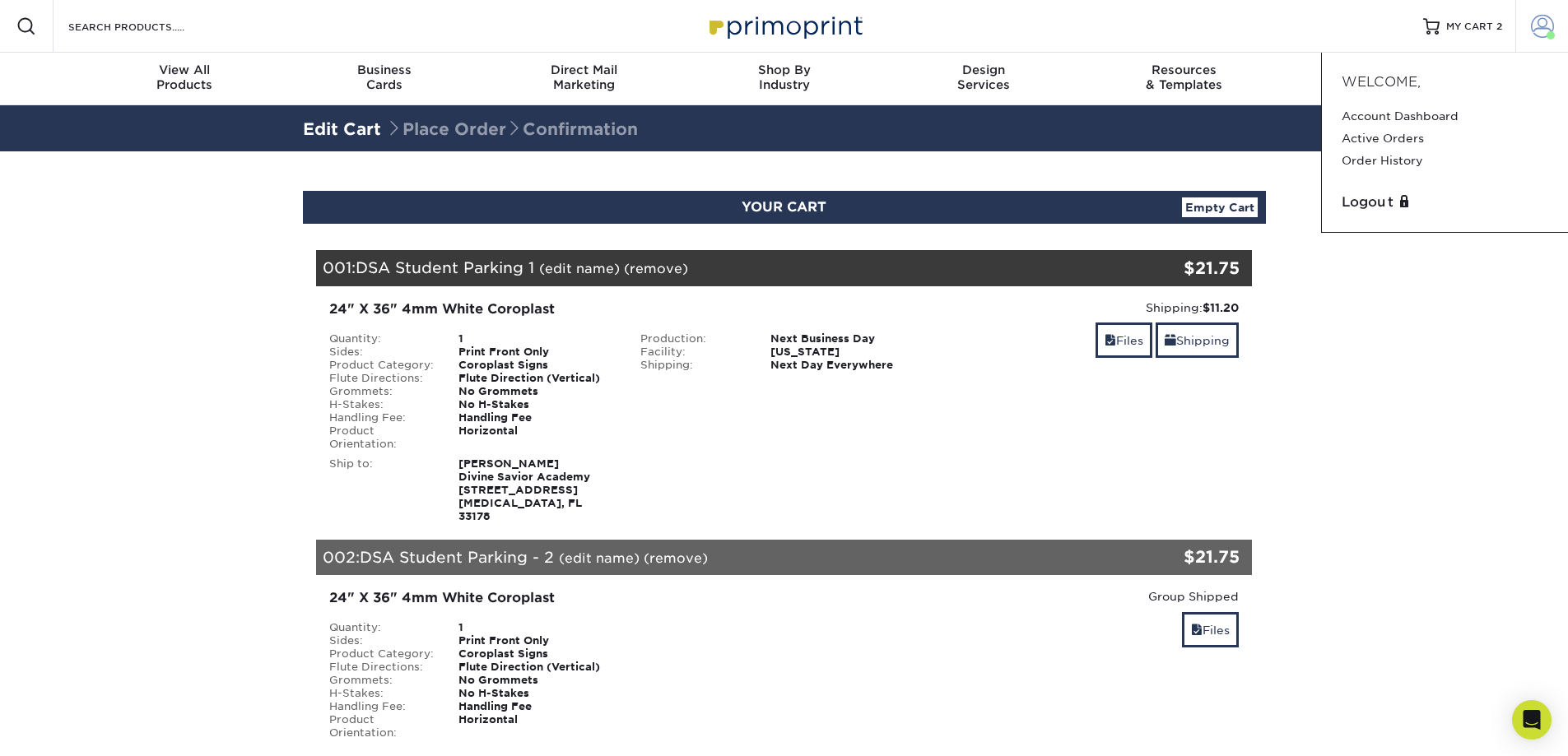
click at [1540, 38] on link "Account" at bounding box center [1542, 26] width 53 height 53
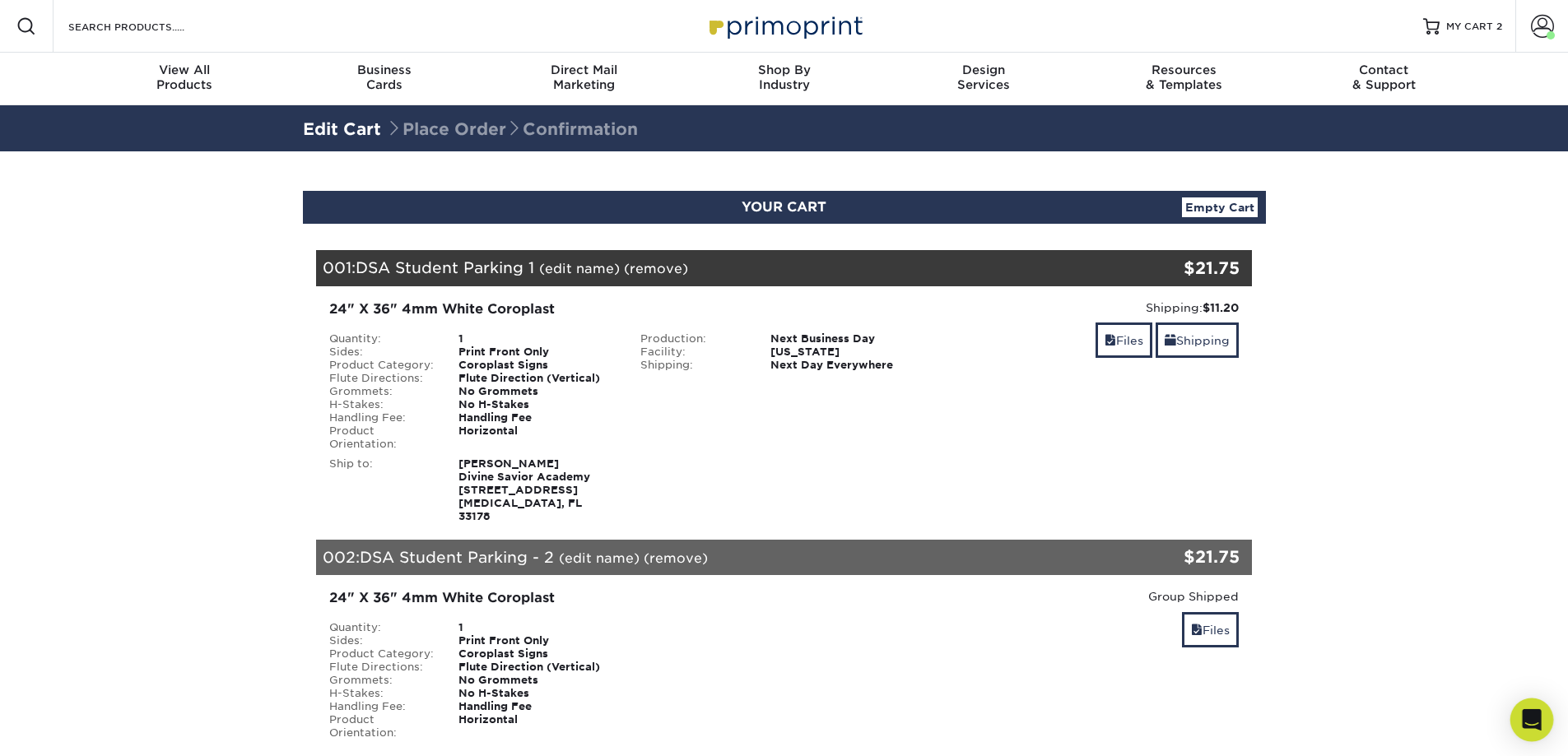
click at [1527, 728] on icon "Open Intercom Messenger" at bounding box center [1531, 720] width 22 height 22
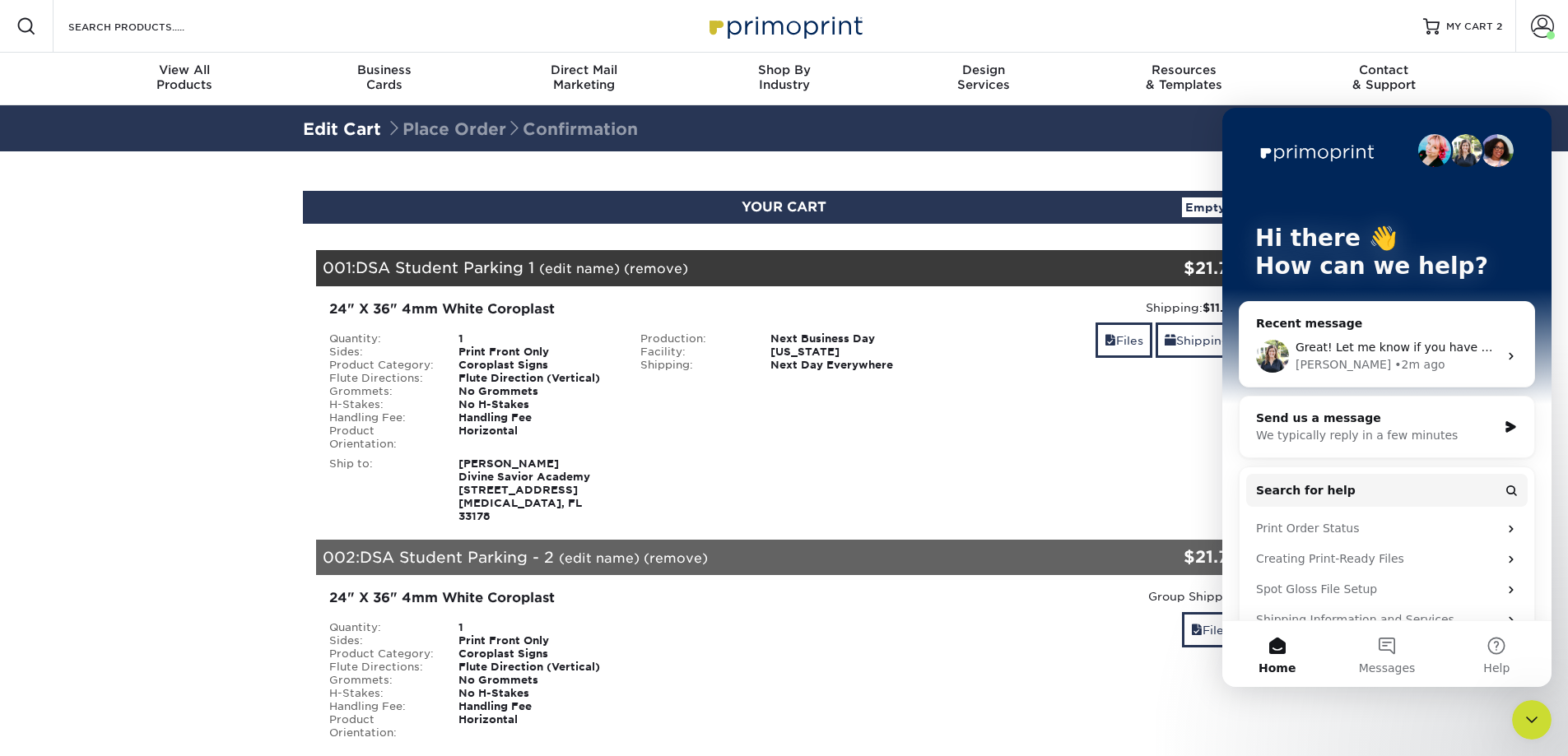
click at [1389, 362] on div "Irene • 2m ago" at bounding box center [1397, 365] width 202 height 17
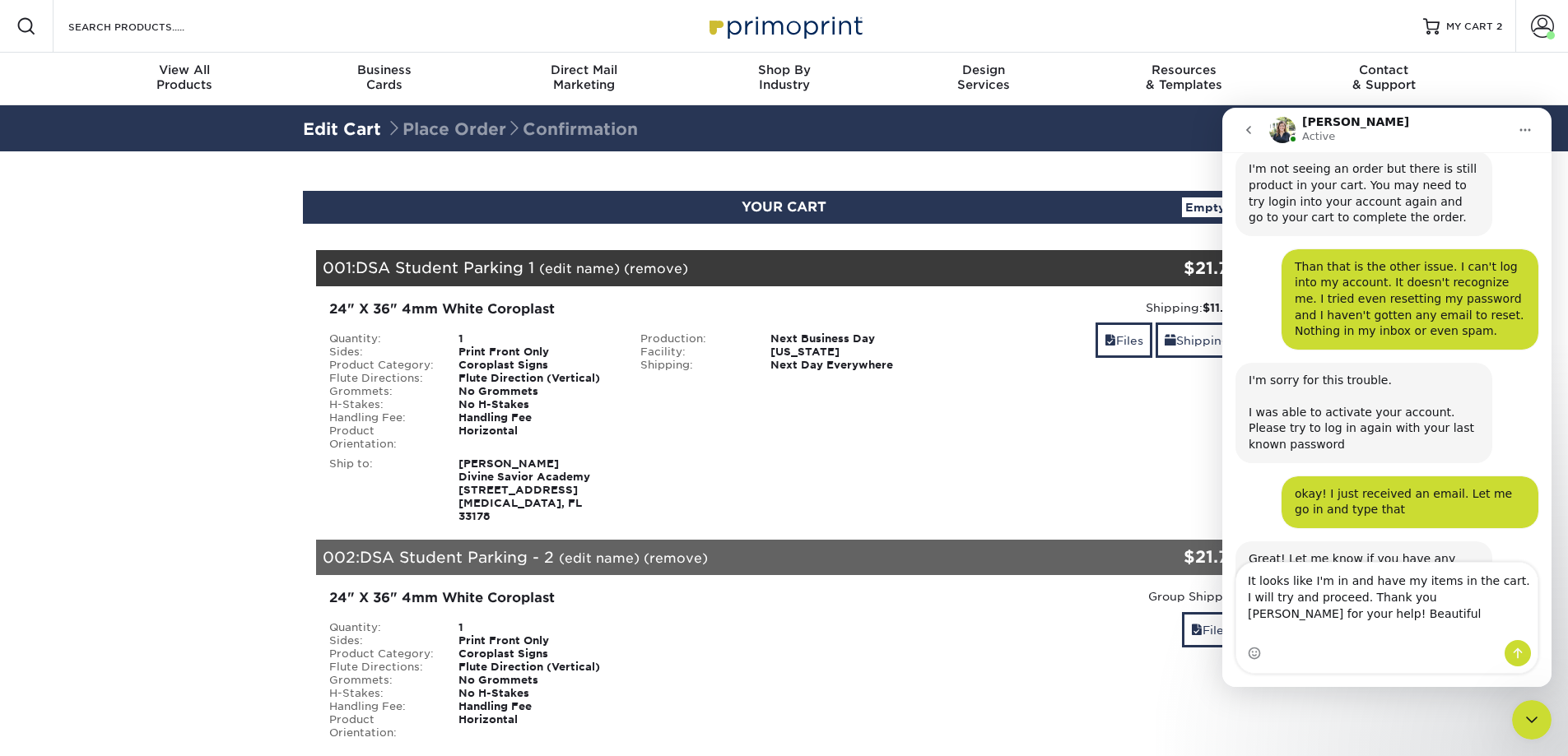
scroll to position [354, 0]
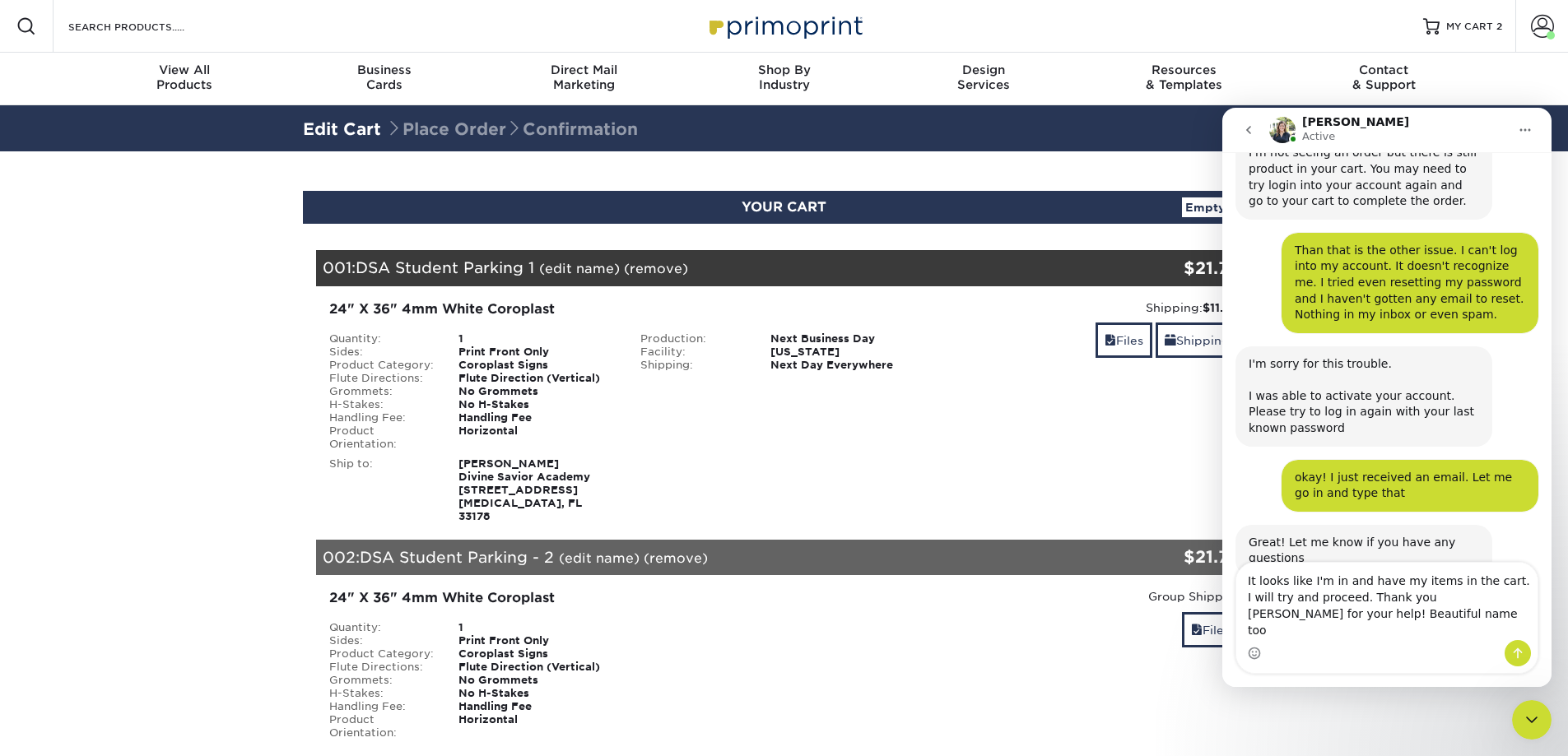
type textarea "It looks like I'm in and have my items in the cart. I will try and proceed. Tha…"
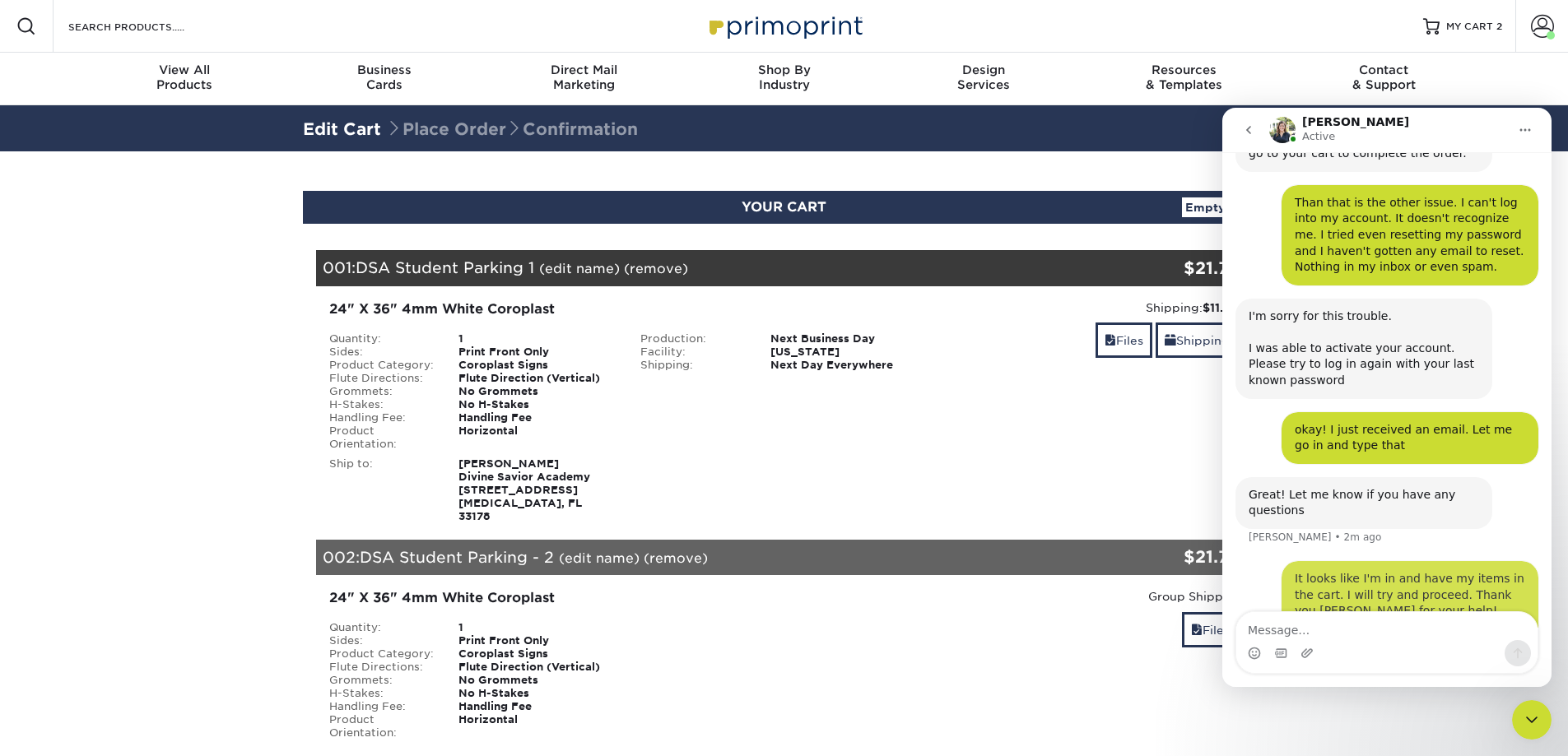
scroll to position [402, 0]
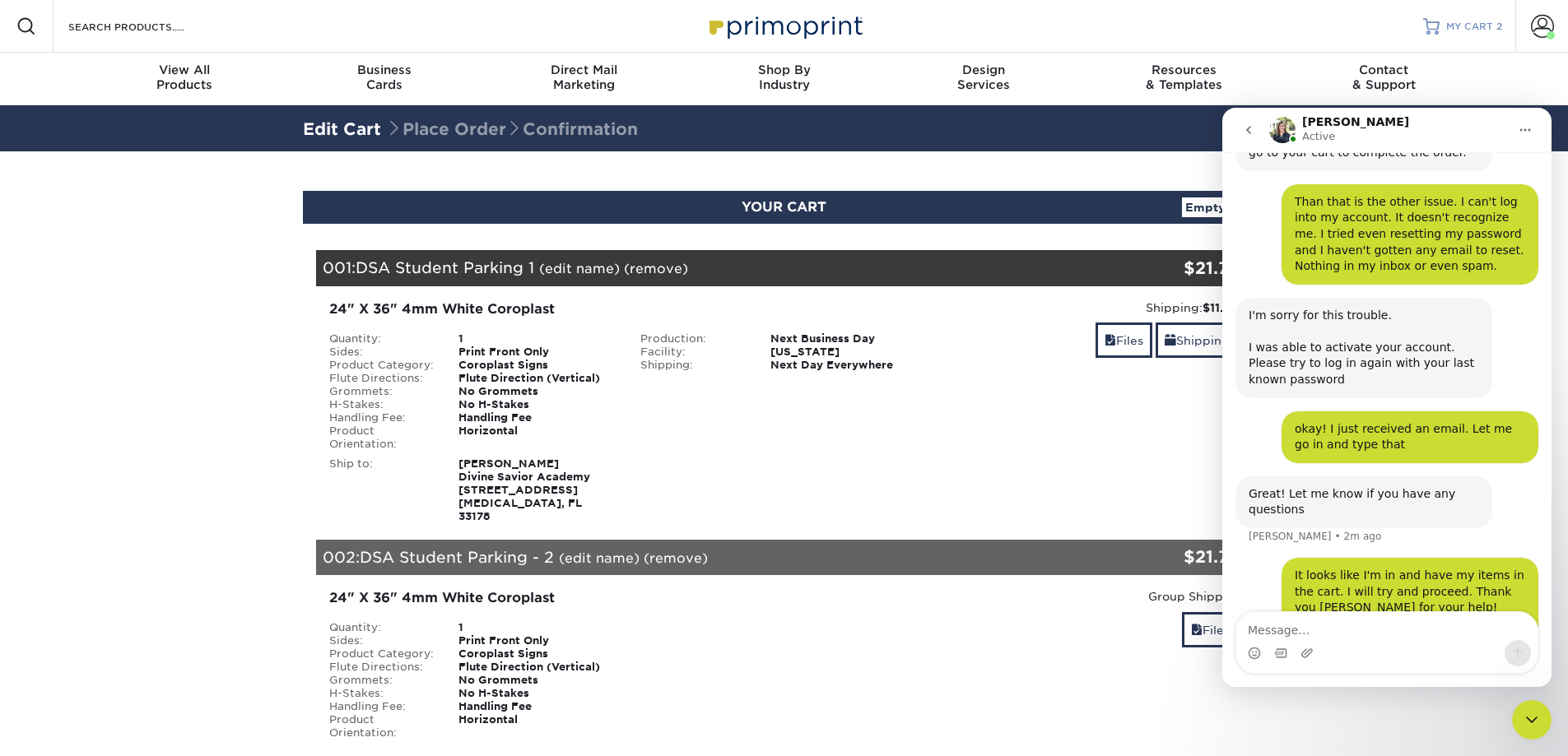
click at [1474, 33] on link "MY CART 2" at bounding box center [1463, 26] width 79 height 53
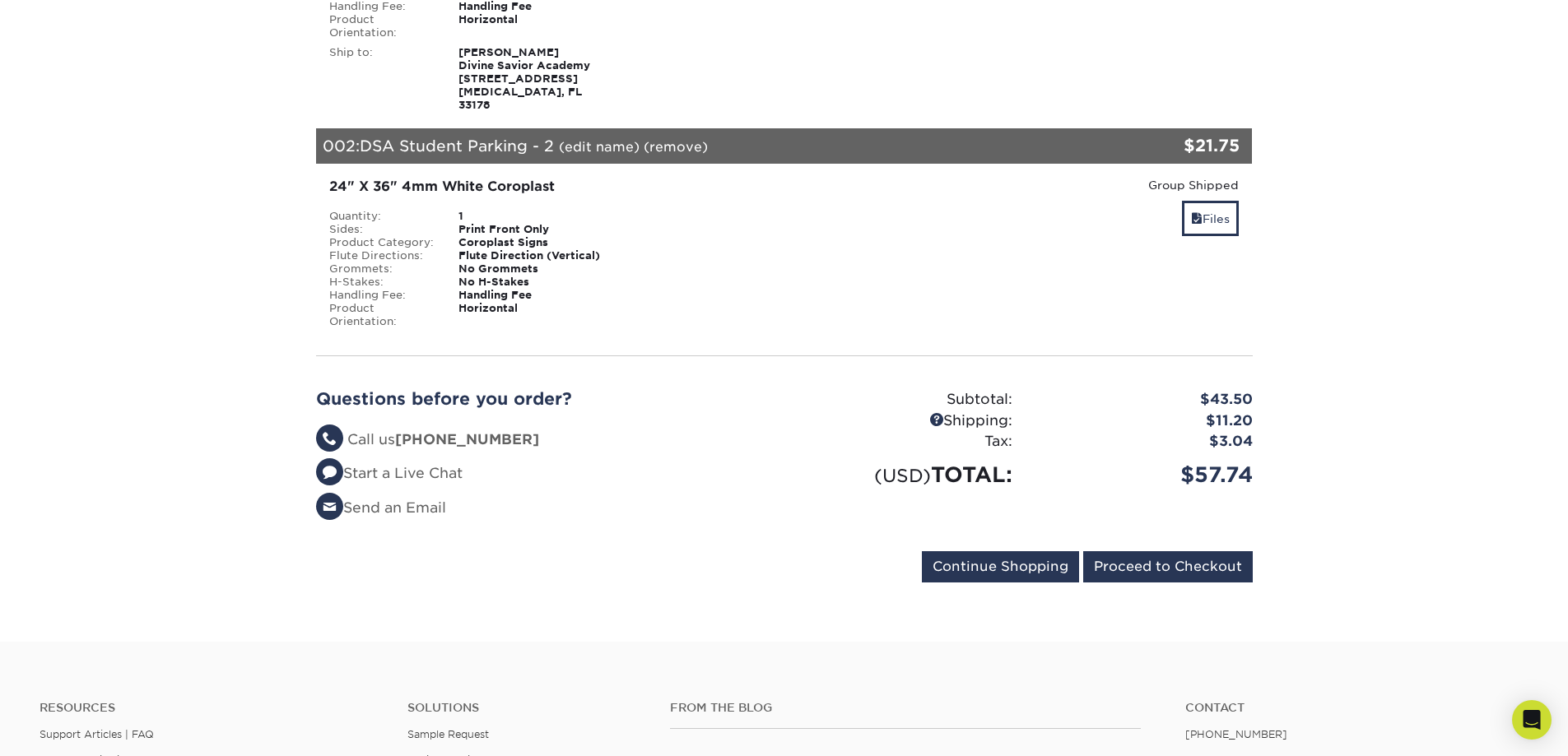
scroll to position [494, 0]
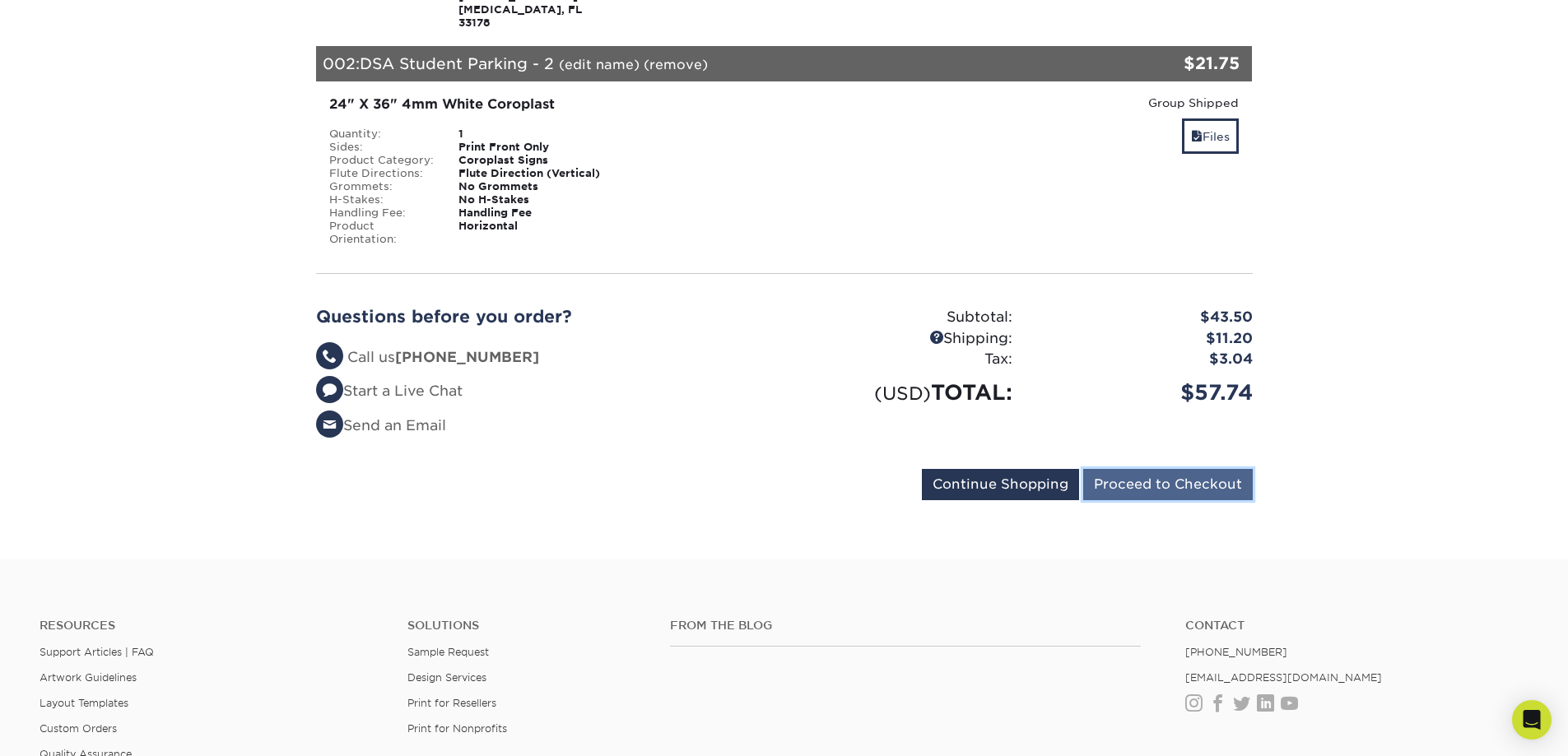
click at [1141, 484] on input "Proceed to Checkout" at bounding box center [1168, 484] width 170 height 31
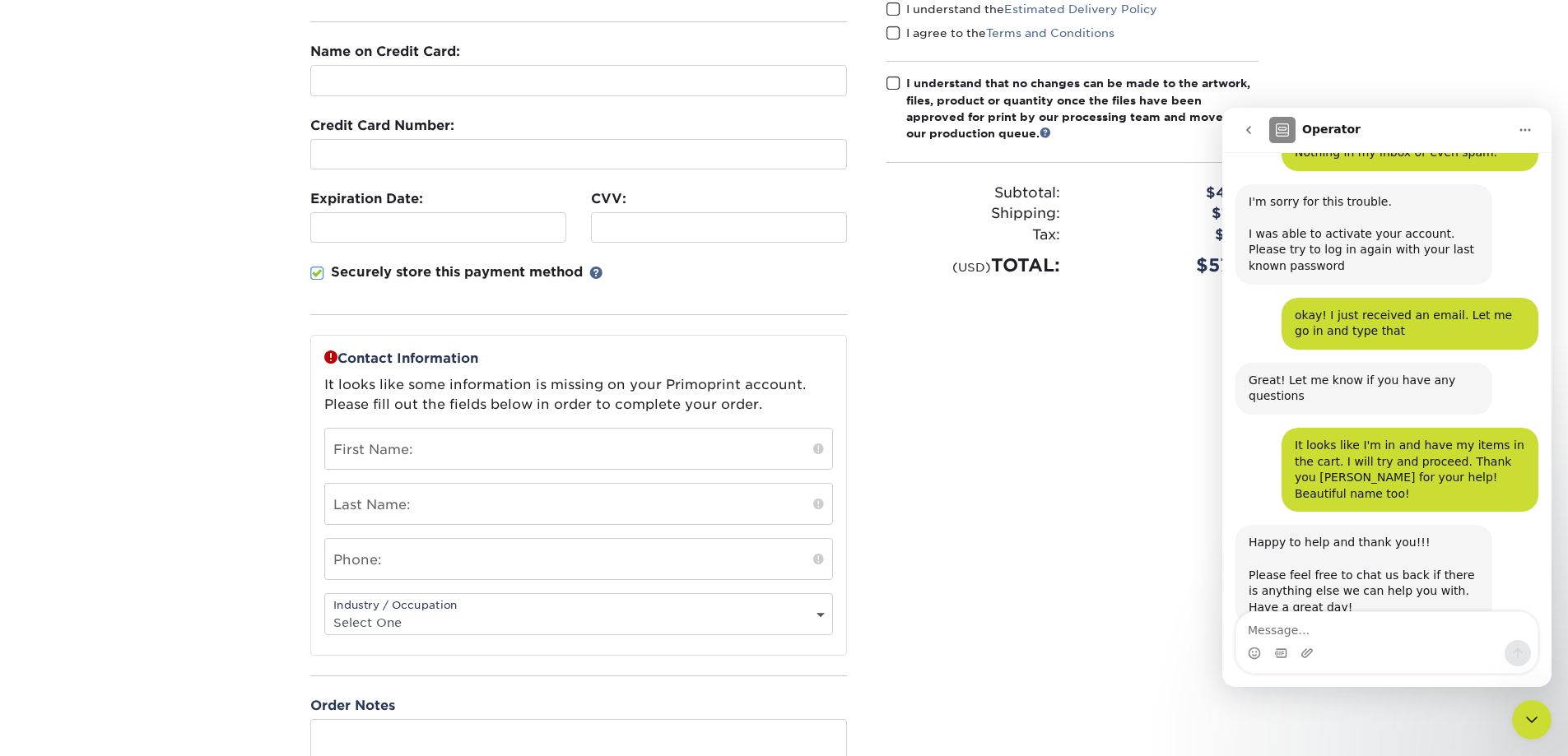
scroll to position [647, 0]
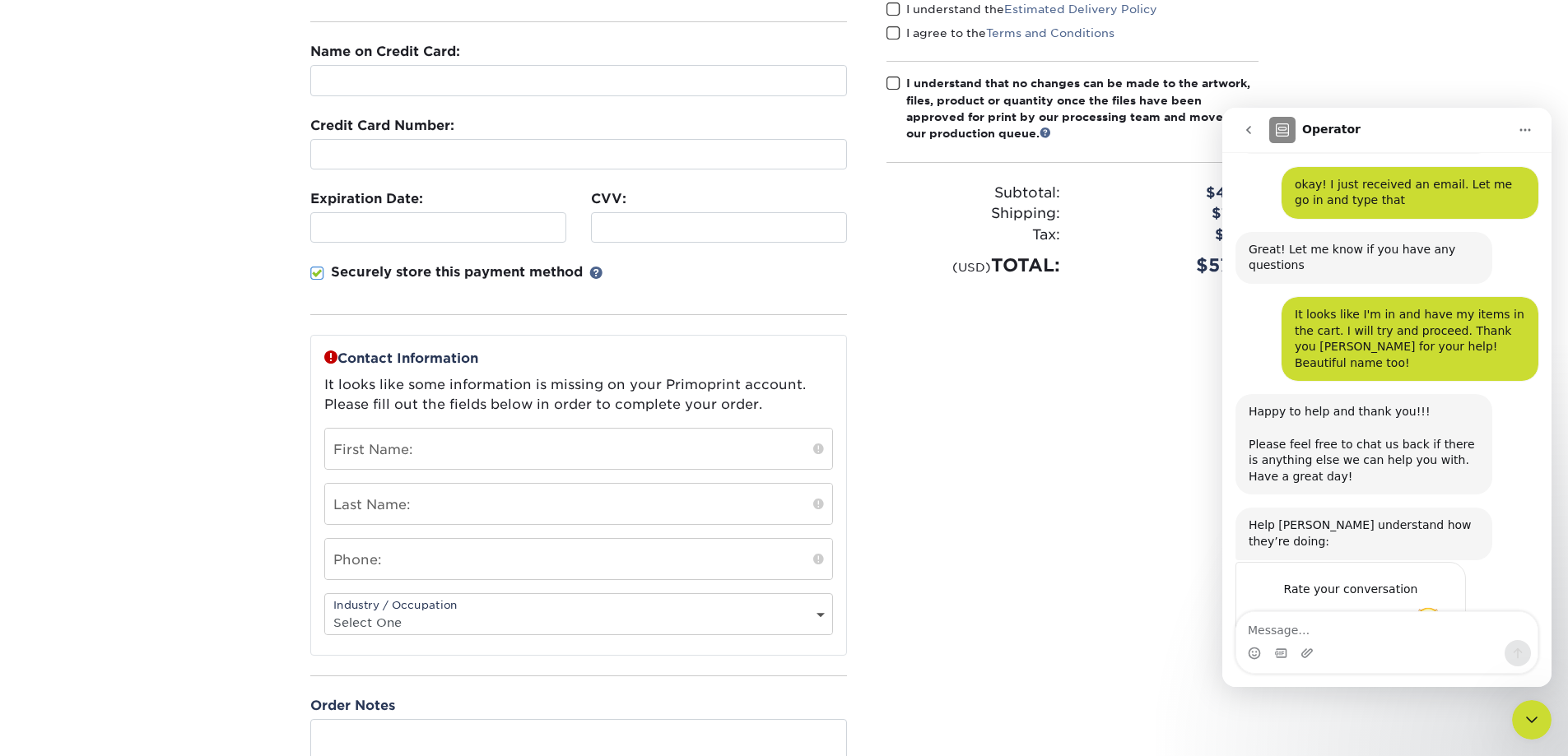
click at [1430, 607] on span "Amazing" at bounding box center [1428, 621] width 29 height 29
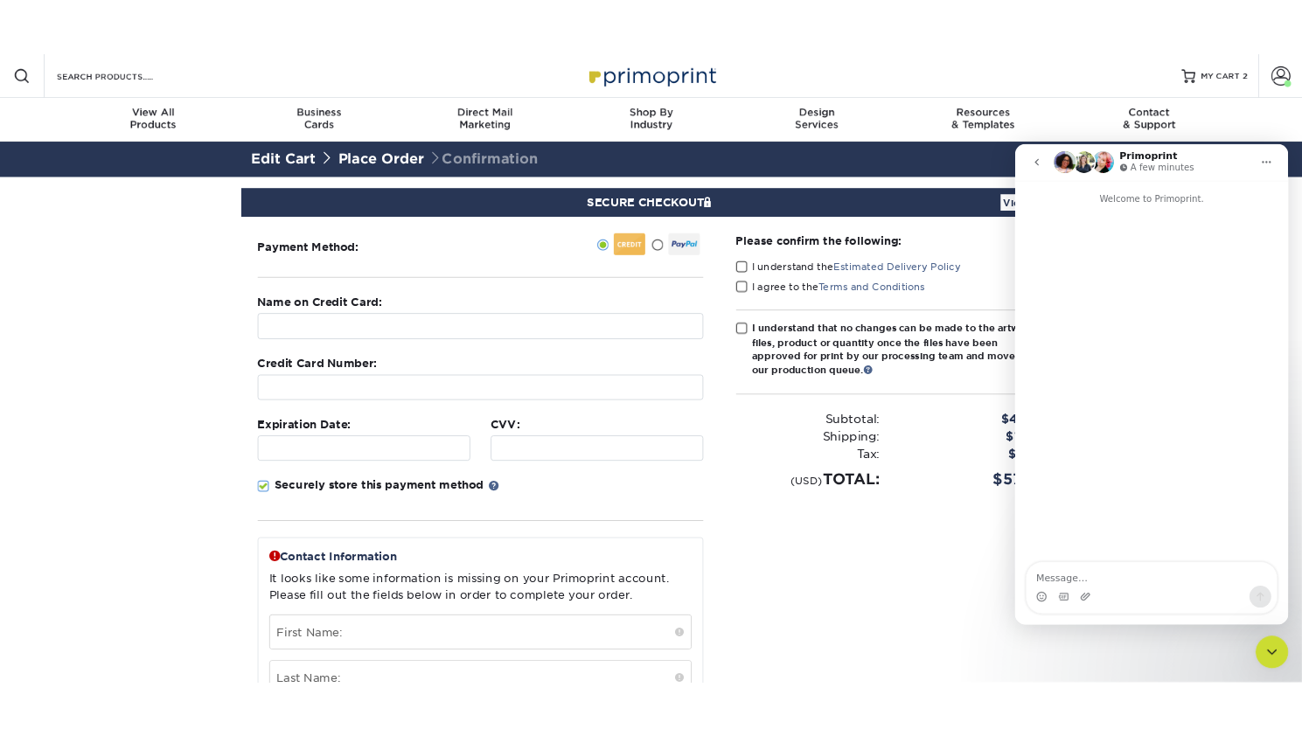
scroll to position [0, 0]
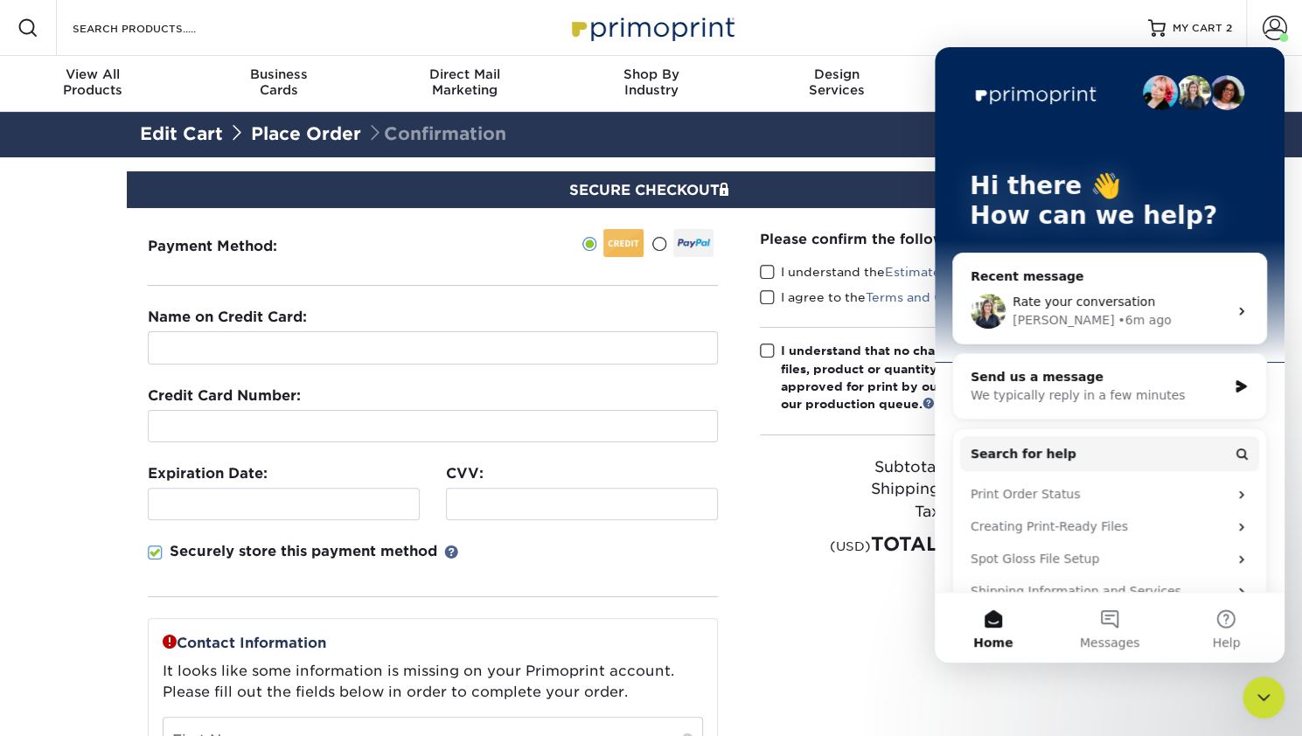
click at [993, 62] on div "Hi there 👋 How can we help?" at bounding box center [1109, 204] width 315 height 315
click at [969, 40] on div "Resources Menu Search Products Account Welcome, Account Dashboard Active Orders…" at bounding box center [651, 28] width 1302 height 56
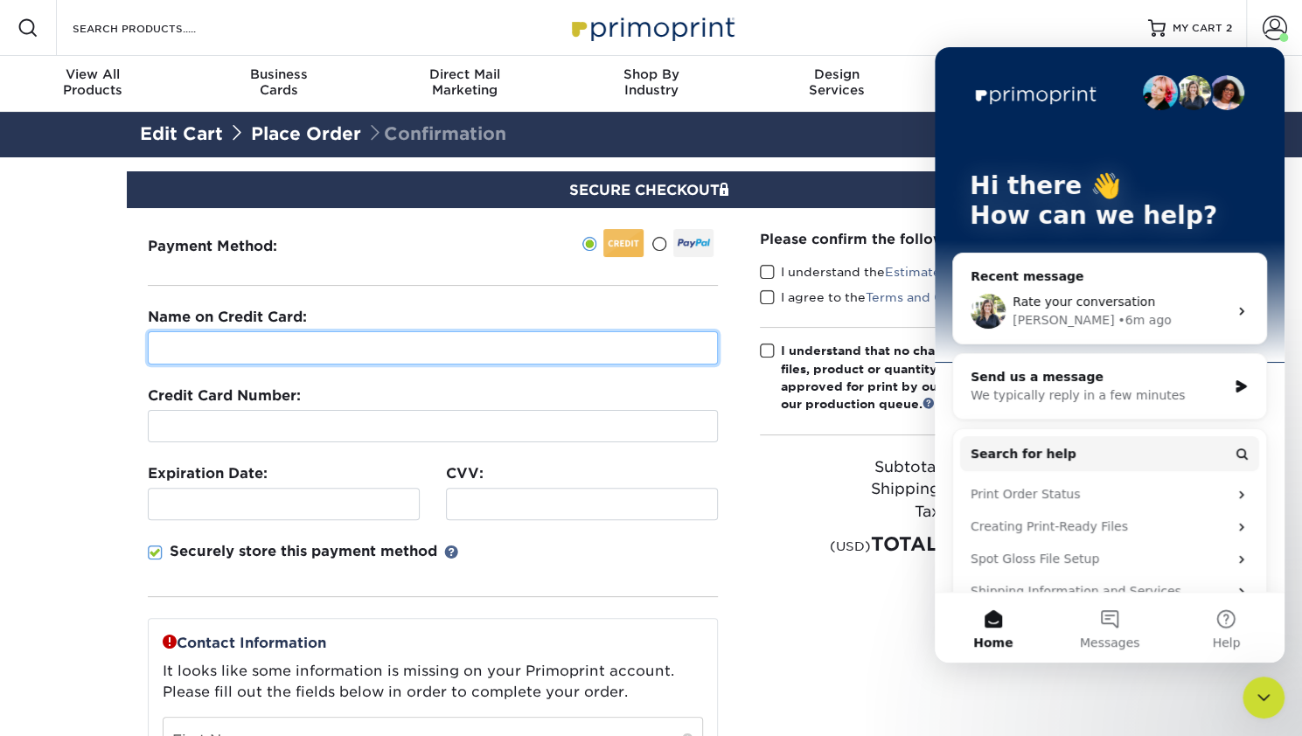
click at [305, 348] on input "text" at bounding box center [433, 347] width 570 height 33
type input "Patricia Perez"
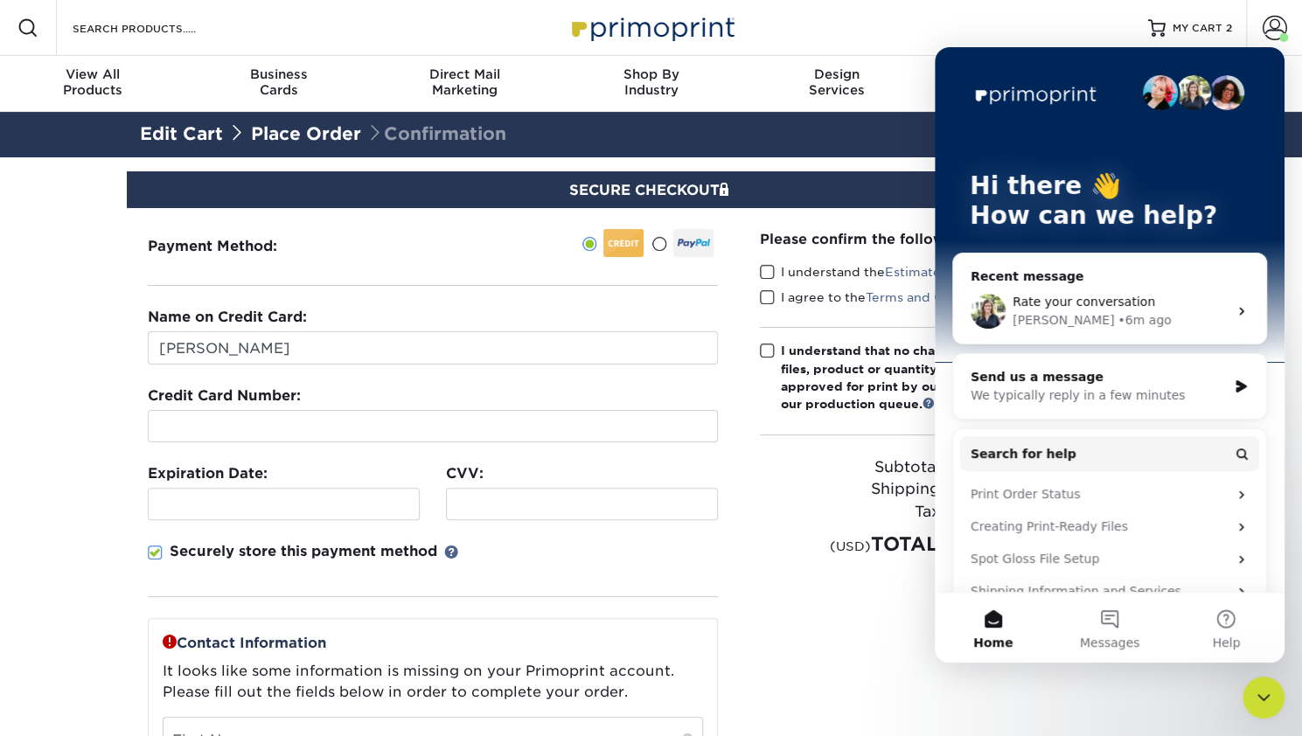
click at [302, 441] on fieldset "Name on Credit Card: Patricia Perez Credit Card Number: Expiration Date: CVV:" at bounding box center [433, 462] width 570 height 311
click at [559, 559] on div "Securely store this payment method" at bounding box center [433, 569] width 570 height 56
click at [716, 562] on div "Securely store this payment method" at bounding box center [433, 569] width 570 height 56
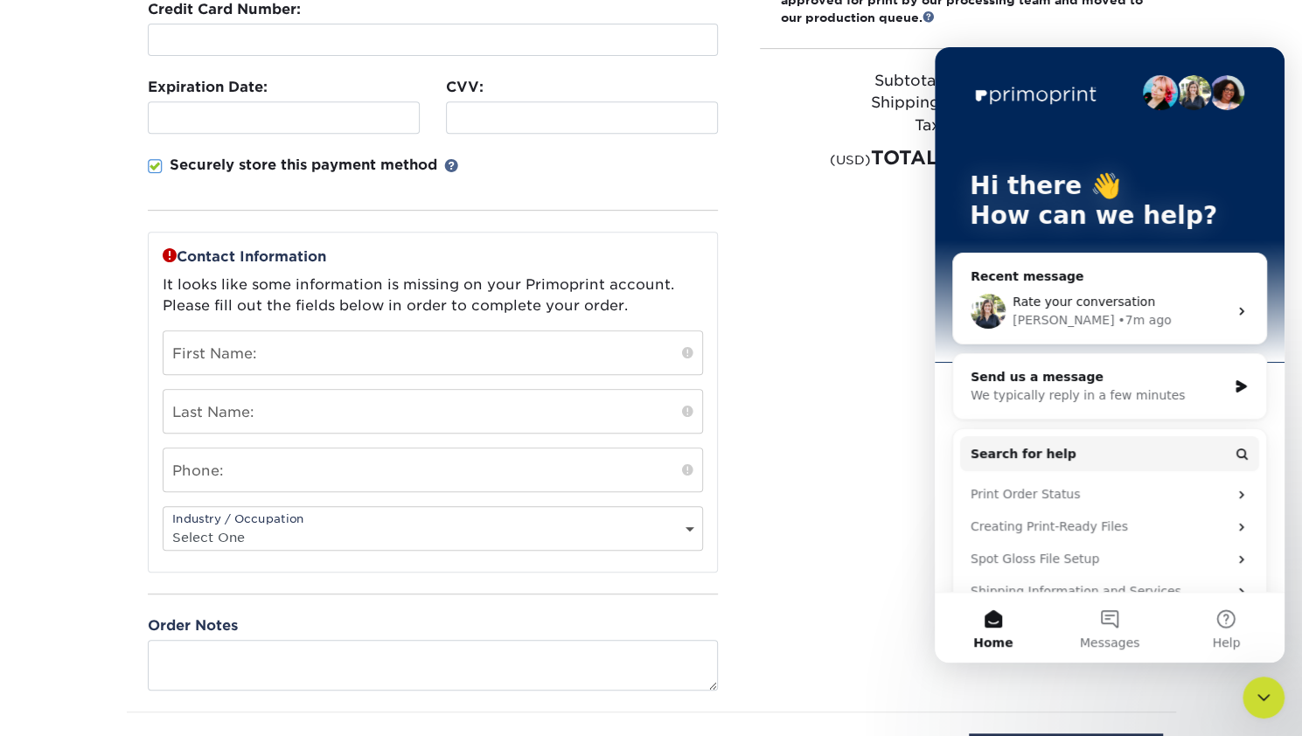
scroll to position [385, 0]
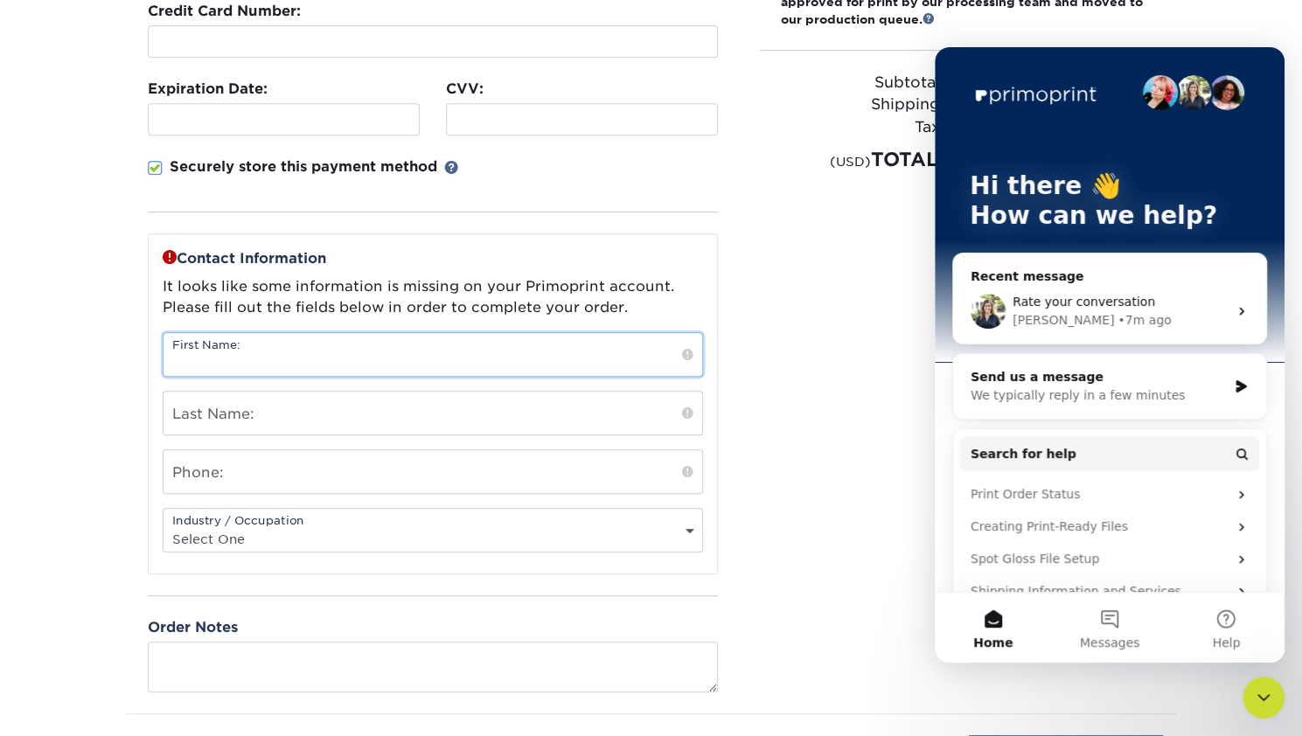
click at [375, 346] on input "text" at bounding box center [432, 354] width 538 height 43
type input "Ginger"
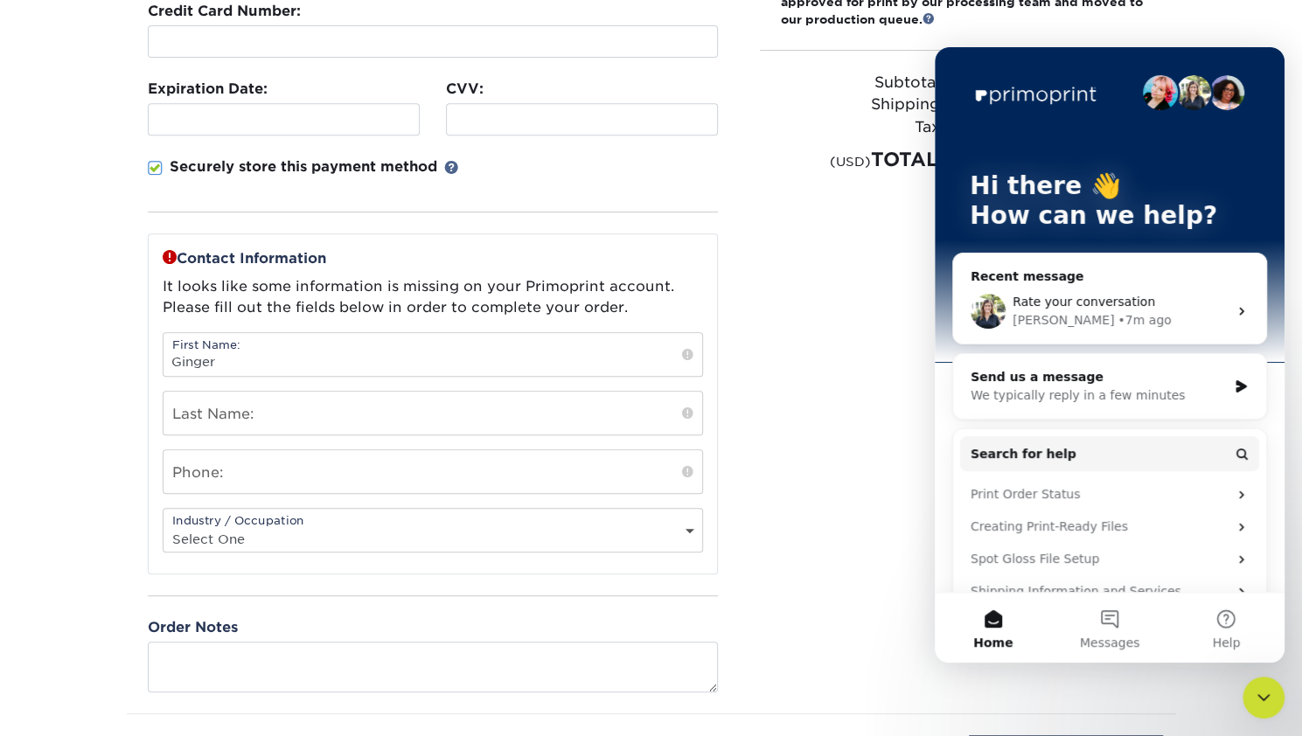
type input "[PERSON_NAME]"
type input "3055974545"
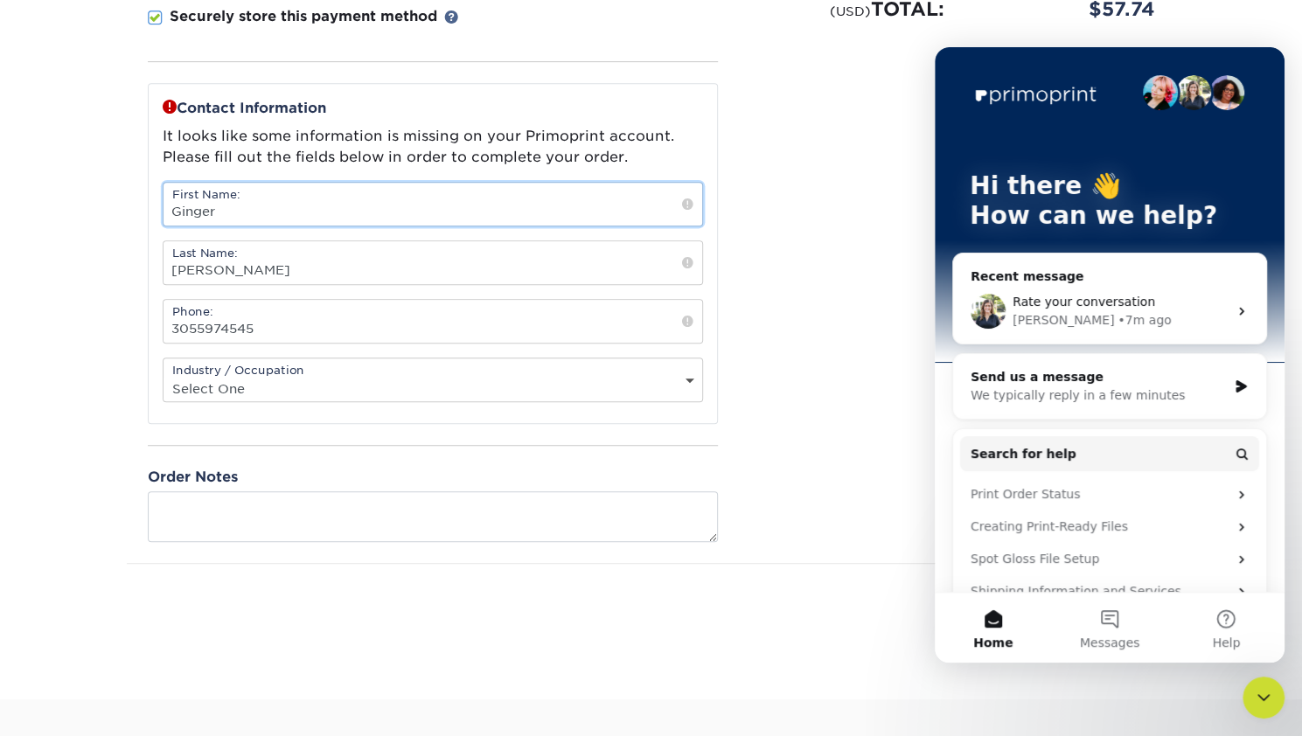
scroll to position [559, 0]
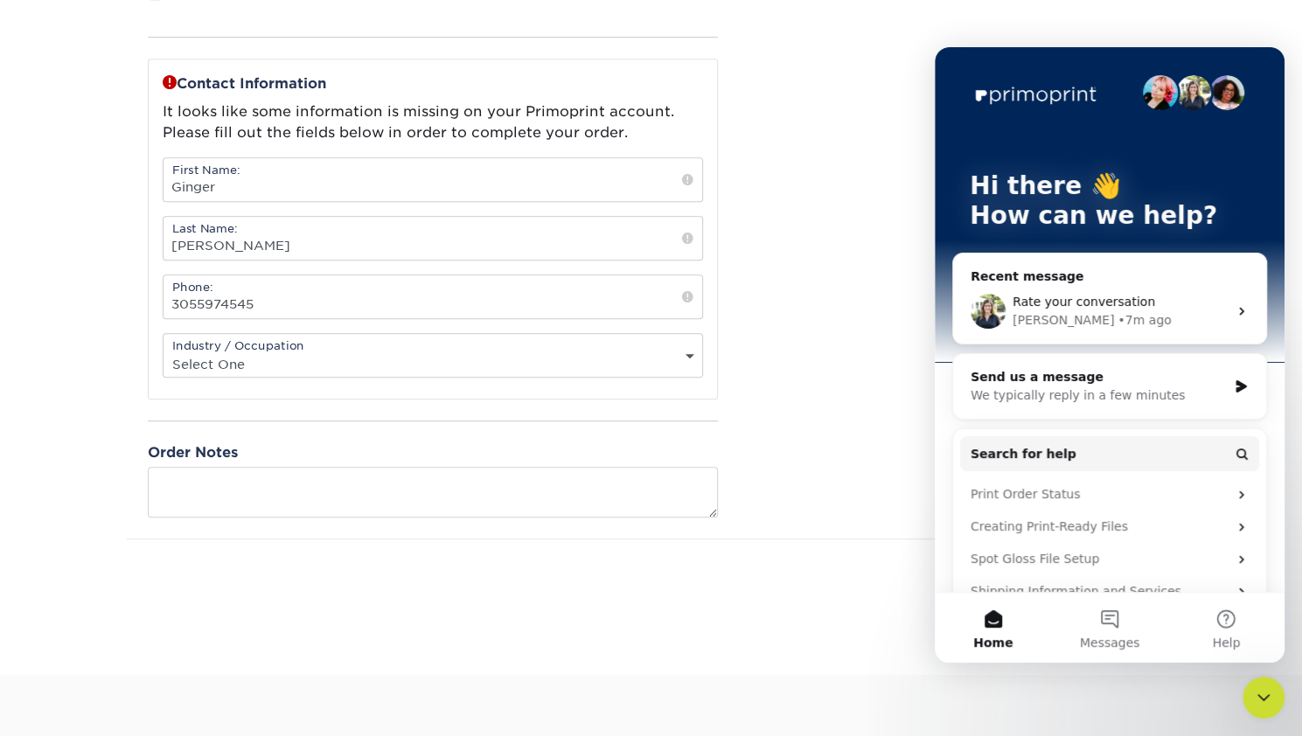
click at [375, 358] on select "Select One Administrative Executive Human Resources Construction Education Ente…" at bounding box center [432, 363] width 538 height 25
select select "2"
click at [163, 351] on select "Select One Administrative Executive Human Resources Construction Education Ente…" at bounding box center [432, 363] width 538 height 25
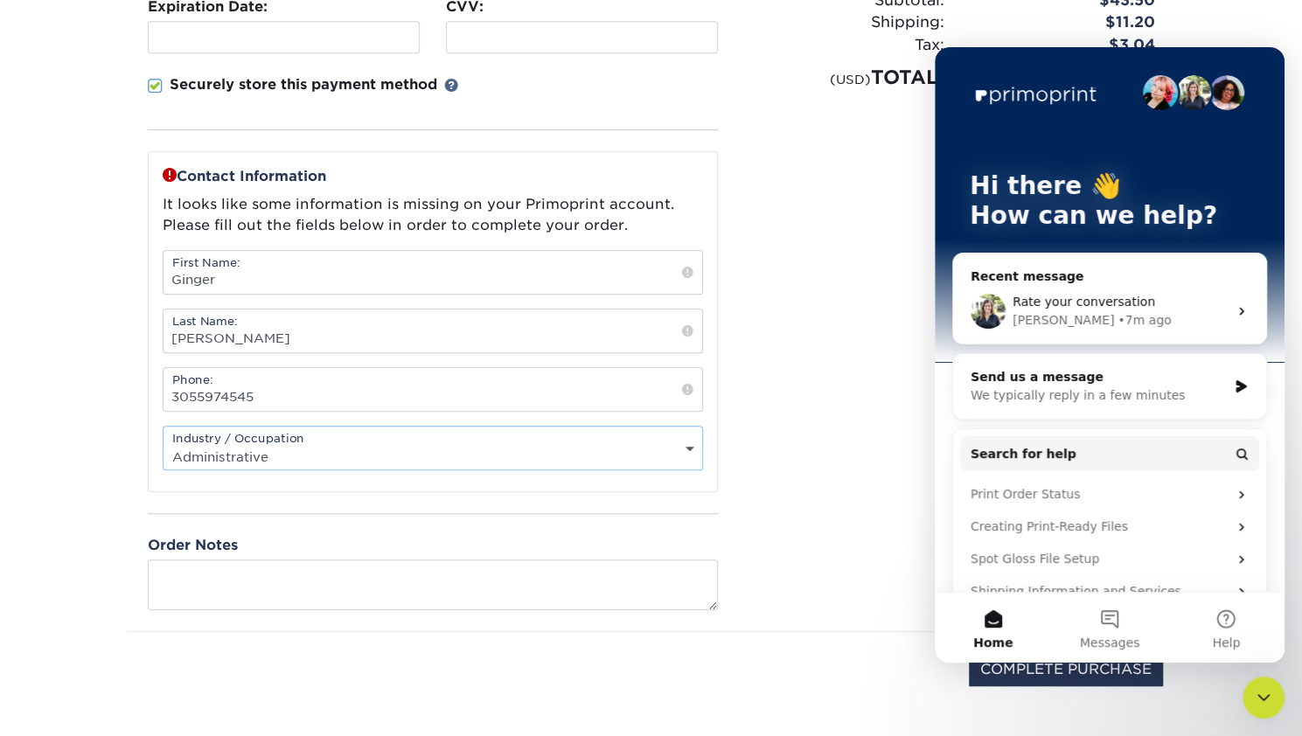
scroll to position [472, 0]
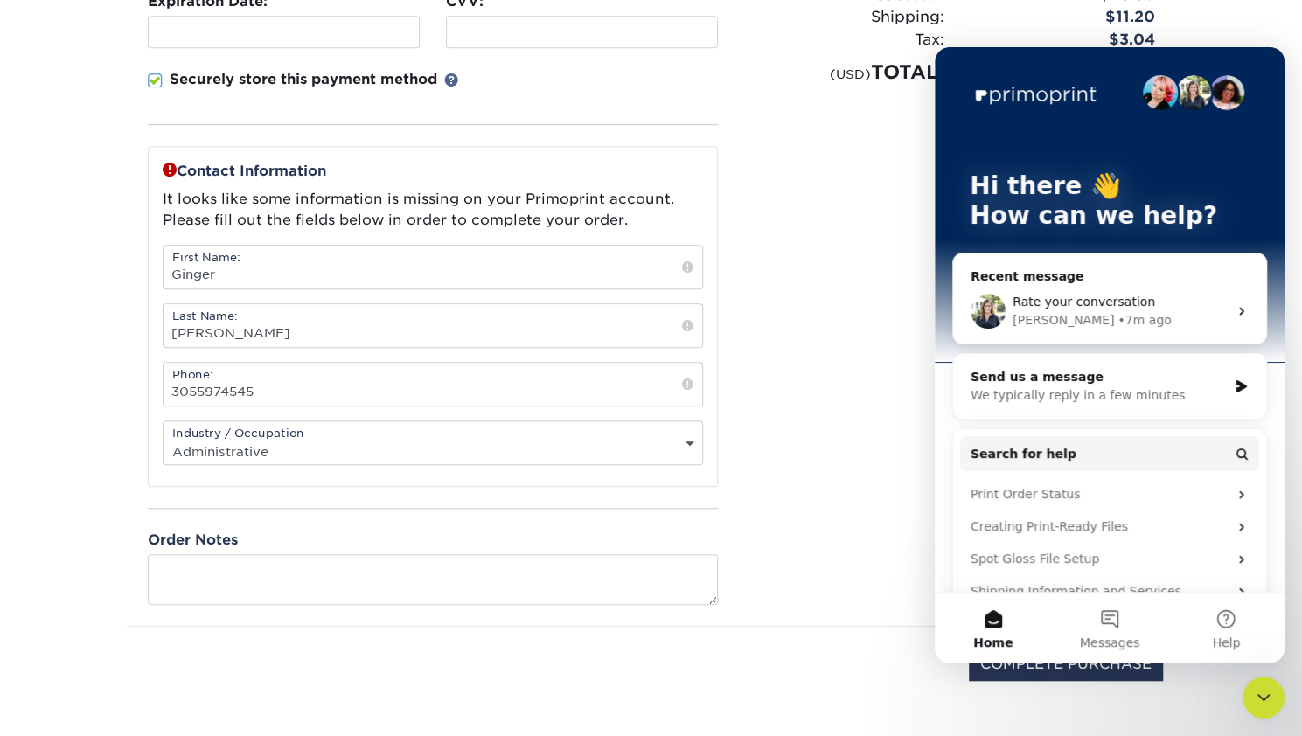
click at [1251, 184] on div "Hi there 👋 How can we help?" at bounding box center [1109, 204] width 315 height 315
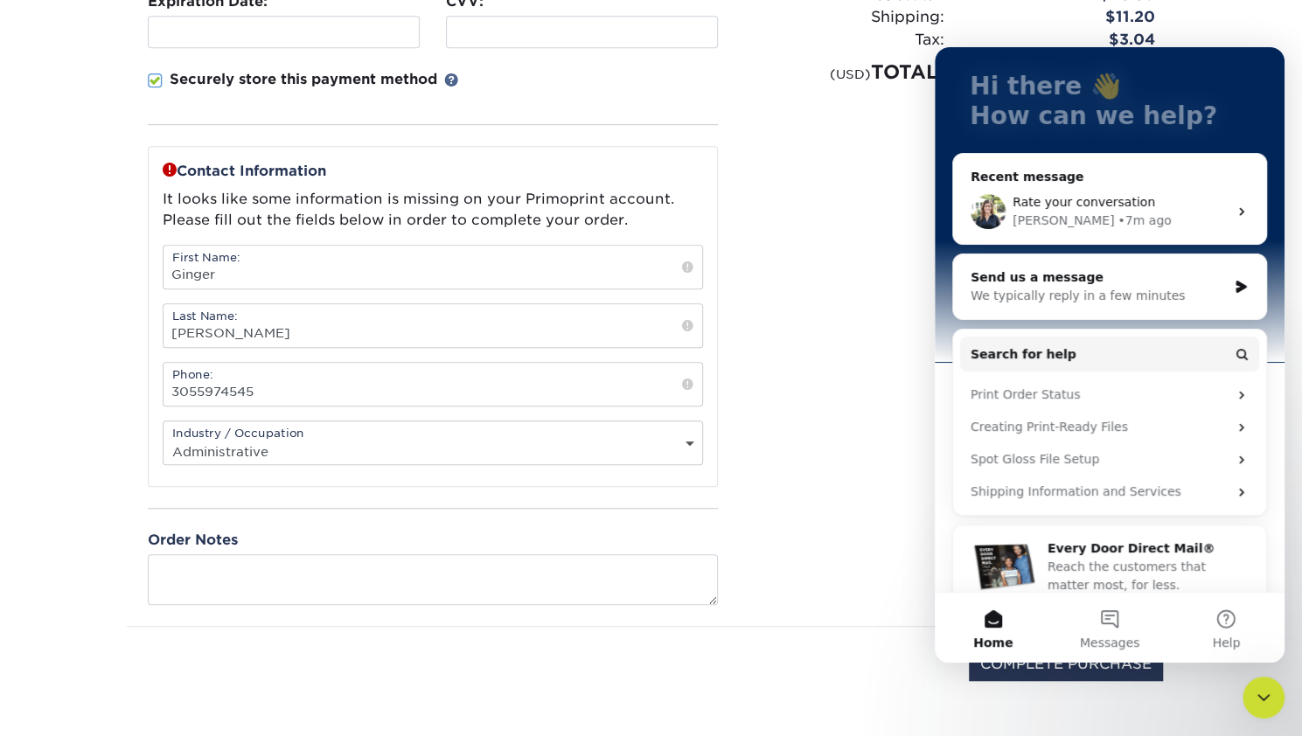
scroll to position [122, 0]
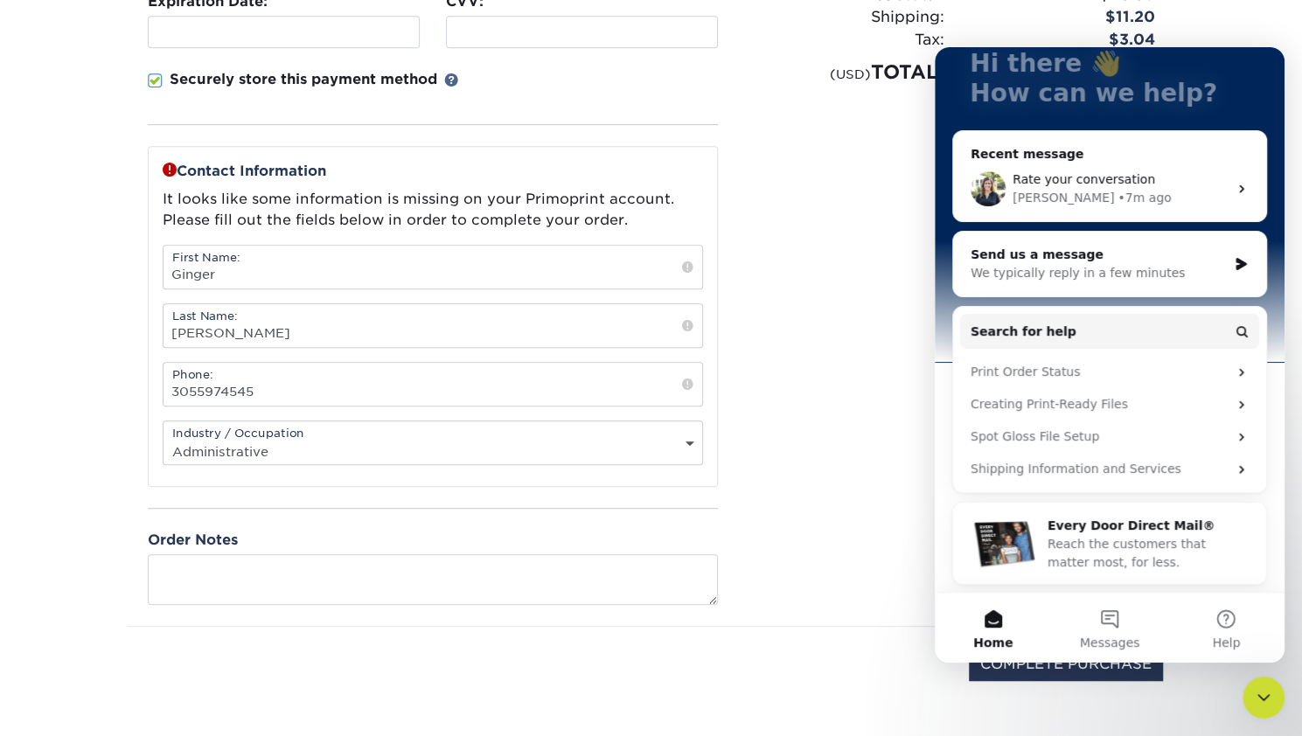
drag, startPoint x: 808, startPoint y: 393, endPoint x: 843, endPoint y: 396, distance: 35.1
click at [836, 394] on div "Please confirm the following: I understand the Estimated Delivery Policy I agre…" at bounding box center [957, 181] width 437 height 890
click at [1274, 698] on div "Close Intercom Messenger" at bounding box center [1263, 698] width 42 height 42
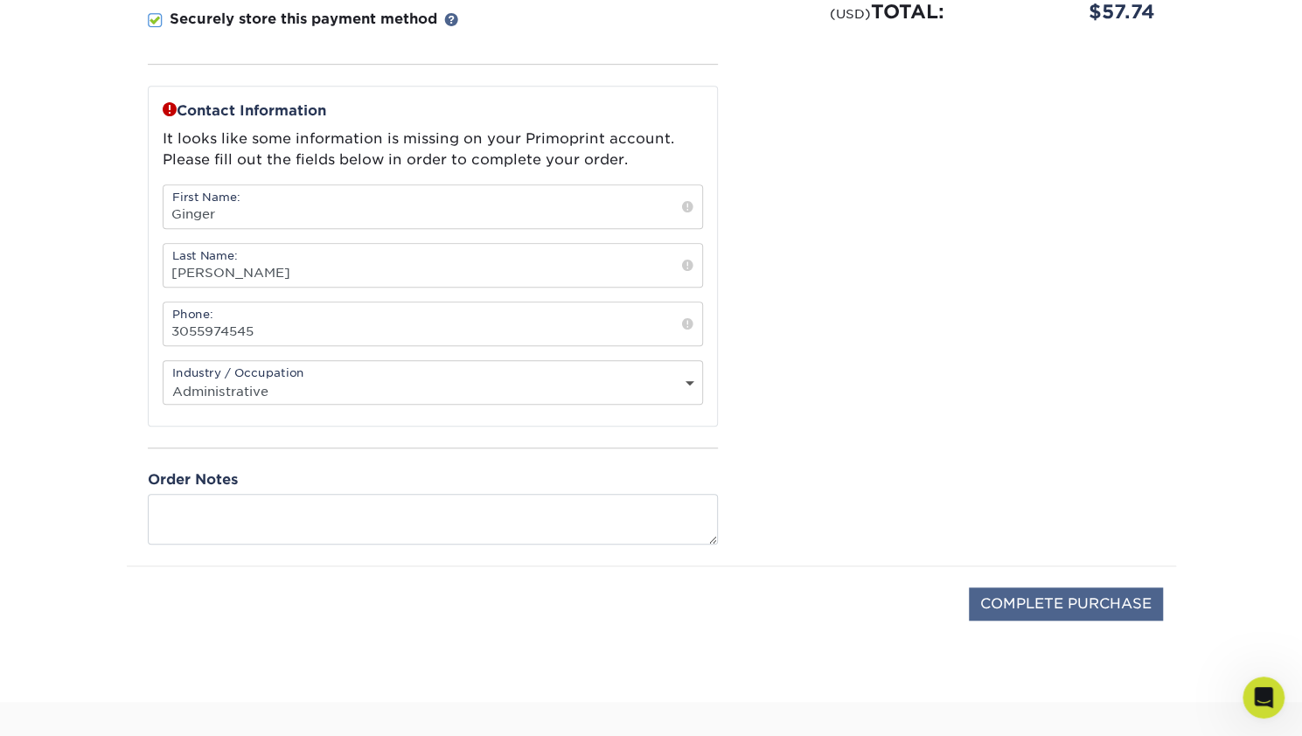
scroll to position [559, 0]
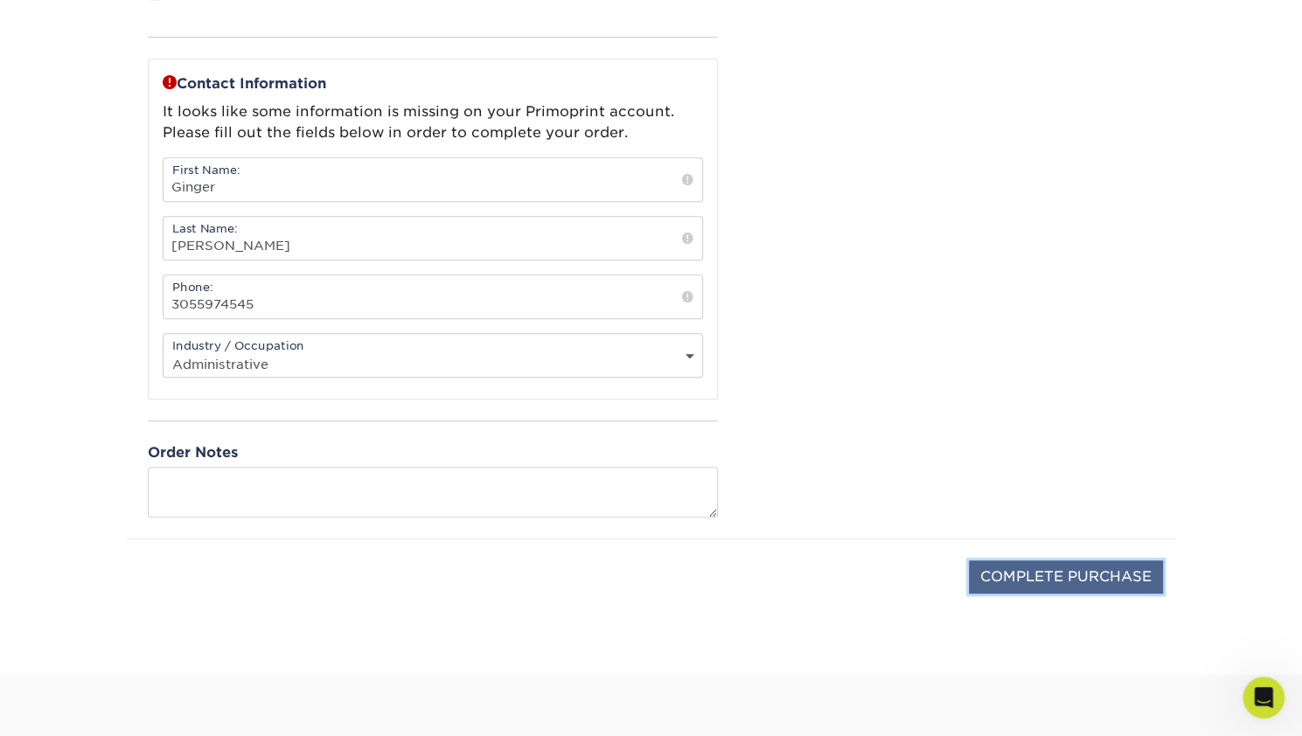
click at [1150, 579] on input "COMPLETE PURCHASE" at bounding box center [1066, 576] width 194 height 33
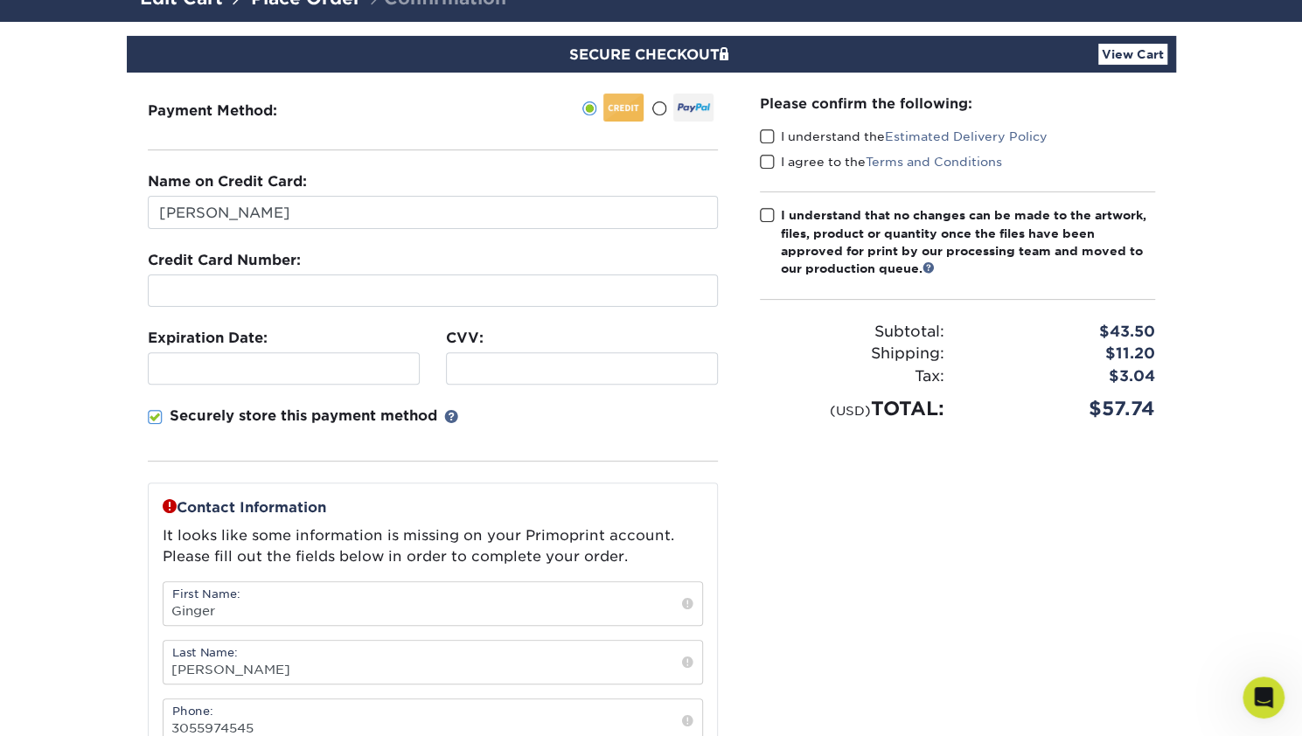
scroll to position [35, 0]
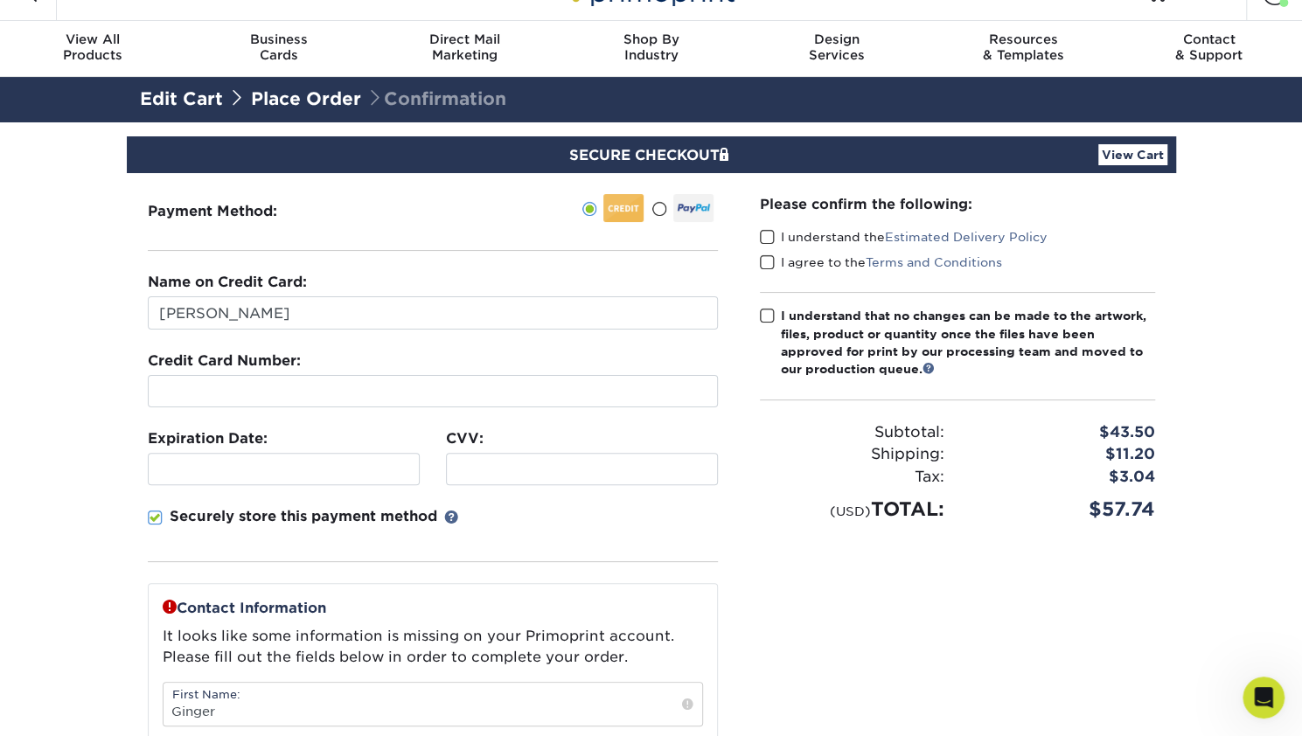
click at [761, 237] on span at bounding box center [767, 237] width 15 height 17
click at [0, 0] on input "I understand the Estimated Delivery Policy" at bounding box center [0, 0] width 0 height 0
click at [768, 262] on span at bounding box center [767, 262] width 15 height 17
click at [0, 0] on input "I agree to the Terms and Conditions" at bounding box center [0, 0] width 0 height 0
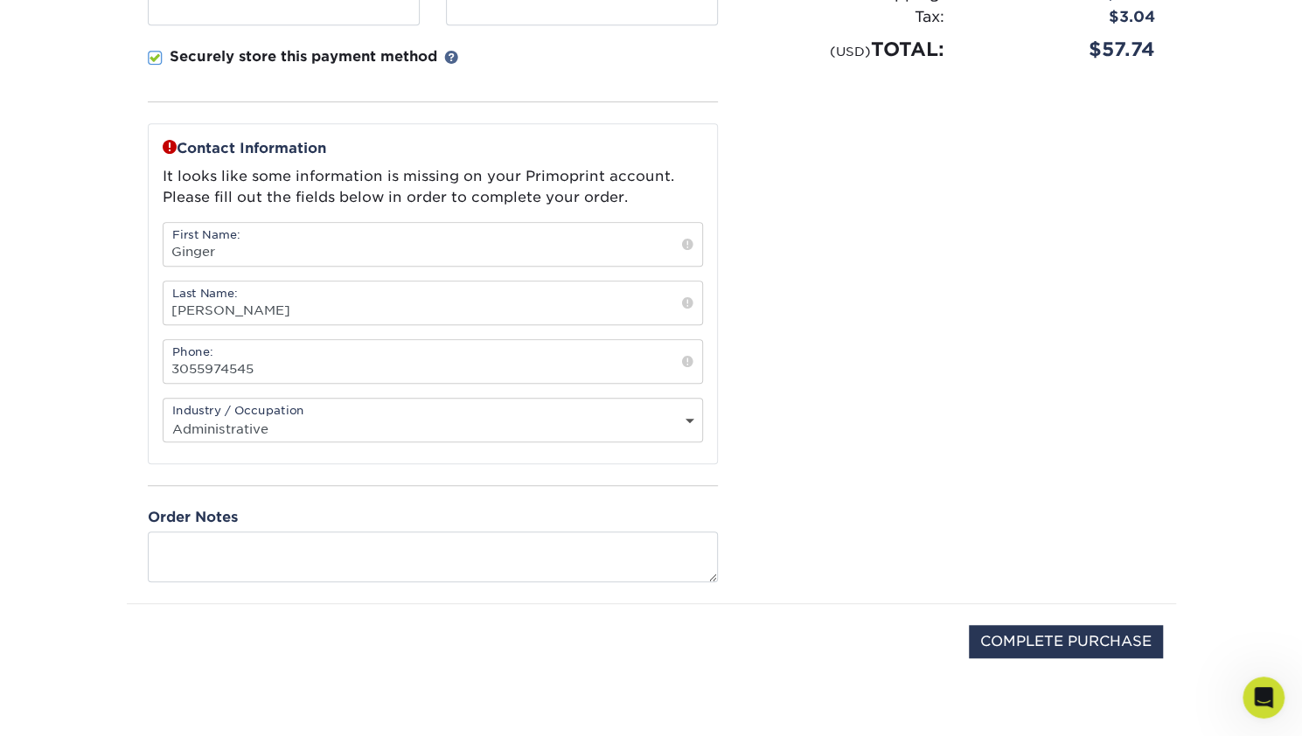
scroll to position [297, 0]
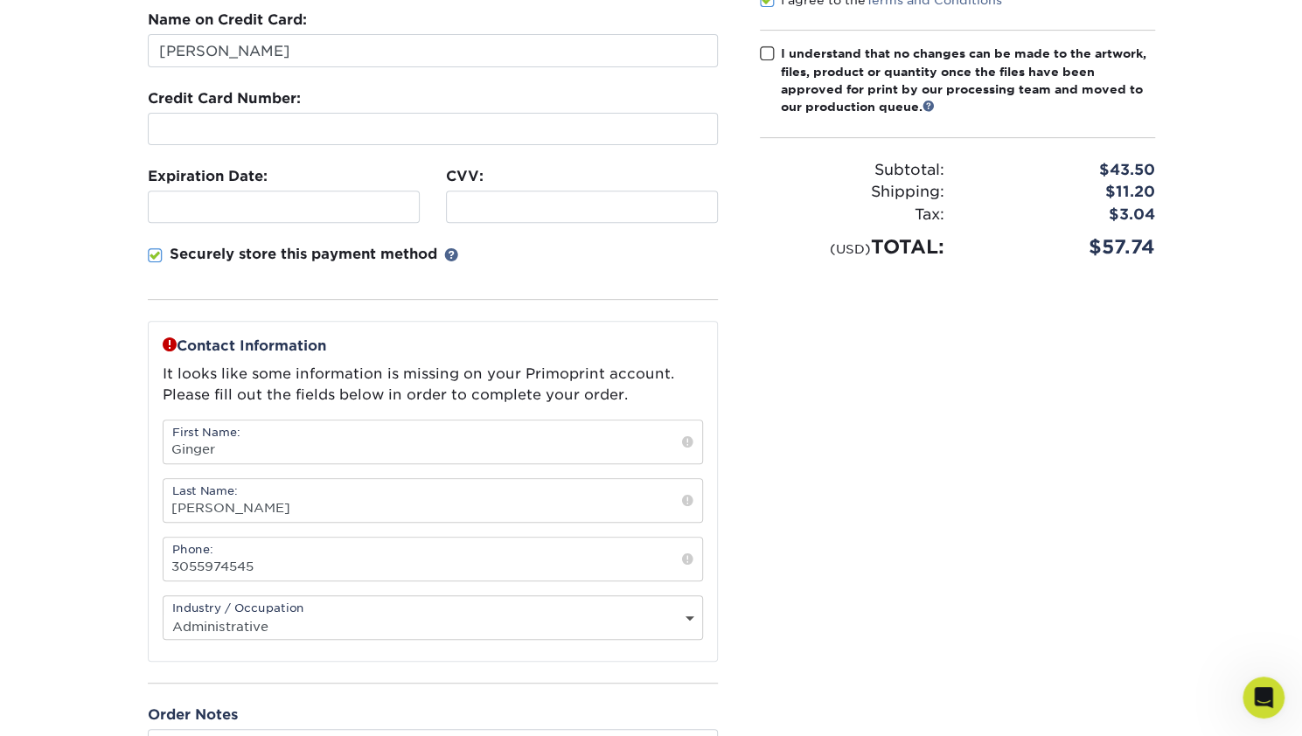
click at [766, 59] on span at bounding box center [767, 53] width 15 height 17
click at [0, 0] on input "I understand that no changes can be made to the artwork, files, product or quan…" at bounding box center [0, 0] width 0 height 0
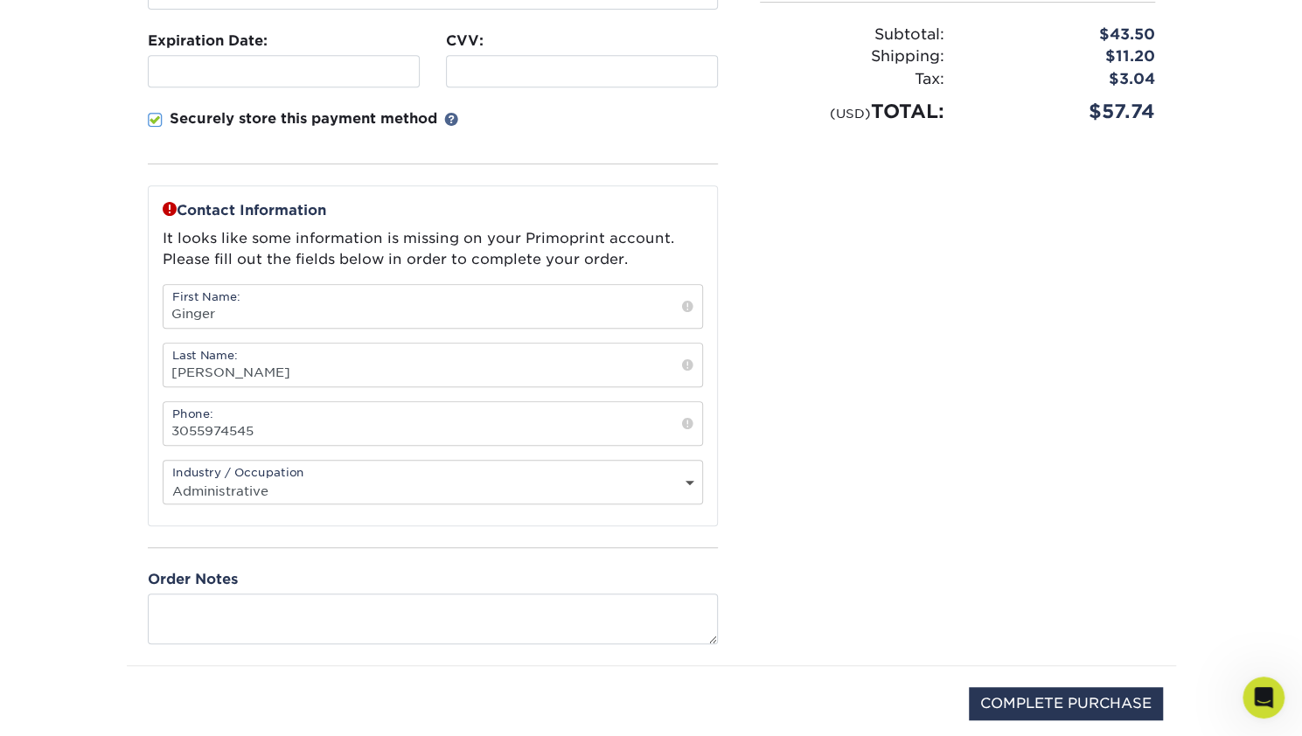
scroll to position [647, 0]
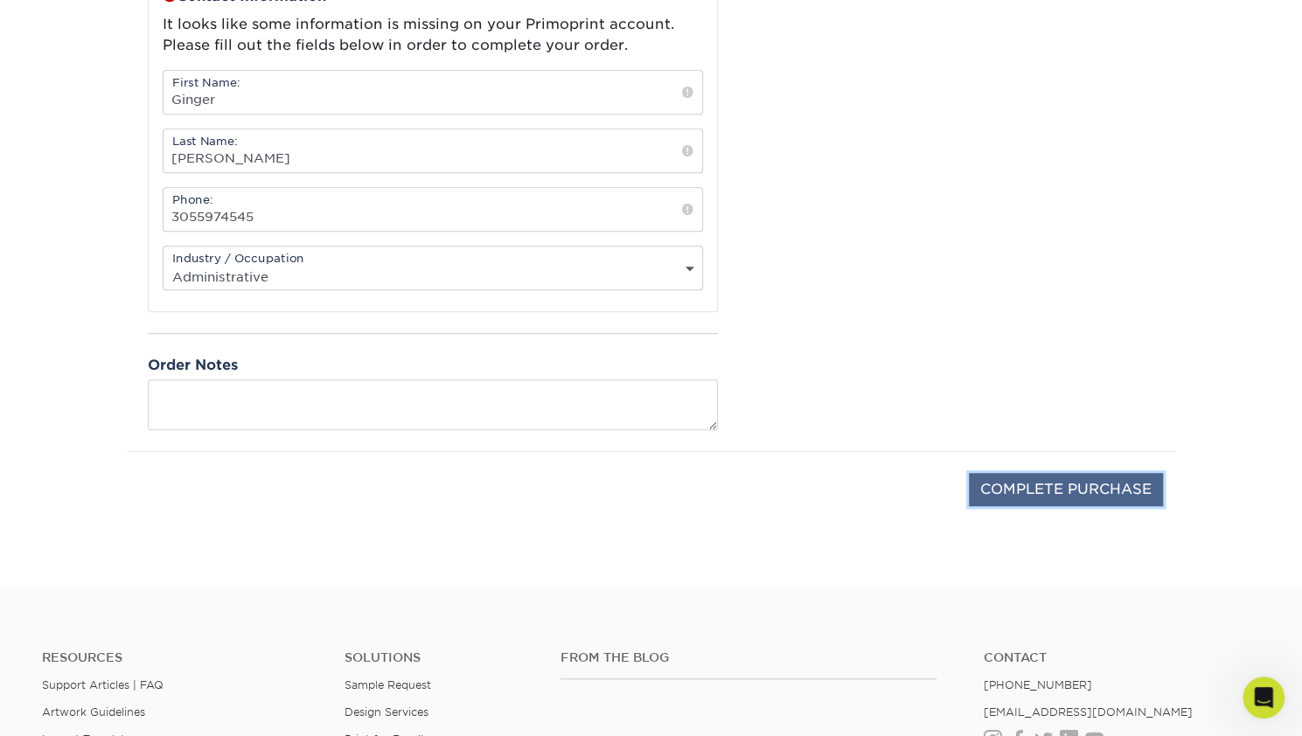
click at [1135, 492] on input "COMPLETE PURCHASE" at bounding box center [1066, 489] width 194 height 33
type input "PROCESSING, PLEASE WAIT..."
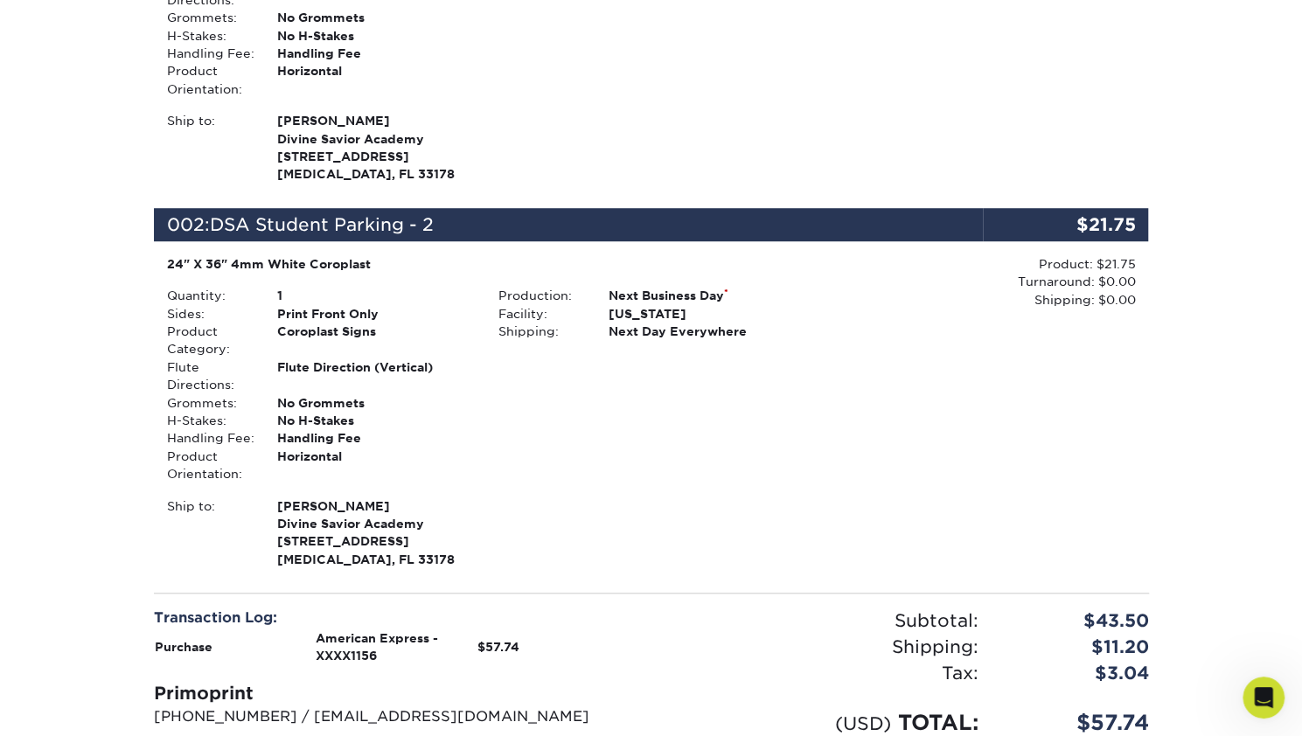
scroll to position [874, 0]
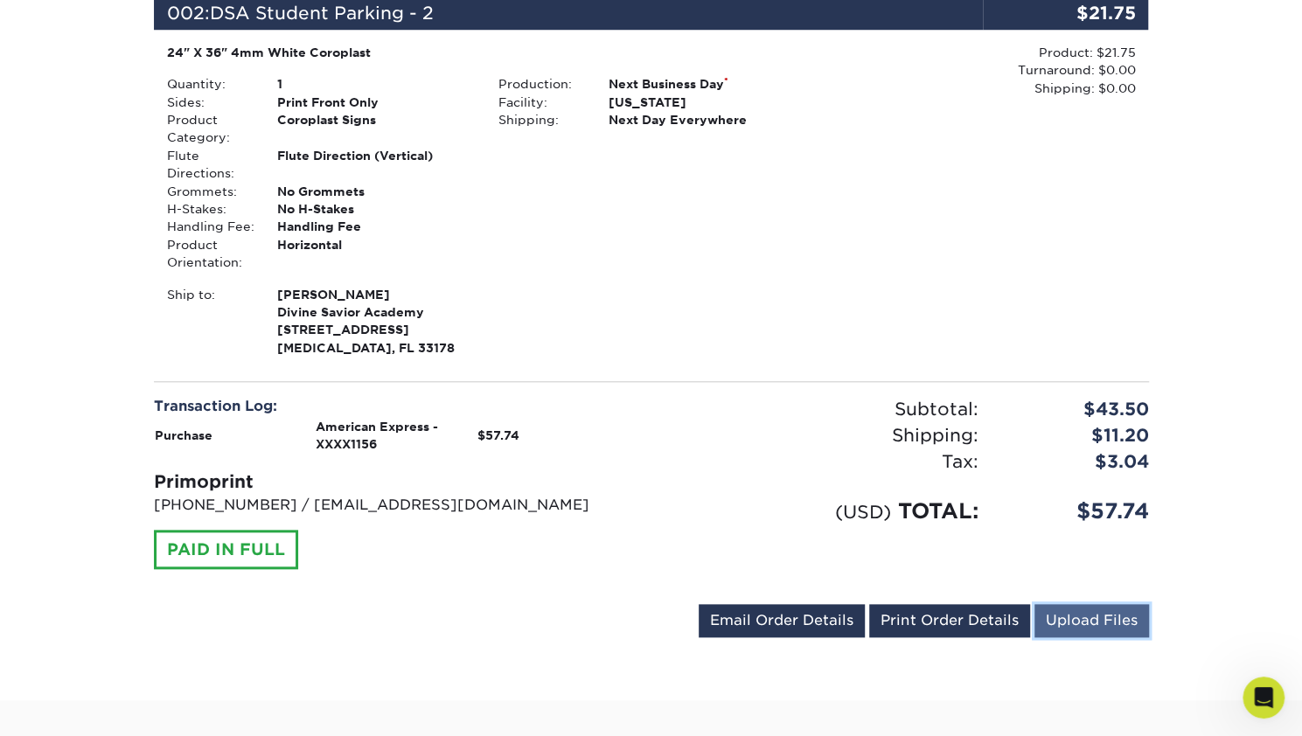
click at [1086, 621] on link "Upload Files" at bounding box center [1091, 620] width 115 height 33
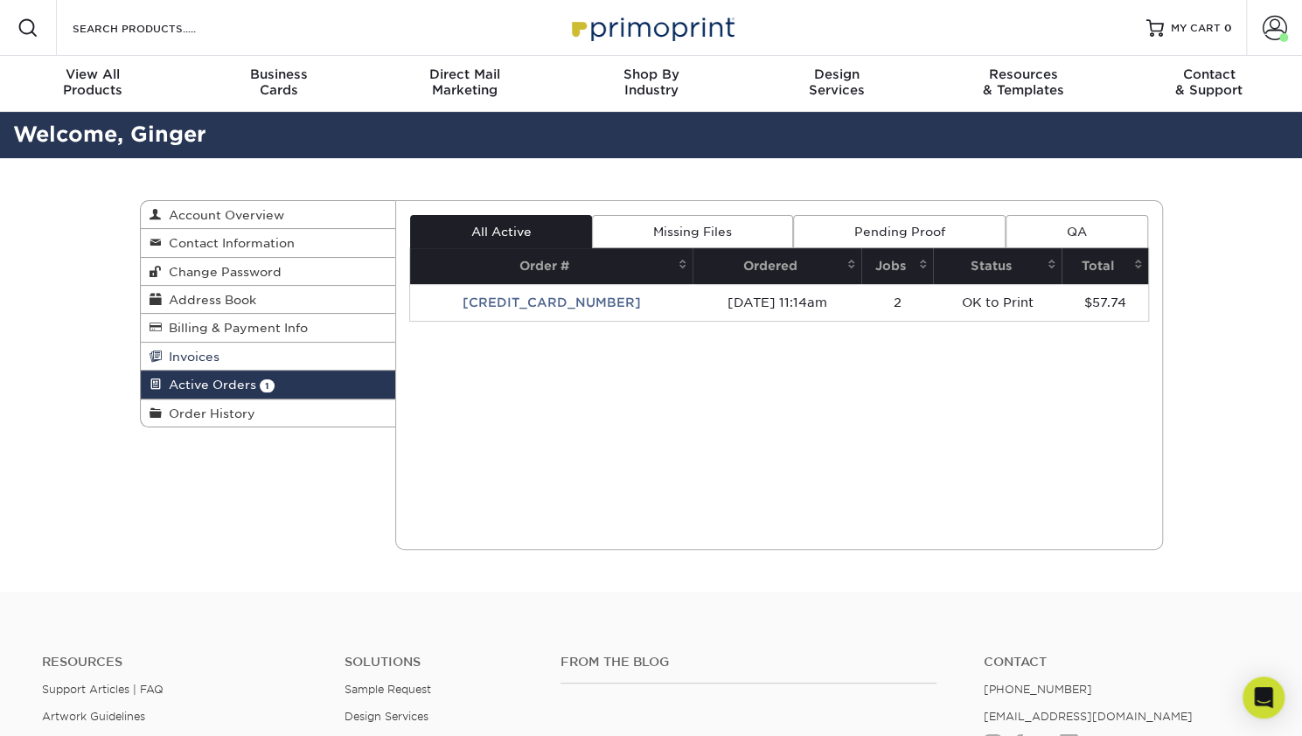
click at [231, 361] on link "Invoices" at bounding box center [268, 357] width 255 height 28
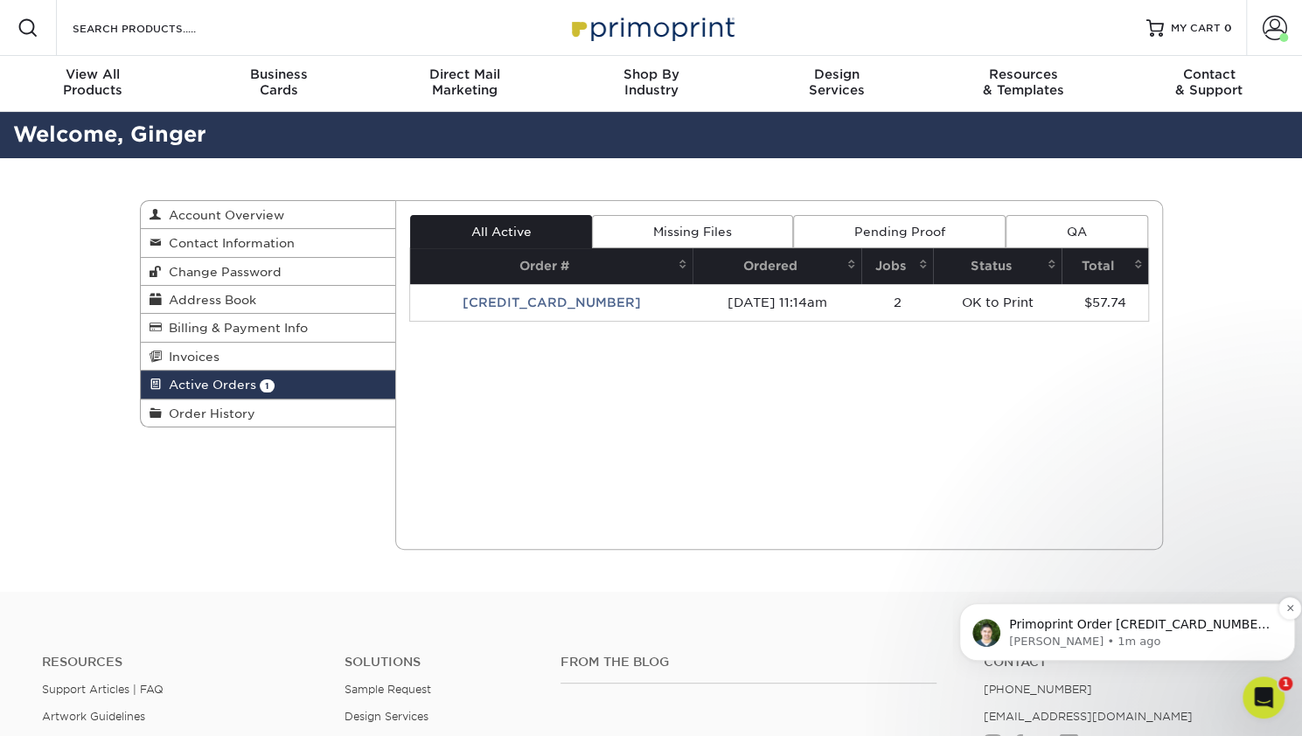
click at [1147, 627] on p "Primoprint Order 25812-111472-25698 Hello! Thank you for placing your print ord…" at bounding box center [1141, 624] width 264 height 17
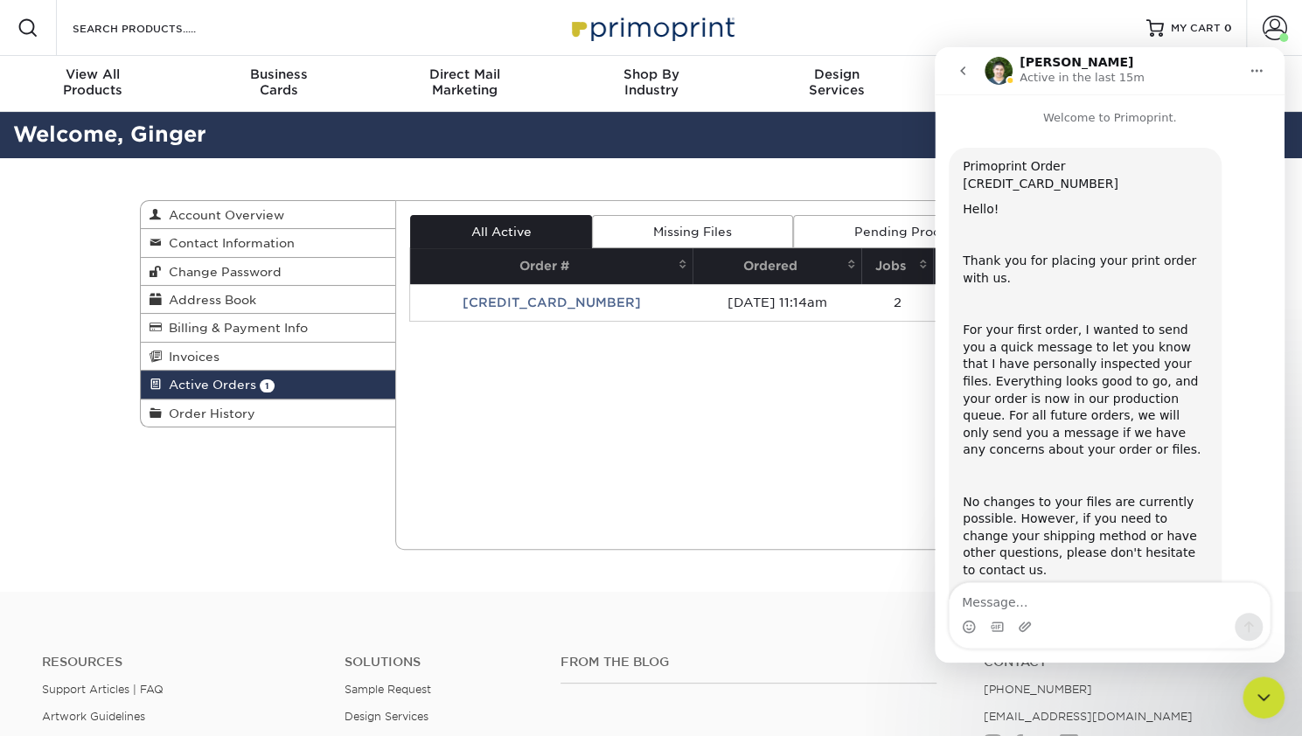
scroll to position [163, 0]
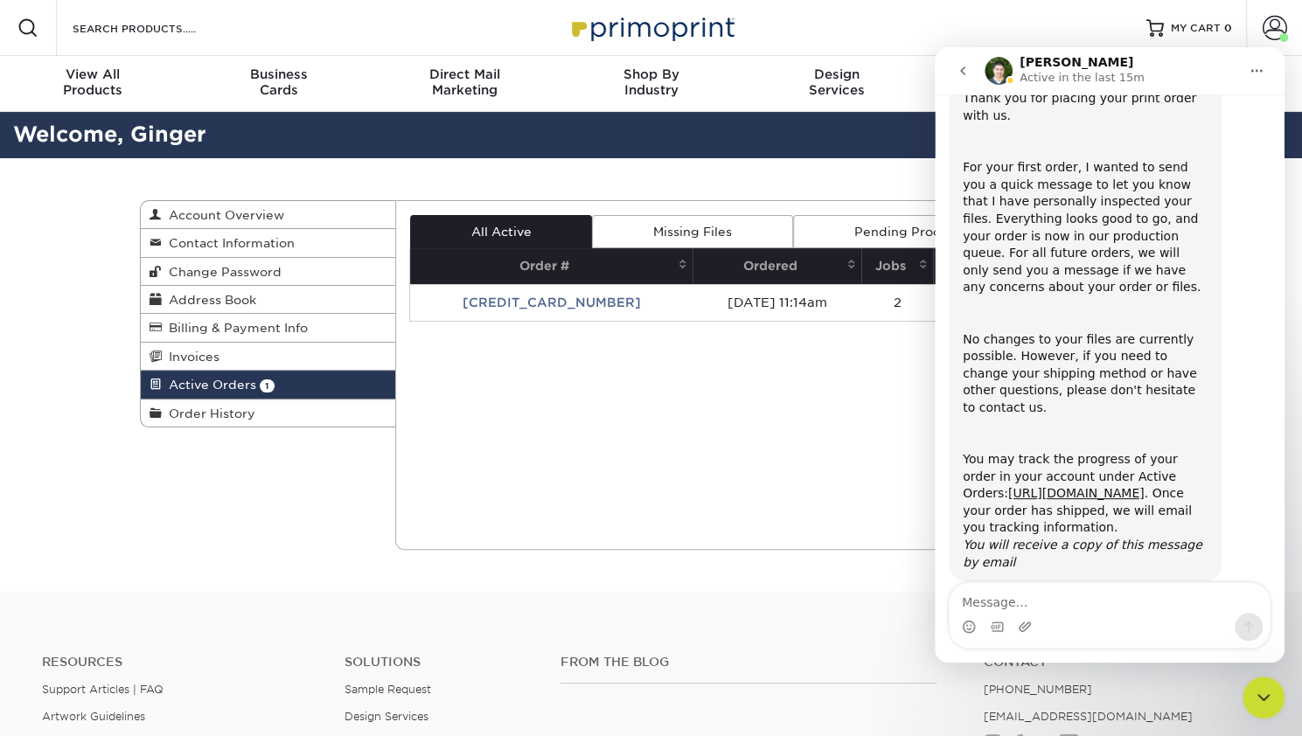
click at [766, 495] on div "Current Orders 1 Active 0 Missing Files" at bounding box center [779, 375] width 768 height 350
click at [1254, 690] on icon "Close Intercom Messenger" at bounding box center [1263, 697] width 21 height 21
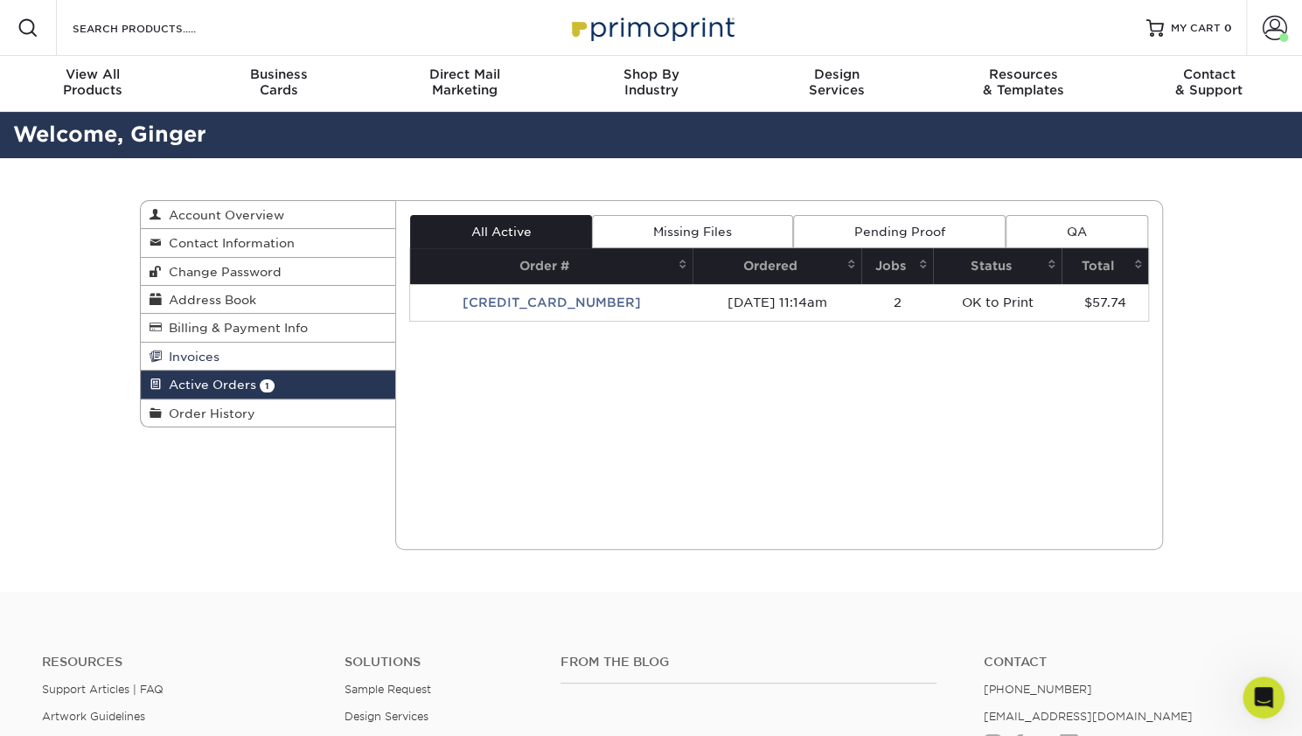
click at [185, 358] on span "Invoices" at bounding box center [191, 357] width 58 height 14
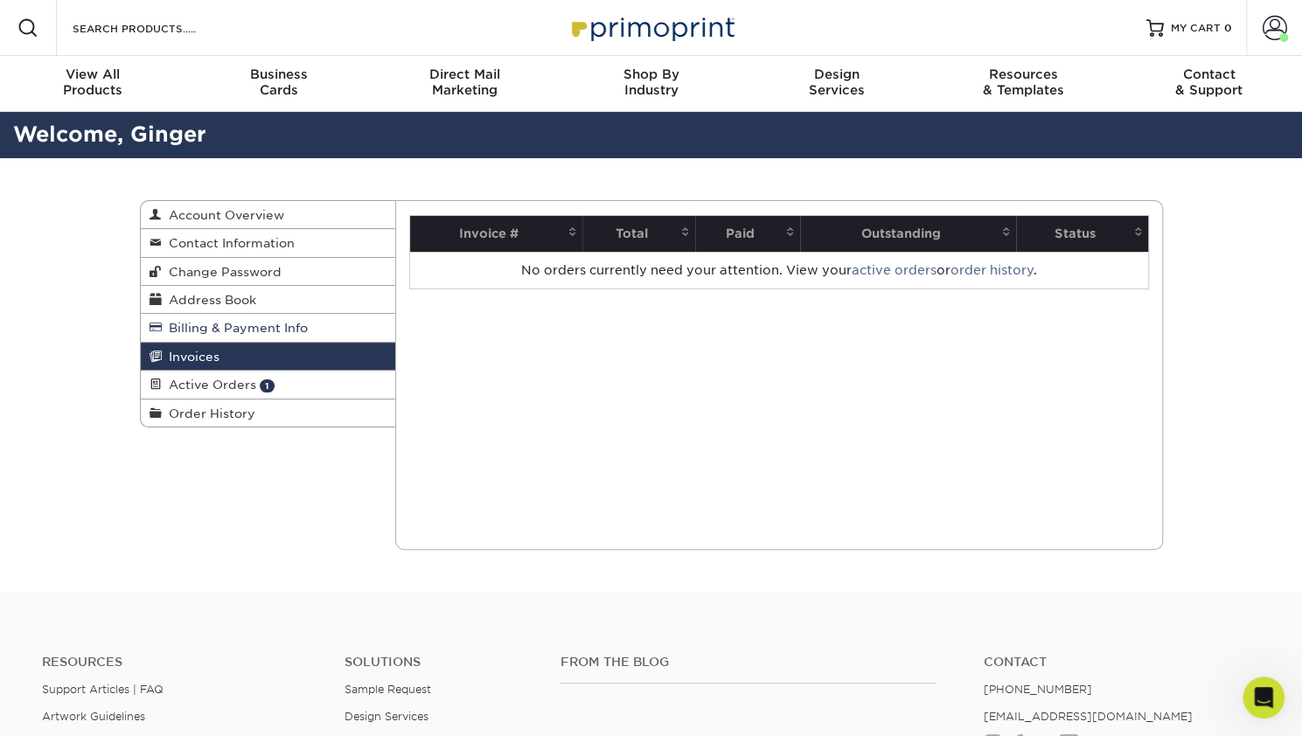
click at [292, 337] on link "Billing & Payment Info" at bounding box center [268, 328] width 255 height 28
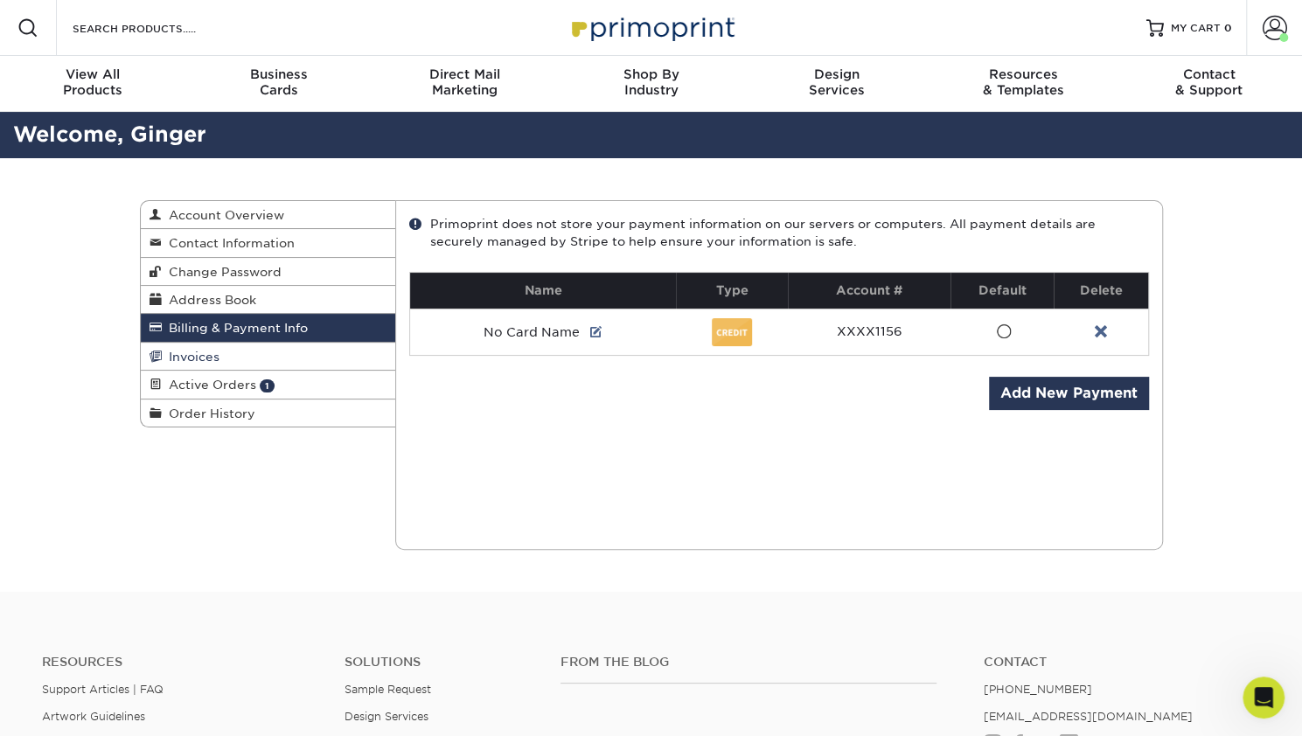
click at [277, 360] on link "Invoices" at bounding box center [268, 357] width 255 height 28
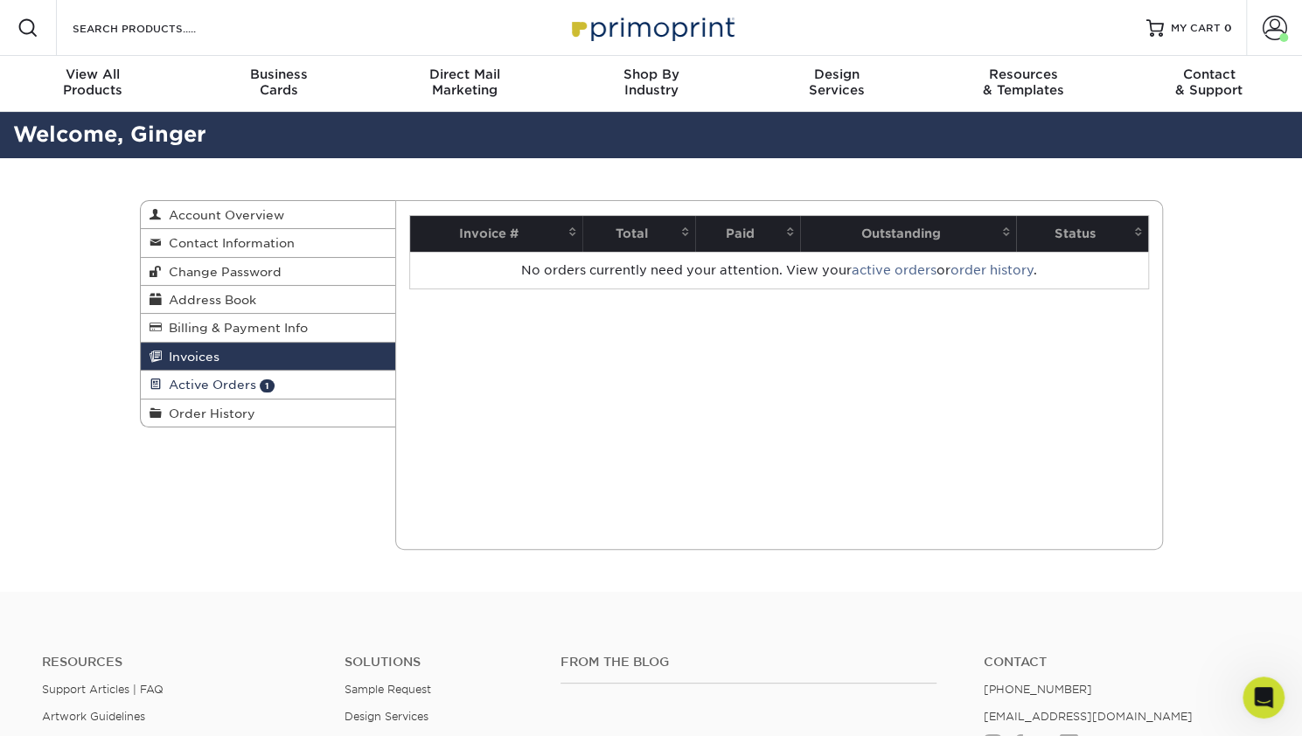
click at [218, 379] on span "Active Orders" at bounding box center [209, 385] width 94 height 14
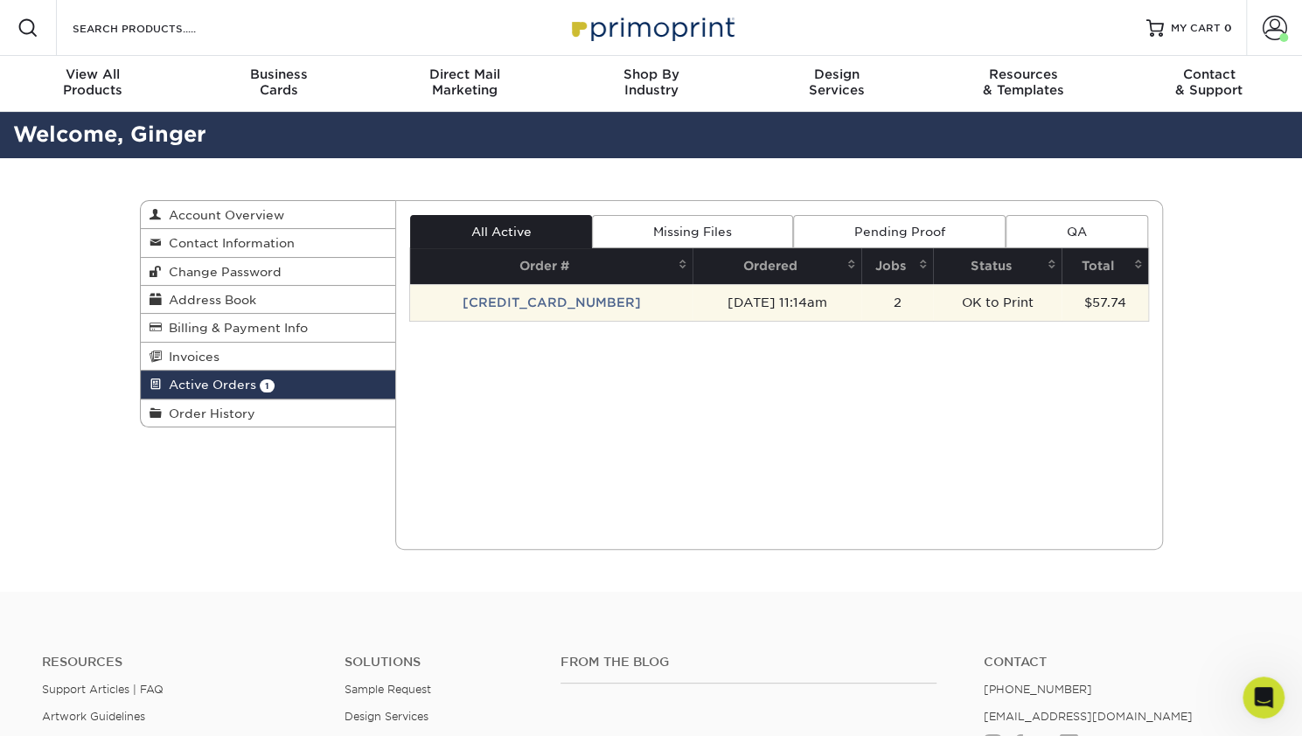
click at [513, 295] on td "[CREDIT_CARD_NUMBER]" at bounding box center [551, 302] width 282 height 37
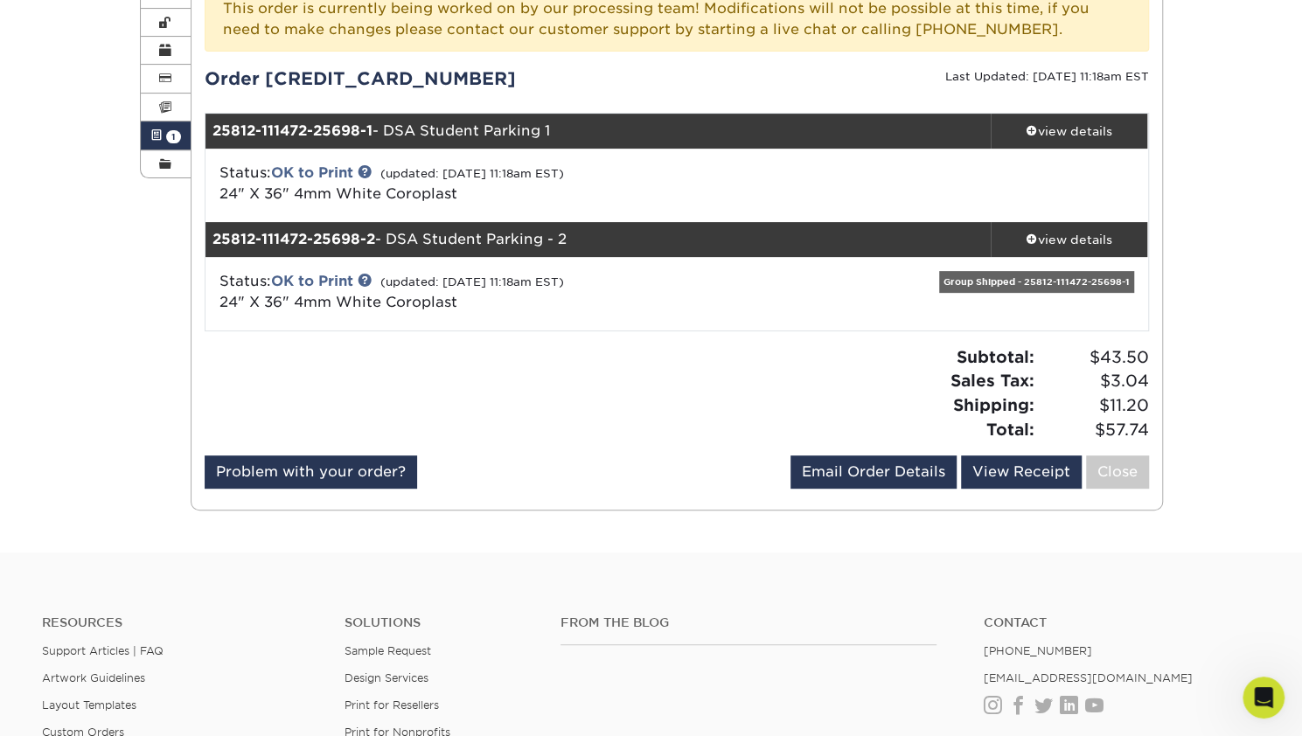
scroll to position [262, 0]
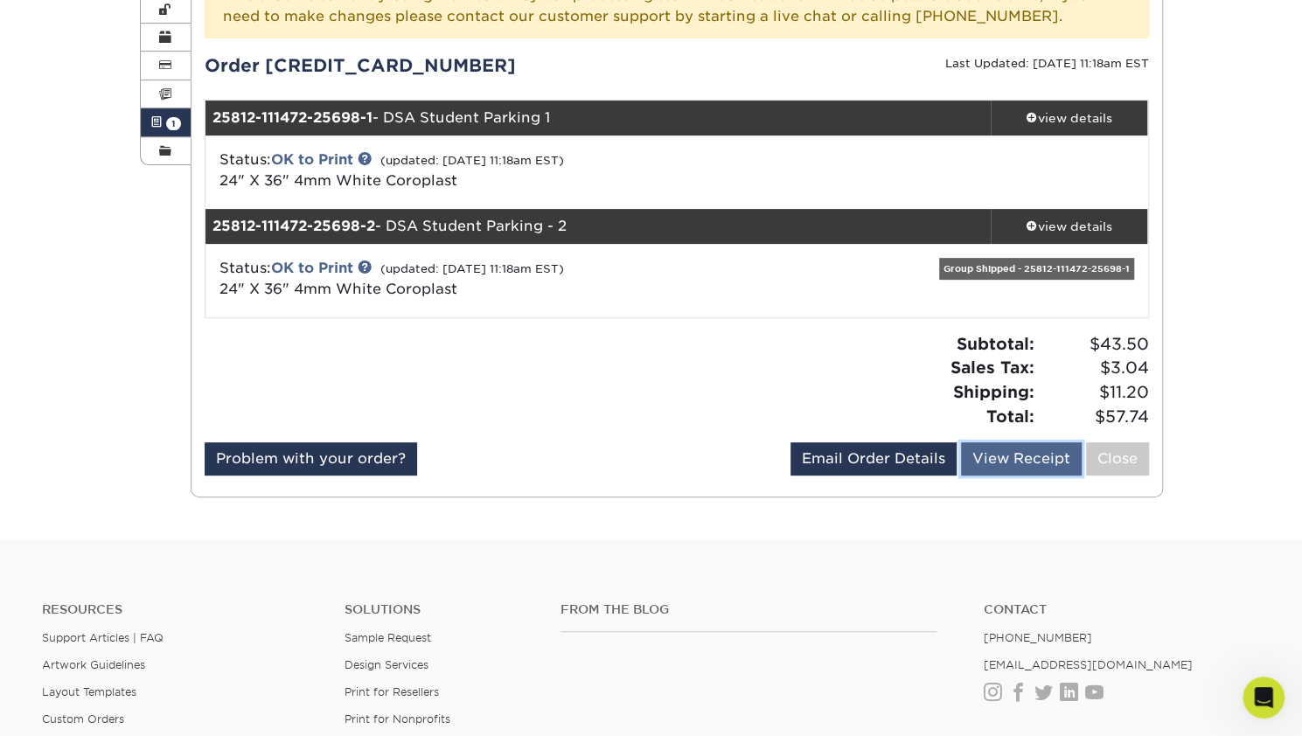
click at [1047, 469] on link "View Receipt" at bounding box center [1021, 458] width 121 height 33
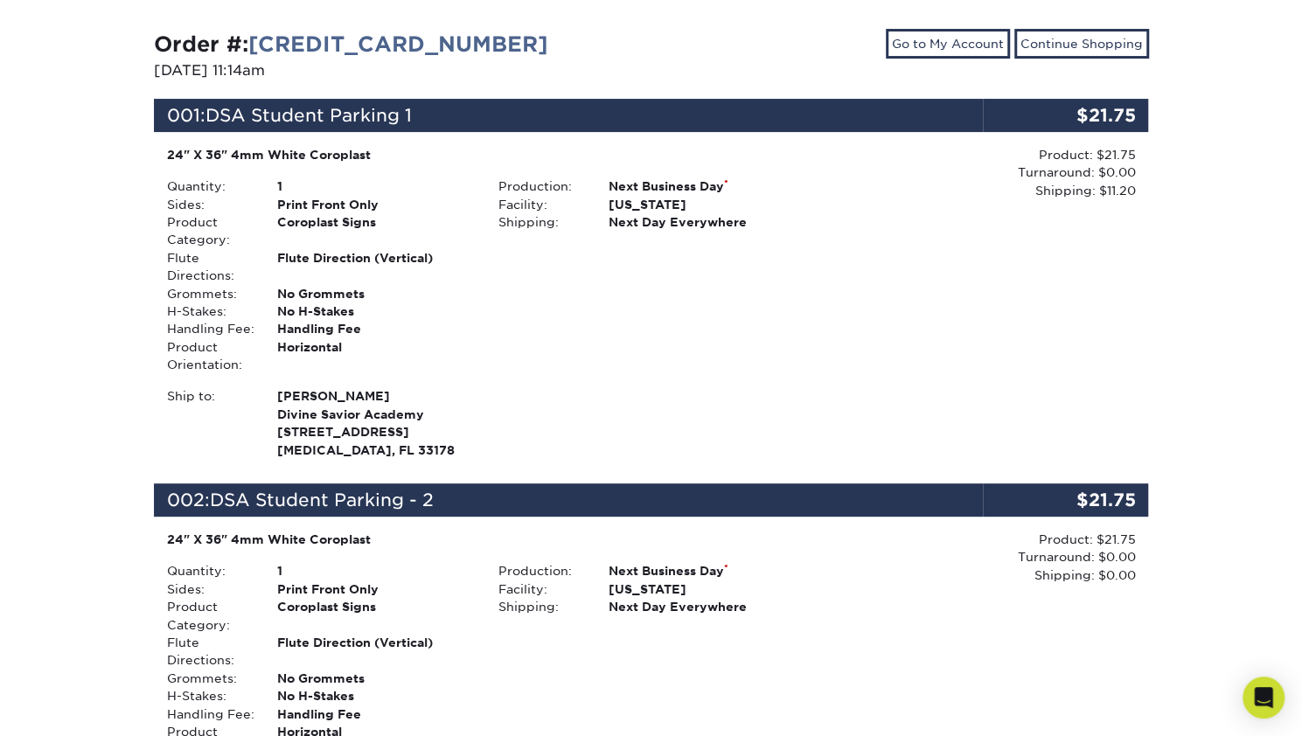
scroll to position [175, 0]
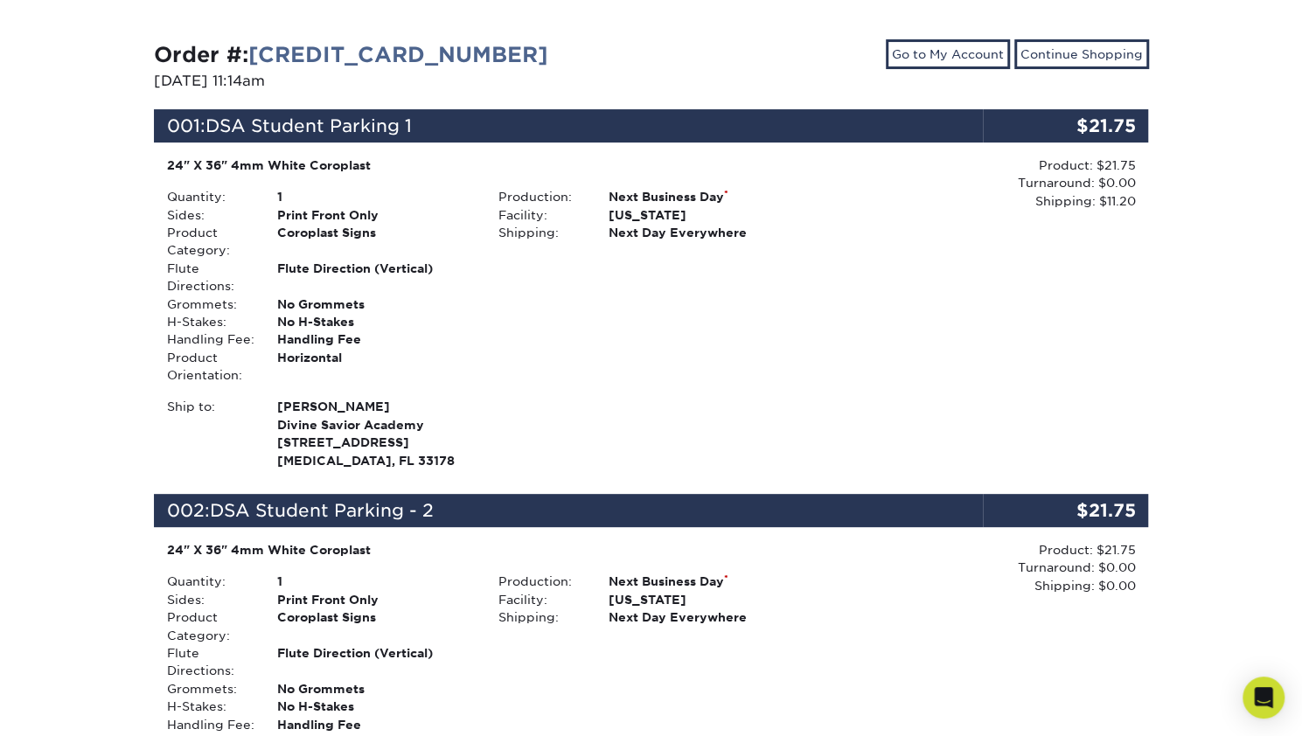
drag, startPoint x: 916, startPoint y: 289, endPoint x: 1246, endPoint y: 215, distance: 337.8
click at [1245, 215] on div "Order #: [CREDIT_CARD_NUMBER] [DATE] 11:14am Go to My Account Continue Shopping…" at bounding box center [651, 590] width 1302 height 1215
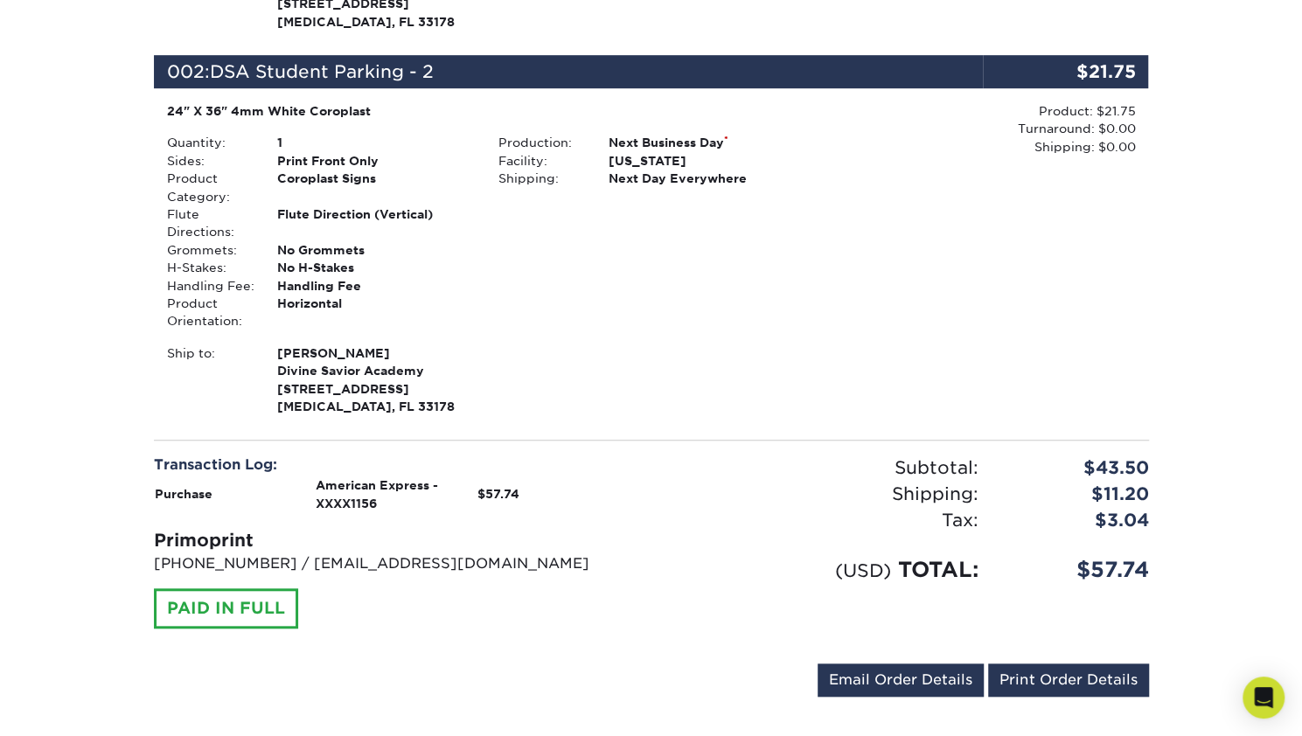
scroll to position [699, 0]
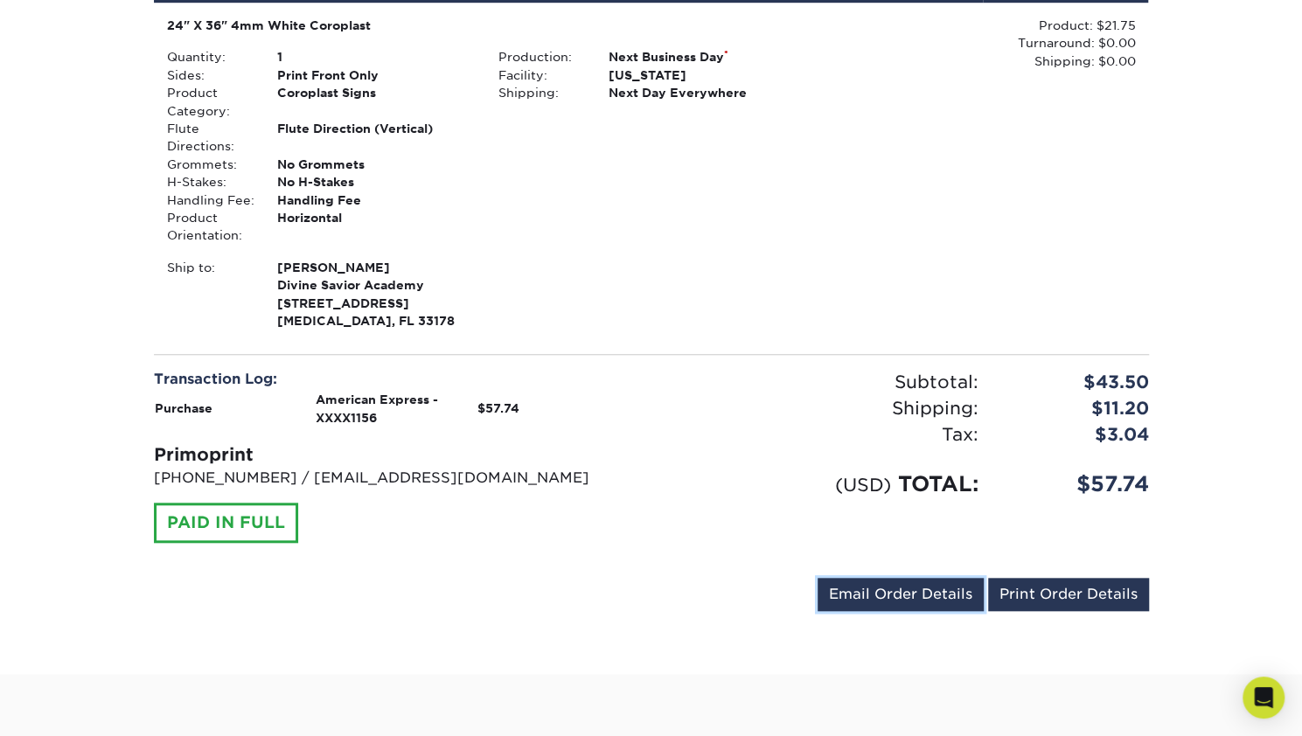
click at [943, 608] on link "Email Order Details" at bounding box center [900, 594] width 166 height 33
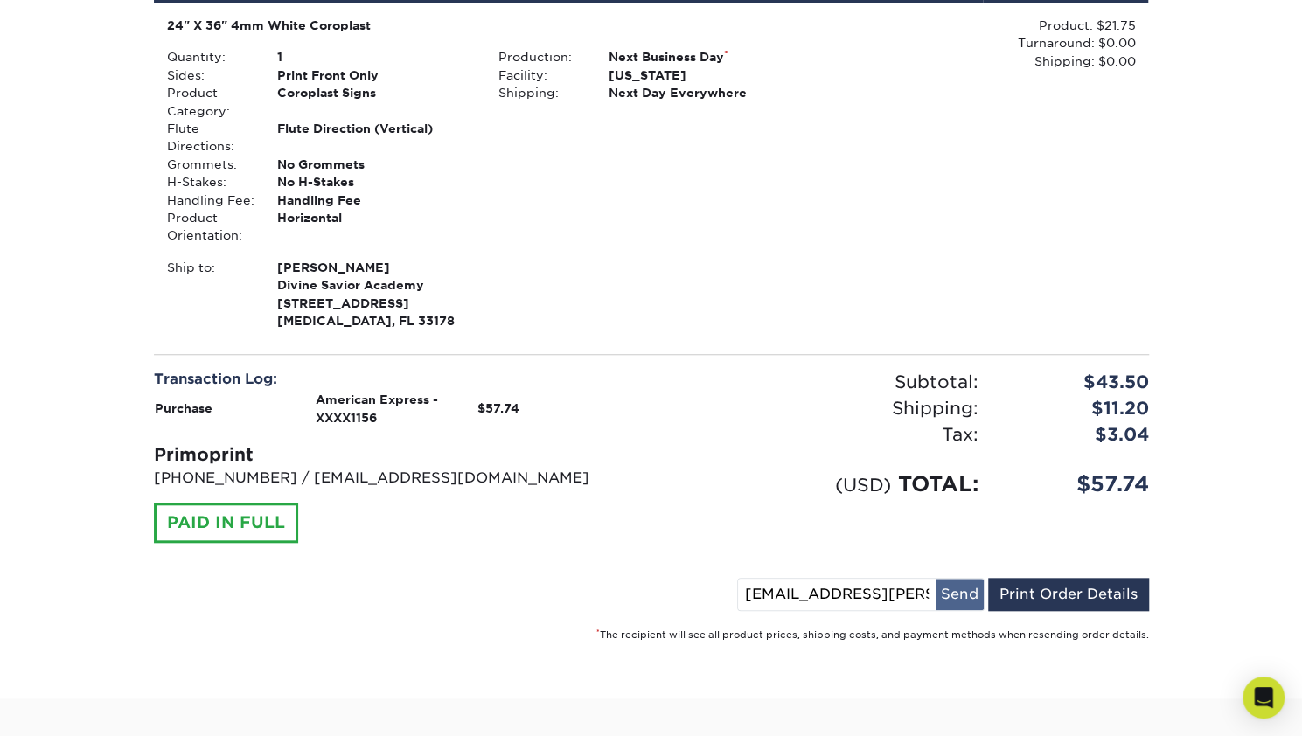
click at [962, 607] on button "Send" at bounding box center [959, 594] width 48 height 31
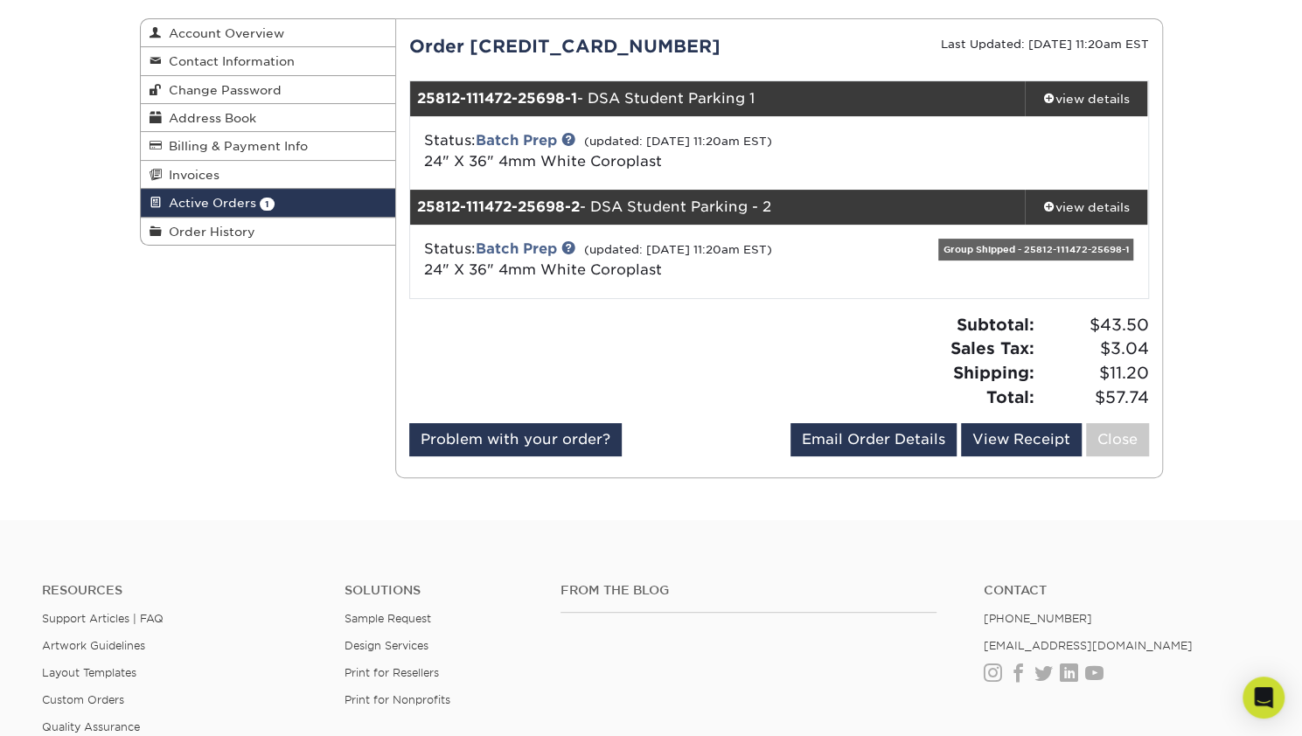
scroll to position [262, 0]
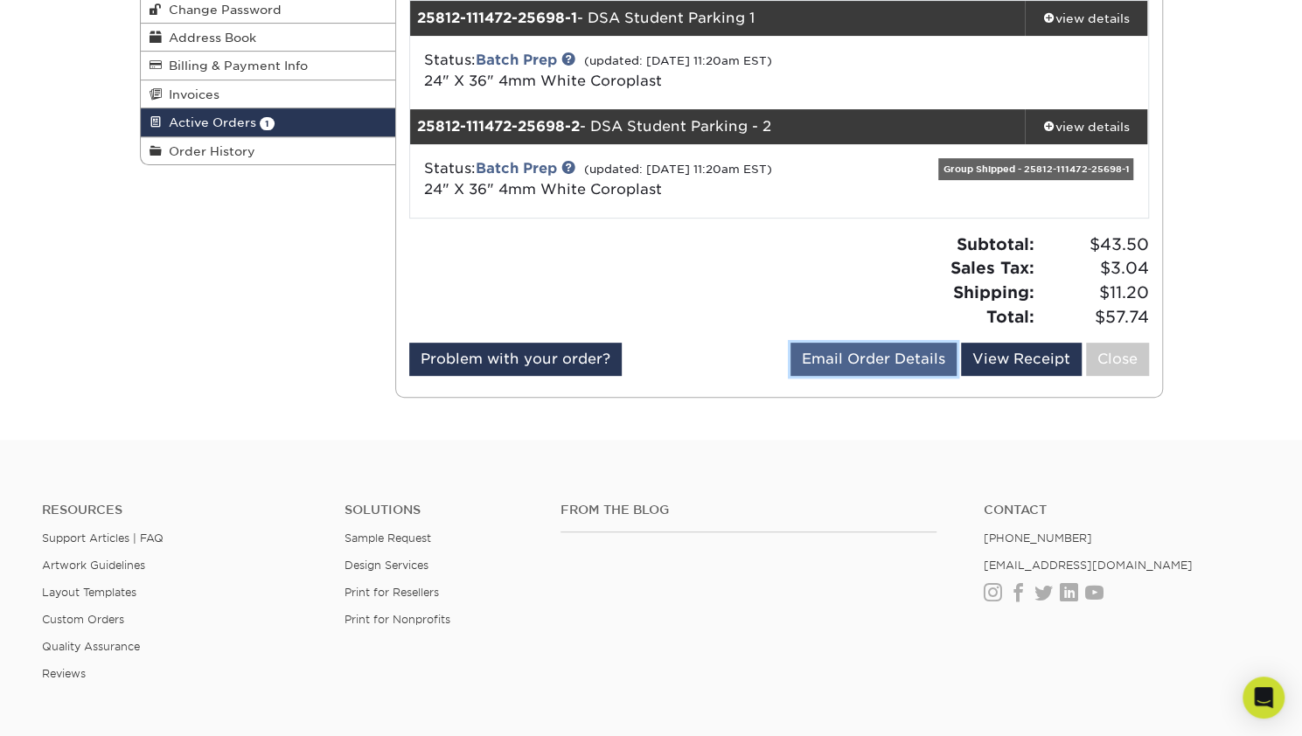
click at [914, 363] on link "Email Order Details" at bounding box center [873, 359] width 166 height 33
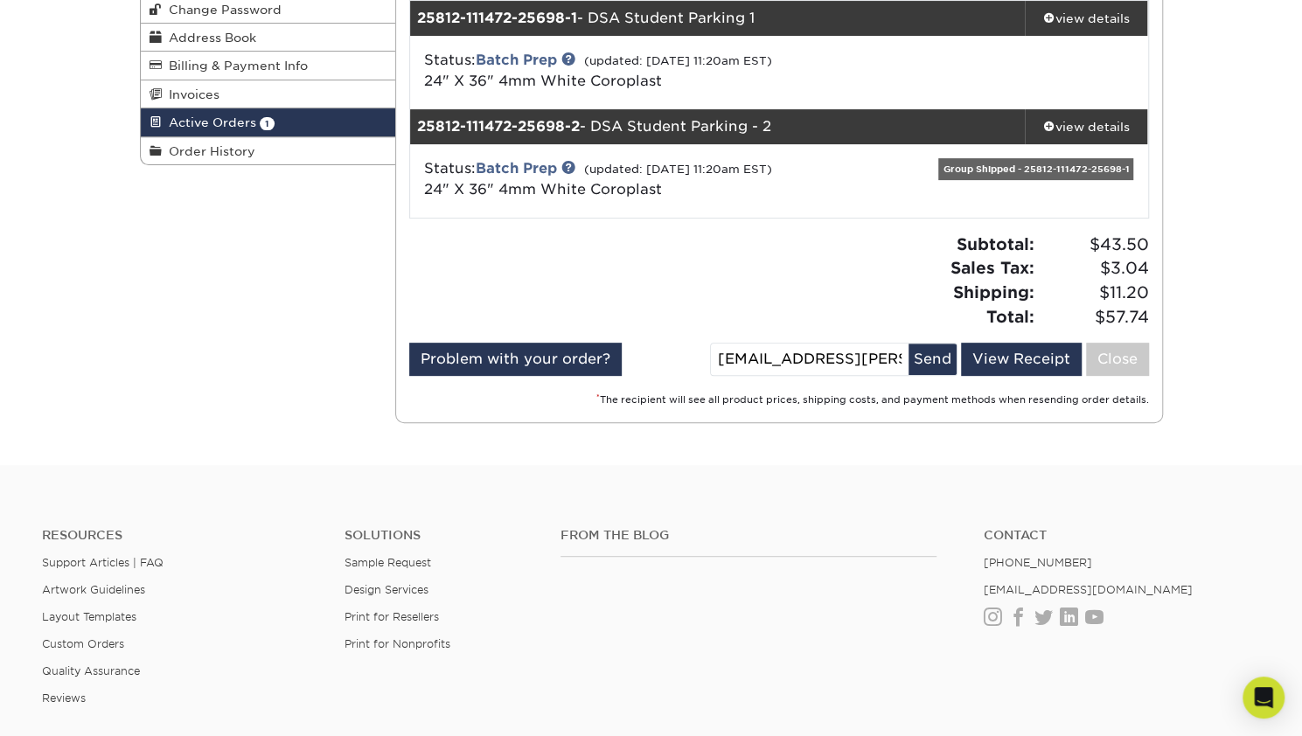
click at [1227, 396] on div "Active Orders Account Overview Contact Information Change Password Address Book…" at bounding box center [651, 180] width 1302 height 569
click at [1070, 369] on link "View Receipt" at bounding box center [1021, 359] width 121 height 33
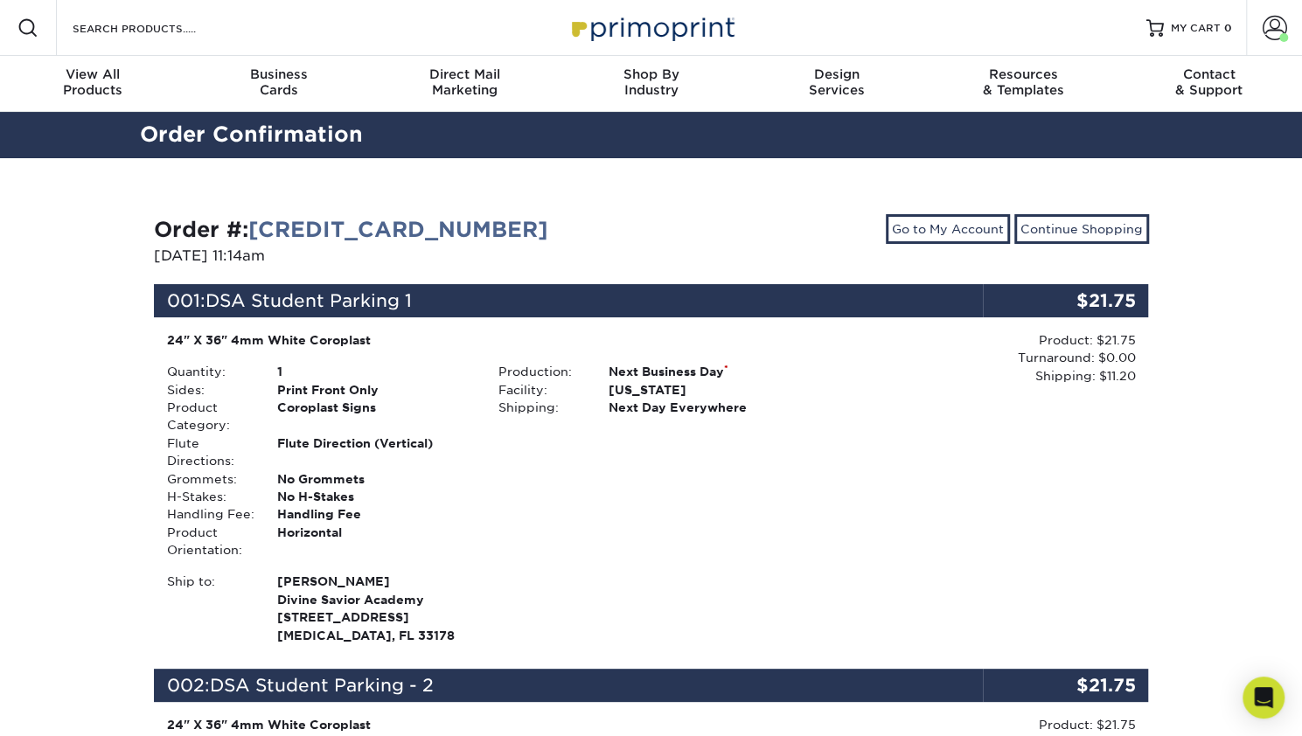
click at [867, 214] on div "Go to My Account Continue Shopping" at bounding box center [906, 242] width 511 height 56
drag, startPoint x: 780, startPoint y: 440, endPoint x: 771, endPoint y: 448, distance: 11.8
drag, startPoint x: 771, startPoint y: 448, endPoint x: 1230, endPoint y: 276, distance: 489.9
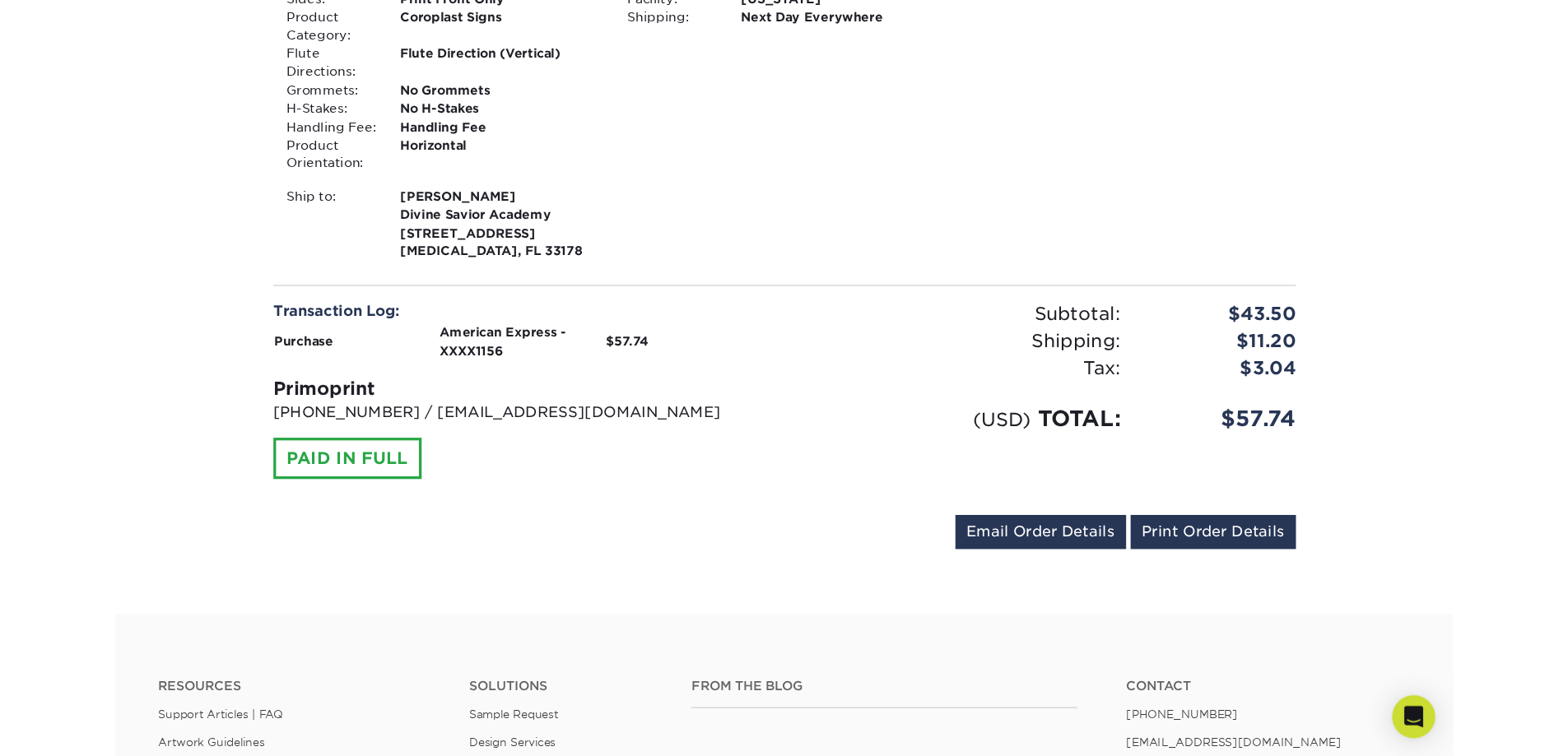
scroll to position [906, 0]
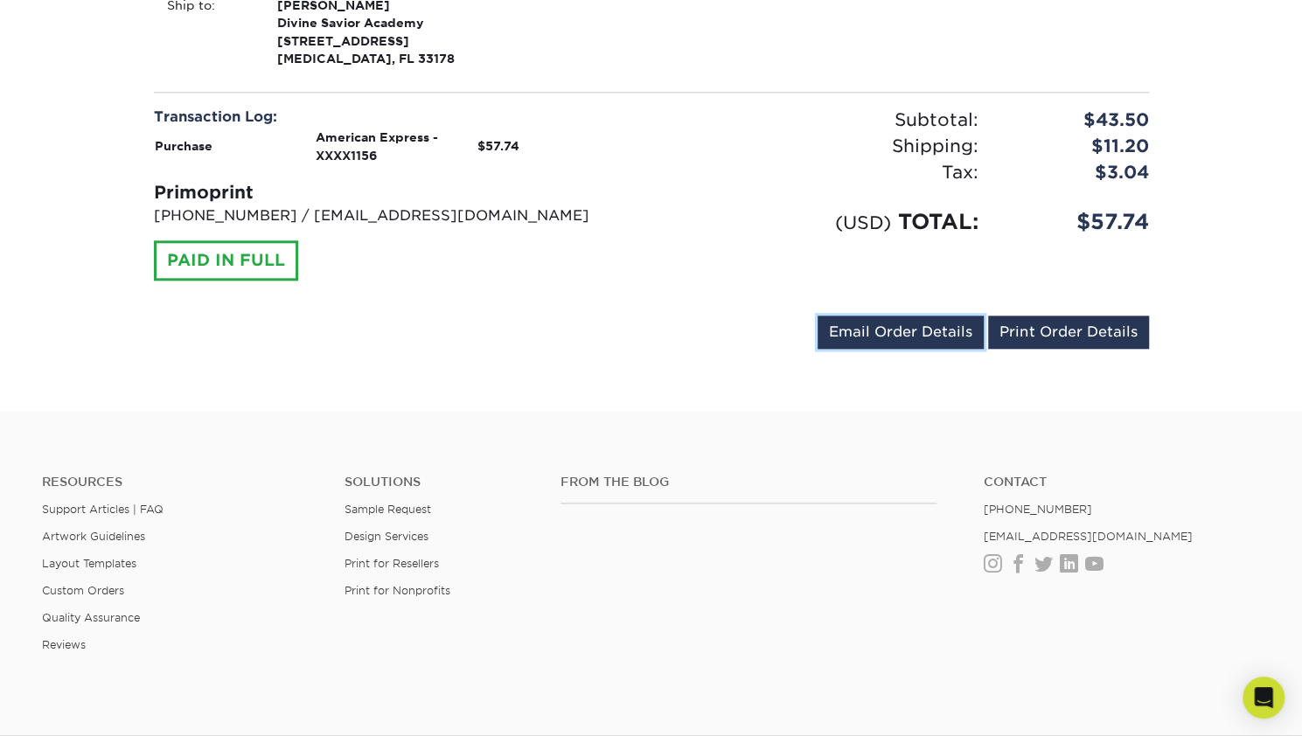
click at [876, 344] on link "Email Order Details" at bounding box center [900, 332] width 166 height 33
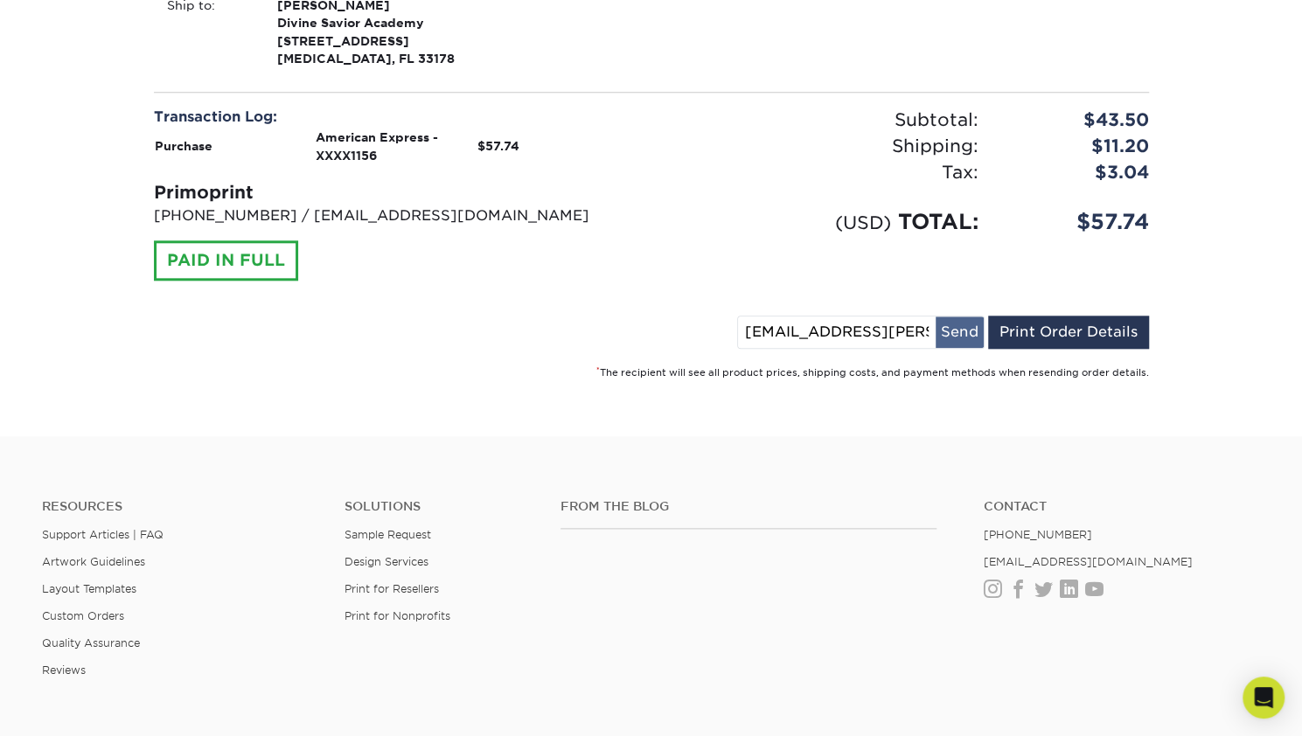
click at [958, 324] on button "Send" at bounding box center [959, 331] width 48 height 31
